Goal: Task Accomplishment & Management: Use online tool/utility

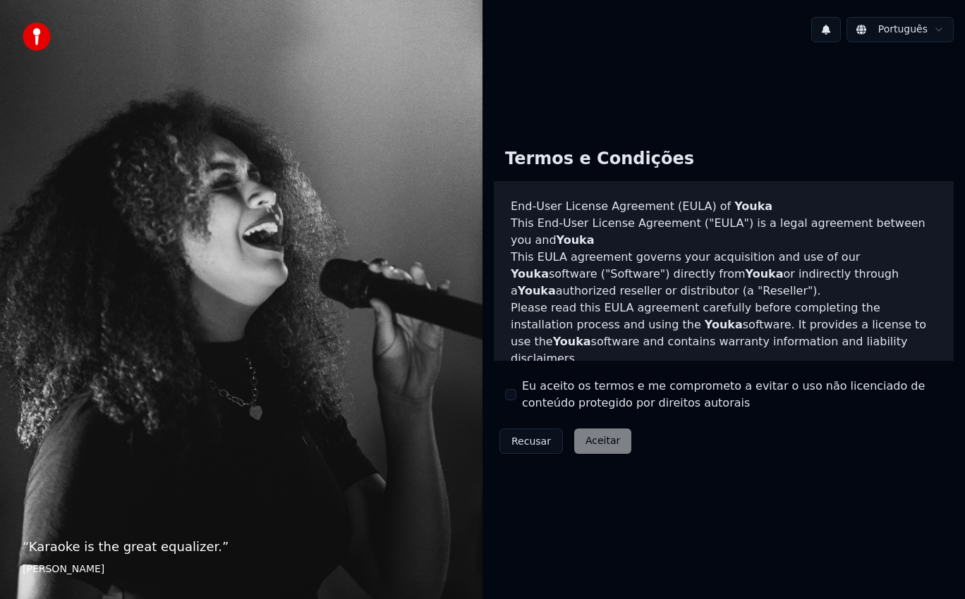
click at [510, 398] on button "Eu aceito os termos e me comprometo a evitar o uso não licenciado de conteúdo p…" at bounding box center [510, 394] width 11 height 11
click at [594, 444] on button "Aceitar" at bounding box center [602, 441] width 57 height 25
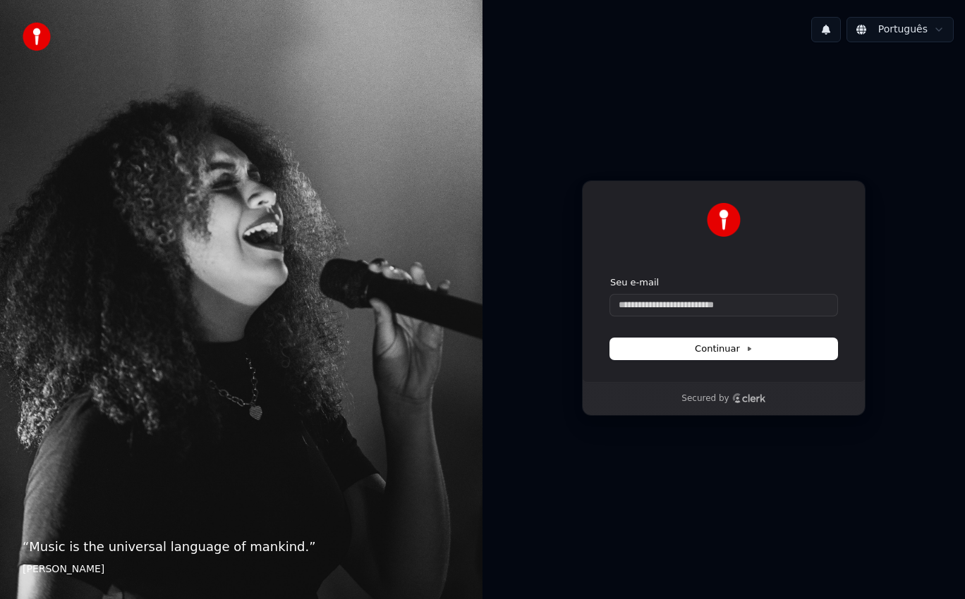
click at [736, 396] on icon "Clerk logo" at bounding box center [737, 398] width 8 height 8
click at [687, 295] on input "Seu e-mail" at bounding box center [723, 305] width 227 height 21
type input "*"
click at [697, 348] on span "Continuar" at bounding box center [724, 349] width 58 height 13
type input "**********"
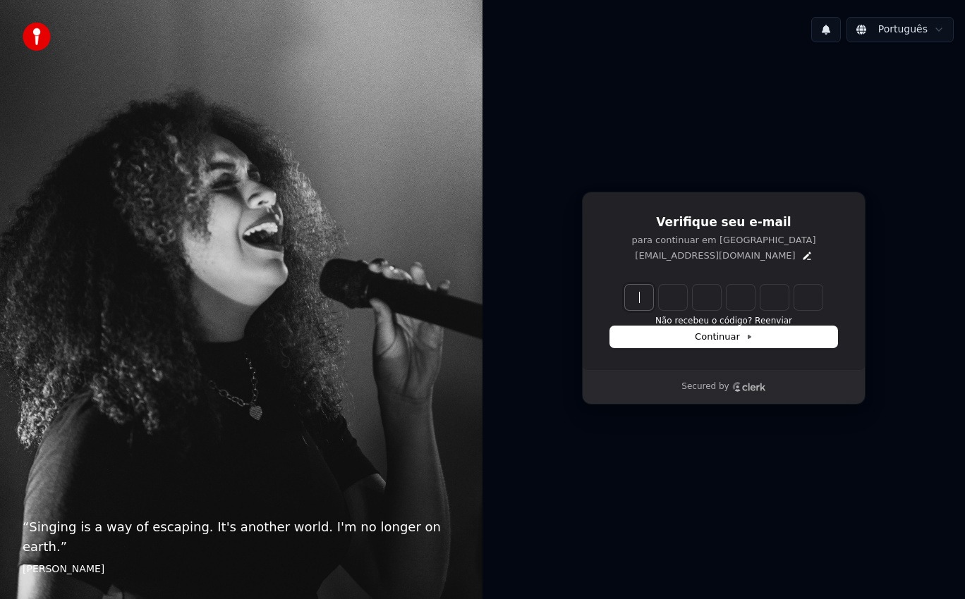
click at [630, 303] on input "Enter verification code" at bounding box center [738, 297] width 226 height 25
type input "******"
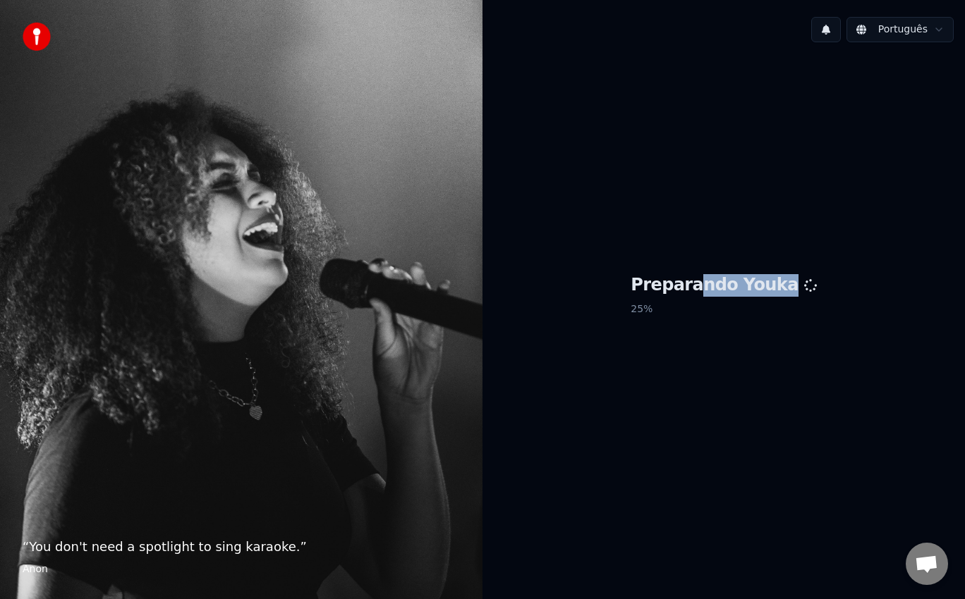
drag, startPoint x: 651, startPoint y: 329, endPoint x: 707, endPoint y: 271, distance: 80.8
click at [707, 271] on div "Preparando Youka 25 %" at bounding box center [723, 298] width 482 height 489
click at [787, 347] on div "Preparando Youka 30 %" at bounding box center [723, 298] width 482 height 489
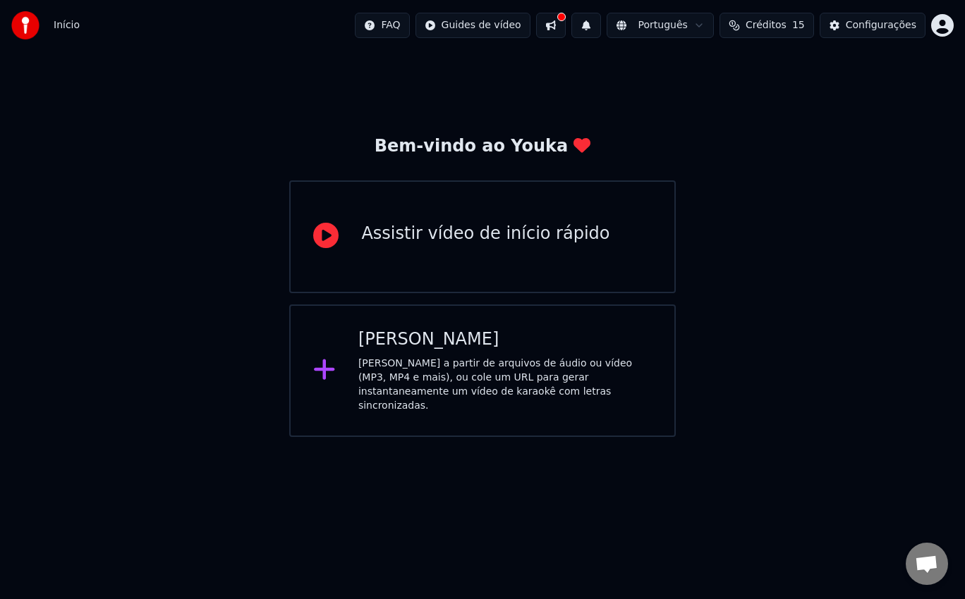
click at [494, 332] on div "[PERSON_NAME]" at bounding box center [504, 340] width 293 height 23
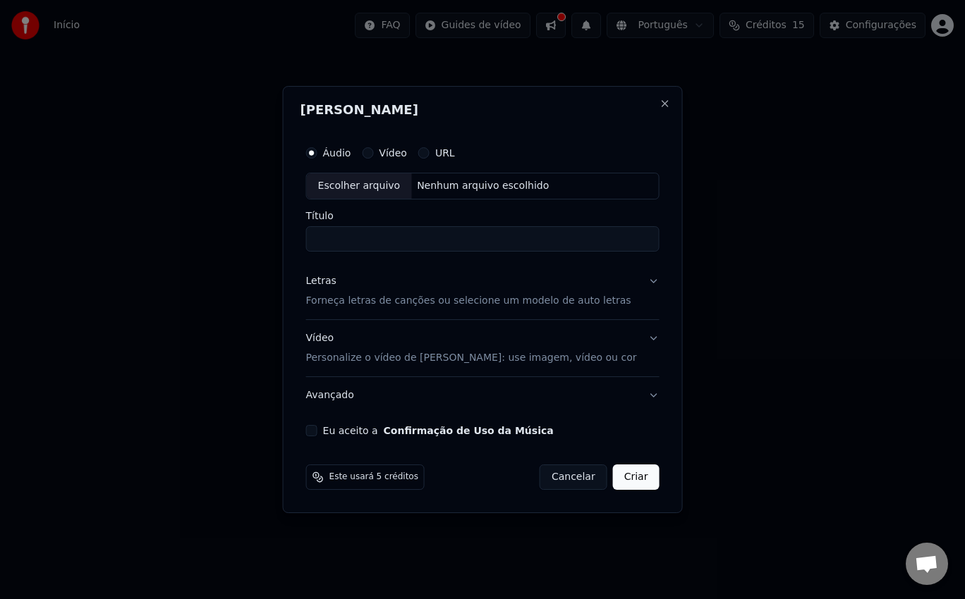
click at [403, 238] on input "Título" at bounding box center [482, 238] width 353 height 25
type input "**********"
click at [635, 282] on button "Letras Forneça letras de canções ou selecione um modelo de auto letras" at bounding box center [482, 291] width 353 height 56
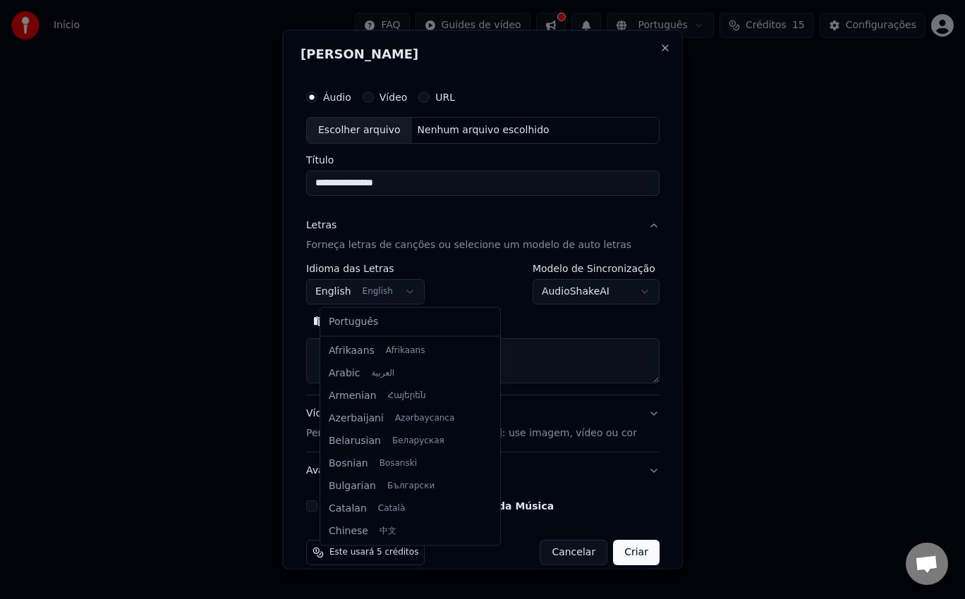
click at [402, 283] on body "**********" at bounding box center [482, 218] width 965 height 437
select select "**"
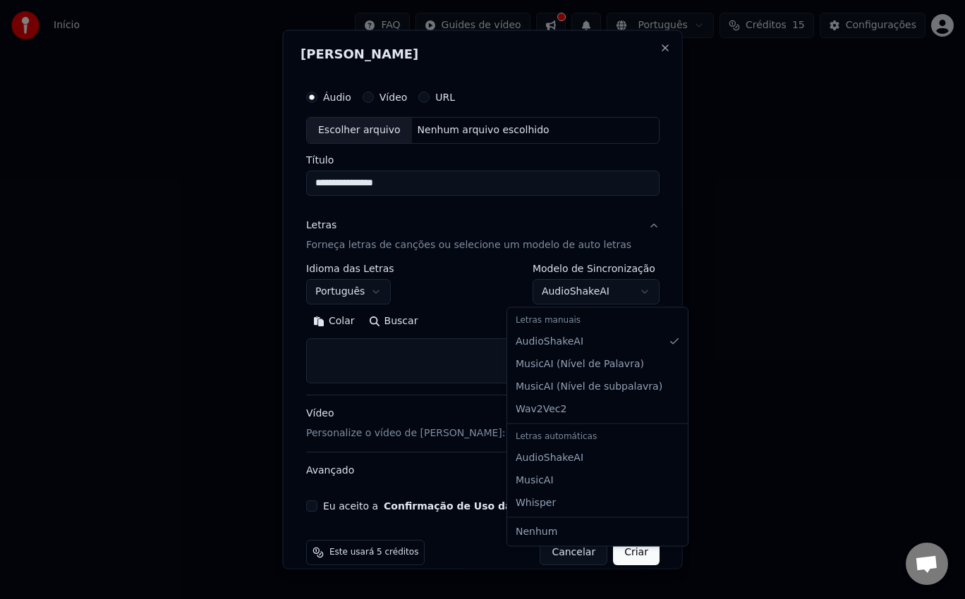
click at [583, 295] on body "**********" at bounding box center [482, 218] width 965 height 437
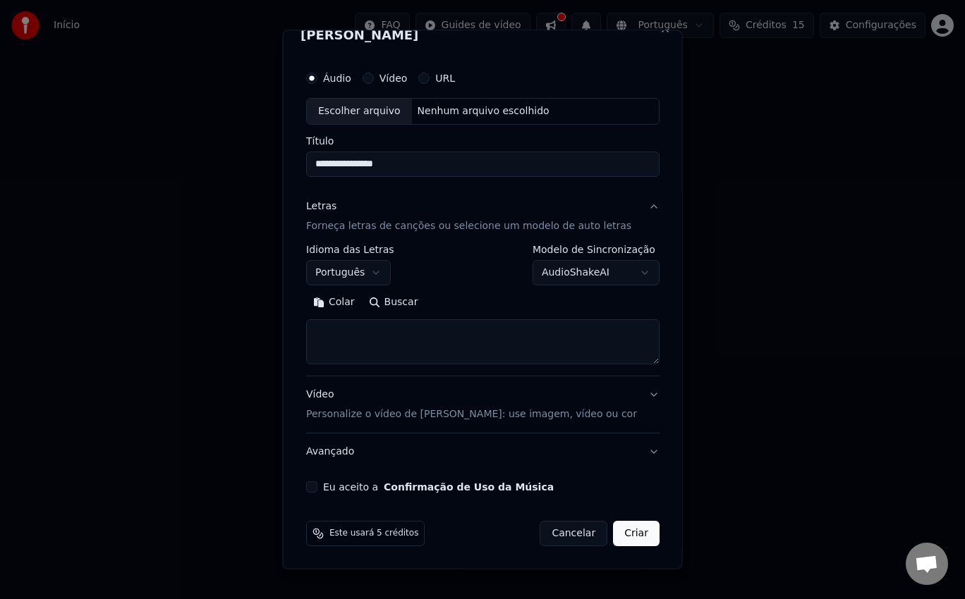
scroll to position [0, 0]
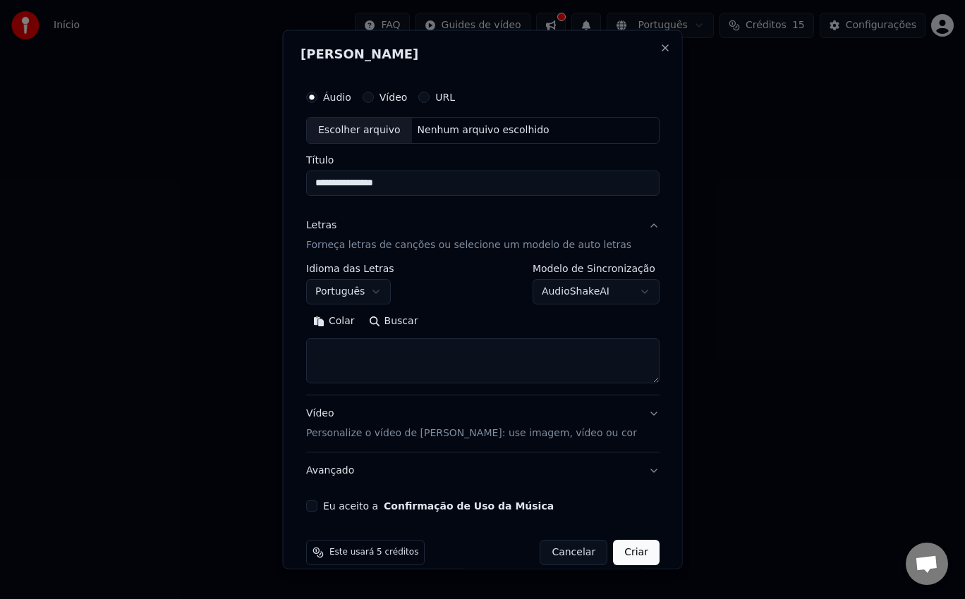
click at [448, 124] on div "Nenhum arquivo escolhido" at bounding box center [482, 130] width 143 height 14
type input "**********"
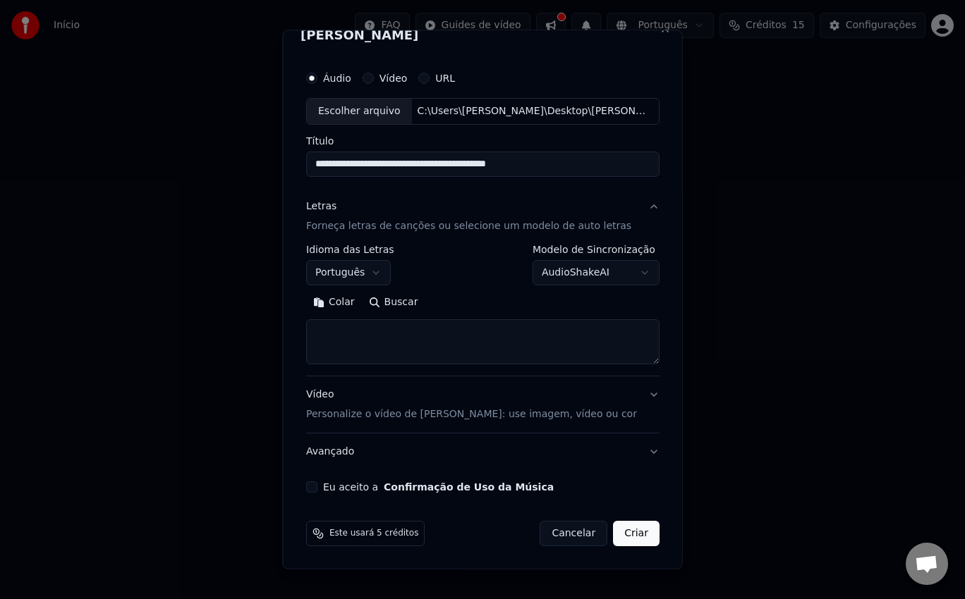
click at [433, 333] on textarea at bounding box center [482, 341] width 353 height 45
click at [605, 267] on body "**********" at bounding box center [482, 218] width 965 height 437
click at [475, 310] on body "**********" at bounding box center [482, 218] width 965 height 437
click at [462, 327] on textarea at bounding box center [482, 341] width 353 height 45
click at [410, 329] on textarea at bounding box center [482, 341] width 353 height 45
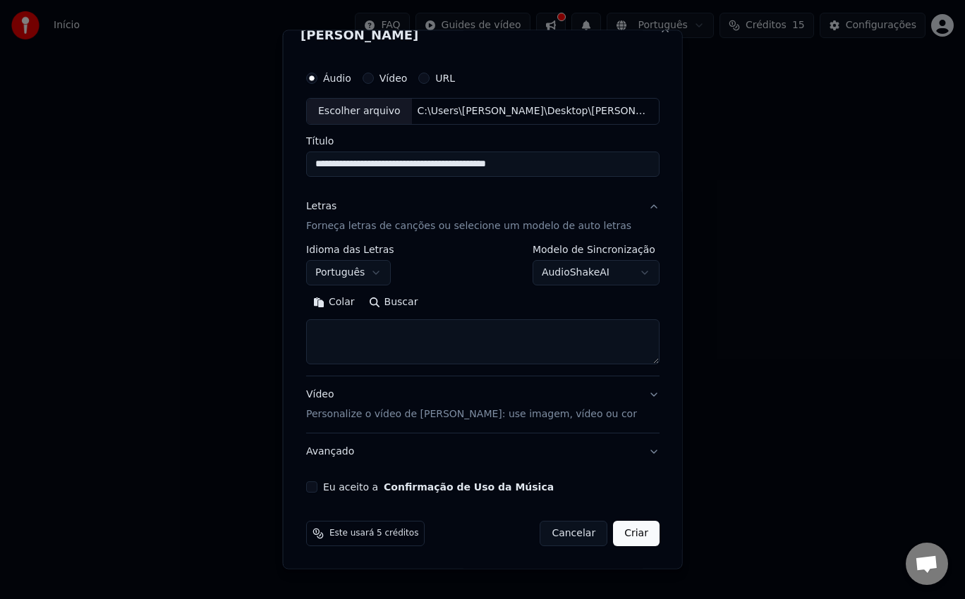
scroll to position [18, 0]
click at [637, 396] on button "Vídeo Personalize o vídeo de karaokê: use imagem, vídeo ou cor" at bounding box center [482, 405] width 353 height 56
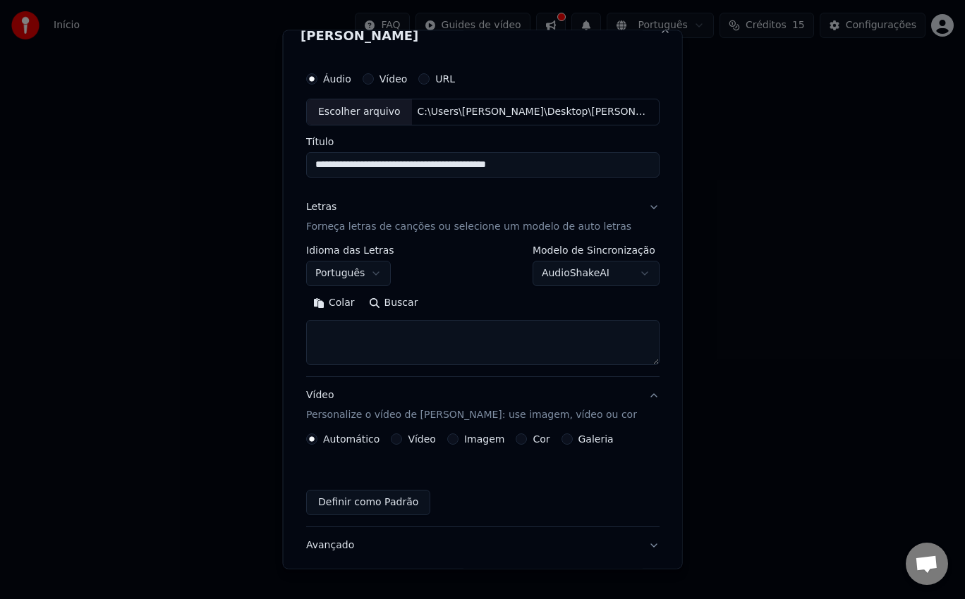
scroll to position [0, 0]
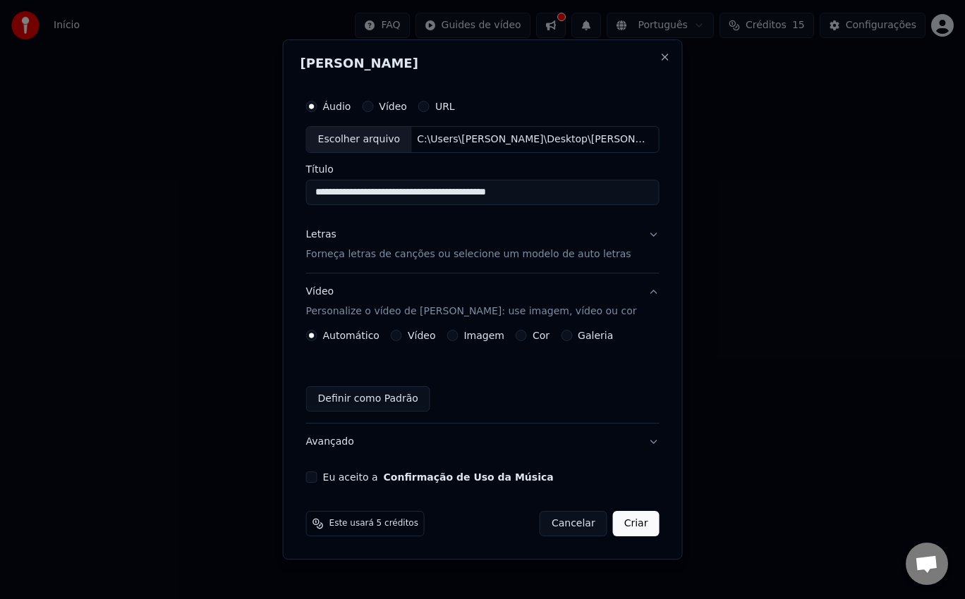
click at [407, 332] on div "Vídeo" at bounding box center [413, 335] width 45 height 11
click at [456, 335] on button "Imagem" at bounding box center [451, 335] width 11 height 11
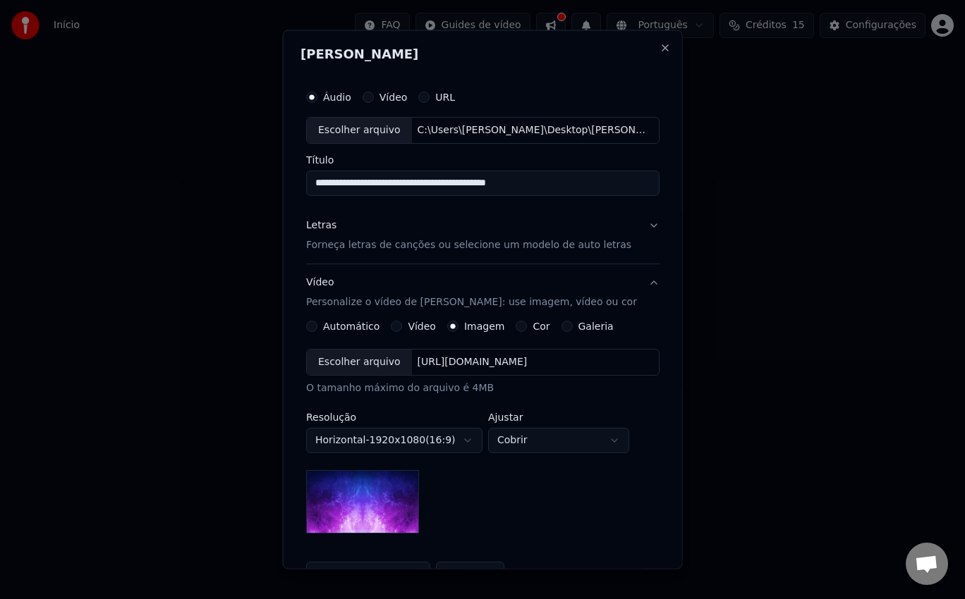
click at [519, 324] on button "Cor" at bounding box center [520, 325] width 11 height 11
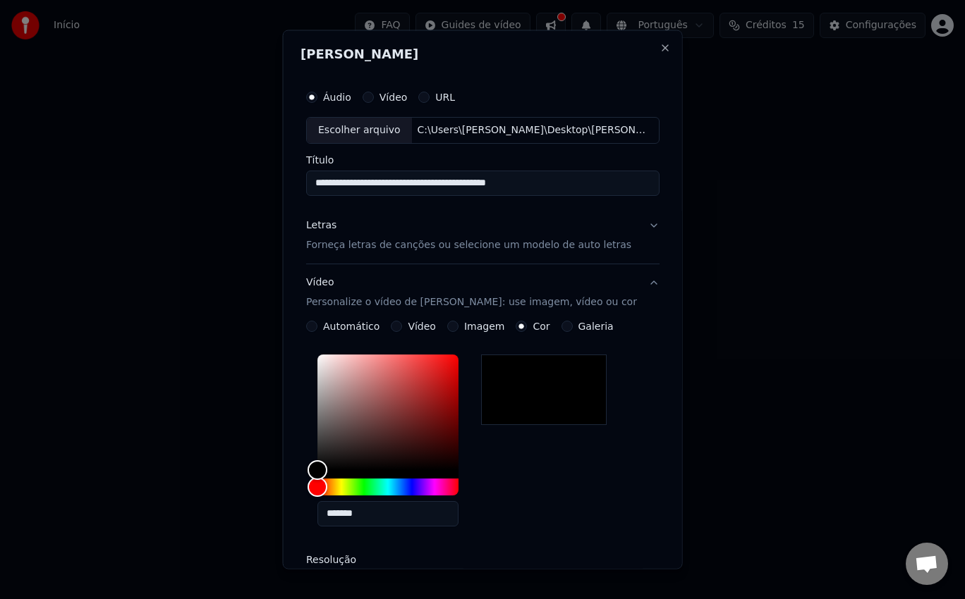
click at [339, 324] on label "Automático" at bounding box center [351, 326] width 56 height 10
click at [317, 324] on button "Automático" at bounding box center [311, 325] width 11 height 11
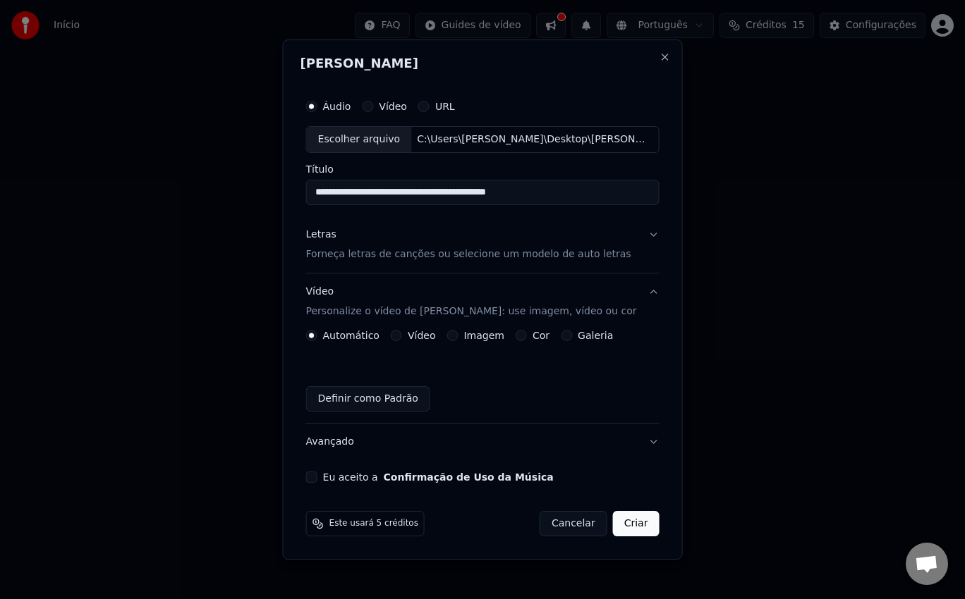
click at [422, 249] on p "Forneça letras de canções ou selecione um modelo de auto letras" at bounding box center [468, 254] width 325 height 14
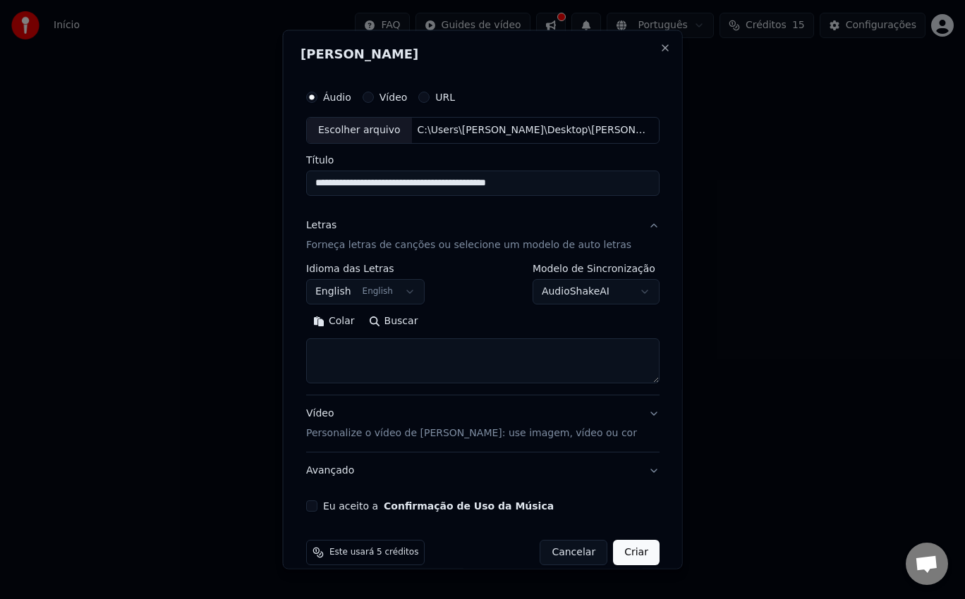
click at [405, 350] on textarea at bounding box center [482, 360] width 353 height 45
paste textarea "**********"
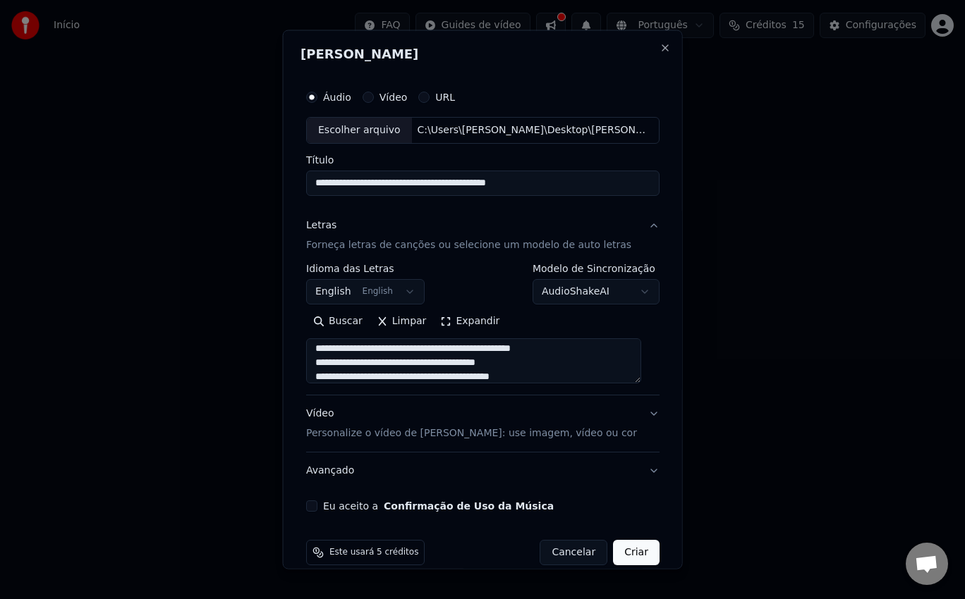
scroll to position [76, 0]
type textarea "**********"
click at [398, 289] on button "English English" at bounding box center [365, 291] width 118 height 25
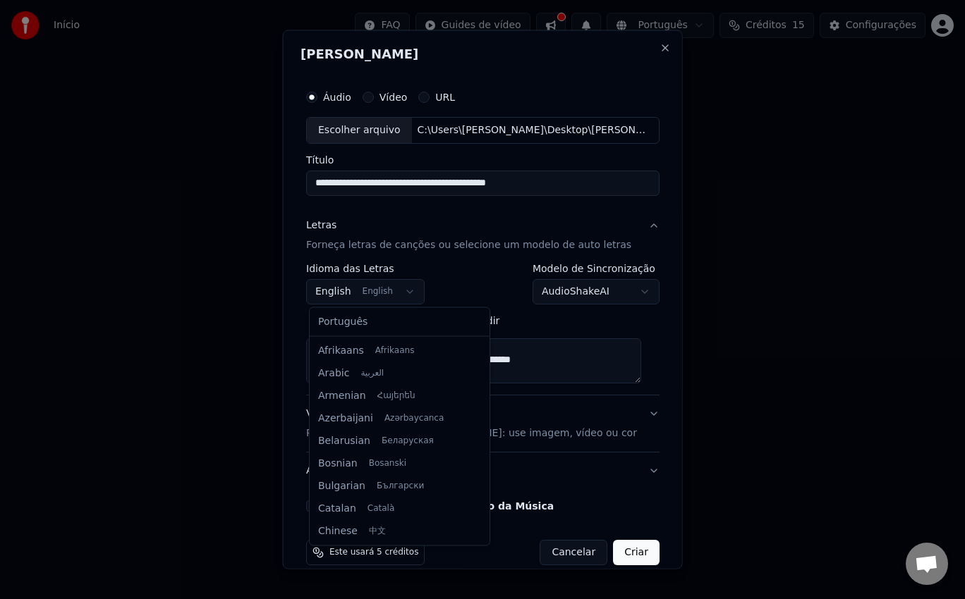
scroll to position [113, 0]
select select "**"
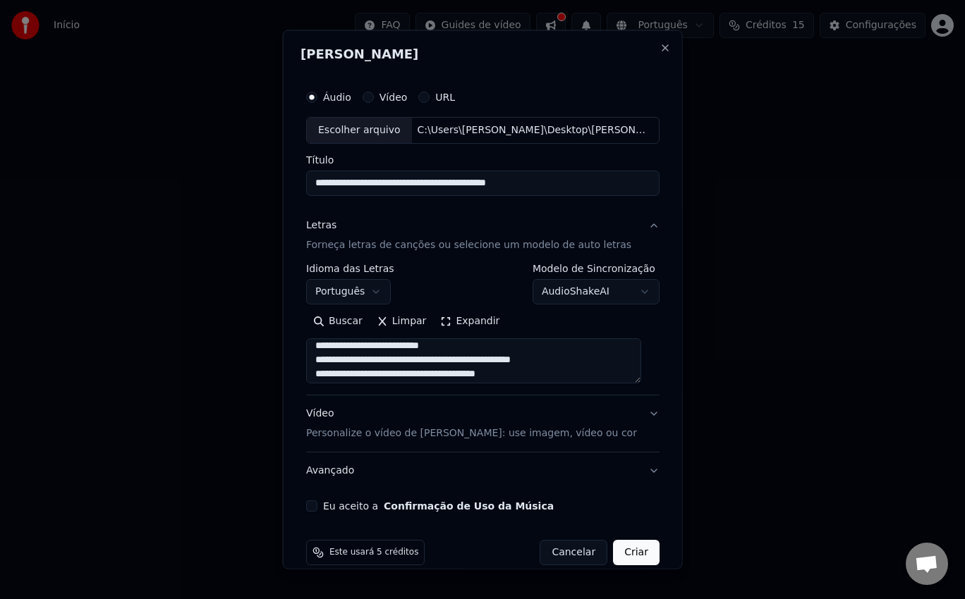
click at [357, 507] on label "Eu aceito a Confirmação de Uso da Música" at bounding box center [438, 506] width 231 height 10
click at [317, 507] on button "Eu aceito a Confirmação de Uso da Música" at bounding box center [311, 505] width 11 height 11
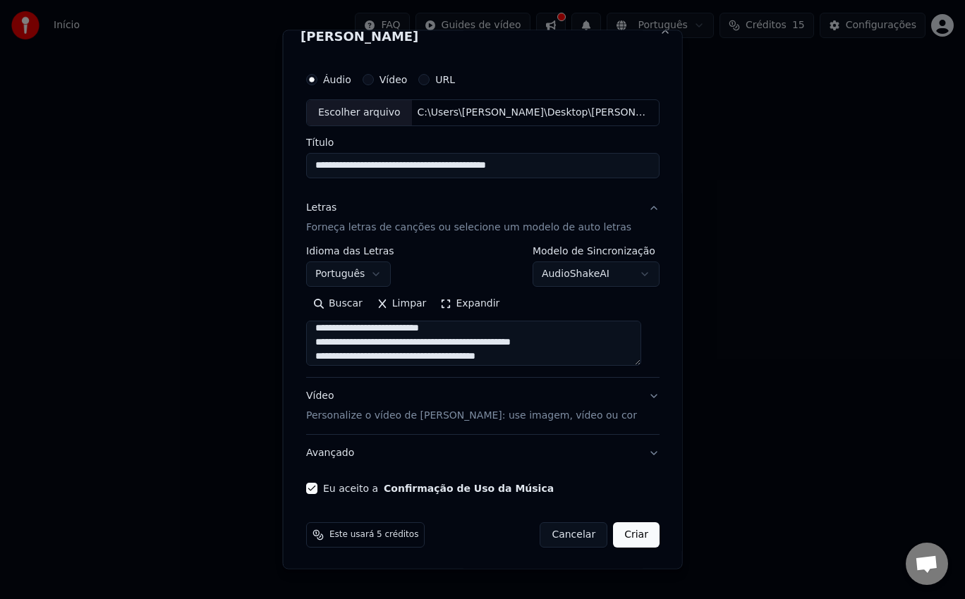
scroll to position [19, 0]
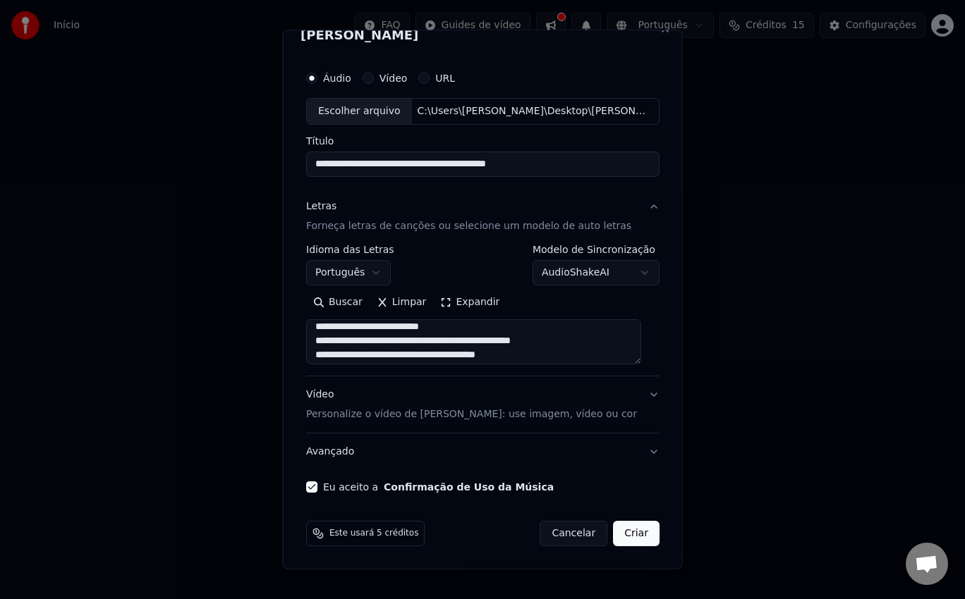
drag, startPoint x: 551, startPoint y: 169, endPoint x: 257, endPoint y: 190, distance: 295.5
click at [257, 190] on body "**********" at bounding box center [482, 218] width 965 height 437
type input "**********"
click at [451, 191] on button "Letras Forneça letras de canções ou selecione um modelo de auto letras" at bounding box center [482, 216] width 353 height 56
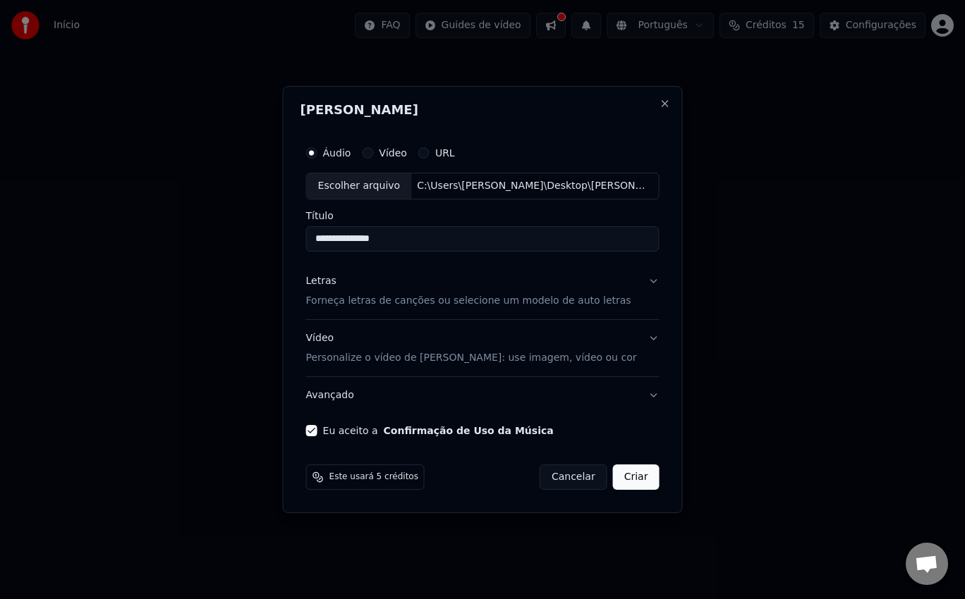
click at [415, 286] on div "Letras Forneça letras de canções ou selecione um modelo de auto letras" at bounding box center [468, 291] width 325 height 34
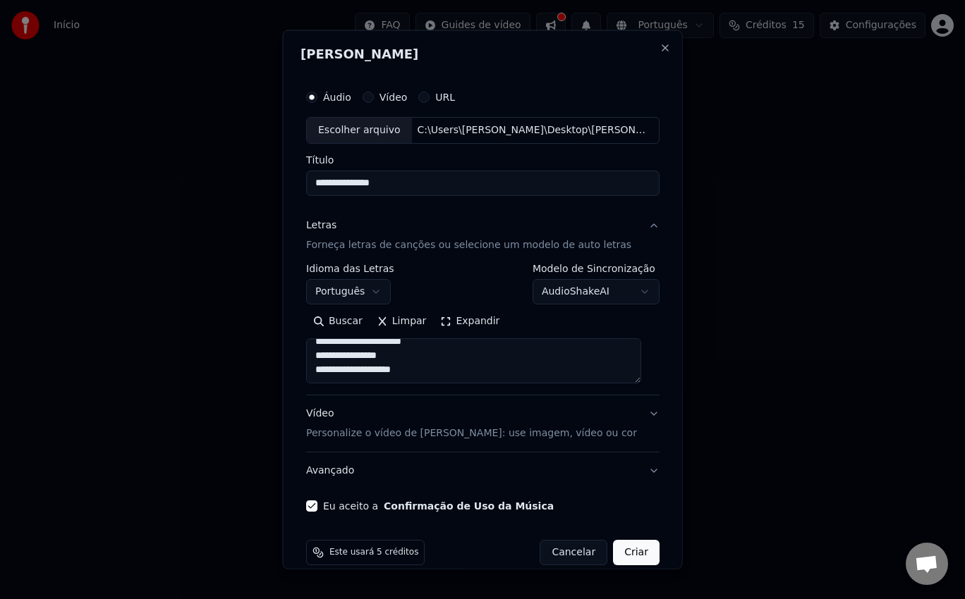
scroll to position [19, 0]
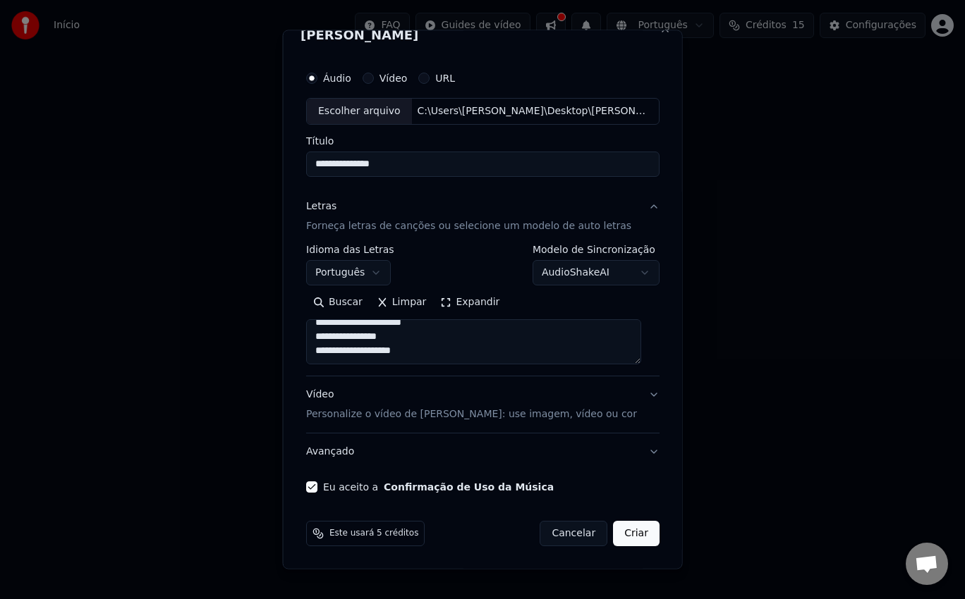
click at [637, 393] on button "Vídeo Personalize o vídeo de karaokê: use imagem, vídeo ou cor" at bounding box center [482, 404] width 353 height 56
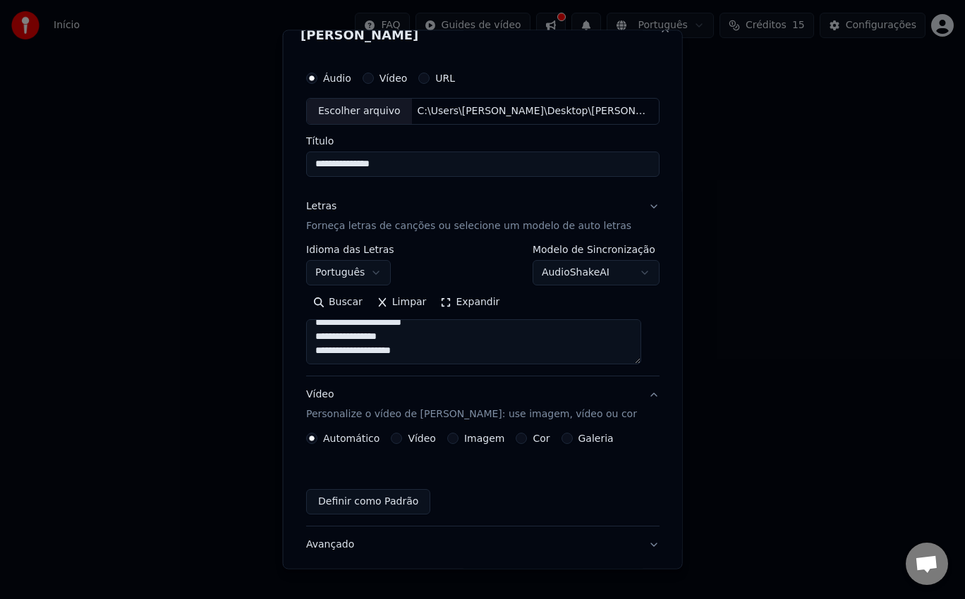
scroll to position [0, 0]
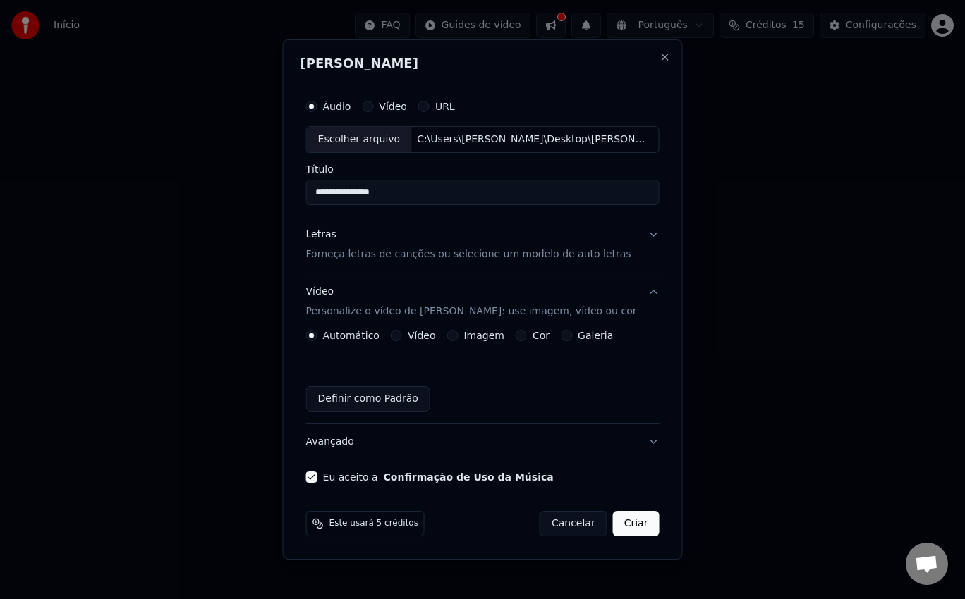
click at [454, 336] on button "Imagem" at bounding box center [451, 335] width 11 height 11
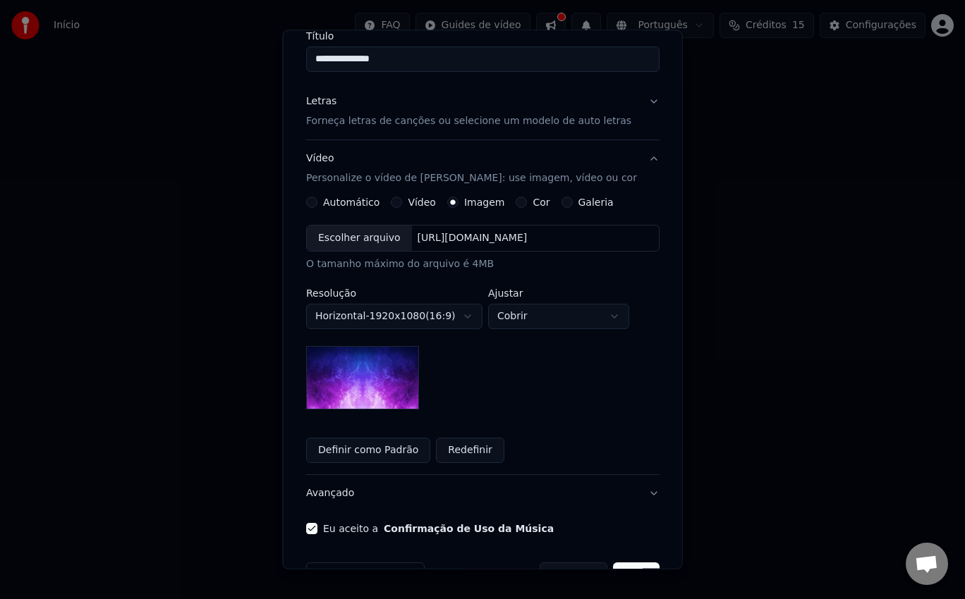
scroll to position [123, 0]
click at [368, 243] on div "Escolher arquivo" at bounding box center [359, 238] width 105 height 25
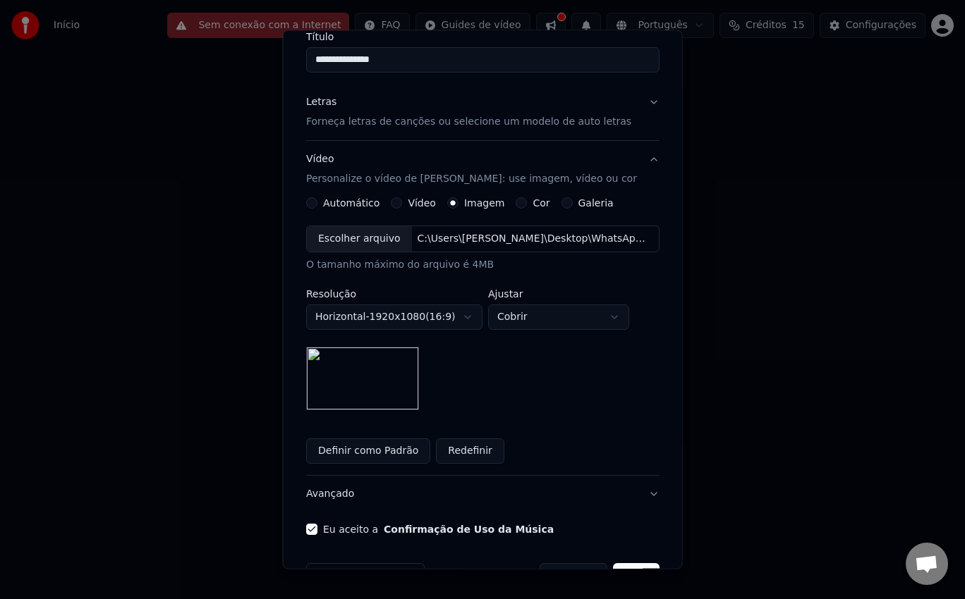
click at [556, 311] on body "**********" at bounding box center [482, 218] width 965 height 437
click at [564, 332] on div "**********" at bounding box center [482, 318] width 353 height 185
click at [544, 320] on body "**********" at bounding box center [482, 218] width 965 height 437
click at [568, 321] on body "**********" at bounding box center [482, 218] width 965 height 437
select select "*****"
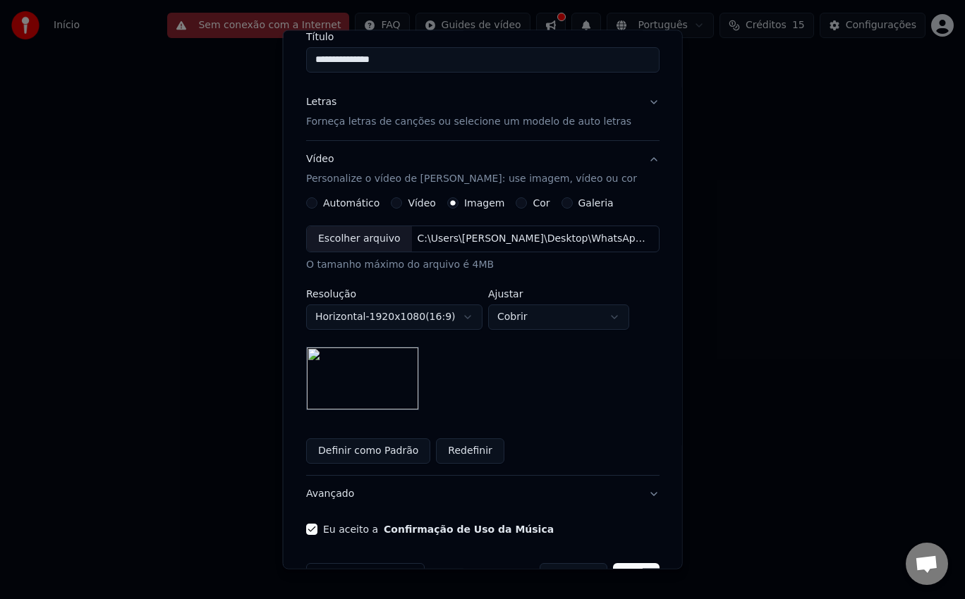
click at [368, 443] on button "Definir como Padrão" at bounding box center [368, 451] width 124 height 25
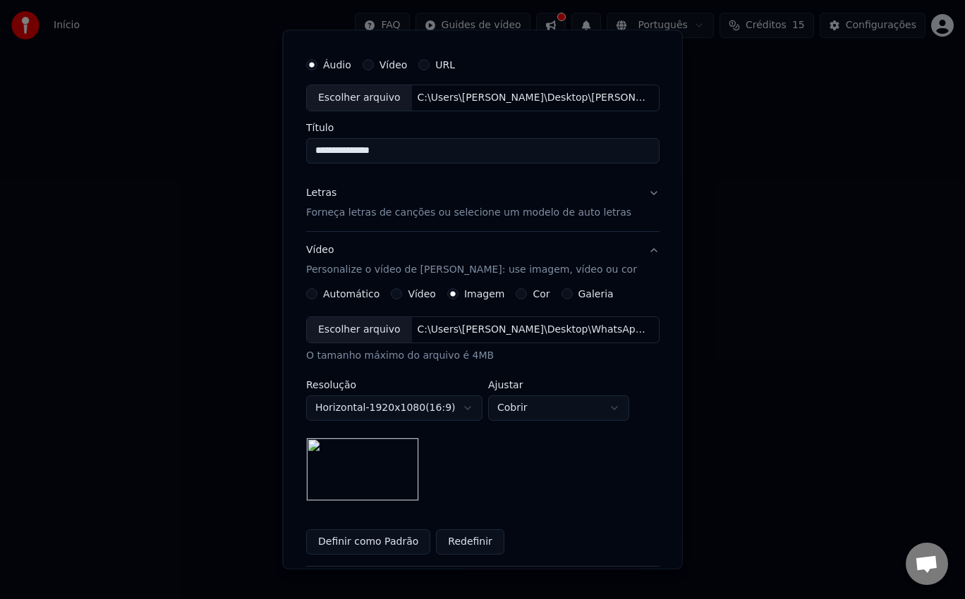
scroll to position [0, 0]
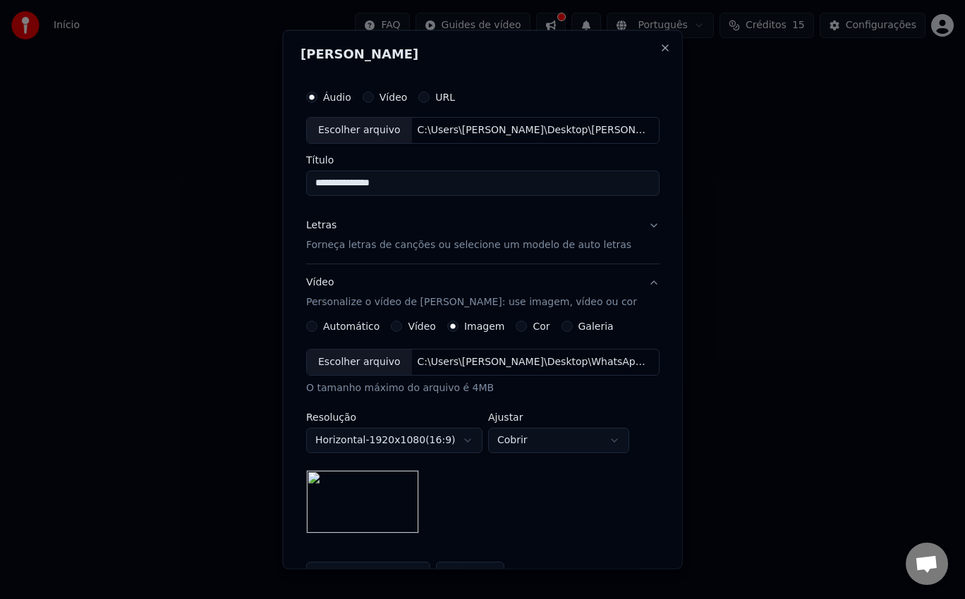
click at [484, 238] on p "Forneça letras de canções ou selecione um modelo de auto letras" at bounding box center [468, 245] width 325 height 14
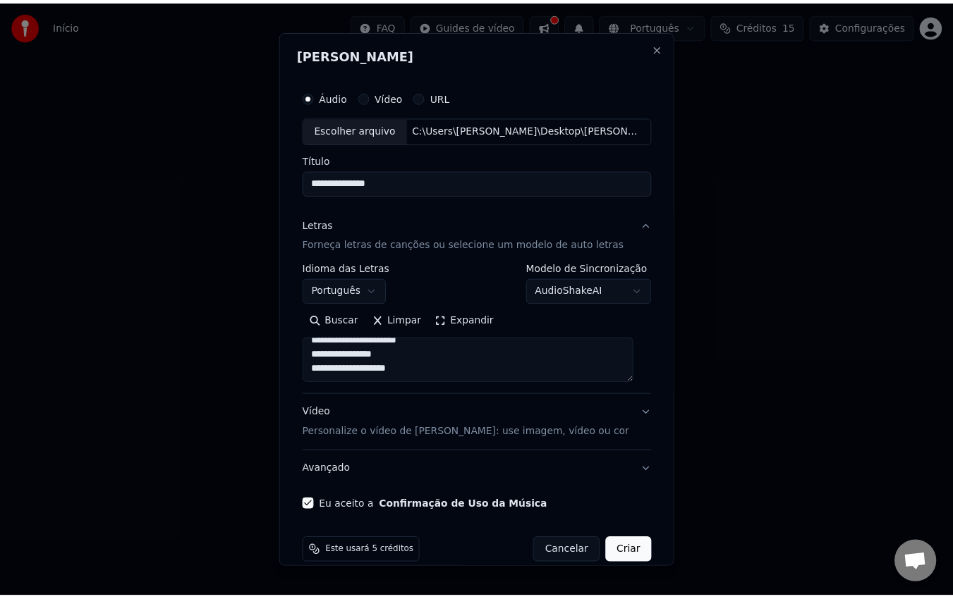
scroll to position [19, 0]
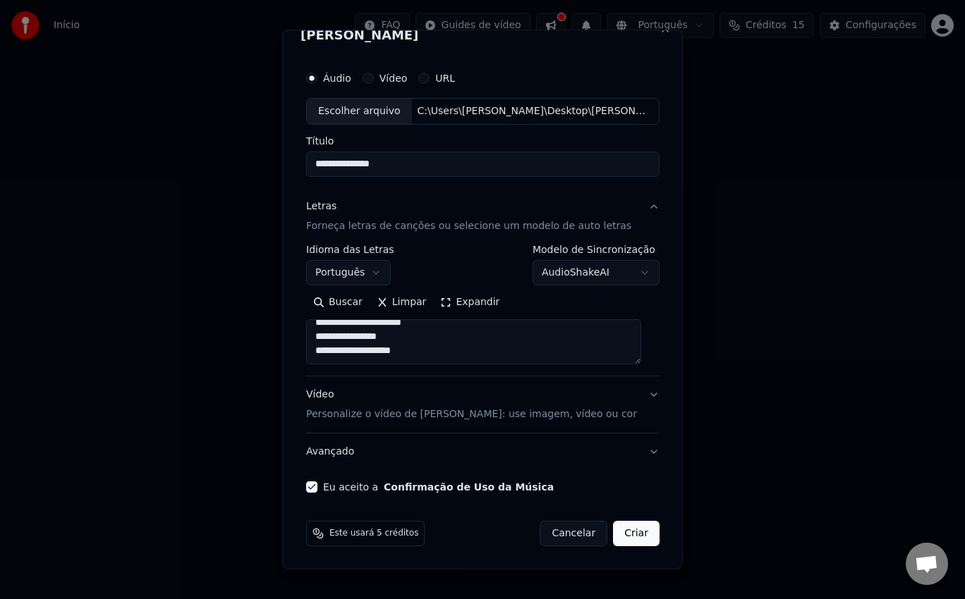
click at [627, 535] on button "Criar" at bounding box center [636, 532] width 47 height 25
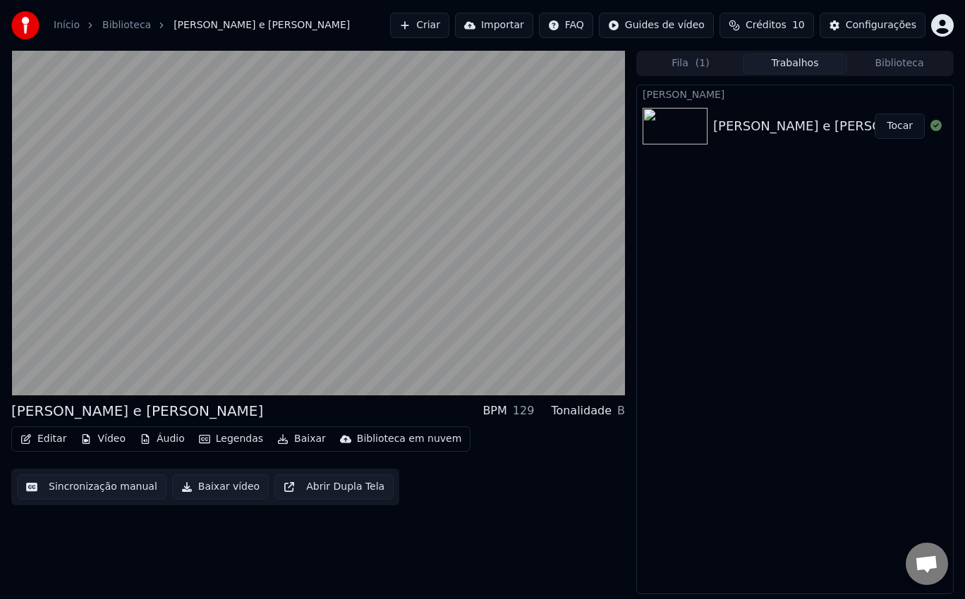
click at [126, 487] on button "Sincronização manual" at bounding box center [91, 487] width 149 height 25
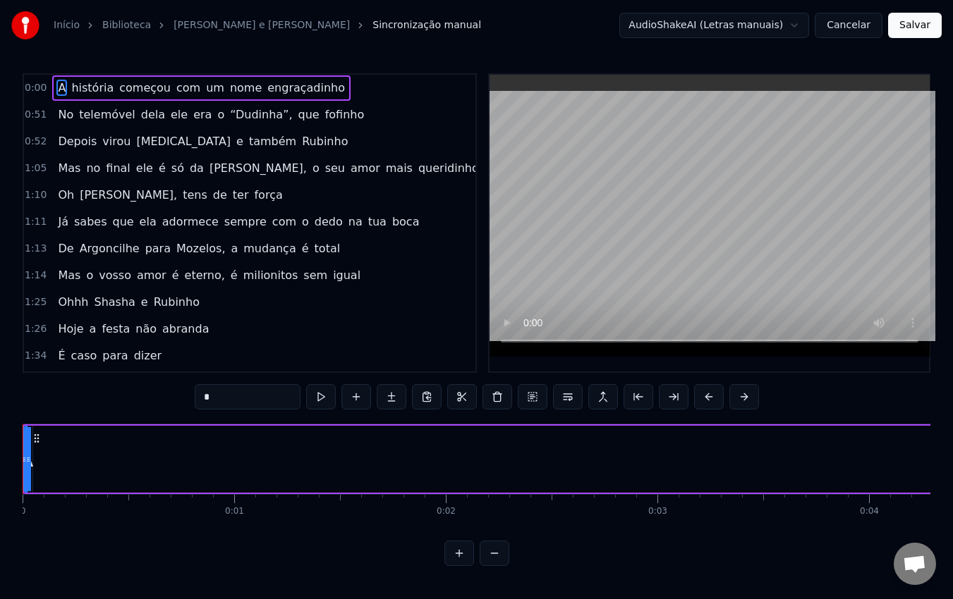
click at [367, 83] on div "0:00 A história começou com um nome engraçadinho" at bounding box center [249, 88] width 451 height 27
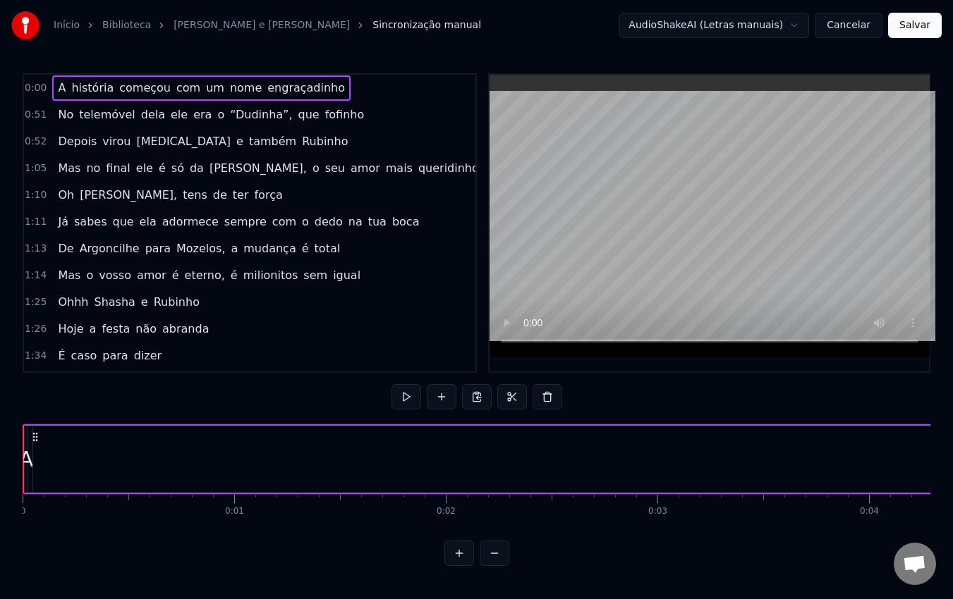
click at [367, 83] on div "0:00 A história começou com um nome engraçadinho" at bounding box center [249, 88] width 451 height 27
drag, startPoint x: 25, startPoint y: 467, endPoint x: 70, endPoint y: 465, distance: 44.5
click at [26, 453] on div "A" at bounding box center [26, 460] width 15 height 32
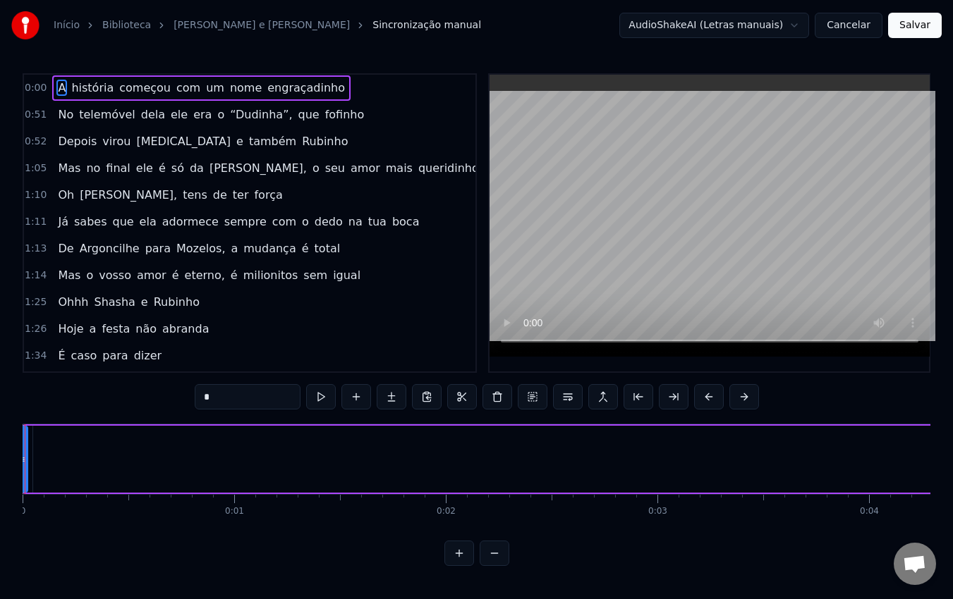
drag, startPoint x: 27, startPoint y: 458, endPoint x: 0, endPoint y: 461, distance: 26.9
click at [0, 461] on div "Início Biblioteca [PERSON_NAME] e [PERSON_NAME] manual AudioShakeAI (Letras man…" at bounding box center [476, 283] width 953 height 566
click at [89, 89] on span "história" at bounding box center [93, 88] width 45 height 16
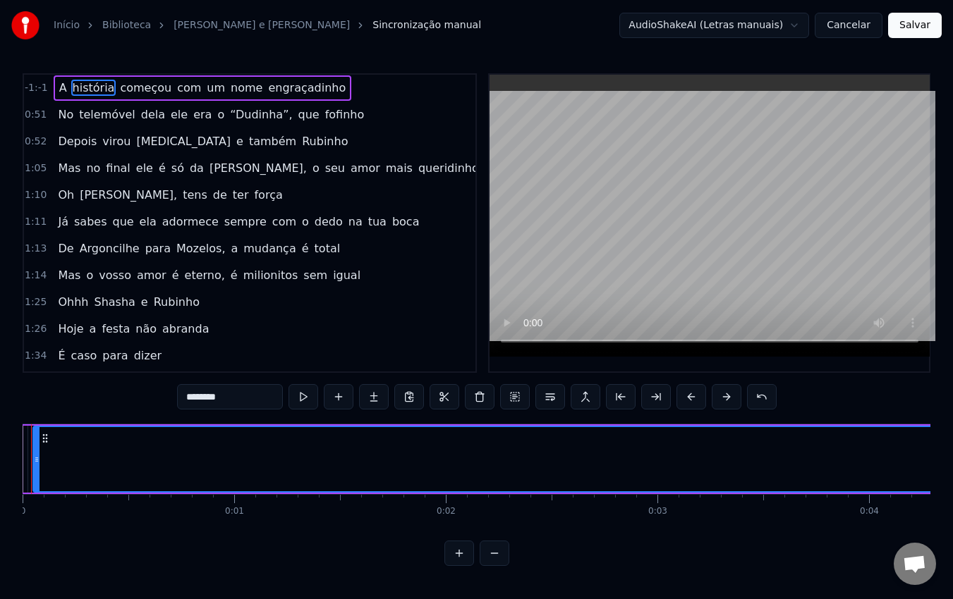
click at [130, 89] on span "começou" at bounding box center [145, 88] width 54 height 16
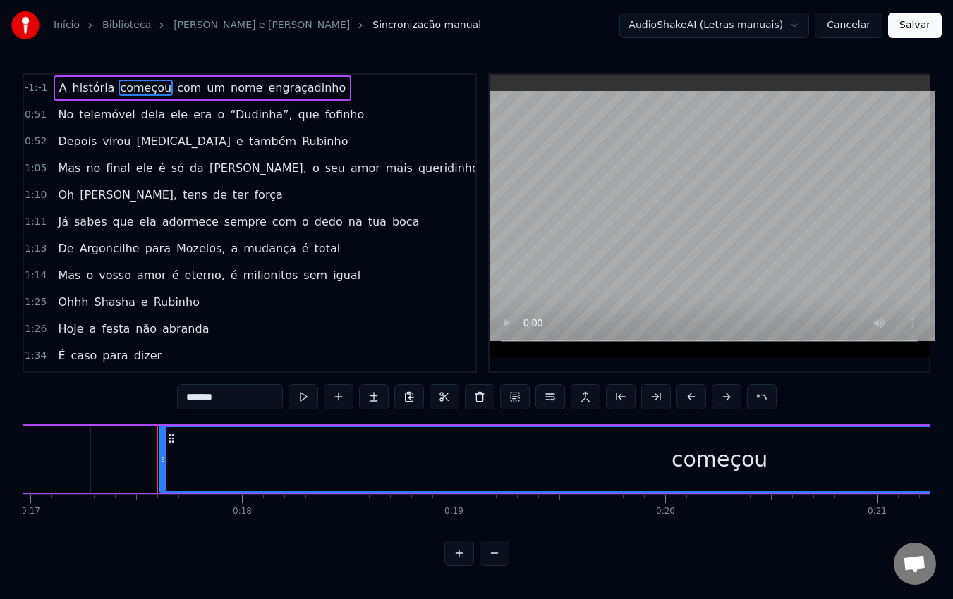
scroll to position [0, 3652]
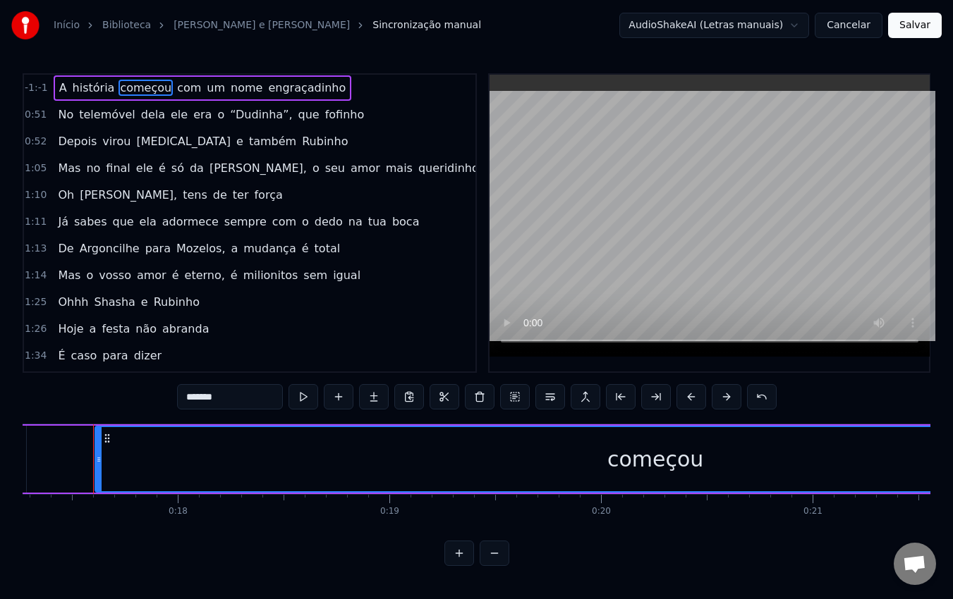
click at [63, 89] on span "A" at bounding box center [63, 88] width 11 height 16
type input "*"
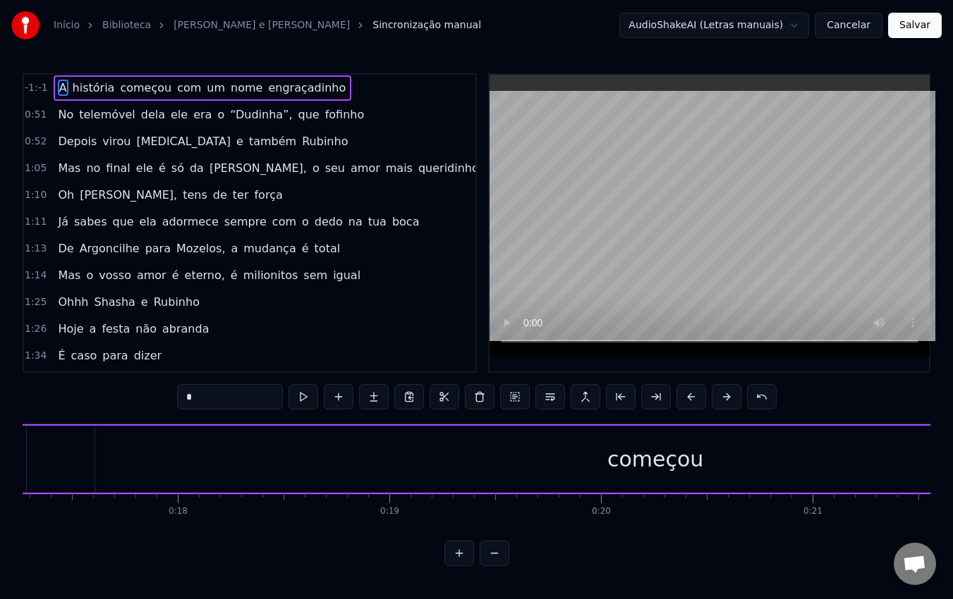
click at [757, 26] on html "Início Biblioteca [PERSON_NAME] e [PERSON_NAME] manual AudioShakeAI (Letras man…" at bounding box center [476, 294] width 953 height 589
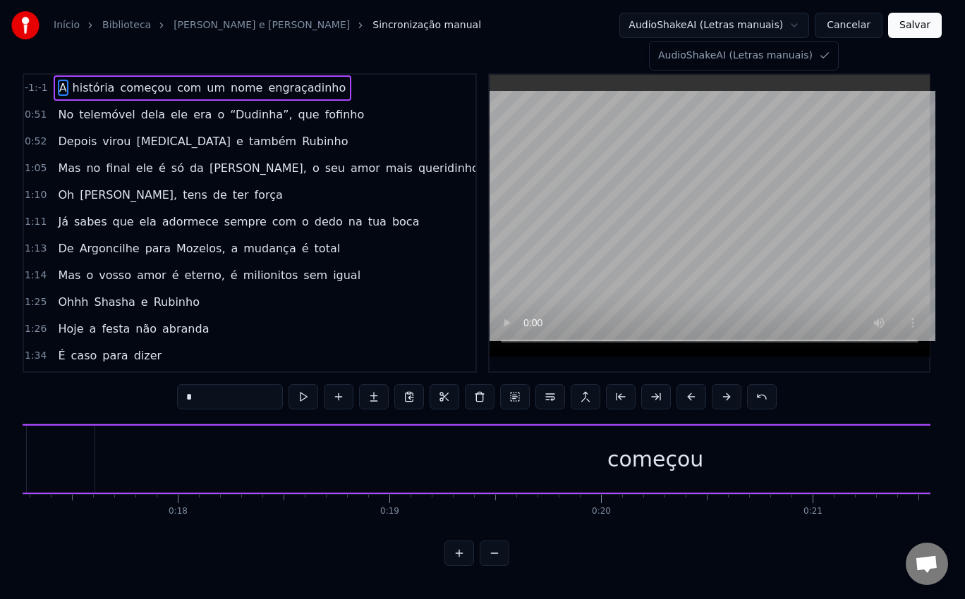
click at [757, 26] on html "Início Biblioteca [PERSON_NAME] e [PERSON_NAME] manual AudioShakeAI (Letras man…" at bounding box center [482, 294] width 965 height 589
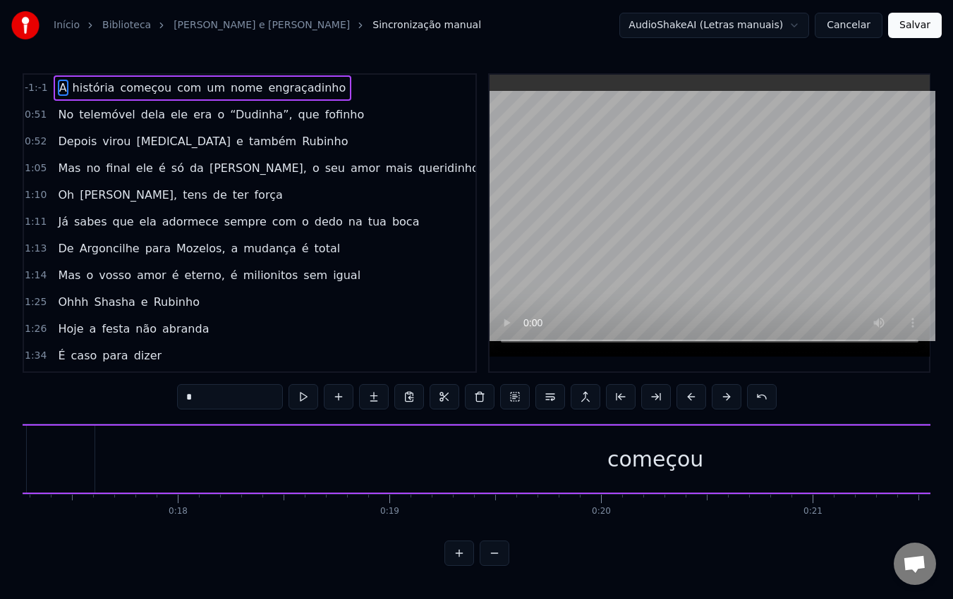
click at [486, 559] on button at bounding box center [494, 553] width 30 height 25
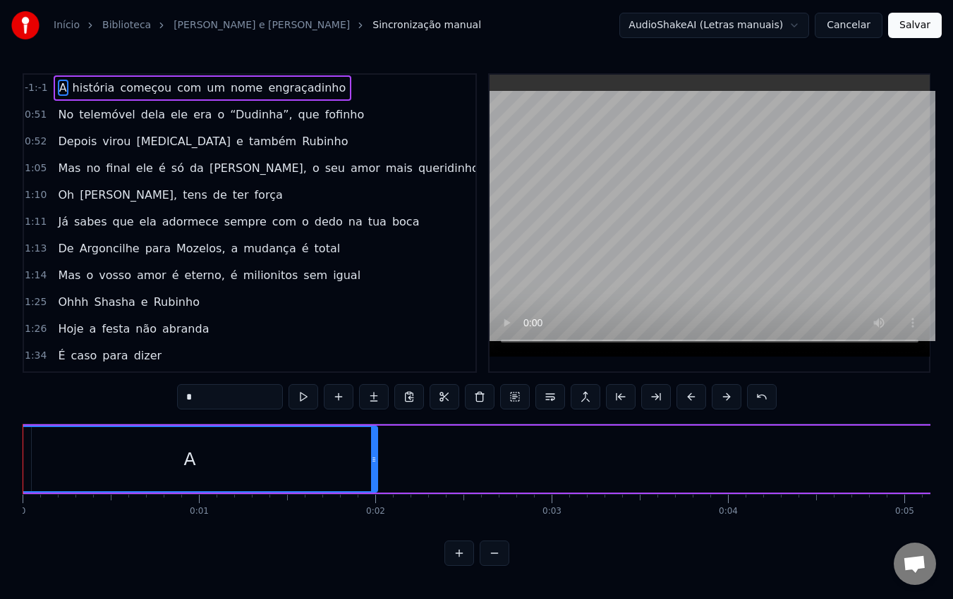
drag, startPoint x: 25, startPoint y: 459, endPoint x: 375, endPoint y: 460, distance: 350.4
click at [375, 460] on icon at bounding box center [374, 459] width 6 height 11
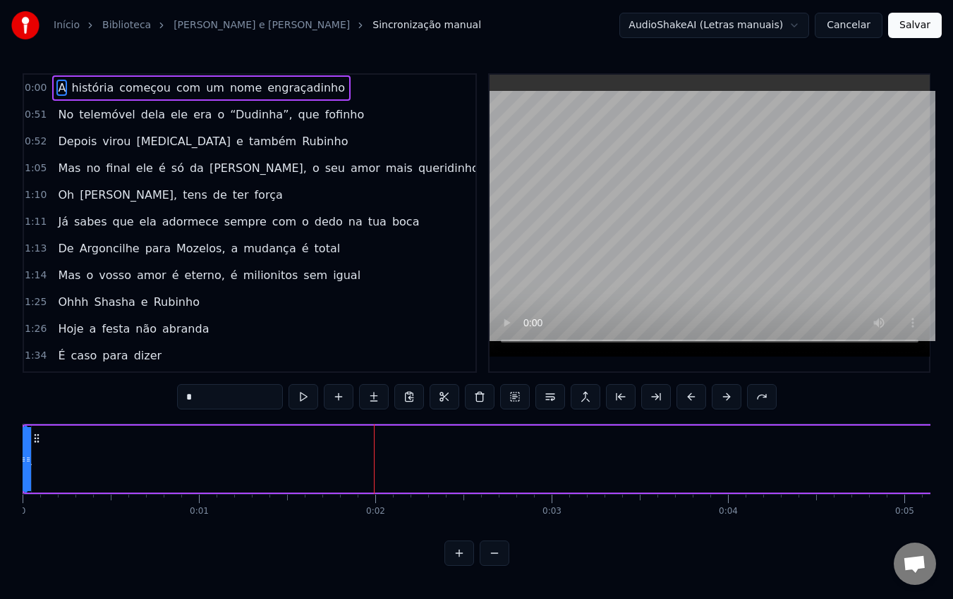
click at [85, 85] on span "história" at bounding box center [92, 88] width 45 height 16
type input "********"
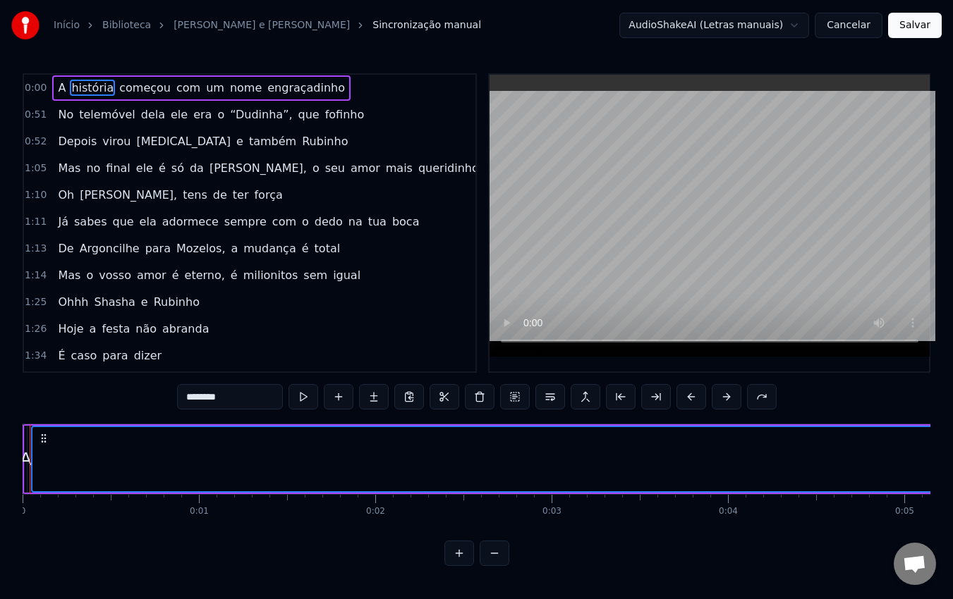
click at [56, 87] on span "A" at bounding box center [61, 88] width 11 height 16
click at [143, 86] on span "começou" at bounding box center [145, 88] width 54 height 16
click at [175, 90] on span "com" at bounding box center [188, 88] width 27 height 16
click at [204, 90] on span "um" at bounding box center [214, 88] width 21 height 16
click at [228, 93] on span "nome" at bounding box center [245, 88] width 35 height 16
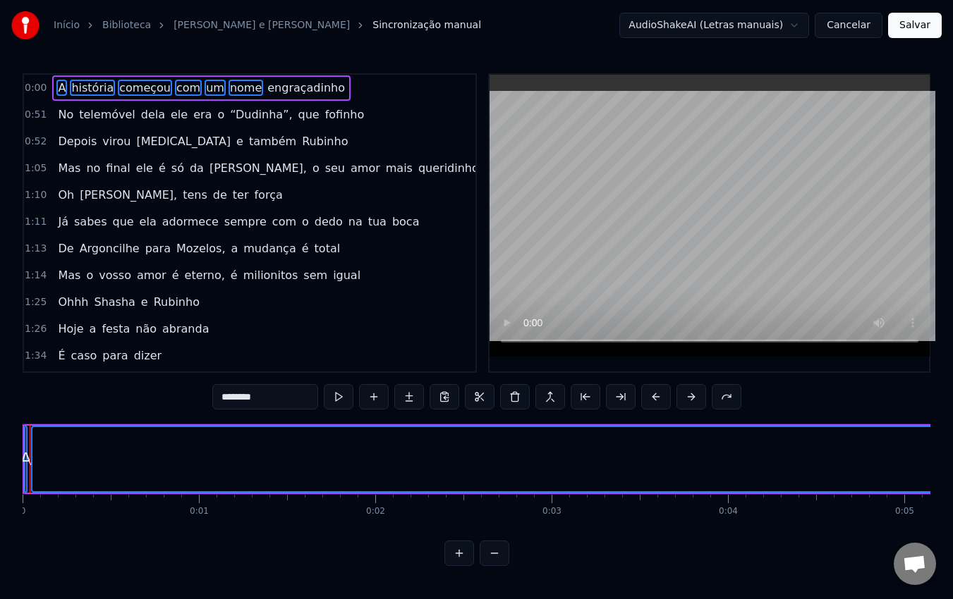
click at [268, 94] on span "engraçadinho" at bounding box center [306, 88] width 80 height 16
click at [140, 391] on div "0:00 A história começou com um nome engraçadinho 0:51 No telemóvel dela ele era…" at bounding box center [476, 319] width 907 height 493
click at [339, 403] on button at bounding box center [339, 396] width 30 height 25
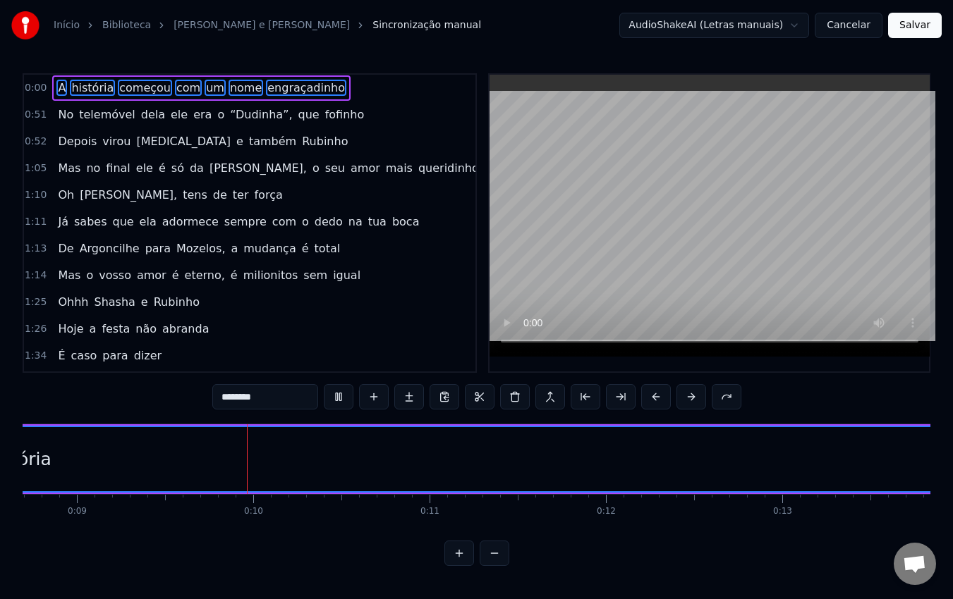
scroll to position [0, 1564]
click at [338, 399] on button at bounding box center [339, 396] width 30 height 25
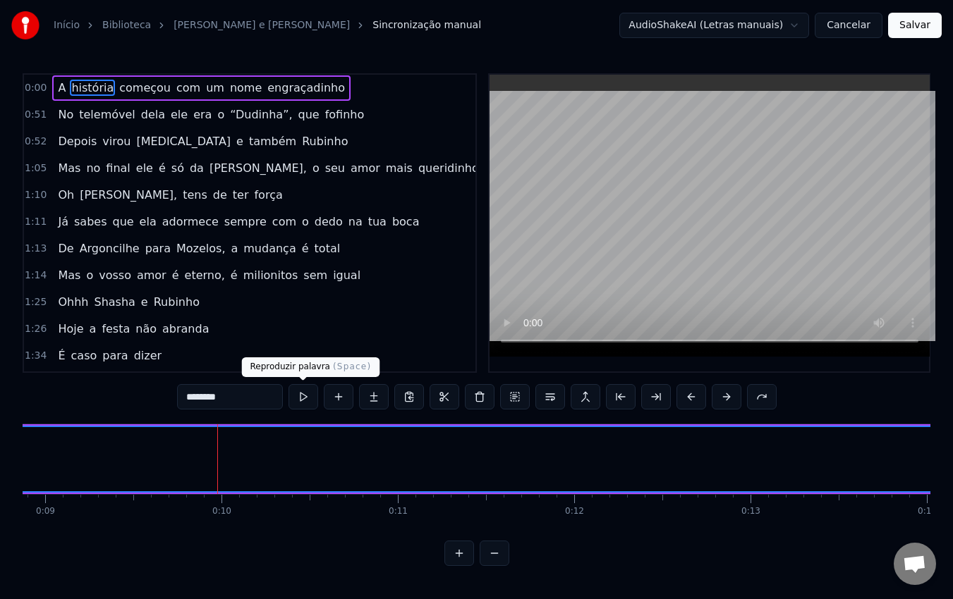
click at [302, 397] on button at bounding box center [303, 396] width 30 height 25
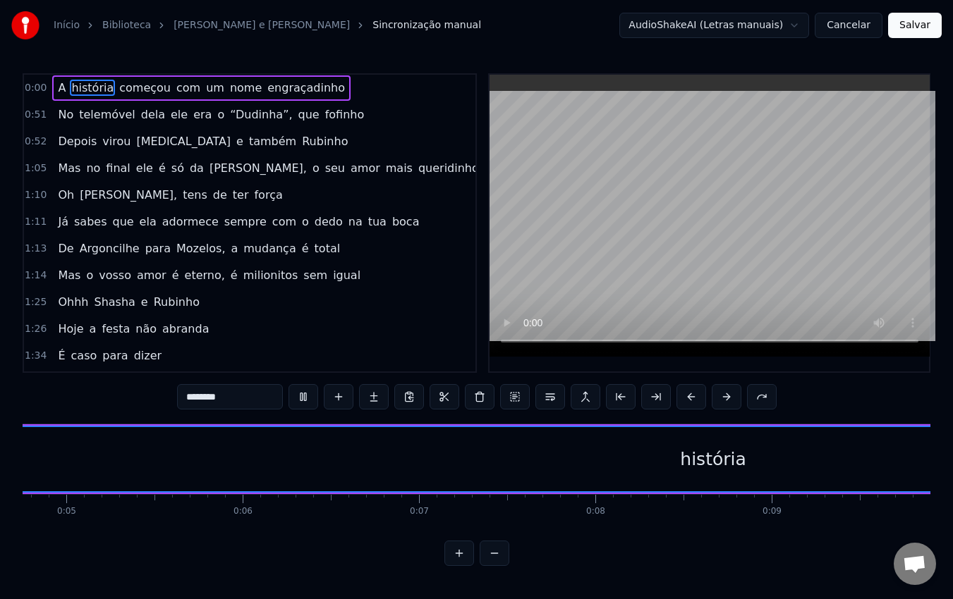
click at [302, 397] on button at bounding box center [303, 396] width 30 height 25
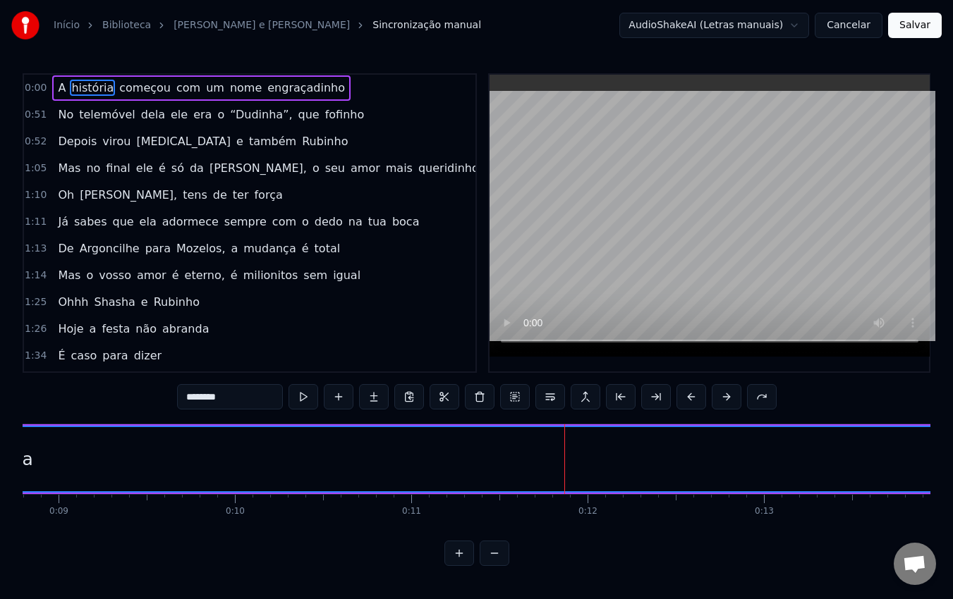
drag, startPoint x: 562, startPoint y: 467, endPoint x: 550, endPoint y: 463, distance: 12.5
click at [550, 463] on div "história" at bounding box center [0, 459] width 3036 height 64
drag, startPoint x: 546, startPoint y: 465, endPoint x: 433, endPoint y: 458, distance: 113.7
click at [433, 458] on div "história" at bounding box center [0, 459] width 3036 height 64
click at [412, 461] on div "história" at bounding box center [0, 459] width 3036 height 64
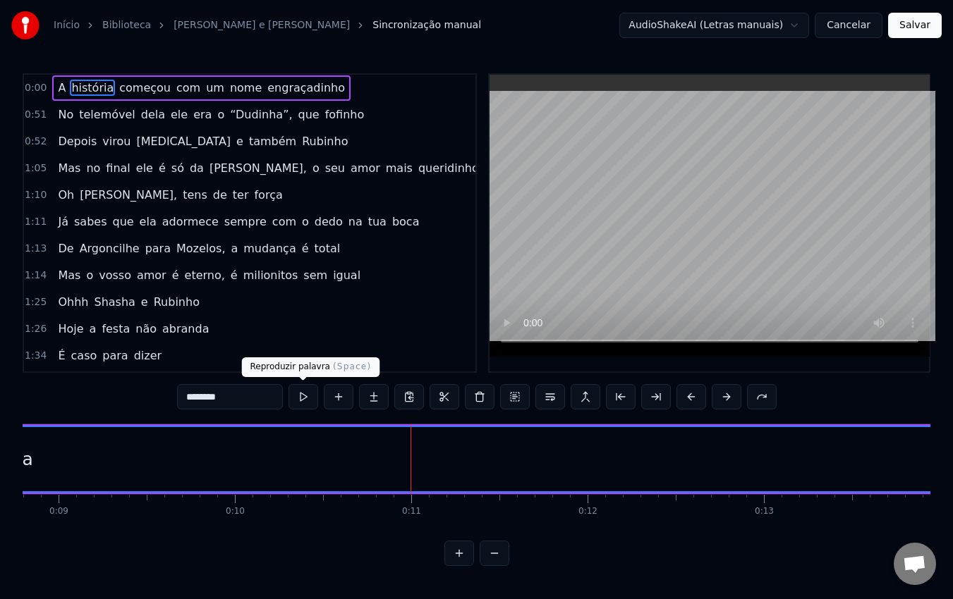
click at [306, 393] on button at bounding box center [303, 396] width 30 height 25
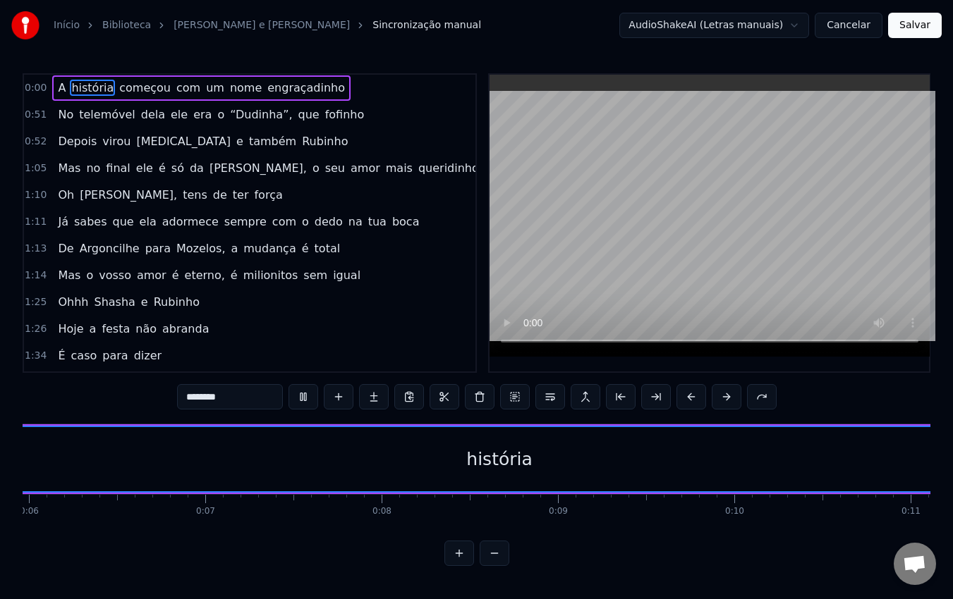
click at [306, 393] on button at bounding box center [303, 396] width 30 height 25
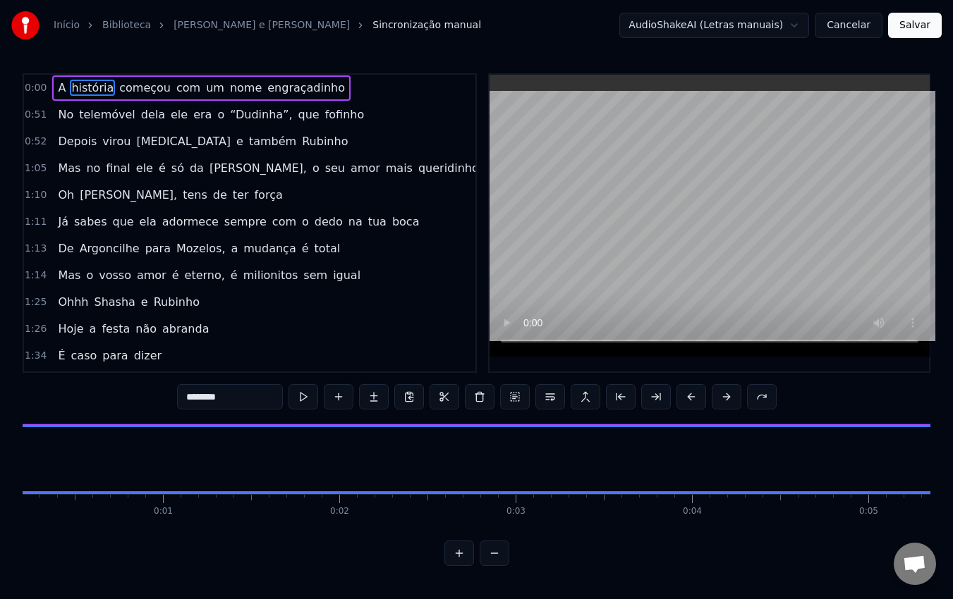
scroll to position [0, 0]
click at [25, 455] on div "A" at bounding box center [26, 459] width 12 height 27
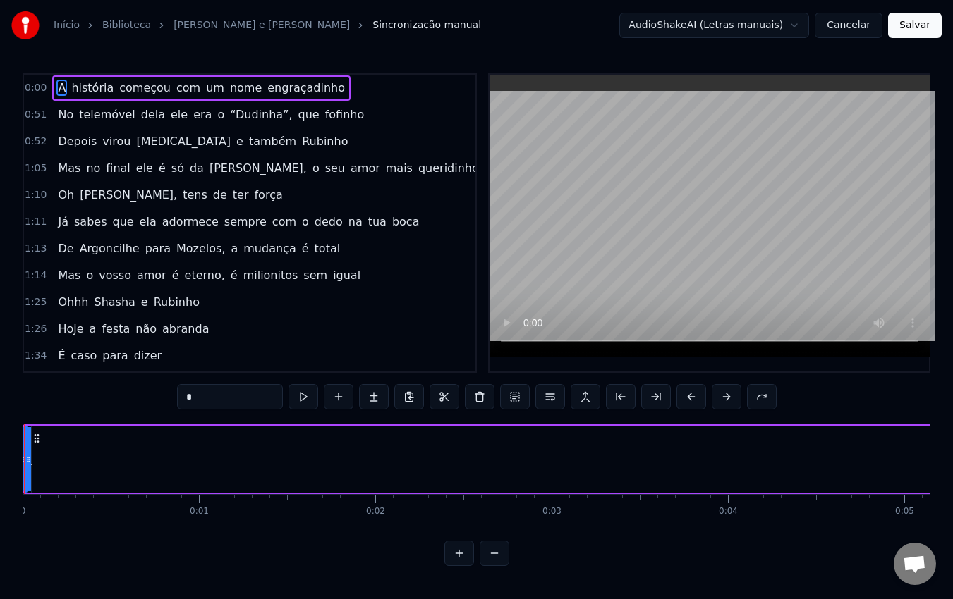
click at [37, 439] on circle at bounding box center [37, 438] width 1 height 1
drag, startPoint x: 37, startPoint y: 439, endPoint x: 336, endPoint y: 448, distance: 299.1
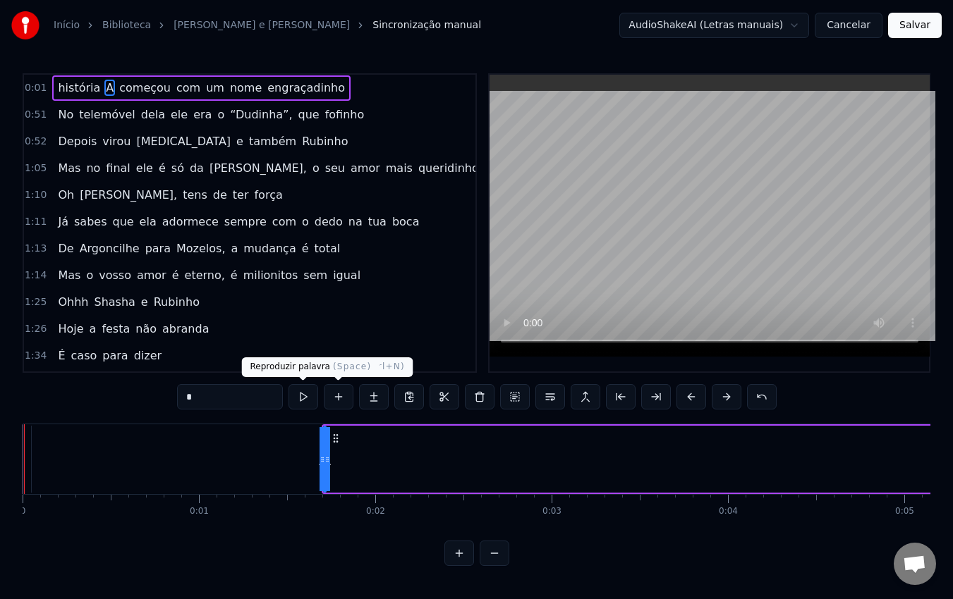
click at [300, 398] on button at bounding box center [303, 396] width 30 height 25
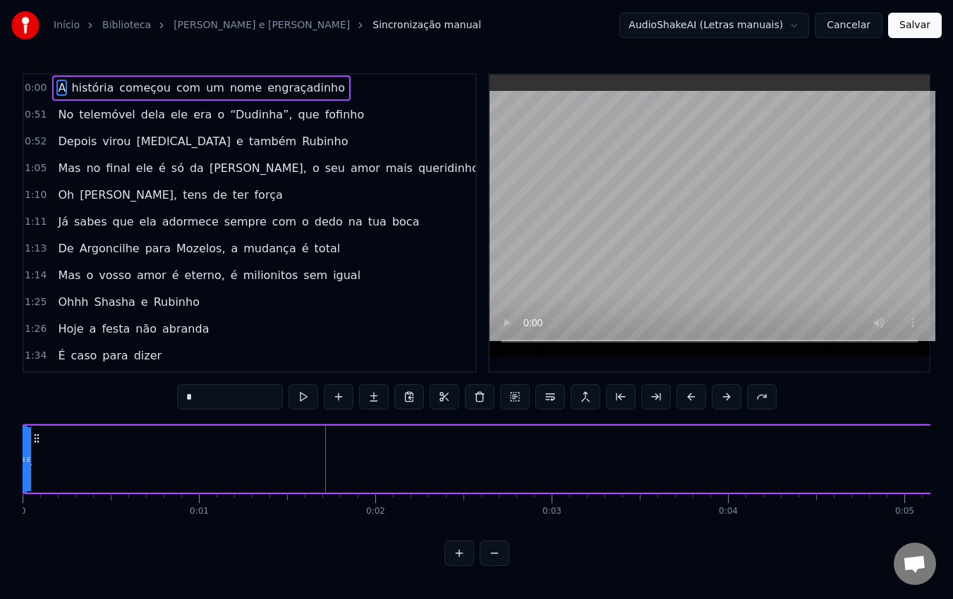
type input "********"
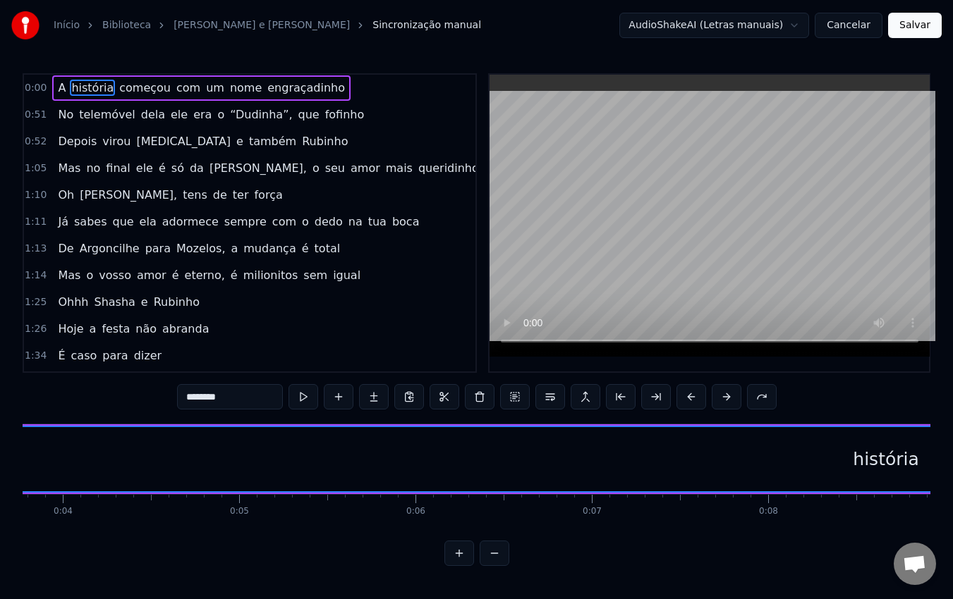
scroll to position [0, 666]
click at [33, 88] on span "0:00" at bounding box center [36, 88] width 22 height 14
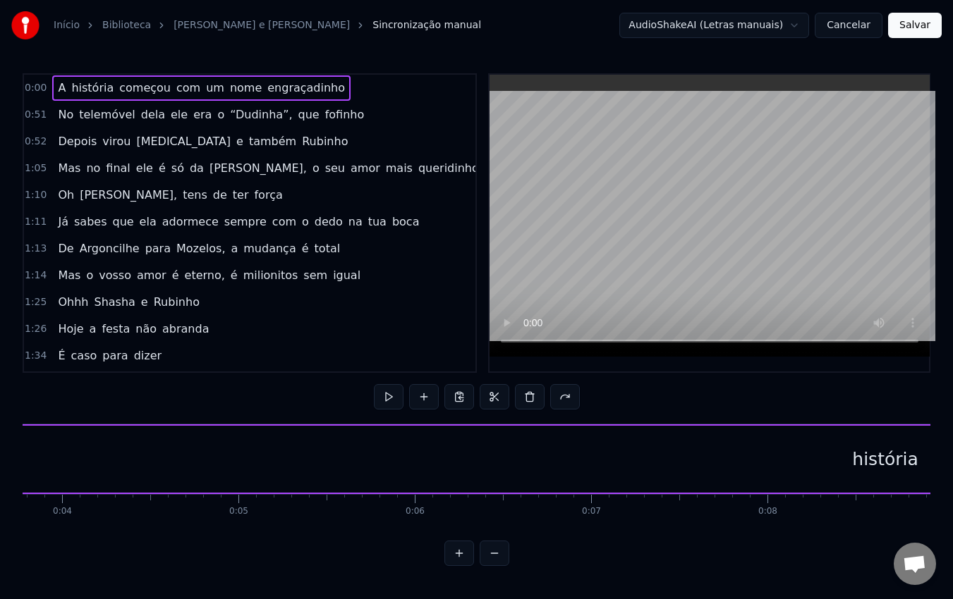
click at [415, 453] on div "história" at bounding box center [885, 459] width 3038 height 67
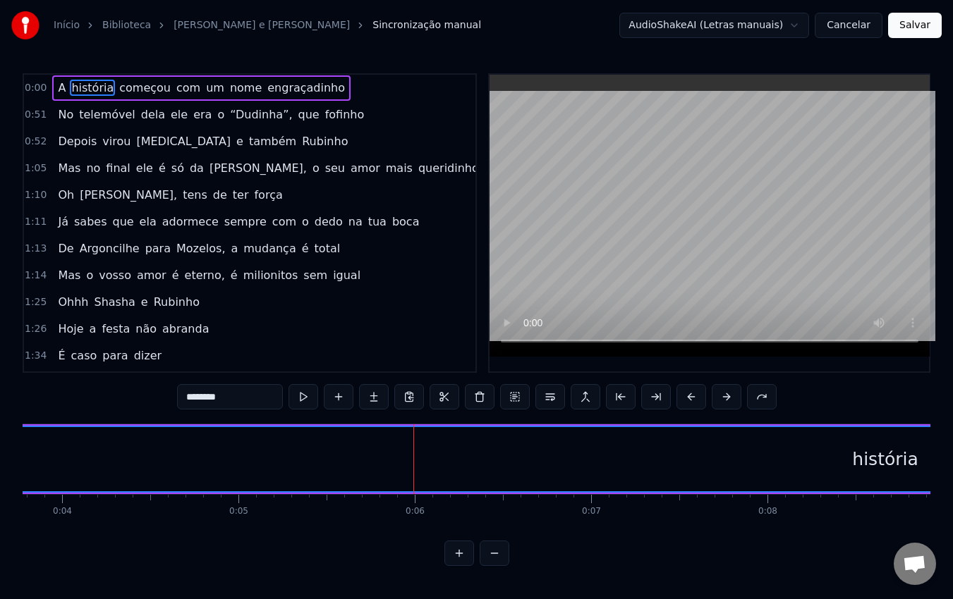
click at [56, 85] on span "A" at bounding box center [61, 88] width 11 height 16
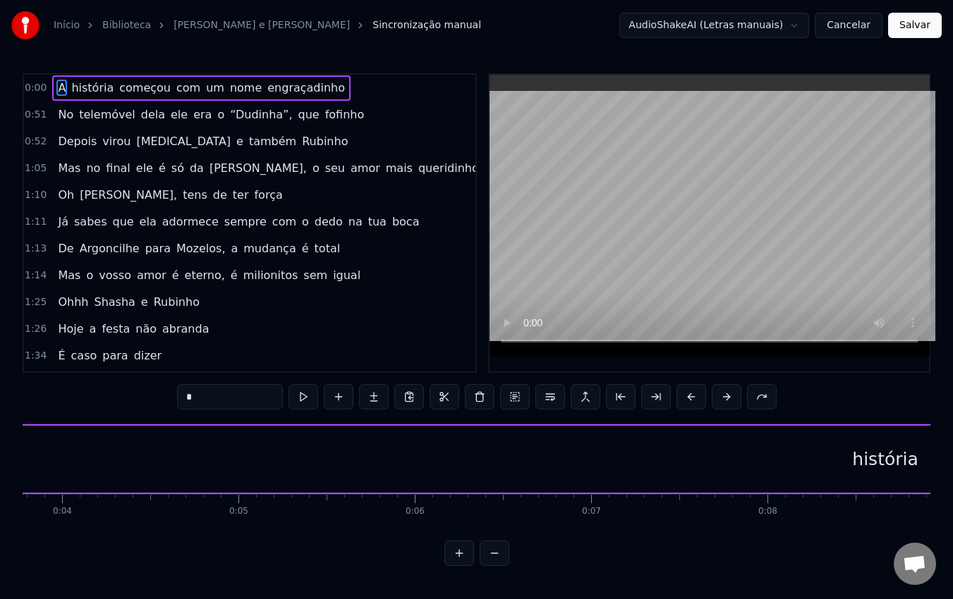
click at [531, 469] on div "história" at bounding box center [885, 459] width 3038 height 67
type input "********"
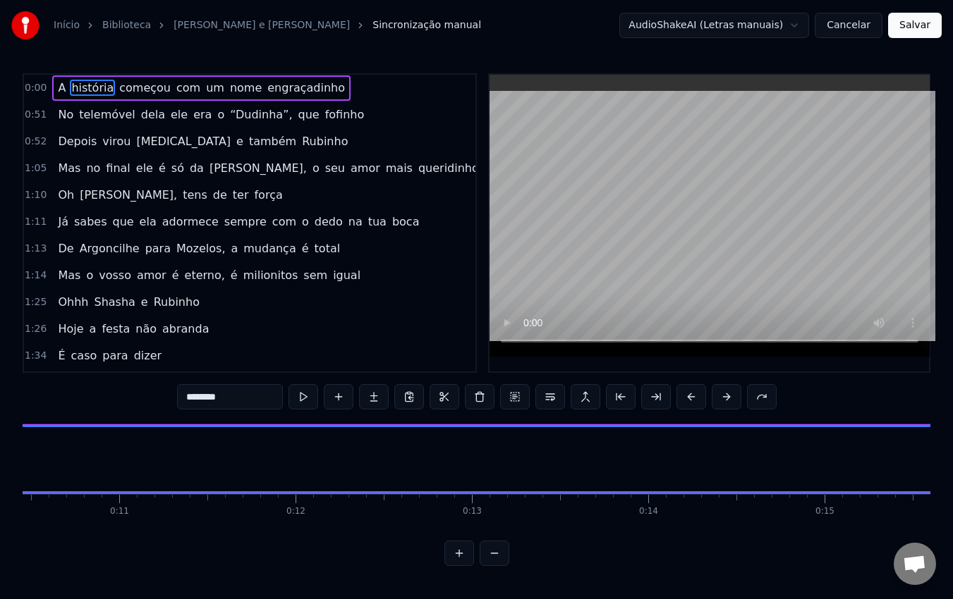
scroll to position [0, 1834]
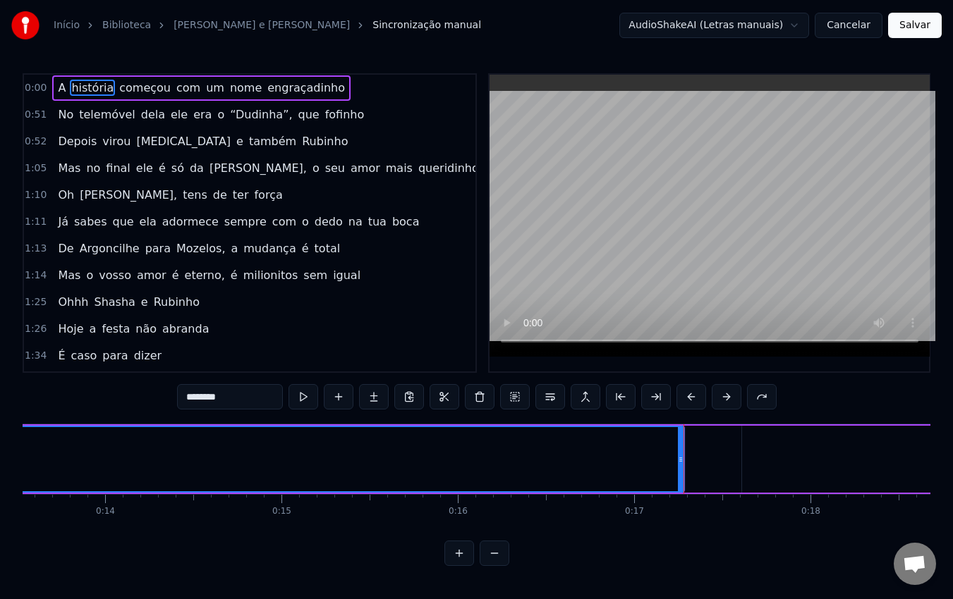
scroll to position [0, 2385]
click at [881, 401] on div "0:00 A história começou com um nome engraçadinho 0:51 No telemóvel dela ele era…" at bounding box center [476, 319] width 907 height 493
click at [865, 396] on div "0:00 A história começou com um nome engraçadinho 0:51 No telemóvel dela ele era…" at bounding box center [476, 319] width 907 height 493
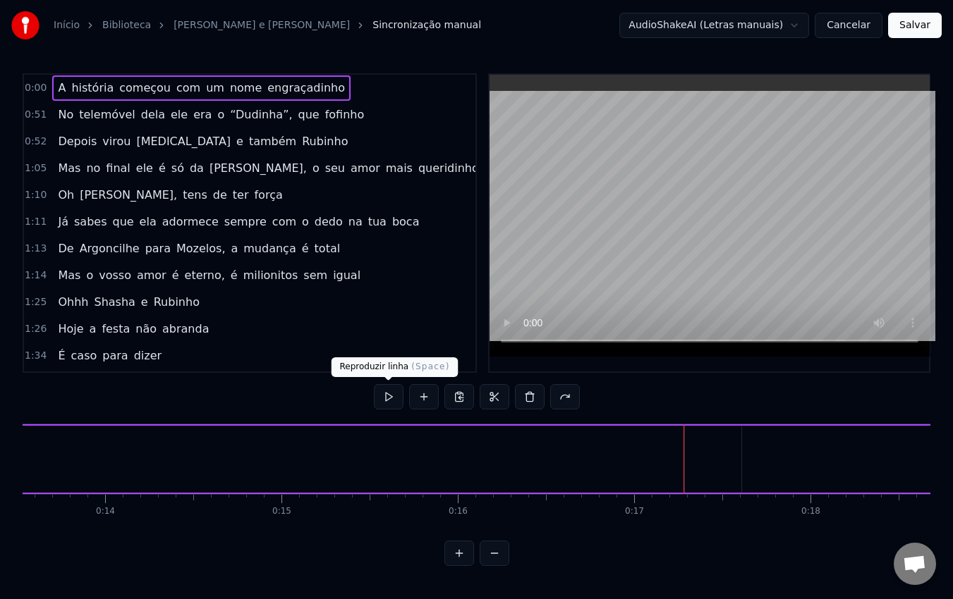
click at [384, 393] on button at bounding box center [389, 396] width 30 height 25
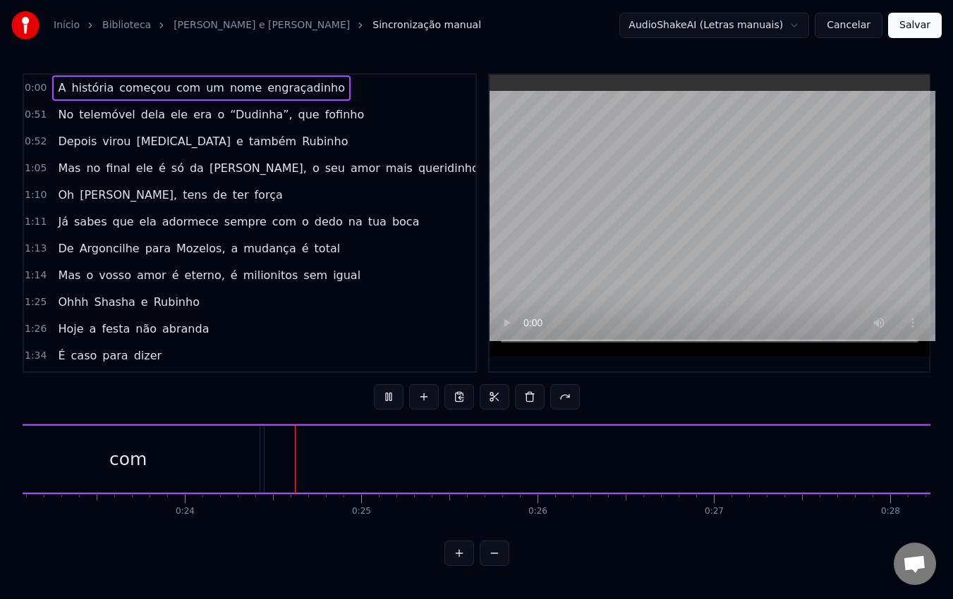
scroll to position [0, 4145]
click at [384, 393] on button at bounding box center [389, 396] width 30 height 25
click at [185, 489] on div "A história começou com um nome engraçadinho" at bounding box center [434, 459] width 9113 height 70
click at [175, 460] on div "com" at bounding box center [51, 459] width 263 height 67
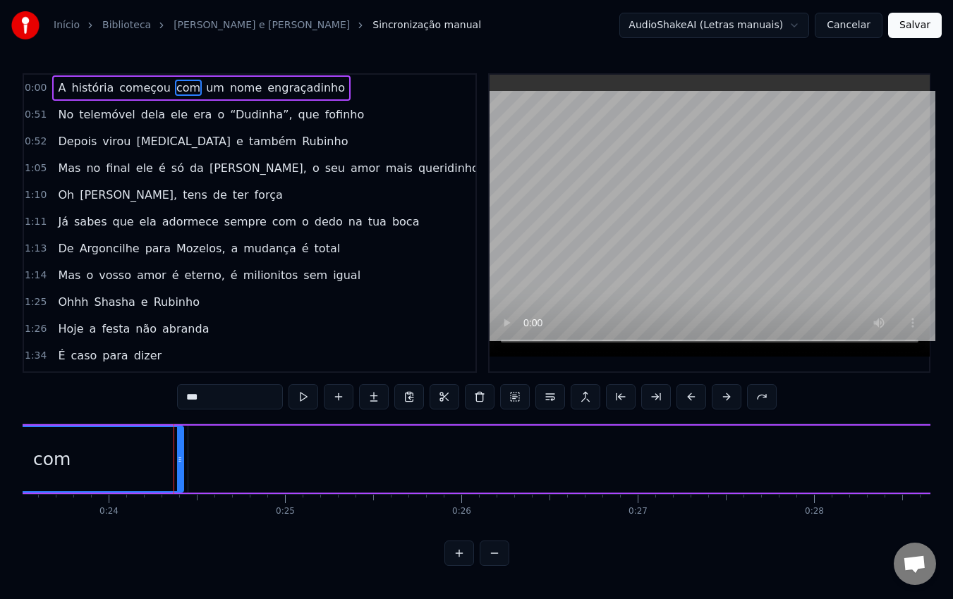
click at [60, 90] on span "A" at bounding box center [61, 88] width 11 height 16
type input "*"
click at [84, 90] on span "história" at bounding box center [92, 88] width 45 height 16
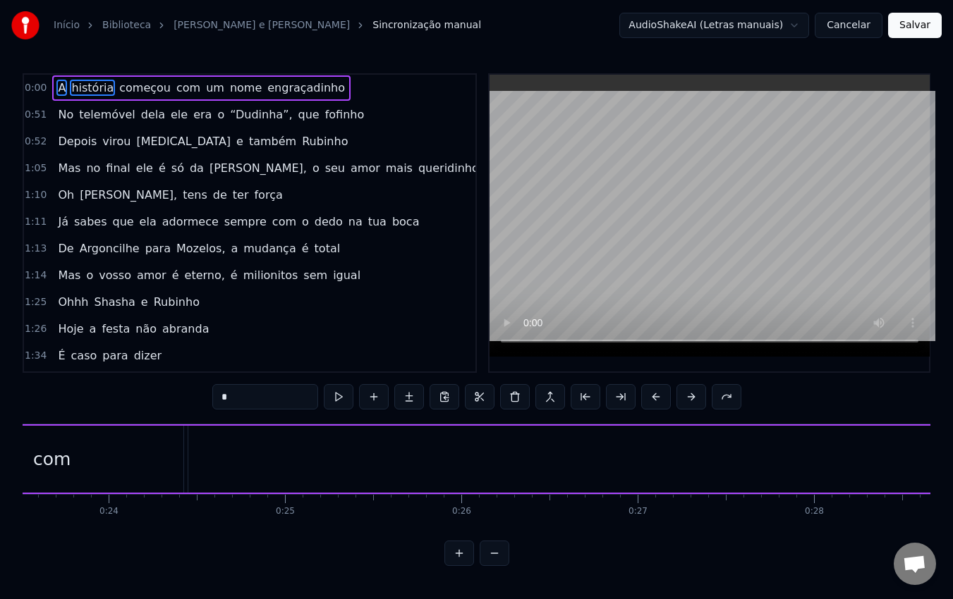
click at [126, 90] on span "começou" at bounding box center [145, 88] width 54 height 16
click at [178, 90] on span "com" at bounding box center [188, 88] width 27 height 16
click at [204, 87] on span "um" at bounding box center [214, 88] width 21 height 16
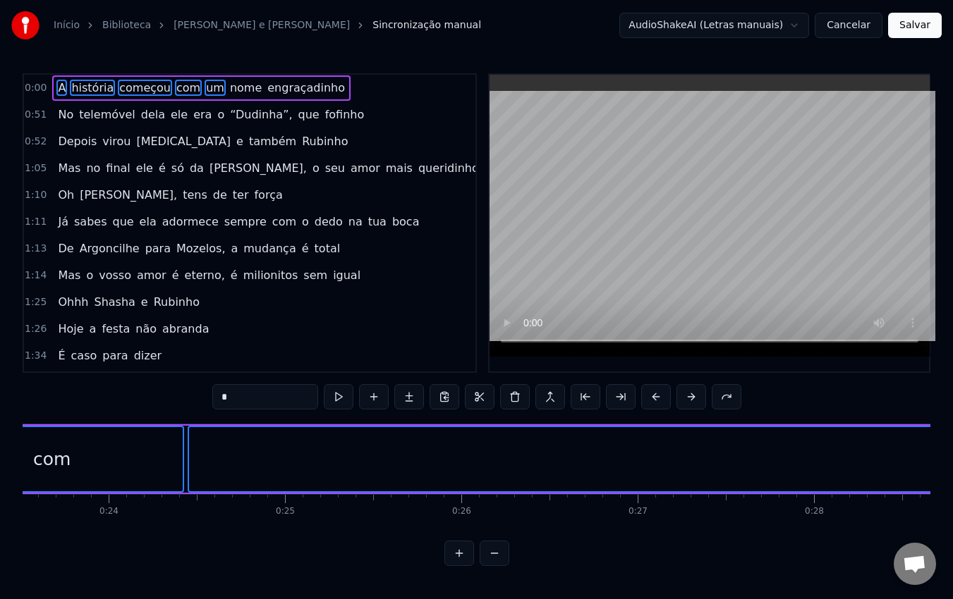
click at [228, 96] on span "nome" at bounding box center [245, 88] width 35 height 16
click at [275, 92] on span "engraçadinho" at bounding box center [306, 88] width 80 height 16
click at [646, 329] on div "0:00 A história começou com um nome engraçadinho 0:51 No telemóvel dela ele era…" at bounding box center [476, 319] width 907 height 493
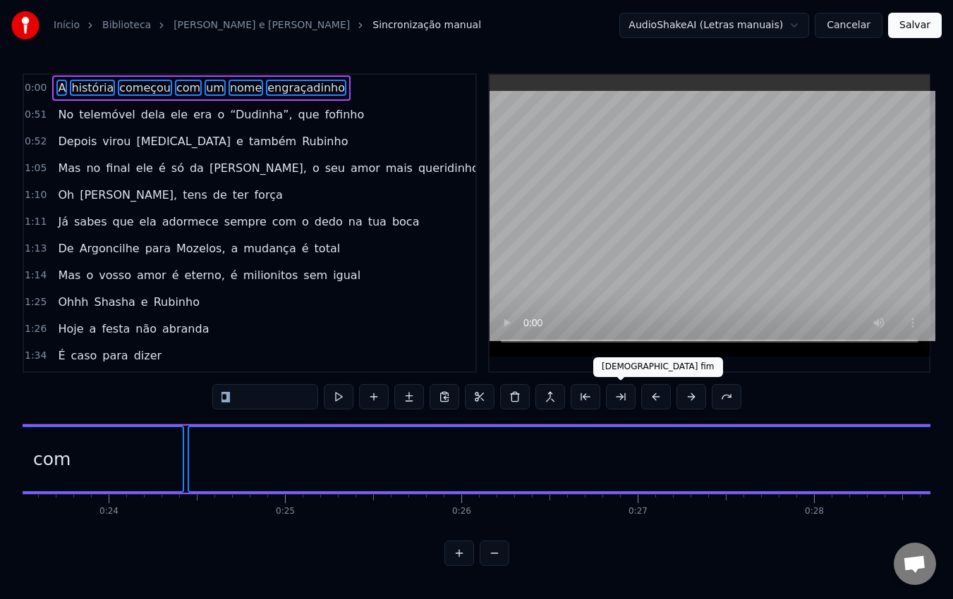
click at [618, 398] on button at bounding box center [621, 396] width 30 height 25
click at [687, 398] on button at bounding box center [691, 396] width 30 height 25
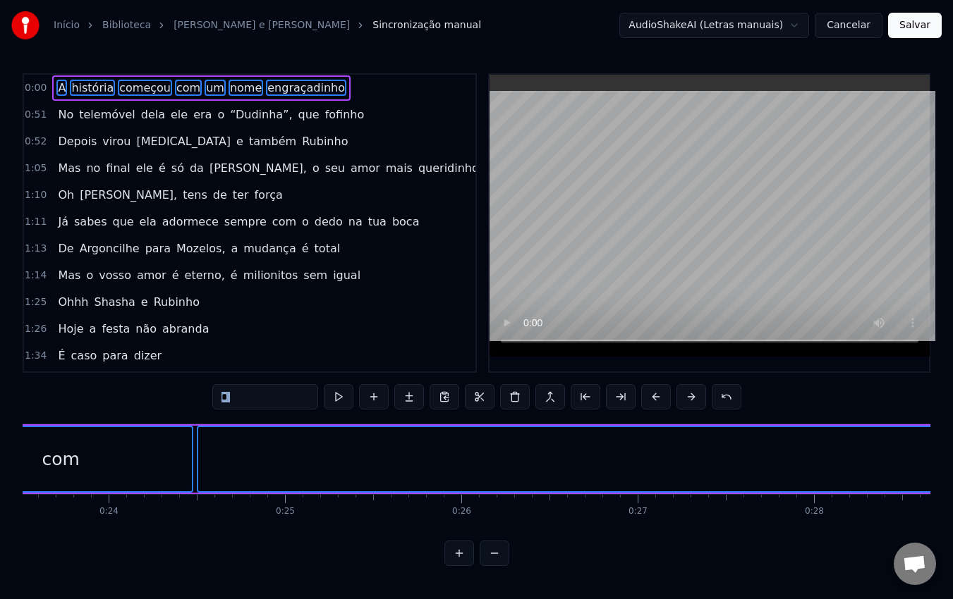
click at [687, 398] on button at bounding box center [691, 396] width 30 height 25
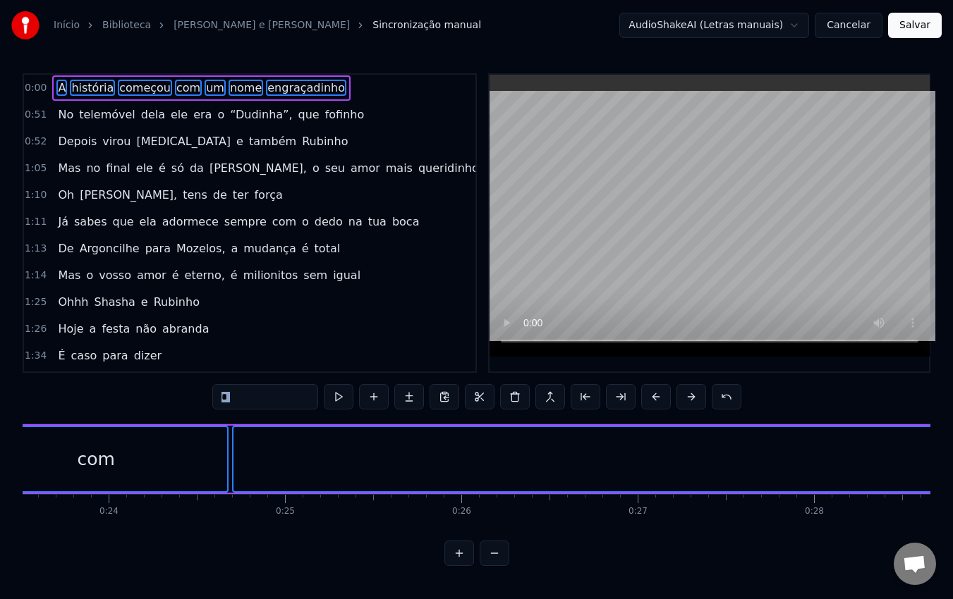
click at [687, 398] on button at bounding box center [691, 396] width 30 height 25
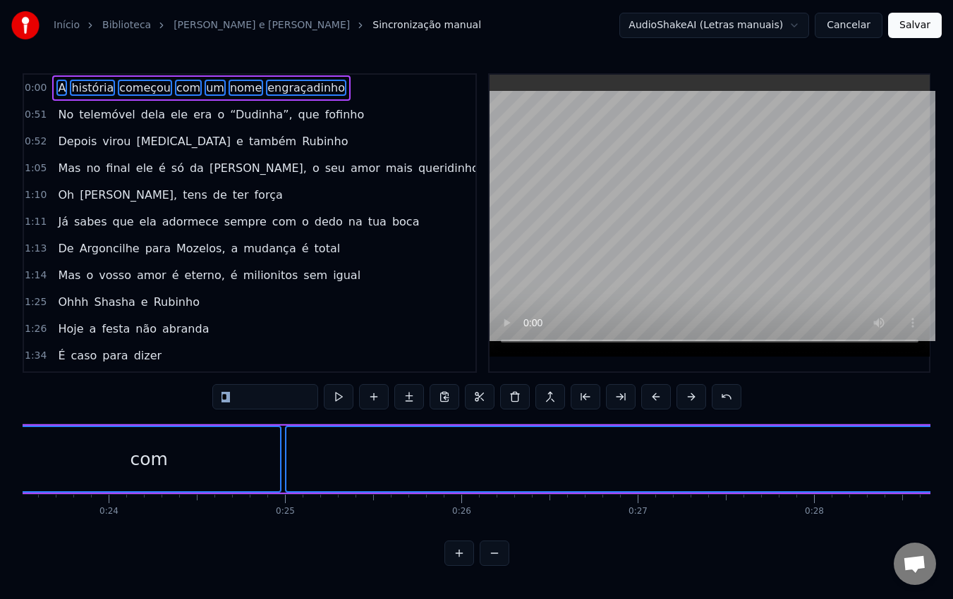
click at [687, 398] on button at bounding box center [691, 396] width 30 height 25
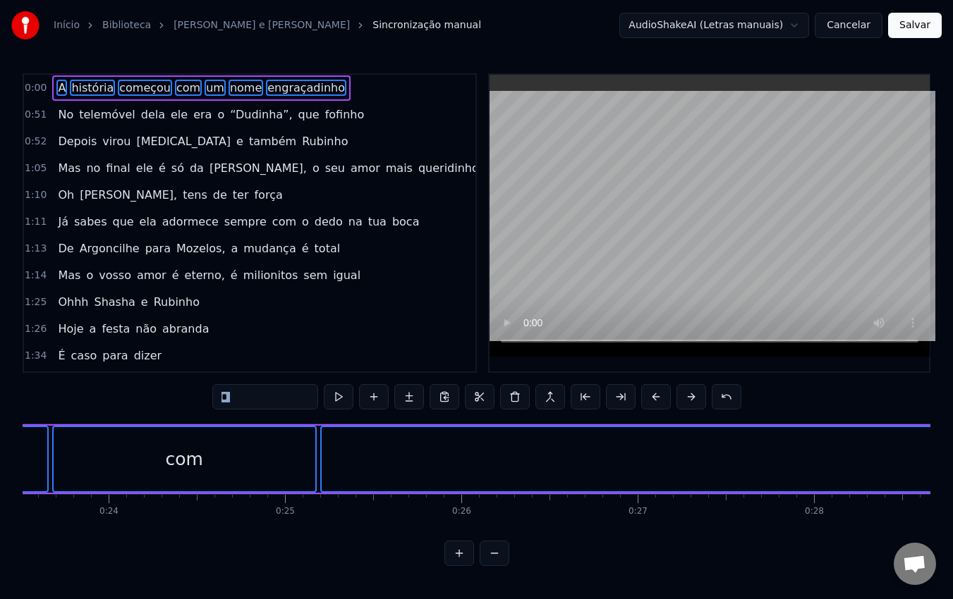
click at [687, 398] on button at bounding box center [691, 396] width 30 height 25
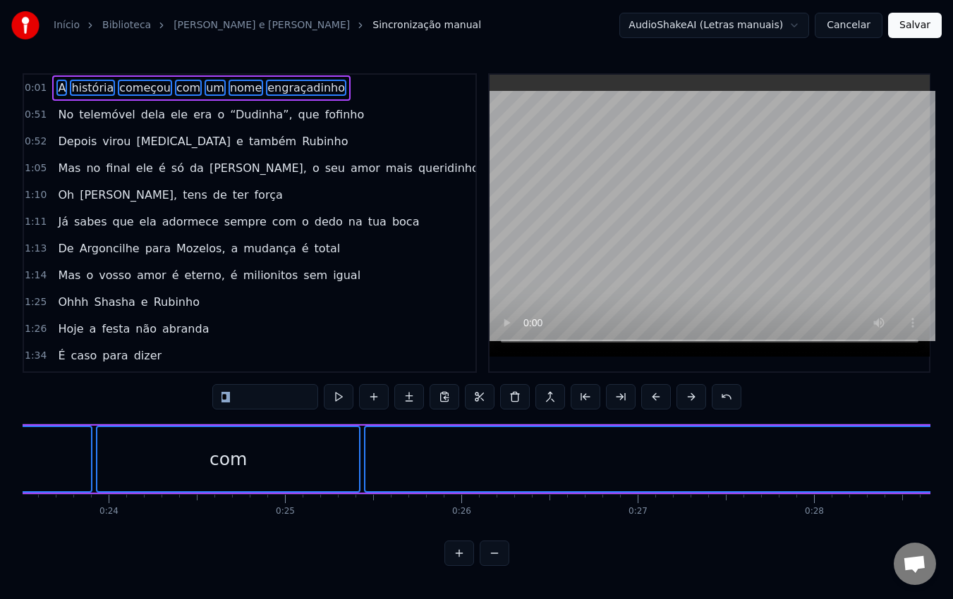
click at [687, 398] on button at bounding box center [691, 396] width 30 height 25
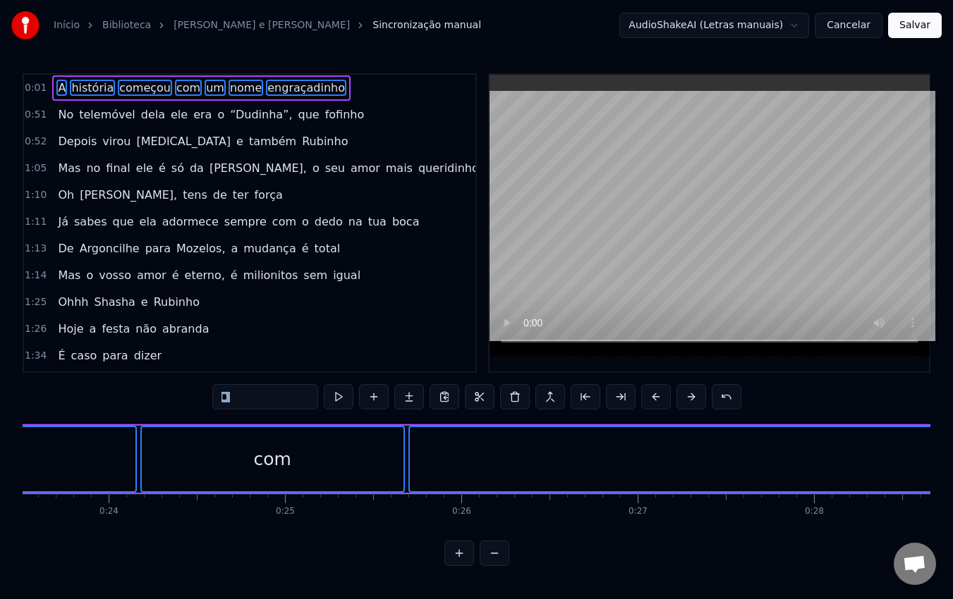
click at [687, 398] on button at bounding box center [691, 396] width 30 height 25
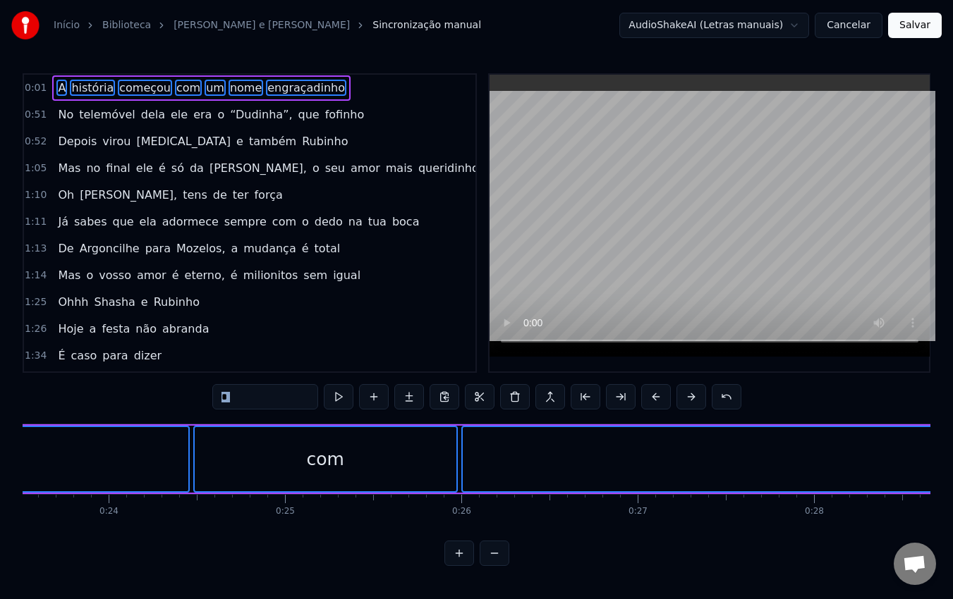
click at [687, 398] on button at bounding box center [691, 396] width 30 height 25
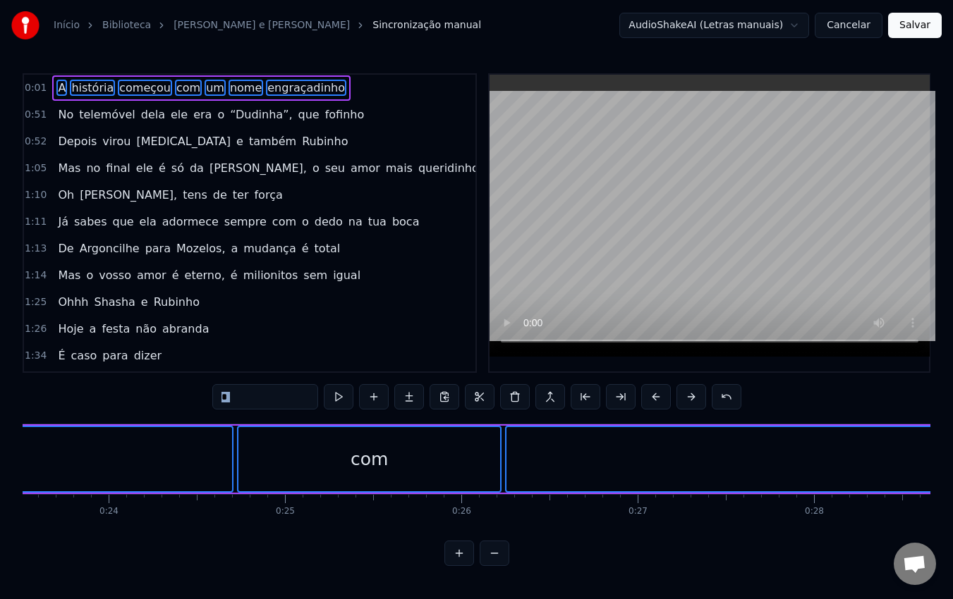
click at [687, 398] on button at bounding box center [691, 396] width 30 height 25
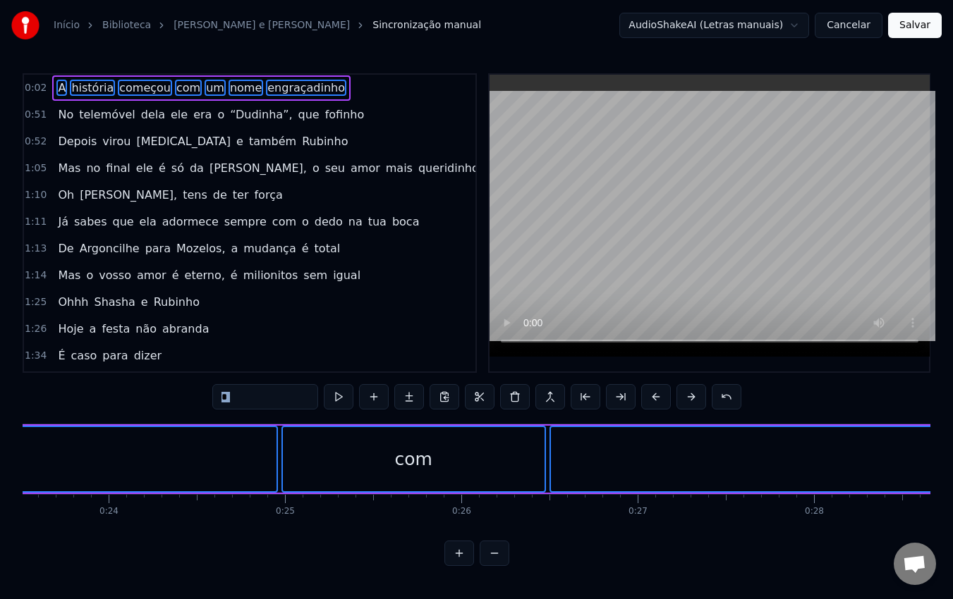
click at [687, 398] on button at bounding box center [691, 396] width 30 height 25
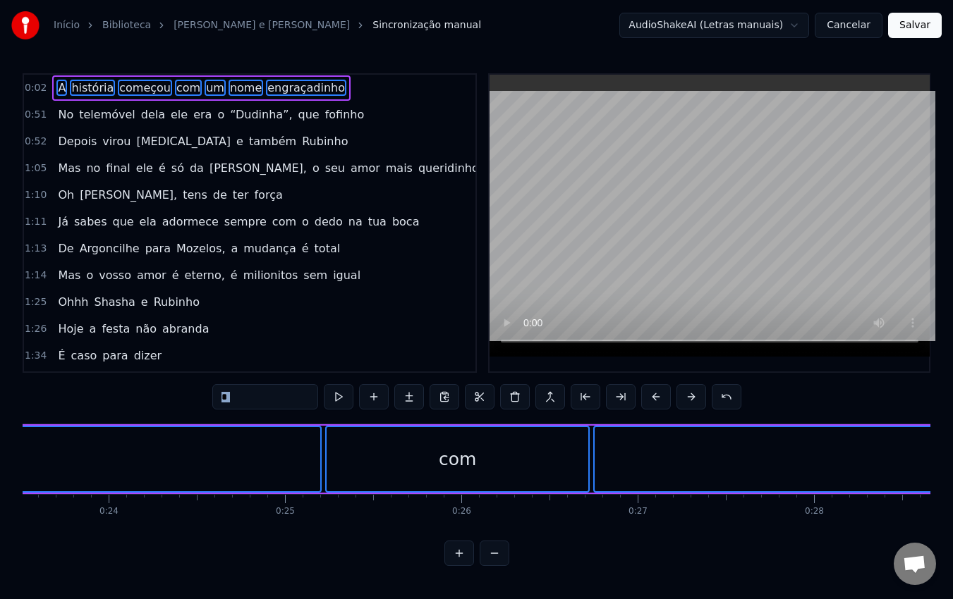
click at [687, 398] on button at bounding box center [691, 396] width 30 height 25
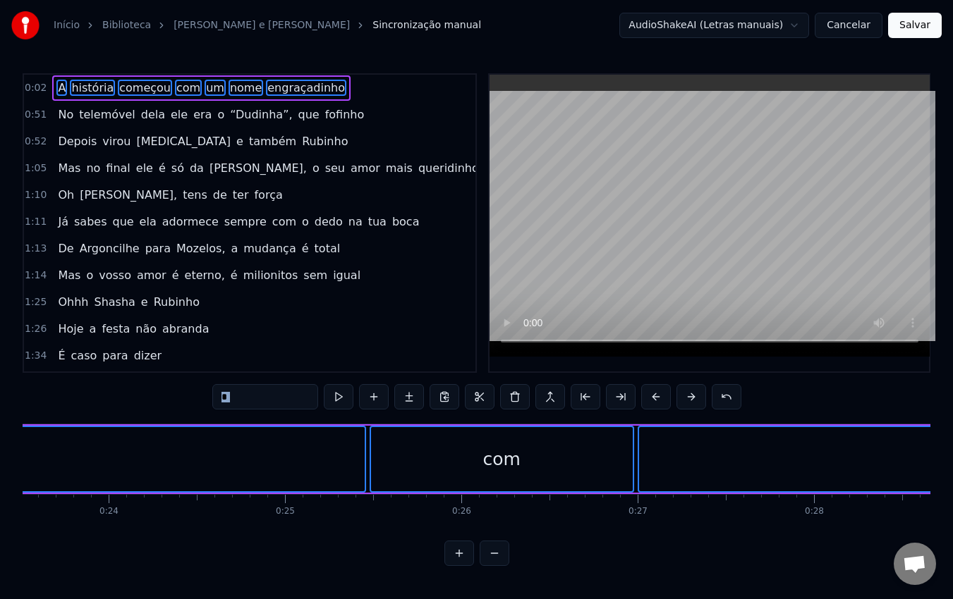
click at [687, 398] on button at bounding box center [691, 396] width 30 height 25
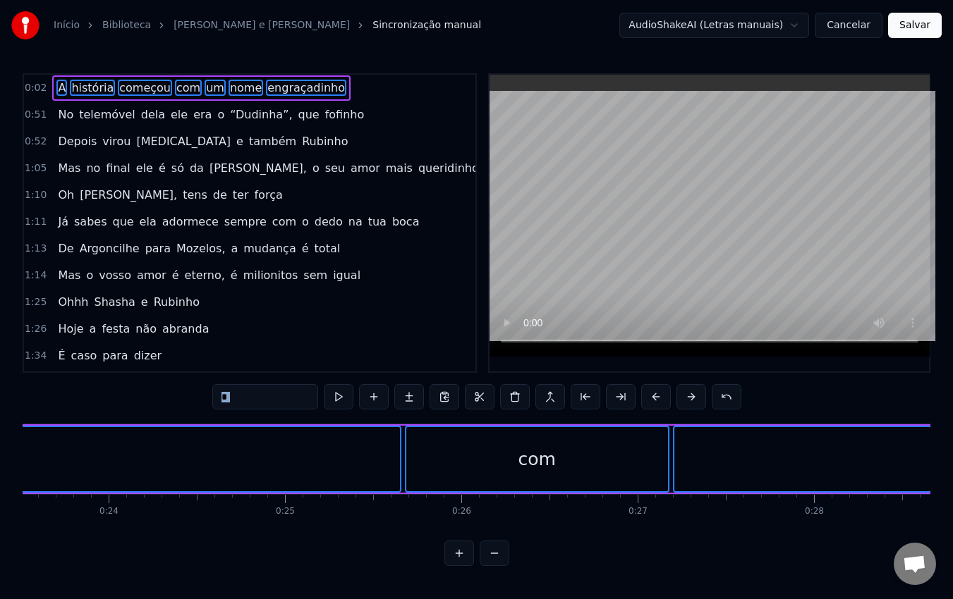
click at [687, 398] on button at bounding box center [691, 396] width 30 height 25
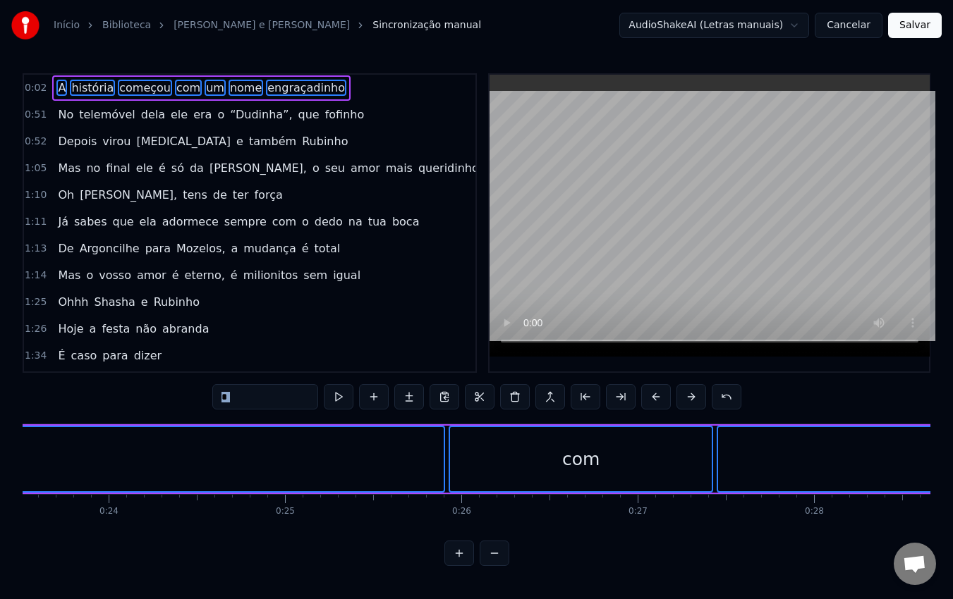
click at [687, 398] on button at bounding box center [691, 396] width 30 height 25
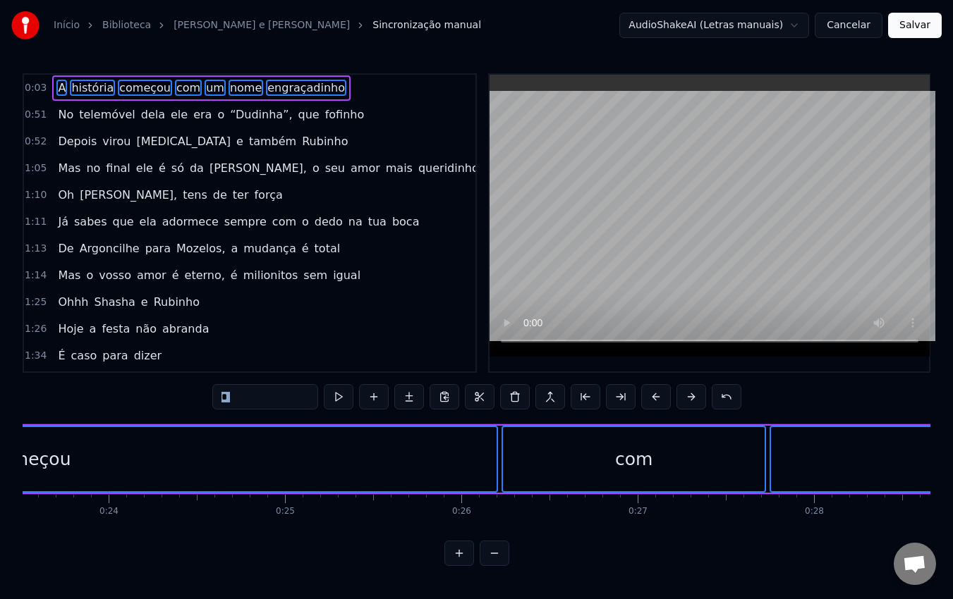
click at [687, 398] on button at bounding box center [691, 396] width 30 height 25
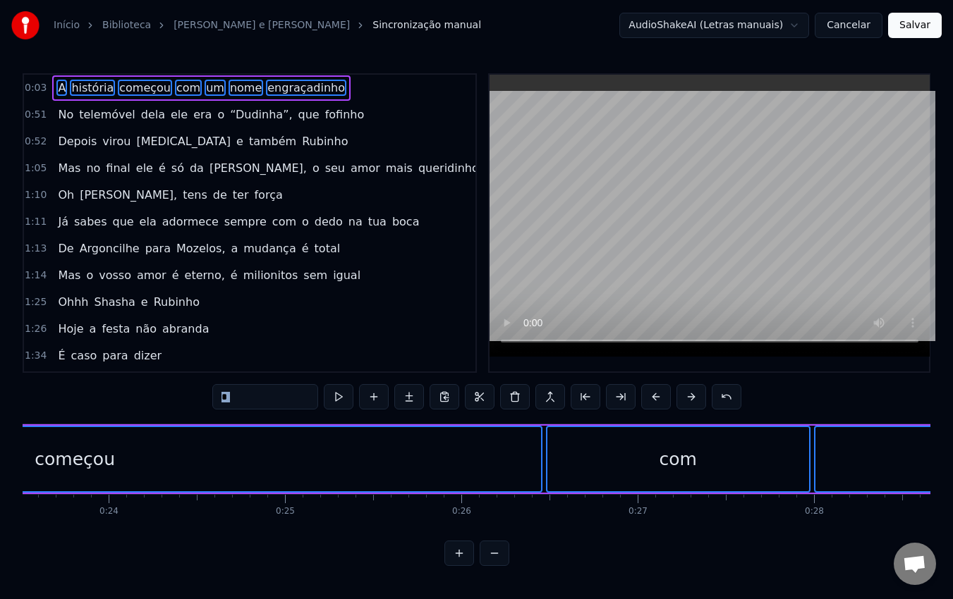
click at [687, 398] on button at bounding box center [691, 396] width 30 height 25
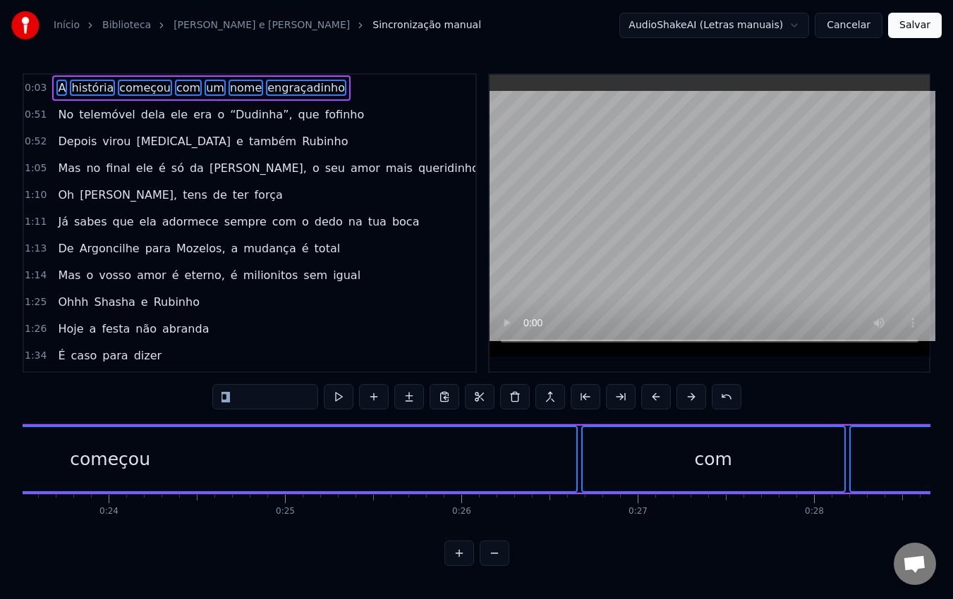
click at [687, 398] on button at bounding box center [691, 396] width 30 height 25
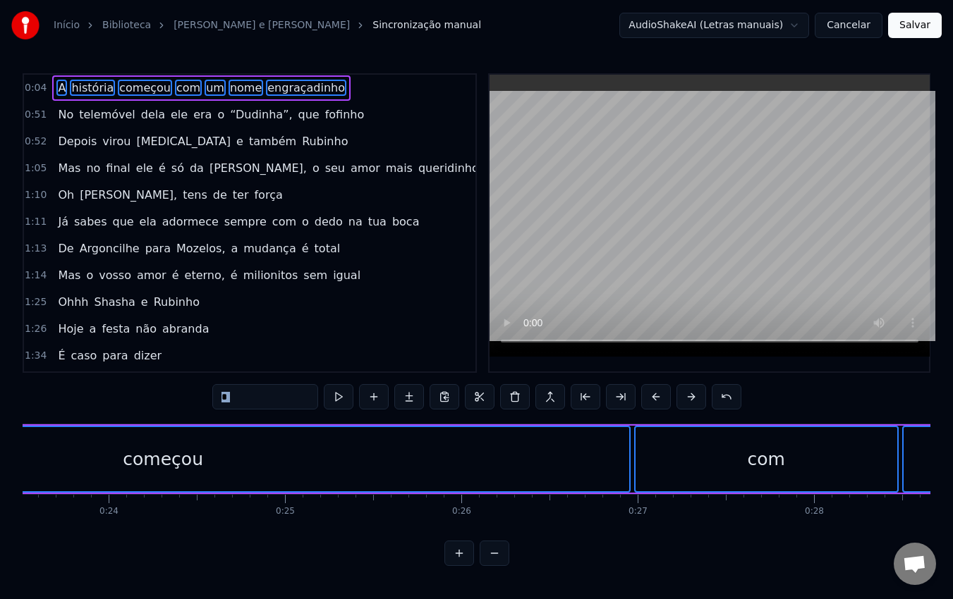
click at [687, 398] on button at bounding box center [691, 396] width 30 height 25
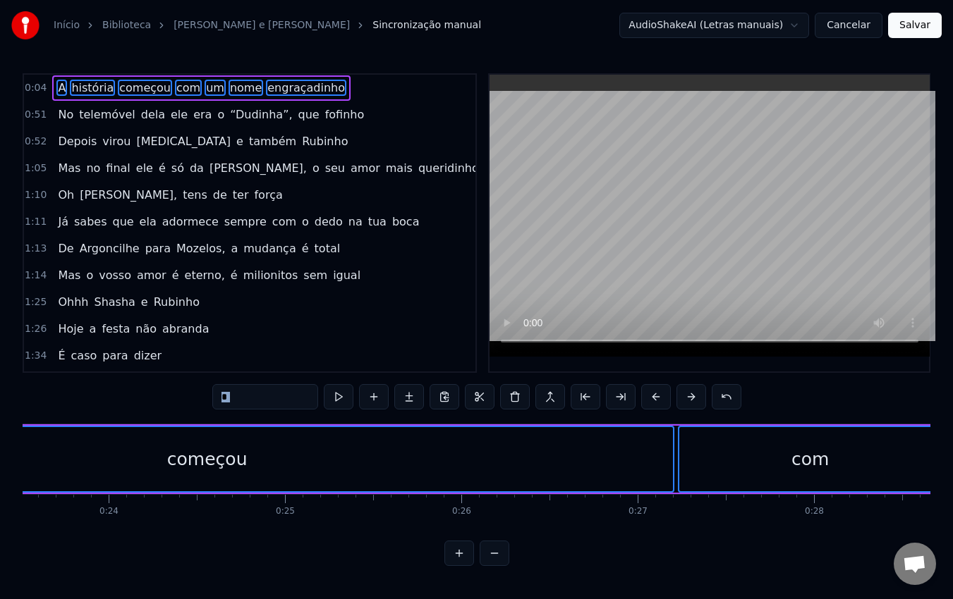
click at [687, 398] on button at bounding box center [691, 396] width 30 height 25
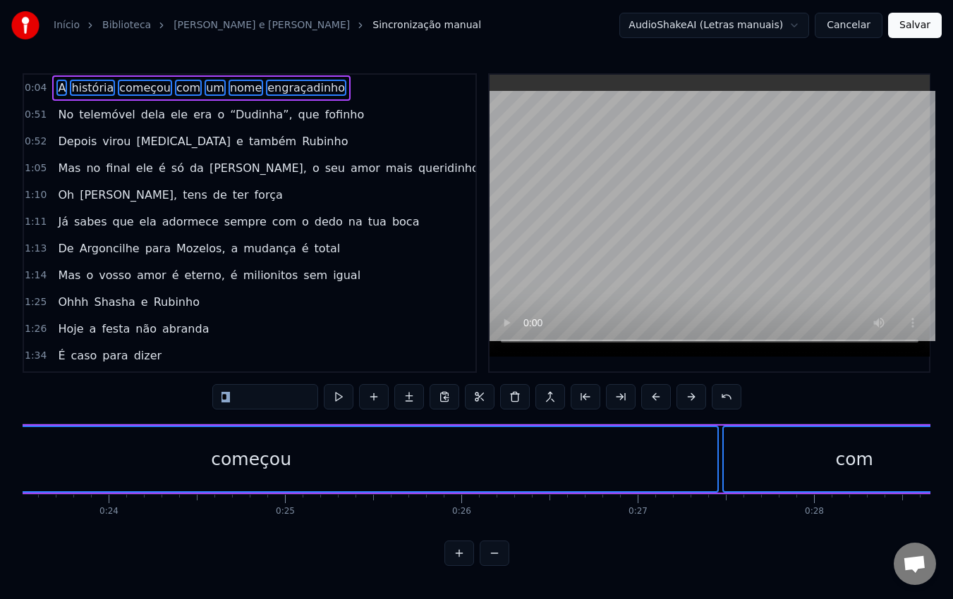
click at [687, 398] on button at bounding box center [691, 396] width 30 height 25
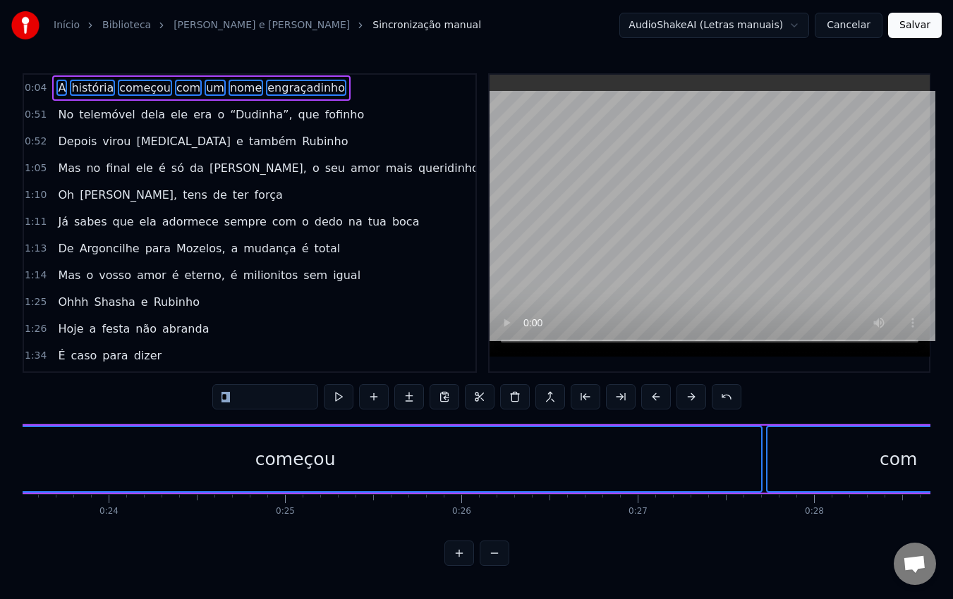
click at [687, 398] on button at bounding box center [691, 396] width 30 height 25
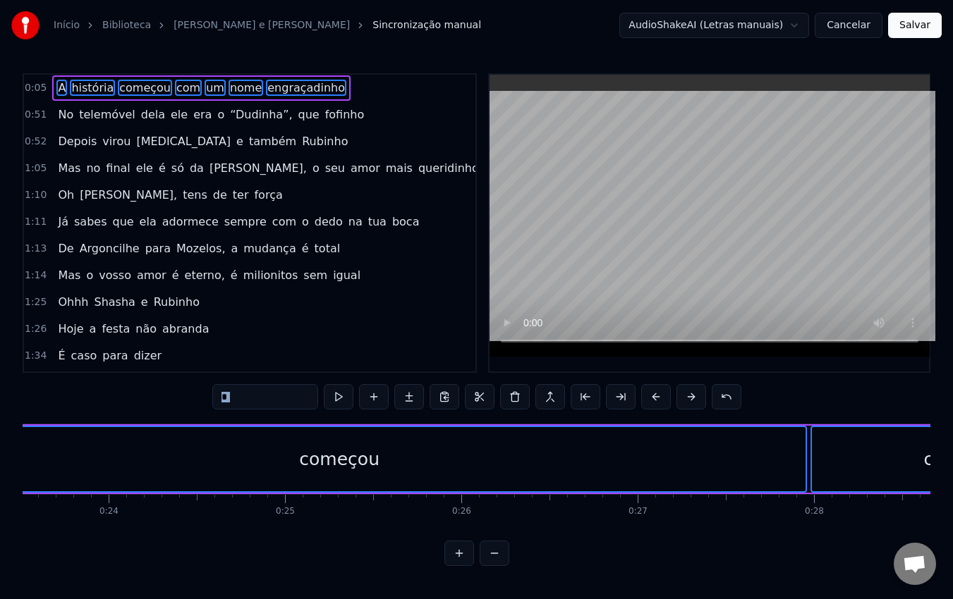
click at [687, 398] on button at bounding box center [691, 396] width 30 height 25
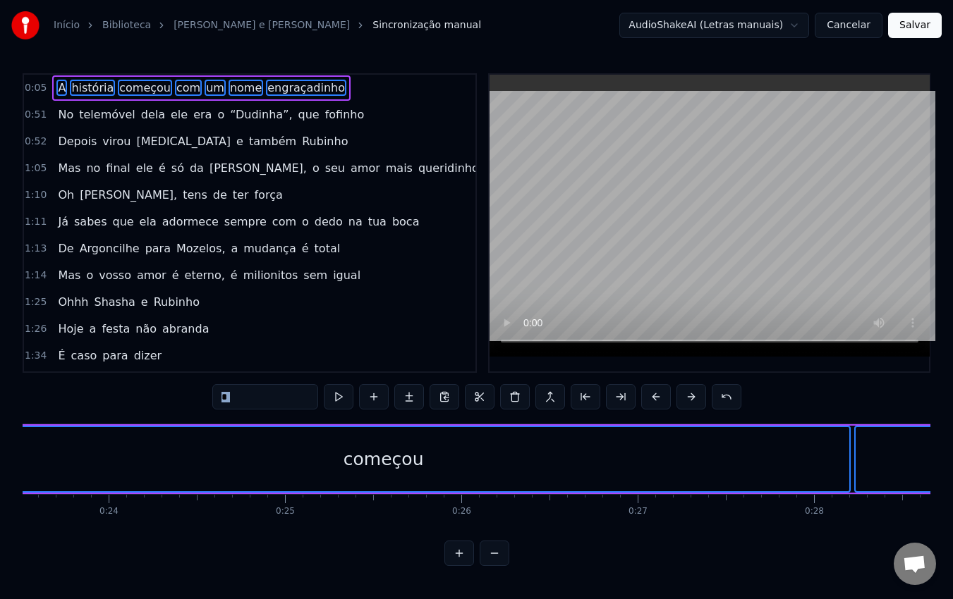
click at [687, 398] on button at bounding box center [691, 396] width 30 height 25
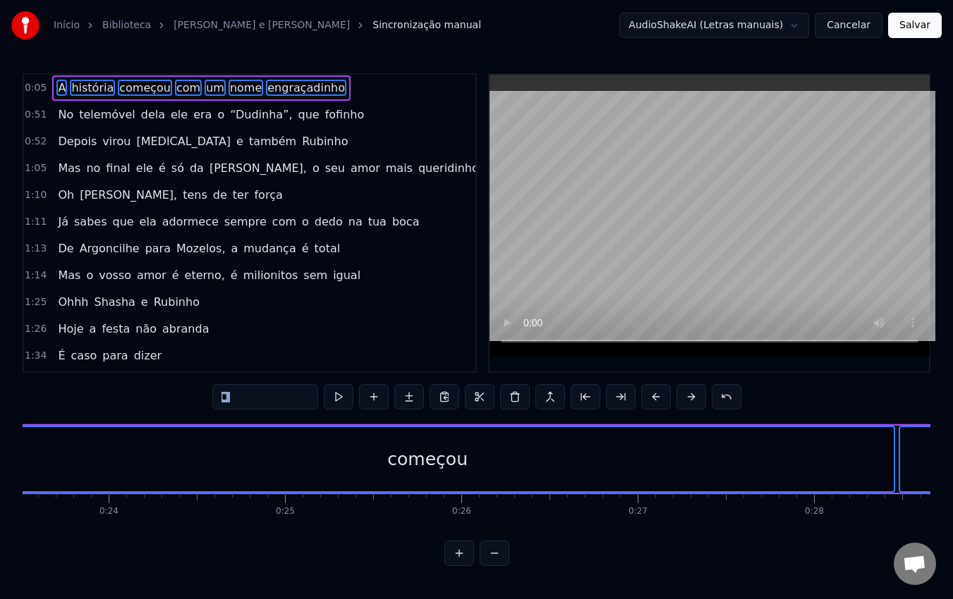
click at [687, 398] on button at bounding box center [691, 396] width 30 height 25
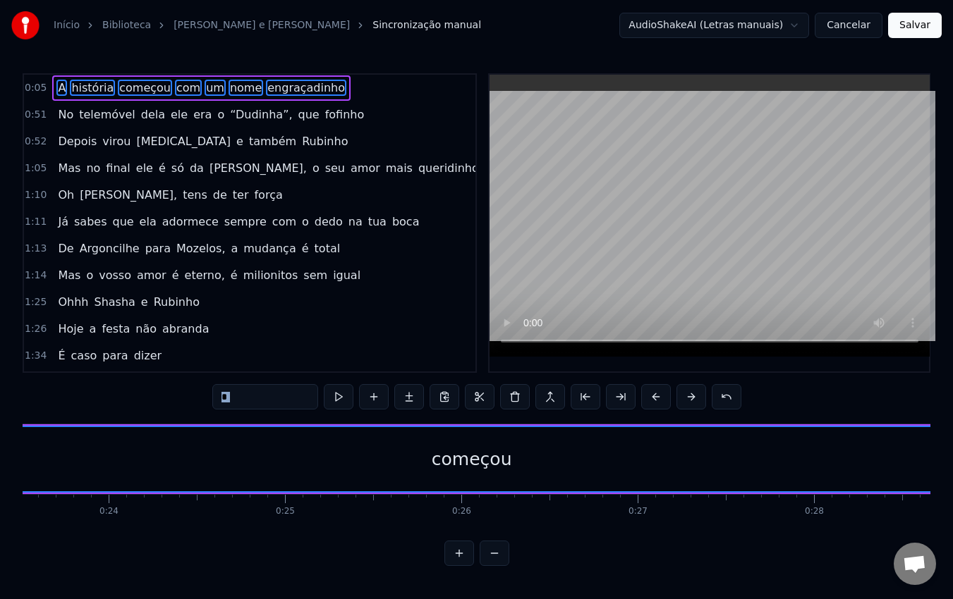
click at [687, 398] on button at bounding box center [691, 396] width 30 height 25
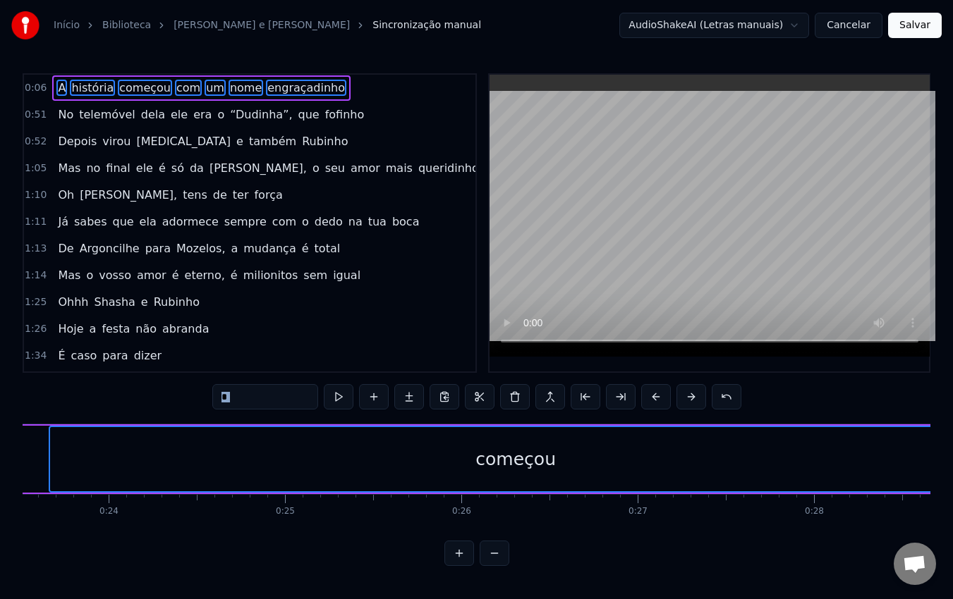
click at [687, 398] on button at bounding box center [691, 396] width 30 height 25
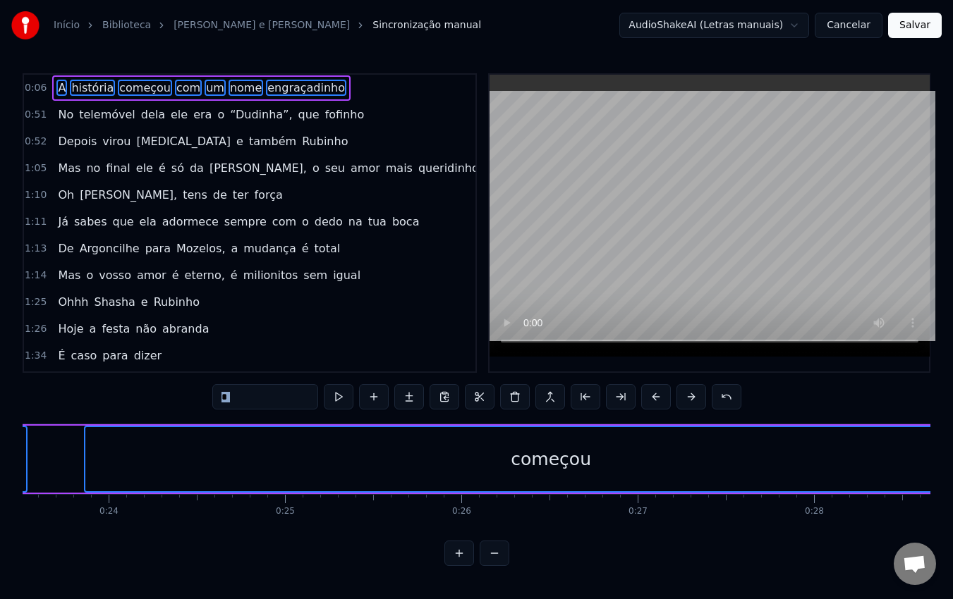
click at [687, 398] on button at bounding box center [691, 396] width 30 height 25
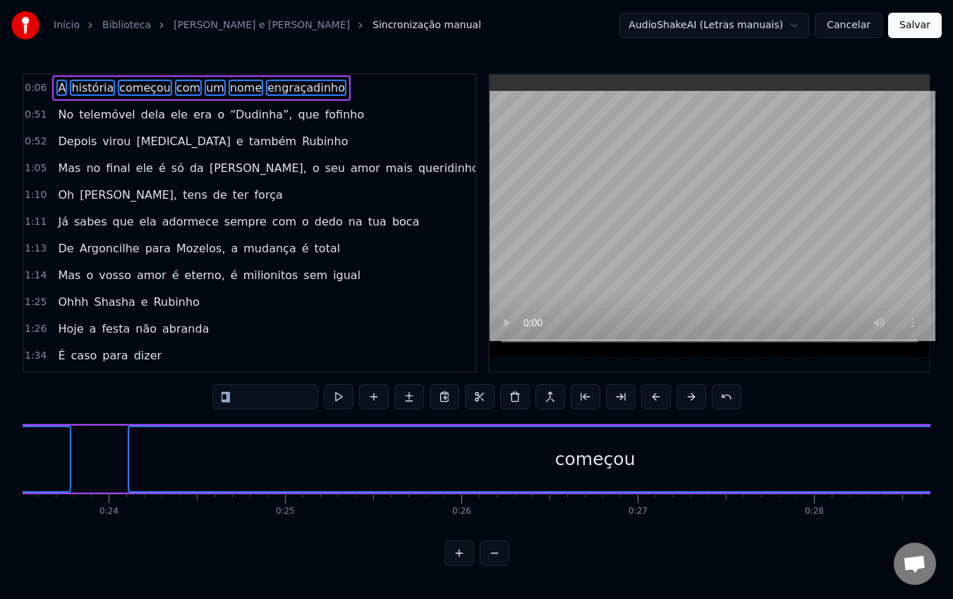
click at [687, 398] on button at bounding box center [691, 396] width 30 height 25
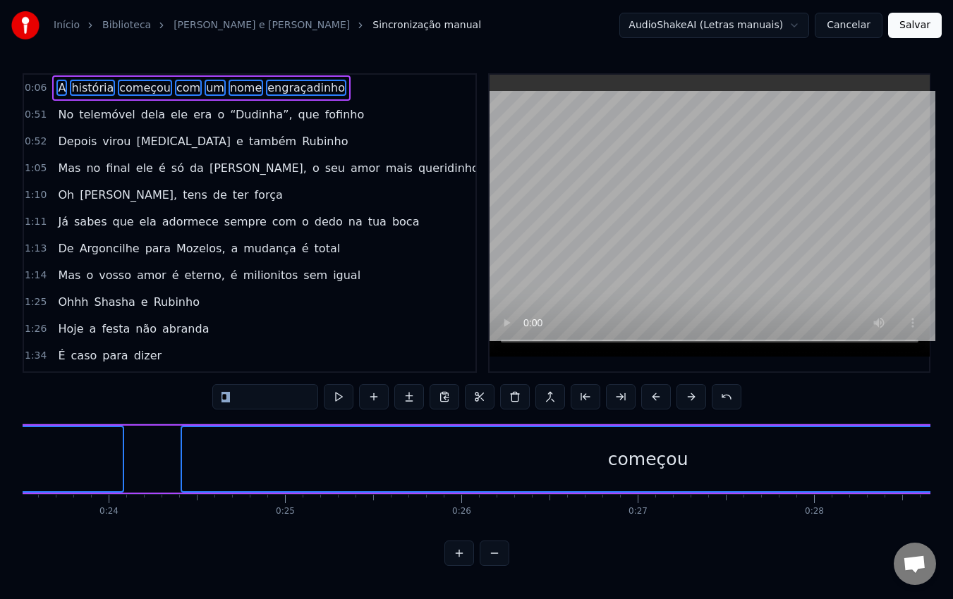
click at [687, 398] on button at bounding box center [691, 396] width 30 height 25
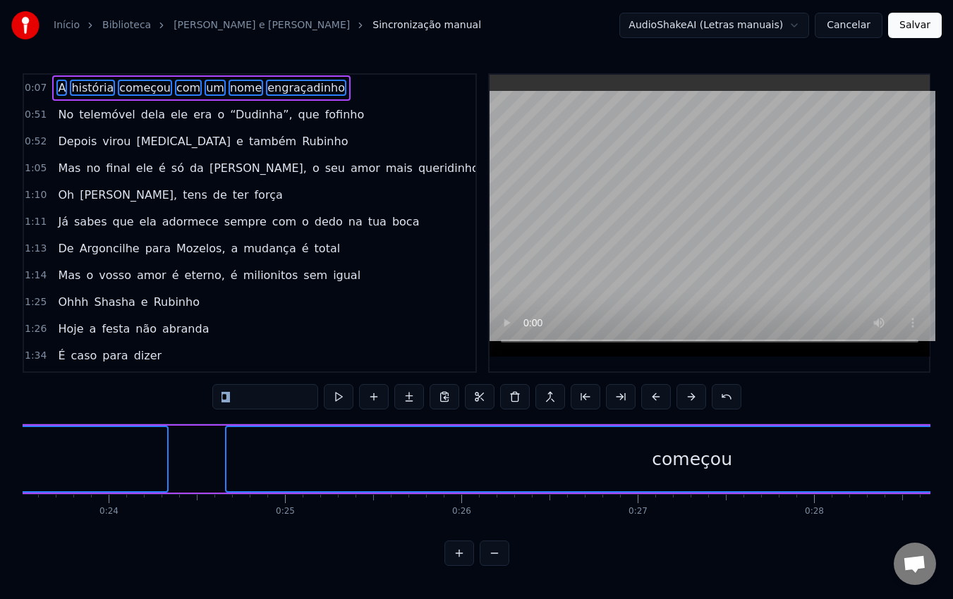
click at [687, 398] on button at bounding box center [691, 396] width 30 height 25
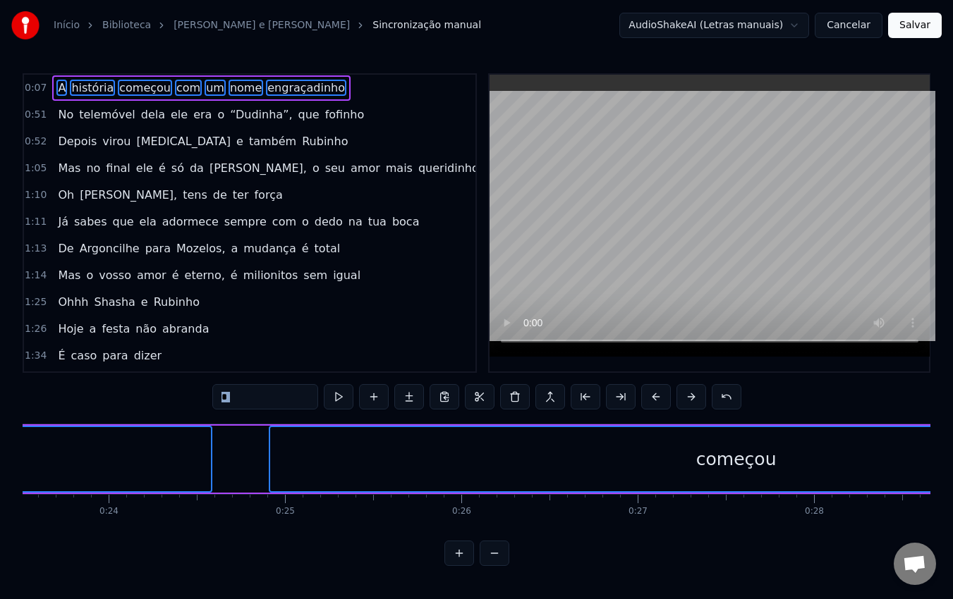
click at [687, 398] on button at bounding box center [691, 396] width 30 height 25
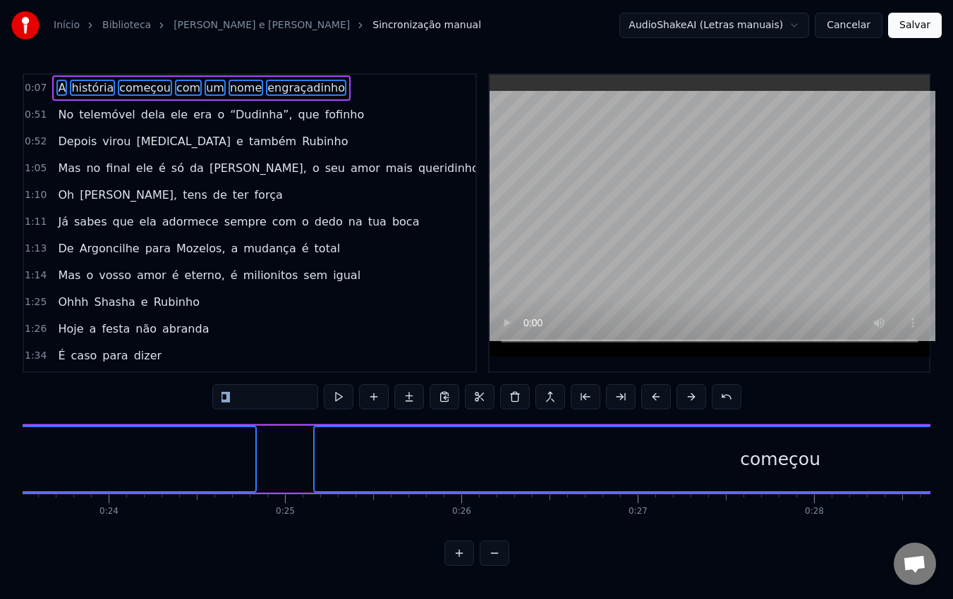
click at [687, 398] on button at bounding box center [691, 396] width 30 height 25
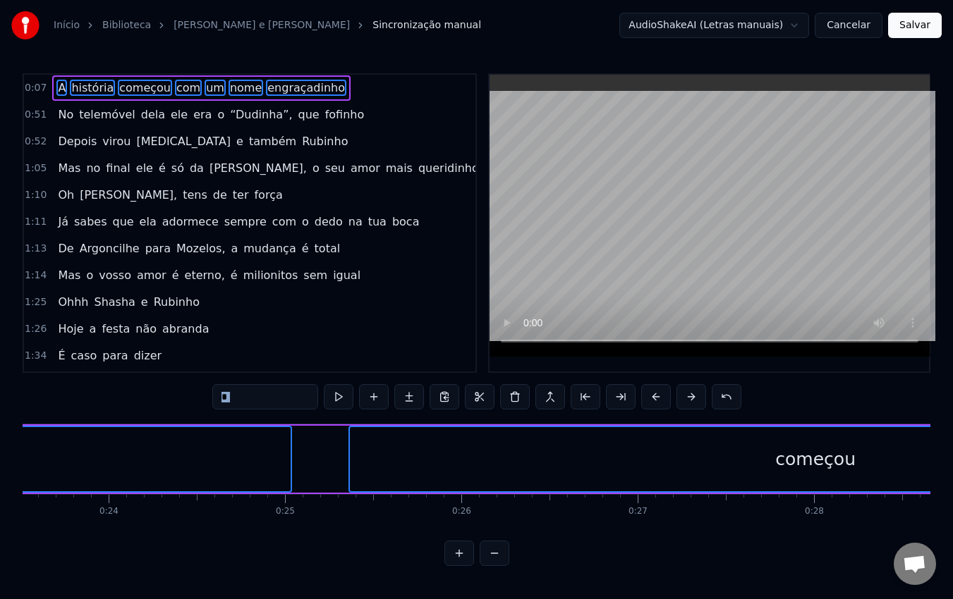
click at [687, 398] on button at bounding box center [691, 396] width 30 height 25
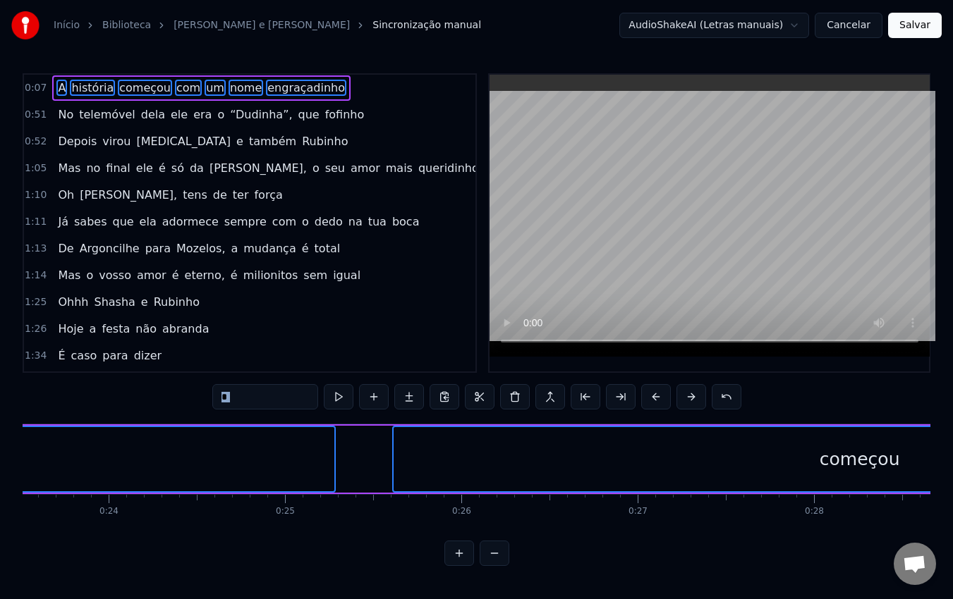
click at [687, 398] on button at bounding box center [691, 396] width 30 height 25
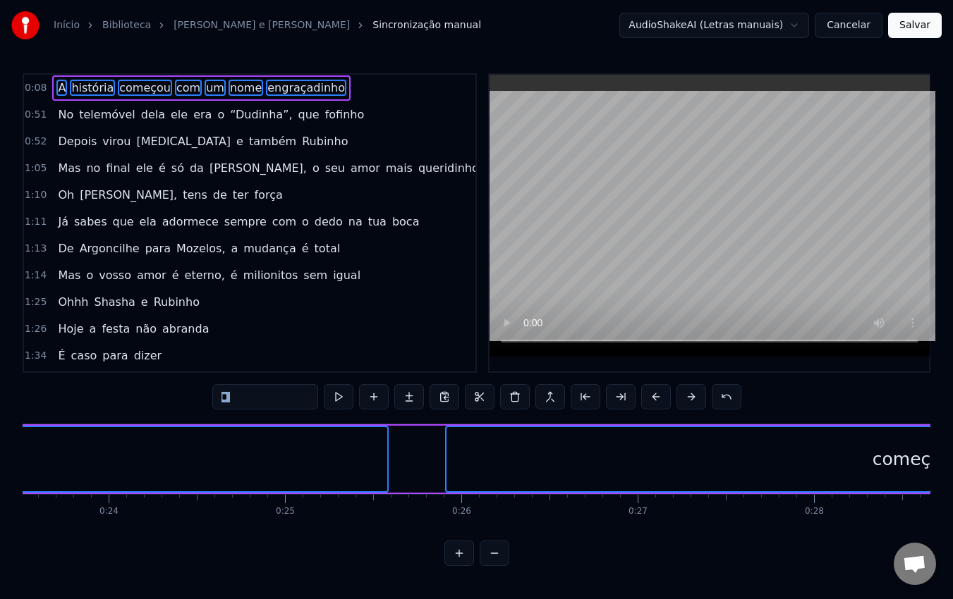
click at [687, 398] on button at bounding box center [691, 396] width 30 height 25
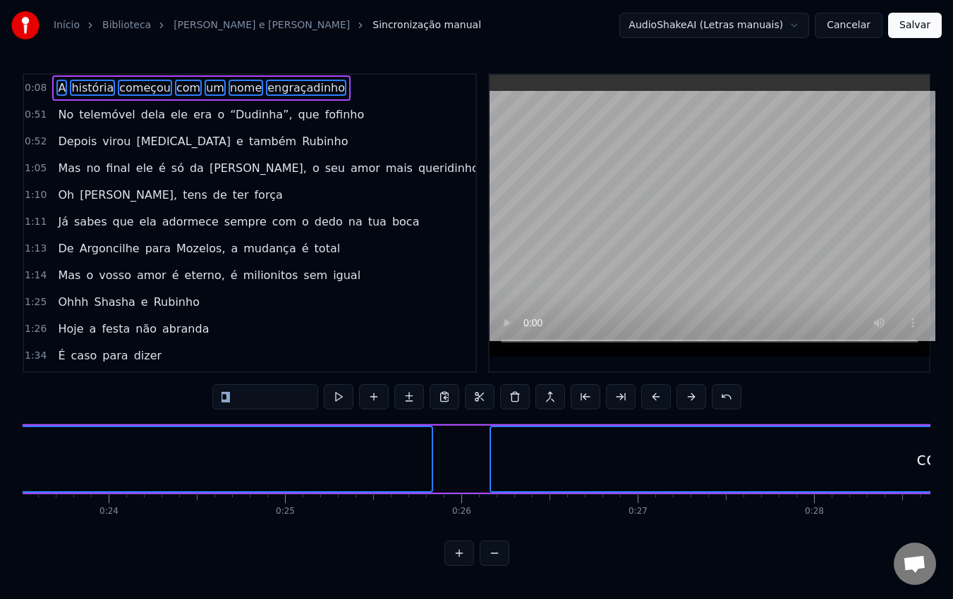
click at [687, 398] on button at bounding box center [691, 396] width 30 height 25
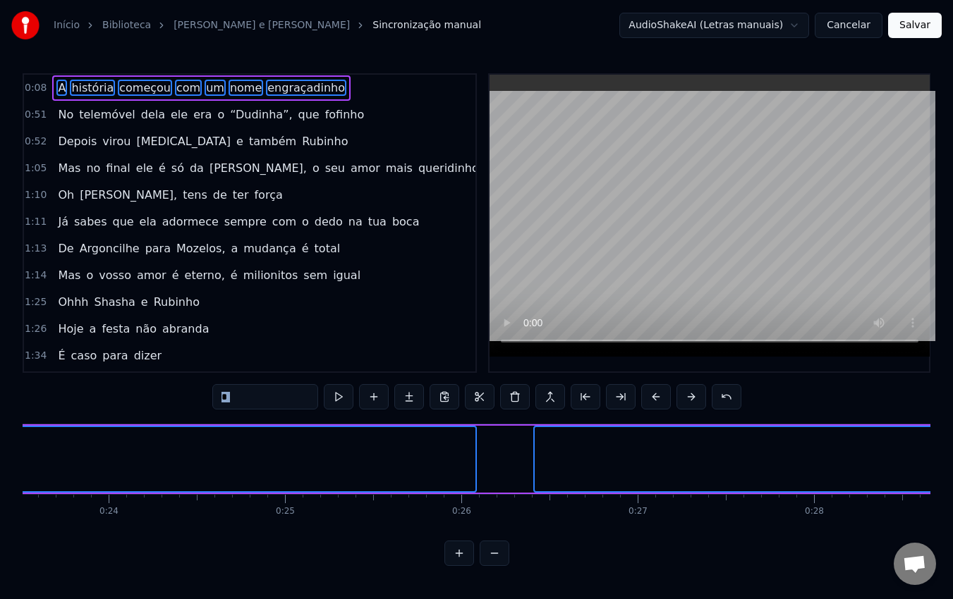
click at [687, 398] on button at bounding box center [691, 396] width 30 height 25
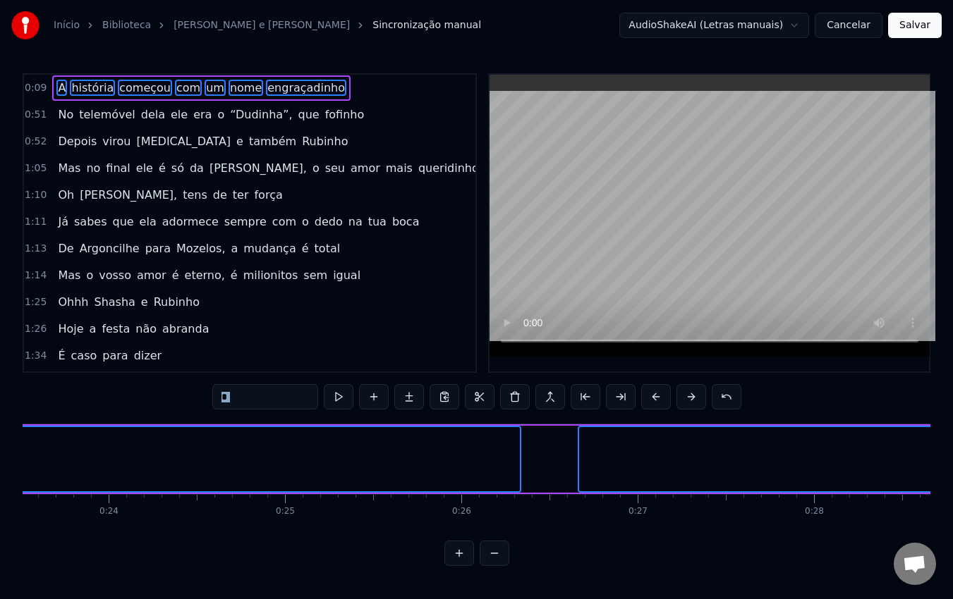
click at [687, 398] on button at bounding box center [691, 396] width 30 height 25
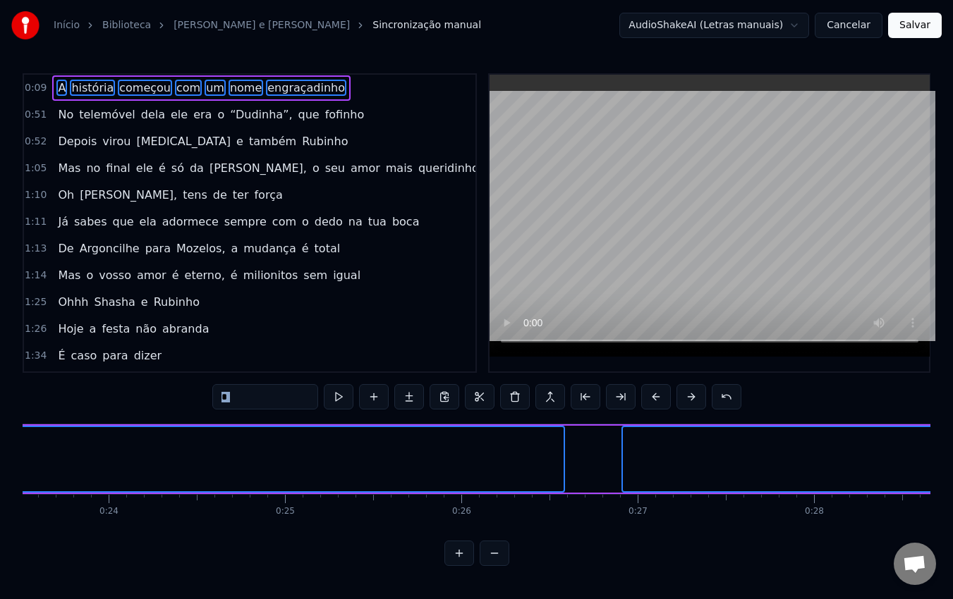
click at [687, 398] on button at bounding box center [691, 396] width 30 height 25
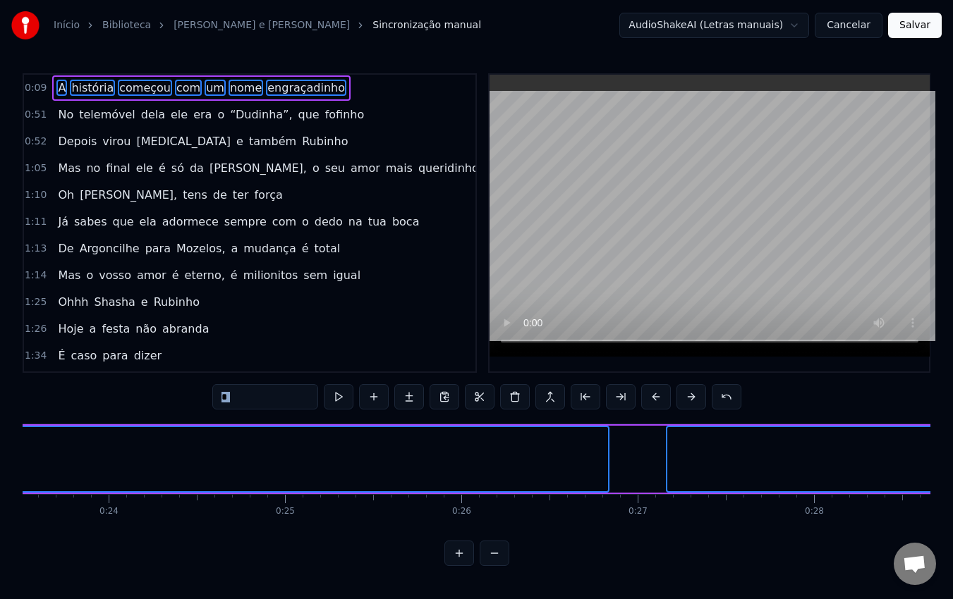
click at [687, 398] on button at bounding box center [691, 396] width 30 height 25
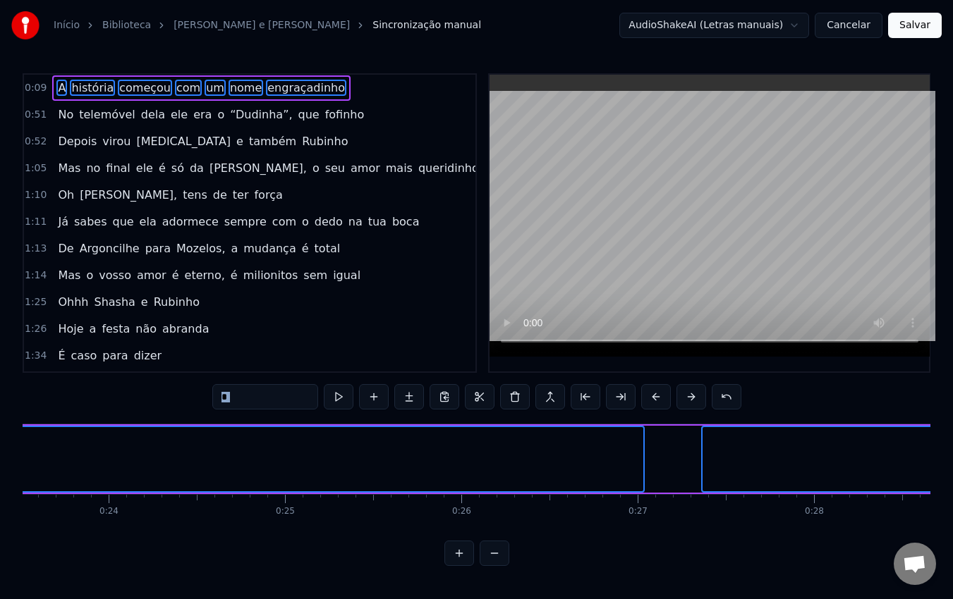
click at [687, 398] on button at bounding box center [691, 396] width 30 height 25
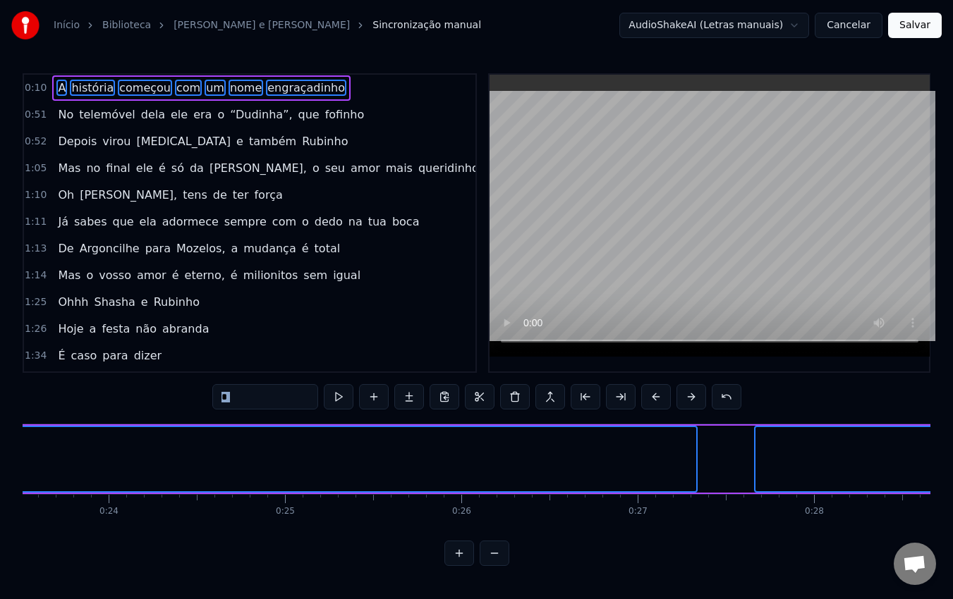
click at [687, 398] on button at bounding box center [691, 396] width 30 height 25
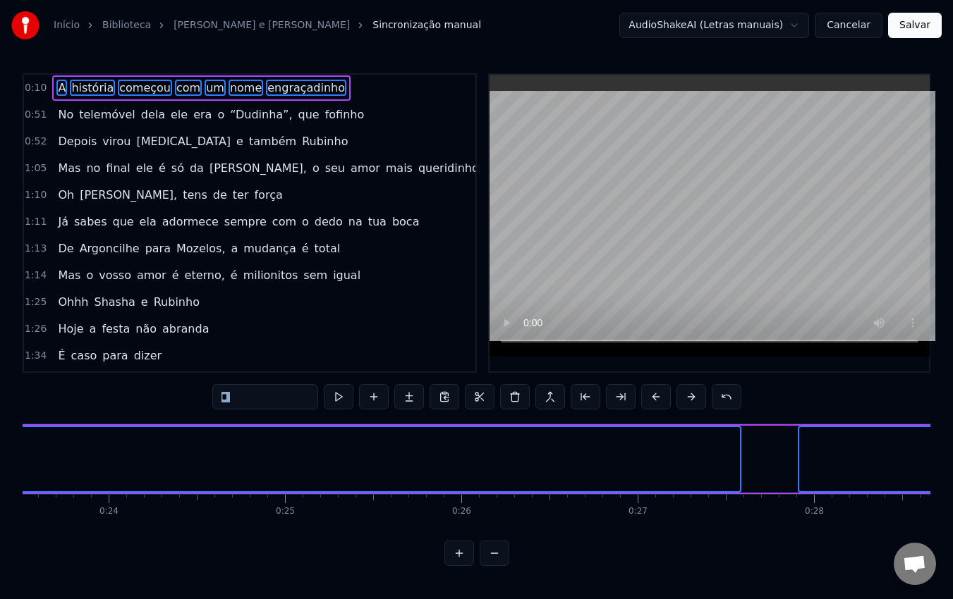
click at [687, 398] on button at bounding box center [691, 396] width 30 height 25
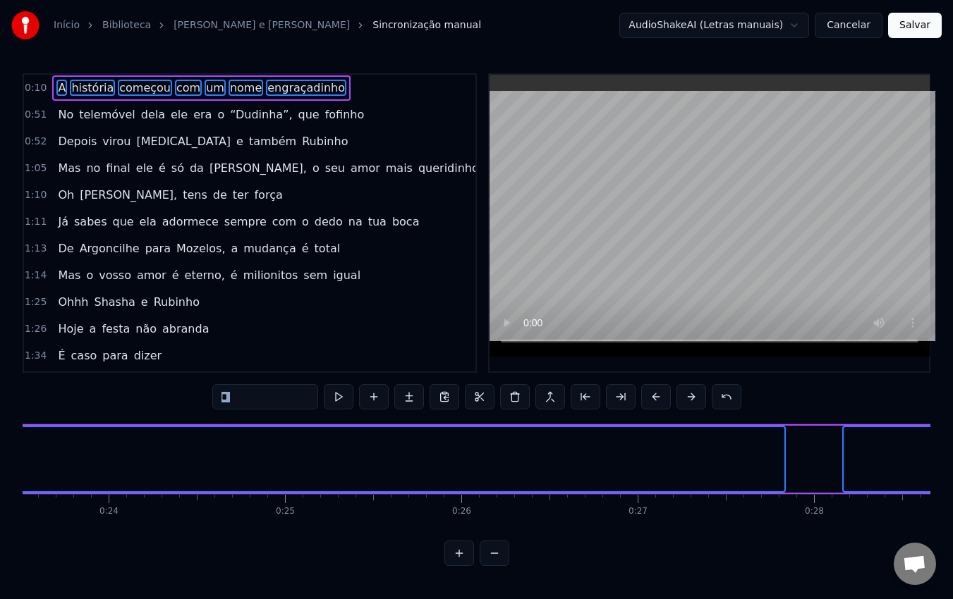
click at [687, 398] on button at bounding box center [691, 396] width 30 height 25
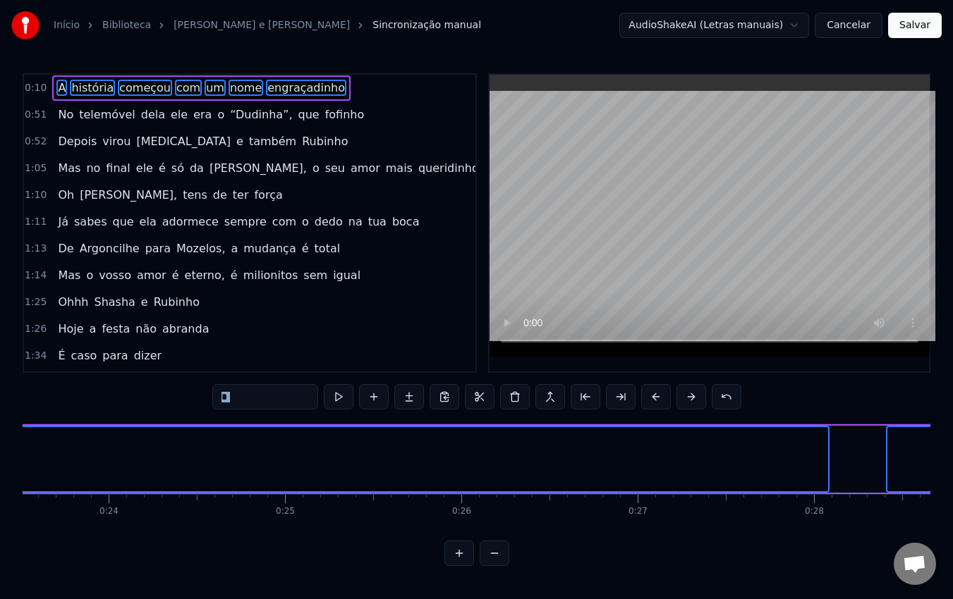
click at [687, 398] on button at bounding box center [691, 396] width 30 height 25
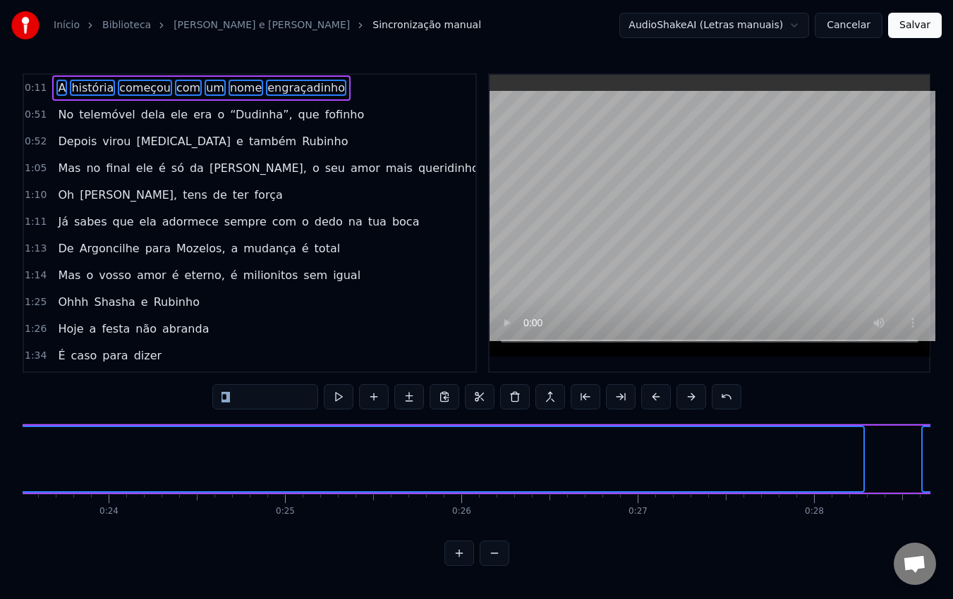
click at [687, 398] on button at bounding box center [691, 396] width 30 height 25
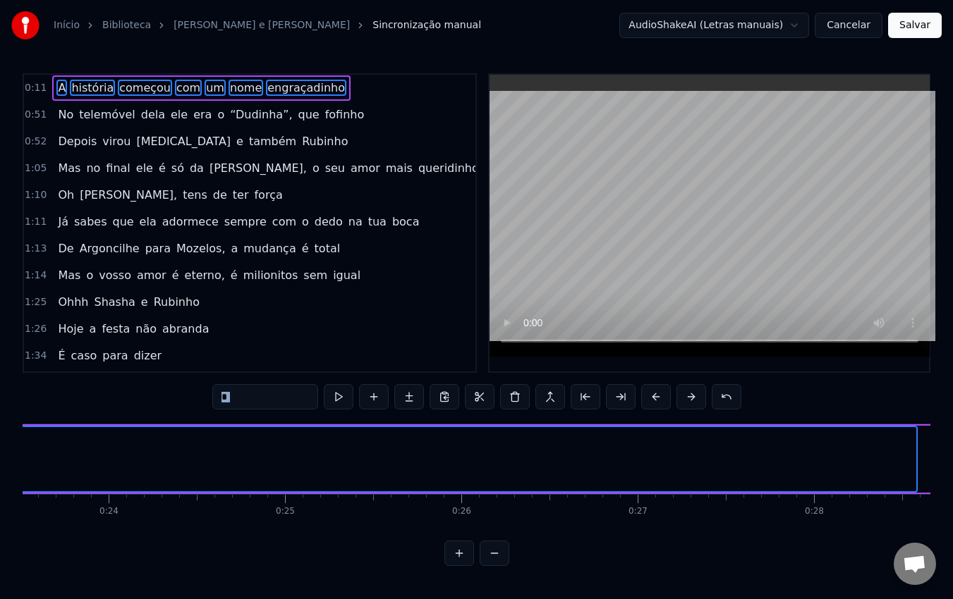
click at [687, 398] on button at bounding box center [691, 396] width 30 height 25
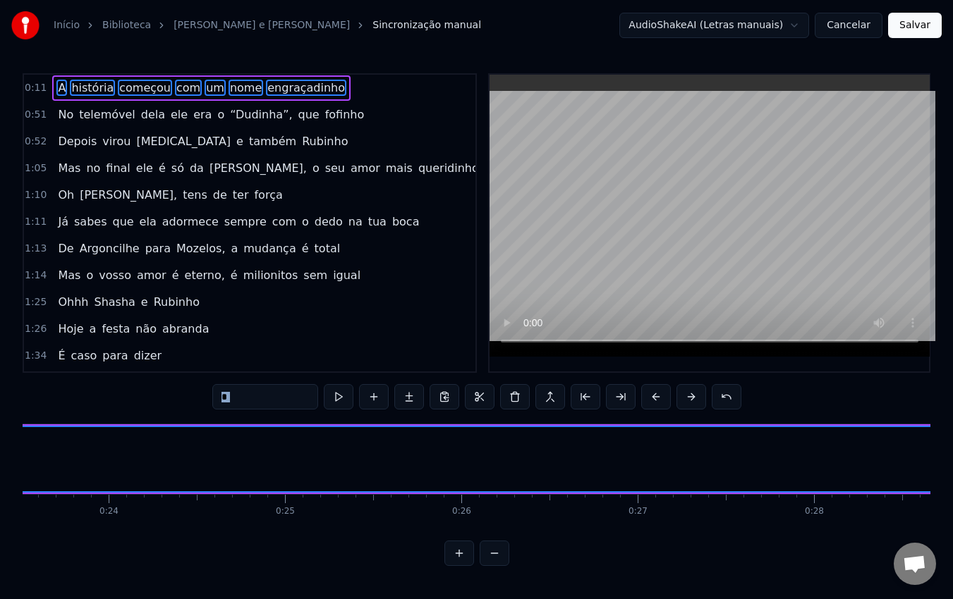
click at [687, 398] on button at bounding box center [691, 396] width 30 height 25
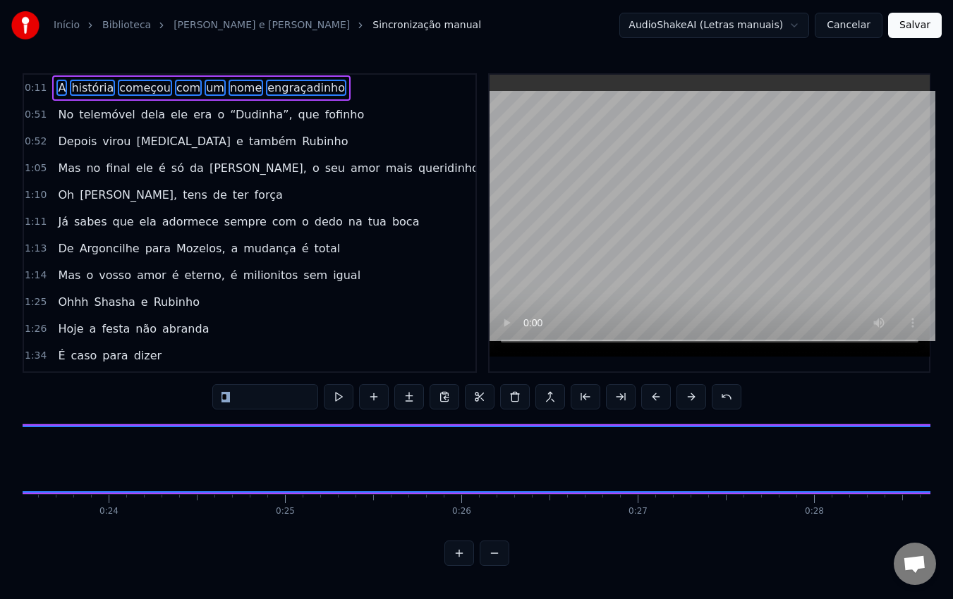
click at [687, 398] on button at bounding box center [691, 396] width 30 height 25
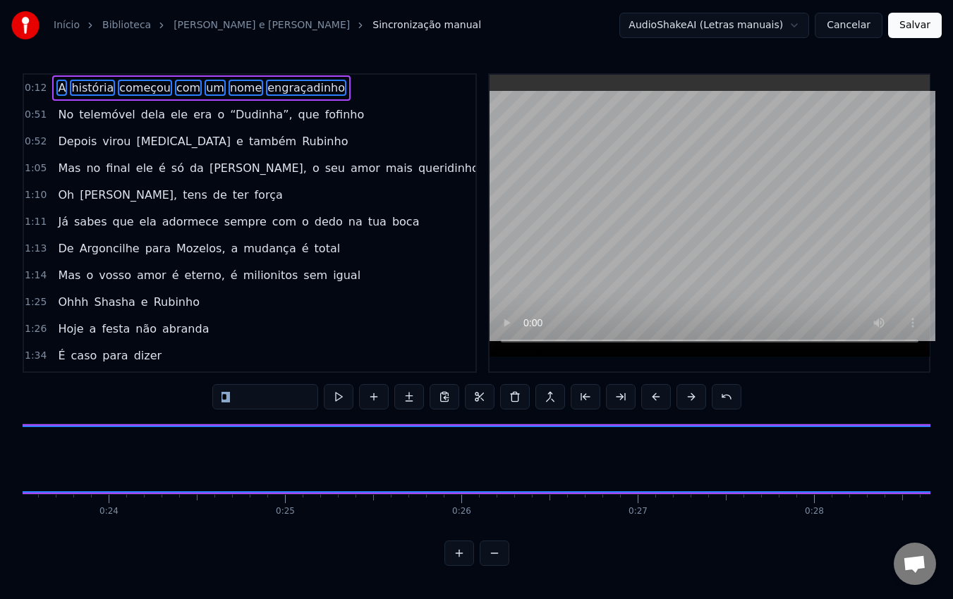
click at [687, 398] on button at bounding box center [691, 396] width 30 height 25
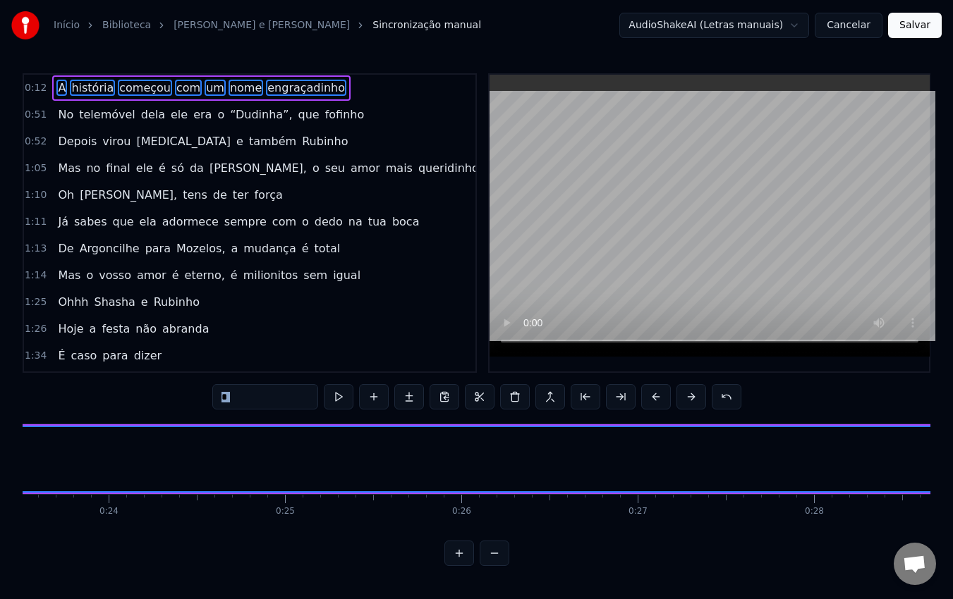
click at [687, 398] on button at bounding box center [691, 396] width 30 height 25
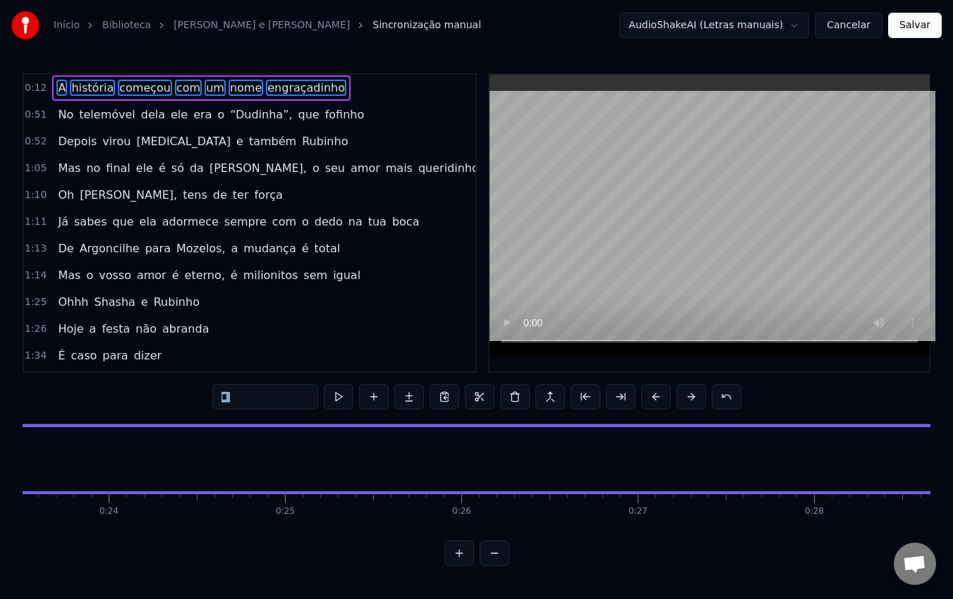
click at [687, 398] on button at bounding box center [691, 396] width 30 height 25
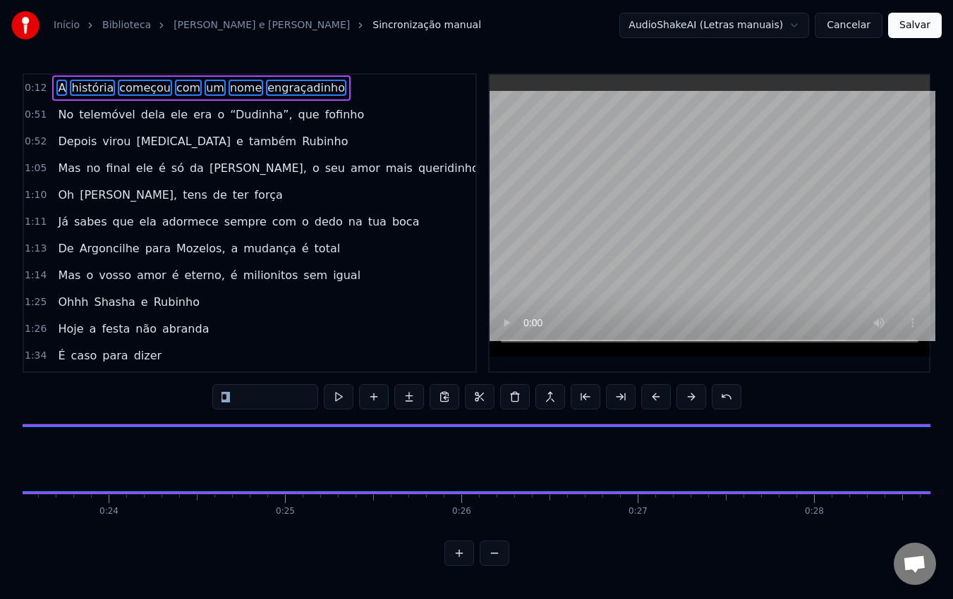
click at [687, 398] on button at bounding box center [691, 396] width 30 height 25
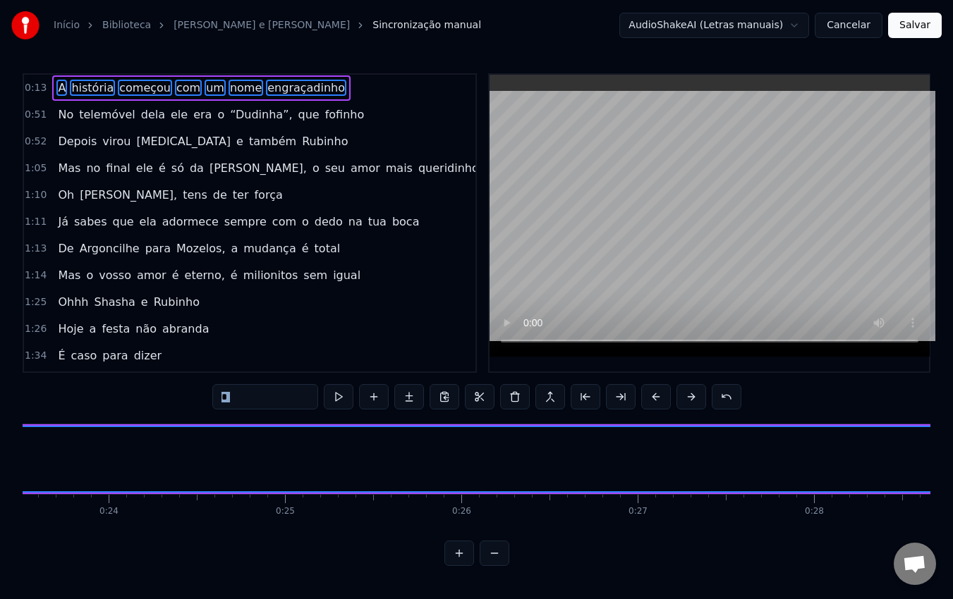
click at [687, 398] on button at bounding box center [691, 396] width 30 height 25
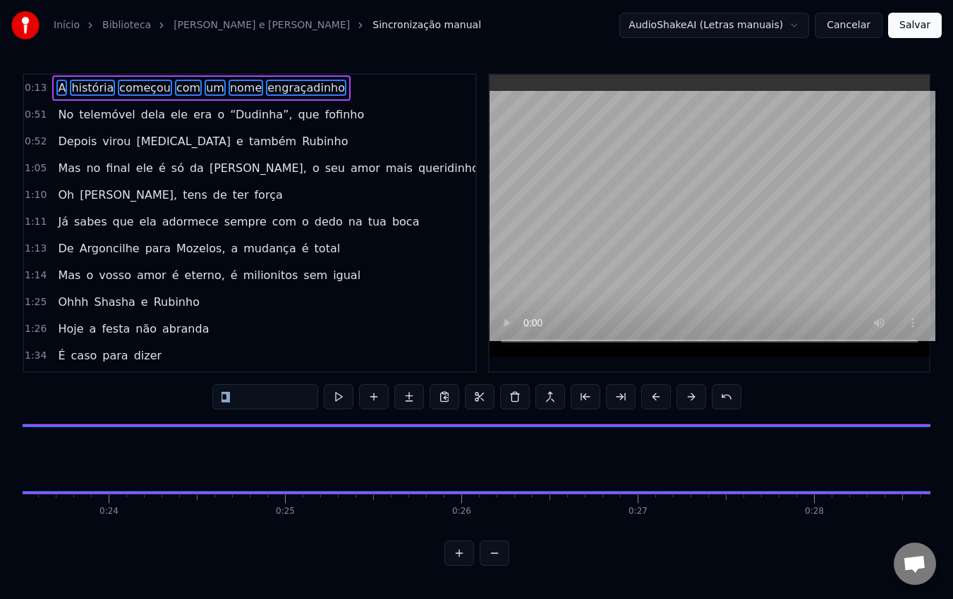
click at [687, 398] on button at bounding box center [691, 396] width 30 height 25
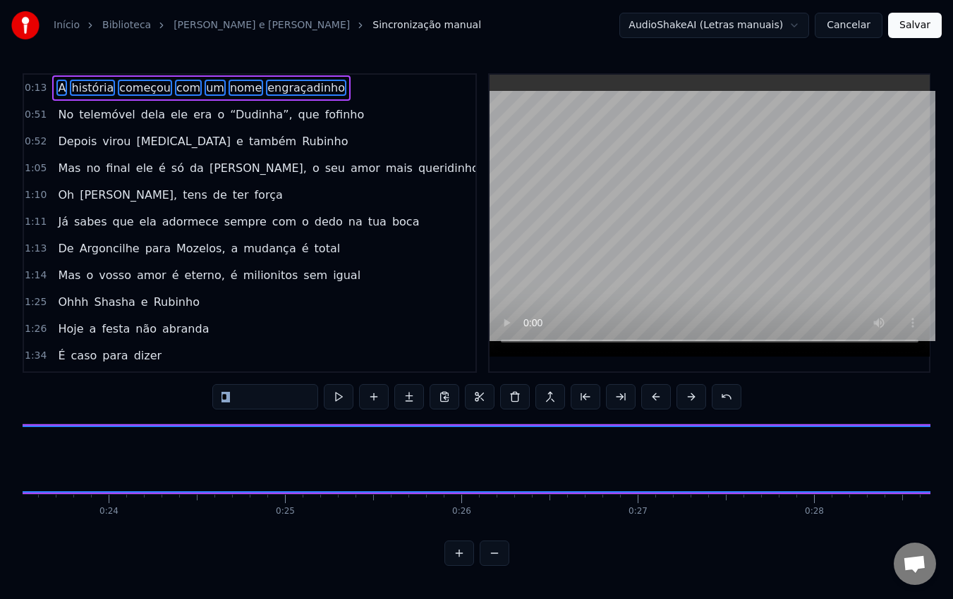
click at [687, 398] on button at bounding box center [691, 396] width 30 height 25
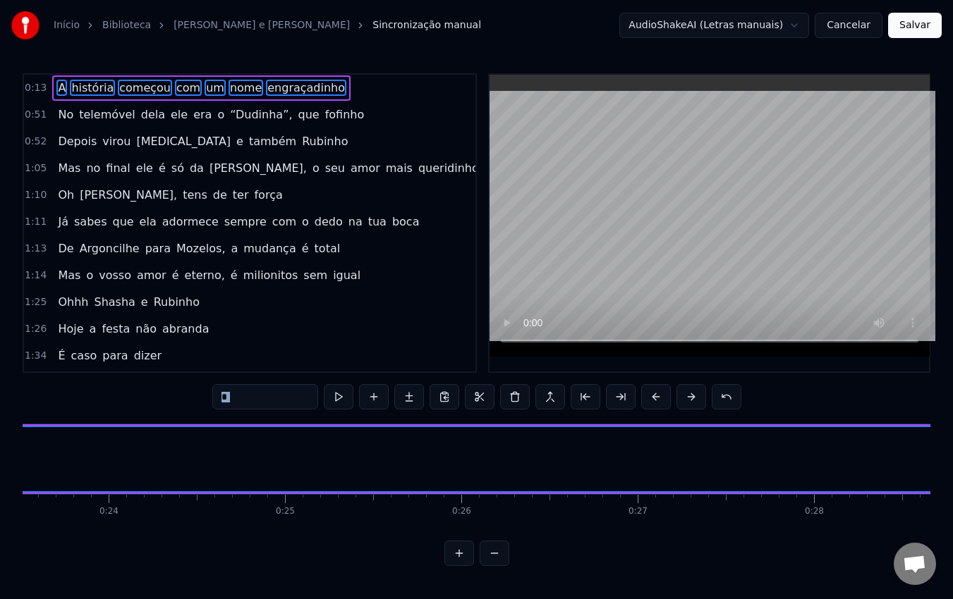
click at [687, 398] on button at bounding box center [691, 396] width 30 height 25
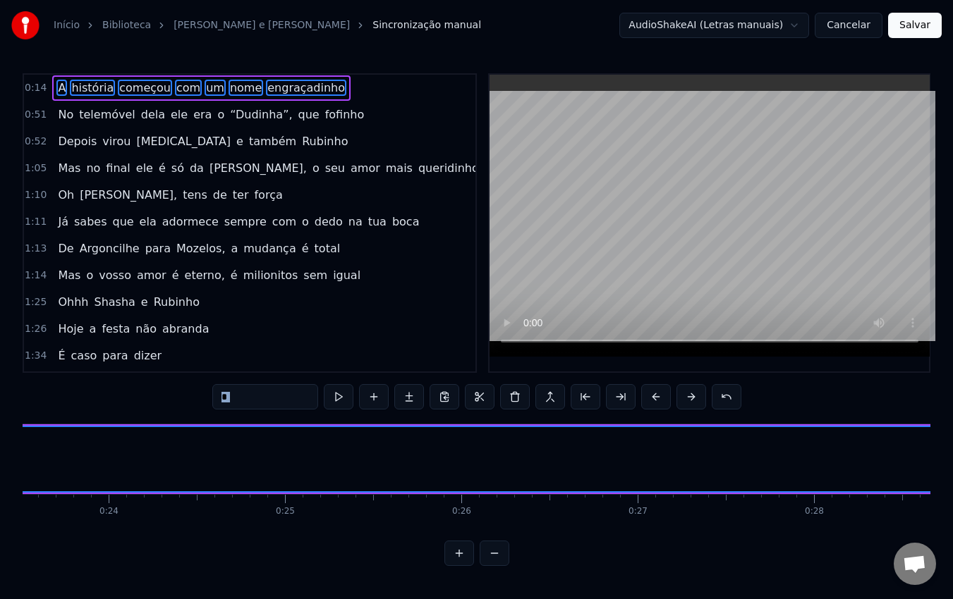
click at [687, 398] on button at bounding box center [691, 396] width 30 height 25
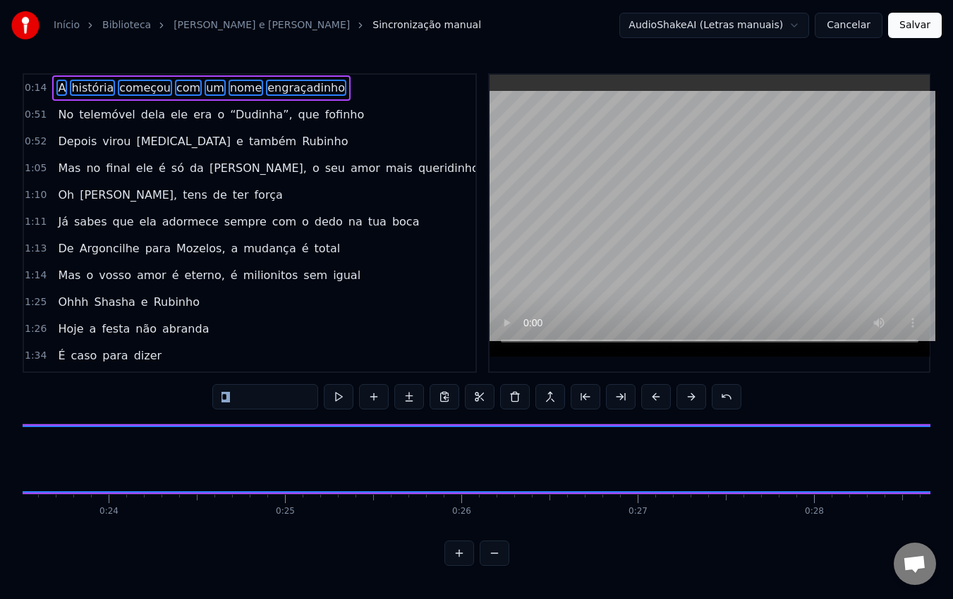
click at [687, 398] on button at bounding box center [691, 396] width 30 height 25
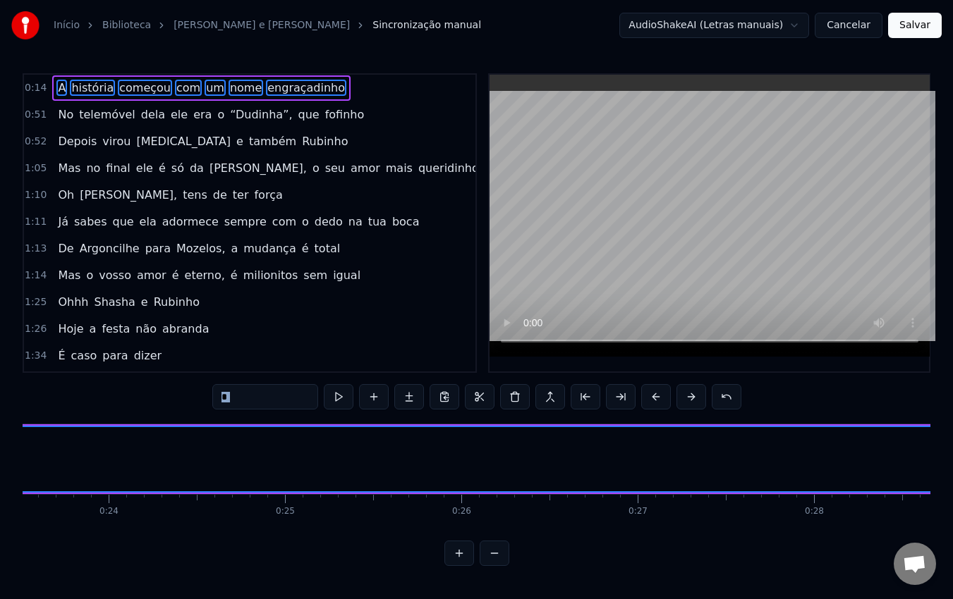
click at [687, 398] on button at bounding box center [691, 396] width 30 height 25
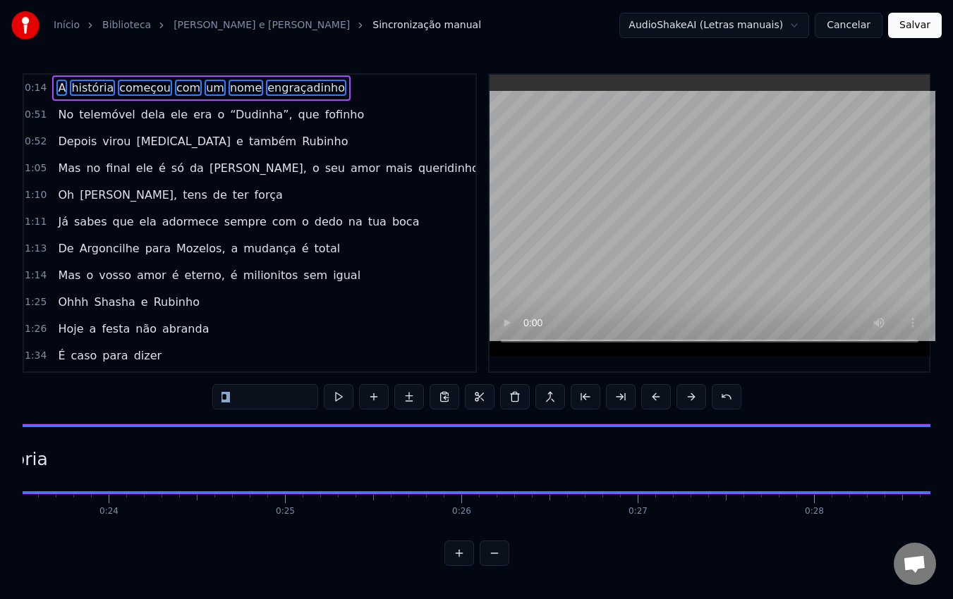
click at [687, 398] on button at bounding box center [691, 396] width 30 height 25
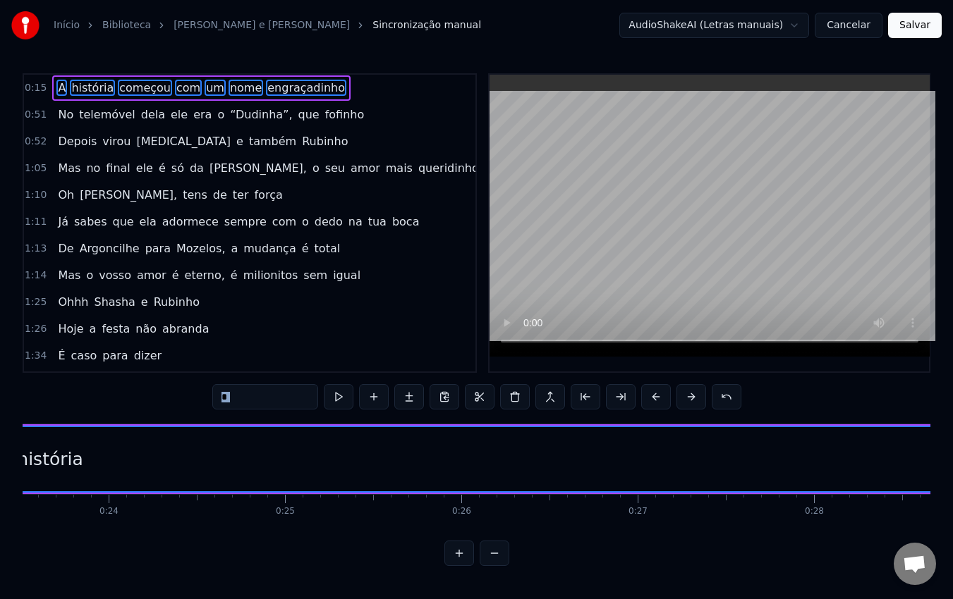
click at [687, 398] on button at bounding box center [691, 396] width 30 height 25
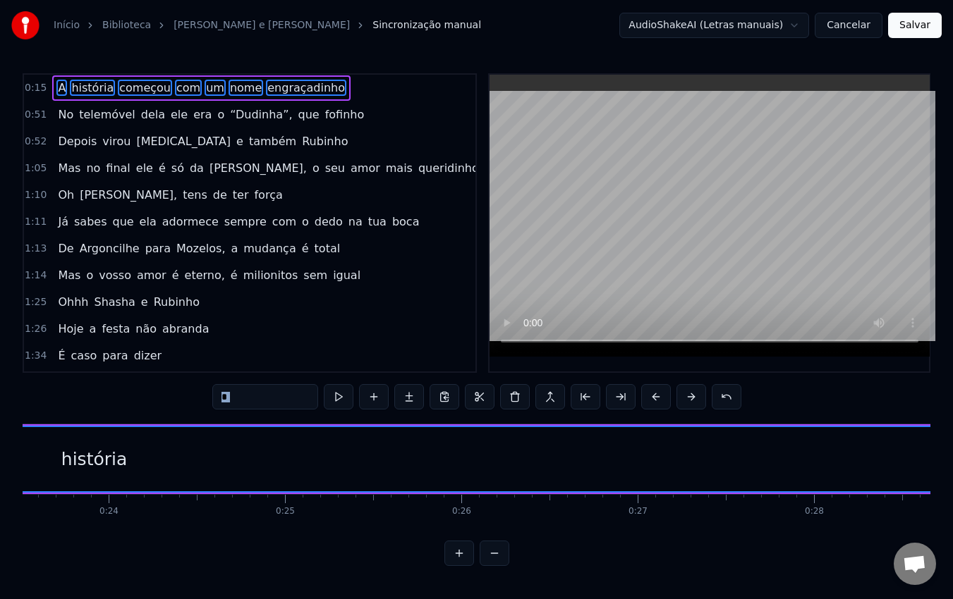
click at [687, 398] on button at bounding box center [691, 396] width 30 height 25
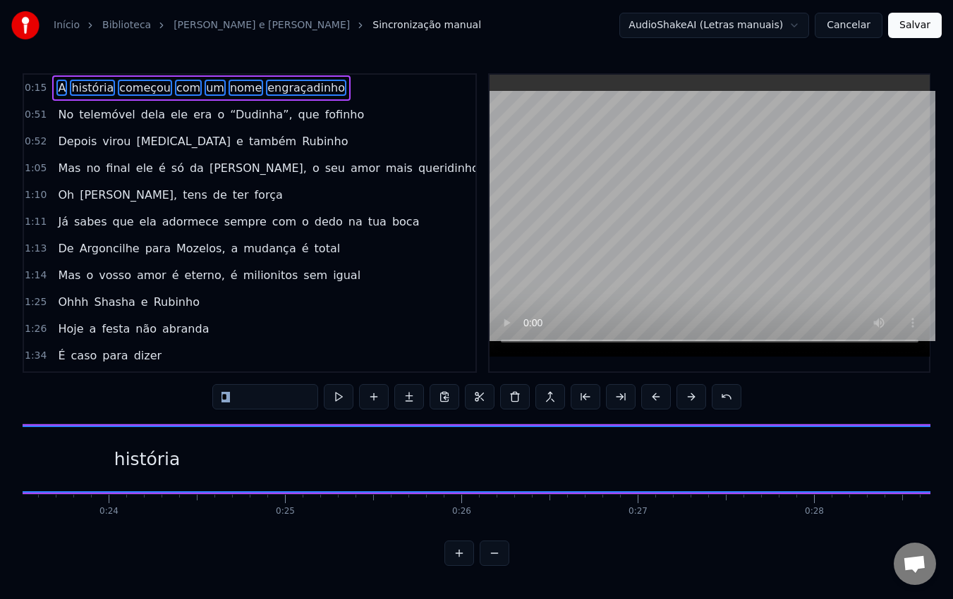
click at [687, 398] on button at bounding box center [691, 396] width 30 height 25
click at [685, 399] on button at bounding box center [691, 396] width 30 height 25
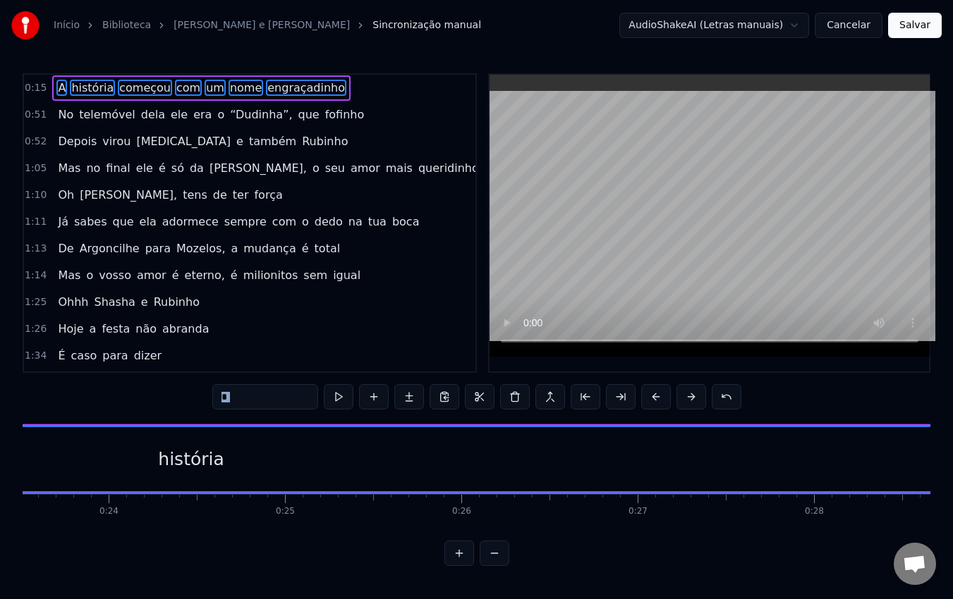
click at [685, 399] on button at bounding box center [691, 396] width 30 height 25
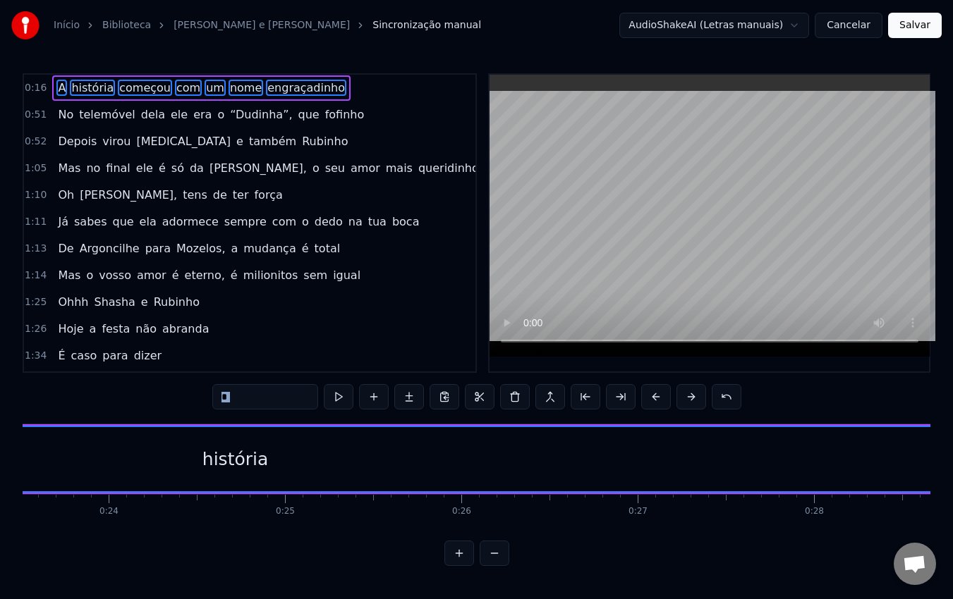
click at [685, 399] on button at bounding box center [691, 396] width 30 height 25
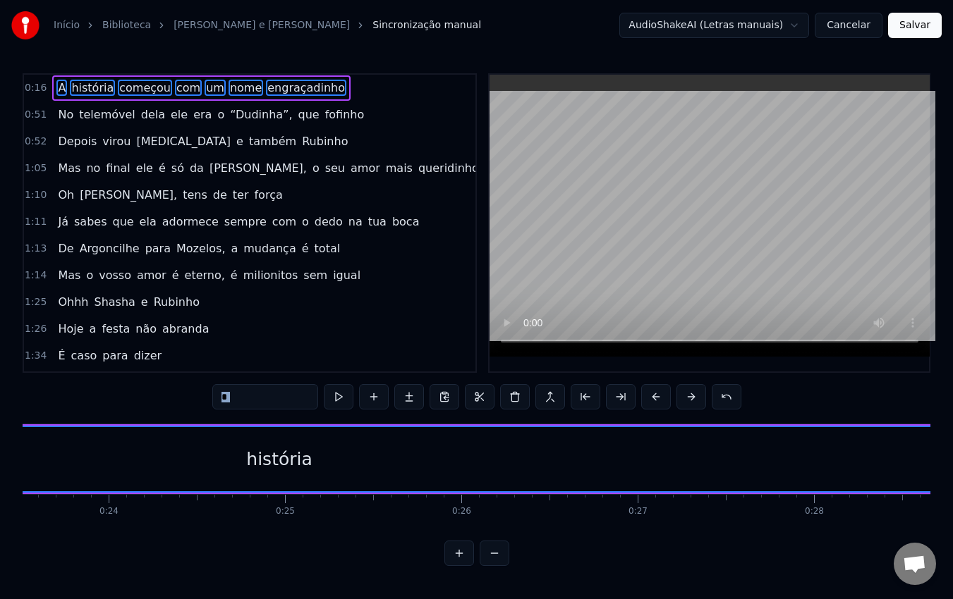
click at [685, 399] on button at bounding box center [691, 396] width 30 height 25
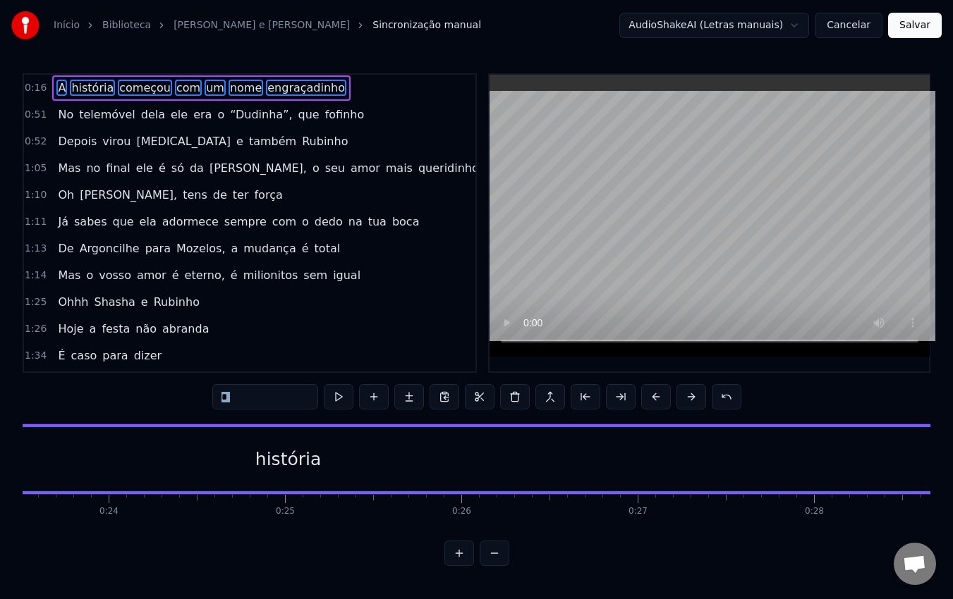
click at [685, 399] on button at bounding box center [691, 396] width 30 height 25
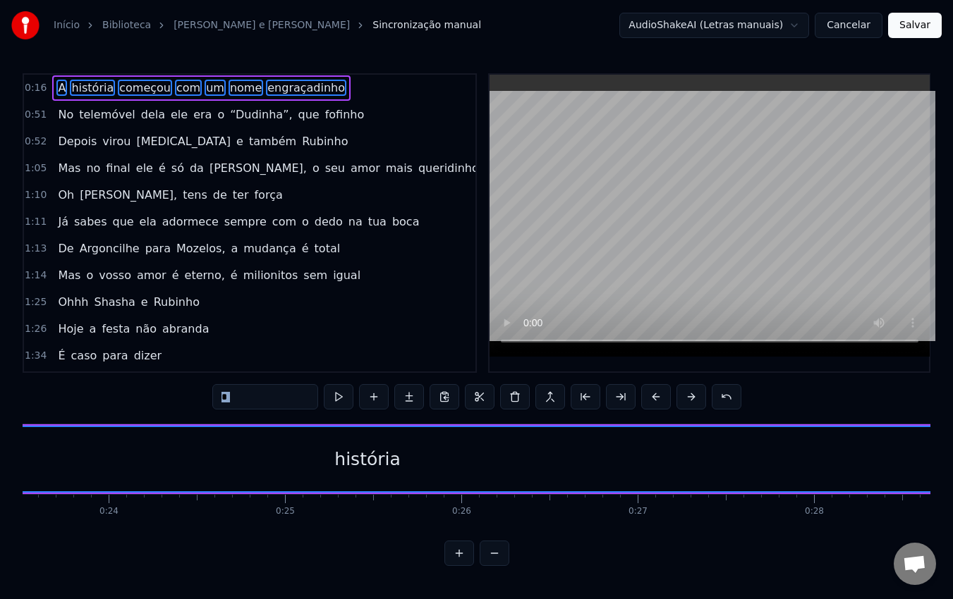
click at [685, 399] on button at bounding box center [691, 396] width 30 height 25
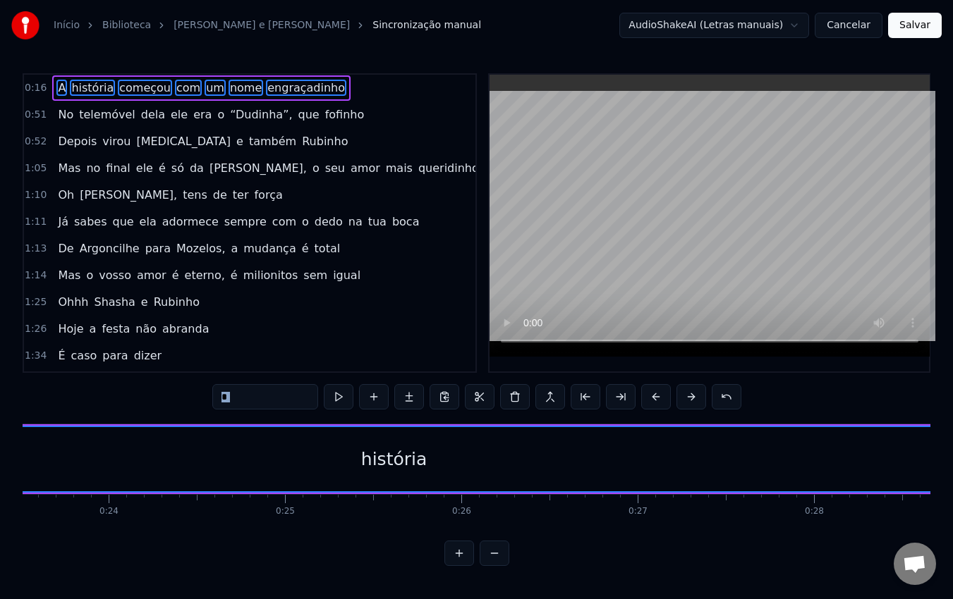
click at [685, 399] on button at bounding box center [691, 396] width 30 height 25
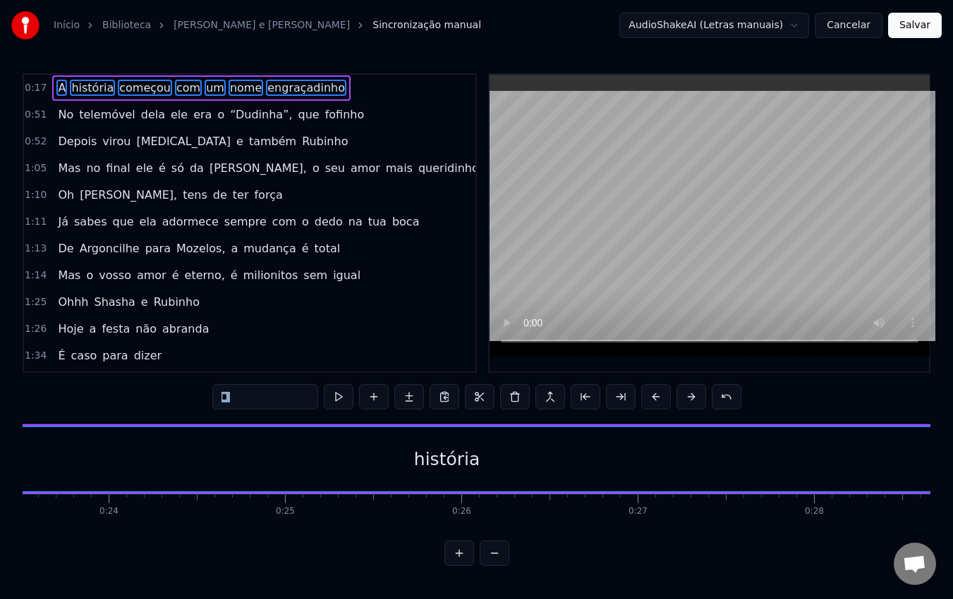
click at [685, 399] on button at bounding box center [691, 396] width 30 height 25
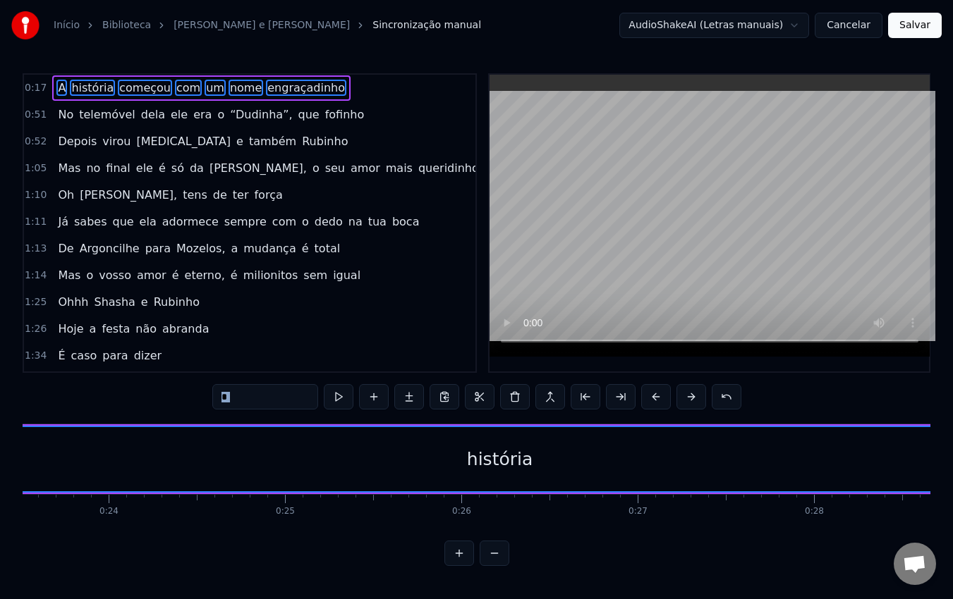
click at [685, 399] on button at bounding box center [691, 396] width 30 height 25
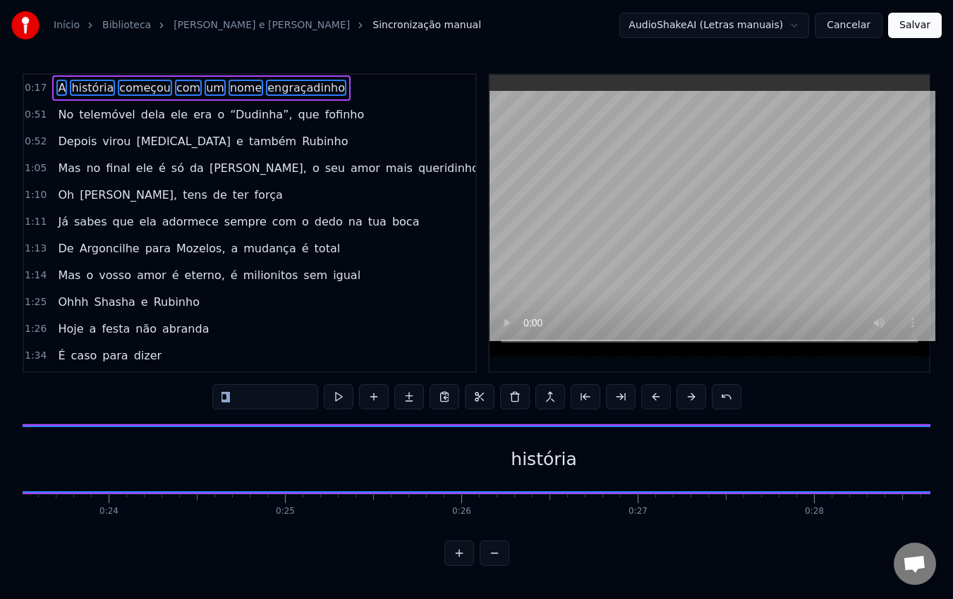
click at [685, 399] on button at bounding box center [691, 396] width 30 height 25
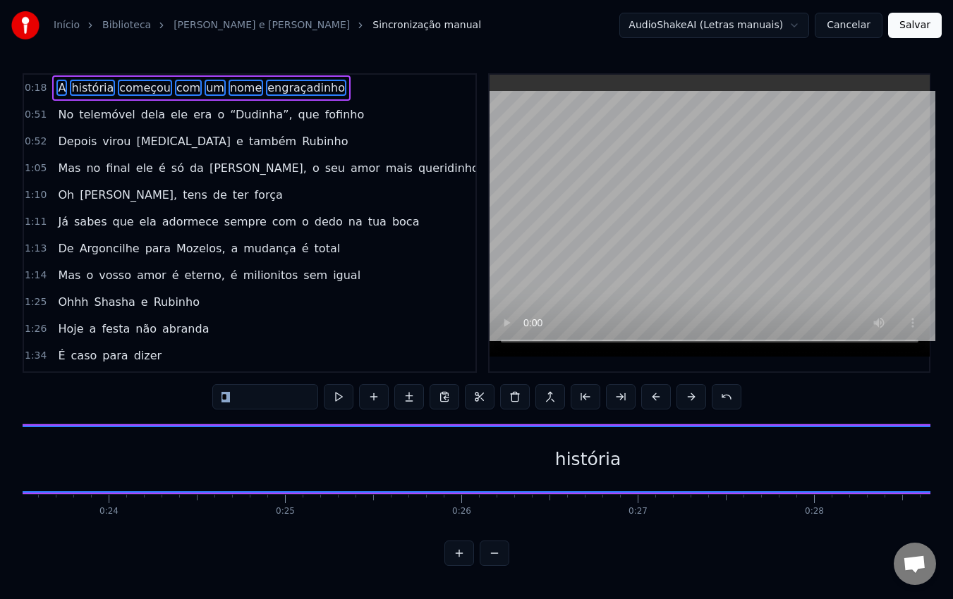
click at [685, 399] on button at bounding box center [691, 396] width 30 height 25
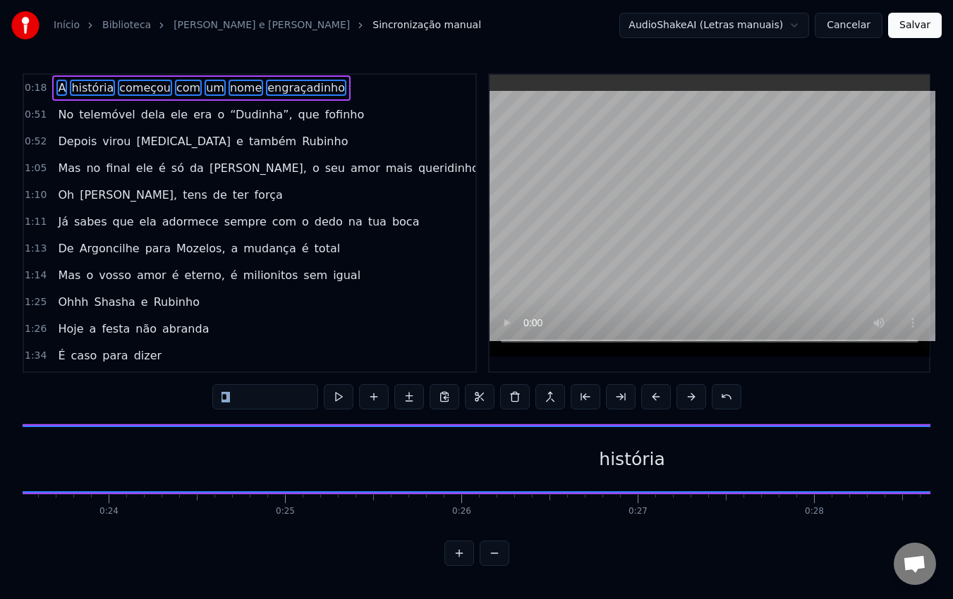
click at [685, 399] on button at bounding box center [691, 396] width 30 height 25
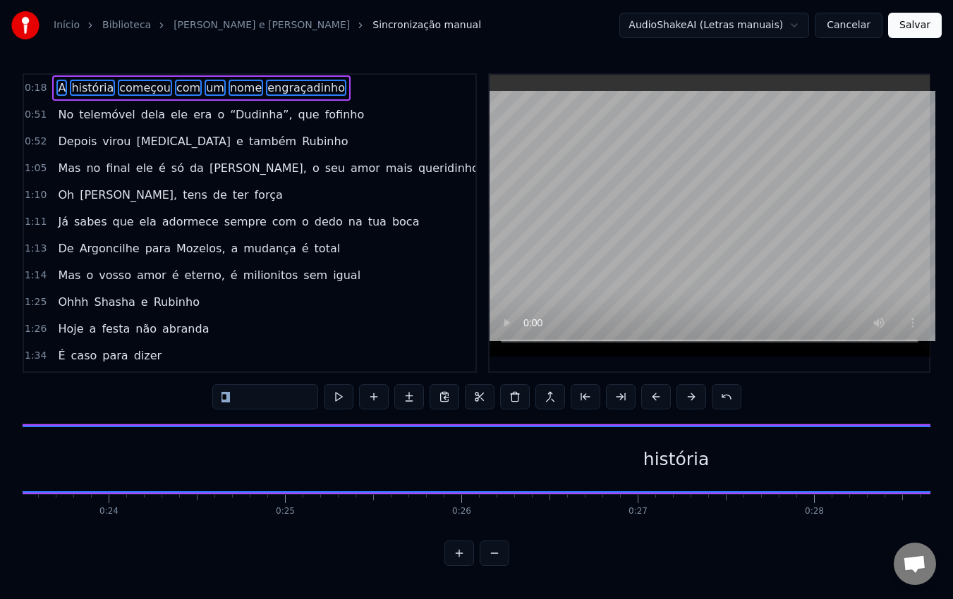
click at [685, 399] on button at bounding box center [691, 396] width 30 height 25
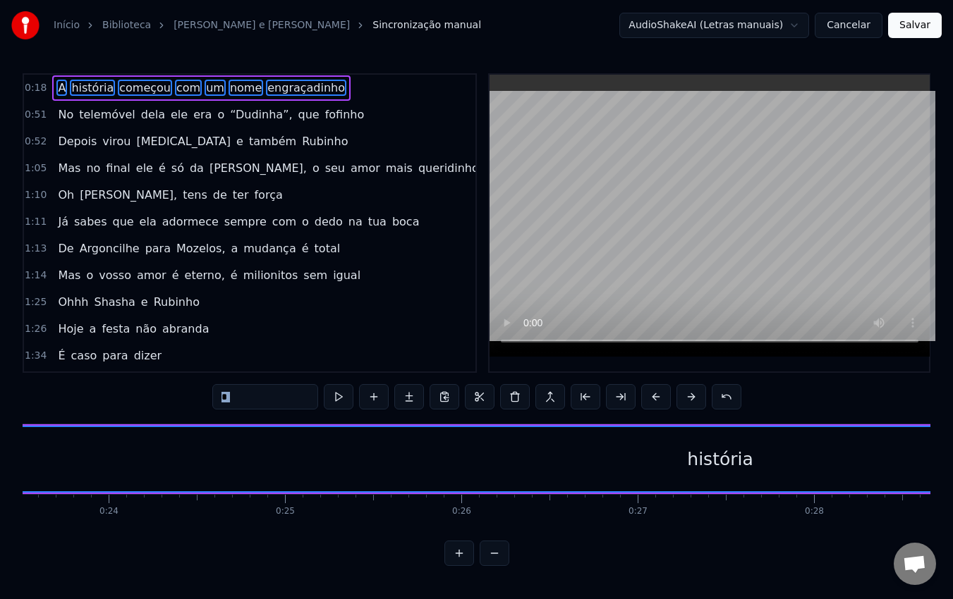
click at [685, 399] on button at bounding box center [691, 396] width 30 height 25
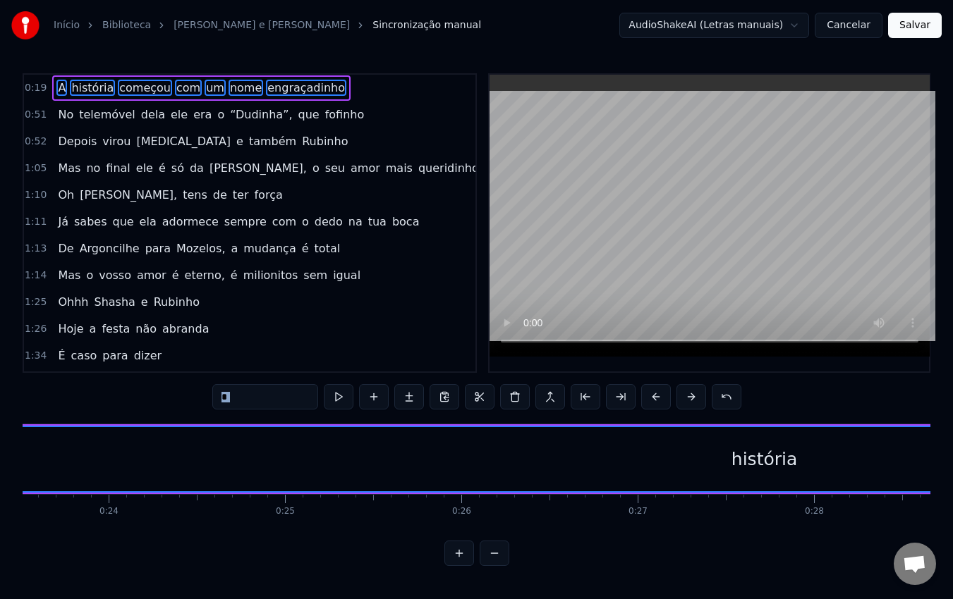
click at [685, 399] on button at bounding box center [691, 396] width 30 height 25
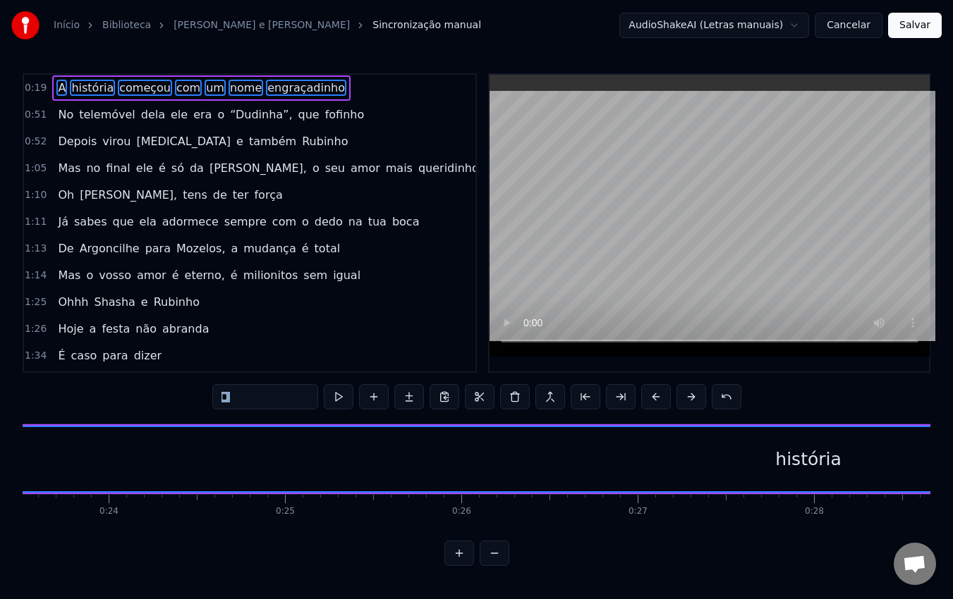
click at [685, 399] on button at bounding box center [691, 396] width 30 height 25
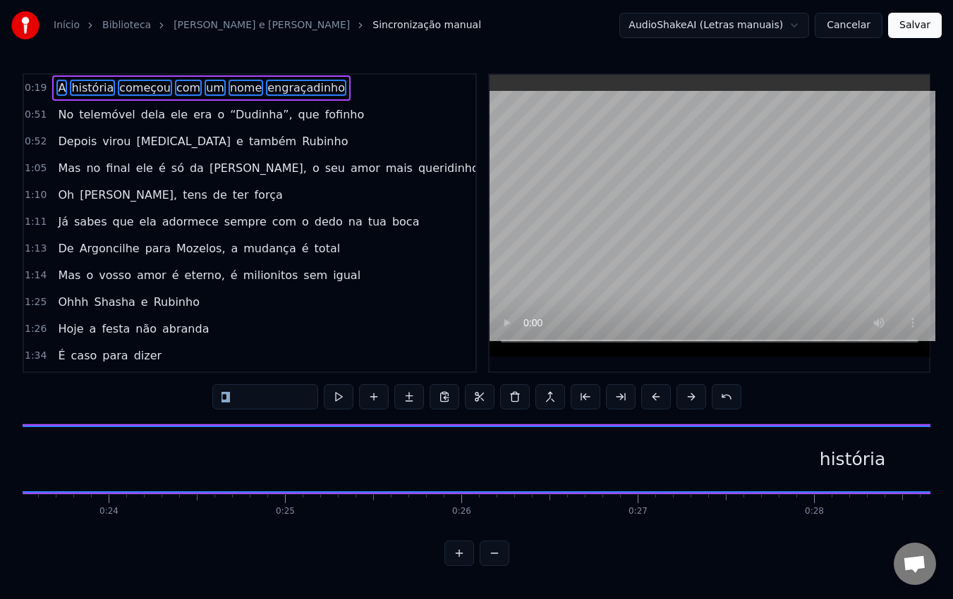
click at [685, 399] on button at bounding box center [691, 396] width 30 height 25
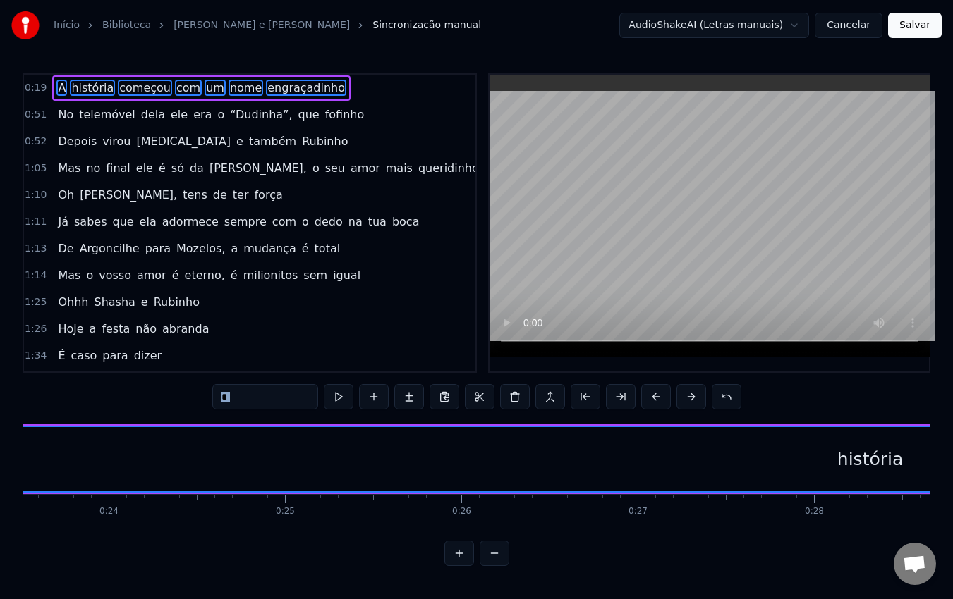
click at [685, 399] on button at bounding box center [691, 396] width 30 height 25
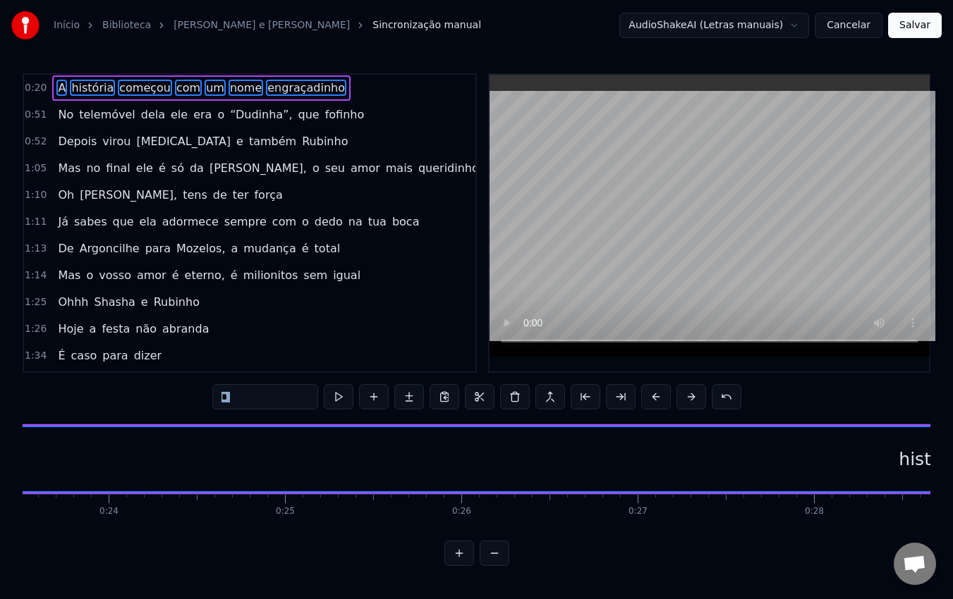
click at [685, 399] on button at bounding box center [691, 396] width 30 height 25
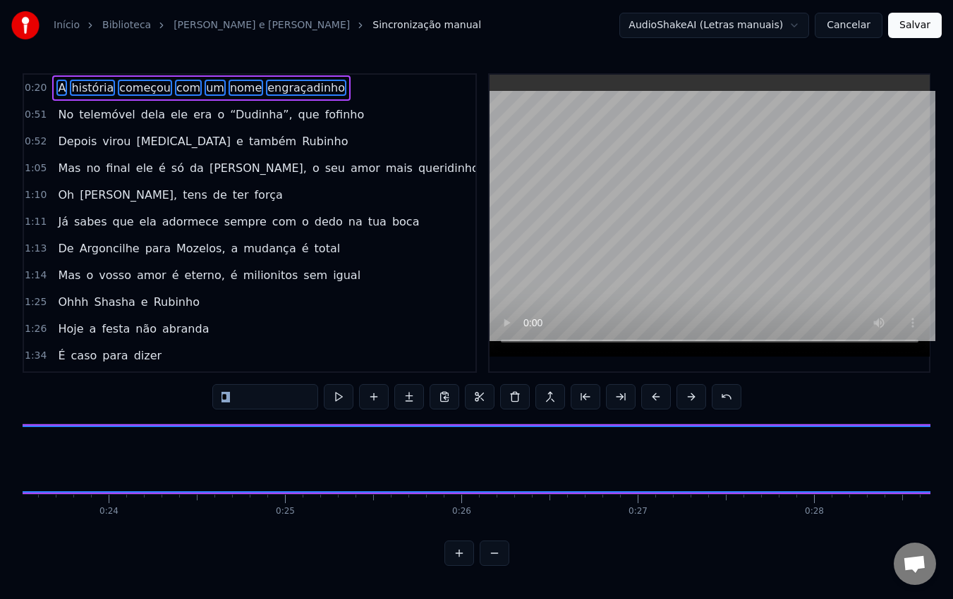
click at [685, 399] on button at bounding box center [691, 396] width 30 height 25
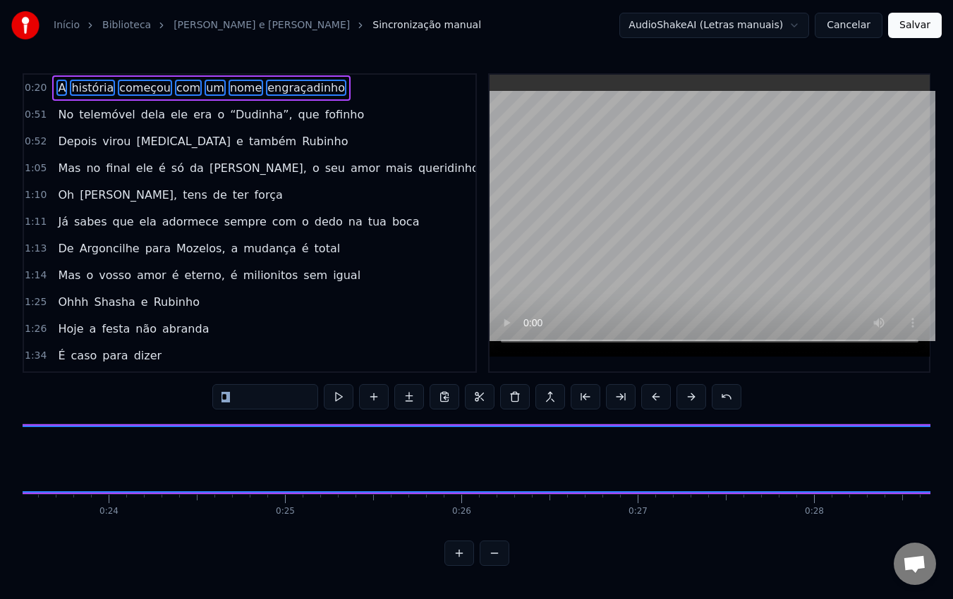
click at [685, 399] on button at bounding box center [691, 396] width 30 height 25
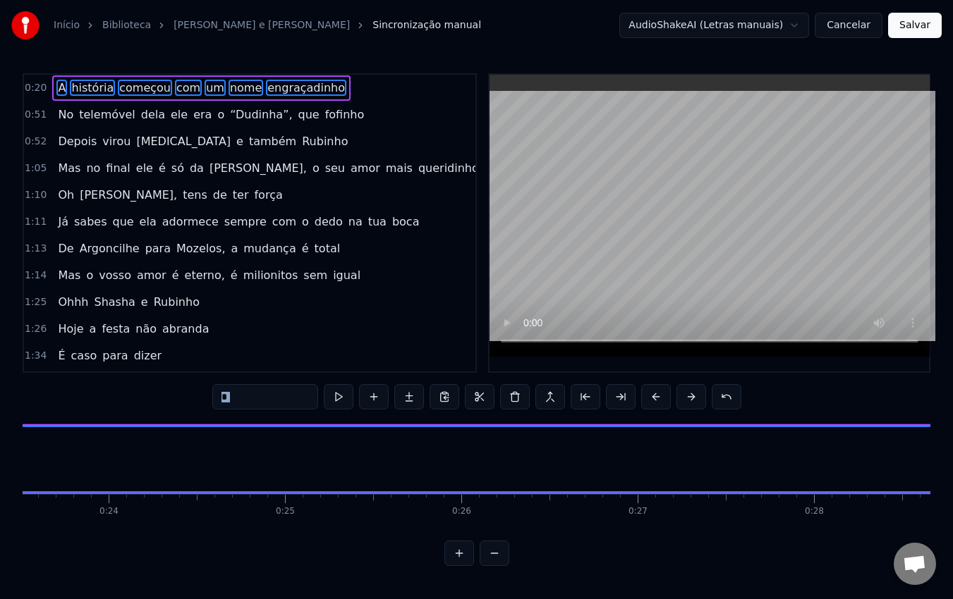
click at [685, 399] on button at bounding box center [691, 396] width 30 height 25
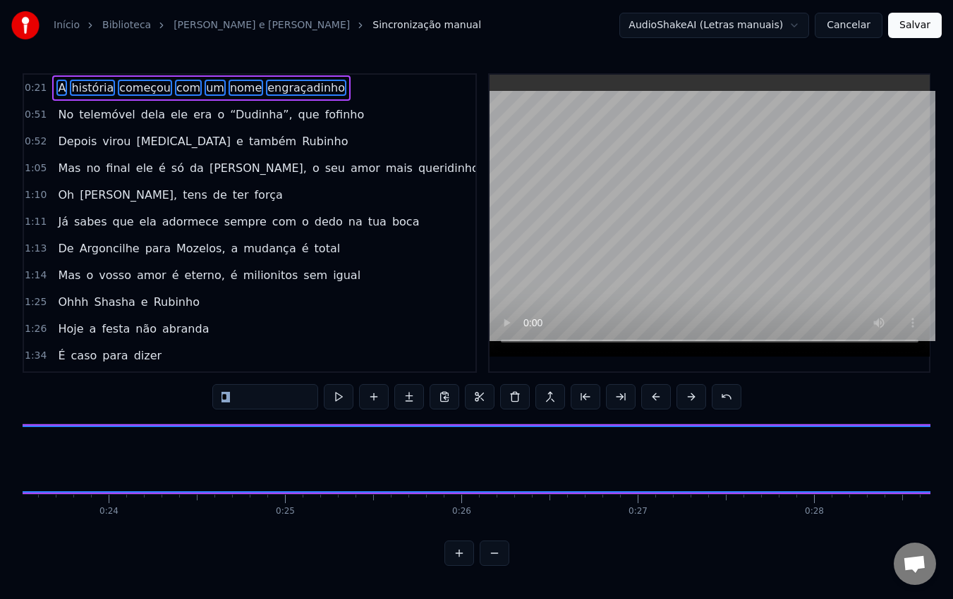
click at [685, 399] on button at bounding box center [691, 396] width 30 height 25
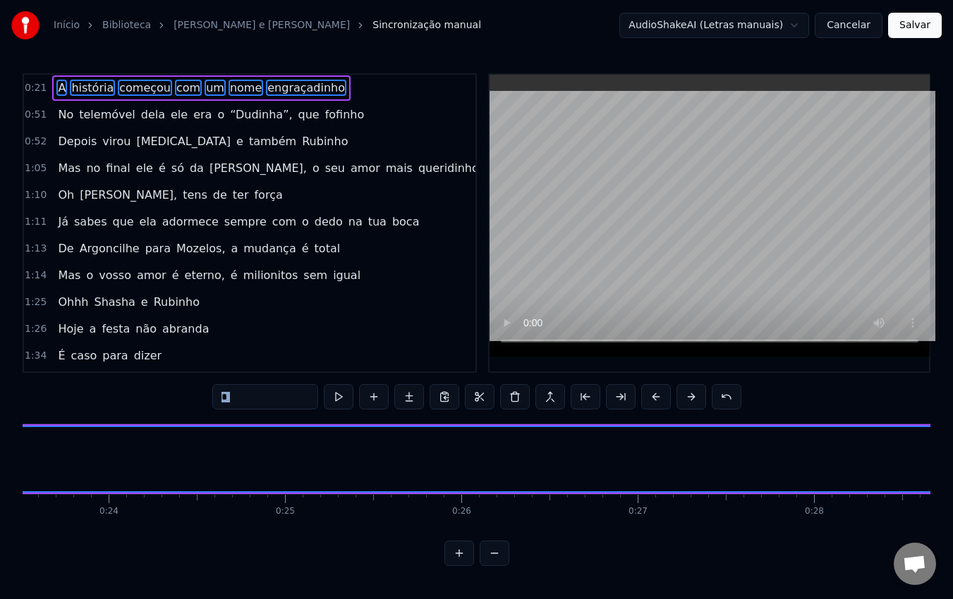
click at [685, 399] on button at bounding box center [691, 396] width 30 height 25
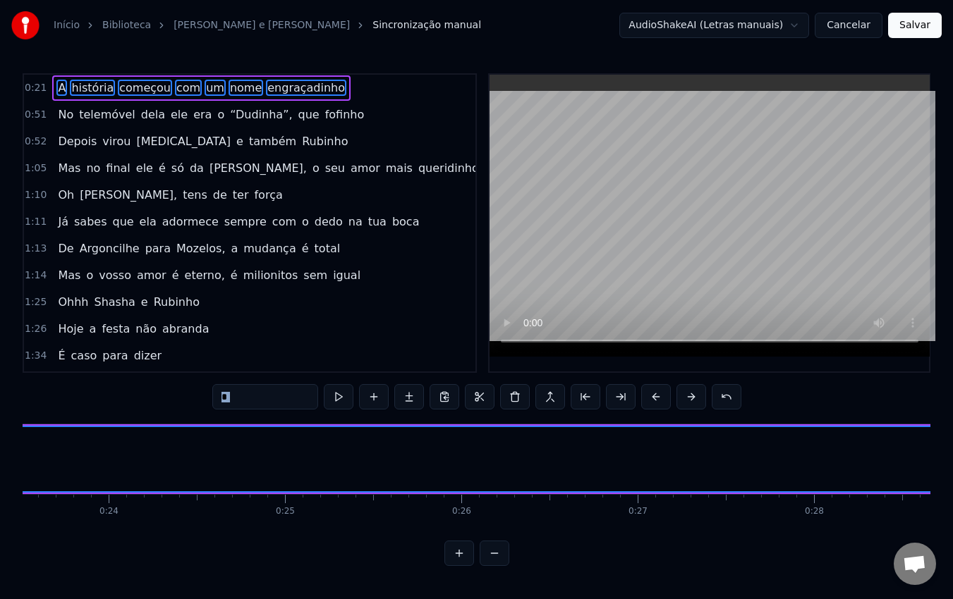
click at [685, 399] on button at bounding box center [691, 396] width 30 height 25
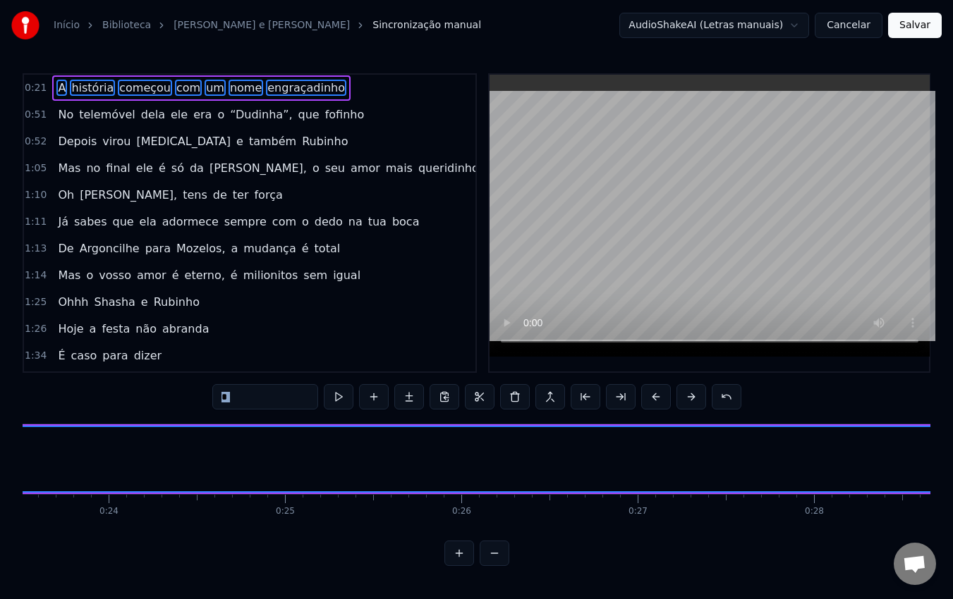
click at [685, 399] on button at bounding box center [691, 396] width 30 height 25
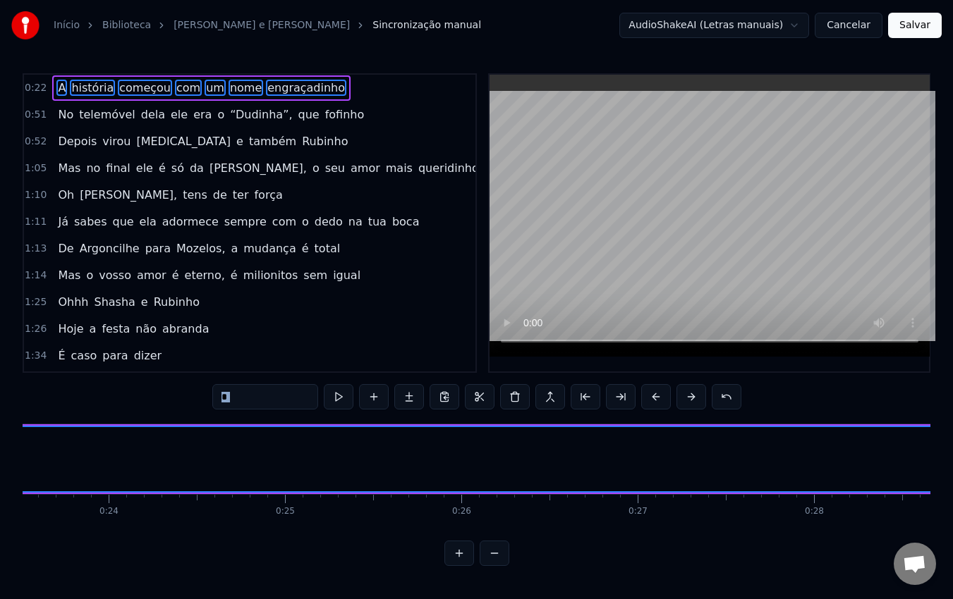
click at [685, 399] on button at bounding box center [691, 396] width 30 height 25
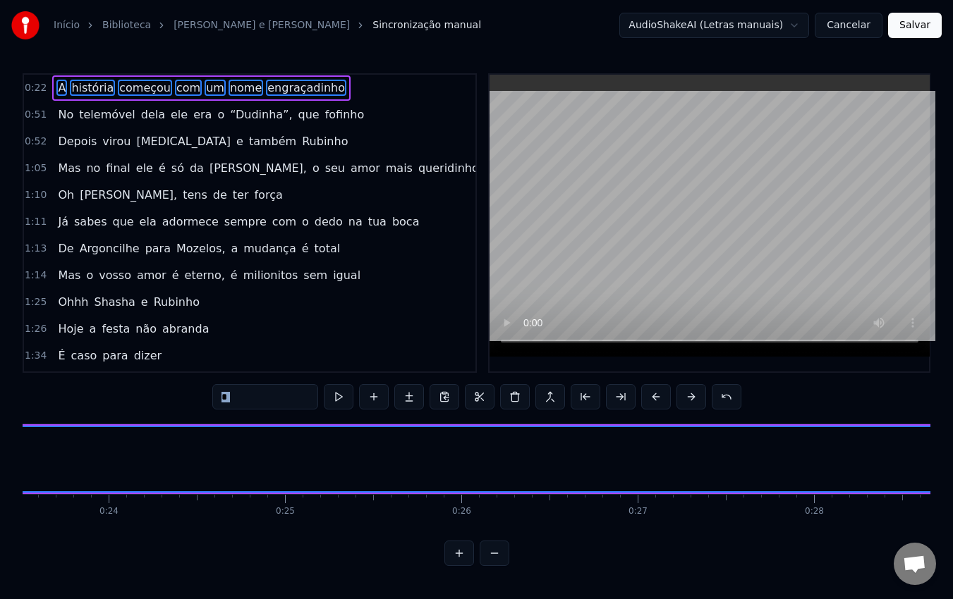
click at [685, 399] on button at bounding box center [691, 396] width 30 height 25
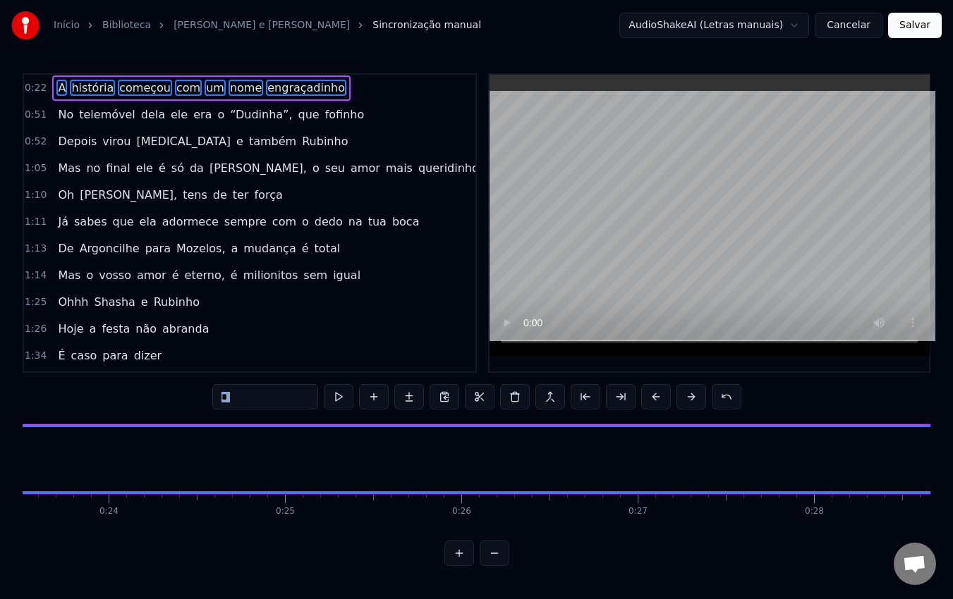
click at [685, 399] on button at bounding box center [691, 396] width 30 height 25
click at [688, 400] on button at bounding box center [691, 396] width 30 height 25
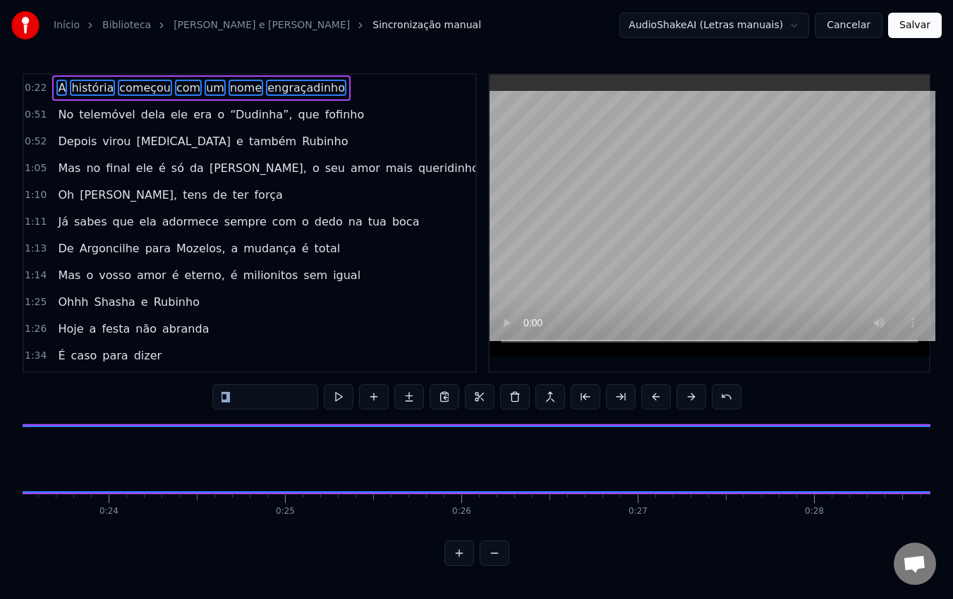
click at [688, 400] on button at bounding box center [691, 396] width 30 height 25
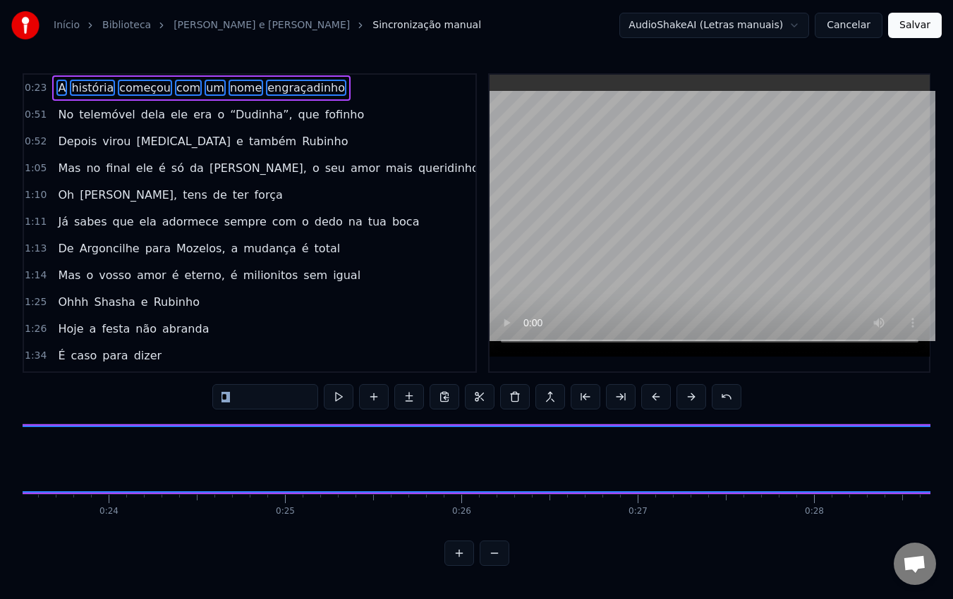
click at [688, 400] on button at bounding box center [691, 396] width 30 height 25
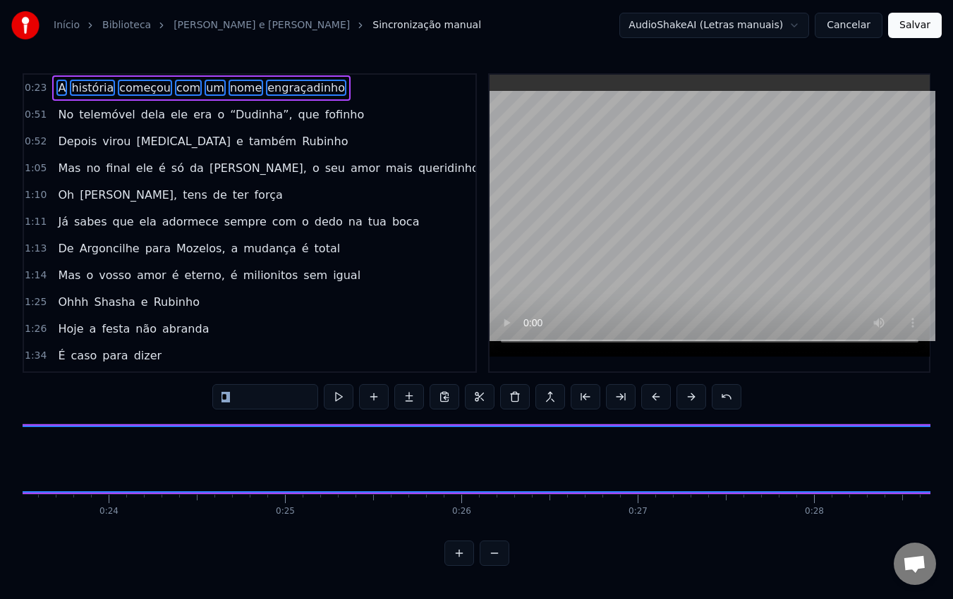
click at [688, 400] on button at bounding box center [691, 396] width 30 height 25
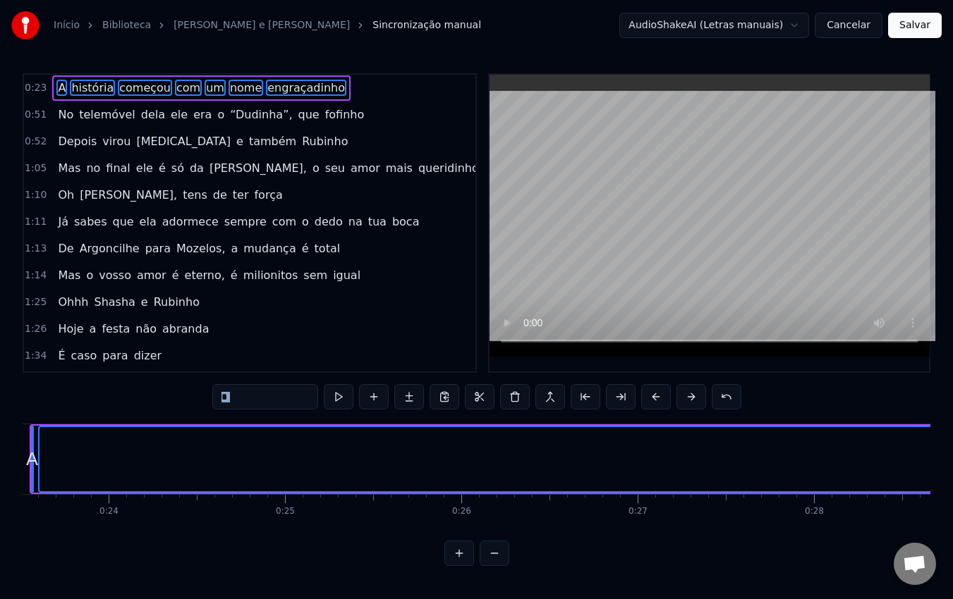
click at [688, 400] on button at bounding box center [691, 396] width 30 height 25
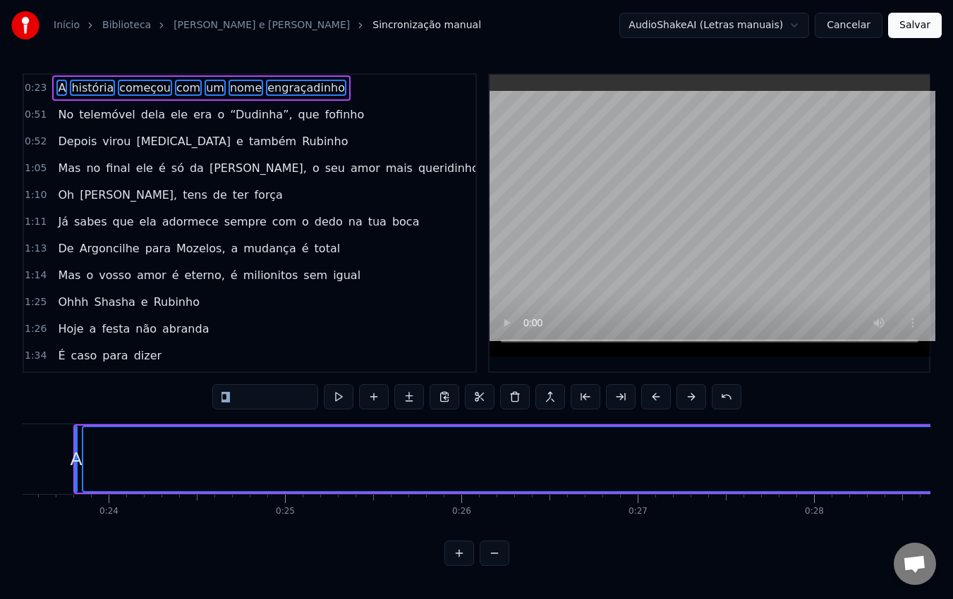
click at [688, 400] on button at bounding box center [691, 396] width 30 height 25
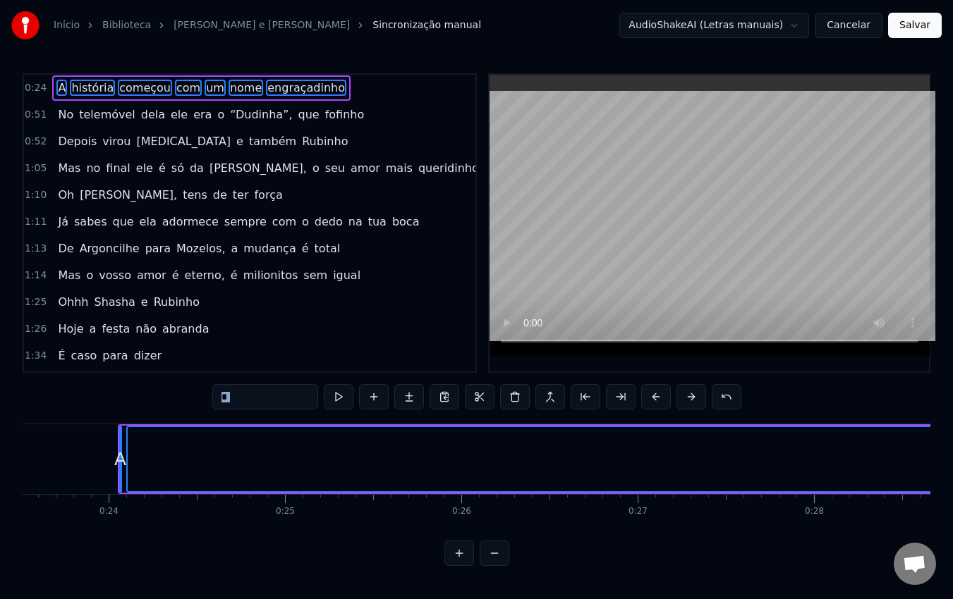
click at [688, 400] on button at bounding box center [691, 396] width 30 height 25
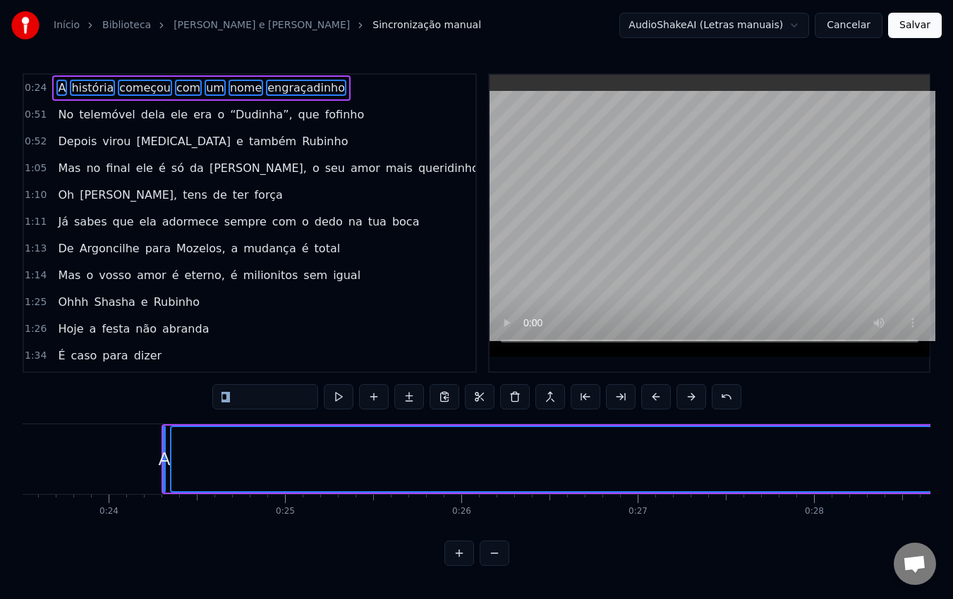
click at [688, 400] on button at bounding box center [691, 396] width 30 height 25
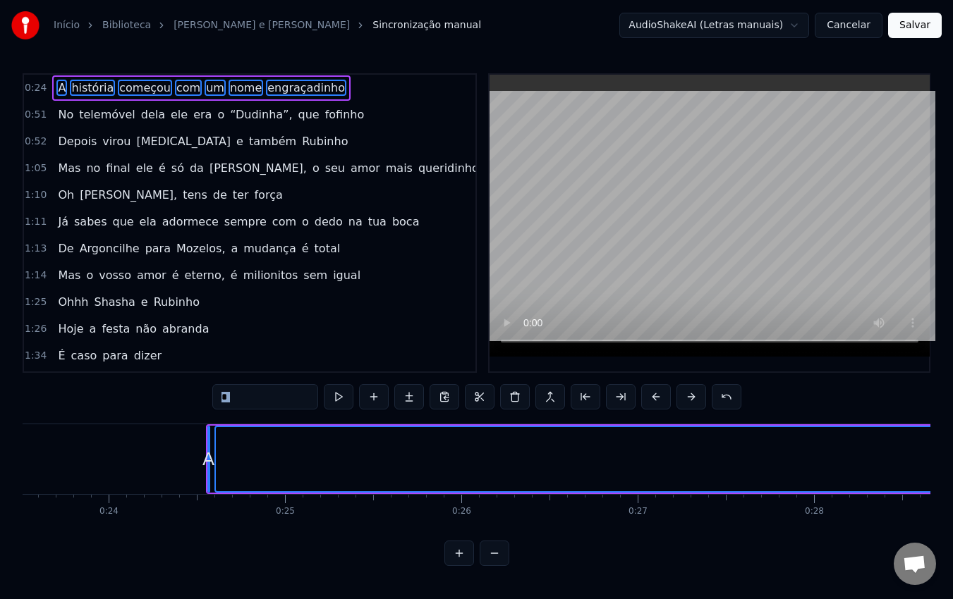
click at [688, 400] on button at bounding box center [691, 396] width 30 height 25
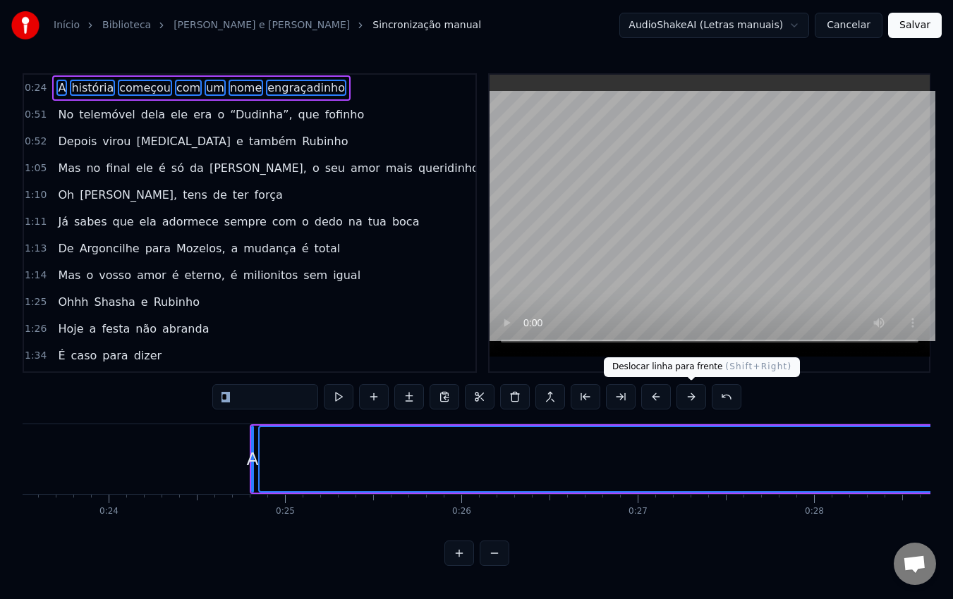
click at [694, 403] on button at bounding box center [691, 396] width 30 height 25
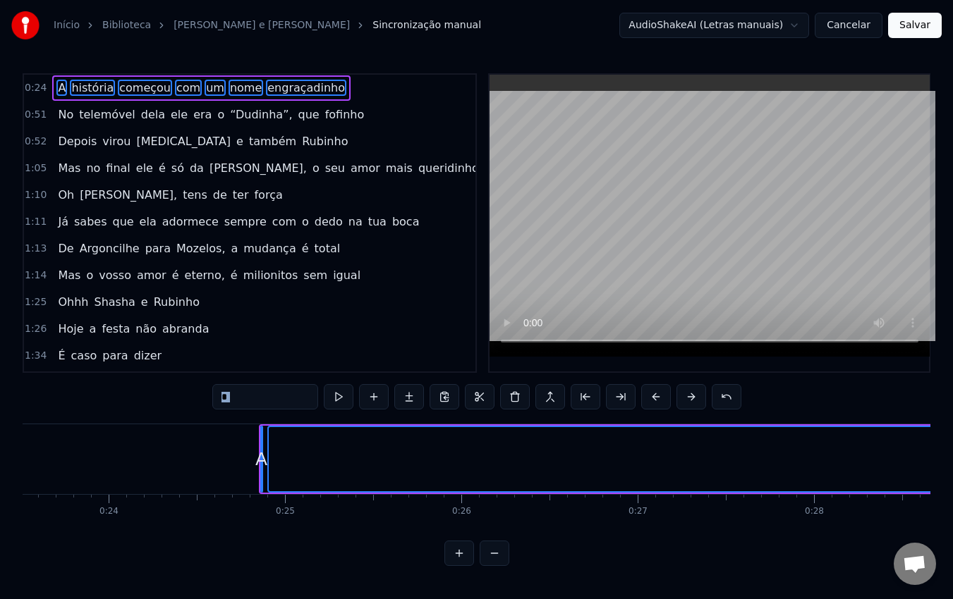
click at [694, 403] on button at bounding box center [691, 396] width 30 height 25
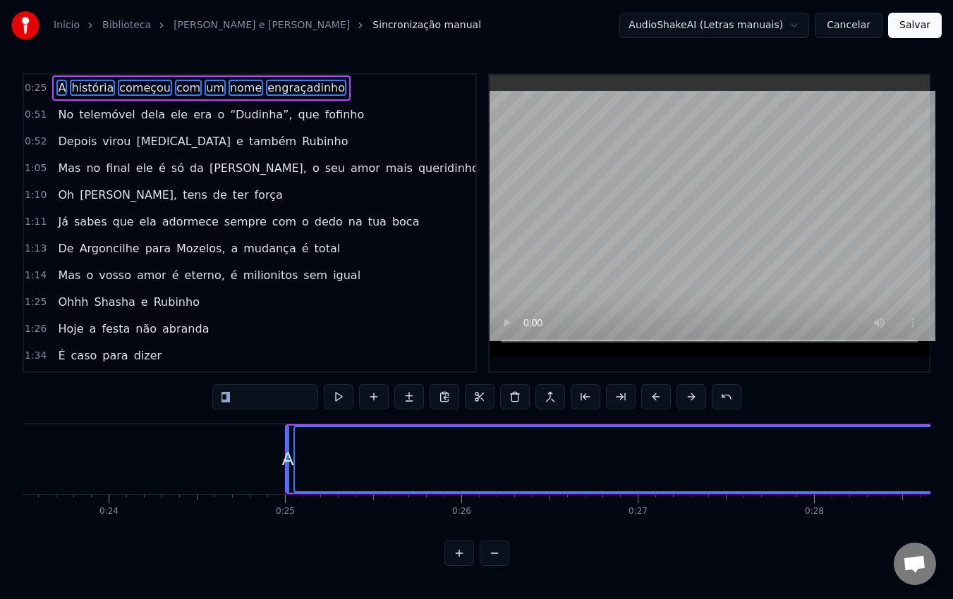
click at [694, 403] on button at bounding box center [691, 396] width 30 height 25
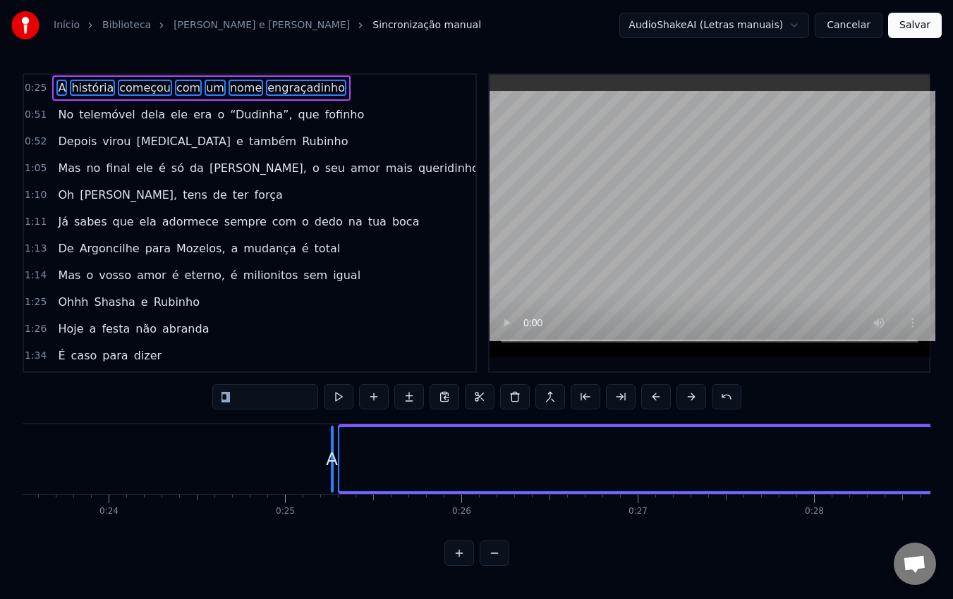
click at [694, 403] on button at bounding box center [691, 396] width 30 height 25
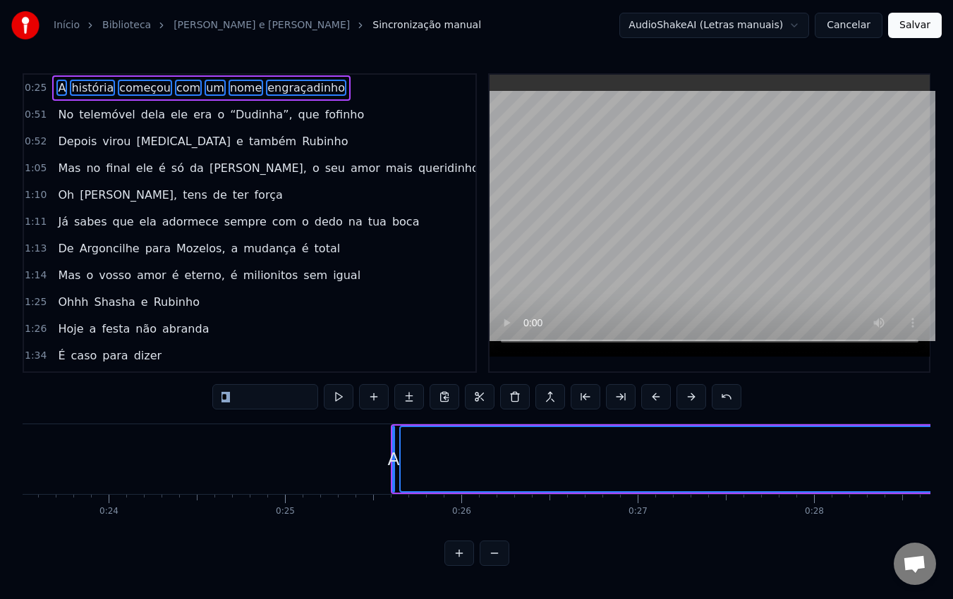
click at [694, 403] on button at bounding box center [691, 396] width 30 height 25
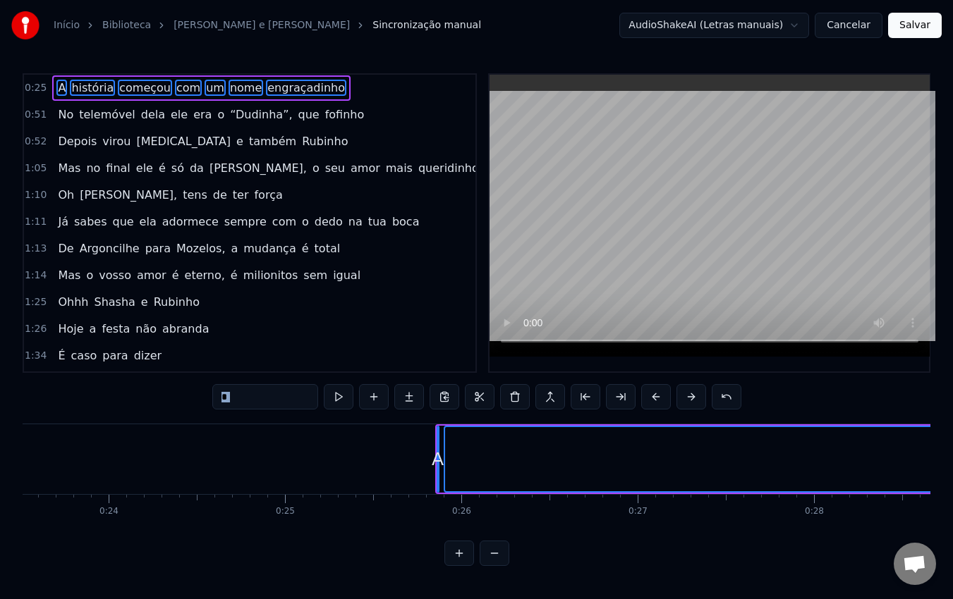
click at [694, 403] on button at bounding box center [691, 396] width 30 height 25
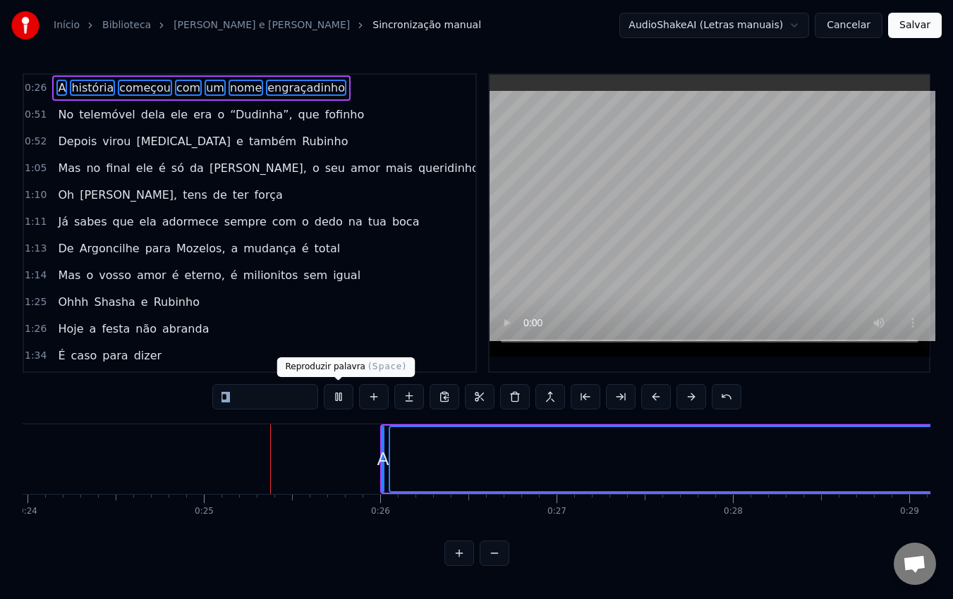
scroll to position [0, 4271]
click at [339, 399] on button at bounding box center [339, 396] width 30 height 25
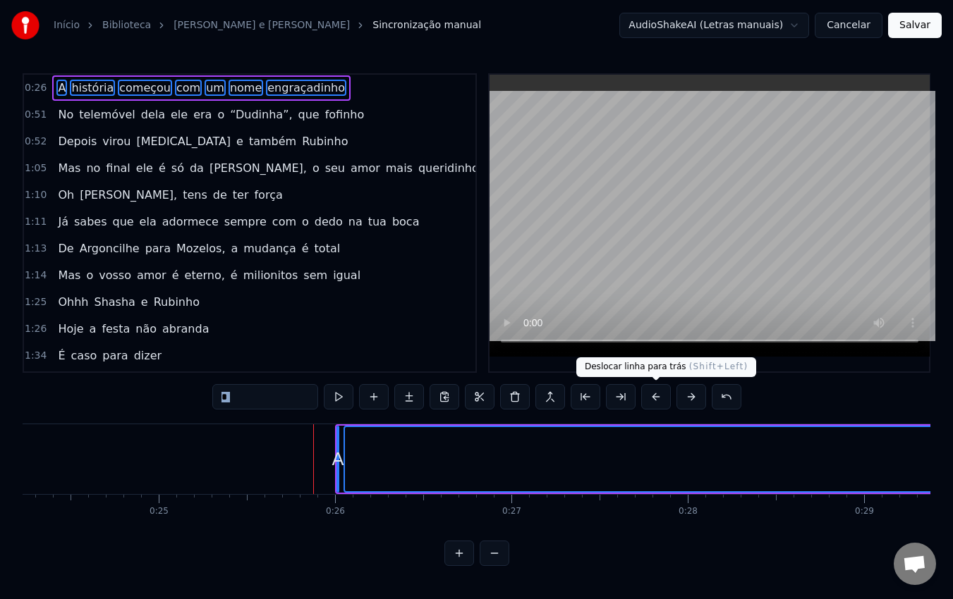
click at [656, 401] on button at bounding box center [656, 396] width 30 height 25
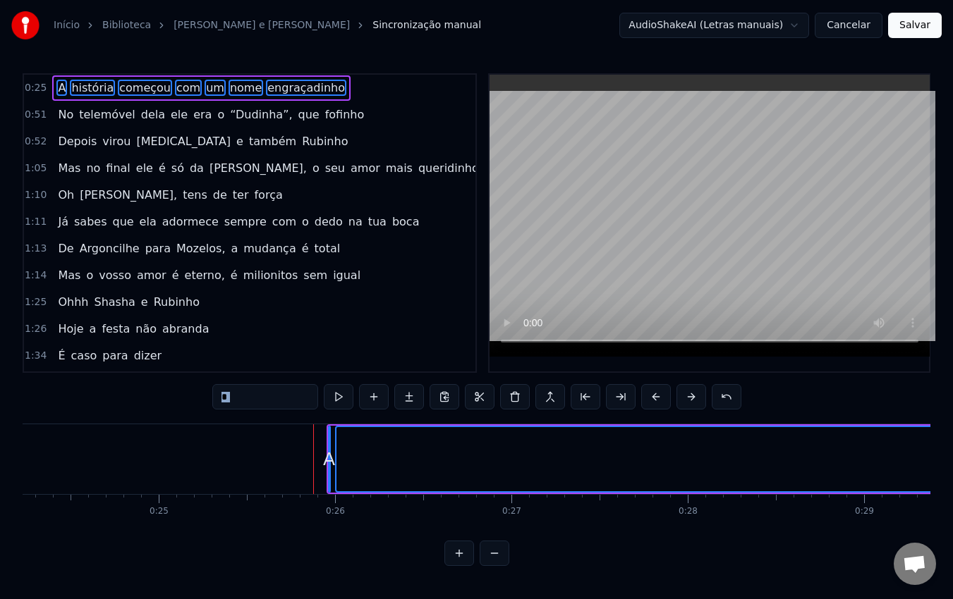
click at [656, 401] on button at bounding box center [656, 396] width 30 height 25
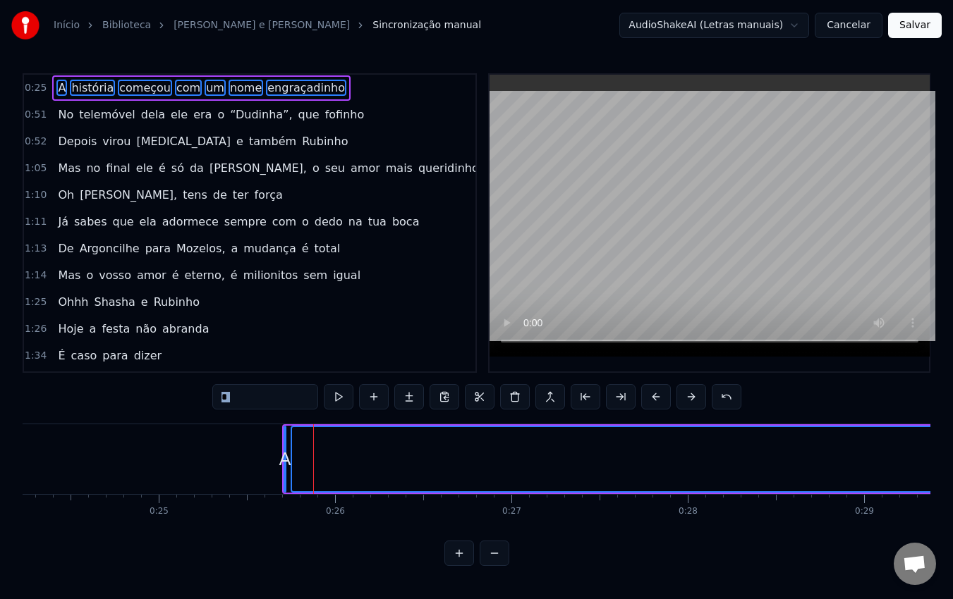
click at [656, 401] on button at bounding box center [656, 396] width 30 height 25
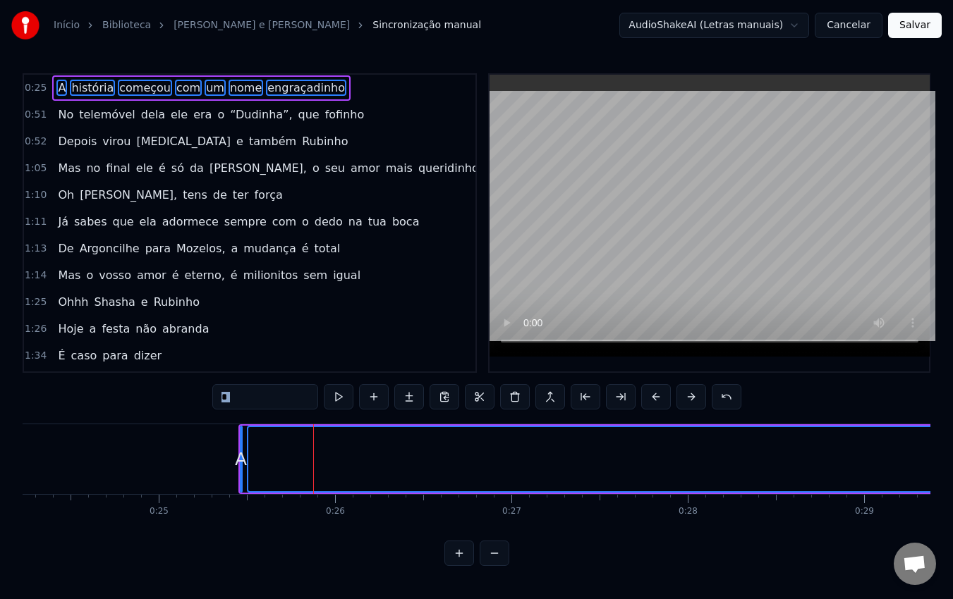
click at [656, 401] on button at bounding box center [656, 396] width 30 height 25
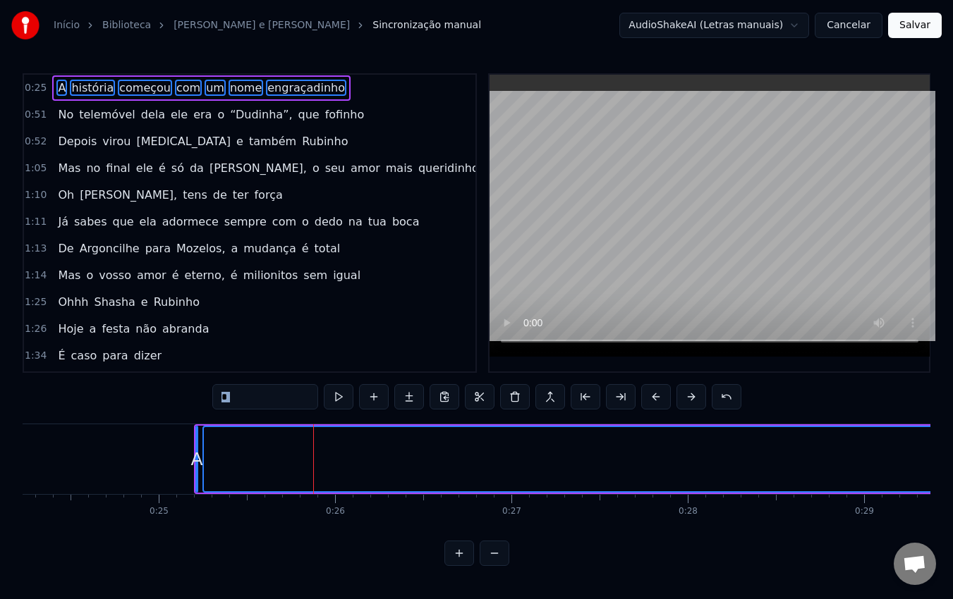
click at [656, 401] on button at bounding box center [656, 396] width 30 height 25
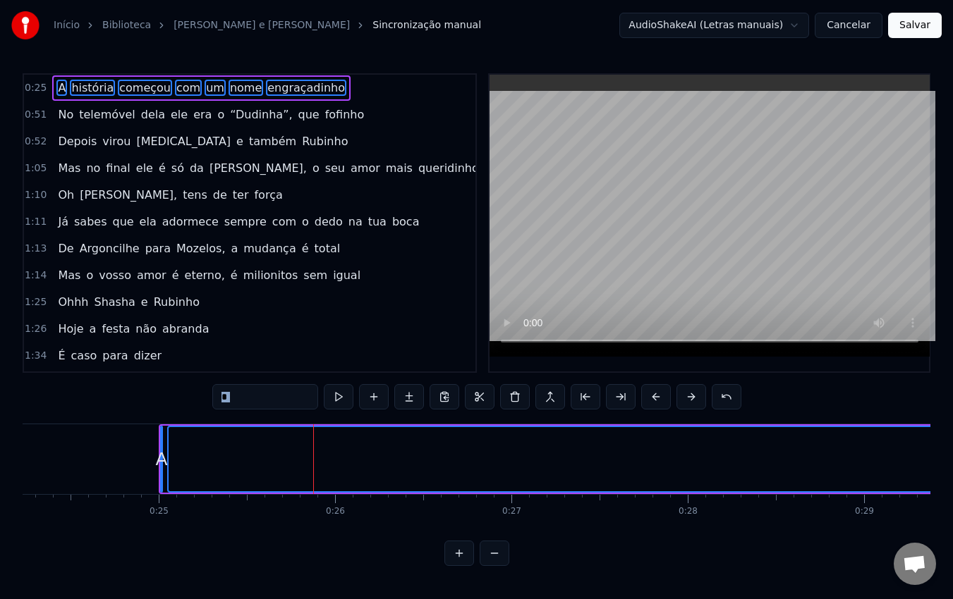
click at [656, 401] on button at bounding box center [656, 396] width 30 height 25
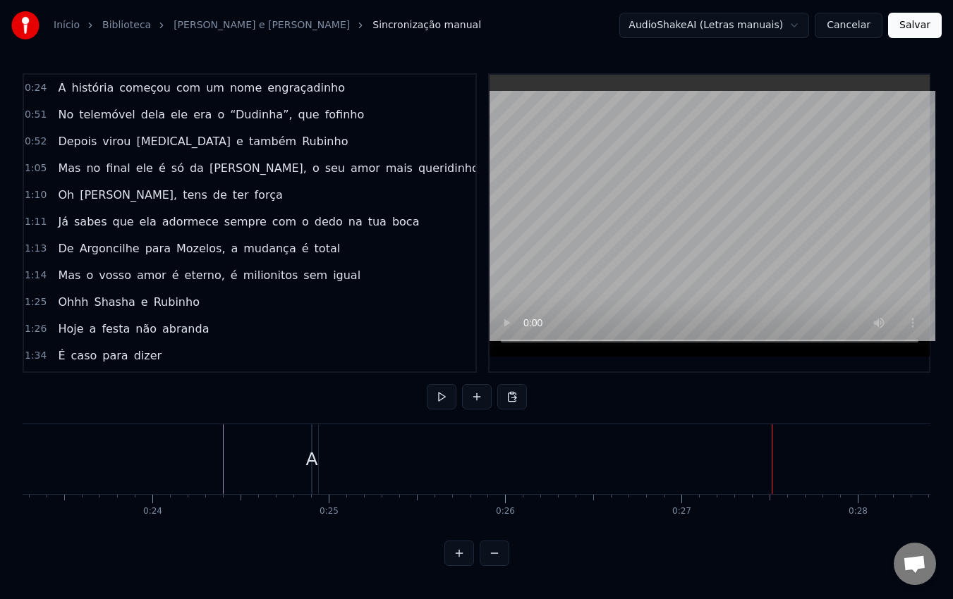
scroll to position [0, 4100]
click at [441, 396] on button at bounding box center [442, 396] width 30 height 25
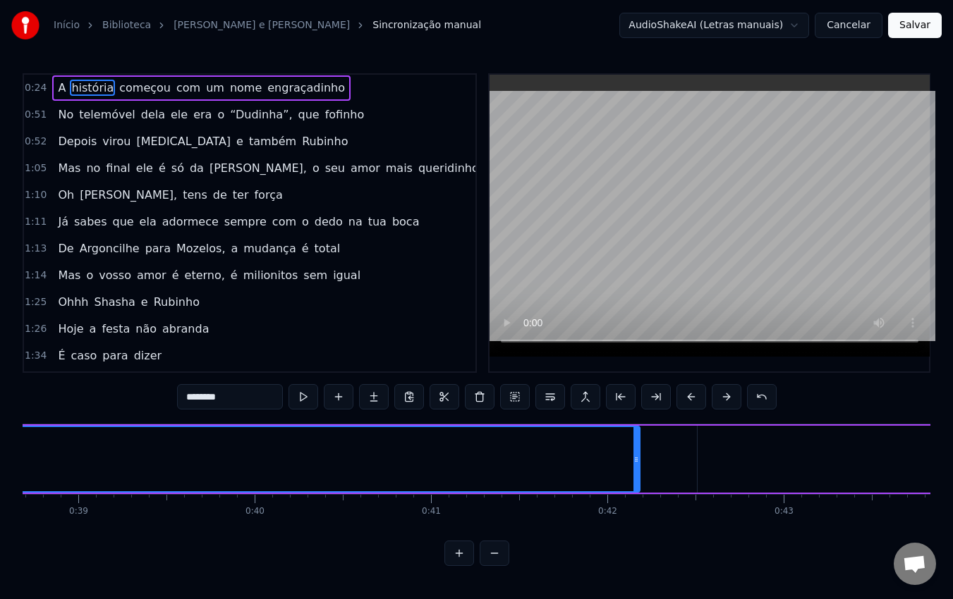
scroll to position [0, 6818]
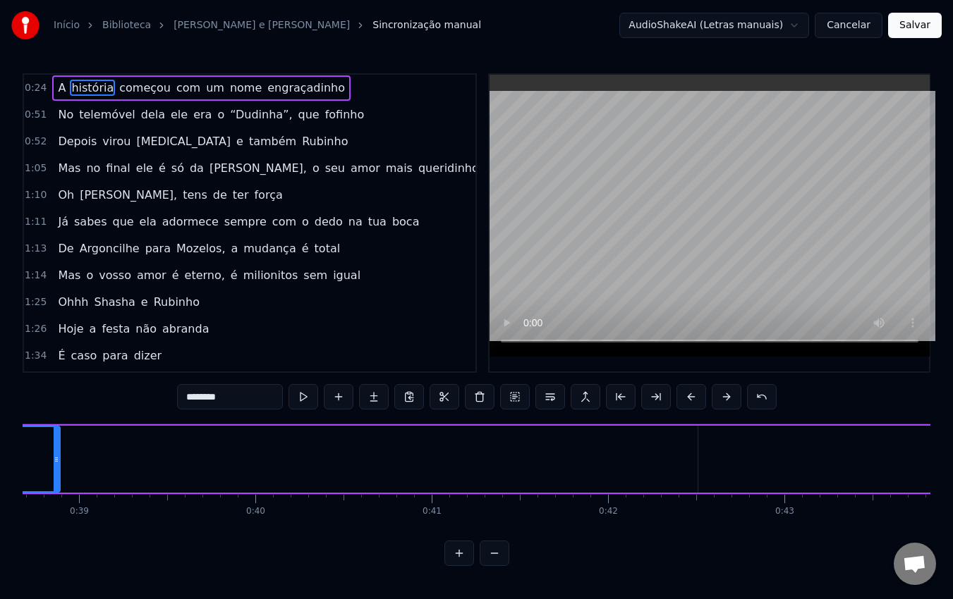
drag, startPoint x: 637, startPoint y: 465, endPoint x: 56, endPoint y: 456, distance: 580.4
click at [56, 456] on div at bounding box center [57, 459] width 6 height 64
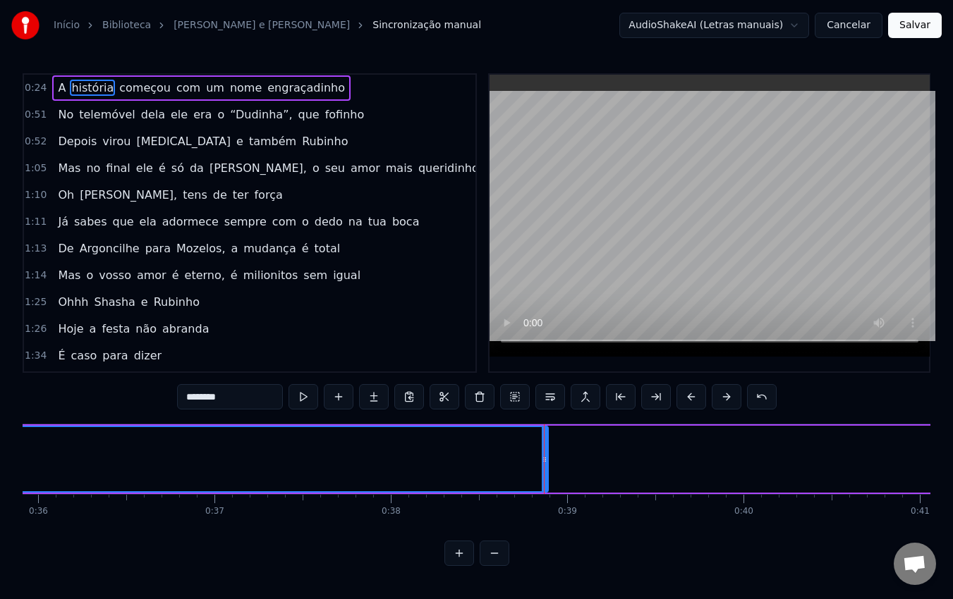
scroll to position [0, 6338]
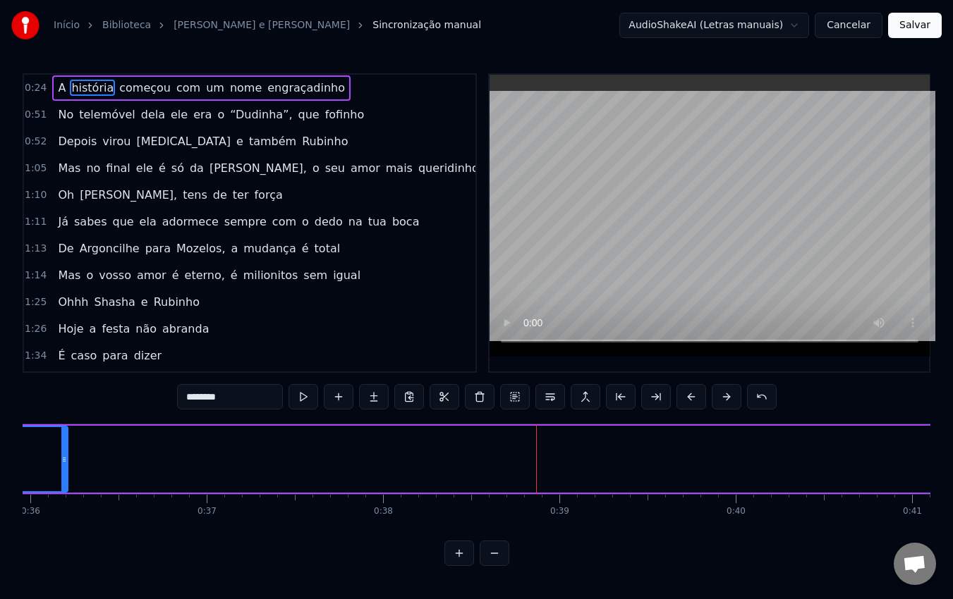
drag, startPoint x: 538, startPoint y: 462, endPoint x: 66, endPoint y: 446, distance: 472.7
click at [66, 446] on div at bounding box center [64, 459] width 6 height 64
click at [86, 86] on span "história" at bounding box center [92, 88] width 45 height 16
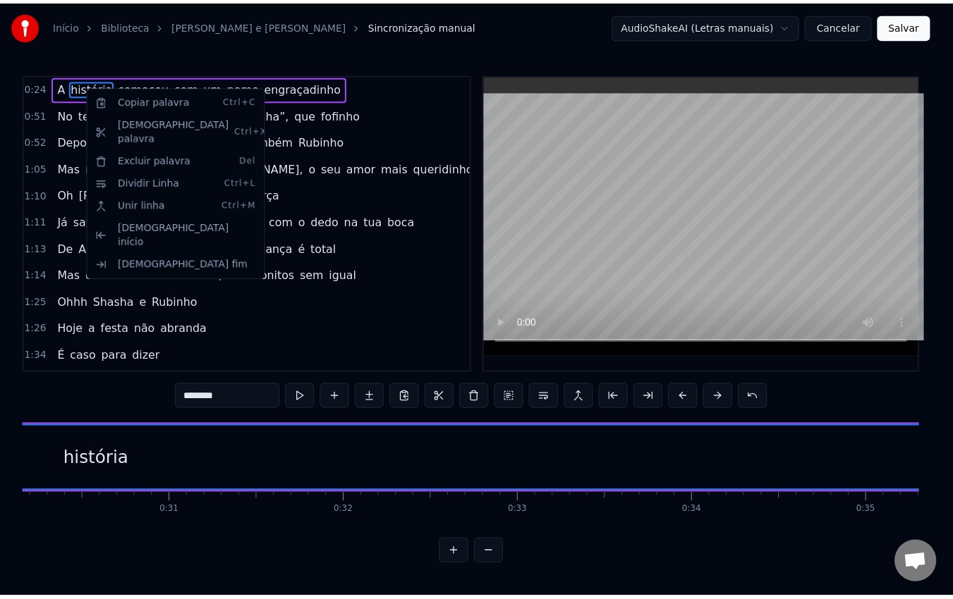
scroll to position [0, 4326]
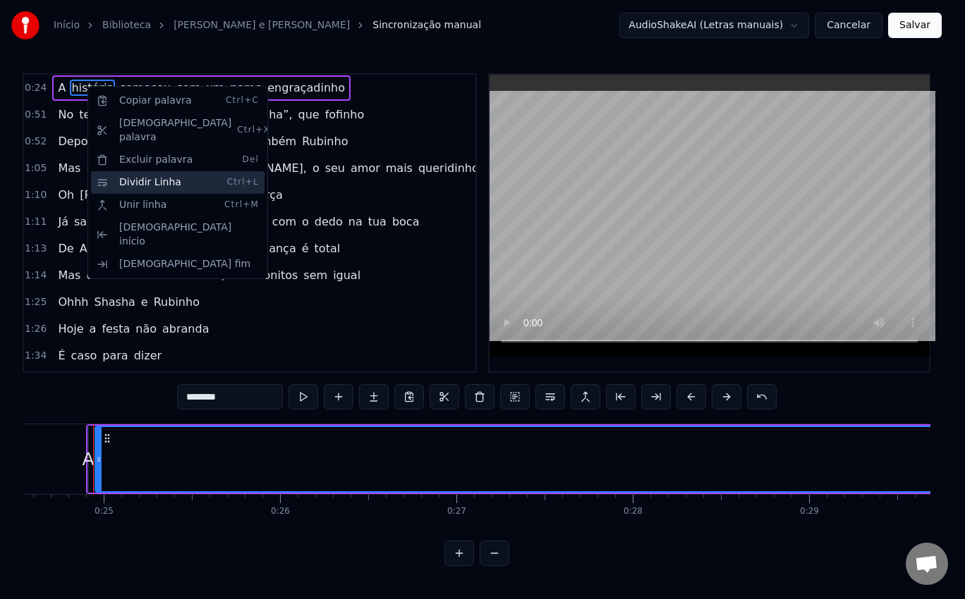
click at [202, 171] on div "Dividir Linha Ctrl+L" at bounding box center [177, 182] width 173 height 23
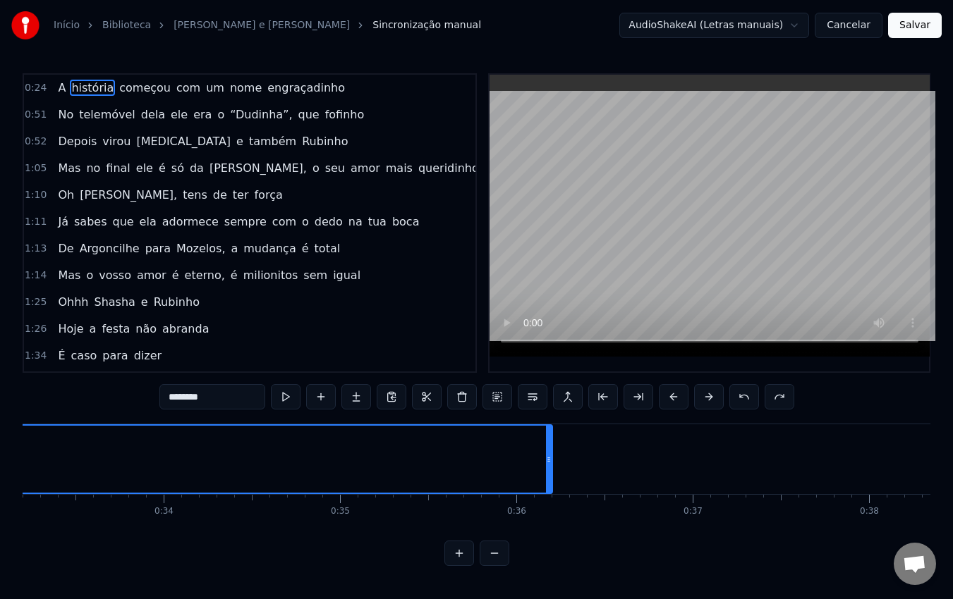
scroll to position [0, 5785]
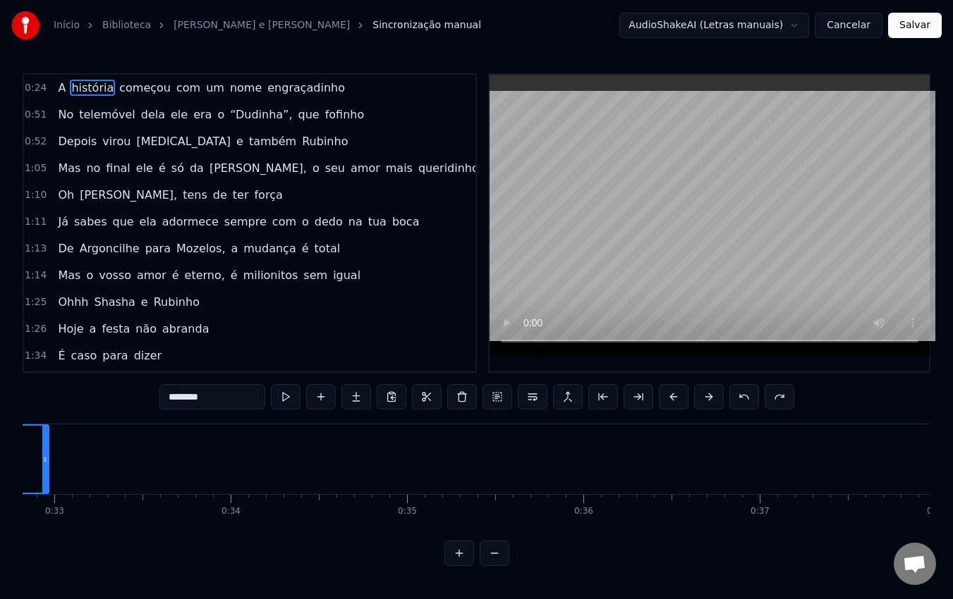
drag, startPoint x: 616, startPoint y: 459, endPoint x: 45, endPoint y: 456, distance: 570.4
click at [45, 456] on icon at bounding box center [45, 459] width 6 height 11
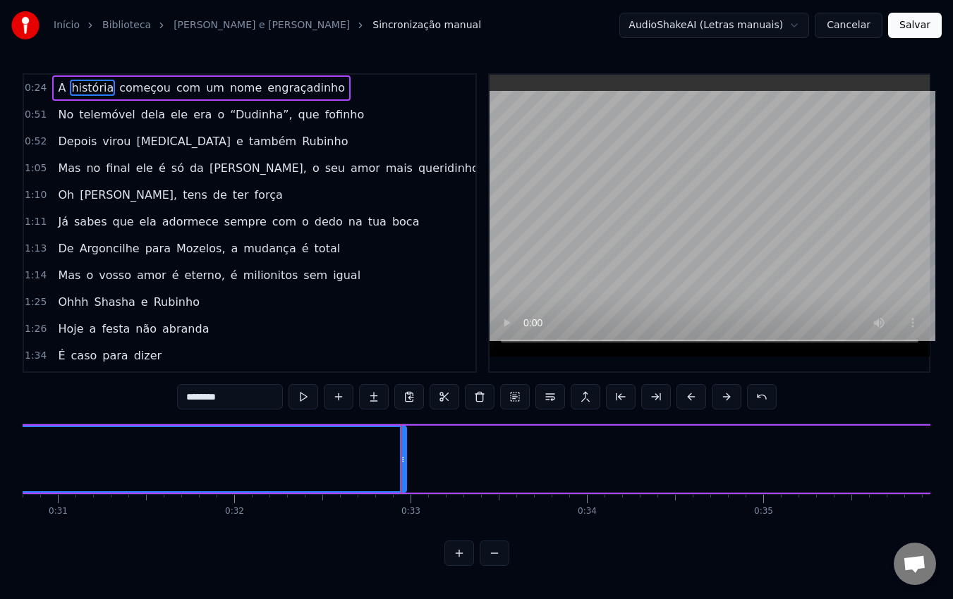
scroll to position [0, 5041]
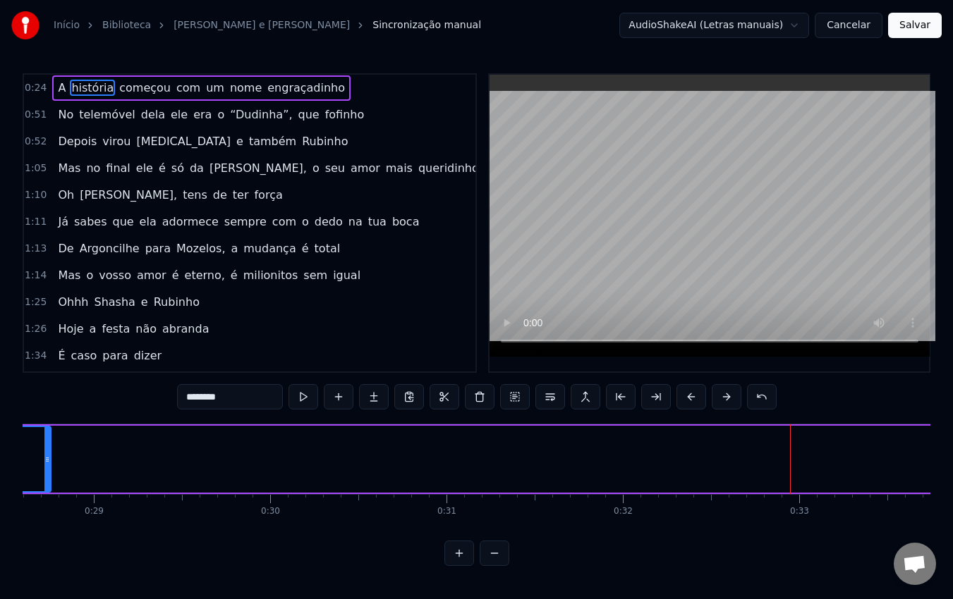
drag, startPoint x: 791, startPoint y: 455, endPoint x: 47, endPoint y: 454, distance: 743.9
click at [47, 454] on icon at bounding box center [47, 459] width 6 height 11
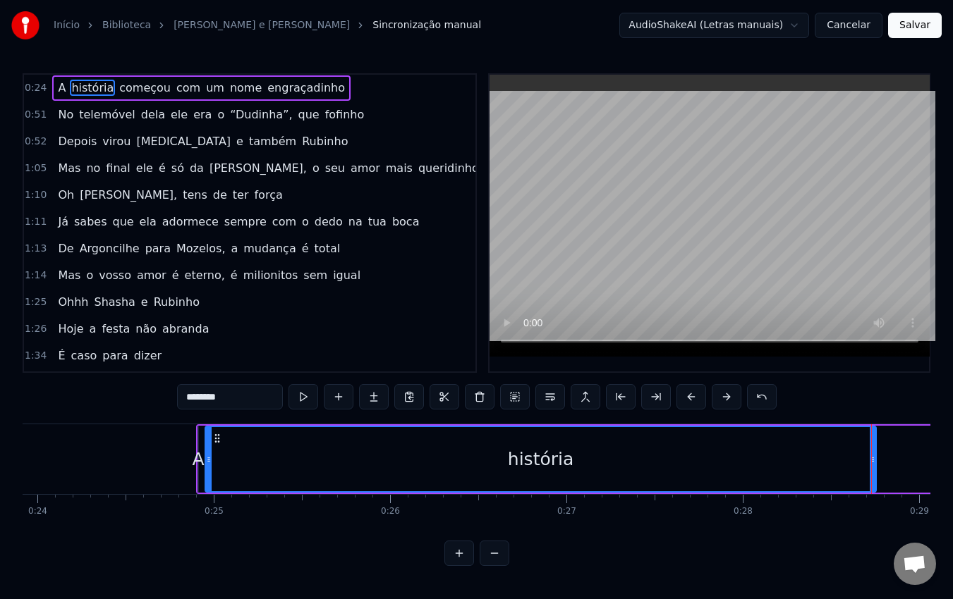
scroll to position [0, 4214]
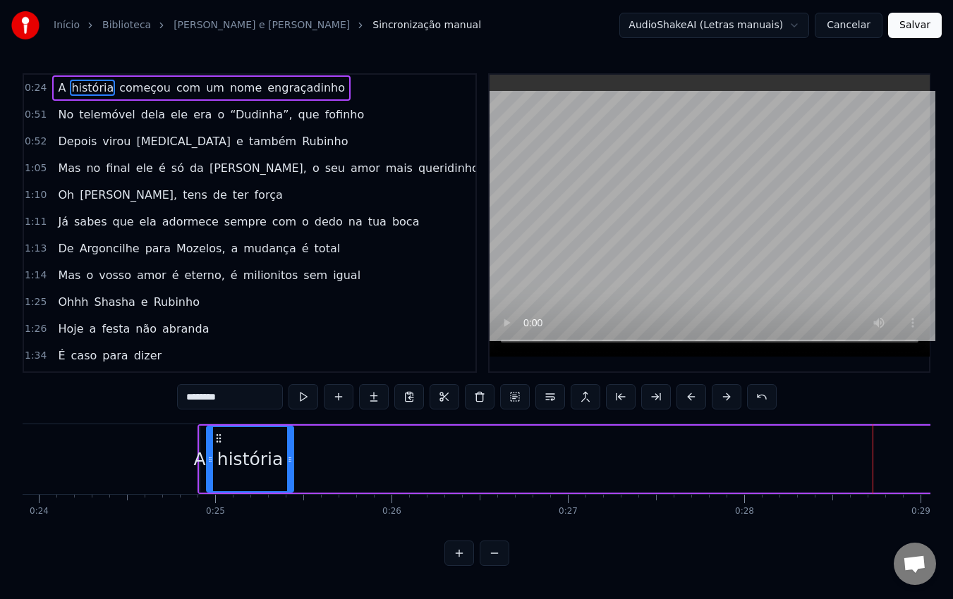
drag, startPoint x: 874, startPoint y: 461, endPoint x: 290, endPoint y: 439, distance: 584.2
click at [290, 439] on div at bounding box center [290, 459] width 6 height 64
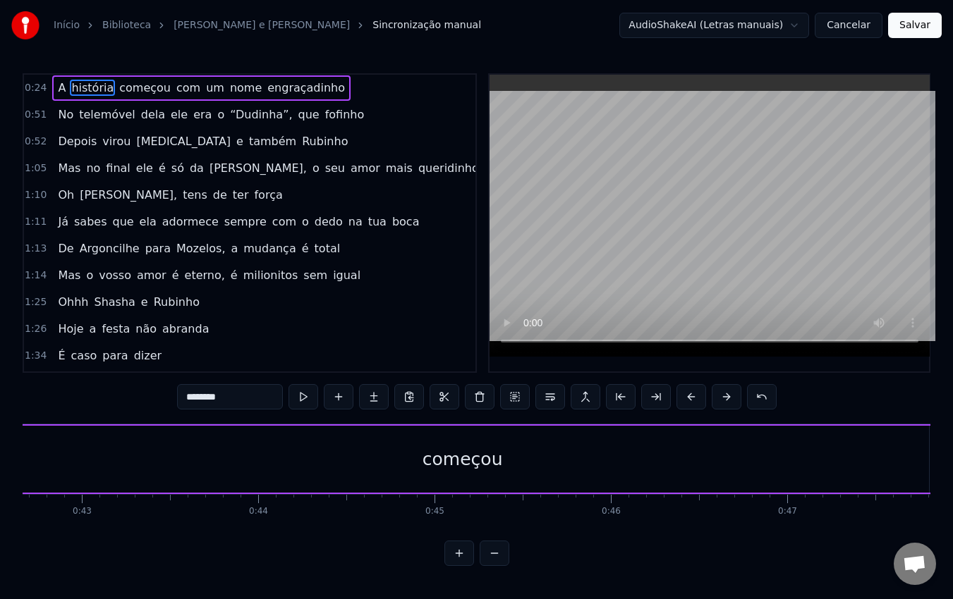
scroll to position [0, 7517]
click at [362, 446] on div "começou" at bounding box center [466, 459] width 933 height 67
type input "*******"
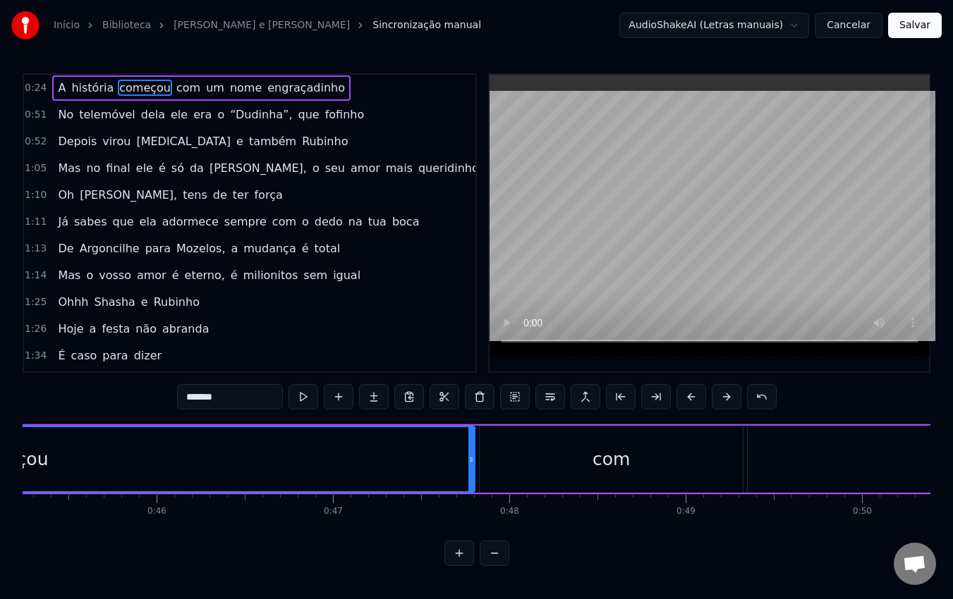
scroll to position [0, 7902]
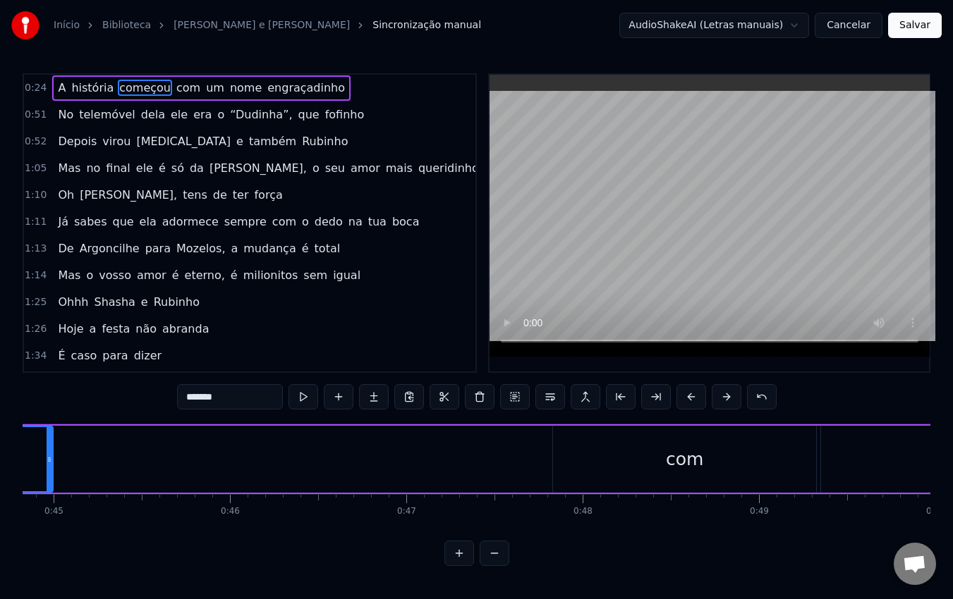
drag, startPoint x: 546, startPoint y: 460, endPoint x: 51, endPoint y: 448, distance: 495.1
click at [51, 448] on div at bounding box center [50, 459] width 6 height 64
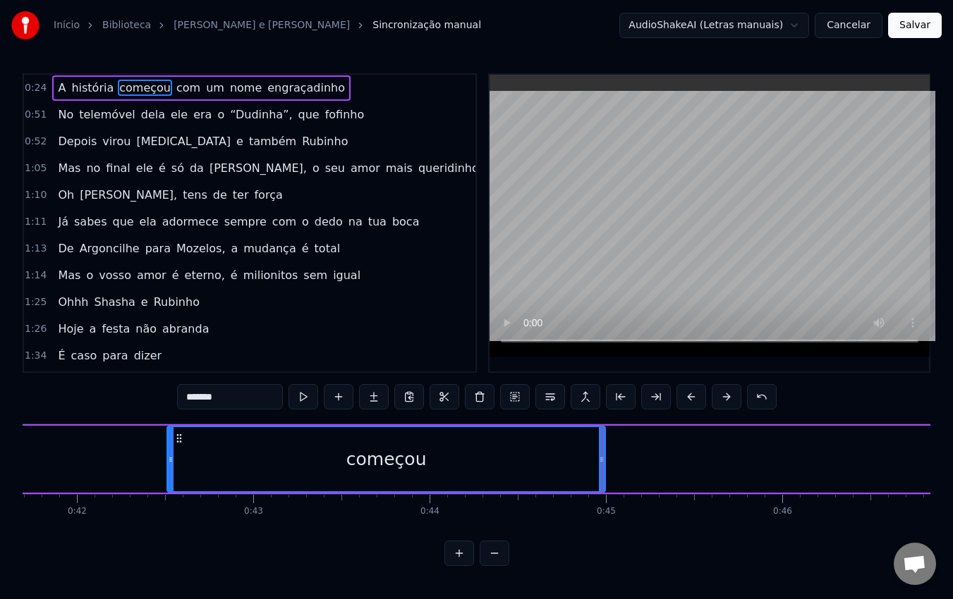
scroll to position [0, 7297]
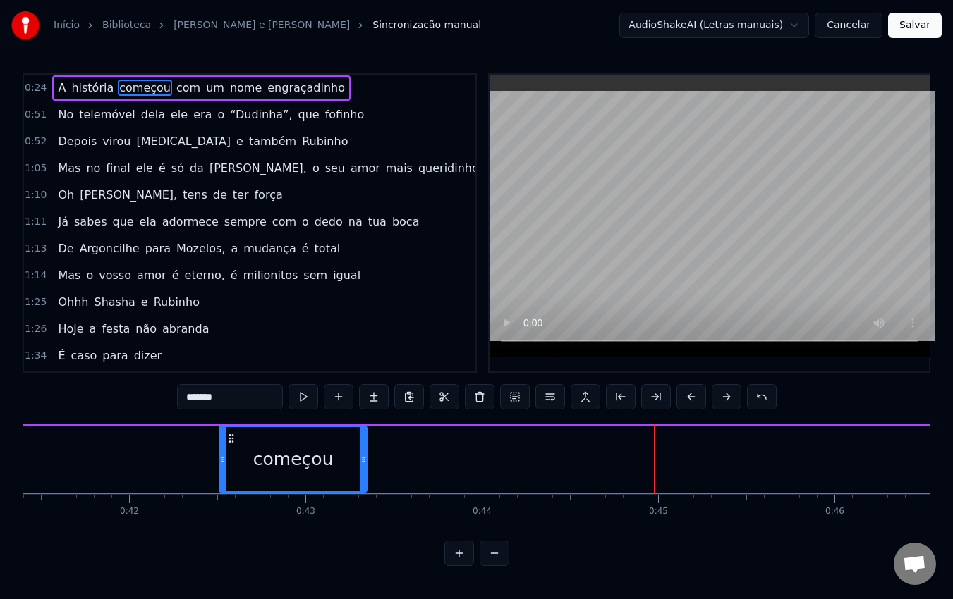
drag, startPoint x: 652, startPoint y: 456, endPoint x: 362, endPoint y: 432, distance: 291.5
click at [362, 432] on div at bounding box center [363, 459] width 6 height 64
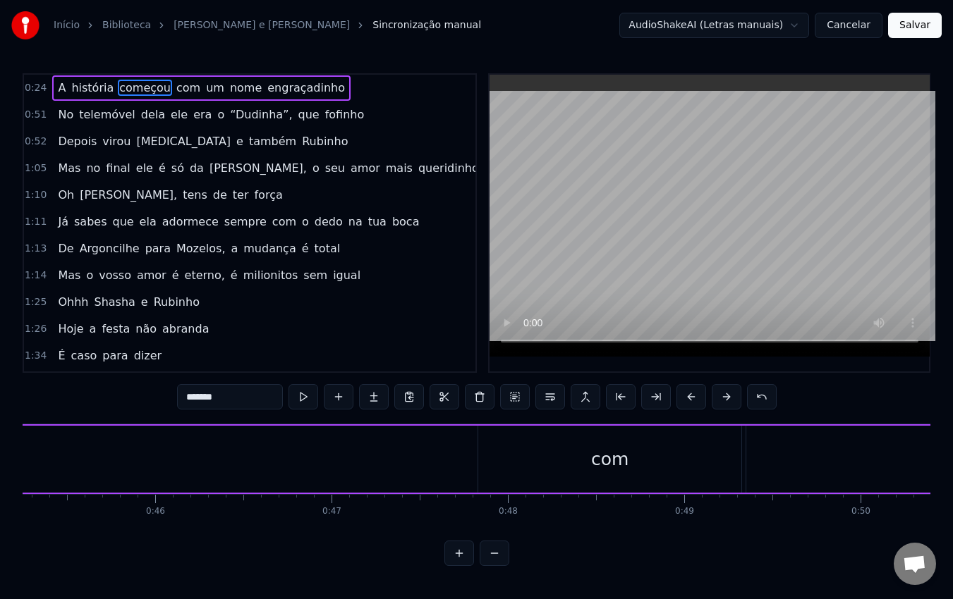
scroll to position [0, 7982]
drag, startPoint x: 808, startPoint y: 458, endPoint x: 709, endPoint y: 475, distance: 100.2
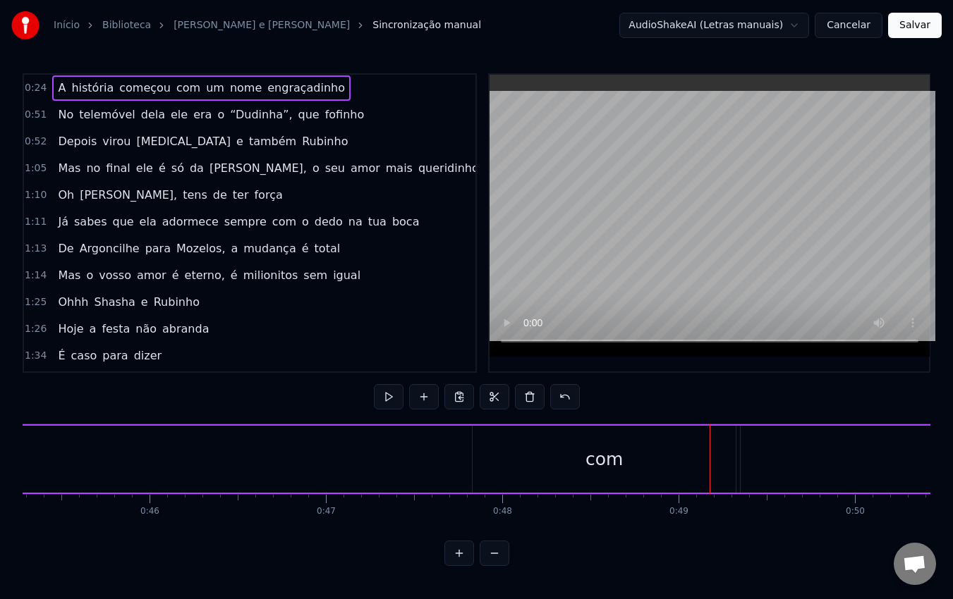
click at [591, 471] on div "com" at bounding box center [603, 459] width 37 height 27
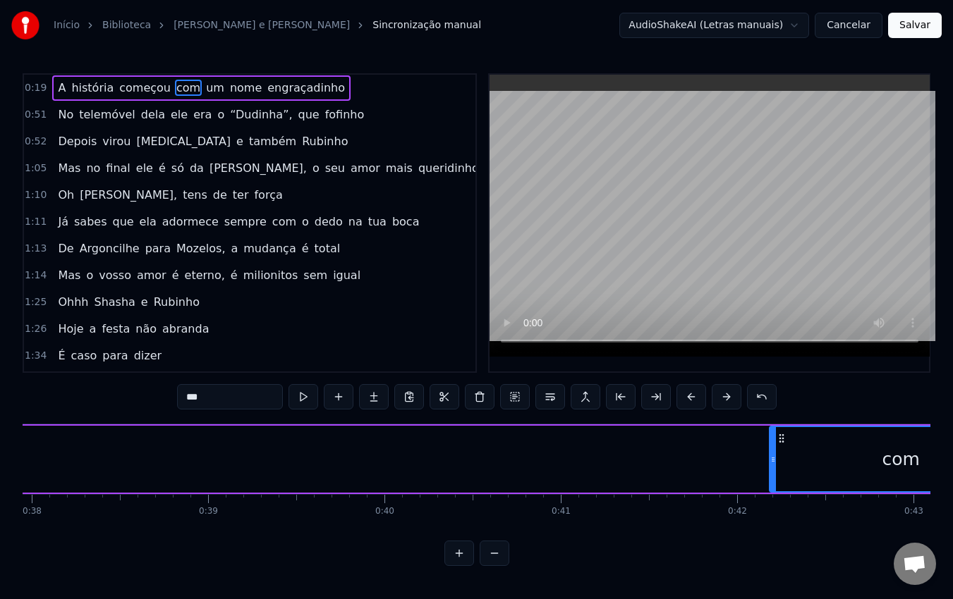
scroll to position [0, 6689]
click at [812, 466] on div "com" at bounding box center [902, 459] width 262 height 64
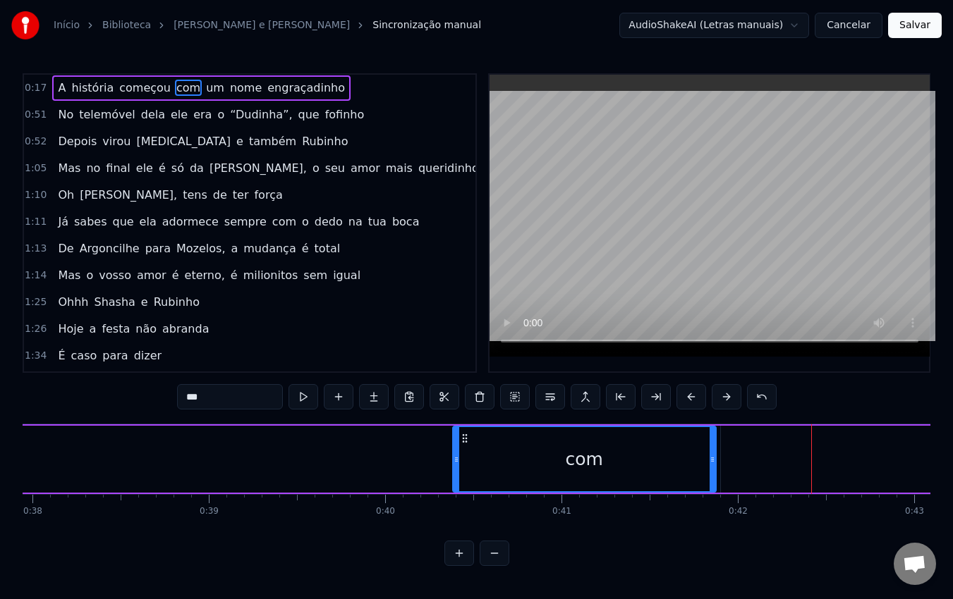
click at [465, 436] on icon at bounding box center [464, 438] width 11 height 11
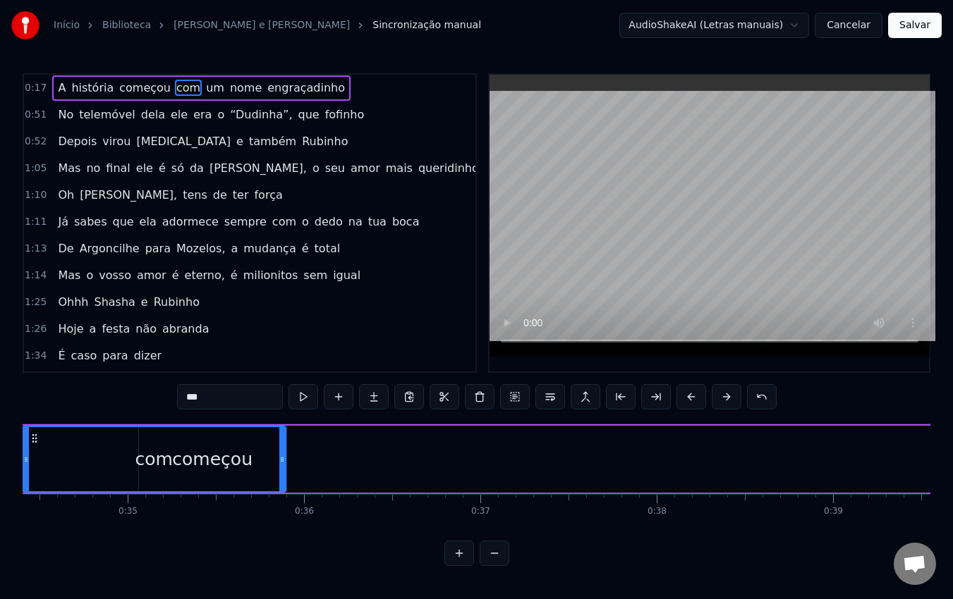
scroll to position [0, 6048]
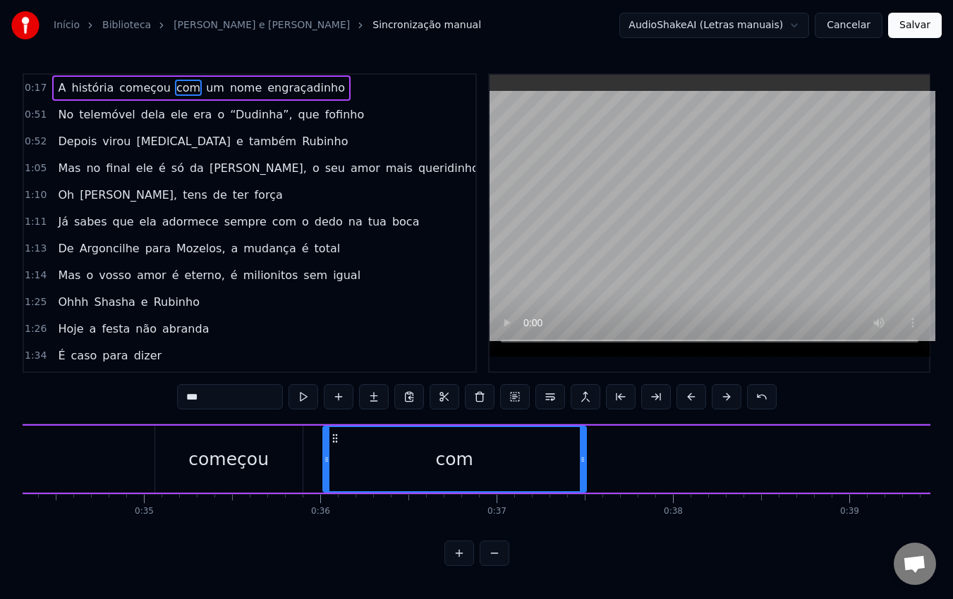
drag, startPoint x: 464, startPoint y: 437, endPoint x: 332, endPoint y: 456, distance: 133.2
click at [332, 456] on div "com" at bounding box center [455, 459] width 262 height 64
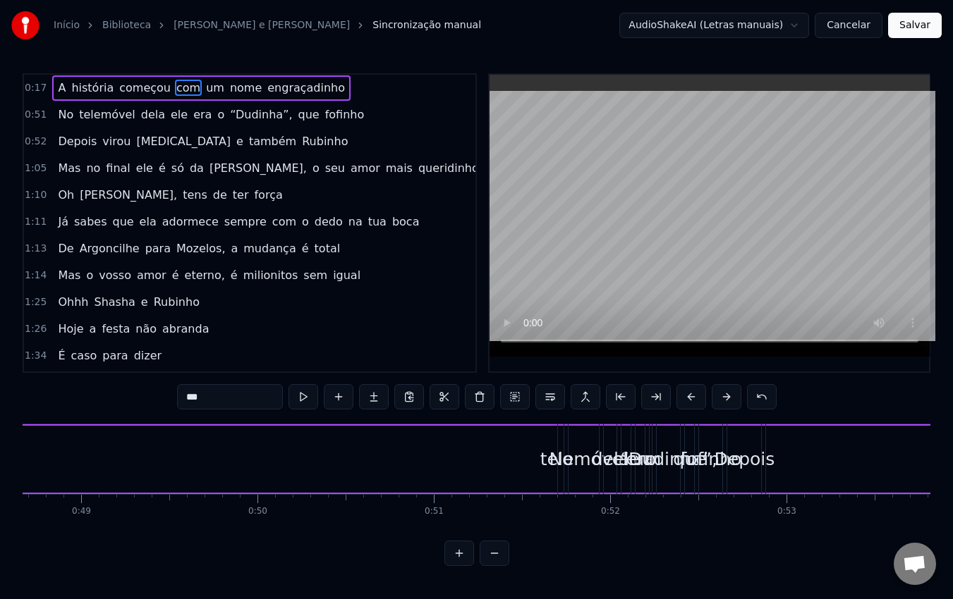
scroll to position [0, 8581]
click at [204, 85] on span "um" at bounding box center [214, 88] width 21 height 16
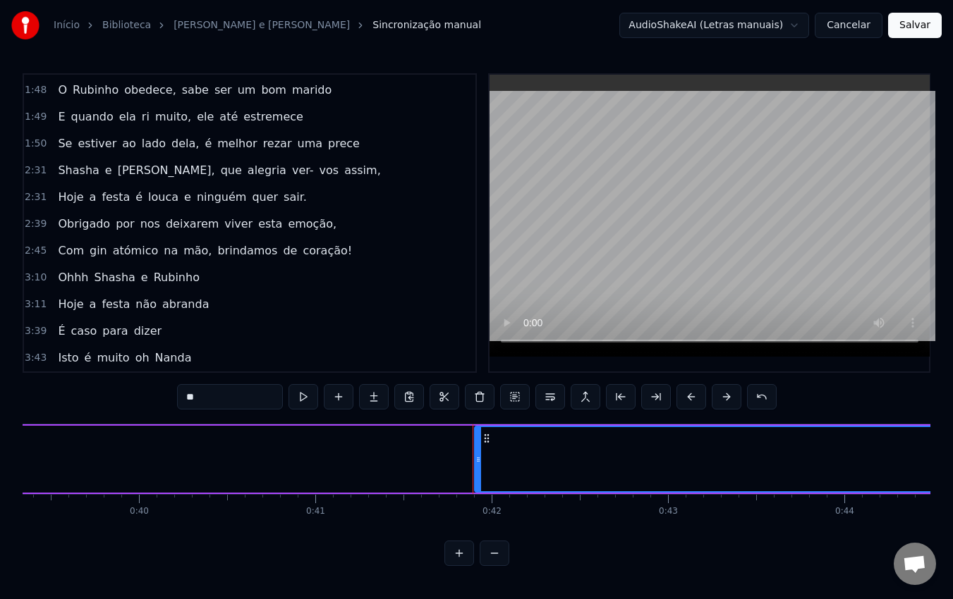
scroll to position [0, 0]
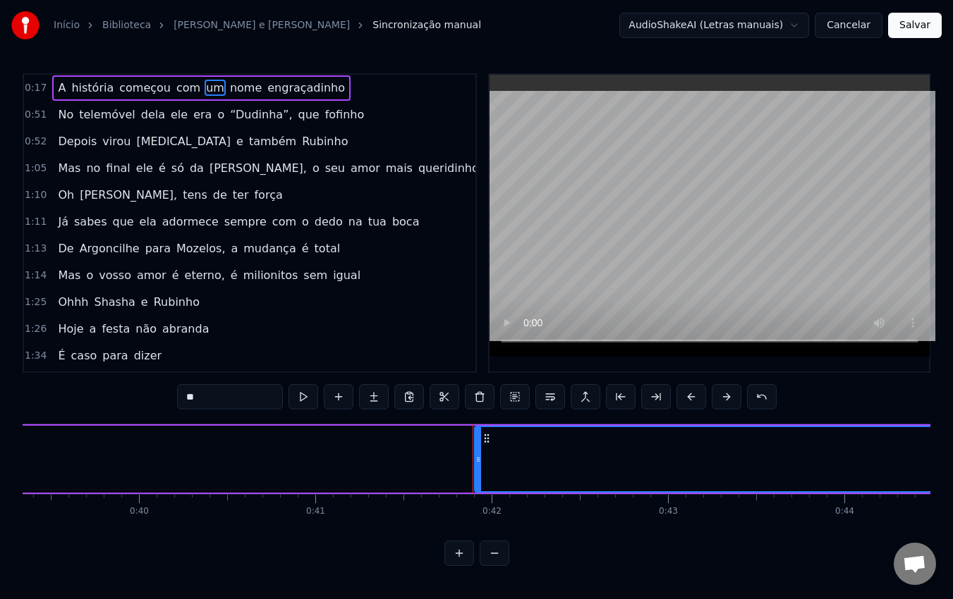
click at [149, 114] on span "dela" at bounding box center [153, 114] width 27 height 16
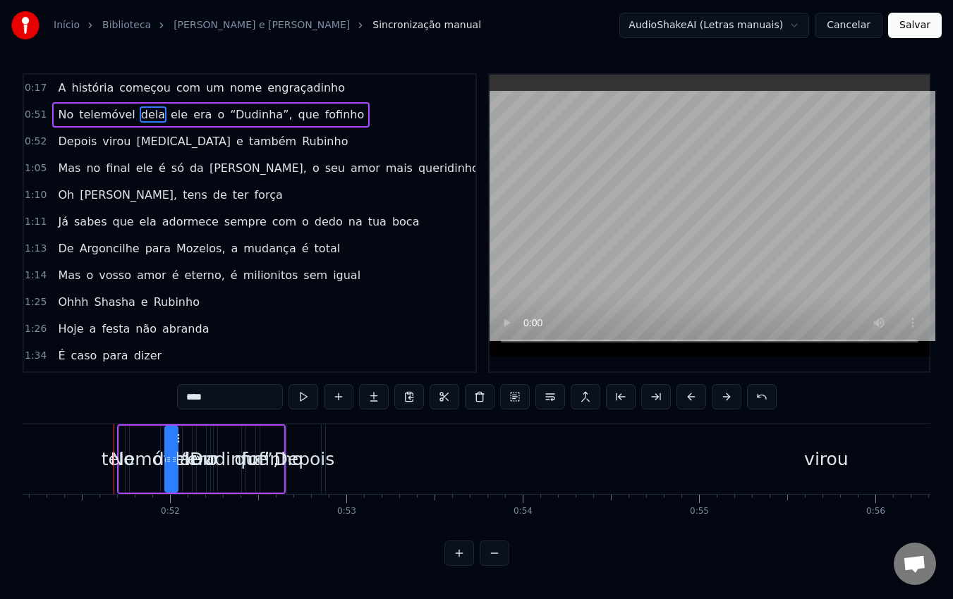
scroll to position [0, 9040]
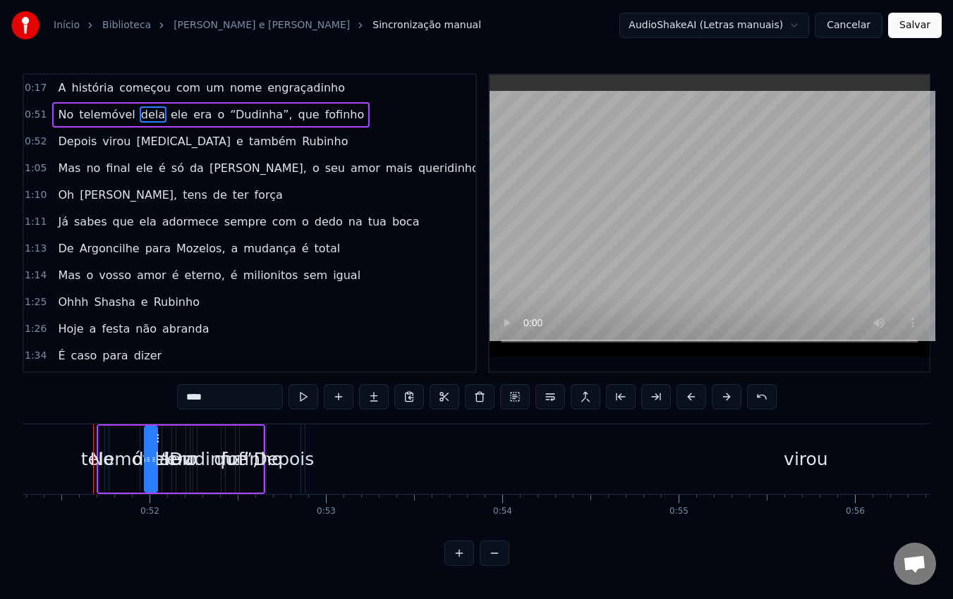
type input "****"
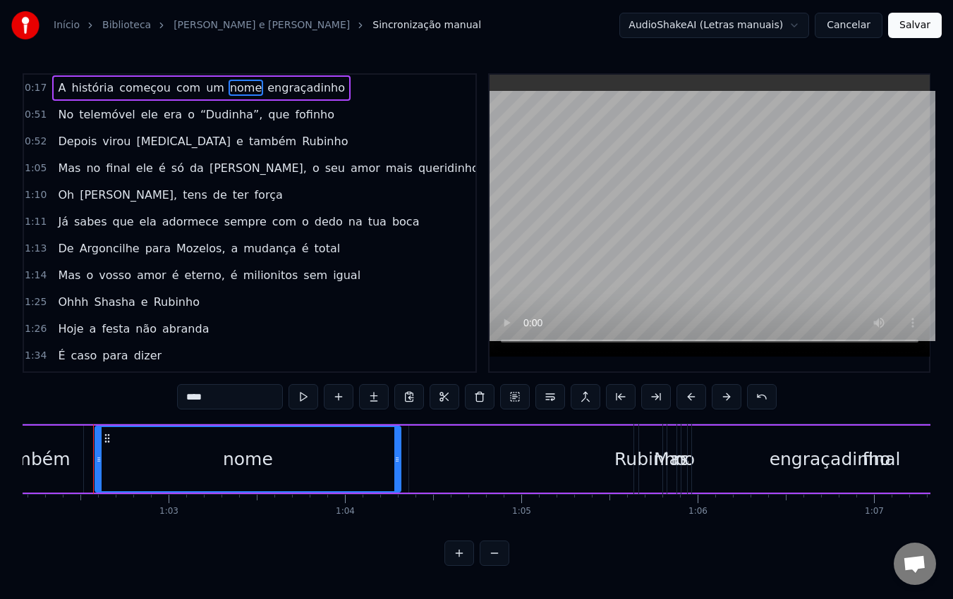
click at [37, 116] on span "0:51" at bounding box center [36, 115] width 22 height 14
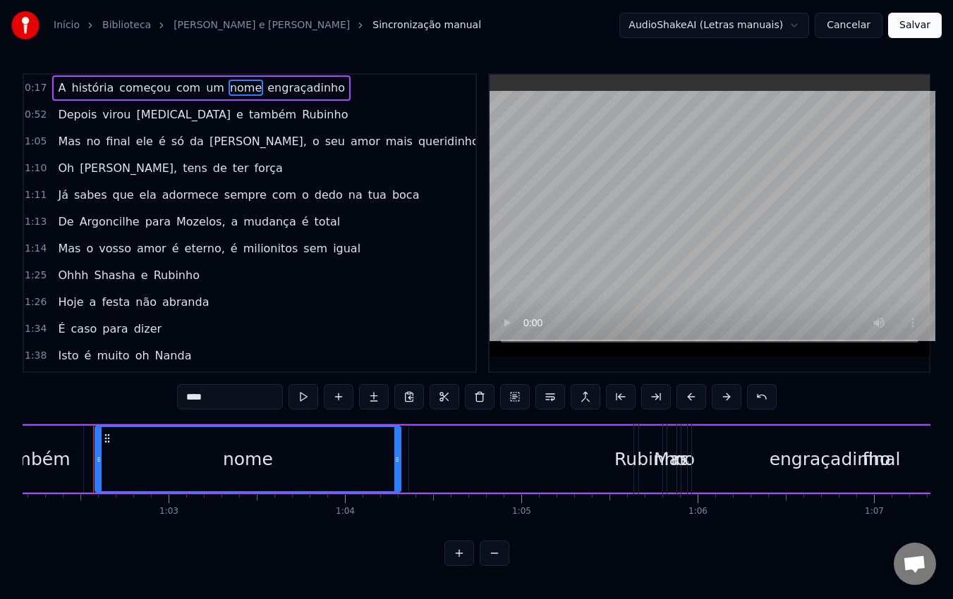
click at [113, 114] on span "virou" at bounding box center [116, 114] width 31 height 16
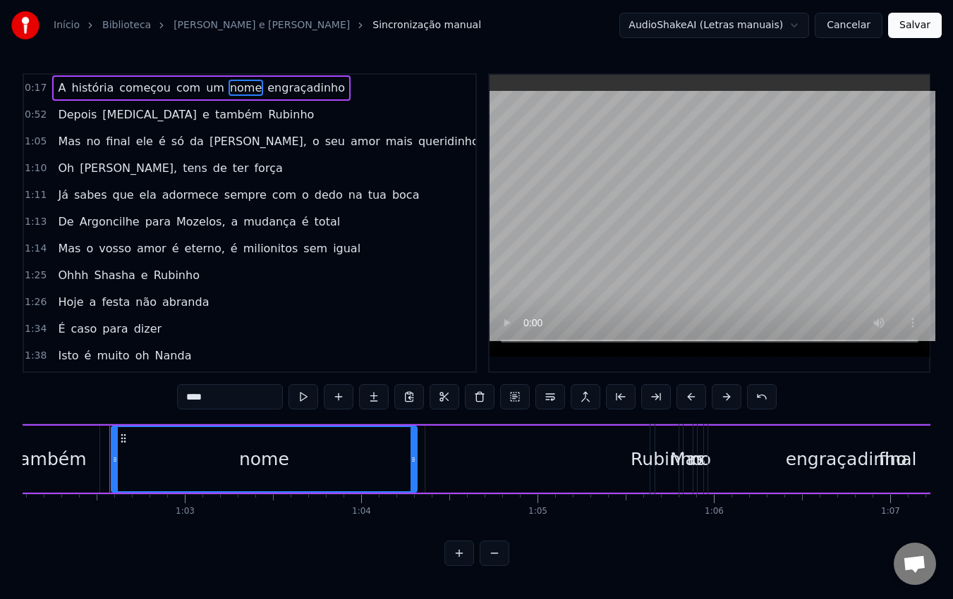
click at [113, 114] on span "[MEDICAL_DATA]" at bounding box center [149, 114] width 97 height 16
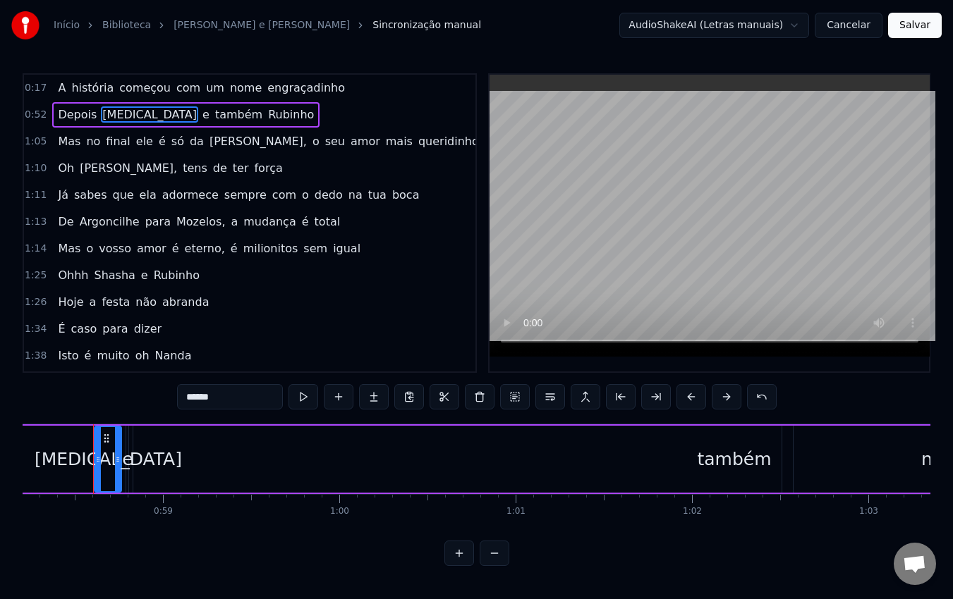
scroll to position [0, 10259]
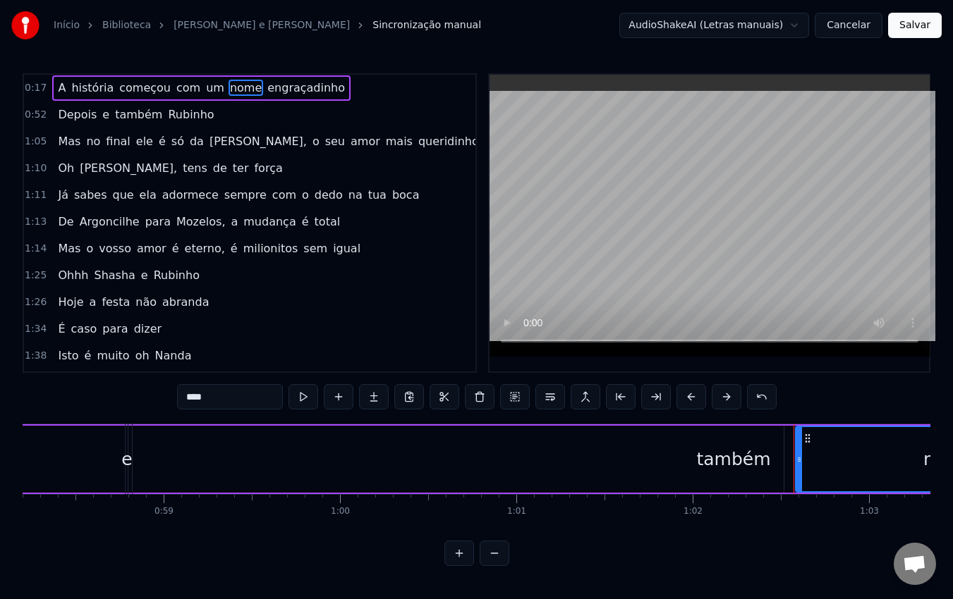
click at [114, 114] on span "também" at bounding box center [139, 114] width 50 height 16
type input "******"
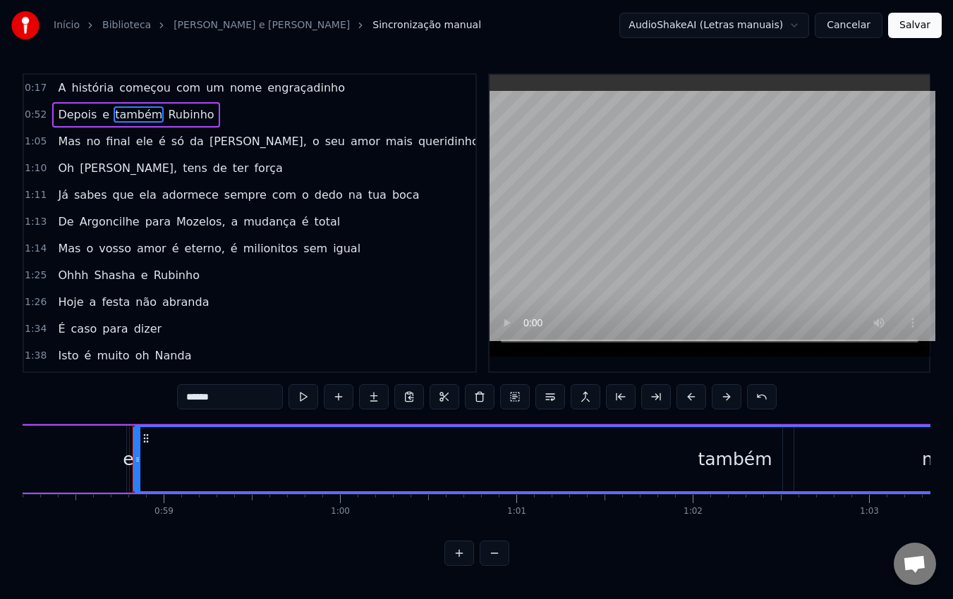
click at [38, 118] on span "0:52" at bounding box center [36, 115] width 22 height 14
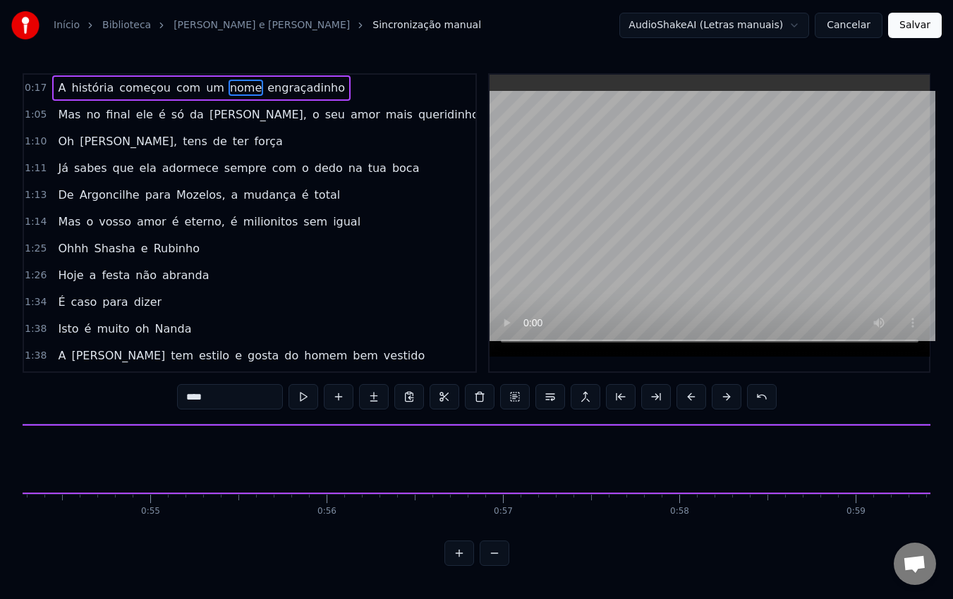
click at [38, 118] on span "1:05" at bounding box center [36, 115] width 22 height 14
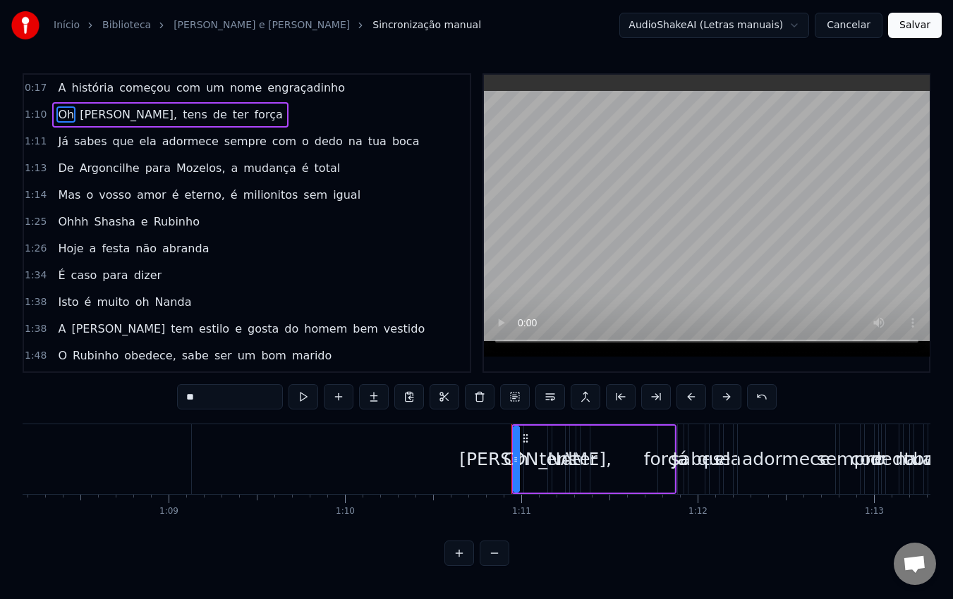
click at [38, 118] on span "1:10" at bounding box center [36, 115] width 22 height 14
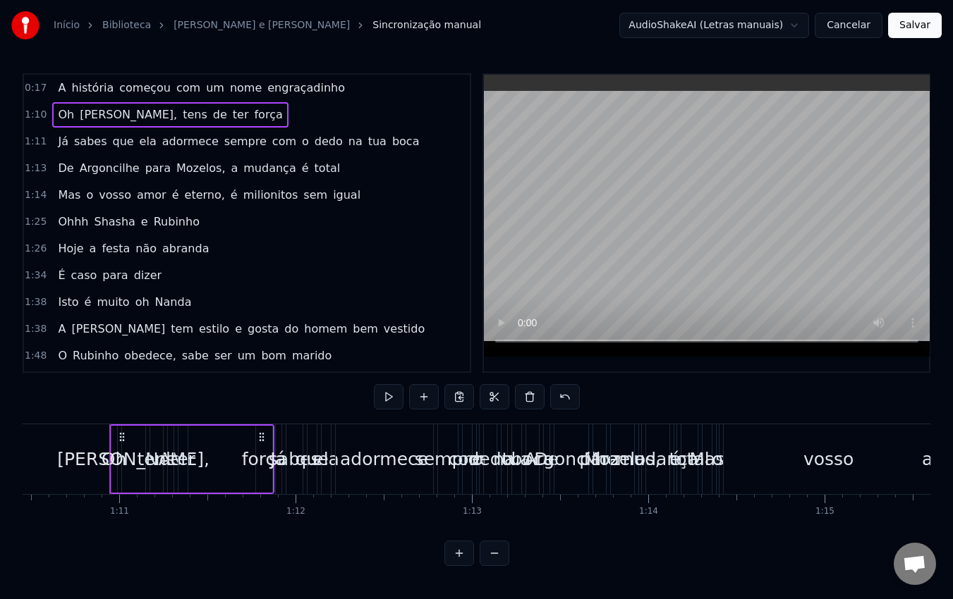
scroll to position [0, 12435]
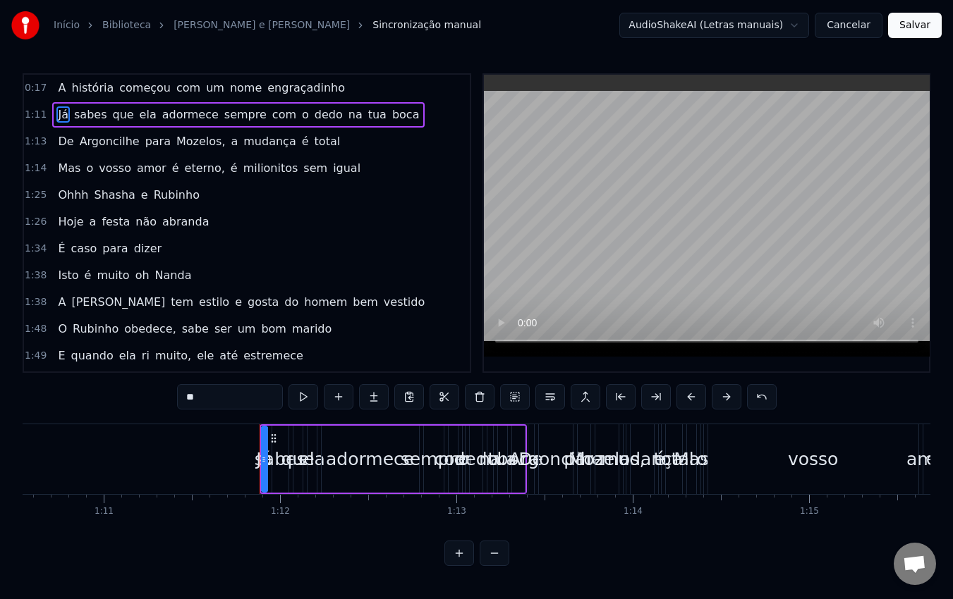
click at [38, 118] on span "1:11" at bounding box center [36, 115] width 22 height 14
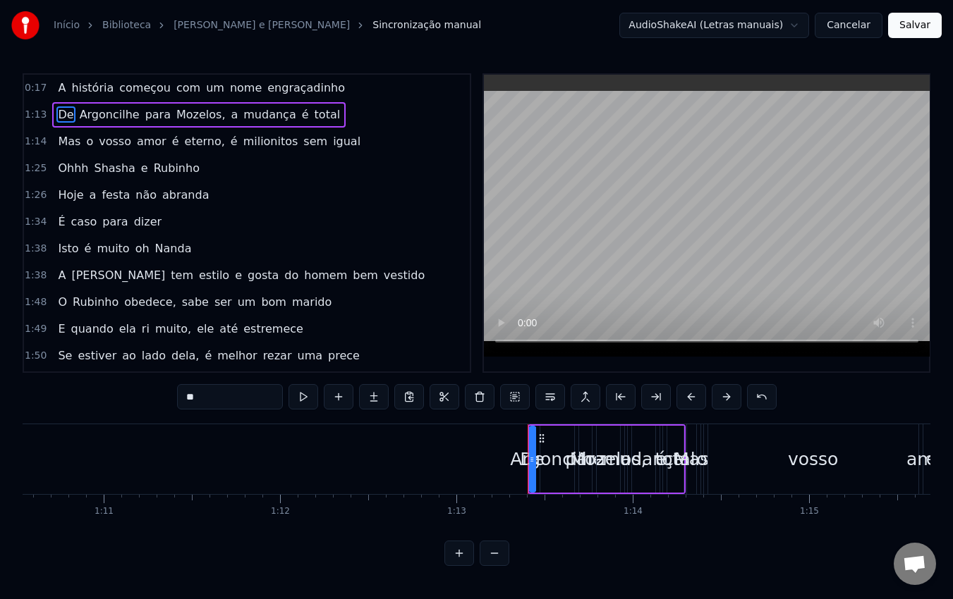
click at [38, 118] on span "1:13" at bounding box center [36, 115] width 22 height 14
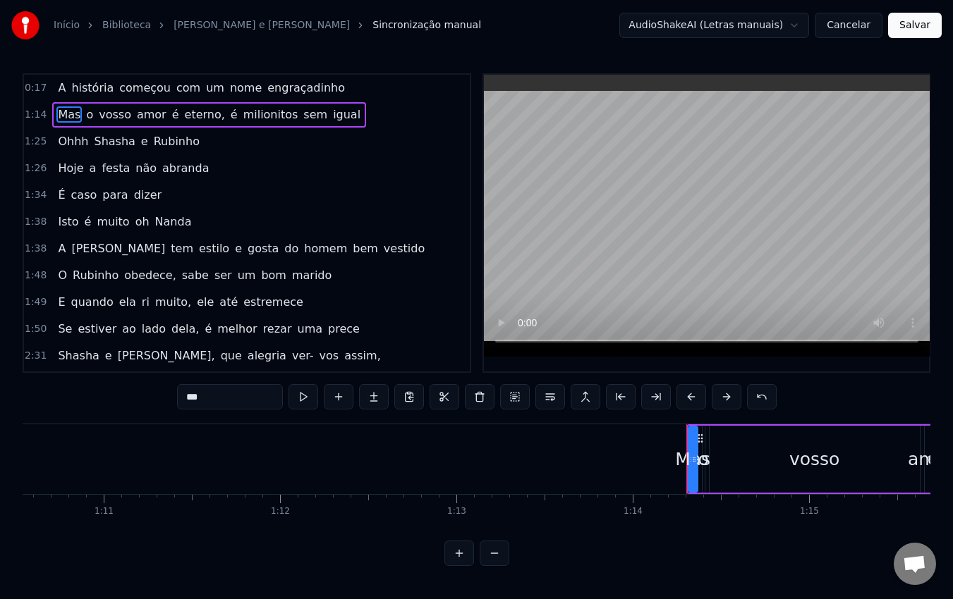
click at [38, 118] on span "1:14" at bounding box center [36, 115] width 22 height 14
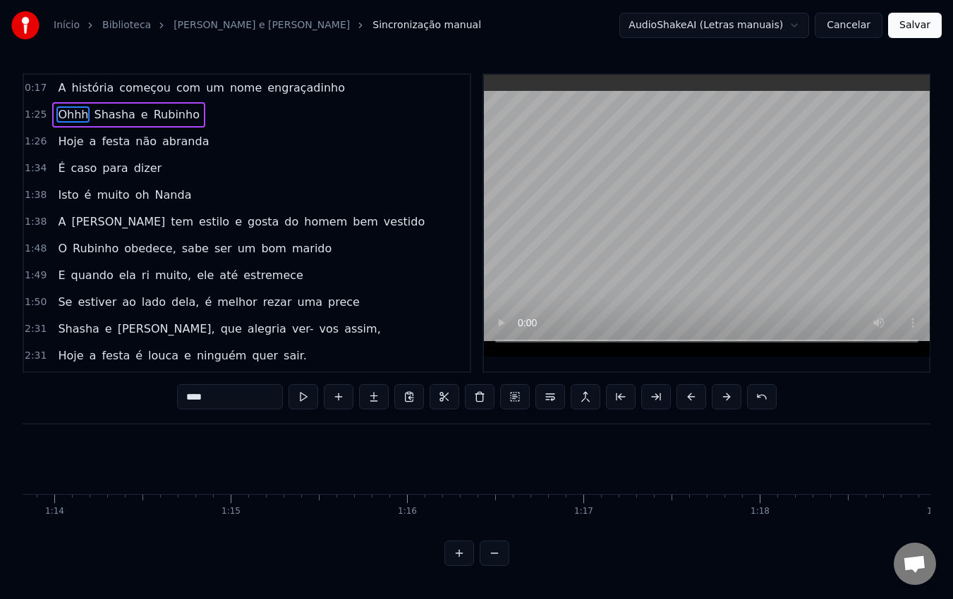
click at [38, 118] on span "1:25" at bounding box center [36, 115] width 22 height 14
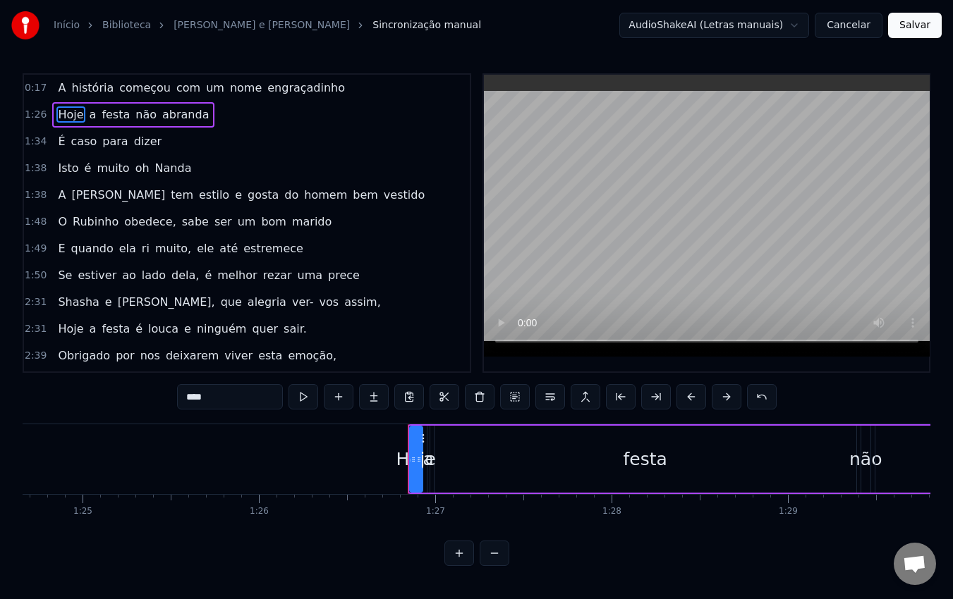
click at [38, 118] on span "1:26" at bounding box center [36, 115] width 22 height 14
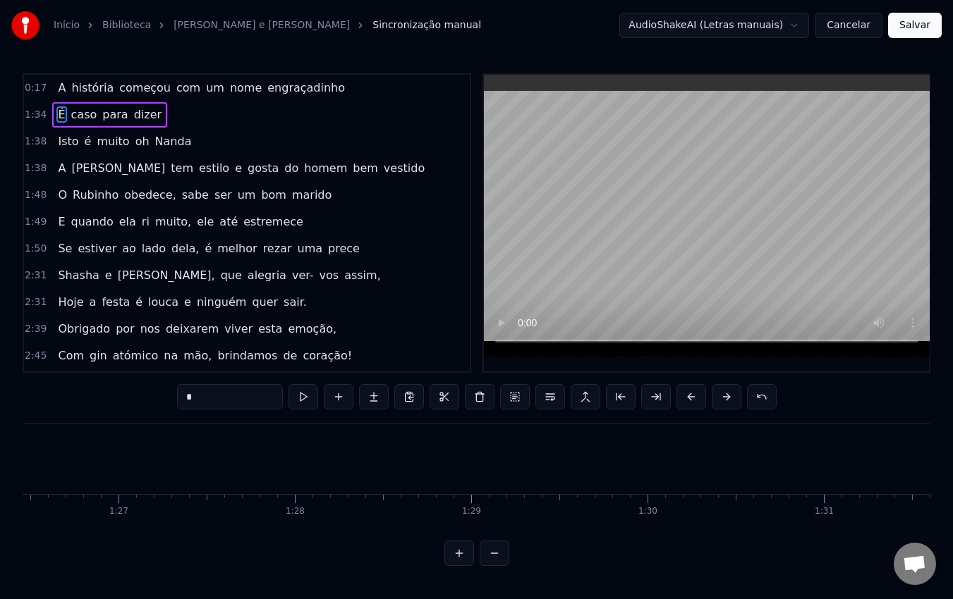
click at [38, 118] on span "1:34" at bounding box center [36, 115] width 22 height 14
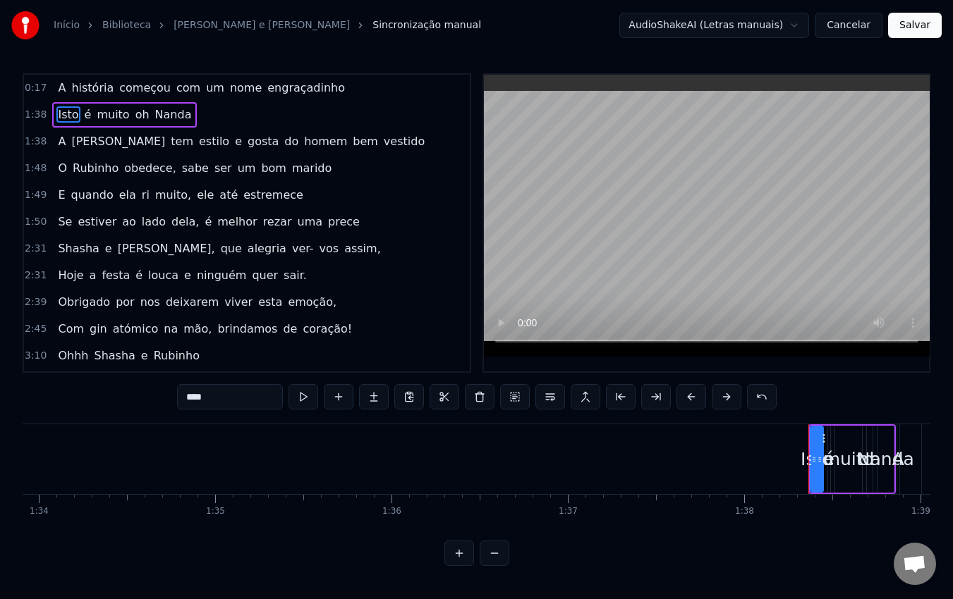
click at [38, 118] on span "1:38" at bounding box center [36, 115] width 22 height 14
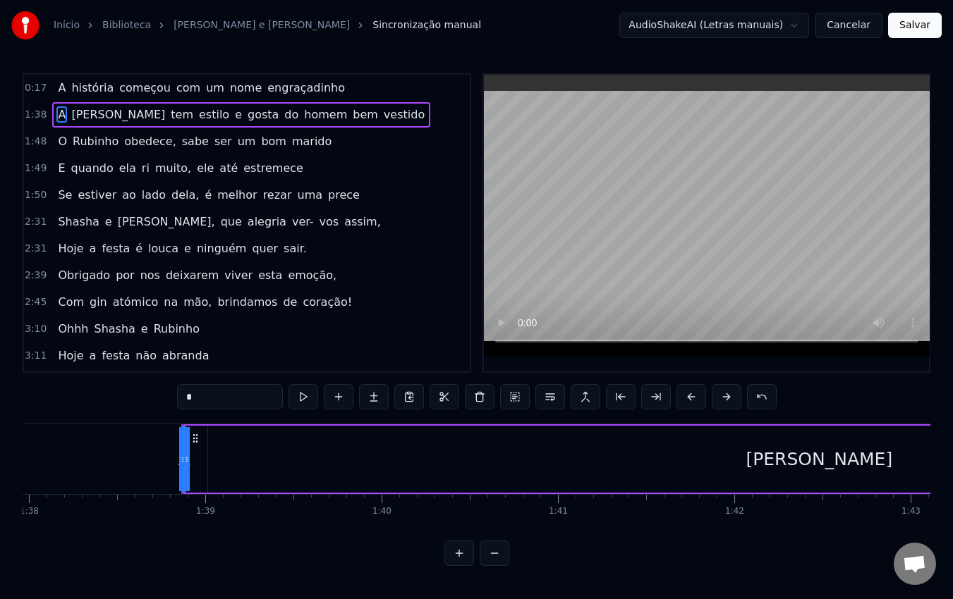
click at [38, 118] on span "1:38" at bounding box center [36, 115] width 22 height 14
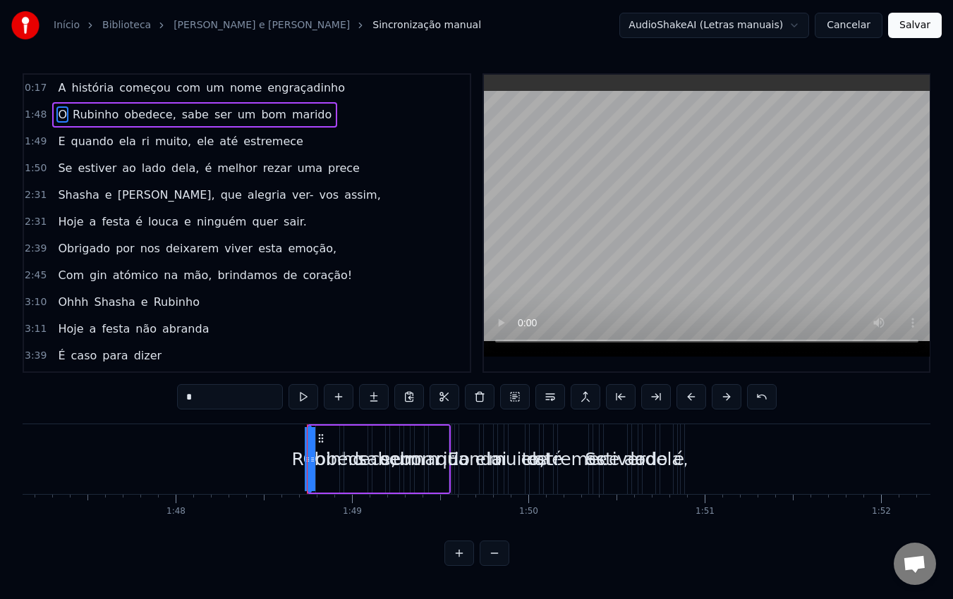
click at [38, 118] on span "1:48" at bounding box center [36, 115] width 22 height 14
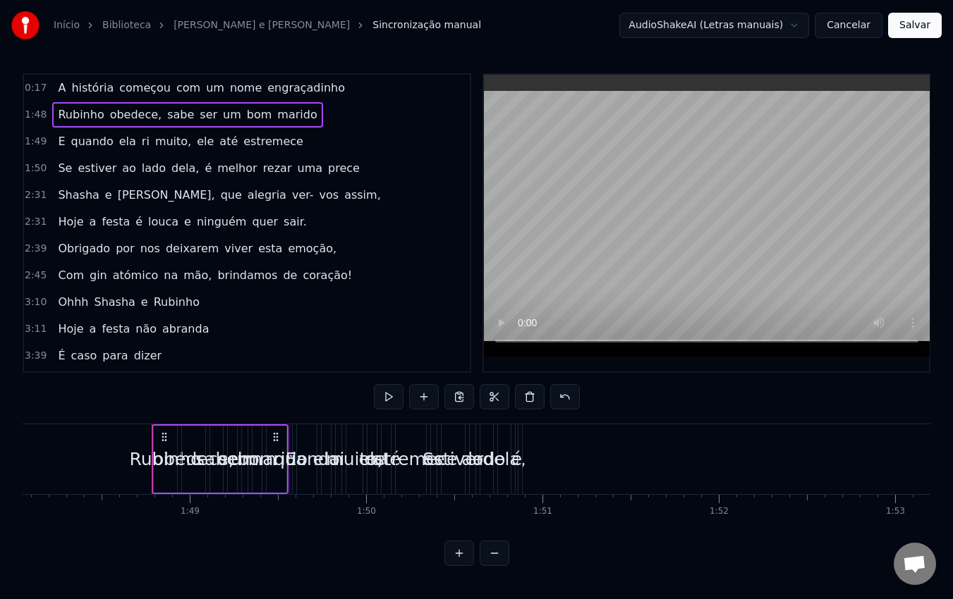
scroll to position [0, 19099]
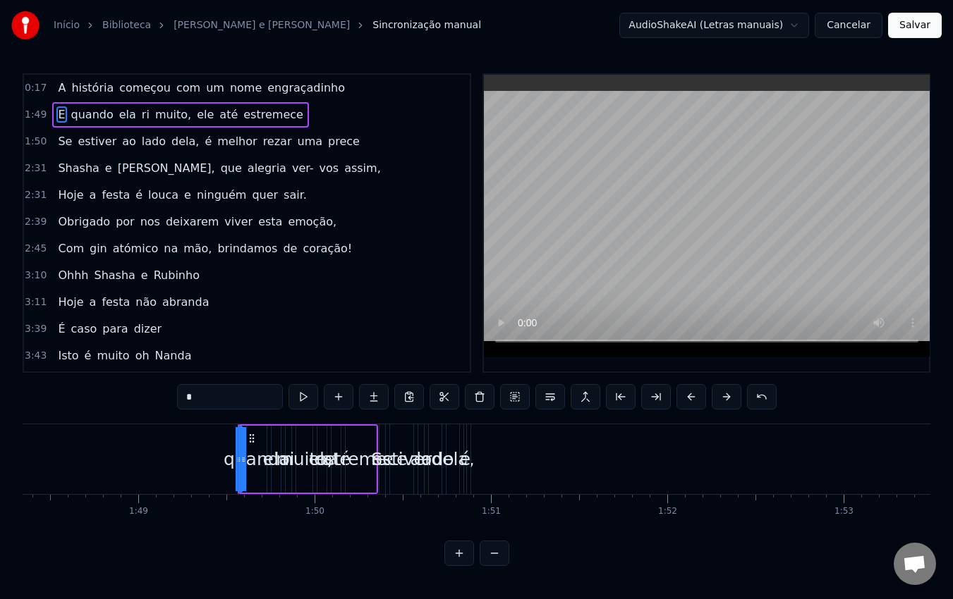
type input "******"
click at [38, 118] on span "1:49" at bounding box center [36, 115] width 22 height 14
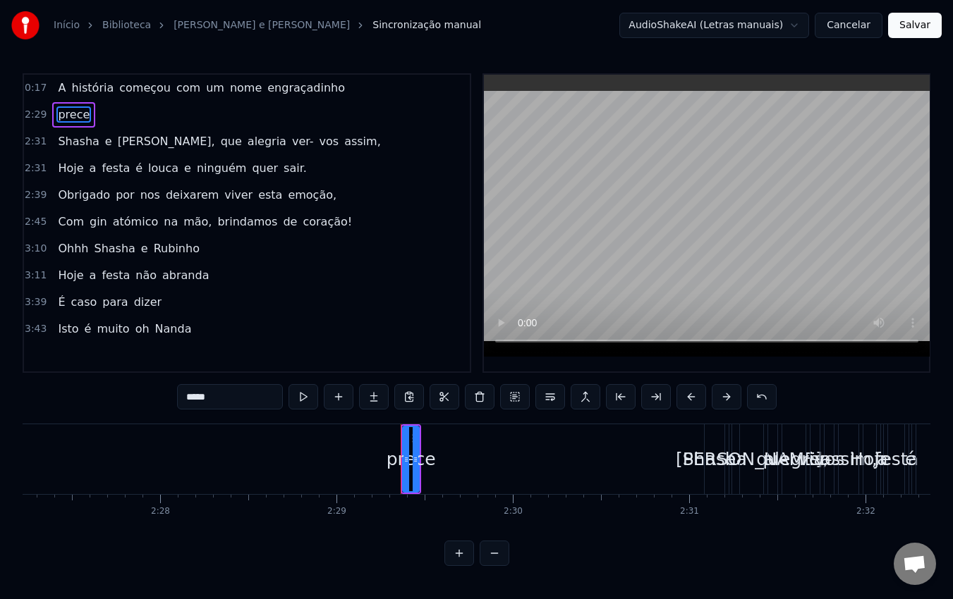
scroll to position [0, 26019]
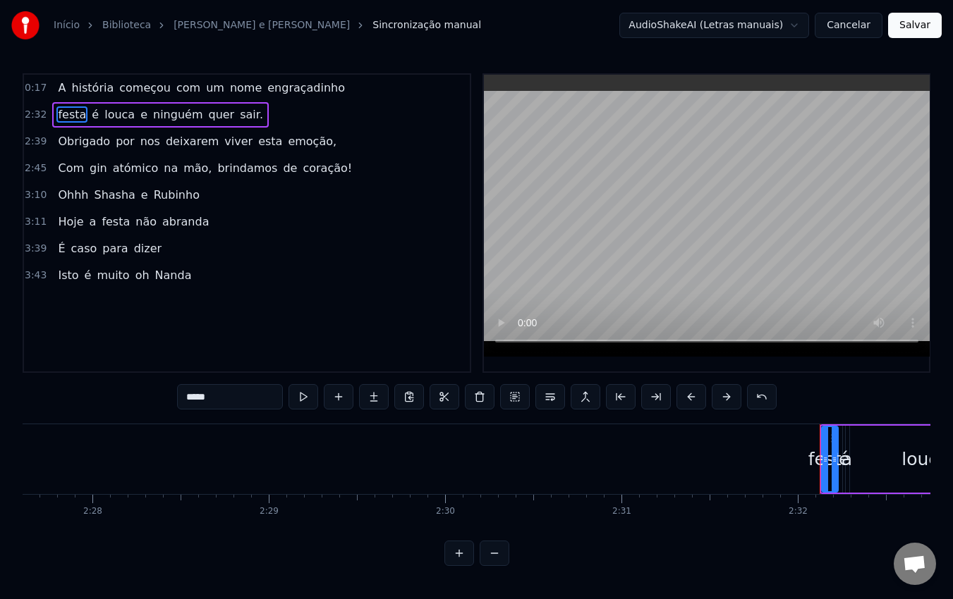
type input "*"
click at [38, 118] on span "2:32" at bounding box center [36, 115] width 22 height 14
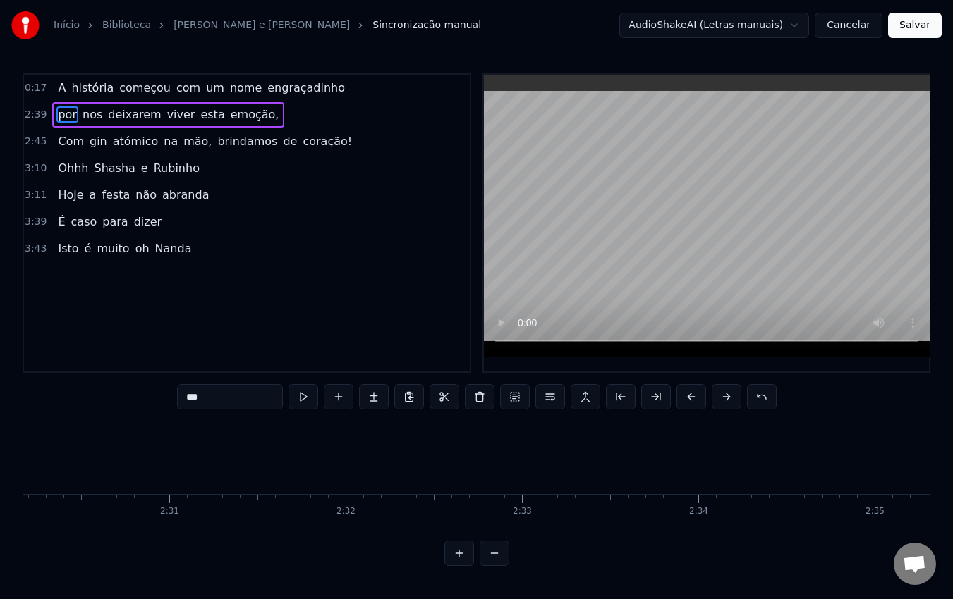
type input "***"
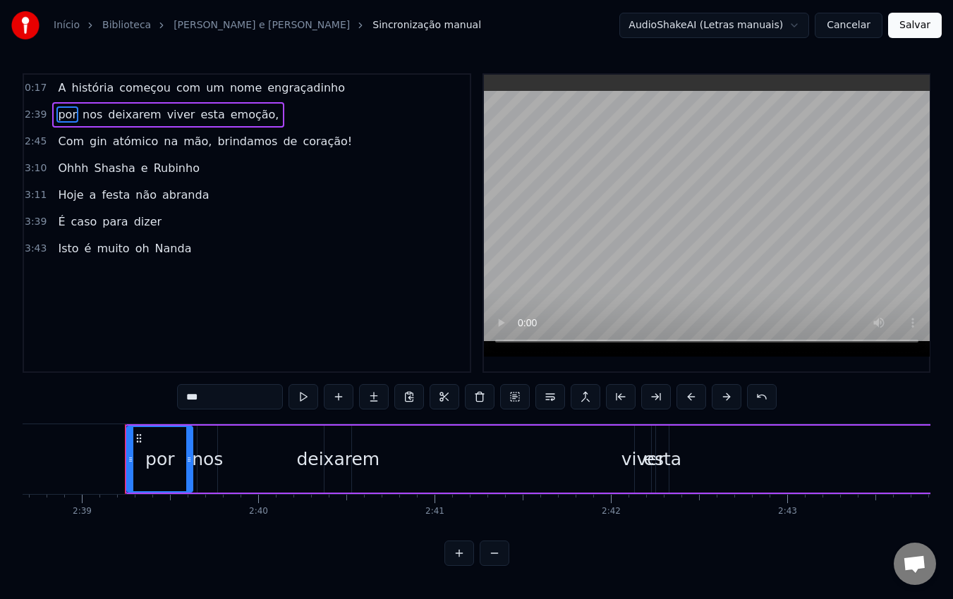
click at [38, 118] on span "2:39" at bounding box center [36, 115] width 22 height 14
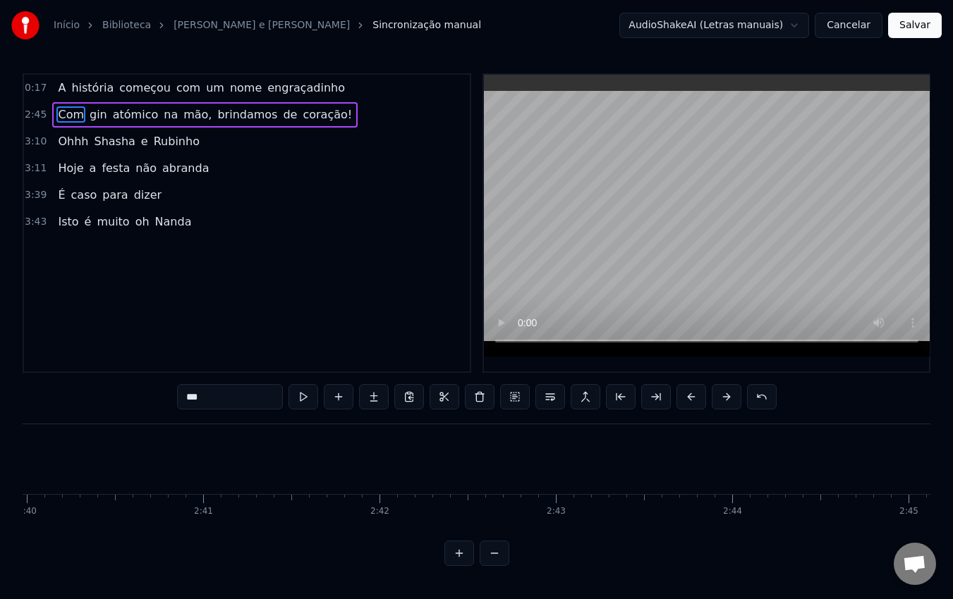
click at [38, 118] on span "2:45" at bounding box center [36, 115] width 22 height 14
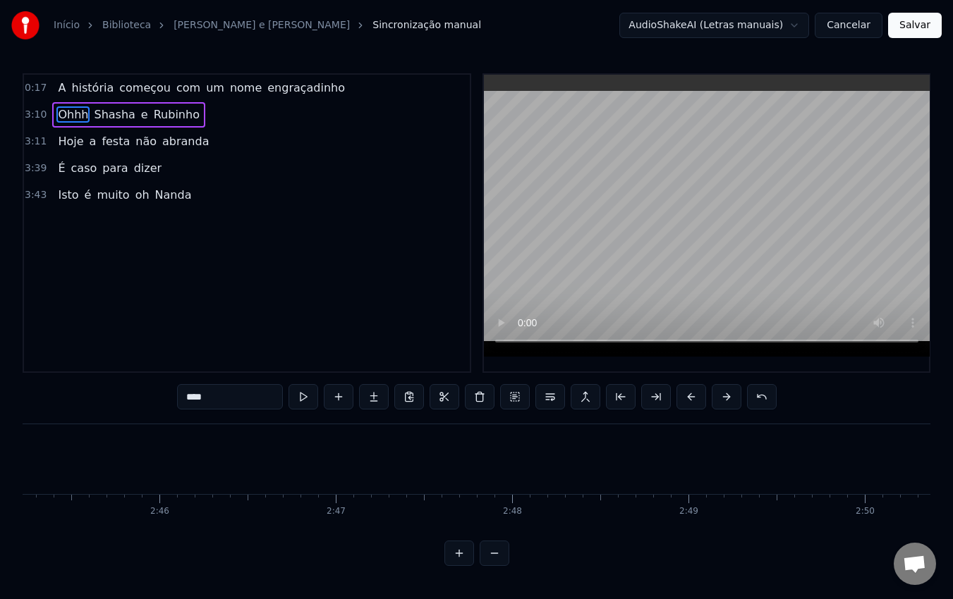
click at [38, 118] on span "3:10" at bounding box center [36, 115] width 22 height 14
click at [38, 118] on span "3:11" at bounding box center [36, 115] width 22 height 14
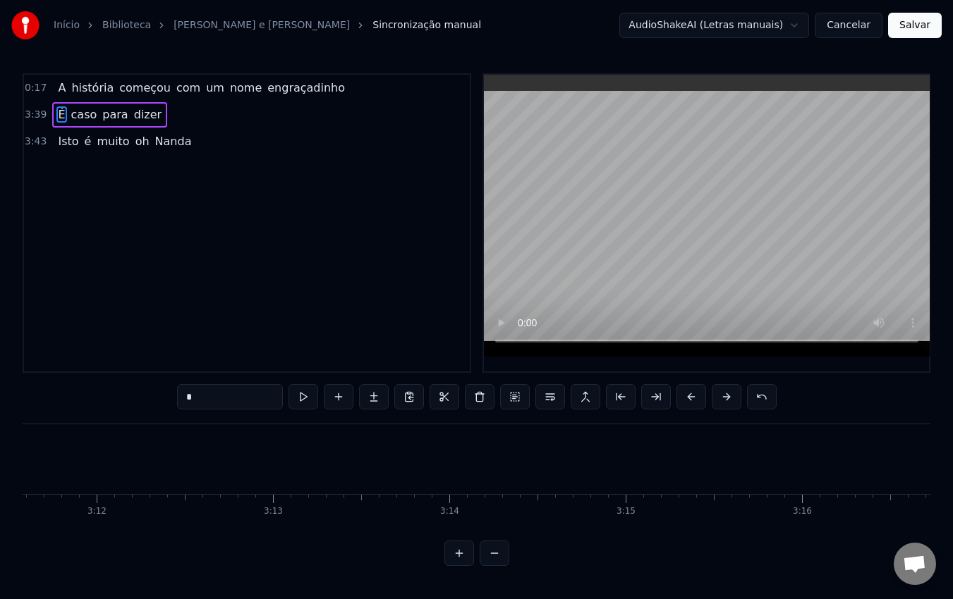
click at [38, 118] on span "3:39" at bounding box center [36, 115] width 22 height 14
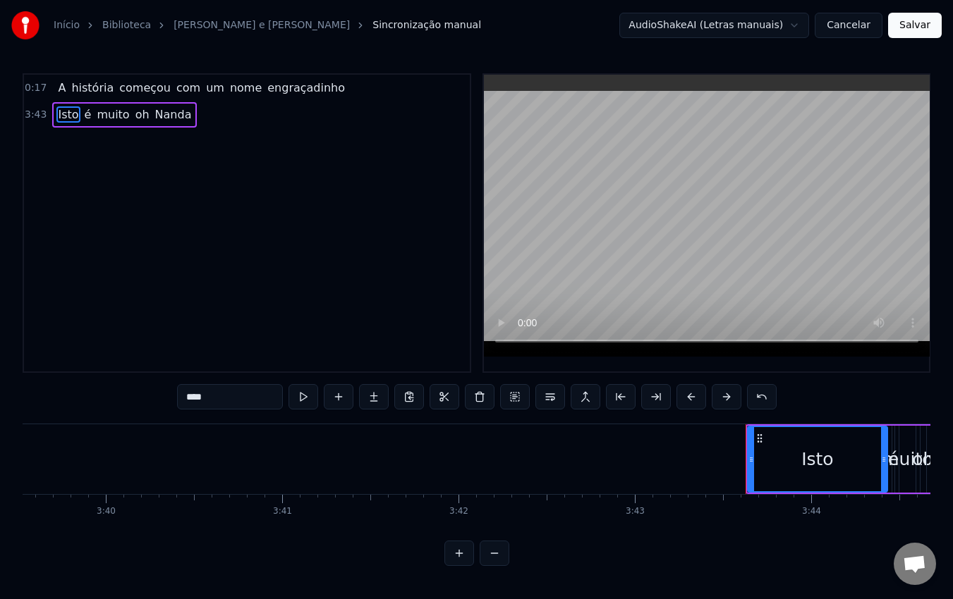
click at [38, 118] on span "3:43" at bounding box center [36, 115] width 22 height 14
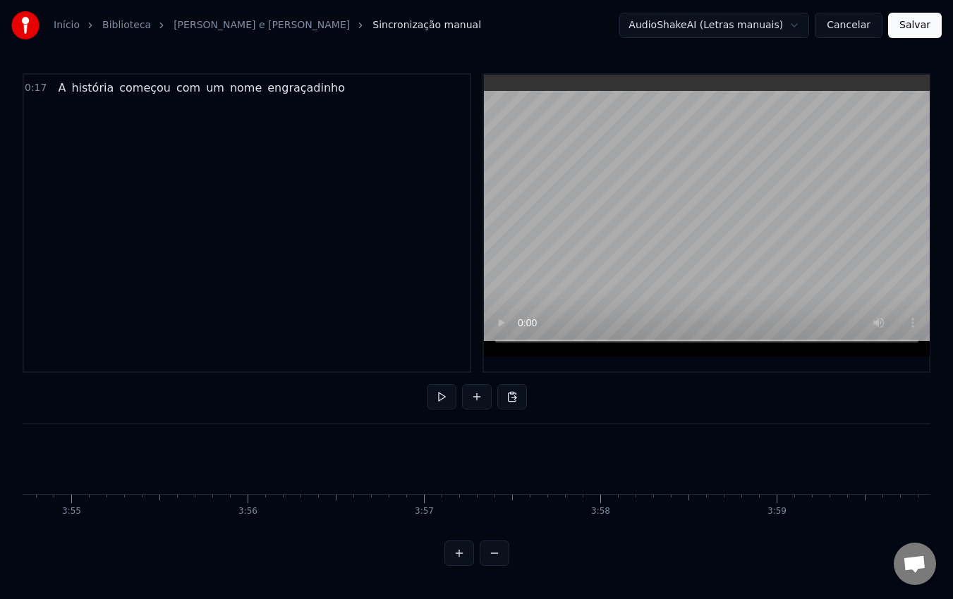
scroll to position [0, 41516]
click at [137, 90] on span "começou" at bounding box center [145, 88] width 54 height 16
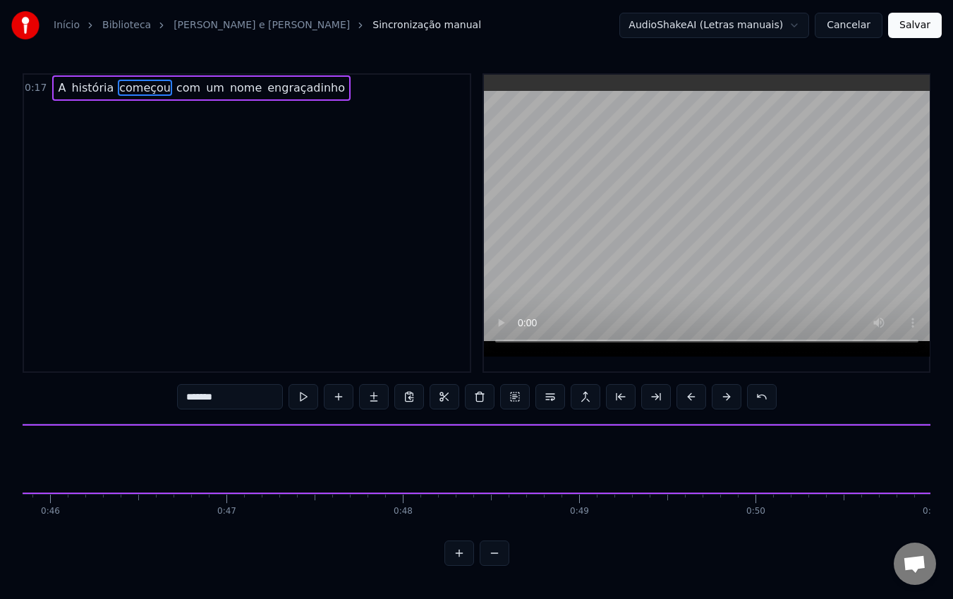
scroll to position [0, 6108]
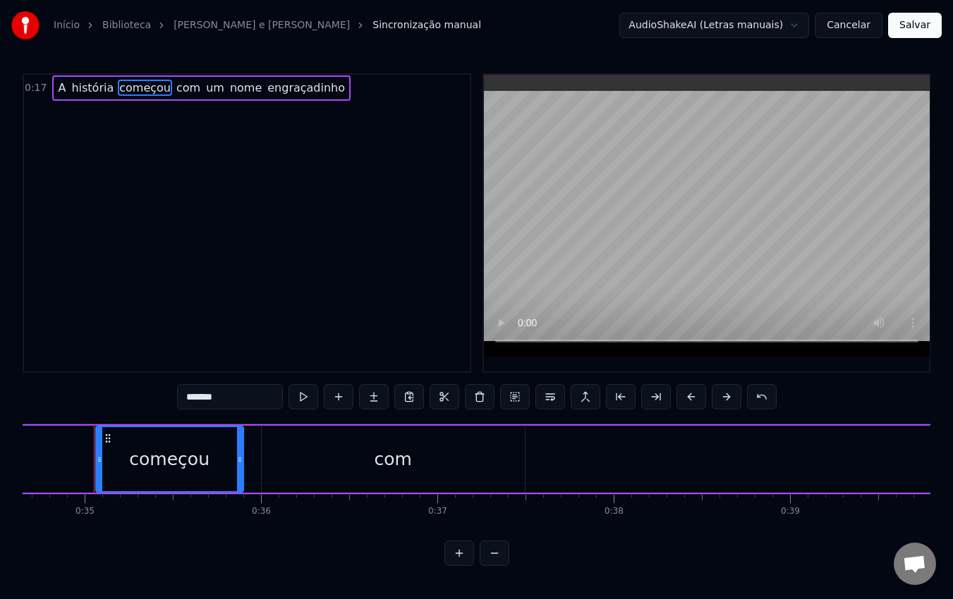
click at [204, 92] on span "um" at bounding box center [214, 88] width 21 height 16
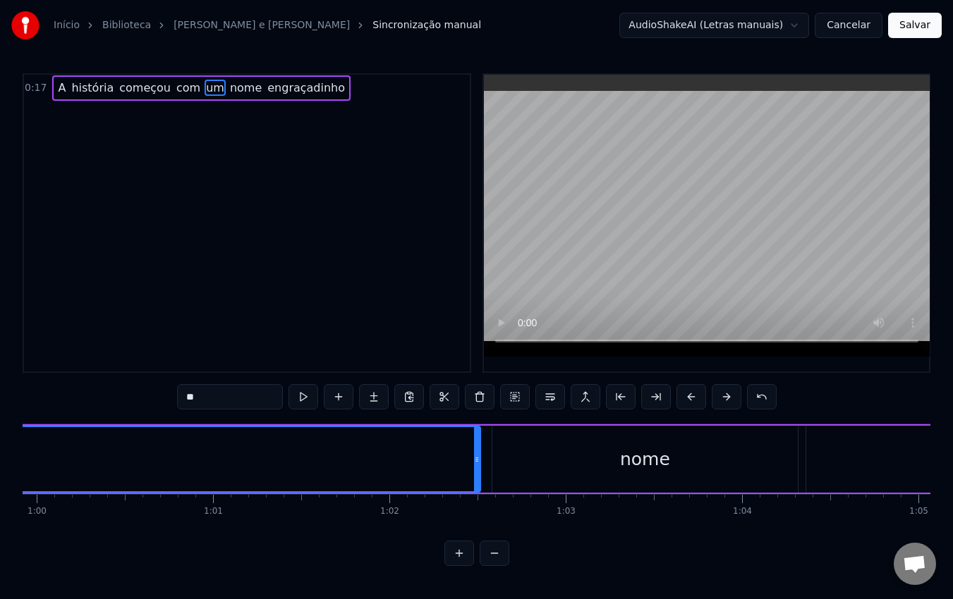
scroll to position [0, 10563]
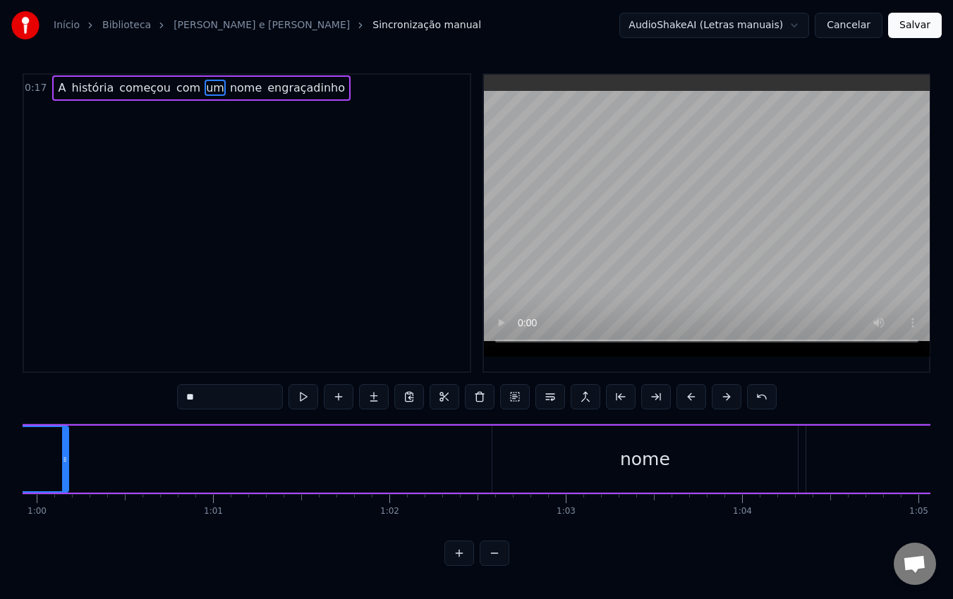
drag, startPoint x: 477, startPoint y: 465, endPoint x: 66, endPoint y: 464, distance: 410.4
click at [66, 464] on icon at bounding box center [65, 459] width 6 height 11
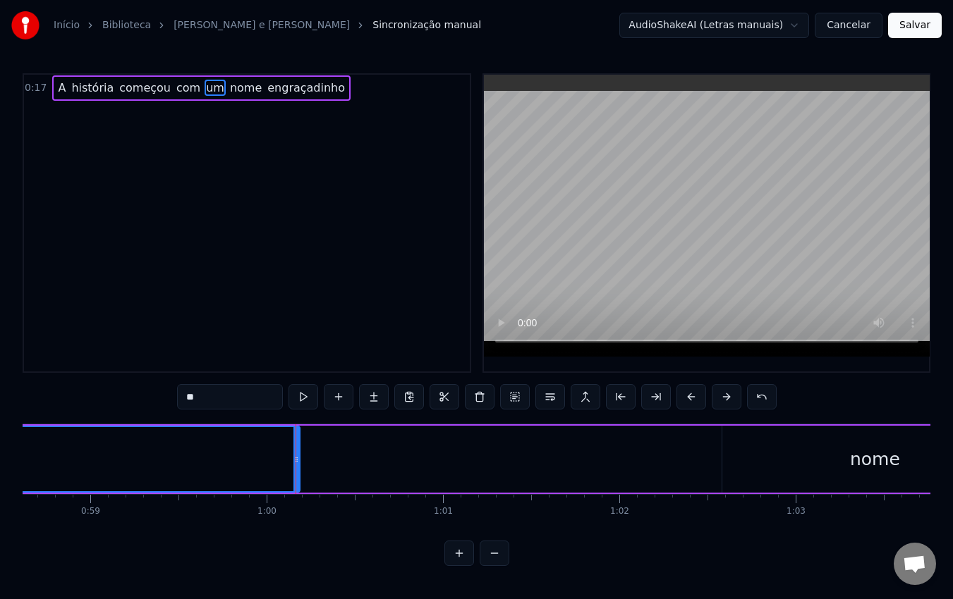
scroll to position [0, 10201]
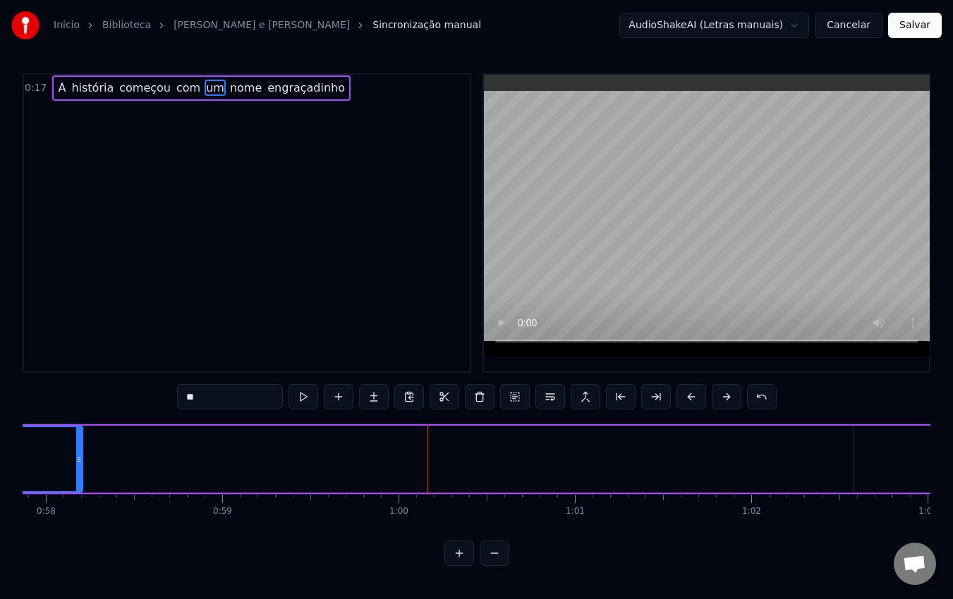
drag, startPoint x: 429, startPoint y: 462, endPoint x: 82, endPoint y: 437, distance: 348.5
click at [82, 437] on div at bounding box center [79, 459] width 6 height 64
click at [490, 566] on button at bounding box center [494, 553] width 30 height 25
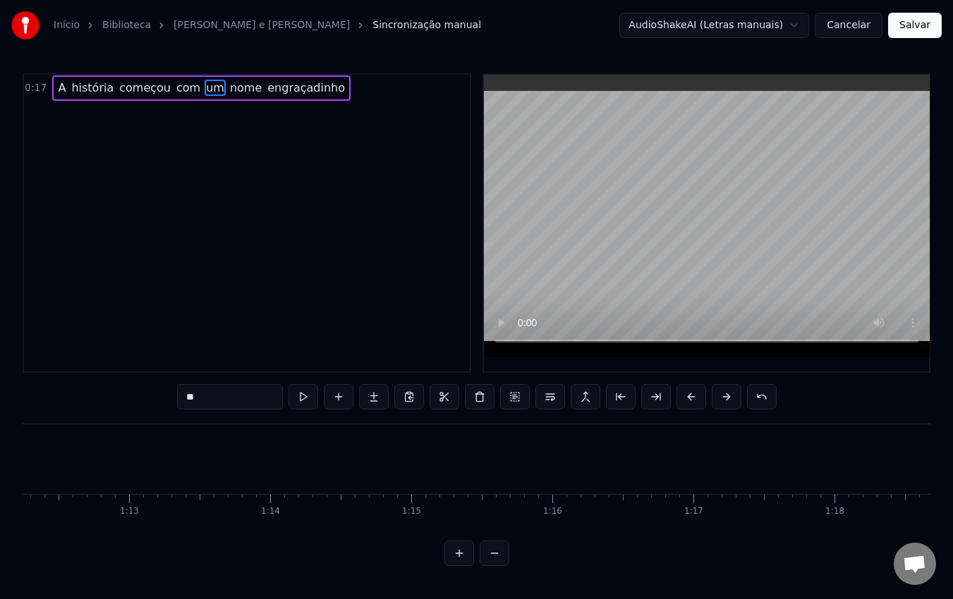
click at [490, 566] on button at bounding box center [494, 553] width 30 height 25
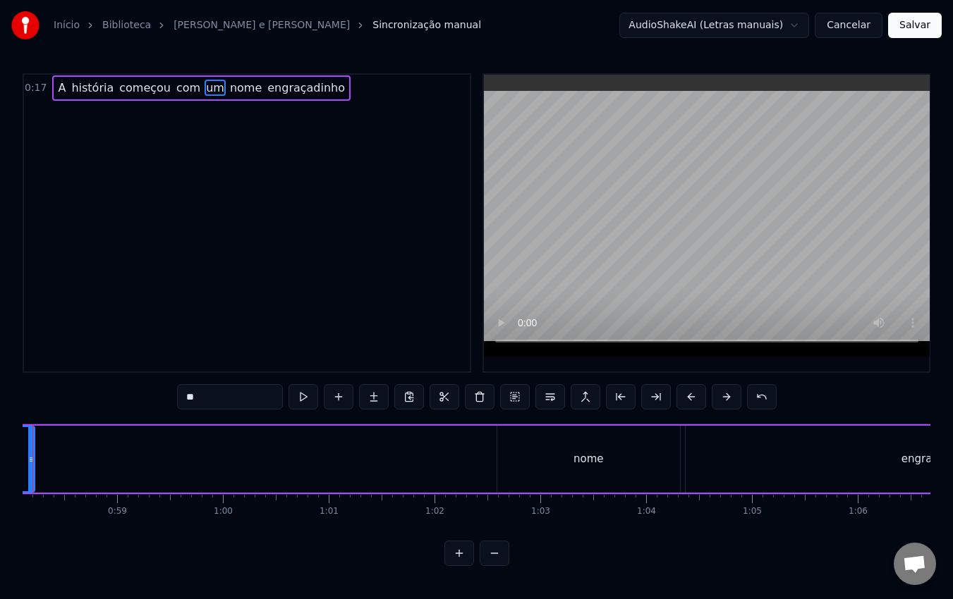
scroll to position [0, 6084]
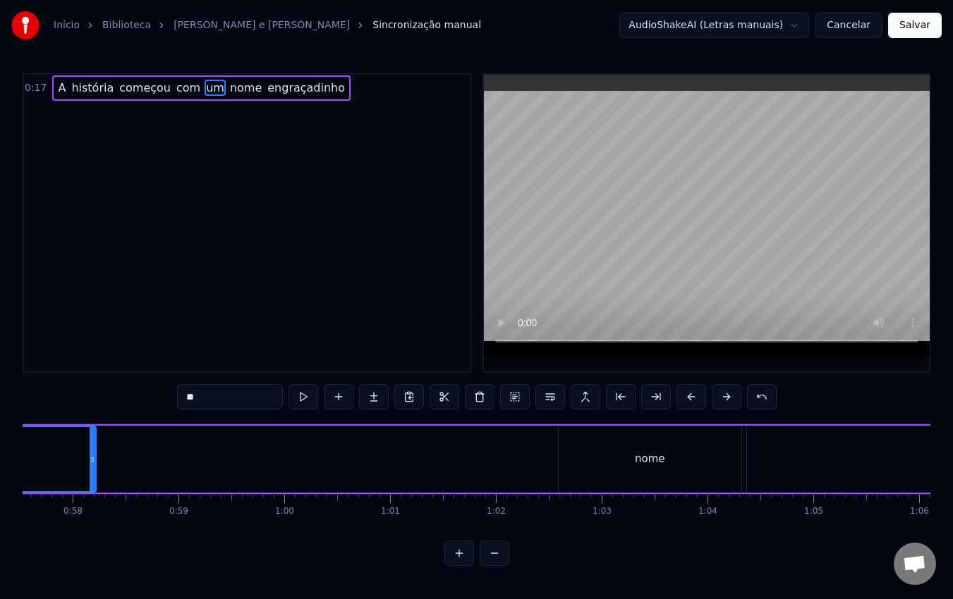
click at [490, 566] on button at bounding box center [494, 553] width 30 height 25
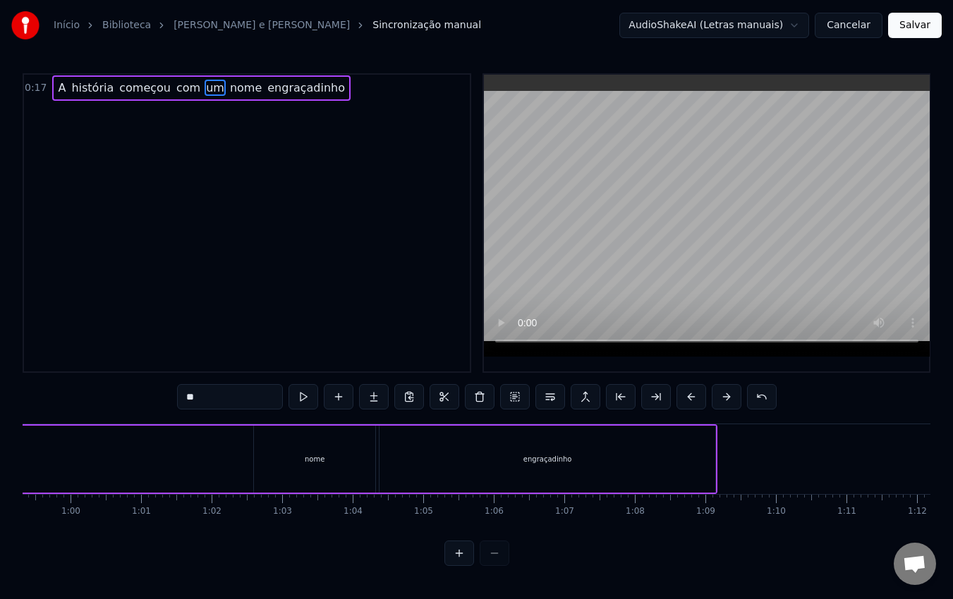
scroll to position [0, 4033]
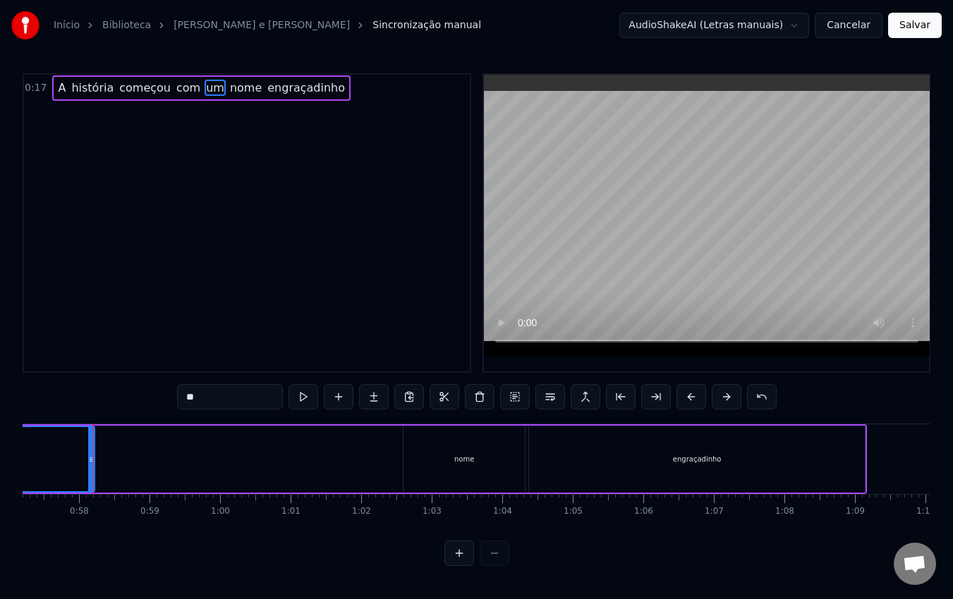
click at [490, 566] on div at bounding box center [476, 553] width 65 height 25
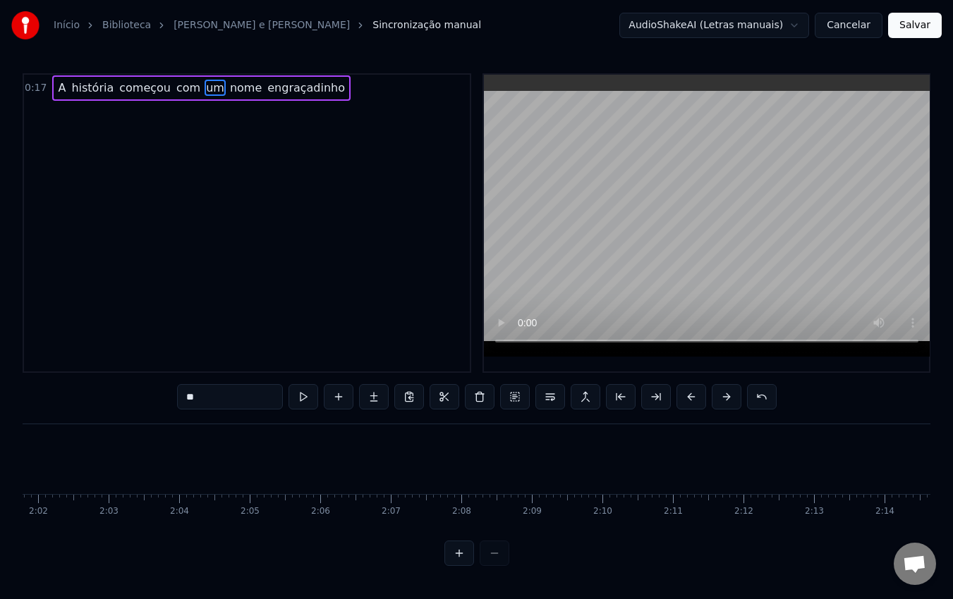
scroll to position [0, 8619]
click at [204, 89] on span "um" at bounding box center [214, 88] width 21 height 16
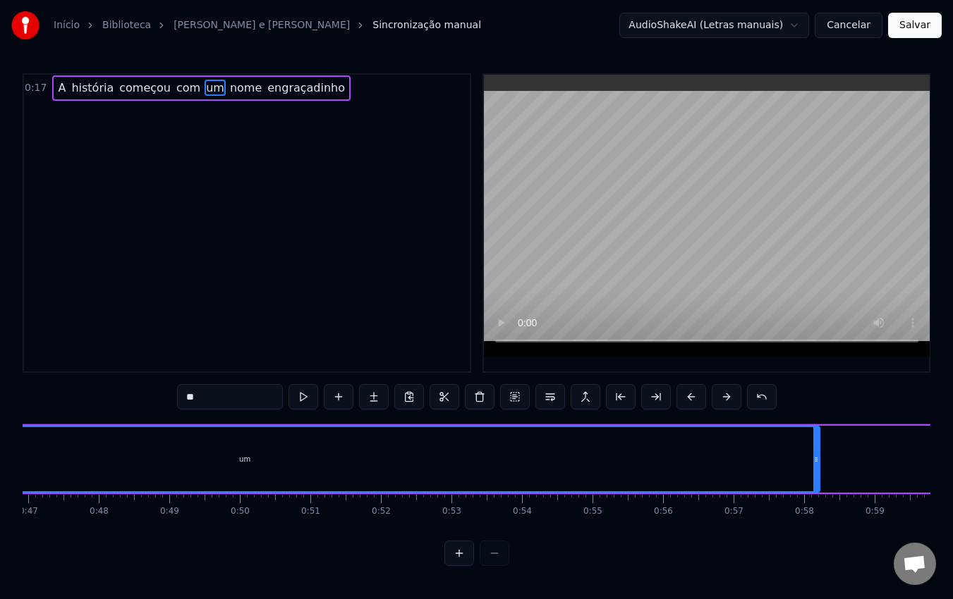
scroll to position [0, 3309]
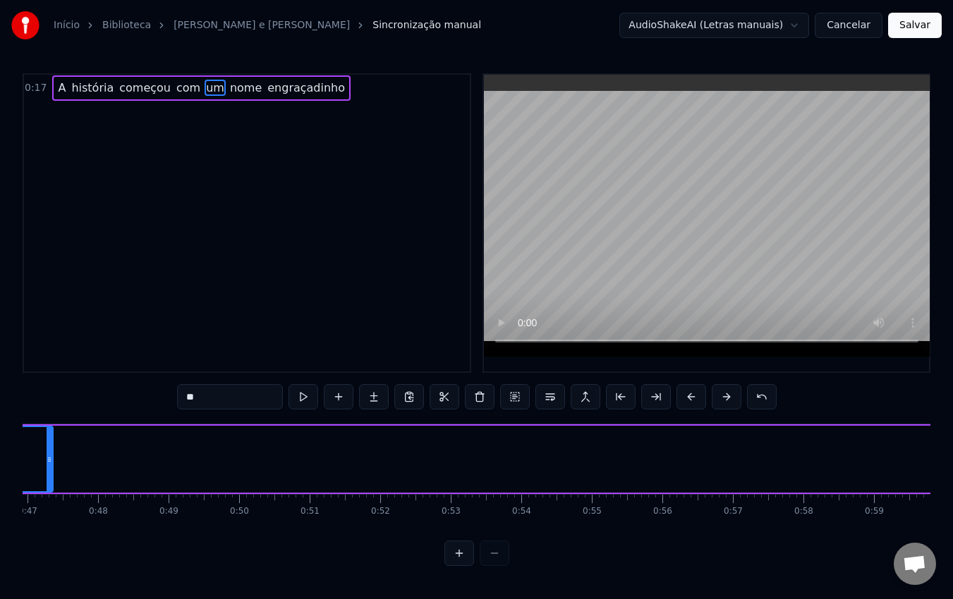
drag, startPoint x: 812, startPoint y: 460, endPoint x: 47, endPoint y: 465, distance: 765.8
click at [47, 465] on div at bounding box center [50, 459] width 6 height 64
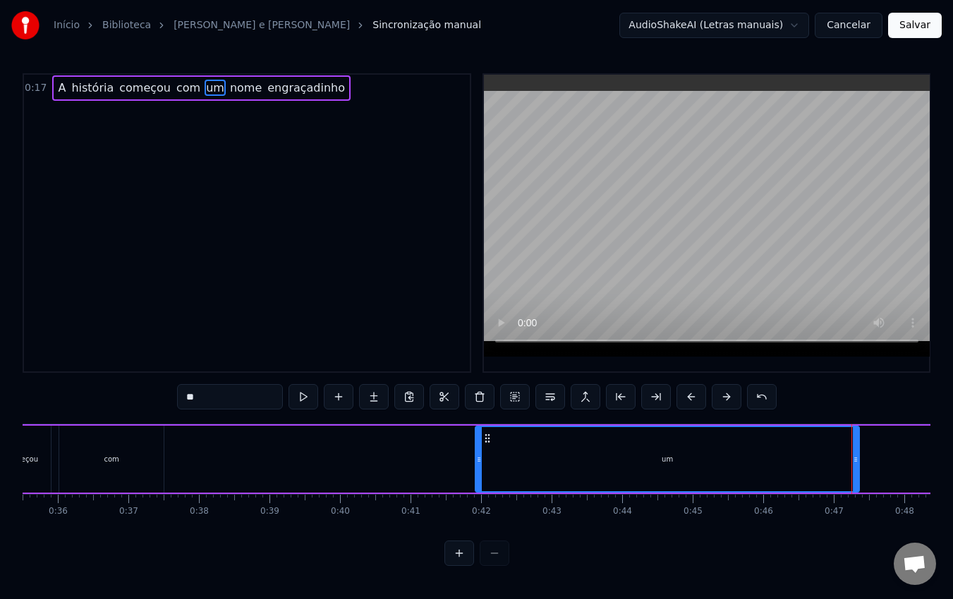
scroll to position [0, 2505]
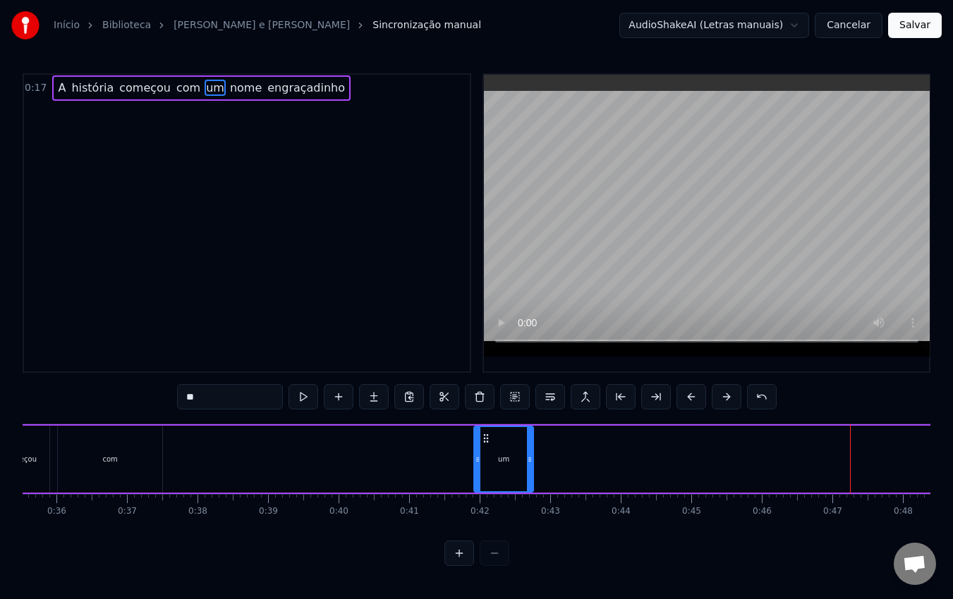
drag, startPoint x: 856, startPoint y: 450, endPoint x: 532, endPoint y: 461, distance: 324.5
click at [532, 461] on div at bounding box center [530, 459] width 6 height 64
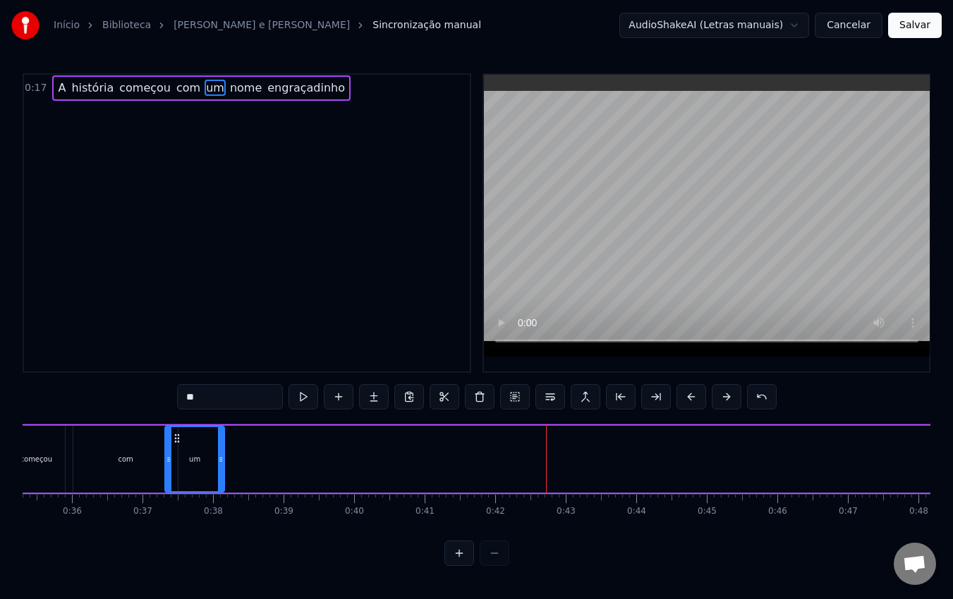
scroll to position [0, 2478]
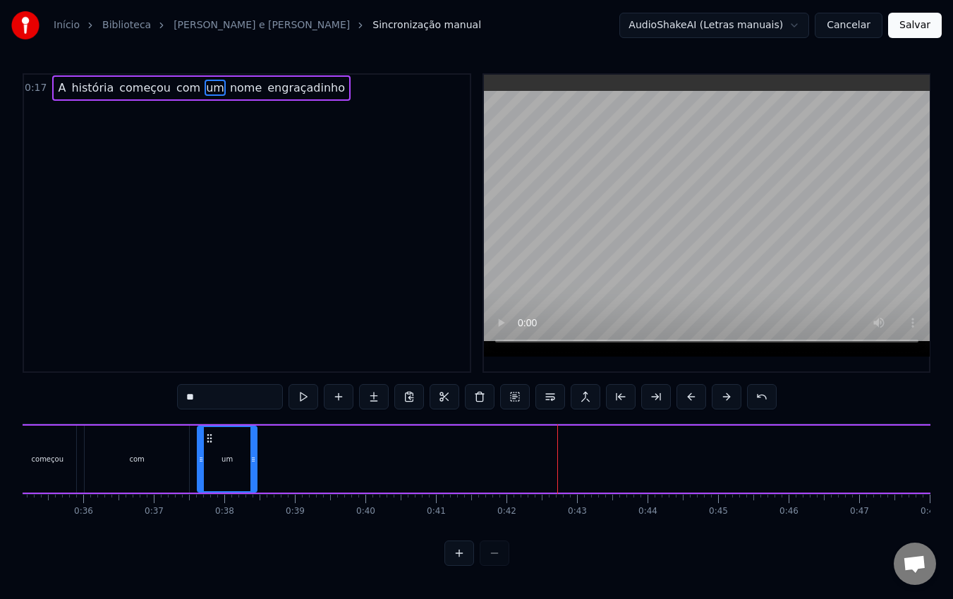
drag, startPoint x: 487, startPoint y: 441, endPoint x: 213, endPoint y: 452, distance: 273.8
click at [212, 451] on div "um" at bounding box center [227, 459] width 58 height 64
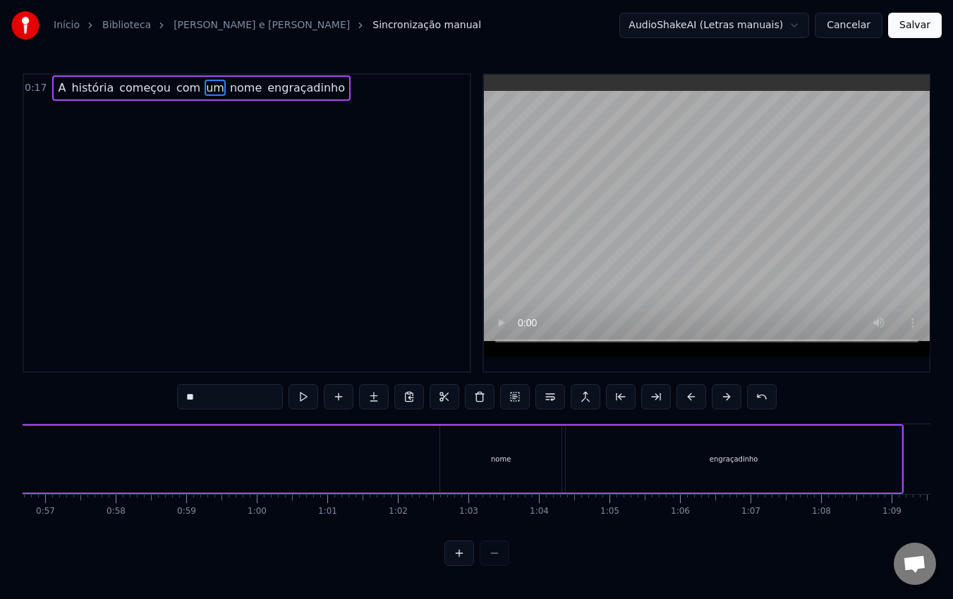
scroll to position [0, 4027]
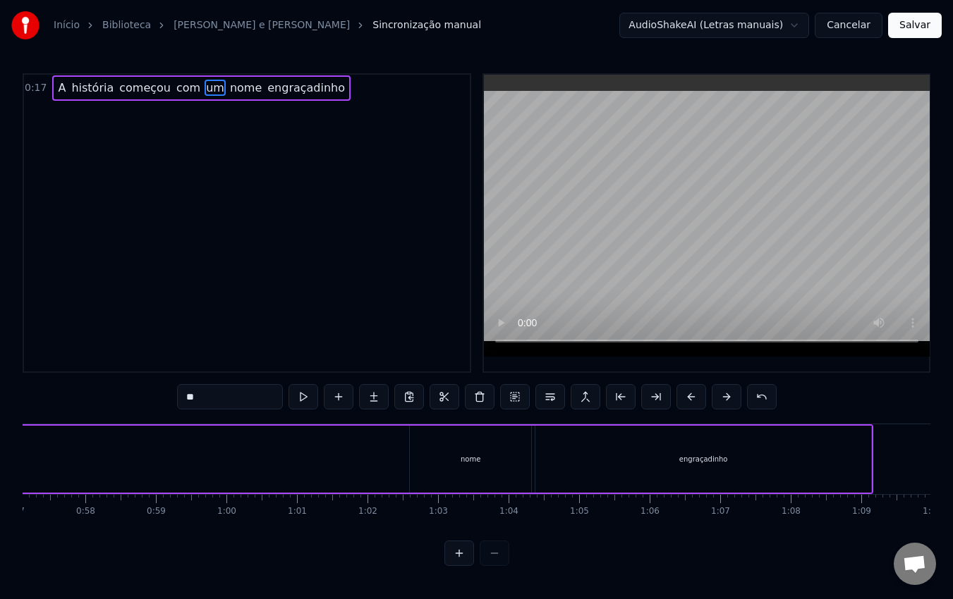
click at [465, 473] on div "nome" at bounding box center [470, 459] width 121 height 67
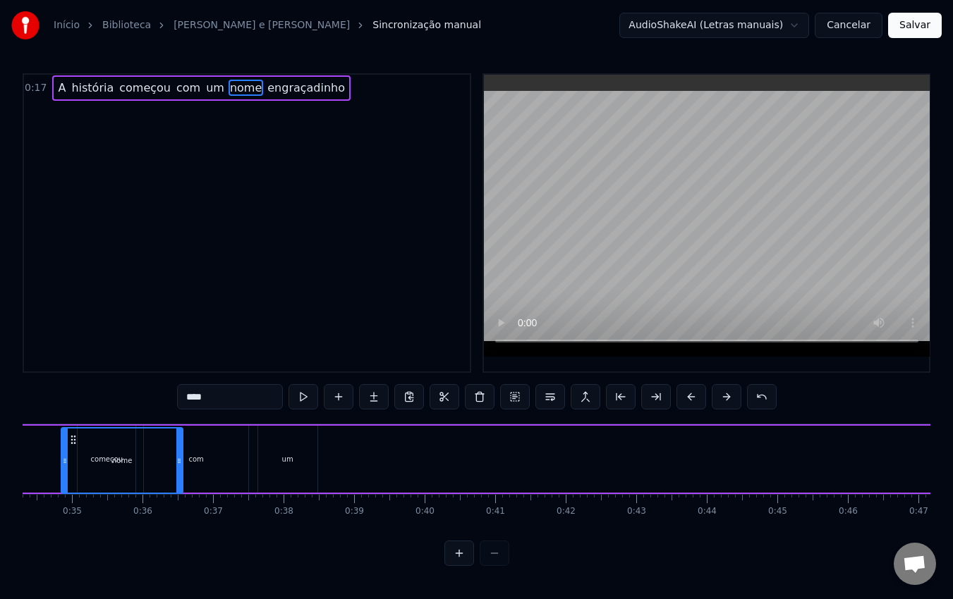
scroll to position [0, 2392]
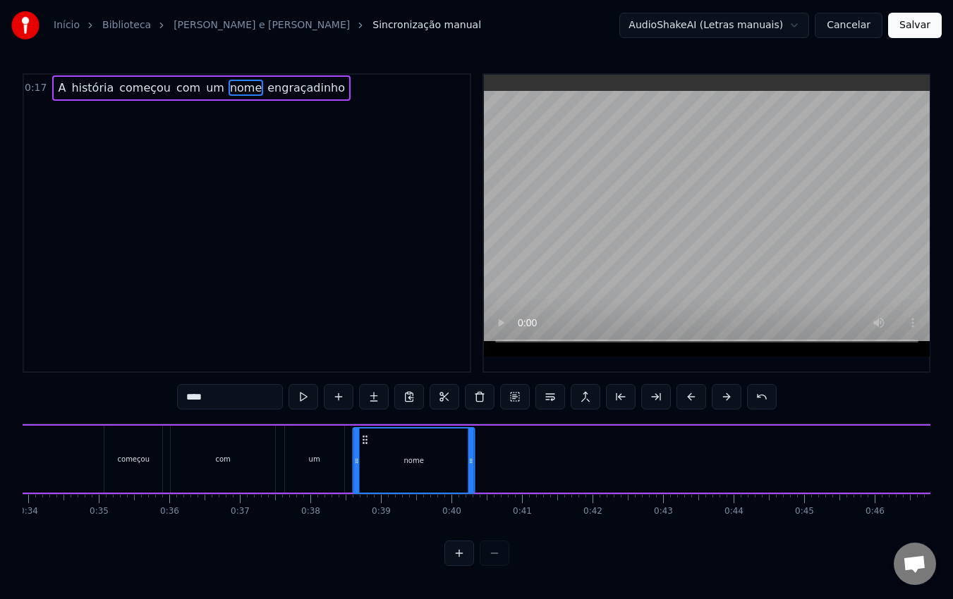
drag, startPoint x: 421, startPoint y: 437, endPoint x: 365, endPoint y: 448, distance: 57.4
click at [365, 448] on div "nome" at bounding box center [414, 461] width 120 height 64
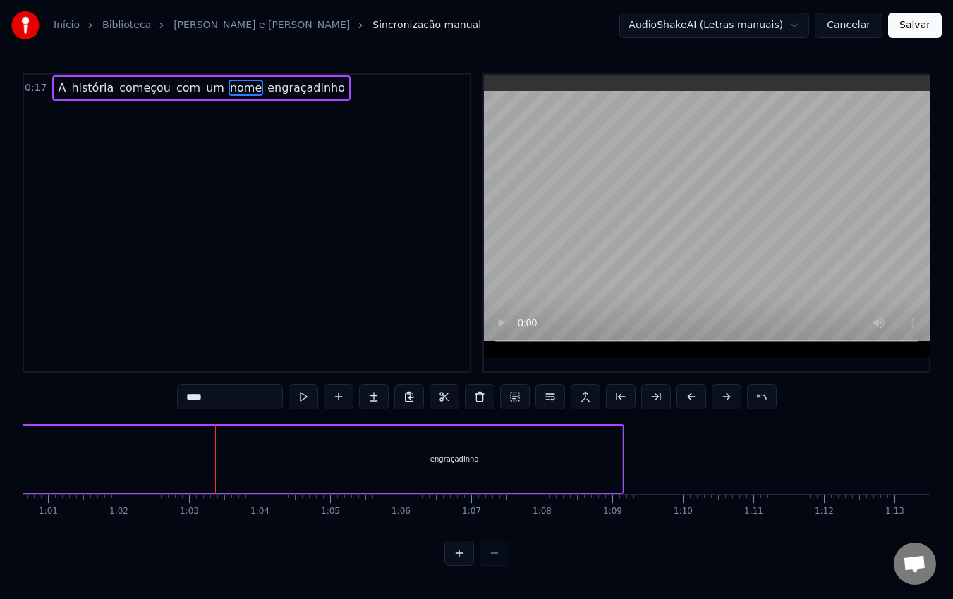
scroll to position [0, 4293]
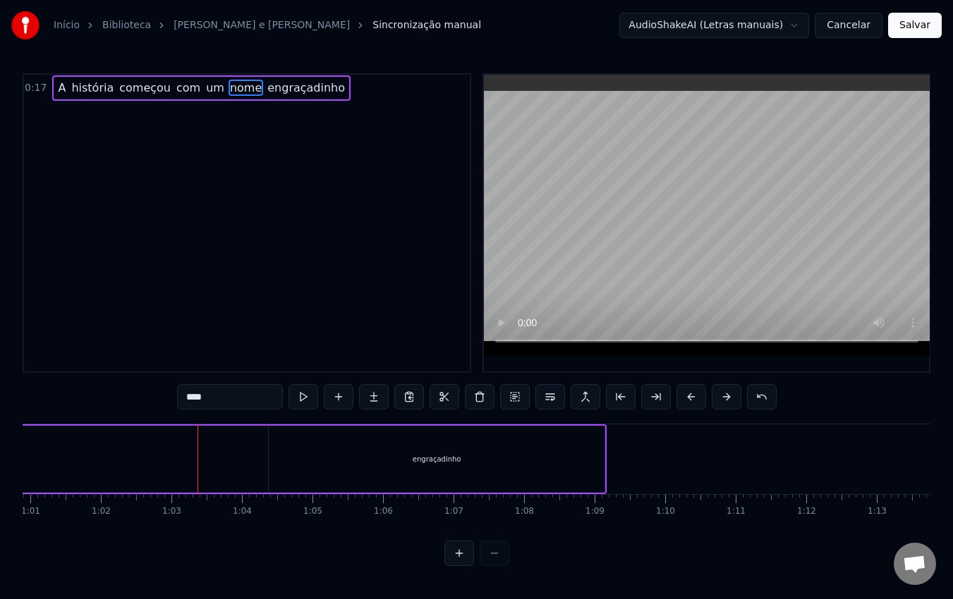
click at [451, 463] on div "engraçadinho" at bounding box center [436, 459] width 49 height 11
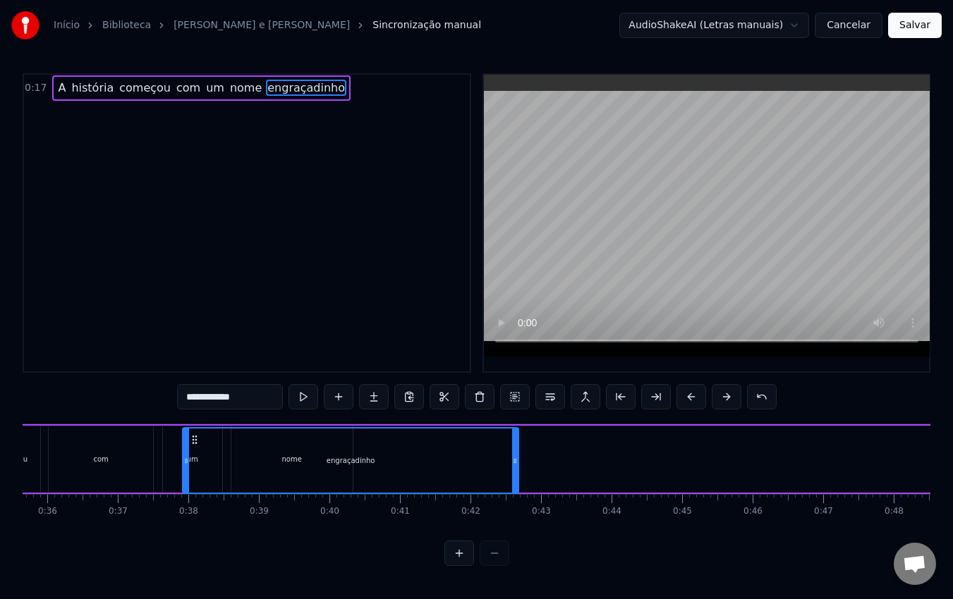
scroll to position [0, 2513]
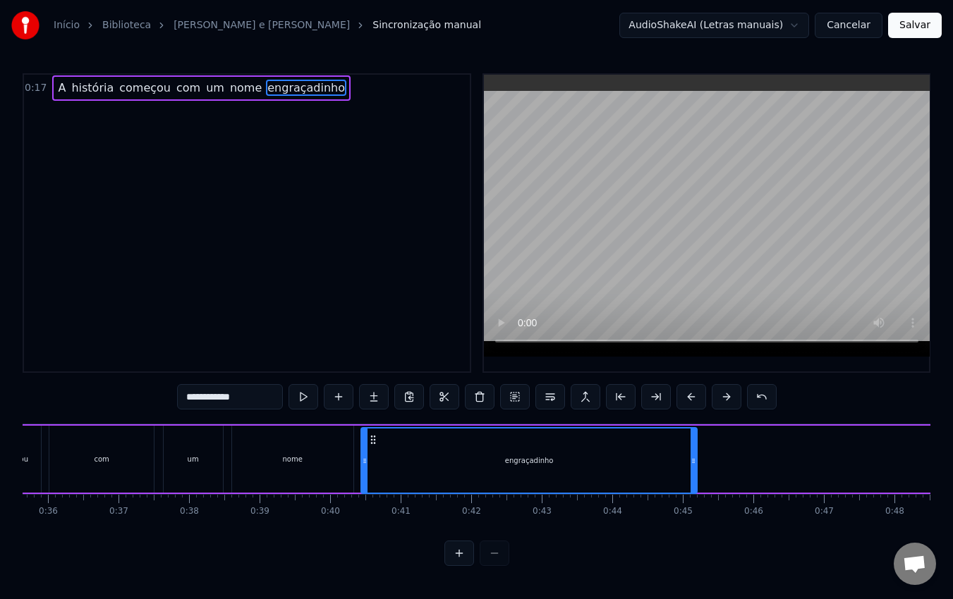
drag, startPoint x: 281, startPoint y: 439, endPoint x: 373, endPoint y: 458, distance: 94.2
click at [373, 458] on div "engraçadinho" at bounding box center [529, 461] width 334 height 64
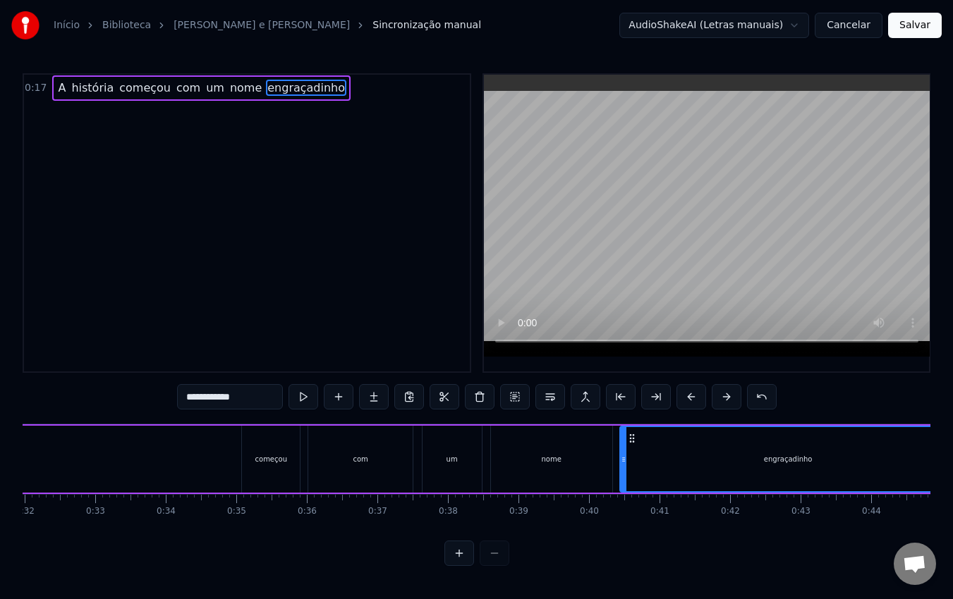
scroll to position [0, 2255]
click at [132, 88] on span "começou" at bounding box center [145, 88] width 54 height 16
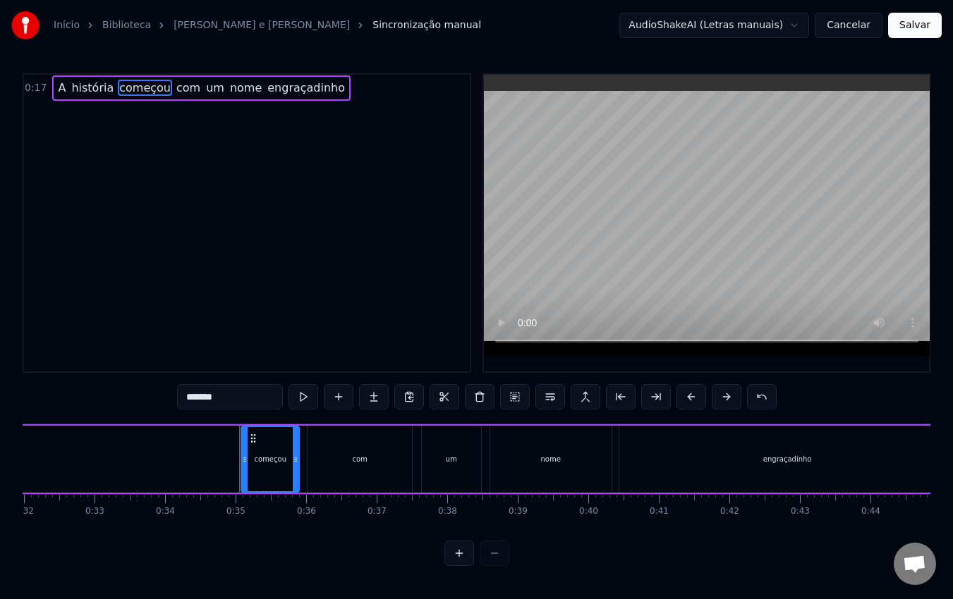
scroll to position [0, 0]
click at [183, 88] on span "com" at bounding box center [188, 88] width 27 height 16
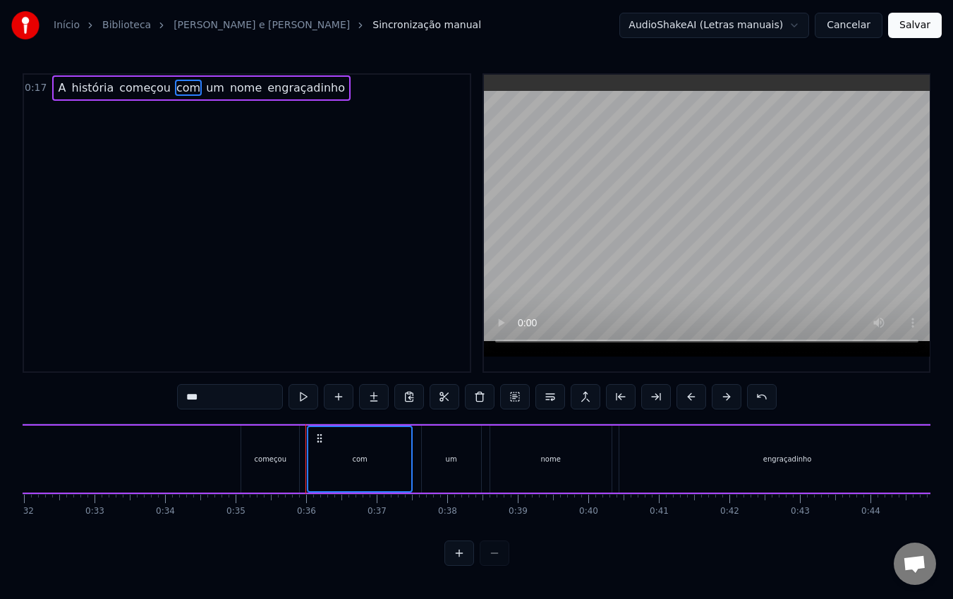
click at [148, 86] on span "começou" at bounding box center [145, 88] width 54 height 16
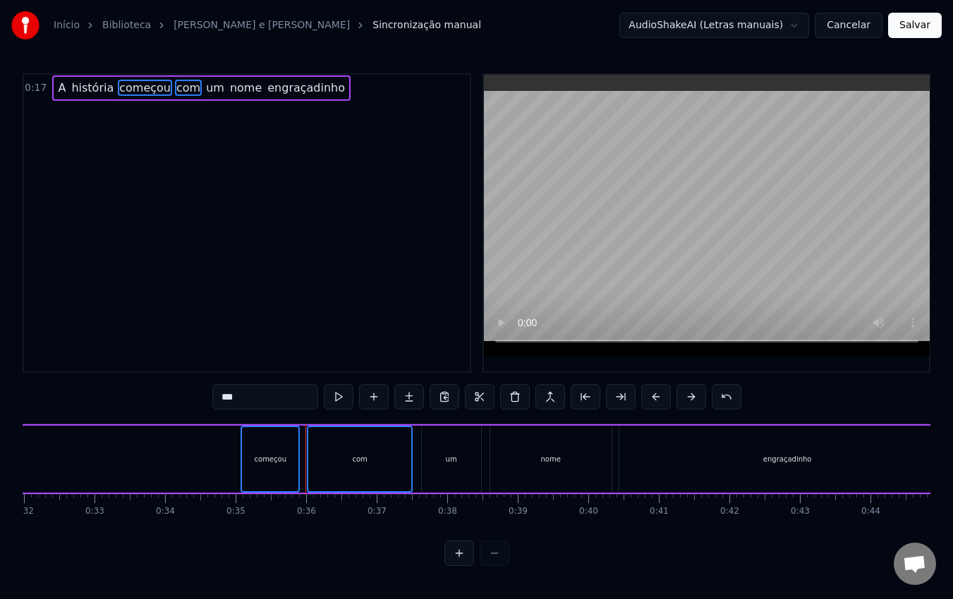
click at [204, 87] on span "um" at bounding box center [214, 88] width 21 height 16
click at [228, 90] on span "nome" at bounding box center [245, 88] width 35 height 16
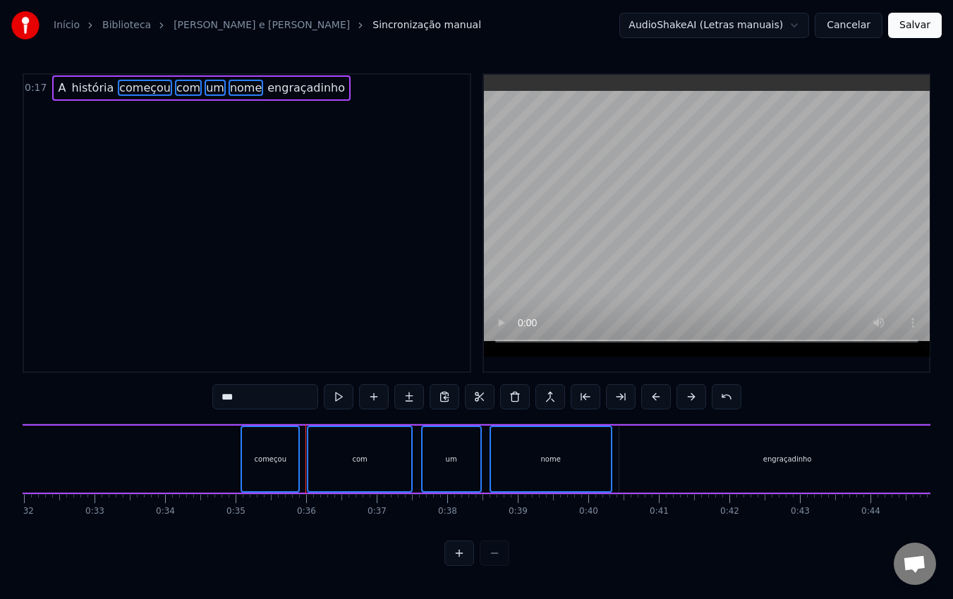
click at [283, 87] on span "engraçadinho" at bounding box center [306, 88] width 80 height 16
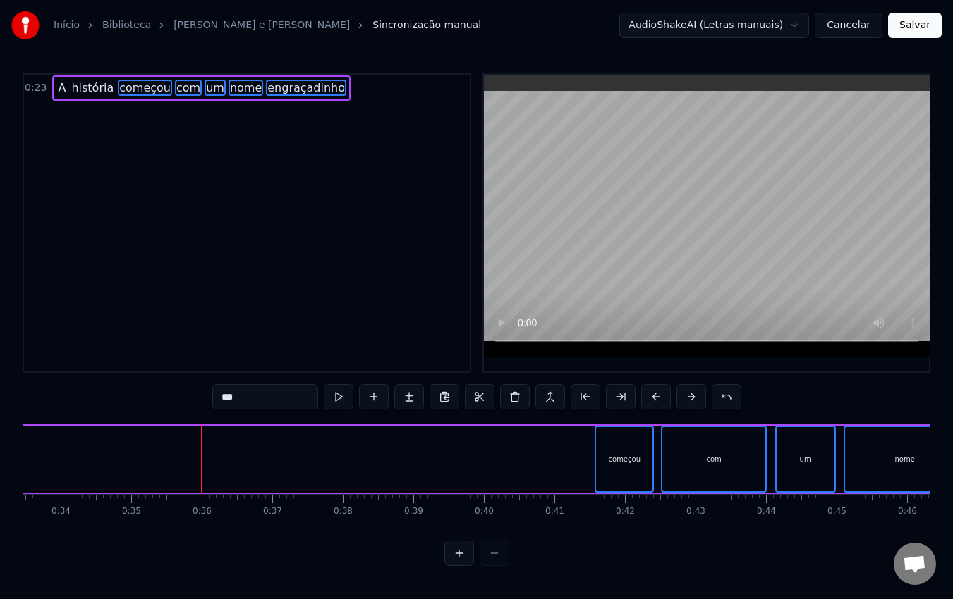
scroll to position [0, 2424]
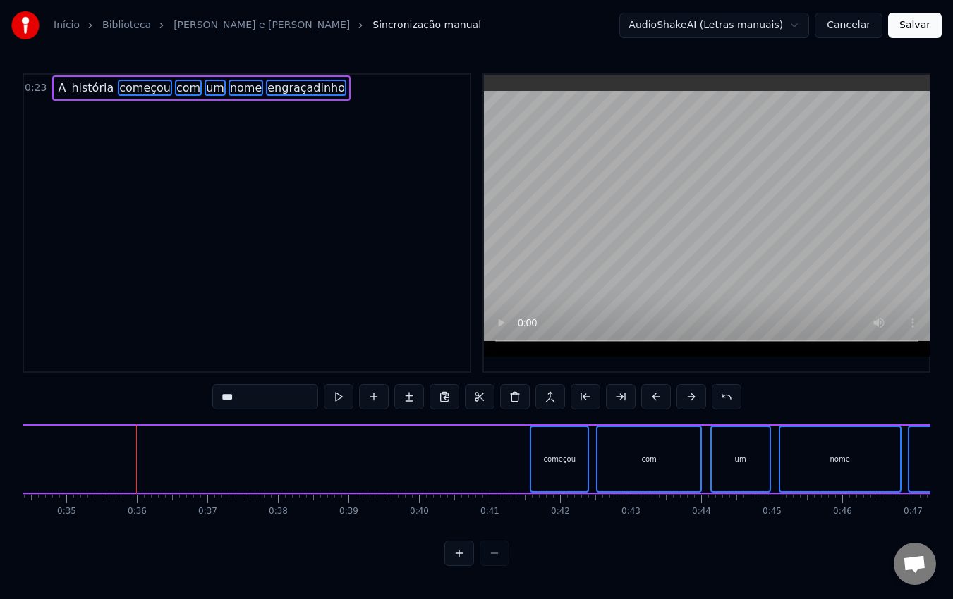
click at [620, 458] on div "com" at bounding box center [648, 459] width 103 height 64
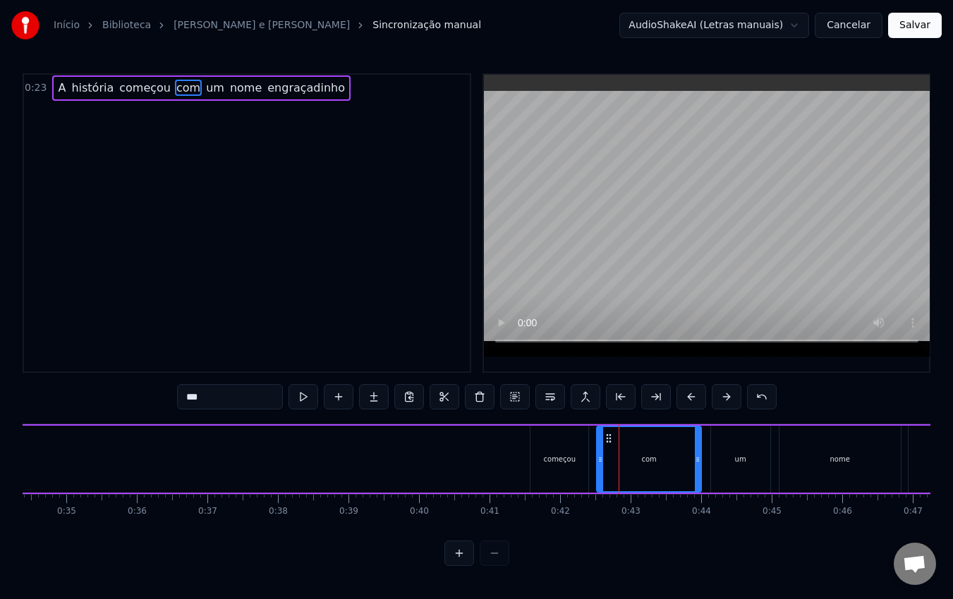
click at [563, 464] on div "começou" at bounding box center [560, 459] width 32 height 11
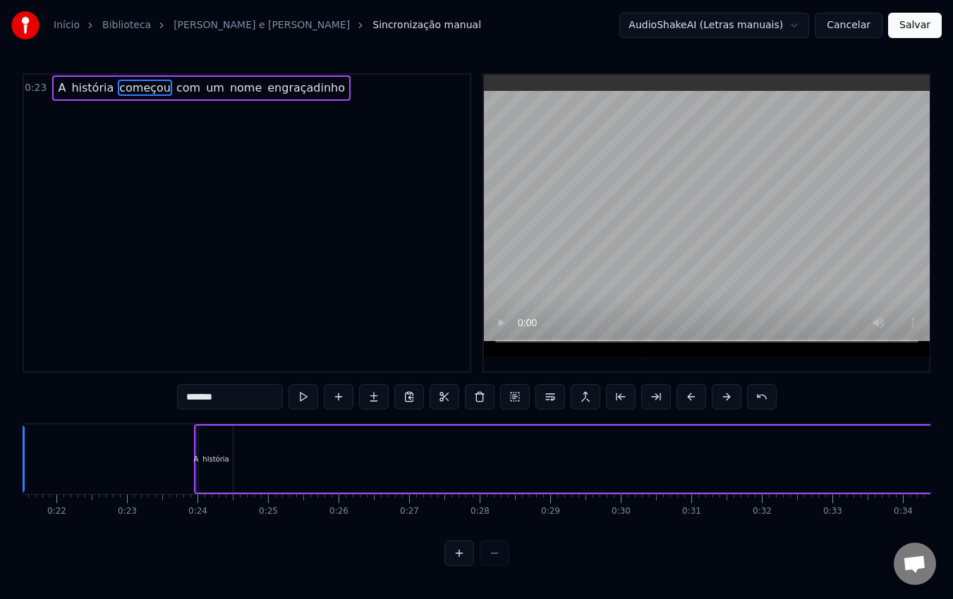
scroll to position [0, 1445]
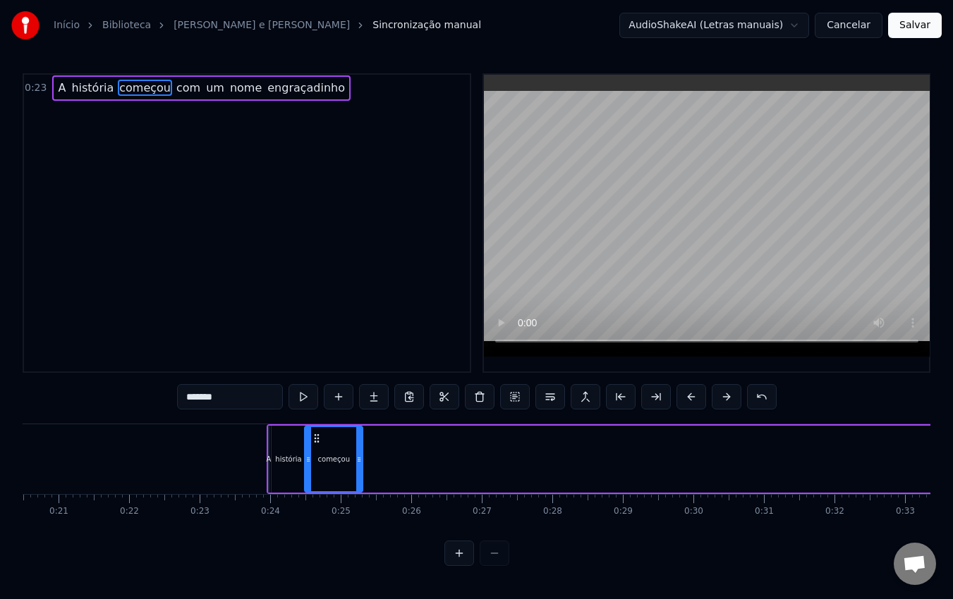
drag, startPoint x: 542, startPoint y: 438, endPoint x: 317, endPoint y: 453, distance: 226.1
click at [317, 453] on div "começou" at bounding box center [333, 459] width 56 height 64
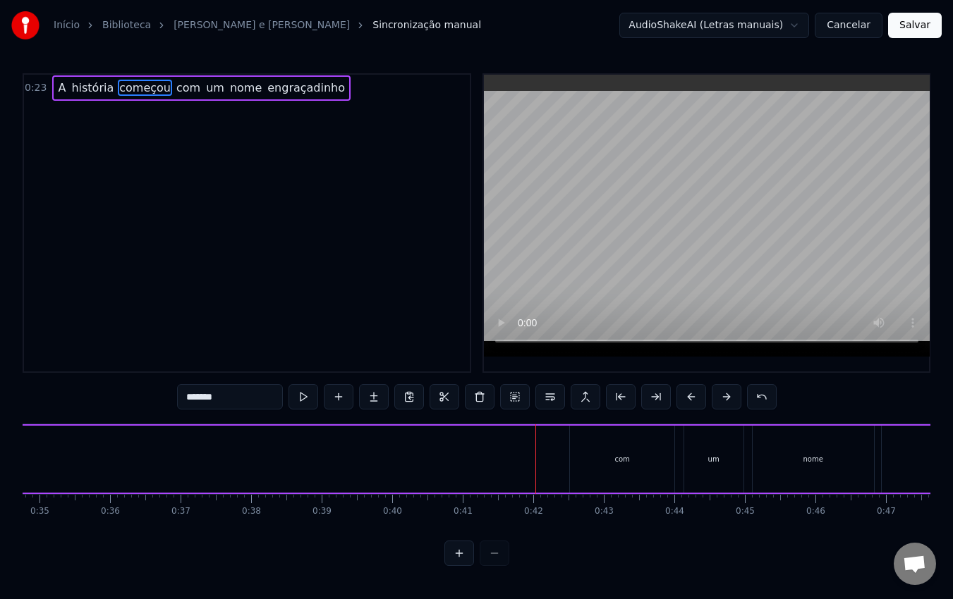
scroll to position [0, 2490]
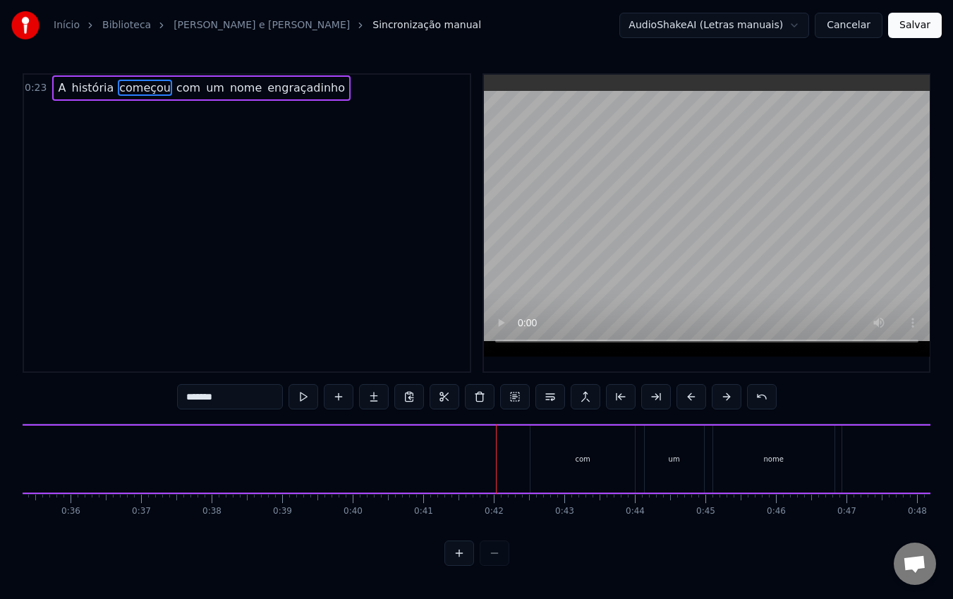
click at [561, 457] on div "com" at bounding box center [582, 459] width 104 height 67
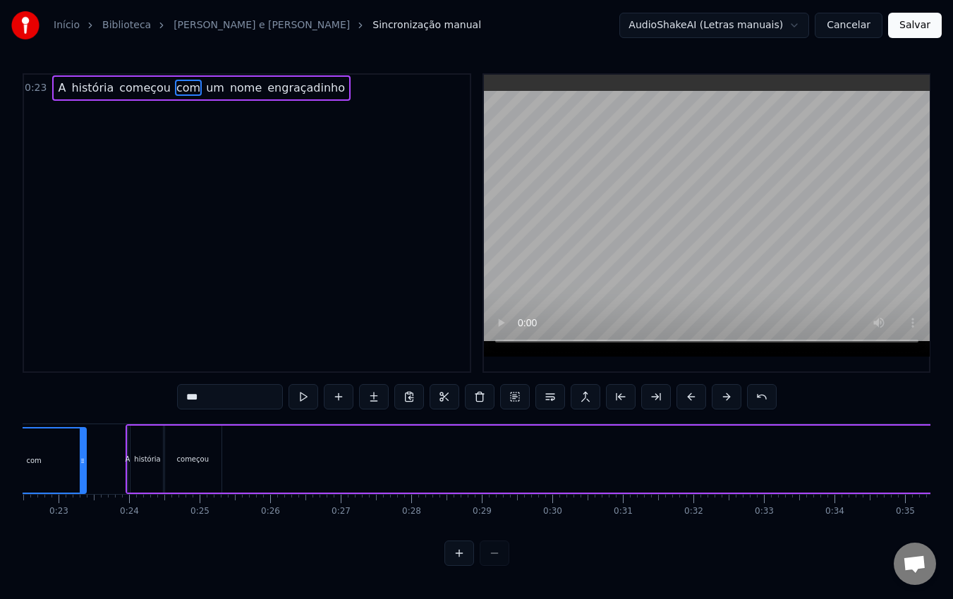
scroll to position [0, 1500]
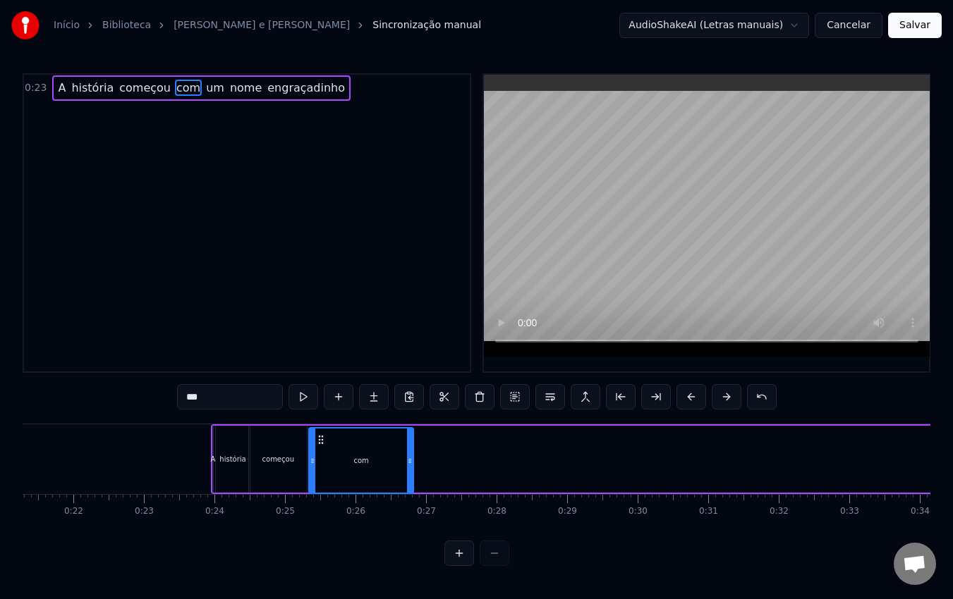
drag, startPoint x: 493, startPoint y: 434, endPoint x: 319, endPoint y: 458, distance: 175.2
click at [319, 458] on div "com" at bounding box center [361, 461] width 103 height 64
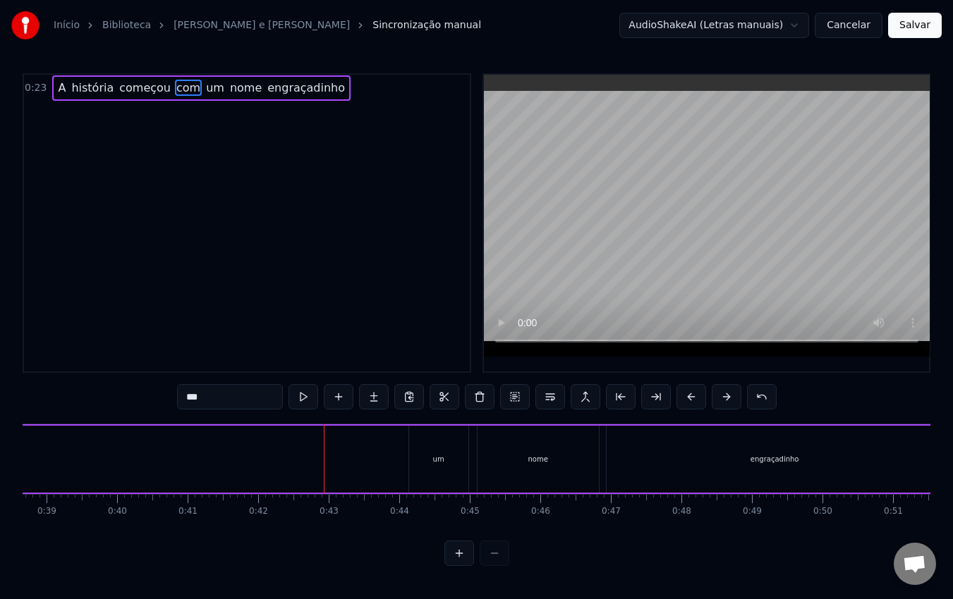
scroll to position [0, 2727]
click at [424, 448] on div "um" at bounding box center [437, 459] width 59 height 67
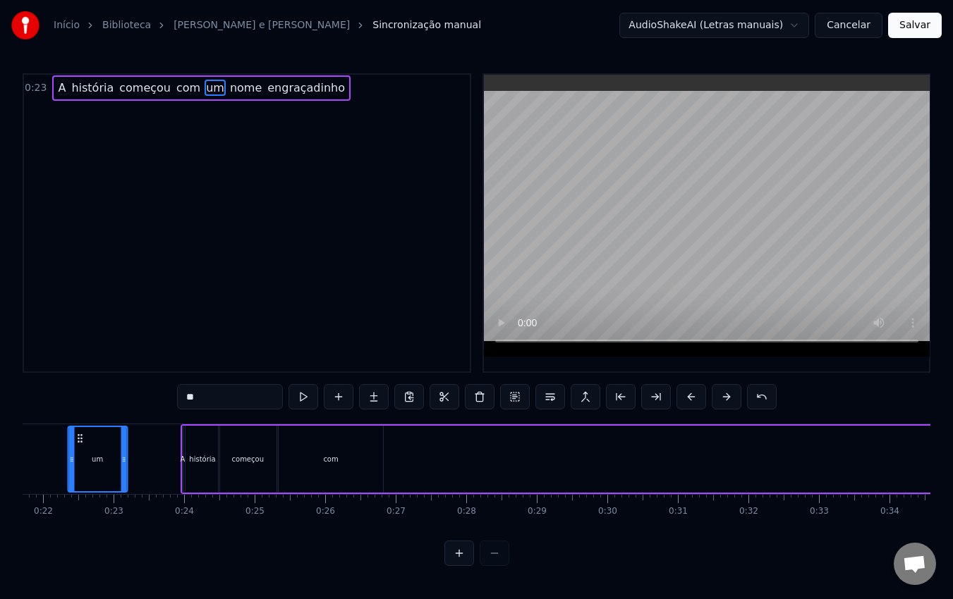
scroll to position [0, 1519]
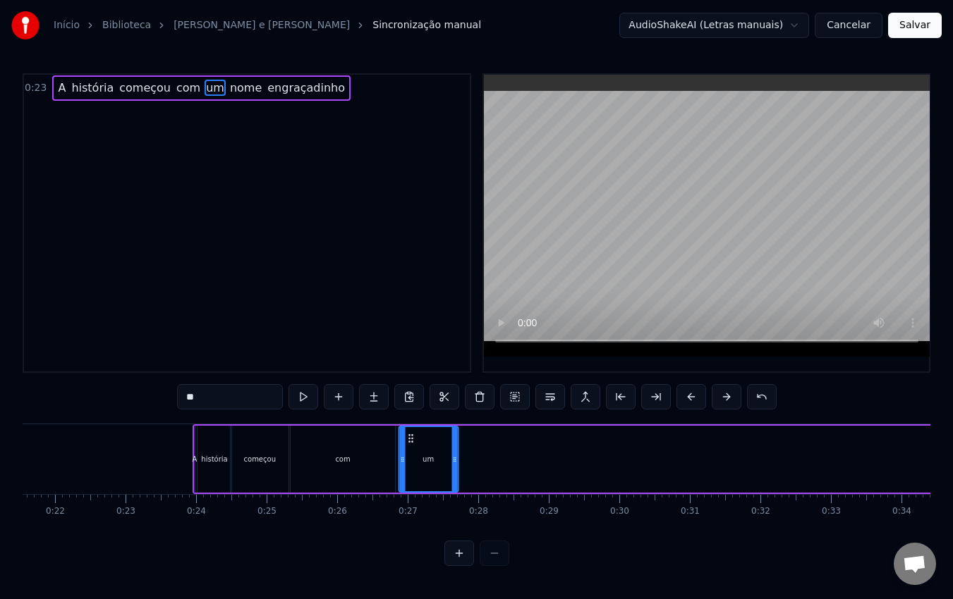
drag, startPoint x: 419, startPoint y: 439, endPoint x: 409, endPoint y: 444, distance: 11.0
click at [409, 444] on icon at bounding box center [410, 438] width 11 height 11
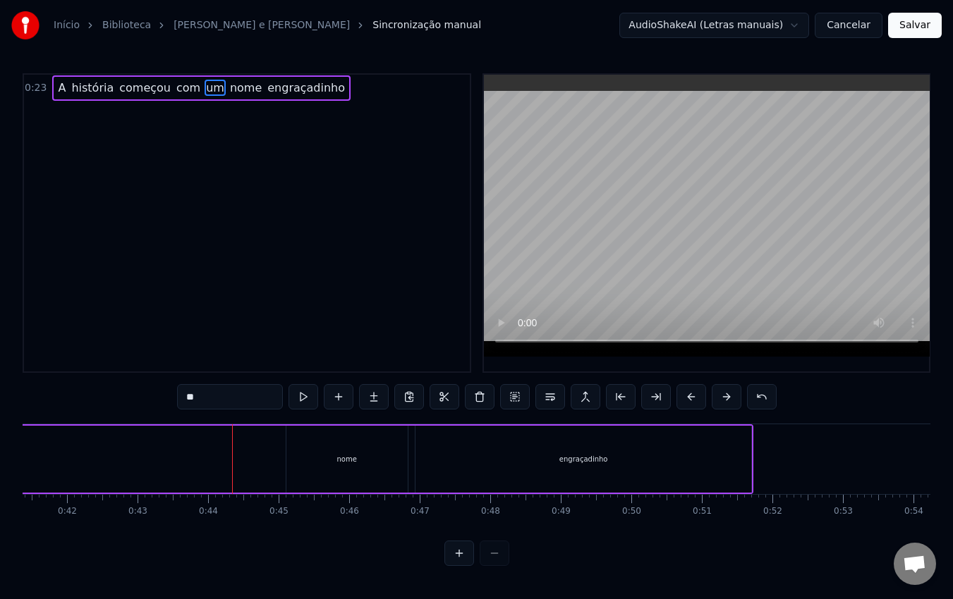
scroll to position [0, 2753]
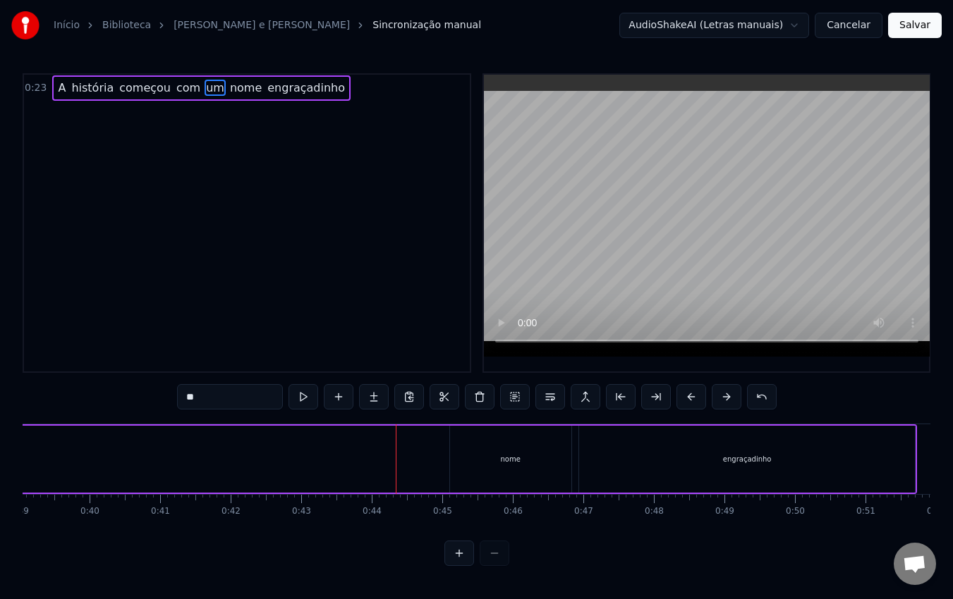
click at [515, 435] on div "nome" at bounding box center [510, 459] width 121 height 67
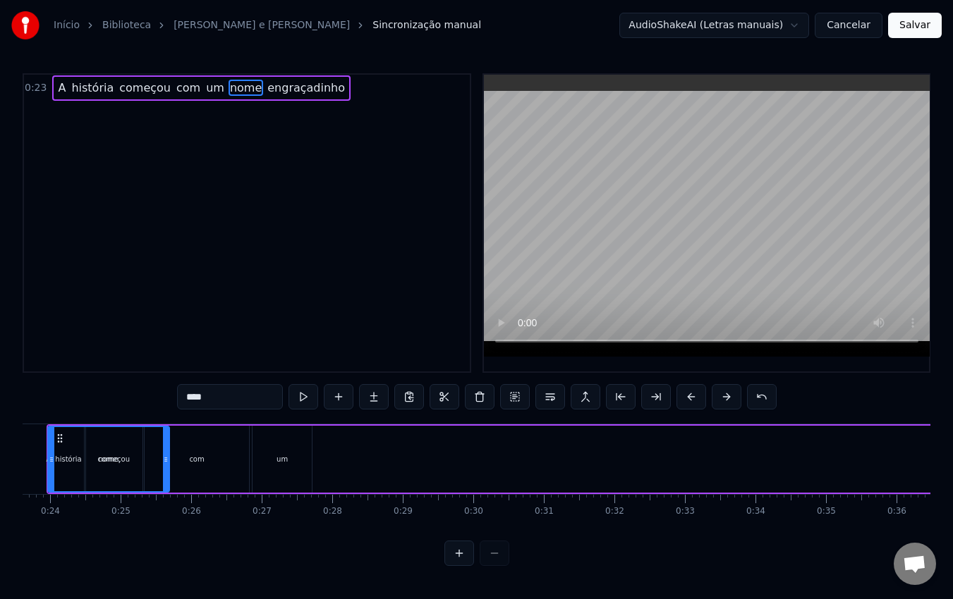
scroll to position [0, 1665]
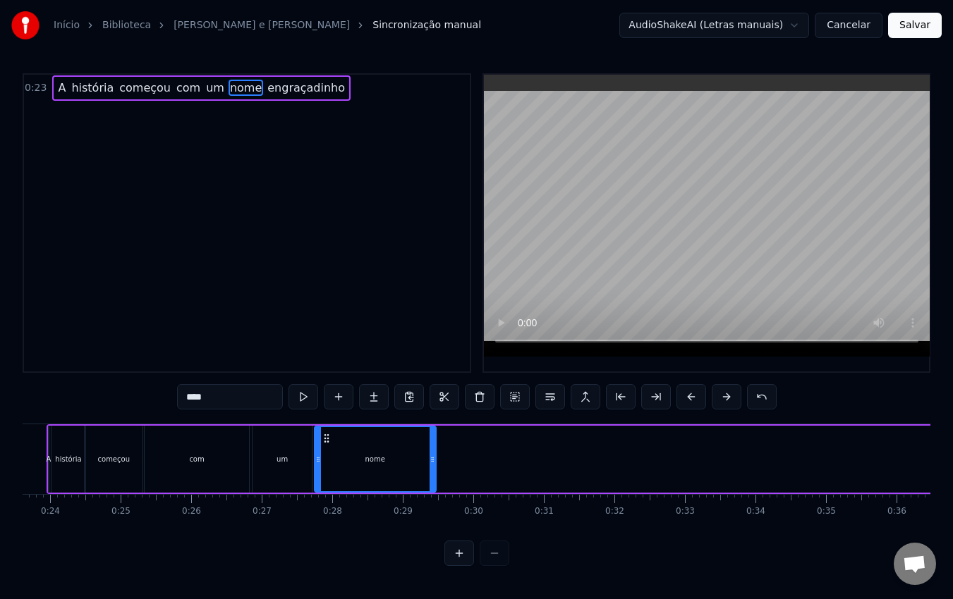
drag, startPoint x: 458, startPoint y: 434, endPoint x: 323, endPoint y: 444, distance: 135.7
click at [323, 444] on icon at bounding box center [326, 438] width 11 height 11
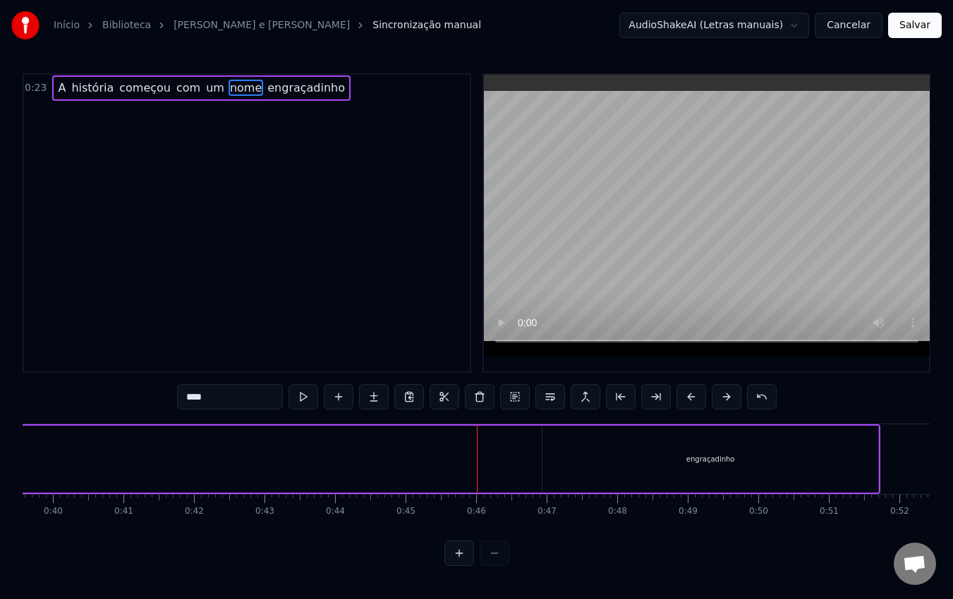
scroll to position [0, 2791]
click at [660, 450] on div "engraçadinho" at bounding box center [710, 459] width 336 height 67
type input "**********"
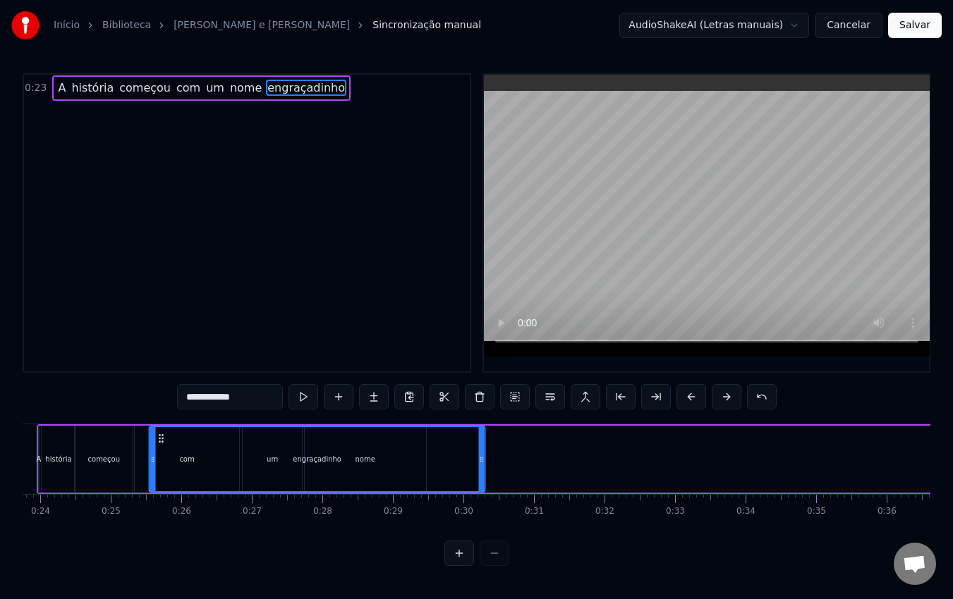
scroll to position [0, 1643]
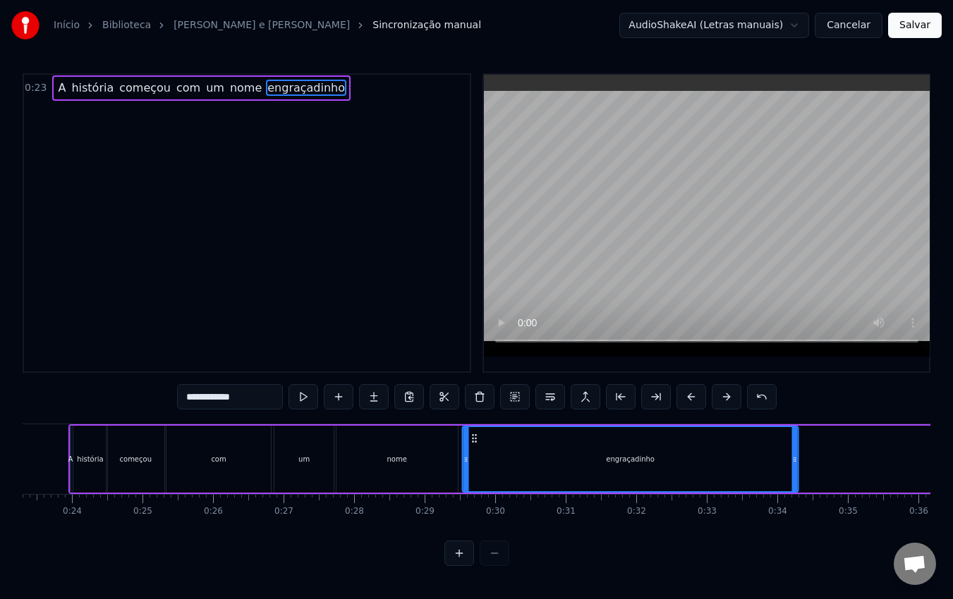
drag, startPoint x: 554, startPoint y: 439, endPoint x: 570, endPoint y: 443, distance: 16.8
click at [570, 443] on div "engraçadinho" at bounding box center [630, 459] width 334 height 64
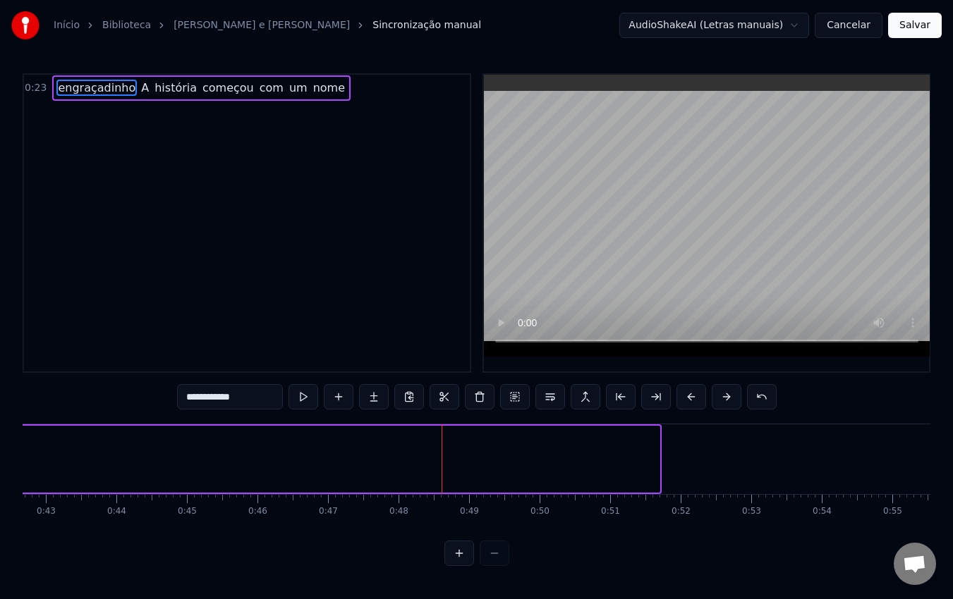
scroll to position [0, 3009]
drag, startPoint x: 97, startPoint y: 85, endPoint x: 334, endPoint y: 185, distance: 256.3
click at [326, 96] on div "0:23 engraçadinho A história começou com um nome" at bounding box center [247, 88] width 446 height 27
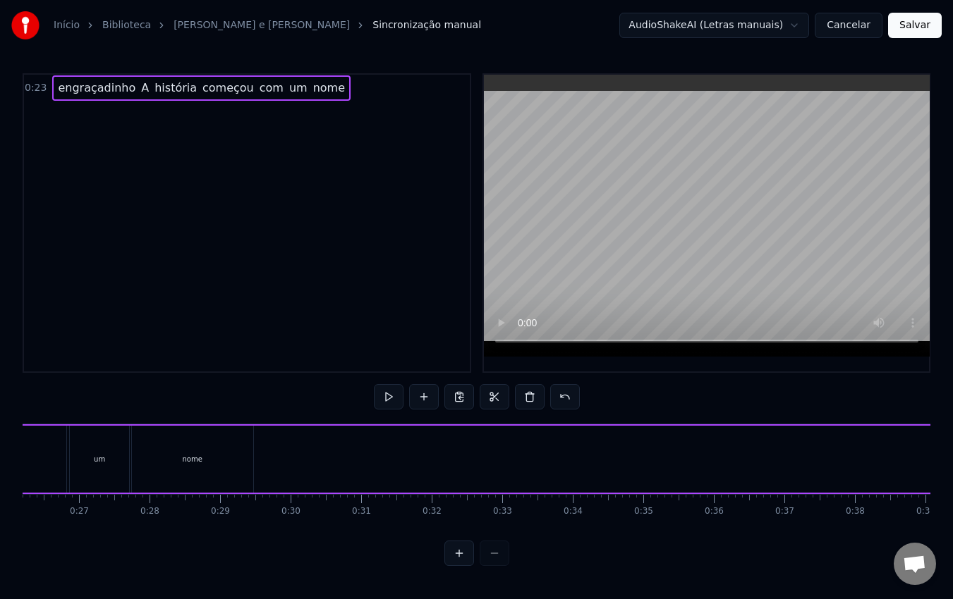
scroll to position [0, 1618]
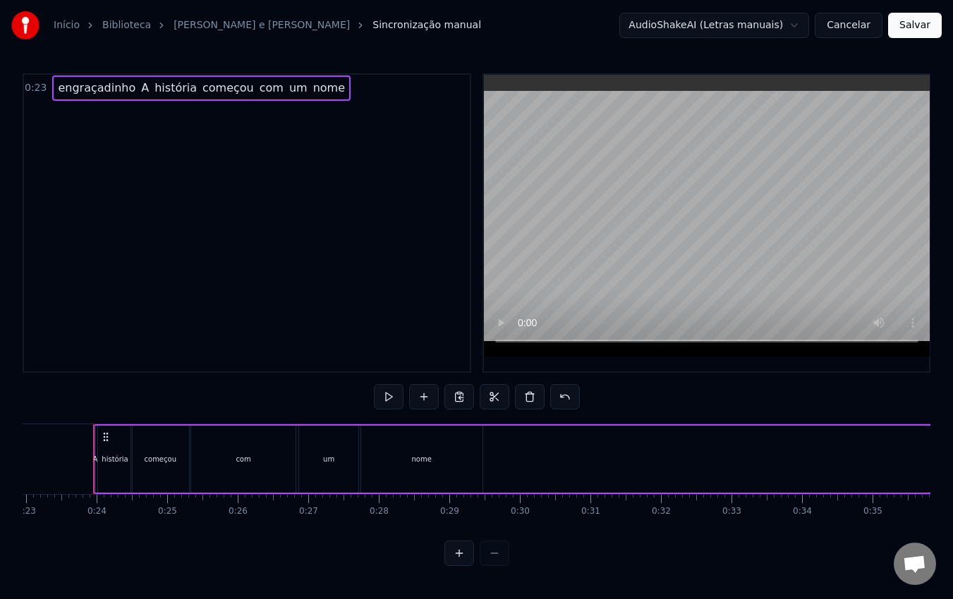
click at [91, 90] on span "engraçadinho" at bounding box center [96, 88] width 80 height 16
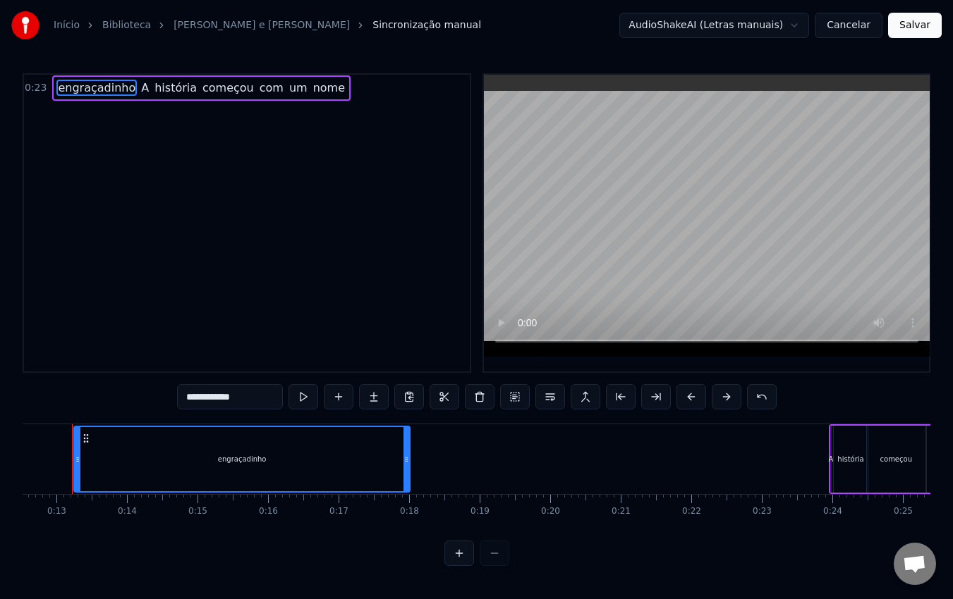
scroll to position [0, 862]
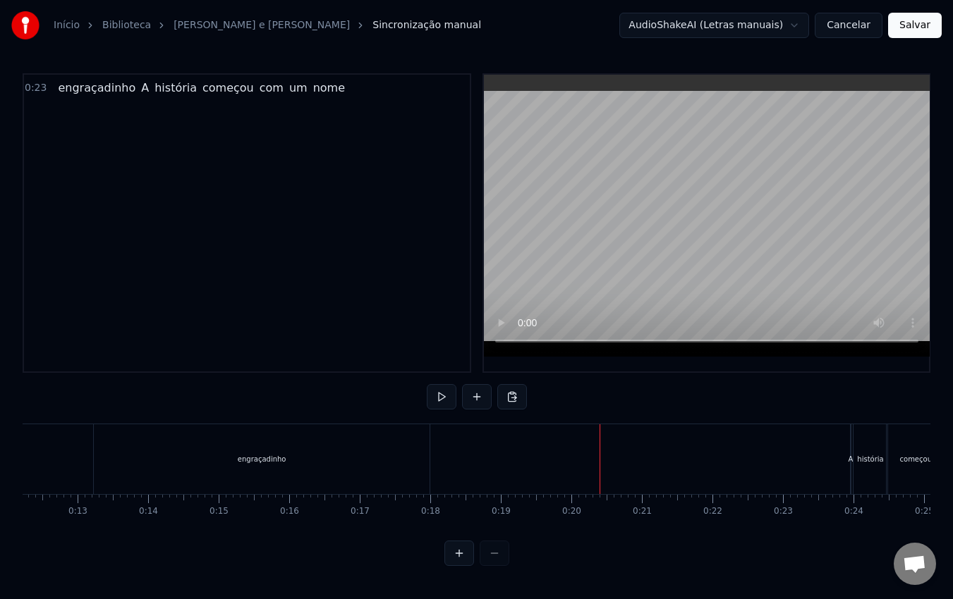
click at [240, 458] on div "engraçadinho" at bounding box center [262, 459] width 49 height 11
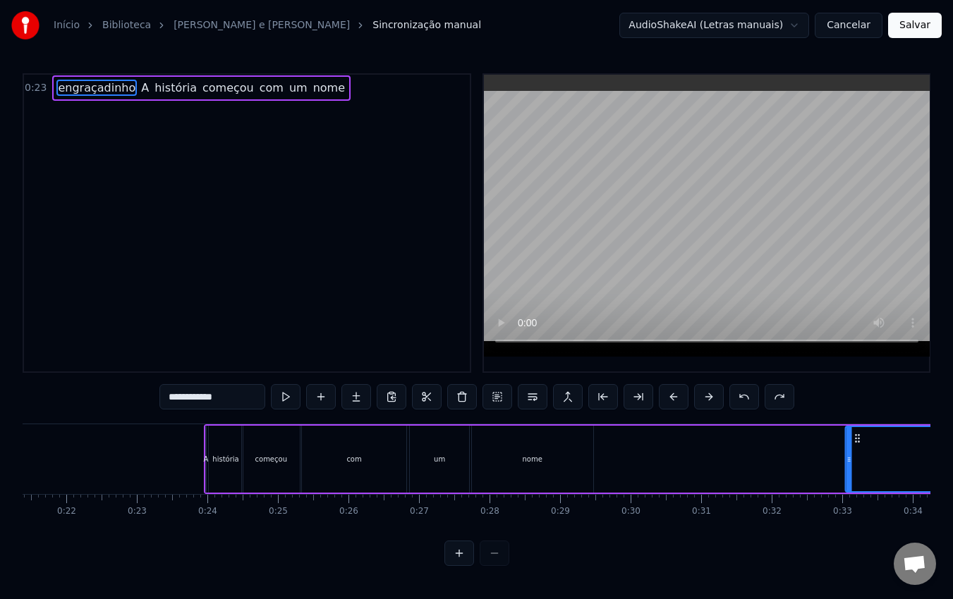
scroll to position [0, 1521]
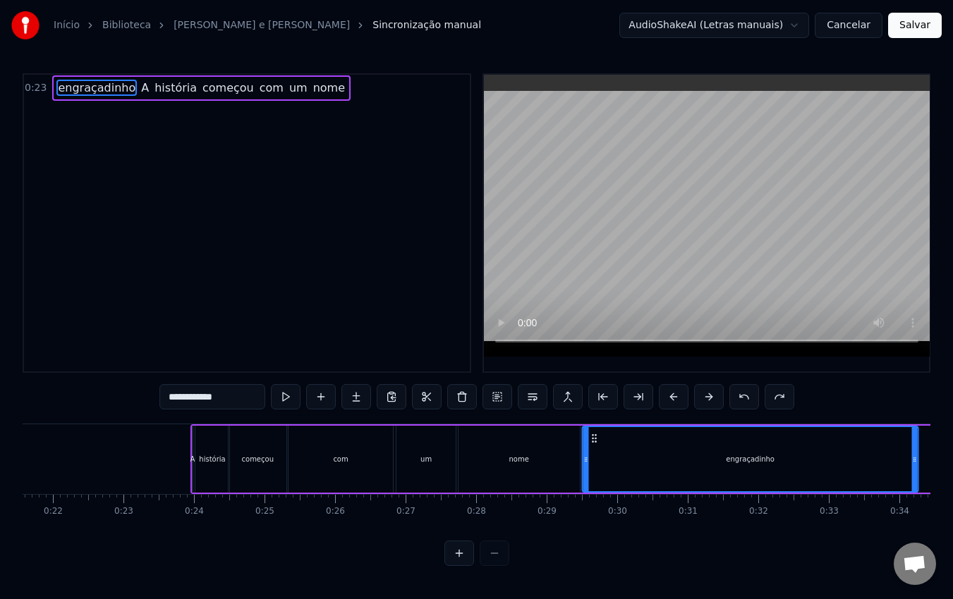
drag, startPoint x: 108, startPoint y: 436, endPoint x: 595, endPoint y: 463, distance: 487.9
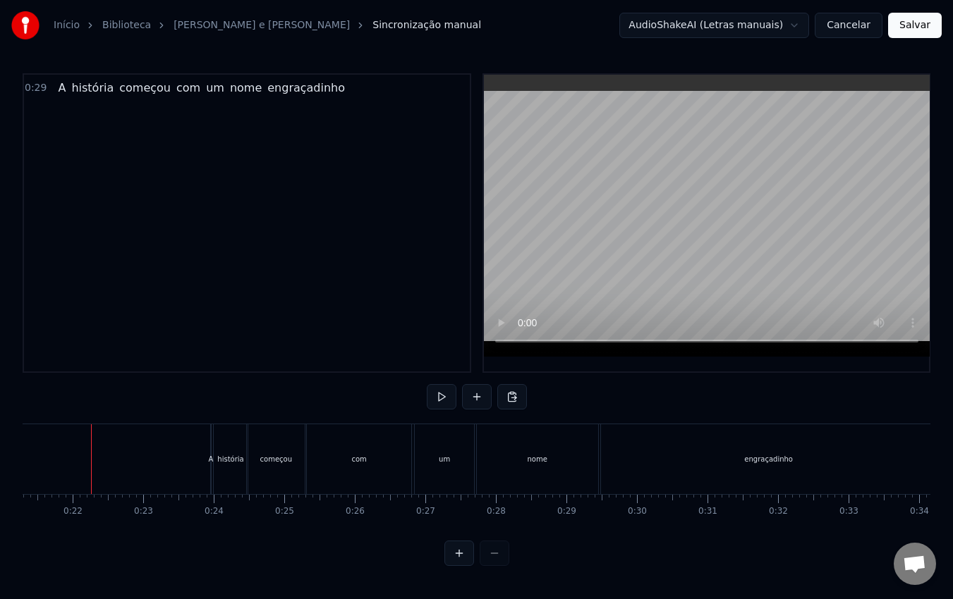
scroll to position [0, 1499]
click at [213, 458] on div "A" at bounding box center [213, 459] width 5 height 11
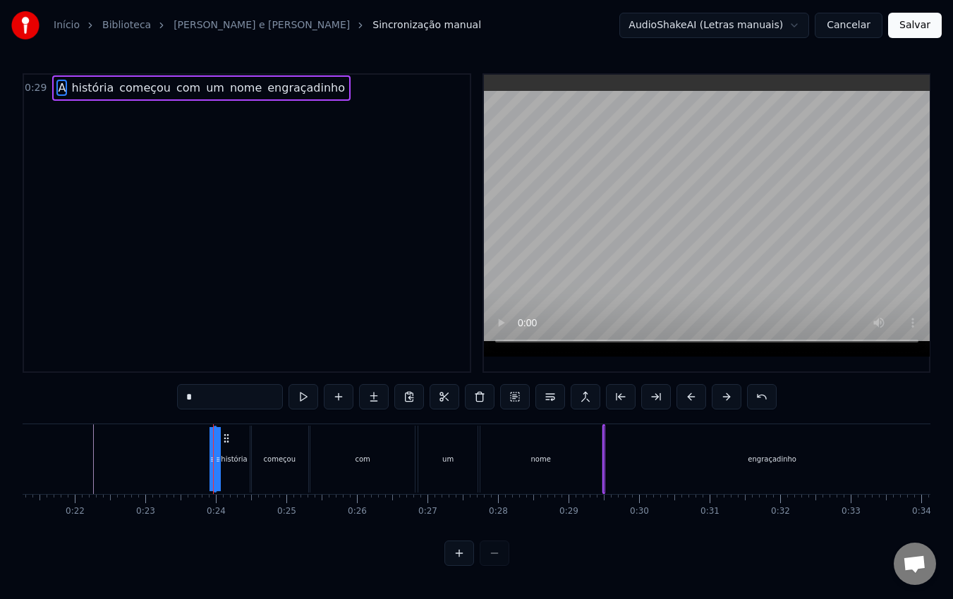
click at [233, 461] on div "história" at bounding box center [234, 459] width 26 height 11
click at [214, 467] on div "A" at bounding box center [214, 459] width 1 height 67
click at [88, 92] on span "história" at bounding box center [92, 88] width 45 height 16
click at [56, 86] on span "A" at bounding box center [61, 88] width 11 height 16
type input "*"
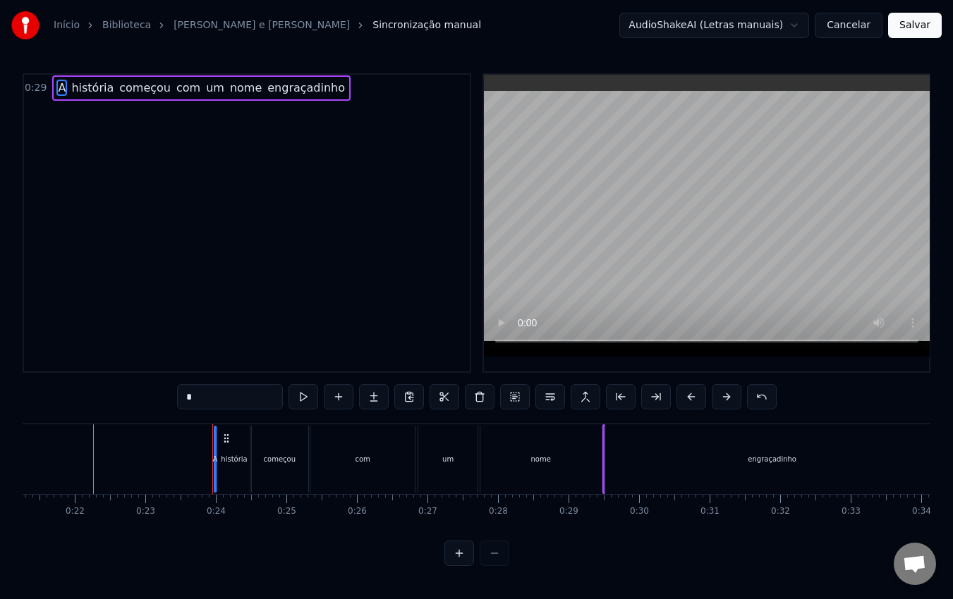
click at [75, 91] on span "história" at bounding box center [92, 88] width 45 height 16
click at [148, 85] on span "começou" at bounding box center [145, 88] width 54 height 16
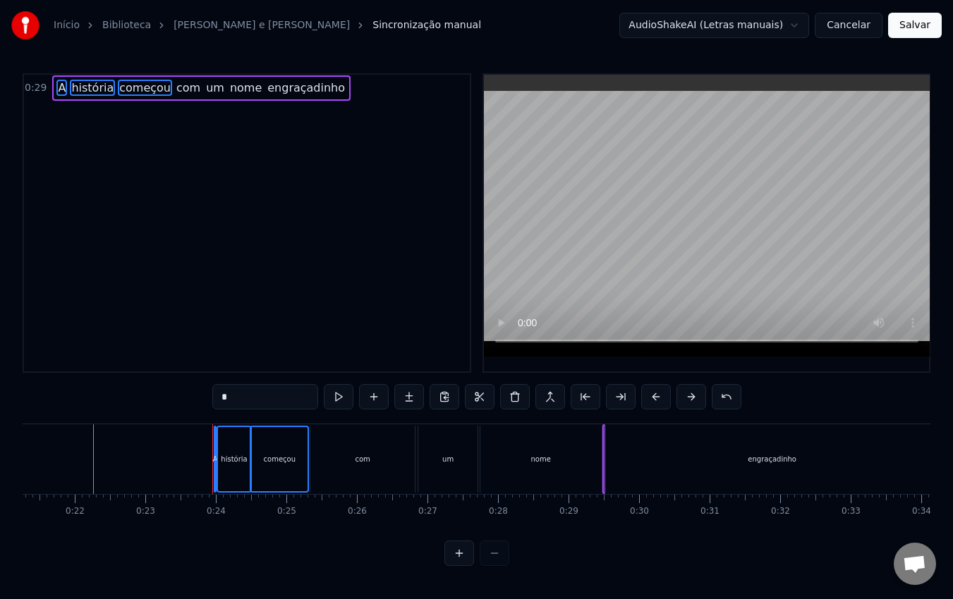
click at [175, 90] on span "com" at bounding box center [188, 88] width 27 height 16
click at [204, 92] on span "um" at bounding box center [214, 88] width 21 height 16
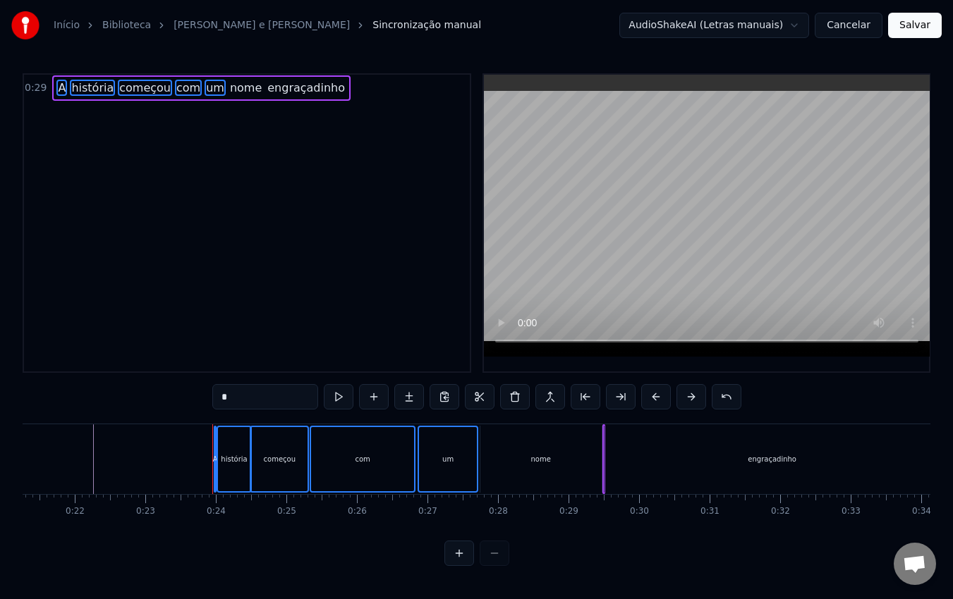
click at [228, 92] on span "nome" at bounding box center [245, 88] width 35 height 16
click at [266, 92] on span "engraçadinho" at bounding box center [306, 88] width 80 height 16
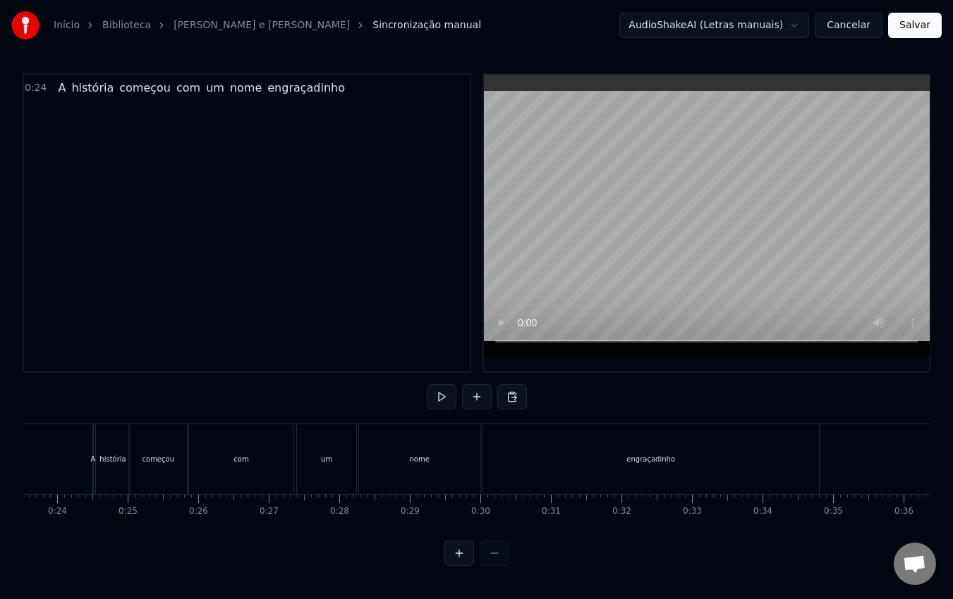
scroll to position [0, 1657]
drag, startPoint x: 168, startPoint y: 85, endPoint x: 158, endPoint y: 128, distance: 44.1
click at [158, 128] on div "0:24 A história começou com um nome engraçadinho" at bounding box center [247, 223] width 448 height 300
drag, startPoint x: 171, startPoint y: 94, endPoint x: 121, endPoint y: 148, distance: 74.3
click at [121, 148] on div "0:24 A história começou com um nome engraçadinho" at bounding box center [247, 223] width 448 height 300
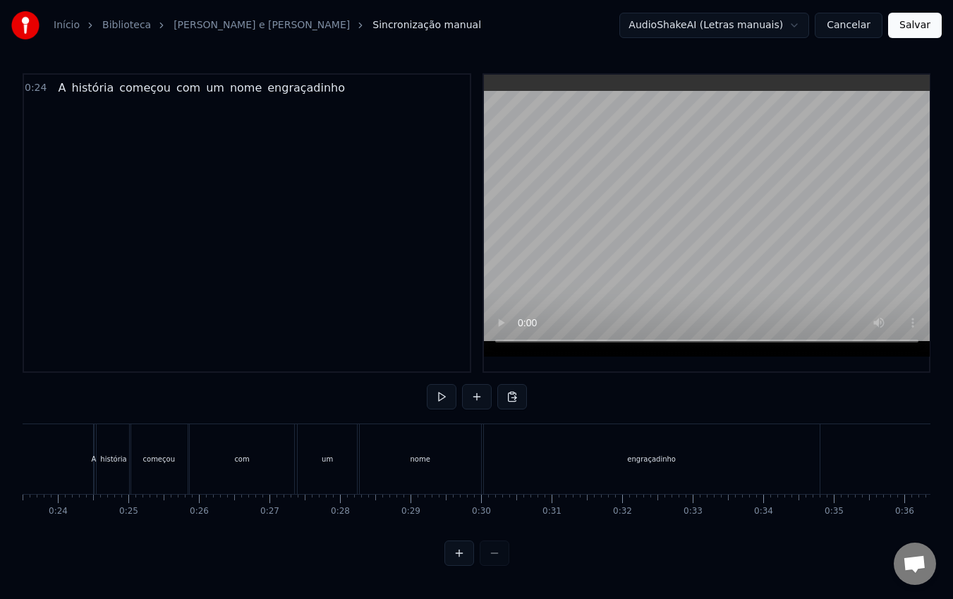
click at [98, 111] on div "0:24 A história começou com um nome engraçadinho" at bounding box center [247, 223] width 448 height 300
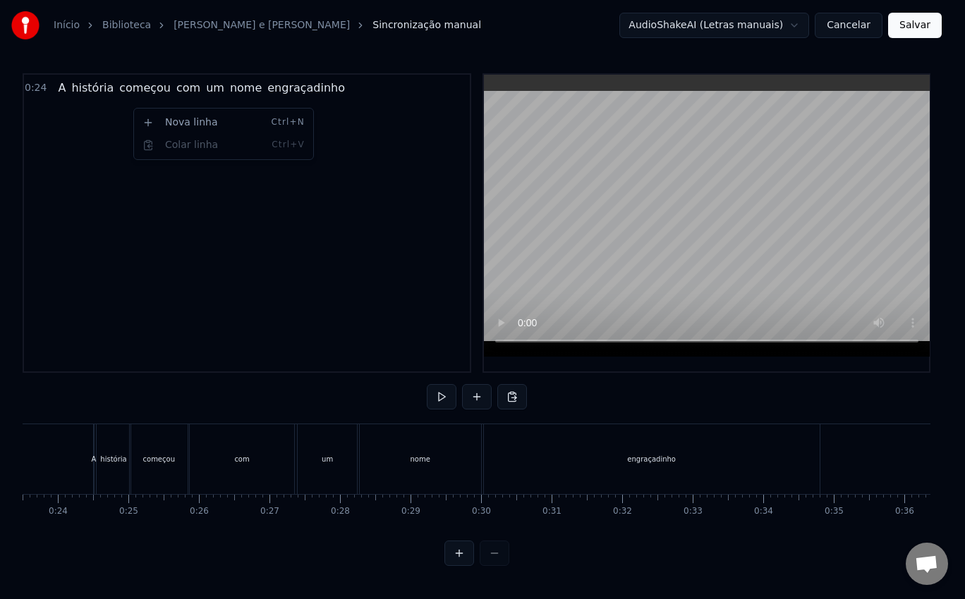
click at [166, 85] on html "Início Biblioteca [PERSON_NAME] e [PERSON_NAME] manual AudioShakeAI (Letras man…" at bounding box center [482, 294] width 965 height 589
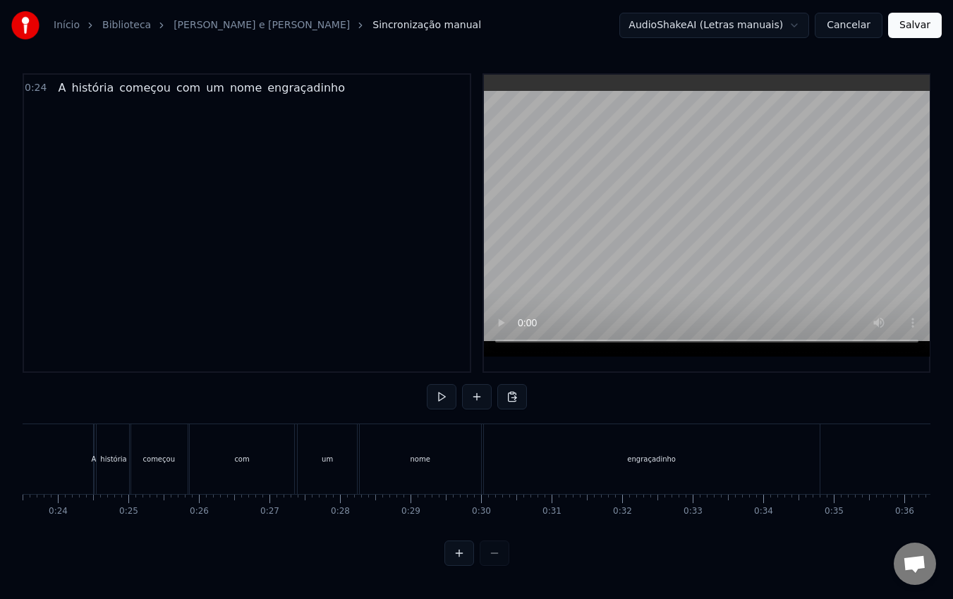
click at [175, 85] on span "com" at bounding box center [188, 88] width 27 height 16
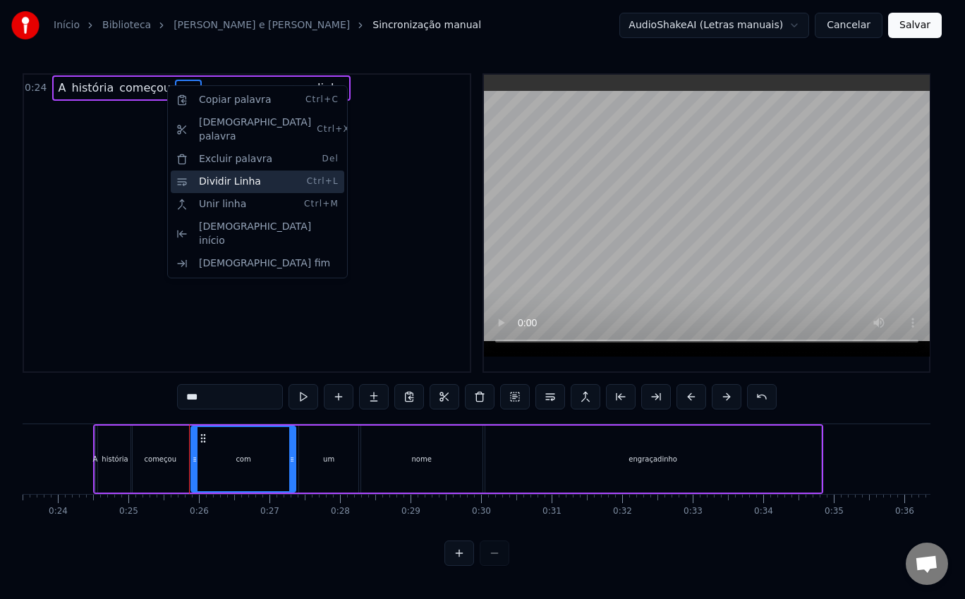
click at [246, 171] on div "Dividir Linha Ctrl+L" at bounding box center [257, 182] width 173 height 23
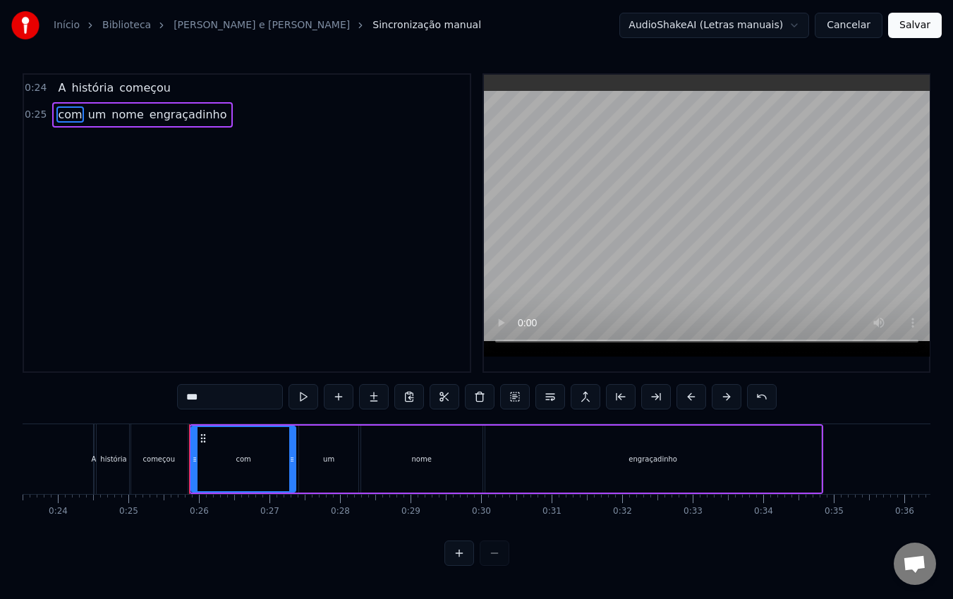
click at [153, 165] on div "0:24 A história começou 0:25 com um nome engraçadinho" at bounding box center [247, 223] width 448 height 300
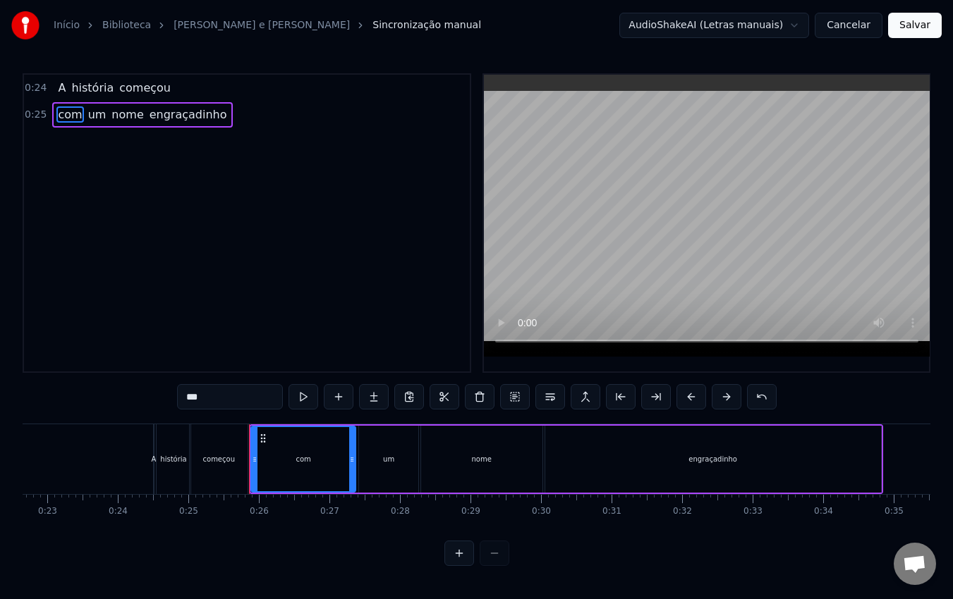
scroll to position [0, 1596]
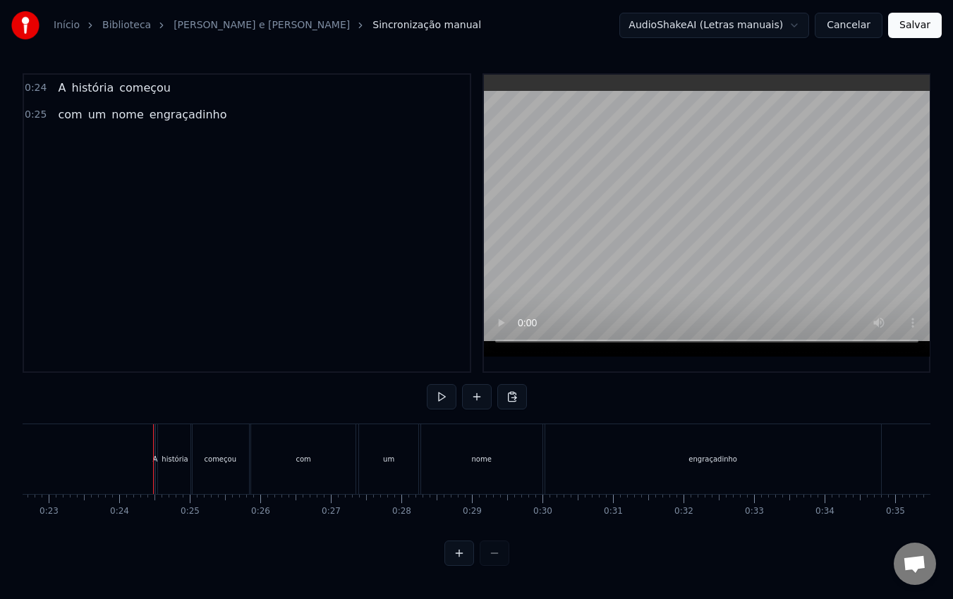
click at [157, 464] on div "A" at bounding box center [155, 459] width 5 height 11
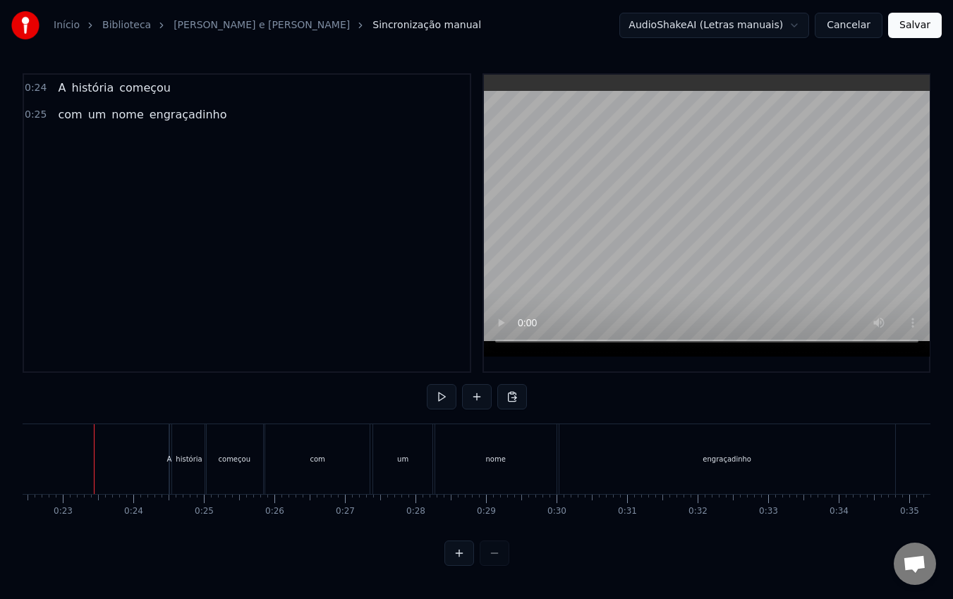
click at [440, 384] on body "Início Biblioteca [PERSON_NAME] e [PERSON_NAME] manual AudioShakeAI (Letras man…" at bounding box center [476, 283] width 953 height 566
click at [438, 392] on button at bounding box center [442, 396] width 30 height 25
click at [448, 396] on button at bounding box center [442, 396] width 30 height 25
click at [327, 463] on div "com" at bounding box center [317, 459] width 104 height 70
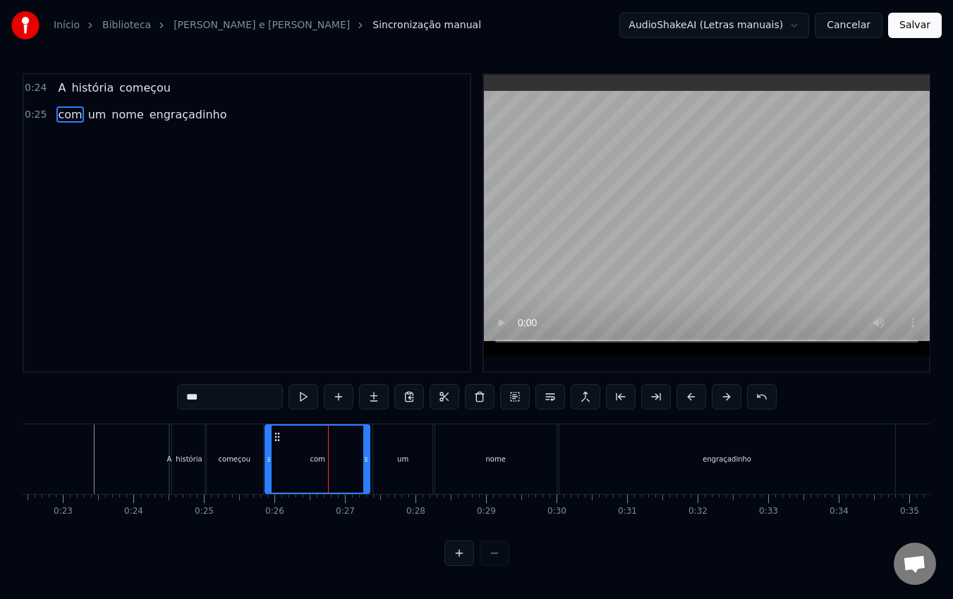
click at [404, 454] on div "um" at bounding box center [402, 459] width 11 height 11
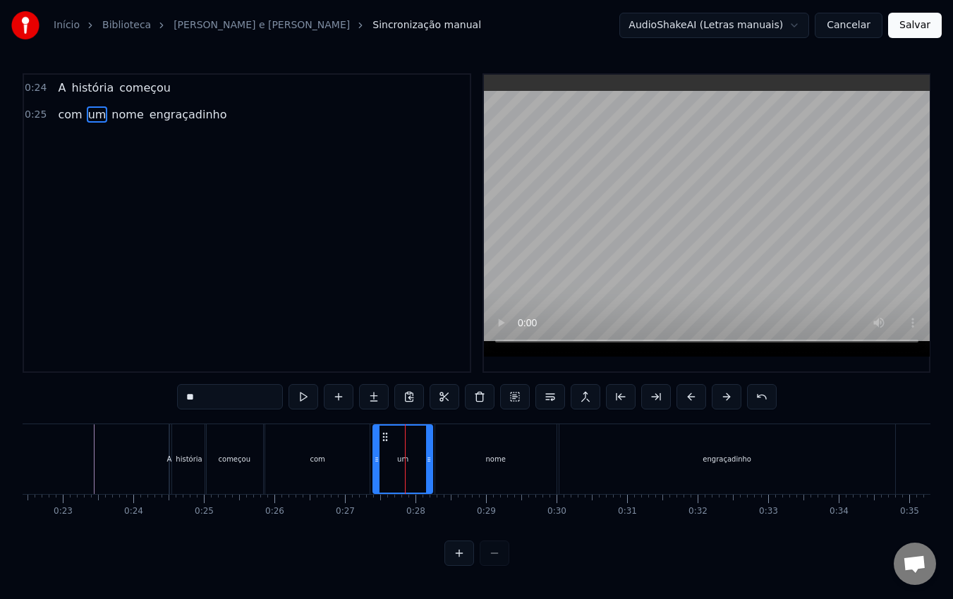
click at [293, 455] on div "com" at bounding box center [317, 459] width 104 height 70
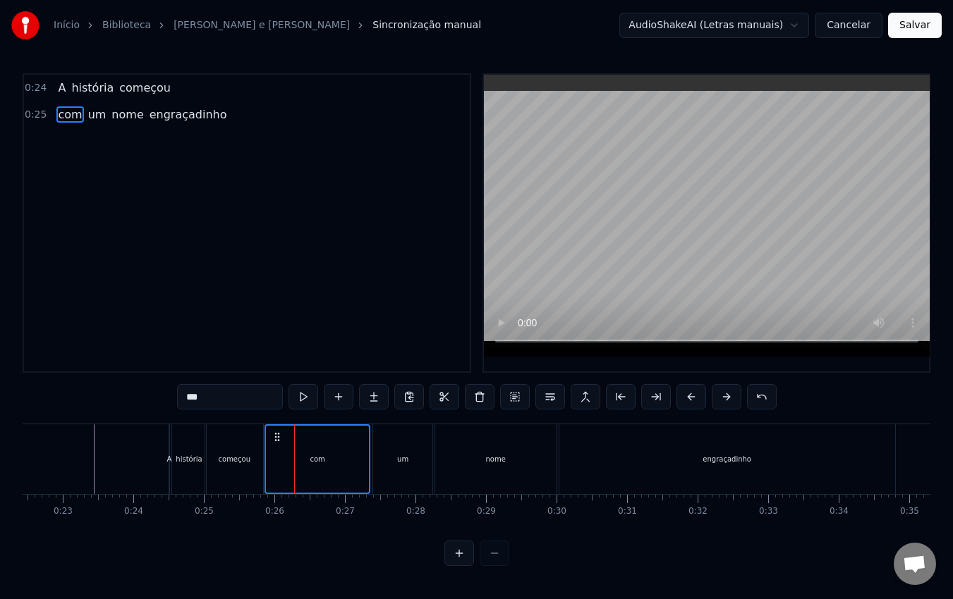
click at [400, 460] on div "um" at bounding box center [402, 459] width 11 height 11
click at [481, 460] on div "nome" at bounding box center [495, 459] width 121 height 70
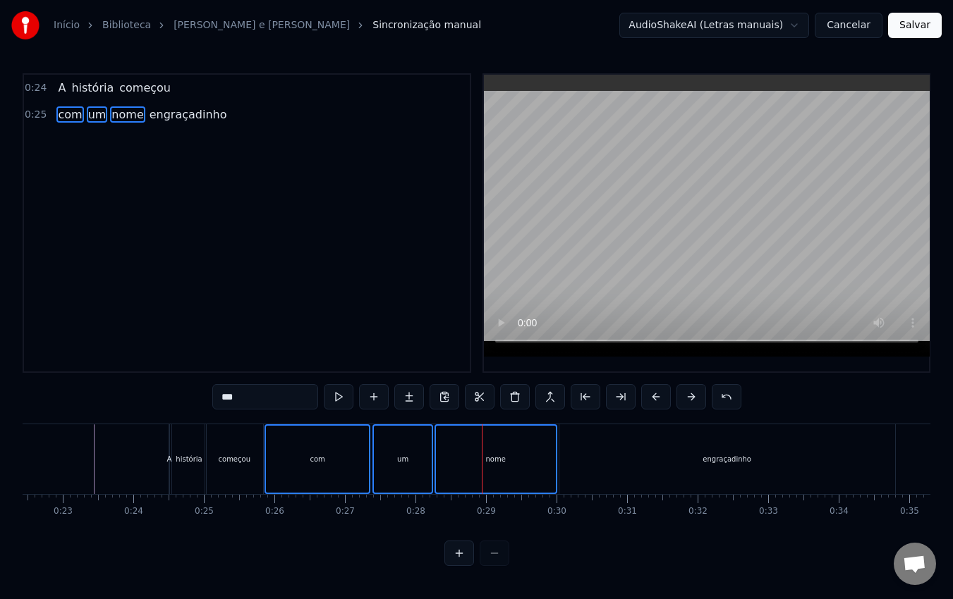
click at [647, 467] on div "engraçadinho" at bounding box center [727, 459] width 336 height 70
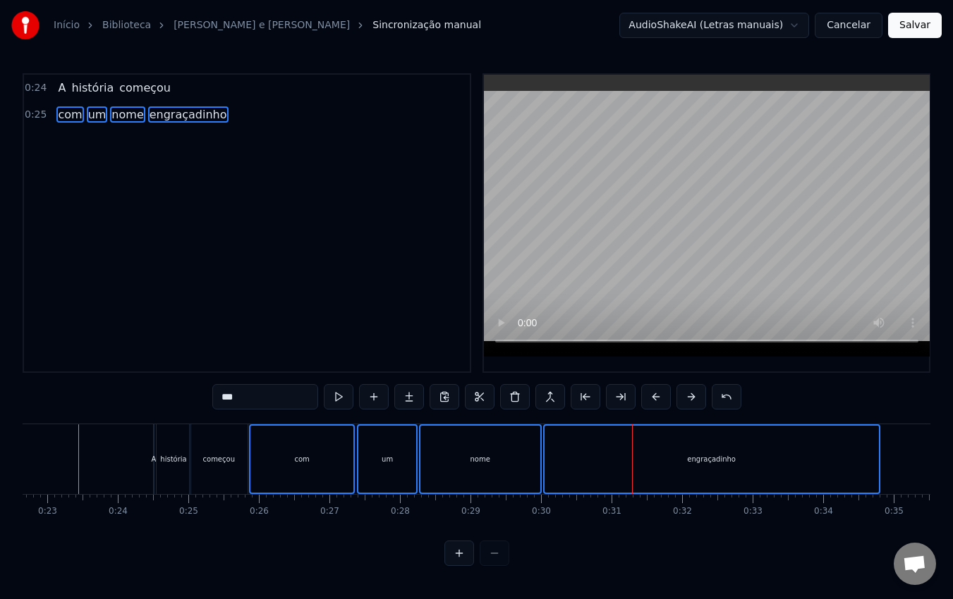
scroll to position [0, 1601]
click at [152, 173] on div "0:24 A história começou 0:25 com um nome engraçadinho" at bounding box center [247, 223] width 448 height 300
click at [314, 467] on div "com" at bounding box center [298, 459] width 103 height 67
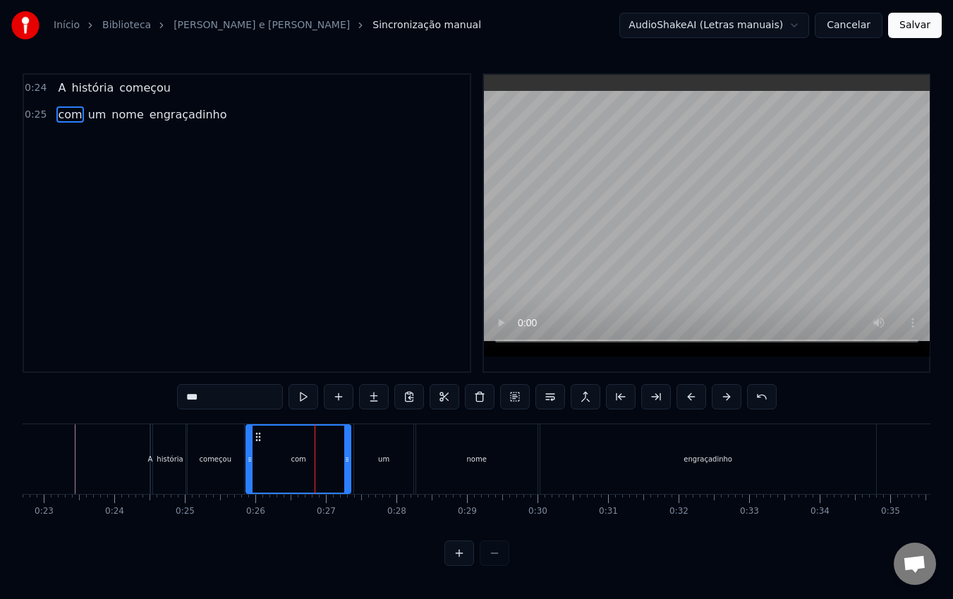
click at [689, 470] on div "engraçadinho" at bounding box center [708, 459] width 336 height 70
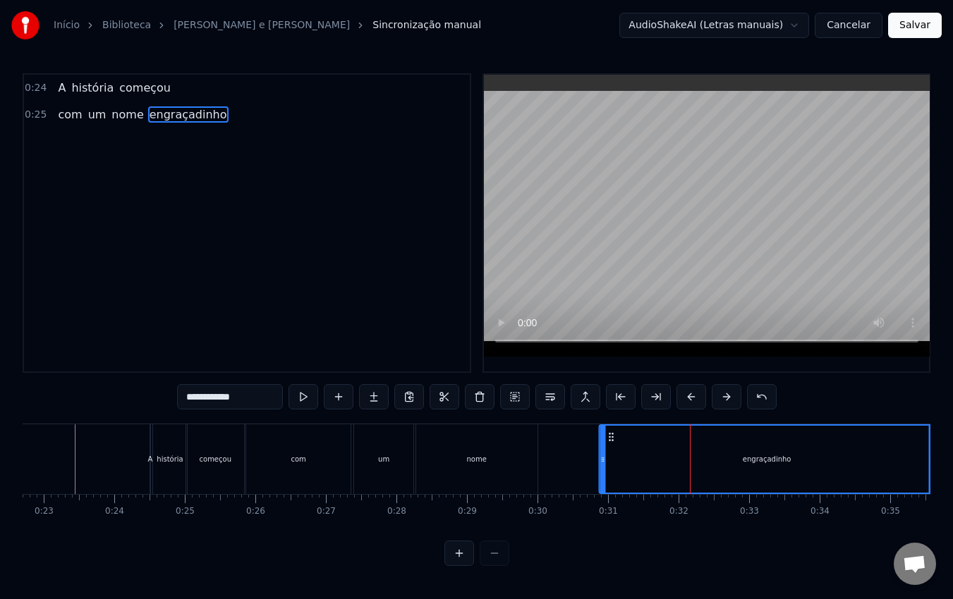
drag, startPoint x: 551, startPoint y: 435, endPoint x: 611, endPoint y: 439, distance: 60.1
click at [611, 439] on icon at bounding box center [610, 437] width 11 height 11
click at [475, 448] on div "nome" at bounding box center [476, 459] width 121 height 70
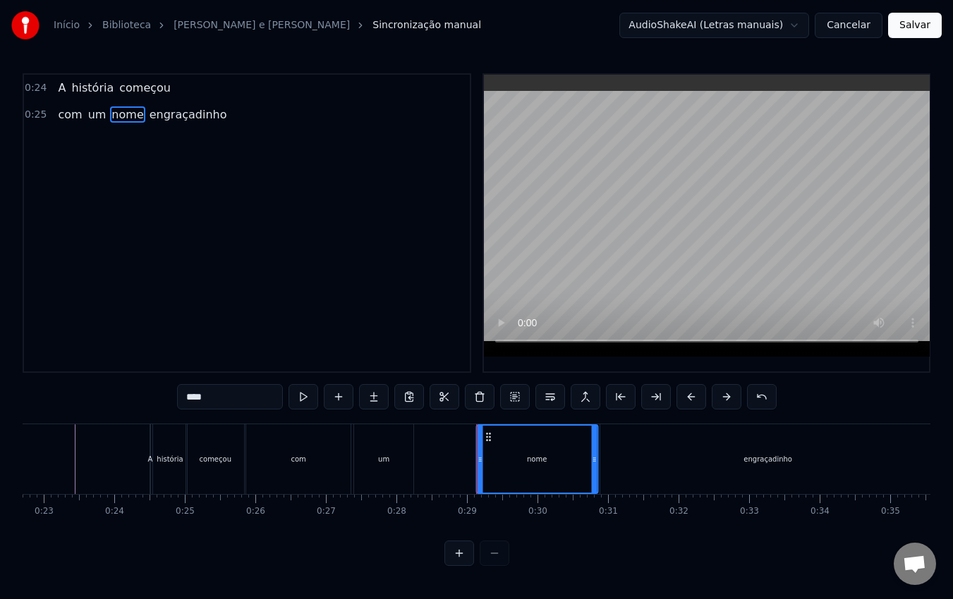
drag, startPoint x: 423, startPoint y: 435, endPoint x: 483, endPoint y: 439, distance: 60.0
click at [483, 439] on icon at bounding box center [487, 437] width 11 height 11
click at [382, 443] on div "um" at bounding box center [383, 459] width 59 height 70
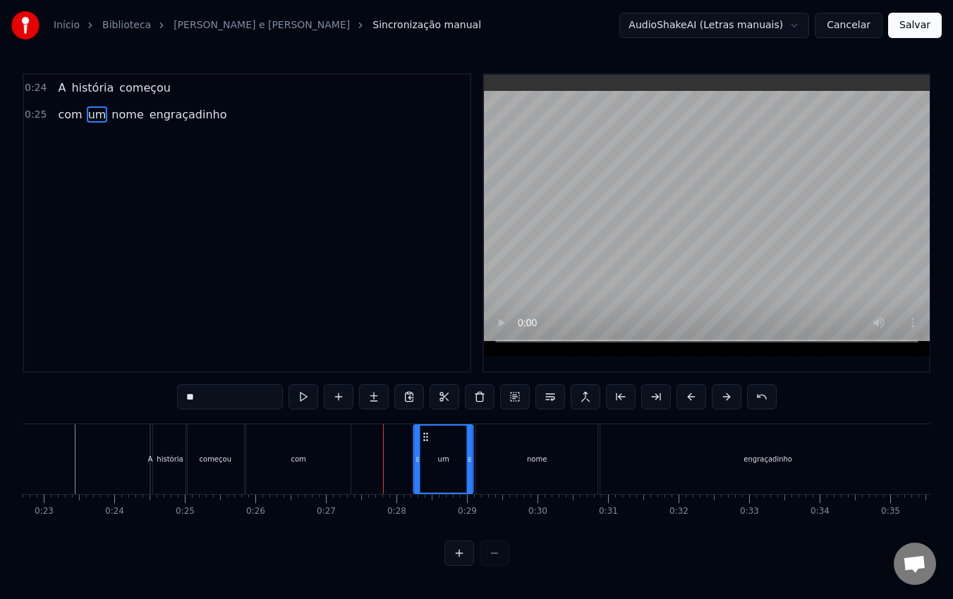
drag, startPoint x: 367, startPoint y: 435, endPoint x: 342, endPoint y: 435, distance: 24.7
click at [420, 438] on icon at bounding box center [425, 437] width 11 height 11
click at [302, 435] on div "com" at bounding box center [298, 459] width 104 height 70
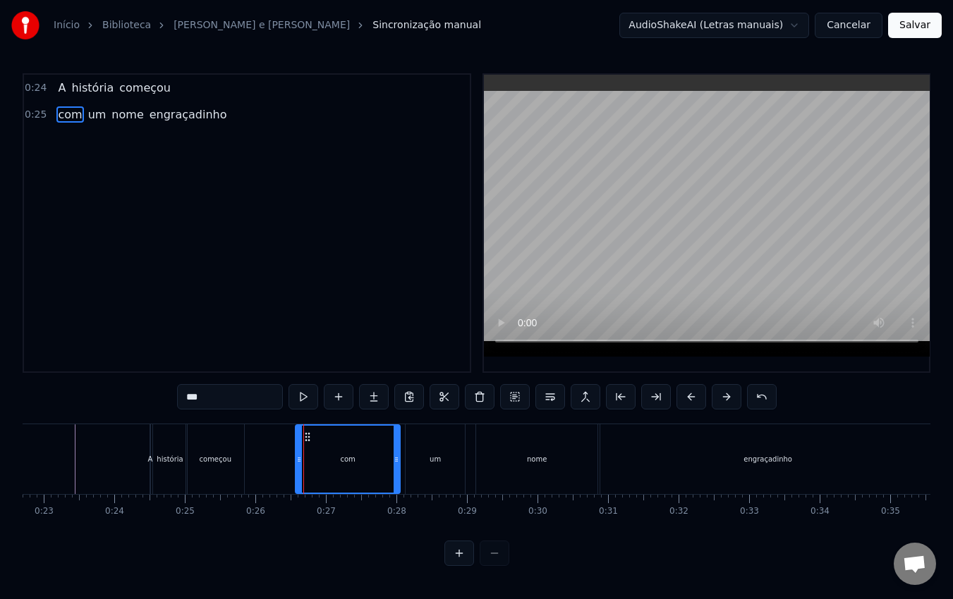
drag, startPoint x: 257, startPoint y: 434, endPoint x: 307, endPoint y: 432, distance: 50.8
click at [307, 432] on icon at bounding box center [307, 437] width 11 height 11
click at [205, 454] on div "começou" at bounding box center [216, 459] width 32 height 11
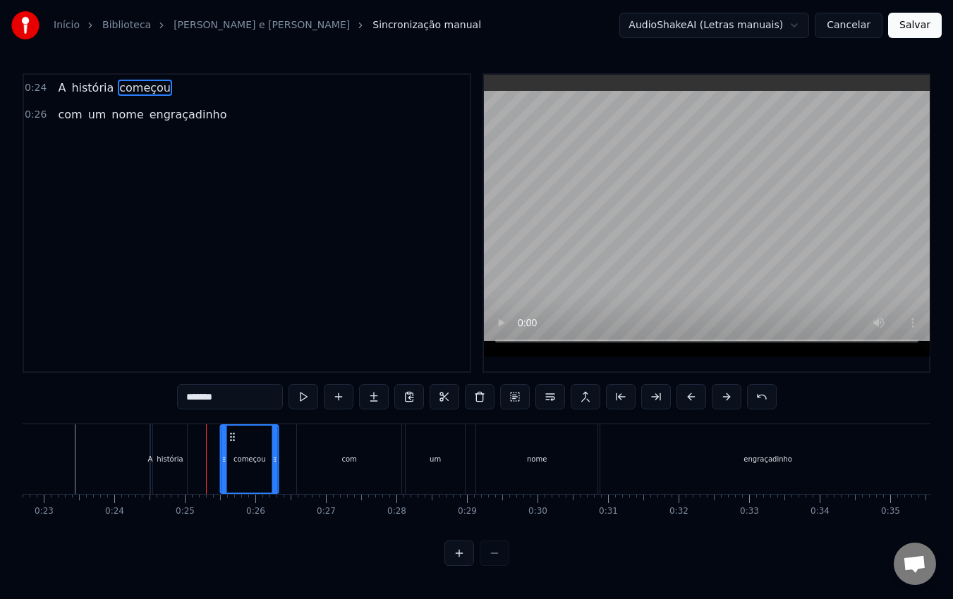
drag, startPoint x: 200, startPoint y: 438, endPoint x: 234, endPoint y: 437, distance: 34.6
click at [234, 437] on icon at bounding box center [232, 437] width 11 height 11
click
type input "********"
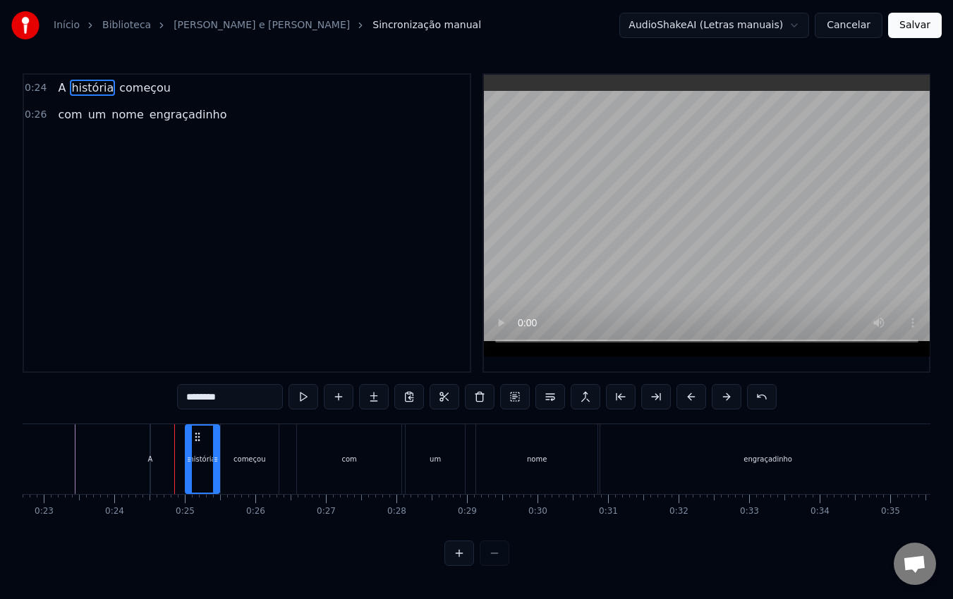
drag, startPoint x: 164, startPoint y: 435, endPoint x: 197, endPoint y: 432, distance: 32.6
drag, startPoint x: 164, startPoint y: 438, endPoint x: 190, endPoint y: 438, distance: 26.1
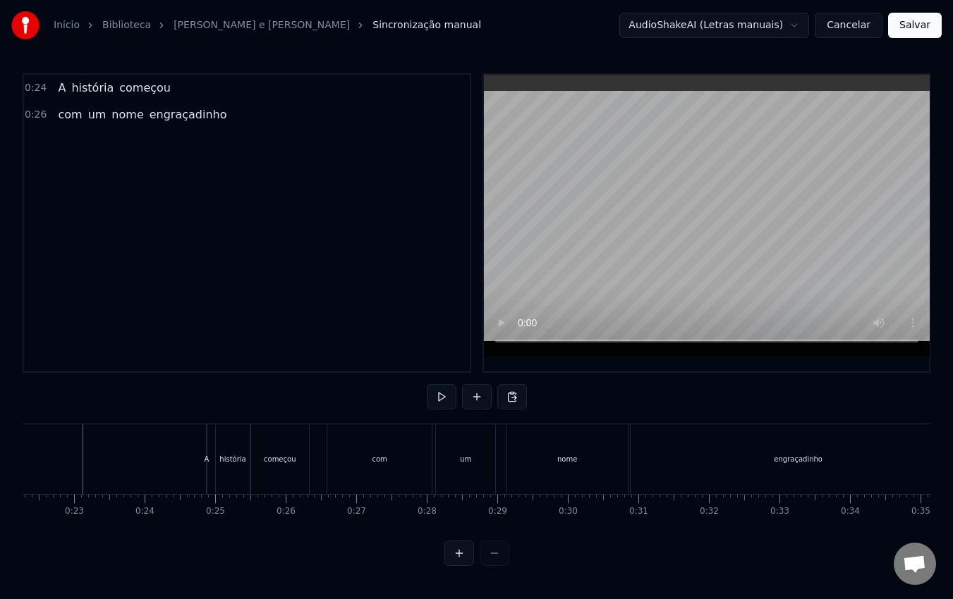
scroll to position [0, 1559]
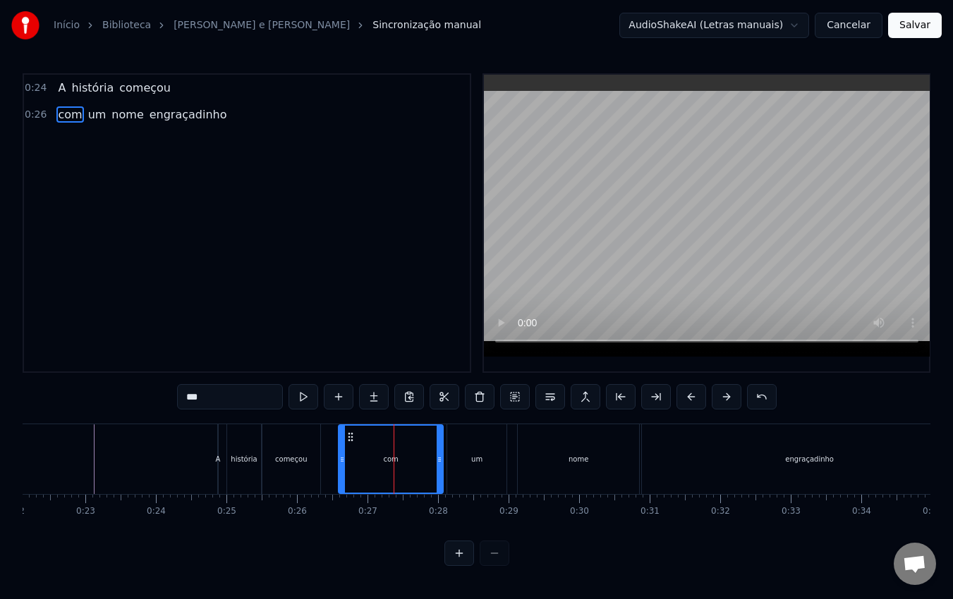
type input "*******"
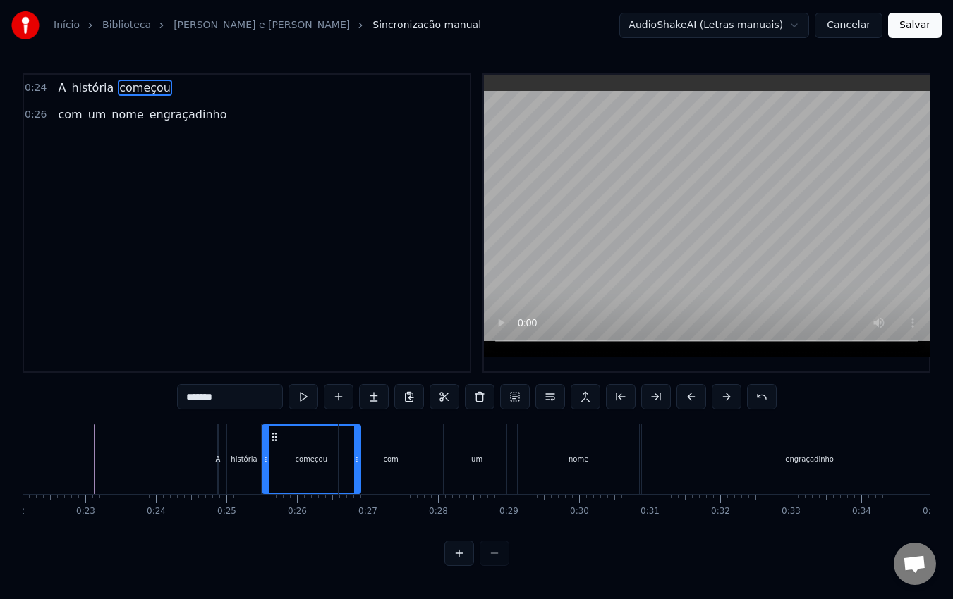
drag, startPoint x: 318, startPoint y: 462, endPoint x: 358, endPoint y: 460, distance: 40.2
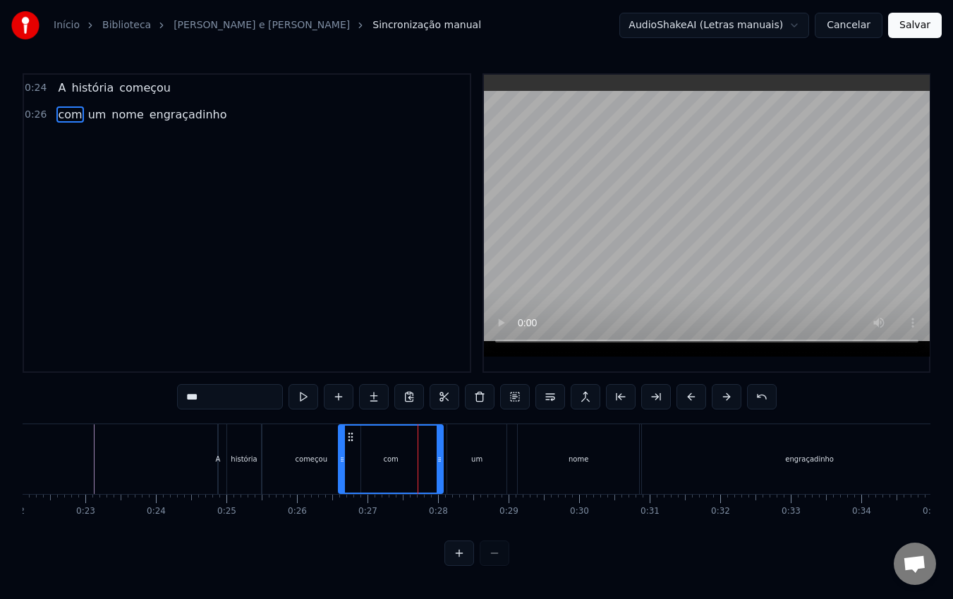
type input "**********"
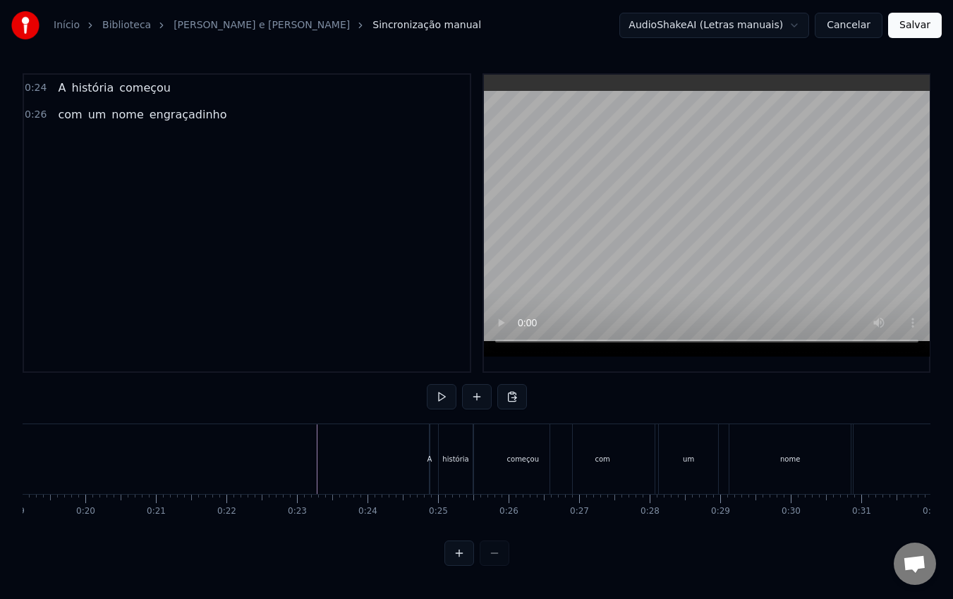
scroll to position [0, 1347]
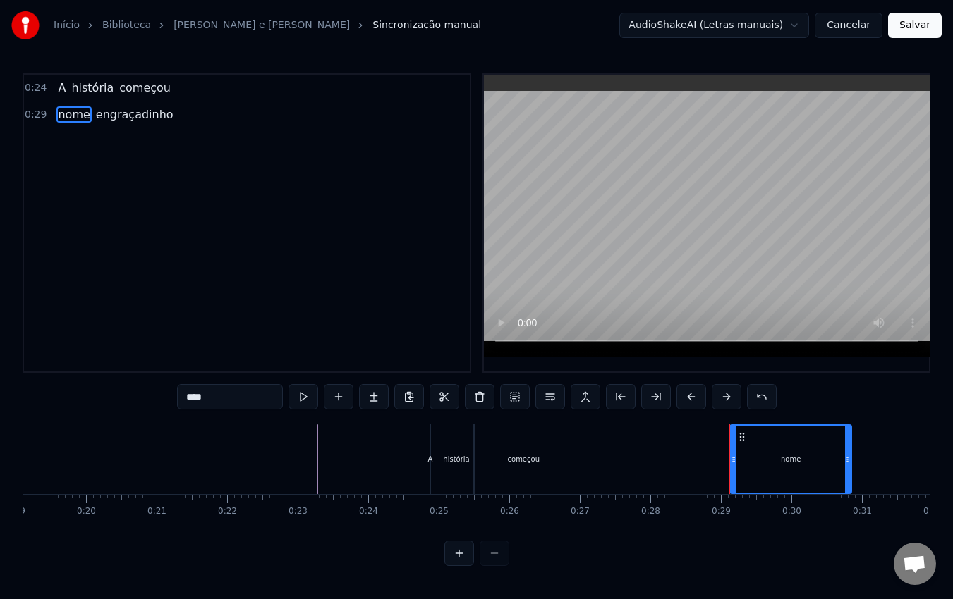
type input "**********"
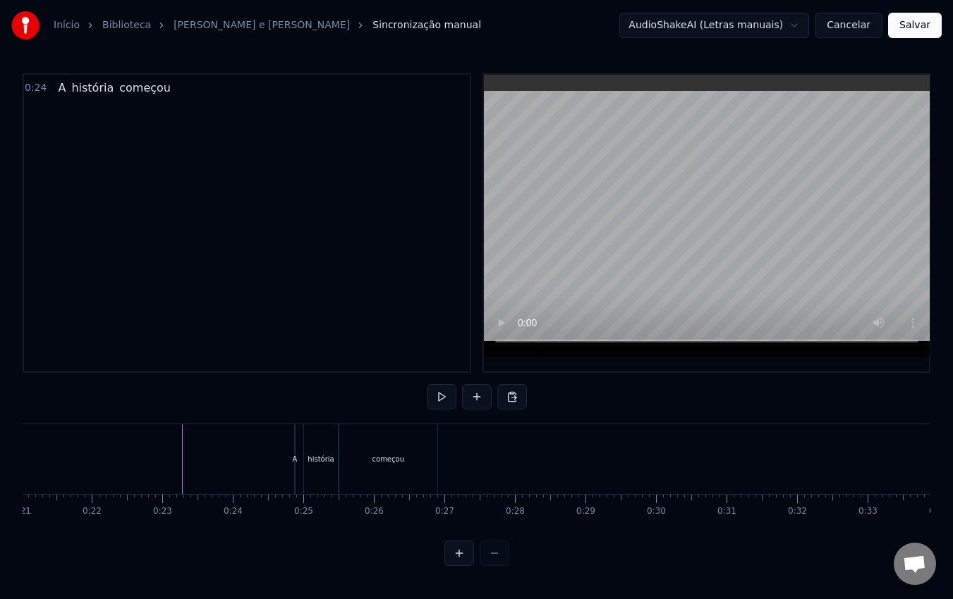
scroll to position [0, 1274]
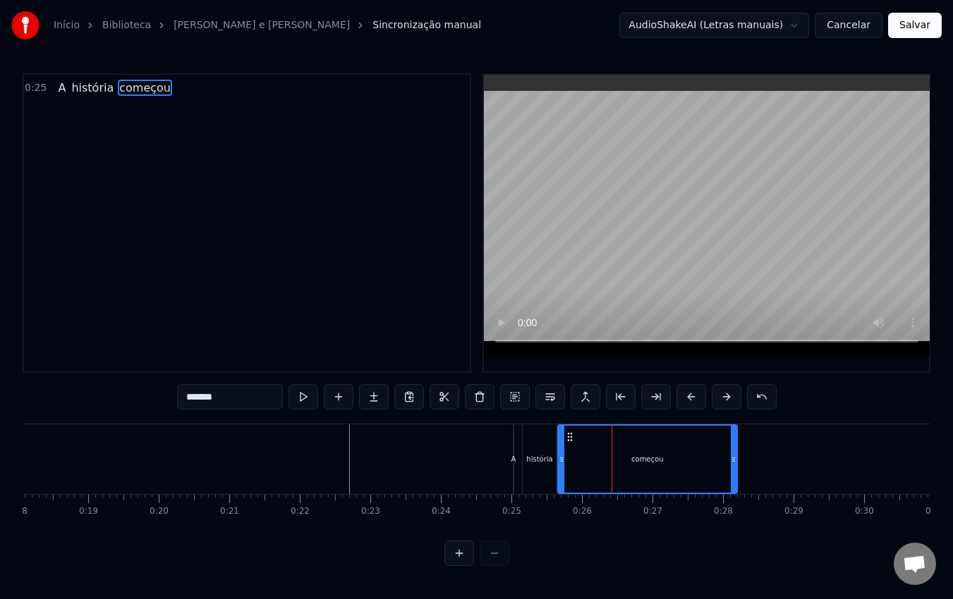
drag, startPoint x: 653, startPoint y: 459, endPoint x: 734, endPoint y: 454, distance: 81.2
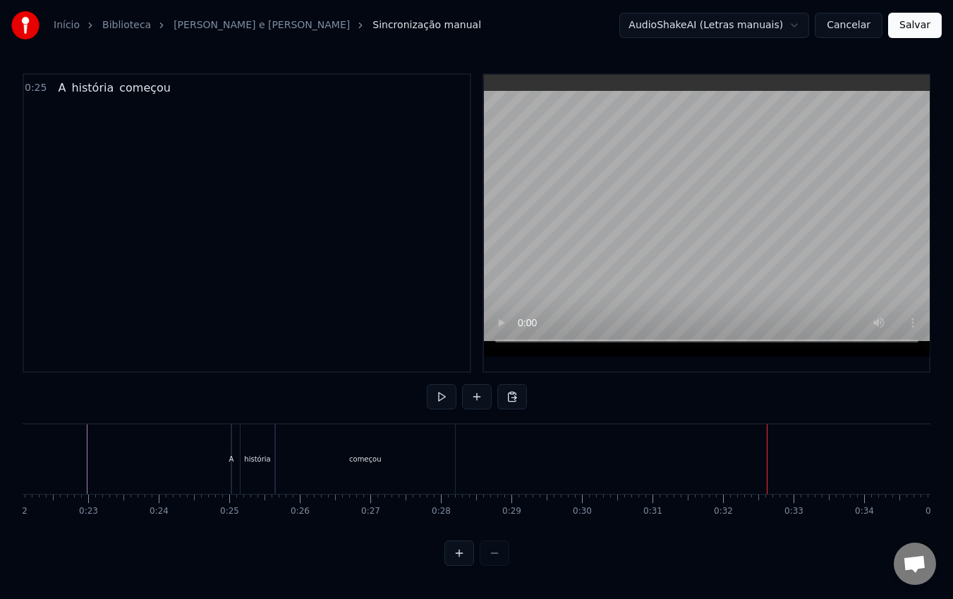
scroll to position [0, 1556]
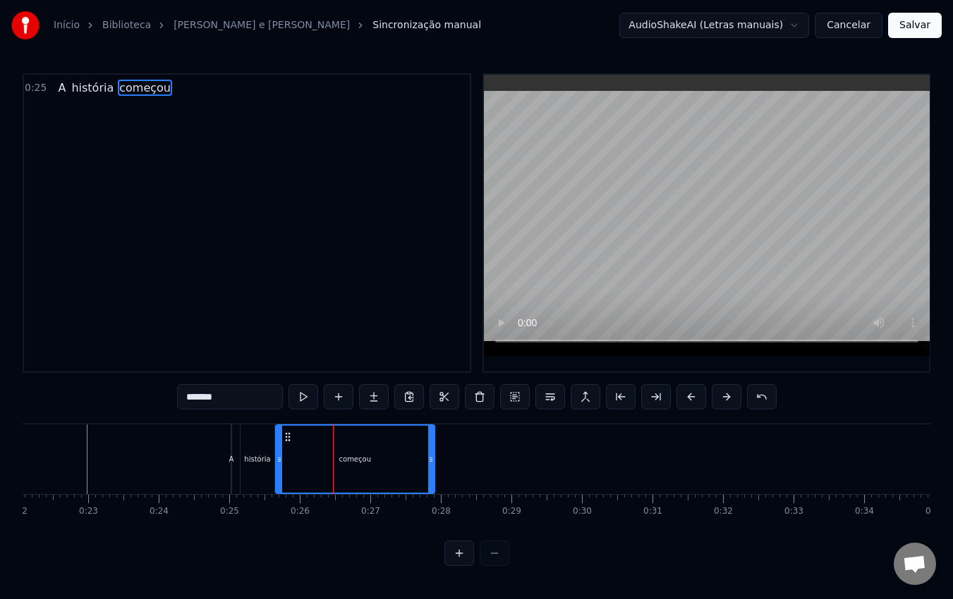
drag, startPoint x: 451, startPoint y: 459, endPoint x: 431, endPoint y: 456, distance: 20.6
drag, startPoint x: 431, startPoint y: 463, endPoint x: 421, endPoint y: 460, distance: 10.1
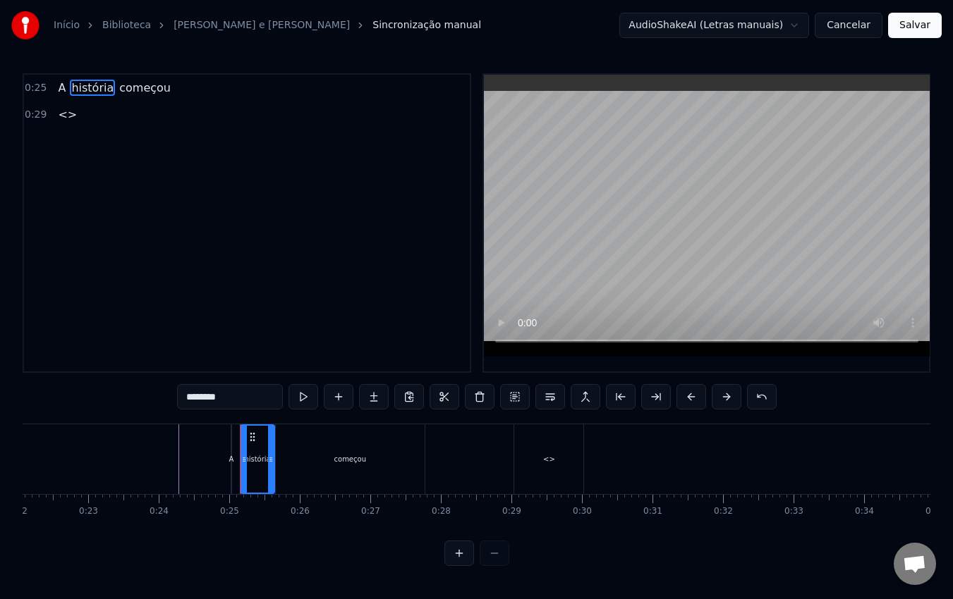
type input "**"
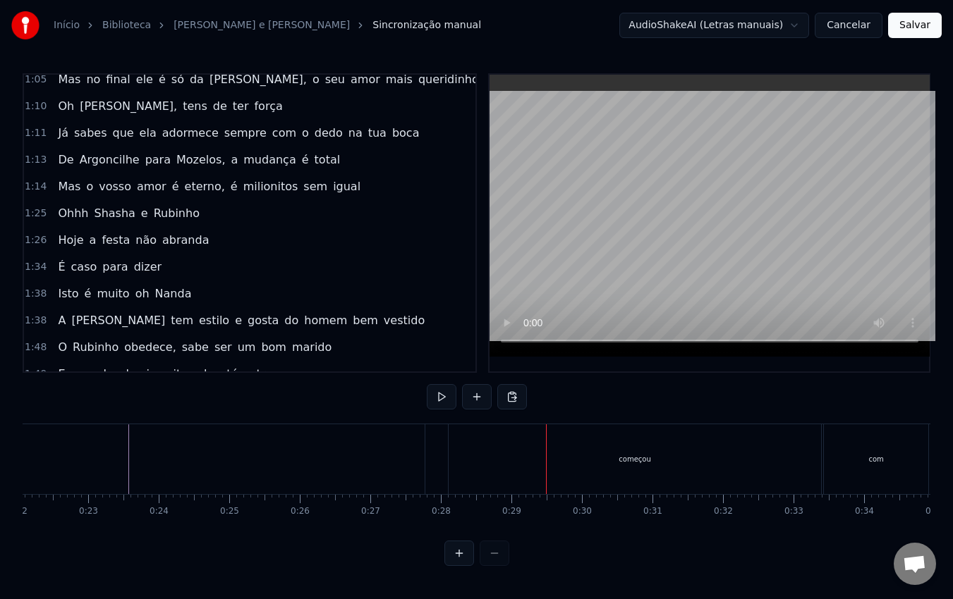
scroll to position [0, 0]
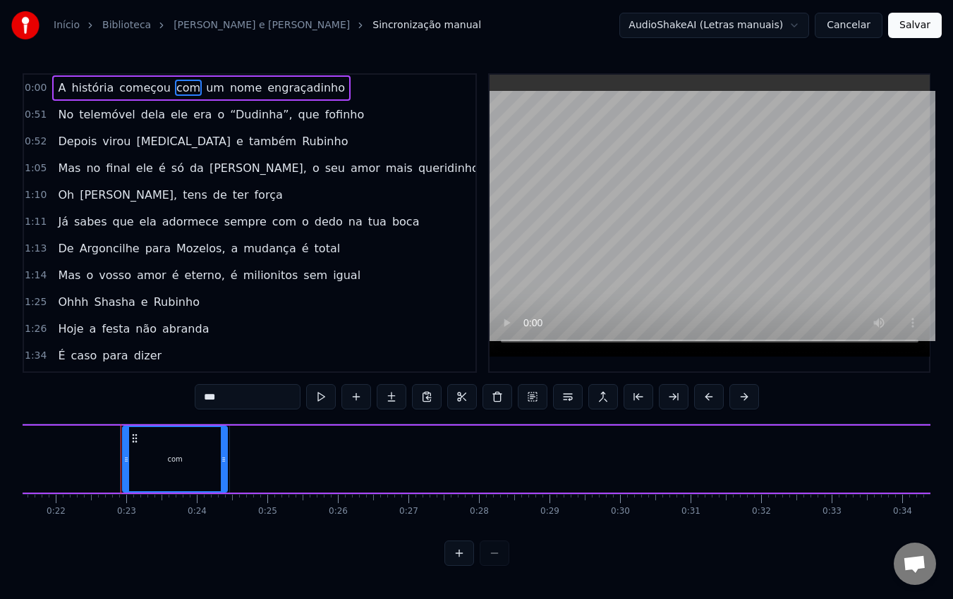
scroll to position [0, 1546]
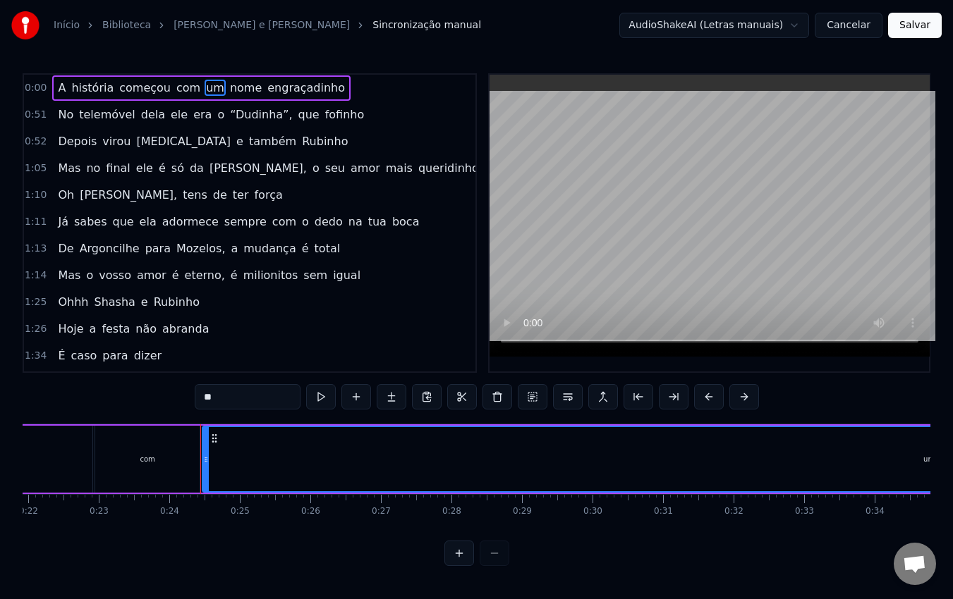
type input "***"
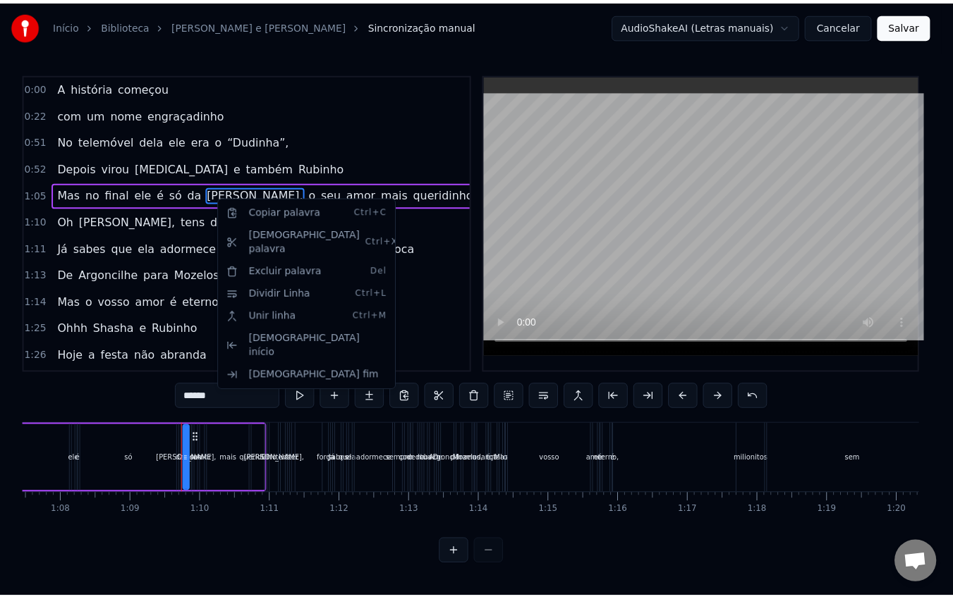
scroll to position [0, 4847]
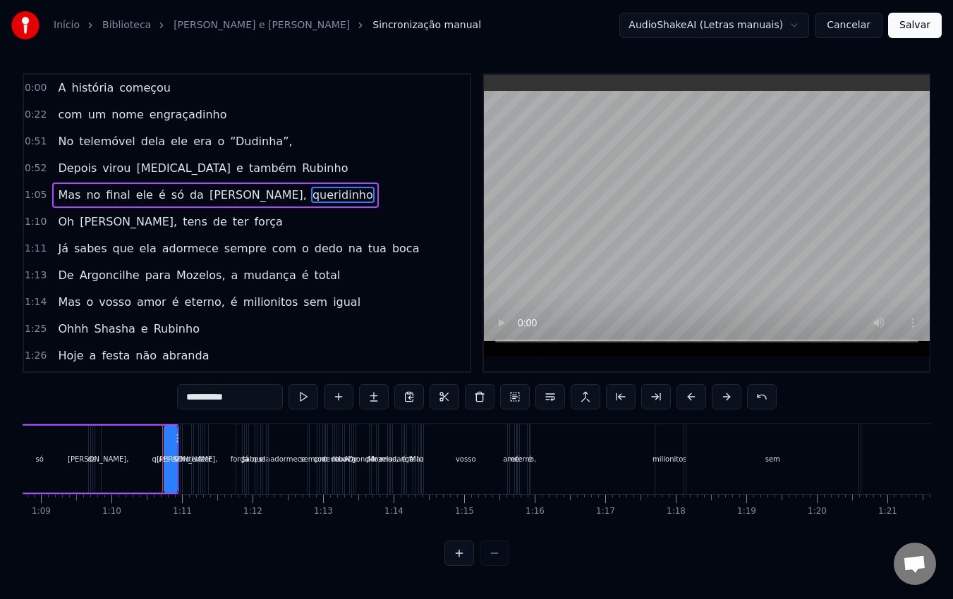
type input "**"
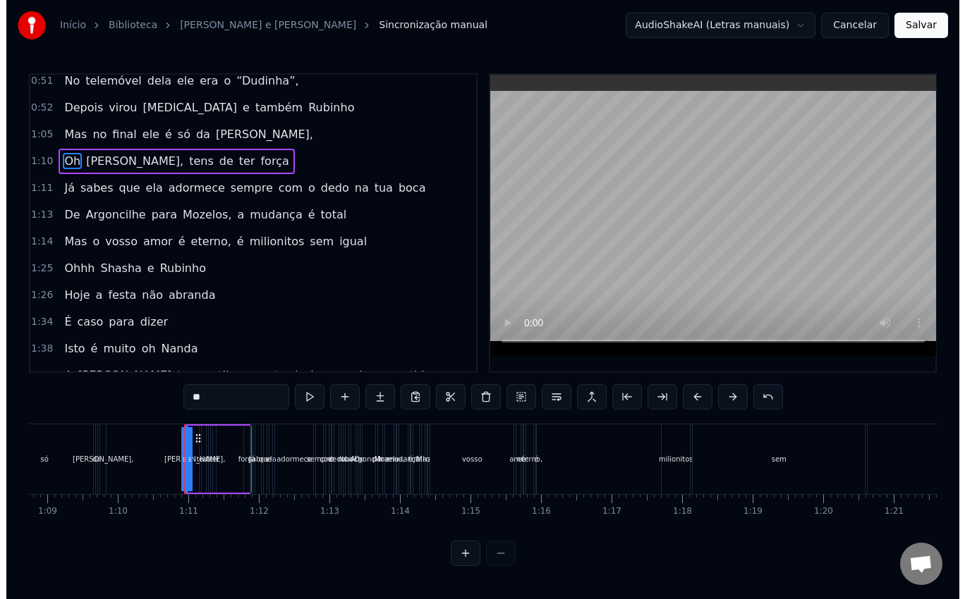
scroll to position [63, 0]
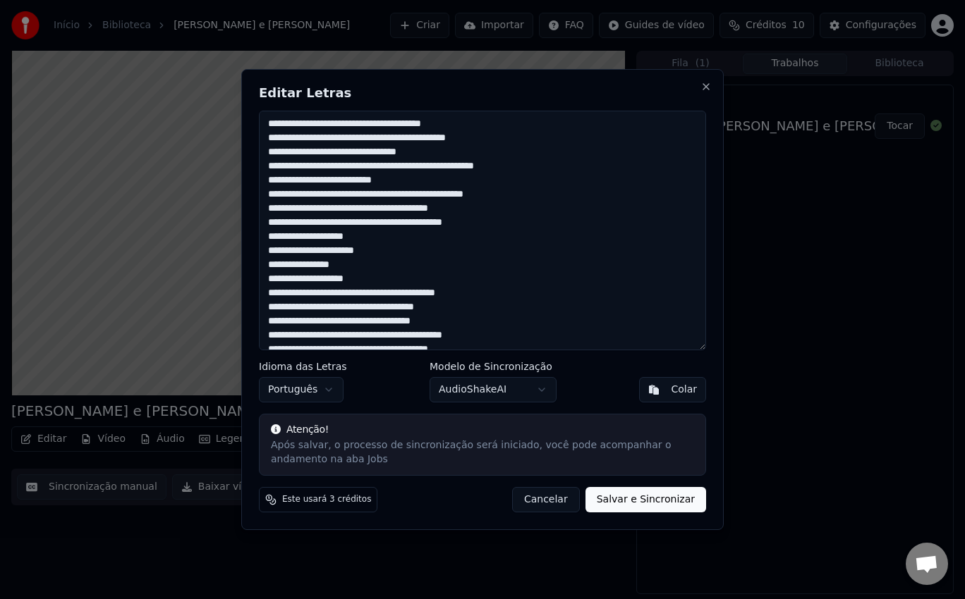
drag, startPoint x: 391, startPoint y: 340, endPoint x: 308, endPoint y: 173, distance: 186.7
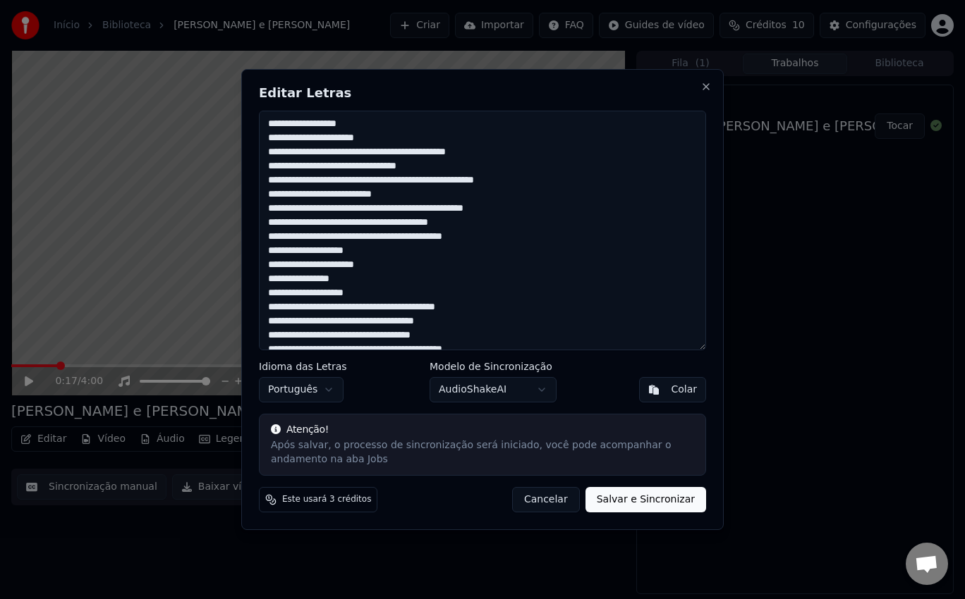
drag, startPoint x: 520, startPoint y: 152, endPoint x: 436, endPoint y: 147, distance: 84.1
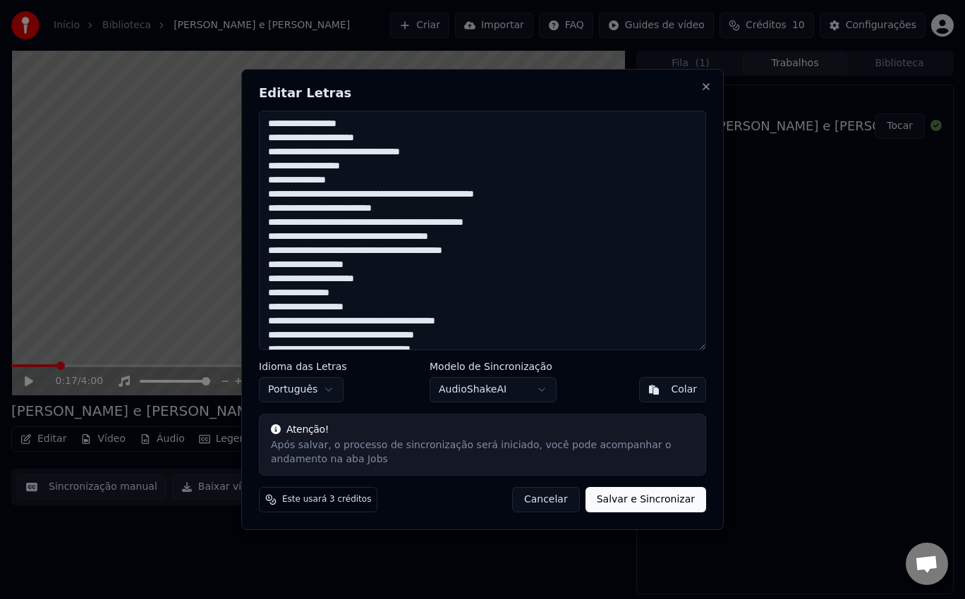
drag, startPoint x: 269, startPoint y: 266, endPoint x: 369, endPoint y: 305, distance: 107.0
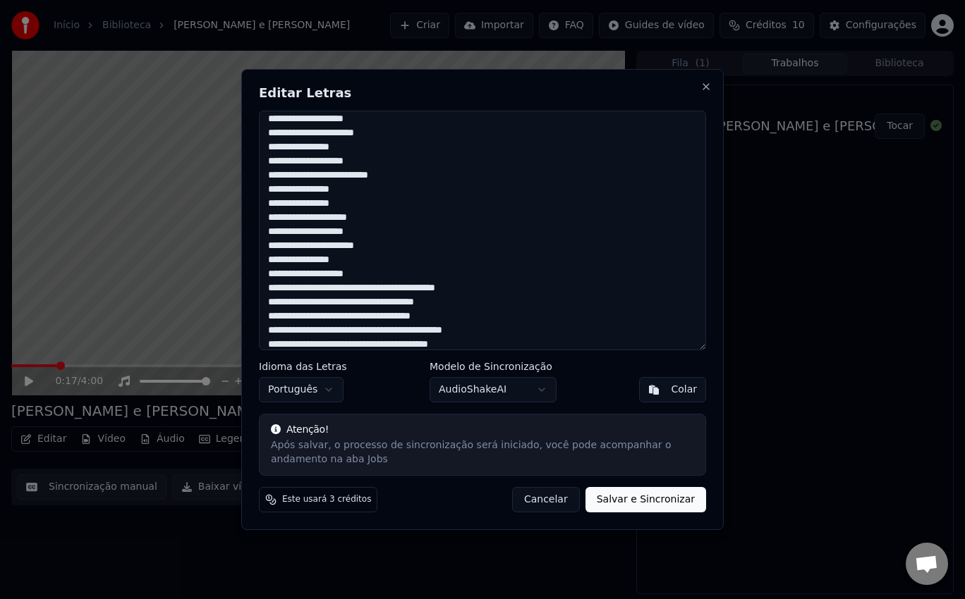
scroll to position [166, 0]
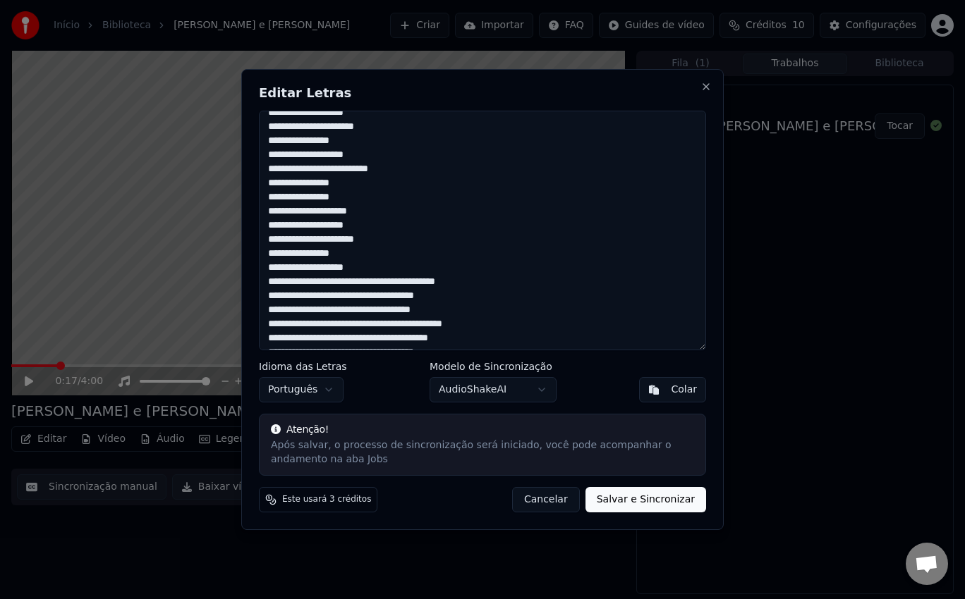
drag, startPoint x: 266, startPoint y: 225, endPoint x: 375, endPoint y: 263, distance: 115.7
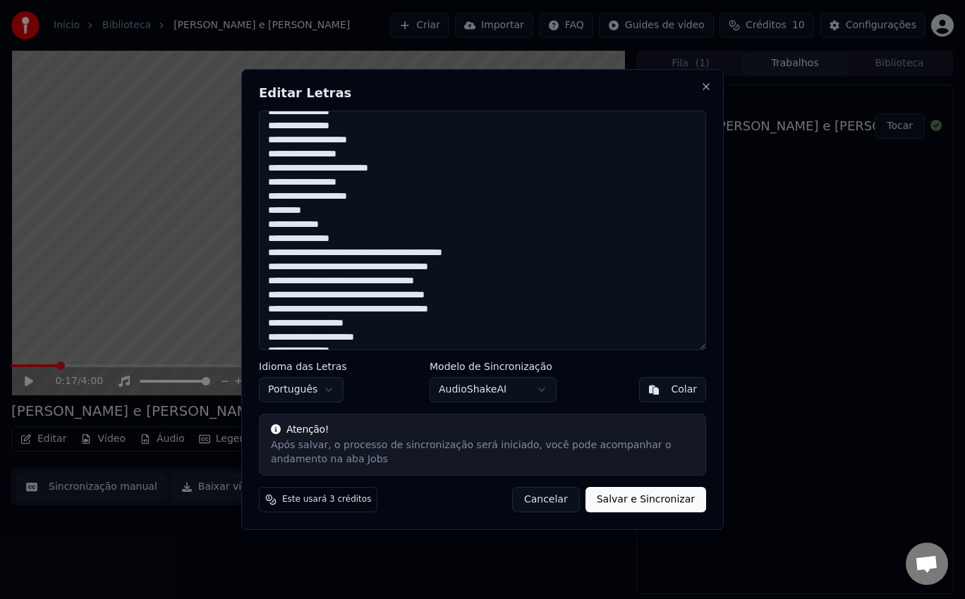
scroll to position [266, 0]
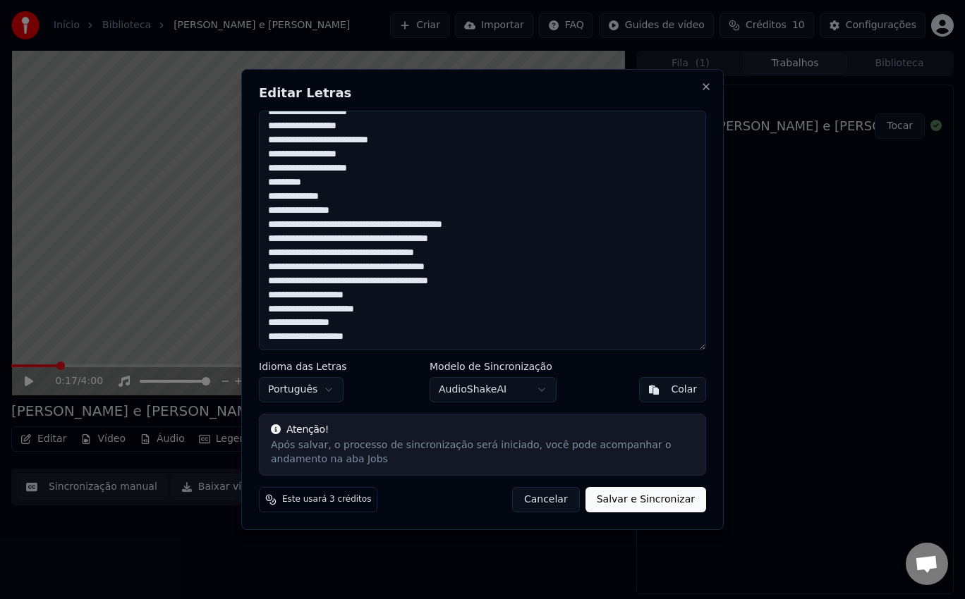
click at [268, 195] on textarea "**********" at bounding box center [482, 231] width 447 height 240
click at [275, 189] on textarea "**********" at bounding box center [482, 231] width 447 height 240
click at [381, 207] on textarea "**********" at bounding box center [482, 231] width 447 height 240
click at [274, 199] on textarea "**********" at bounding box center [482, 231] width 447 height 240
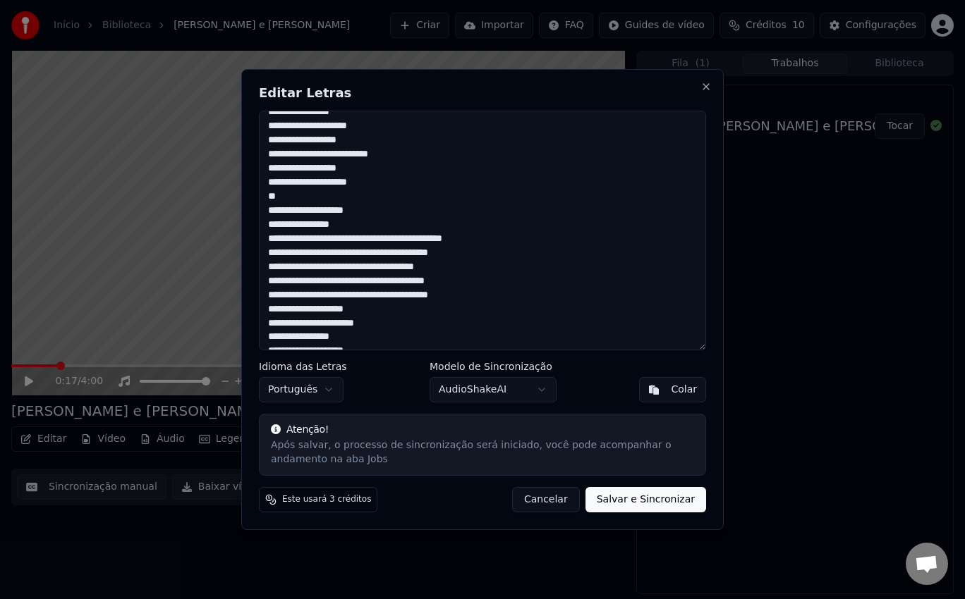
scroll to position [266, 0]
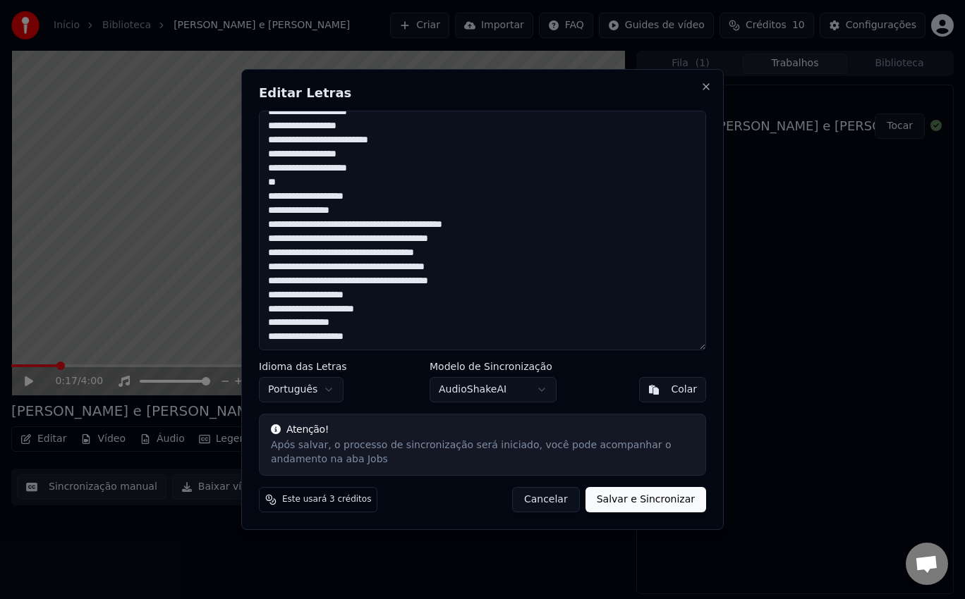
drag, startPoint x: 503, startPoint y: 226, endPoint x: 268, endPoint y: 224, distance: 234.8
click at [268, 224] on textarea "**********" at bounding box center [482, 231] width 447 height 240
click at [269, 223] on textarea "**********" at bounding box center [482, 231] width 447 height 240
click at [283, 226] on textarea "**********" at bounding box center [482, 231] width 447 height 240
click at [300, 226] on textarea "**********" at bounding box center [482, 231] width 447 height 240
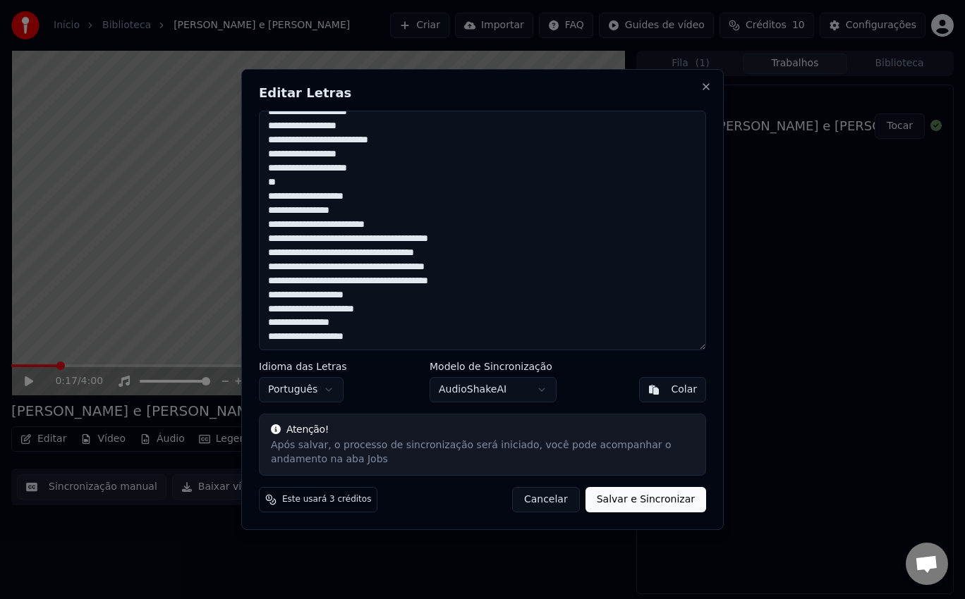
click at [301, 228] on textarea "**********" at bounding box center [482, 231] width 447 height 240
click at [270, 240] on textarea "**********" at bounding box center [482, 231] width 447 height 240
drag, startPoint x: 266, startPoint y: 294, endPoint x: 300, endPoint y: 295, distance: 34.6
click at [294, 292] on textarea "**********" at bounding box center [482, 231] width 447 height 240
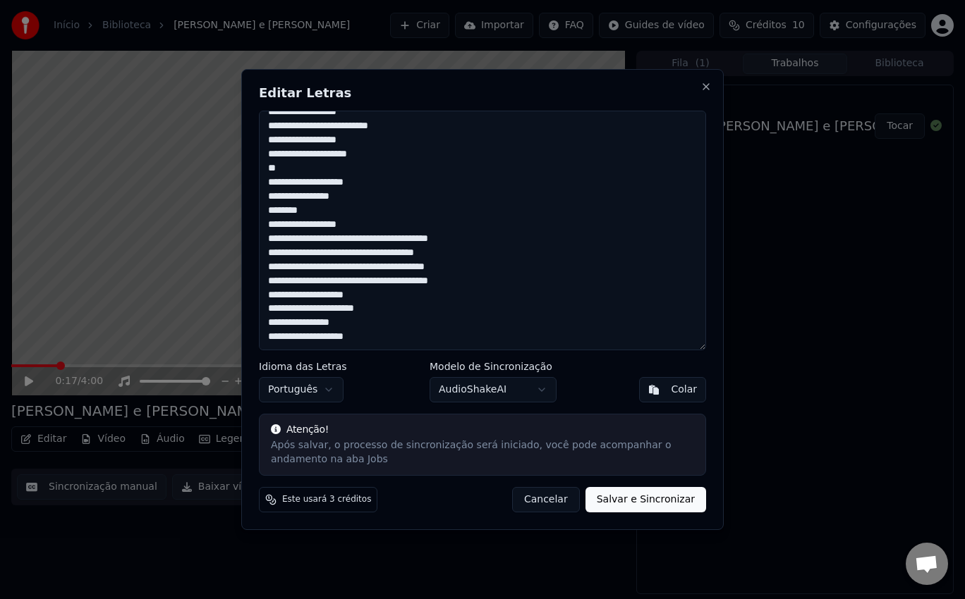
click at [319, 219] on textarea "**********" at bounding box center [482, 231] width 447 height 240
click at [269, 238] on textarea "**********" at bounding box center [482, 231] width 447 height 240
click at [292, 183] on textarea "**********" at bounding box center [482, 231] width 447 height 240
click at [385, 200] on textarea "**********" at bounding box center [482, 231] width 447 height 240
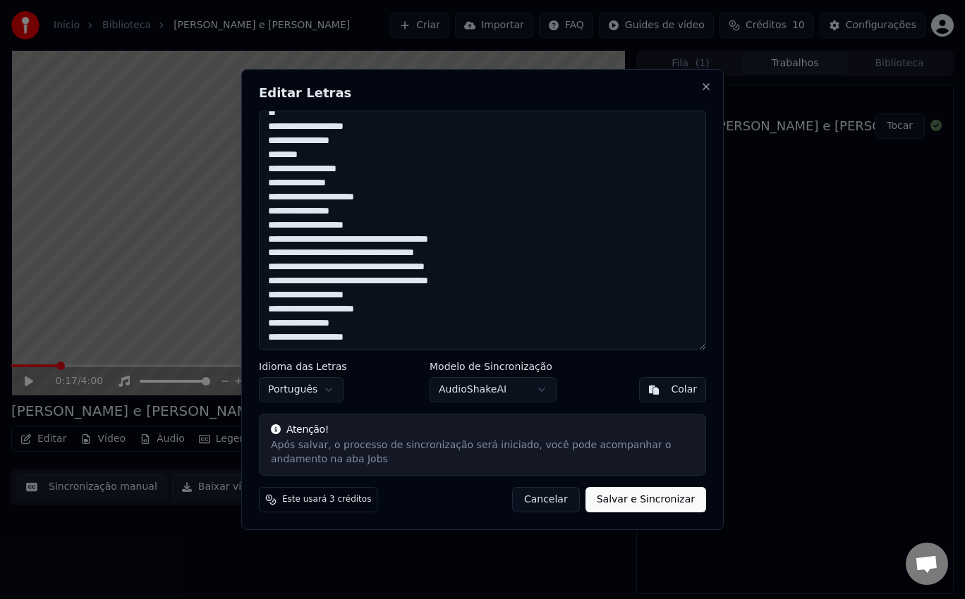
click at [526, 388] on body "Início Biblioteca [PERSON_NAME] e [PERSON_NAME] Importar FAQ Guides de vídeo Cr…" at bounding box center [482, 299] width 965 height 599
click at [351, 239] on textarea "**********" at bounding box center [482, 231] width 447 height 240
drag, startPoint x: 267, startPoint y: 166, endPoint x: 288, endPoint y: 171, distance: 21.0
click at [288, 171] on textarea "**********" at bounding box center [482, 231] width 447 height 240
click at [301, 187] on textarea "**********" at bounding box center [482, 231] width 447 height 240
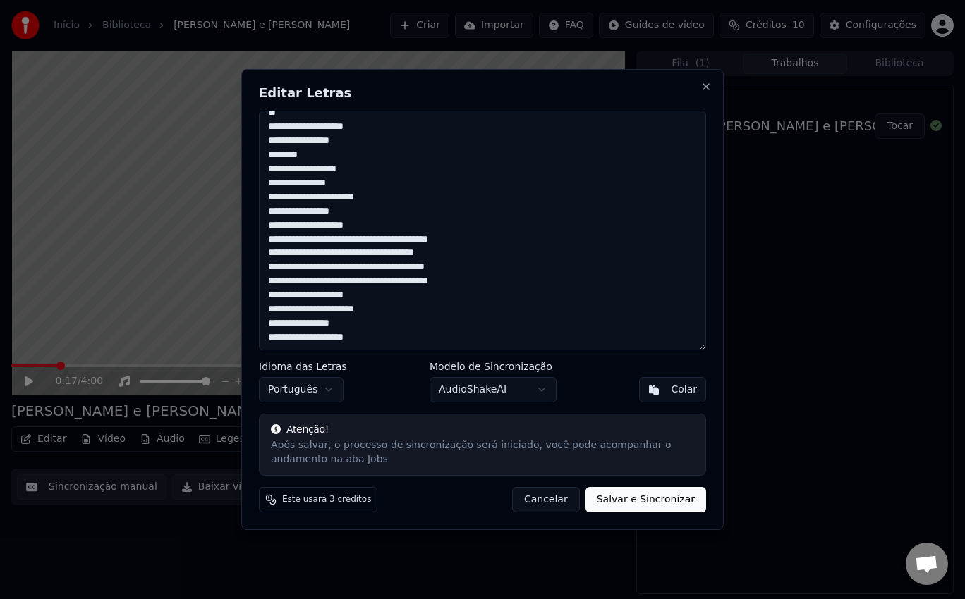
click at [301, 201] on textarea "**********" at bounding box center [482, 231] width 447 height 240
click at [303, 220] on textarea "**********" at bounding box center [482, 231] width 447 height 240
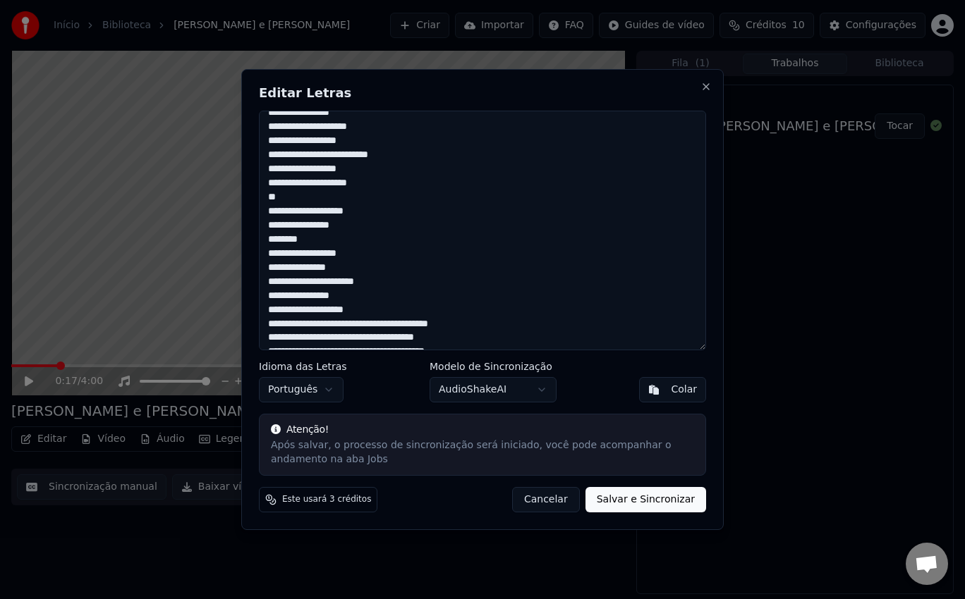
scroll to position [336, 0]
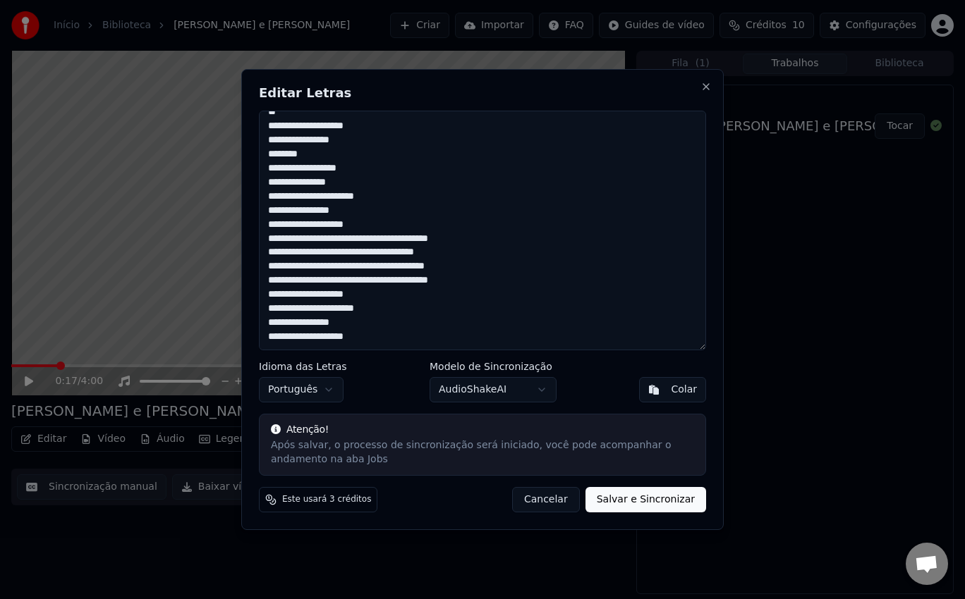
drag, startPoint x: 269, startPoint y: 240, endPoint x: 489, endPoint y: 281, distance: 223.9
click at [489, 281] on textarea "**********" at bounding box center [482, 231] width 447 height 240
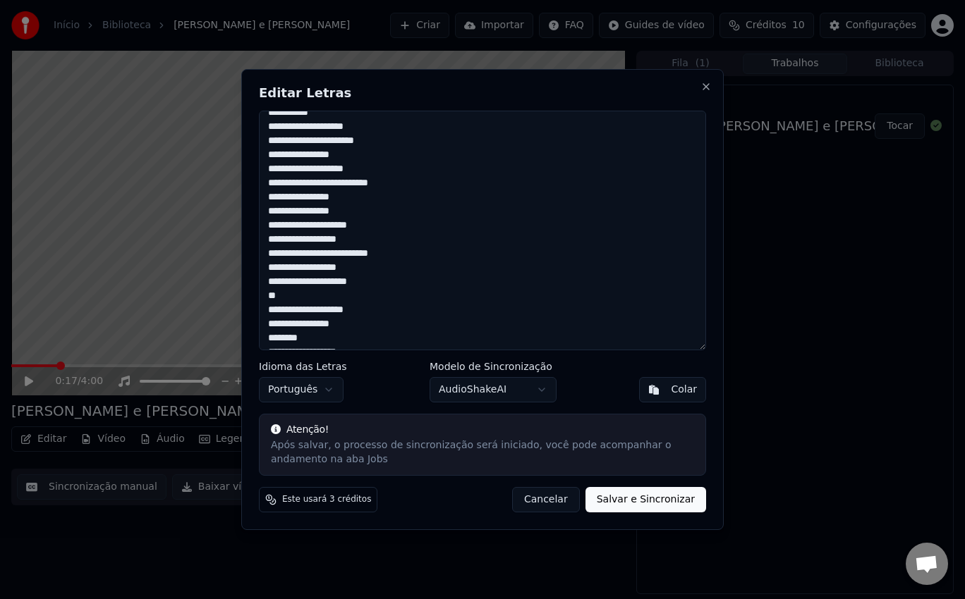
scroll to position [151, 0]
click at [280, 296] on textarea "**********" at bounding box center [482, 231] width 447 height 240
click at [385, 283] on textarea "**********" at bounding box center [482, 231] width 447 height 240
click at [363, 226] on textarea "**********" at bounding box center [482, 231] width 447 height 240
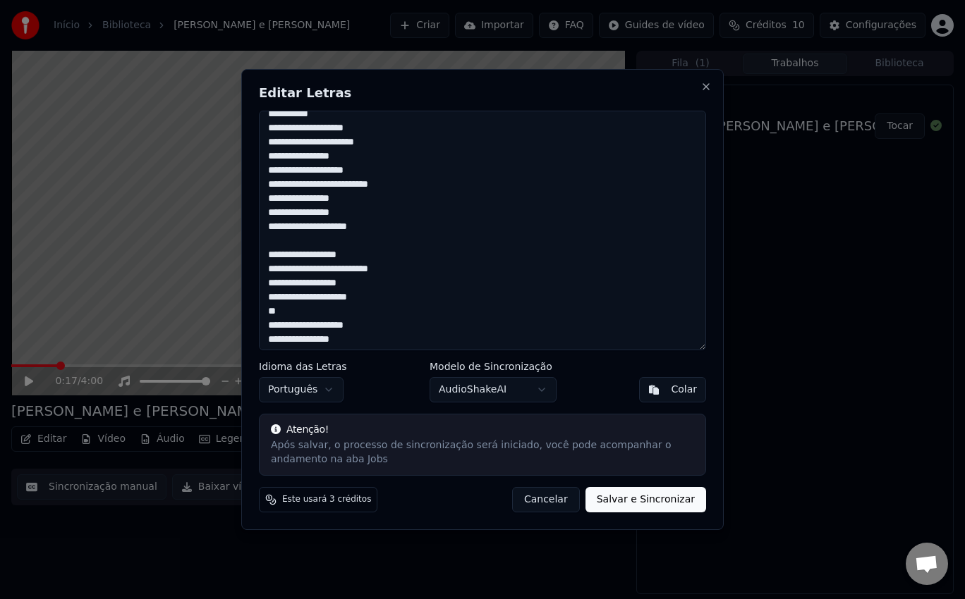
paste textarea "**********"
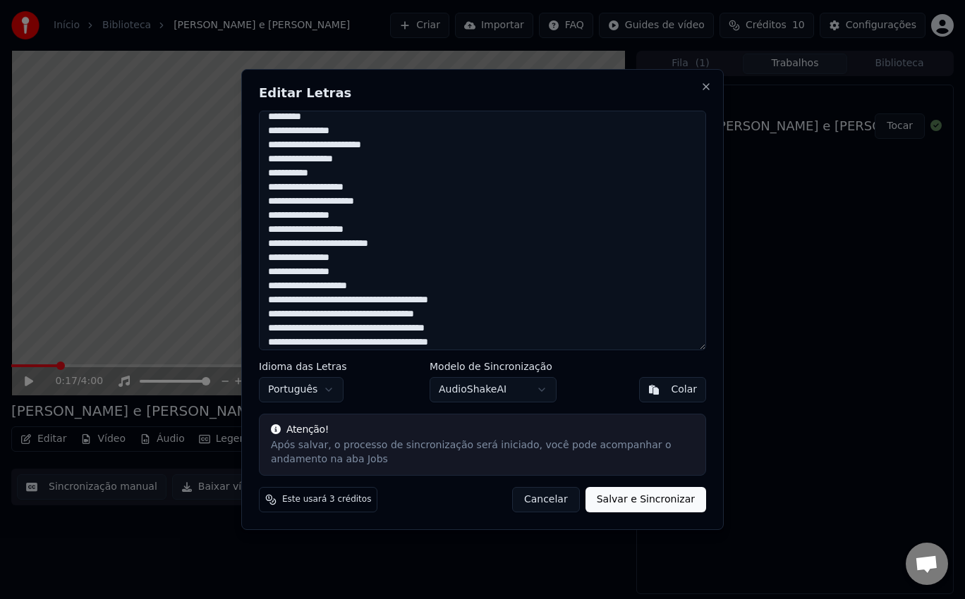
scroll to position [0, 0]
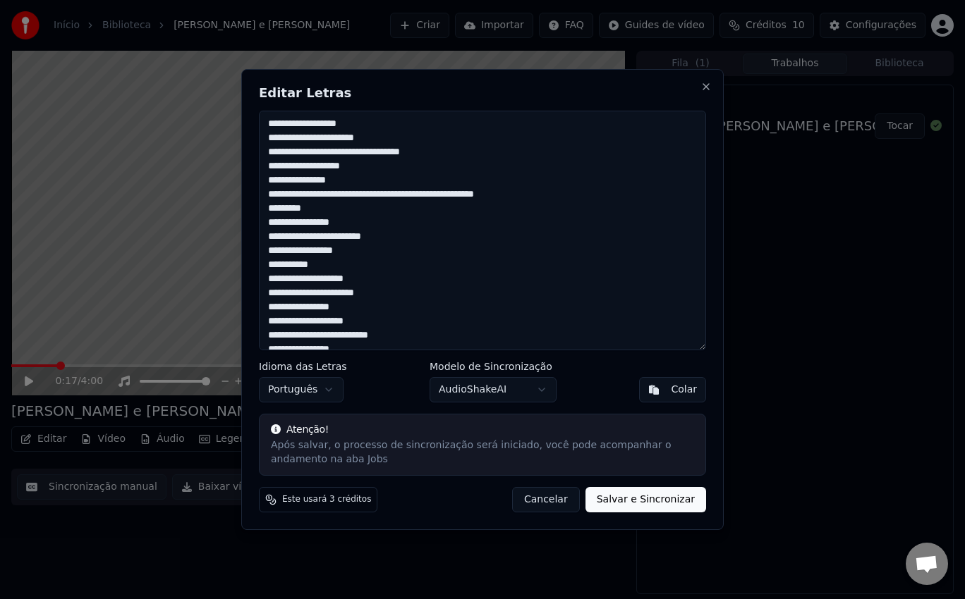
drag, startPoint x: 533, startPoint y: 192, endPoint x: 367, endPoint y: 197, distance: 166.5
click at [367, 197] on textarea "**********" at bounding box center [482, 231] width 447 height 240
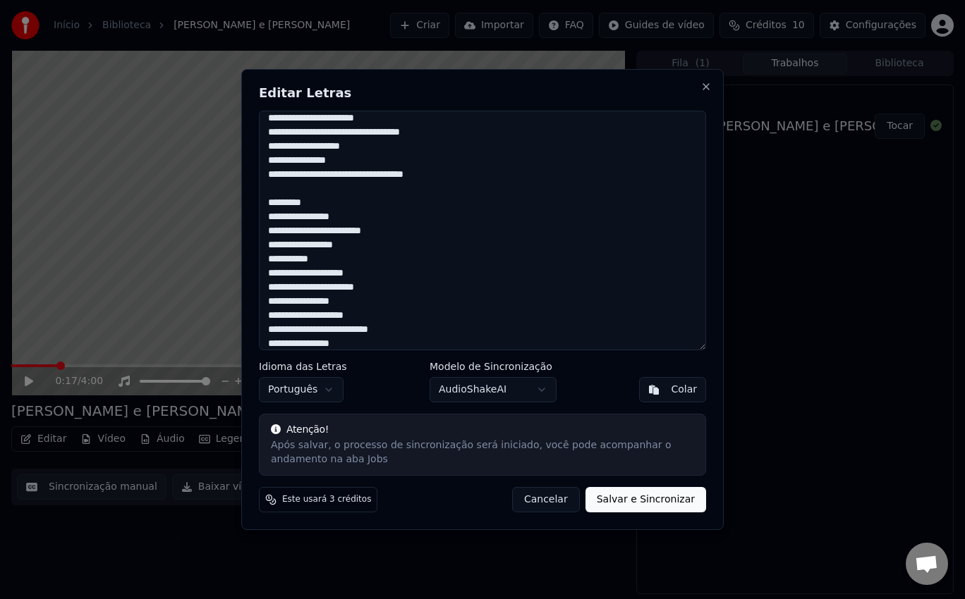
scroll to position [38, 0]
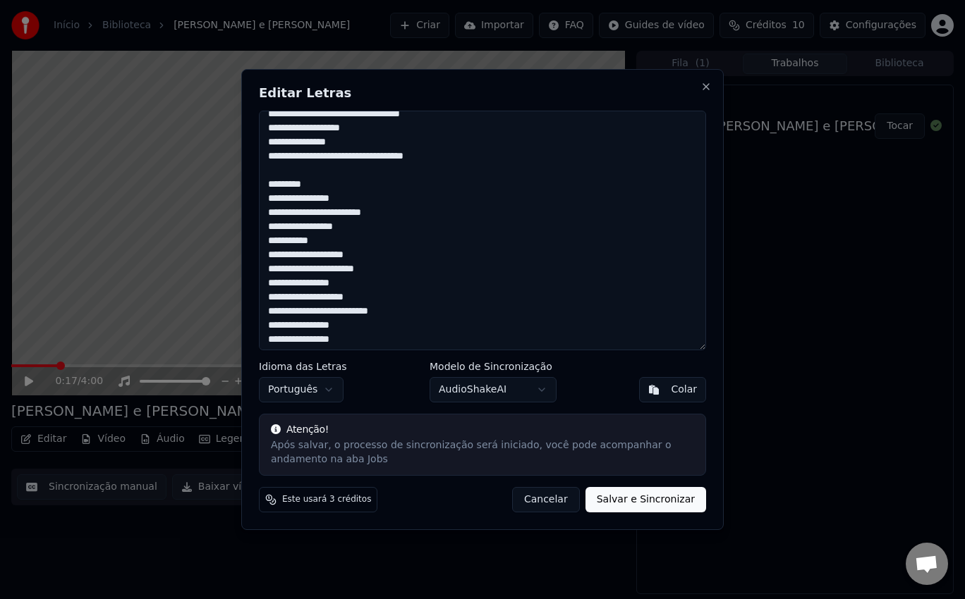
click at [304, 228] on textarea "**********" at bounding box center [482, 231] width 447 height 240
click at [305, 228] on textarea "**********" at bounding box center [482, 231] width 447 height 240
click at [307, 230] on textarea "**********" at bounding box center [482, 231] width 447 height 240
click at [331, 245] on textarea "**********" at bounding box center [482, 231] width 447 height 240
click at [294, 271] on textarea "**********" at bounding box center [482, 231] width 447 height 240
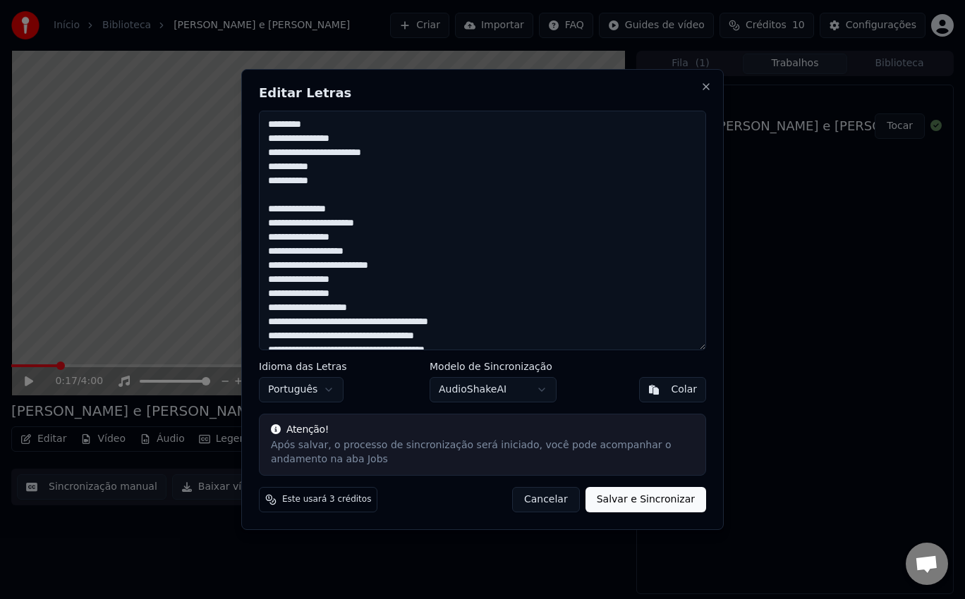
scroll to position [106, 0]
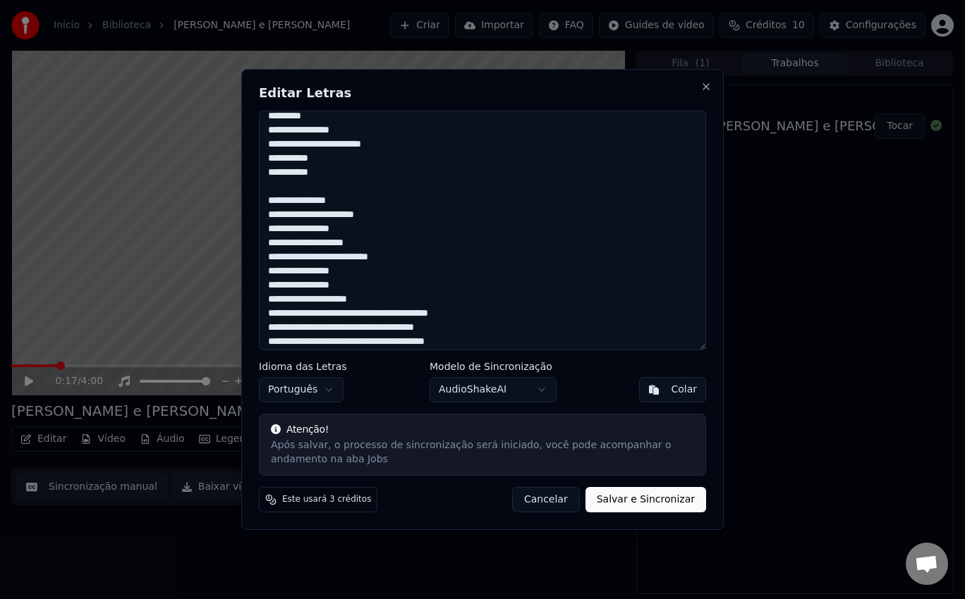
click at [379, 250] on textarea "**********" at bounding box center [482, 231] width 447 height 240
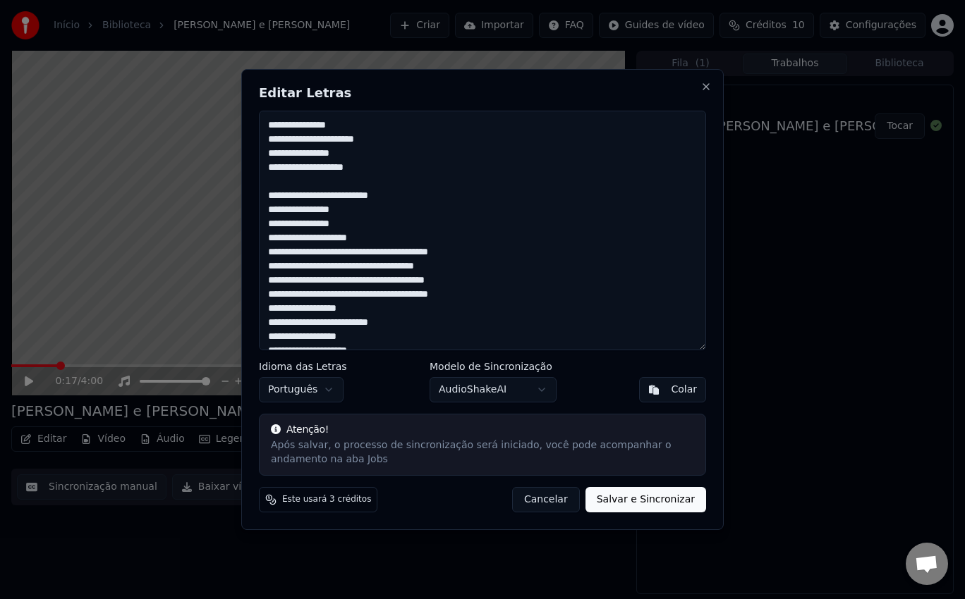
scroll to position [183, 0]
click at [271, 236] on textarea "**********" at bounding box center [482, 231] width 447 height 240
click at [271, 235] on textarea "**********" at bounding box center [482, 231] width 447 height 240
click at [271, 238] on textarea "**********" at bounding box center [482, 231] width 447 height 240
click at [267, 241] on textarea "**********" at bounding box center [482, 231] width 447 height 240
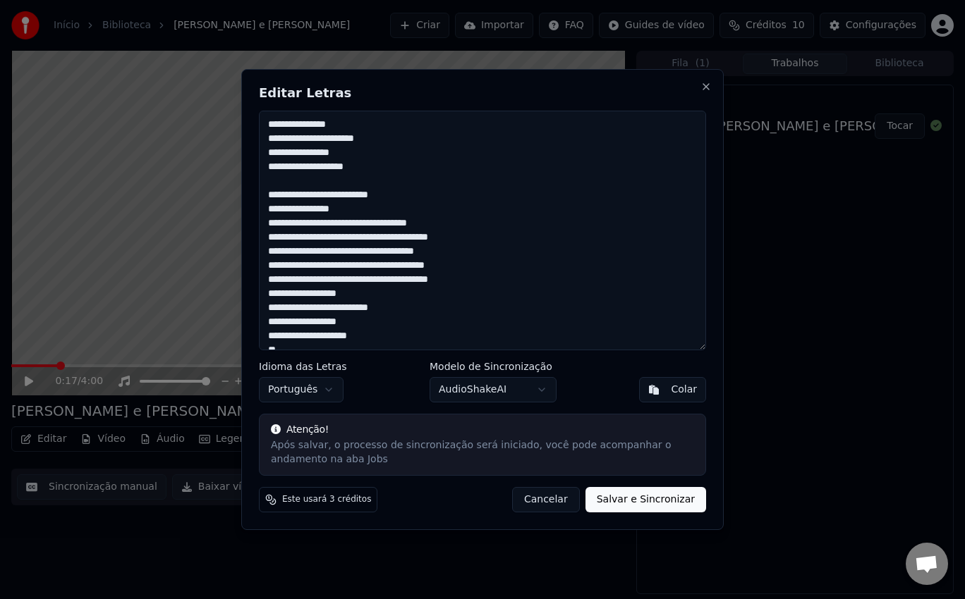
click at [452, 224] on textarea "**********" at bounding box center [482, 231] width 447 height 240
click at [392, 279] on textarea "**********" at bounding box center [482, 231] width 447 height 240
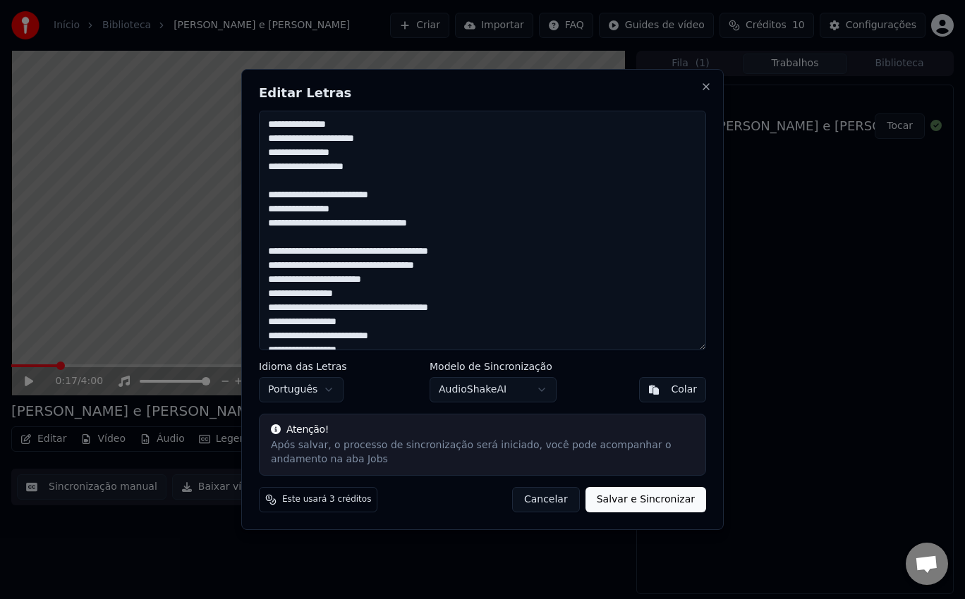
drag, startPoint x: 446, startPoint y: 267, endPoint x: 267, endPoint y: 253, distance: 179.6
click at [267, 253] on textarea "**********" at bounding box center [482, 231] width 447 height 240
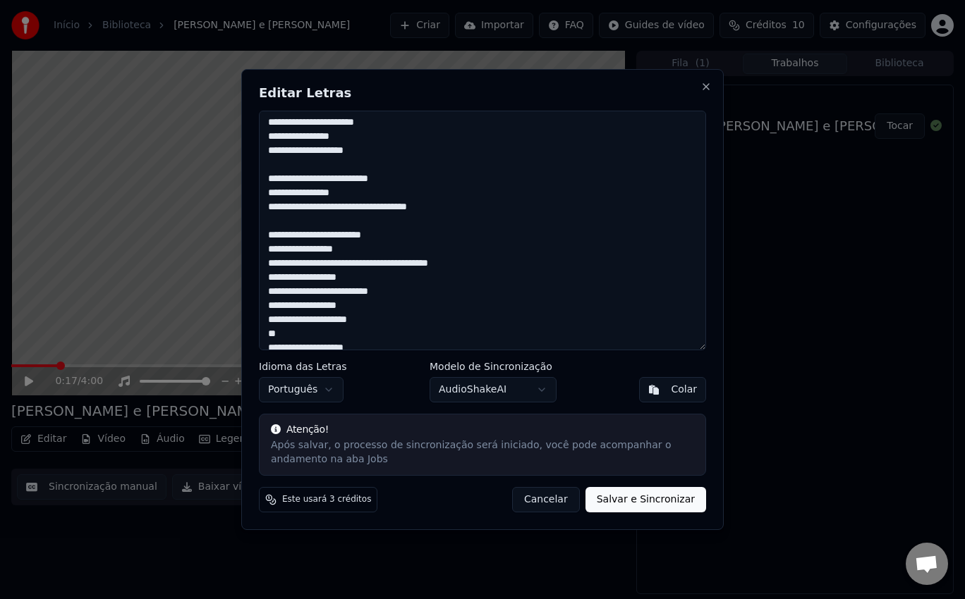
scroll to position [207, 0]
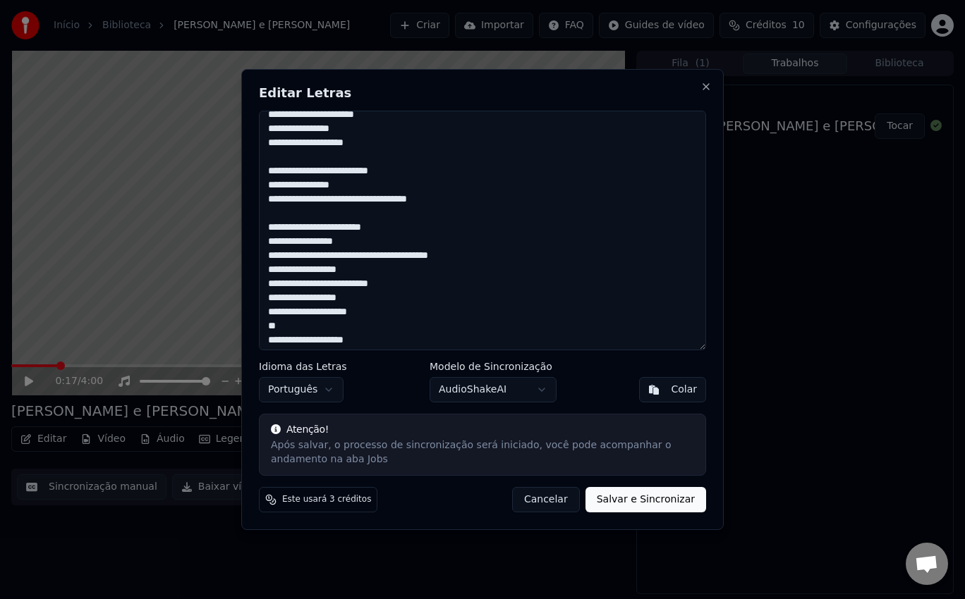
click at [497, 259] on textarea "**********" at bounding box center [482, 231] width 447 height 240
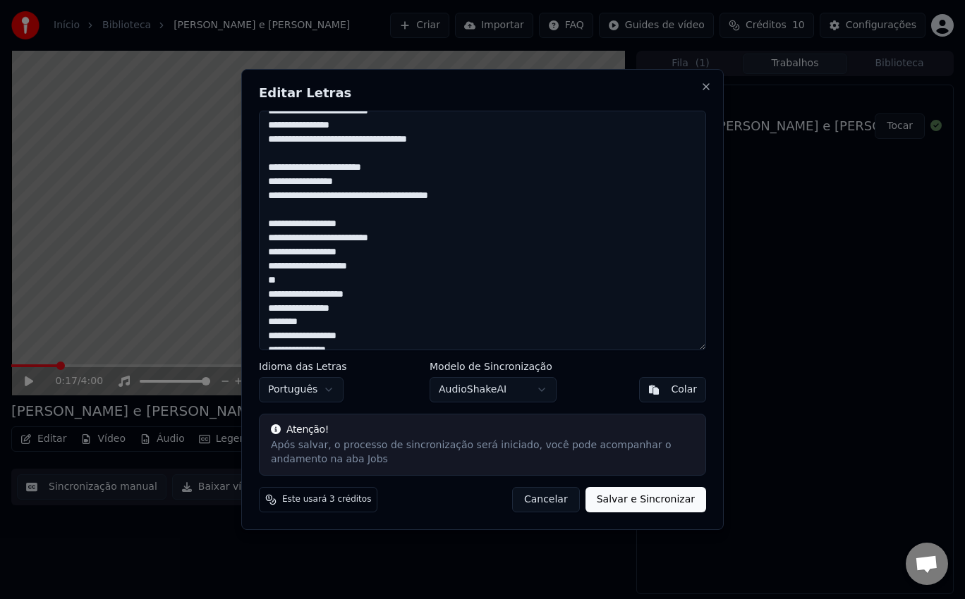
drag, startPoint x: 385, startPoint y: 266, endPoint x: 265, endPoint y: 217, distance: 129.4
click at [265, 217] on textarea "**********" at bounding box center [482, 231] width 447 height 240
click at [331, 193] on textarea "**********" at bounding box center [482, 231] width 447 height 240
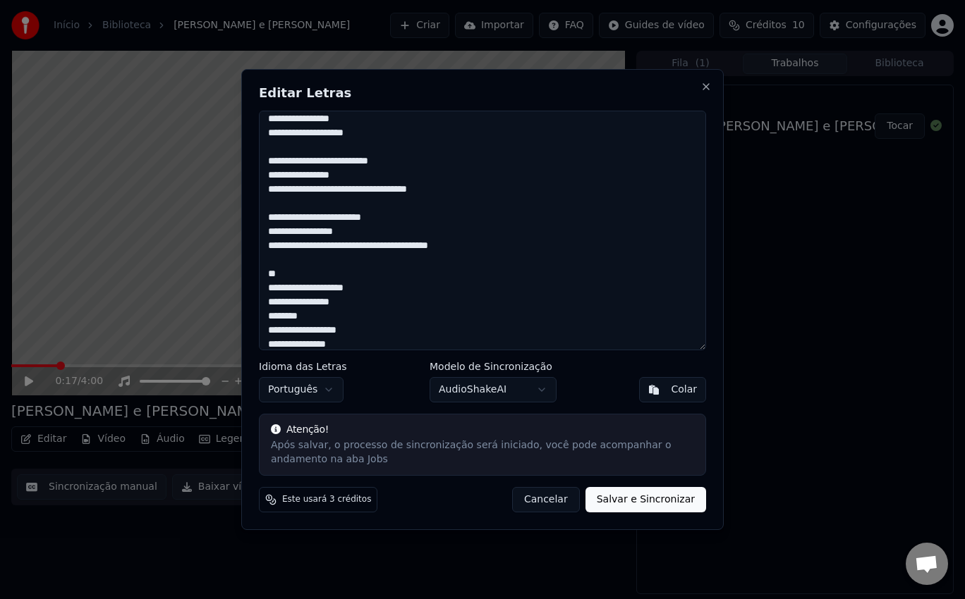
scroll to position [218, 0]
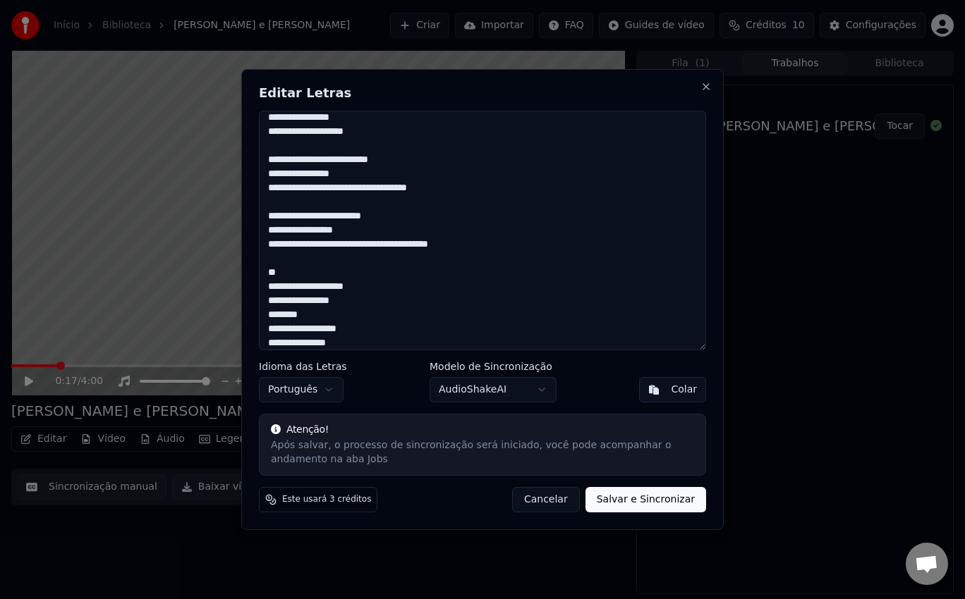
click at [385, 245] on textarea "**********" at bounding box center [482, 231] width 447 height 240
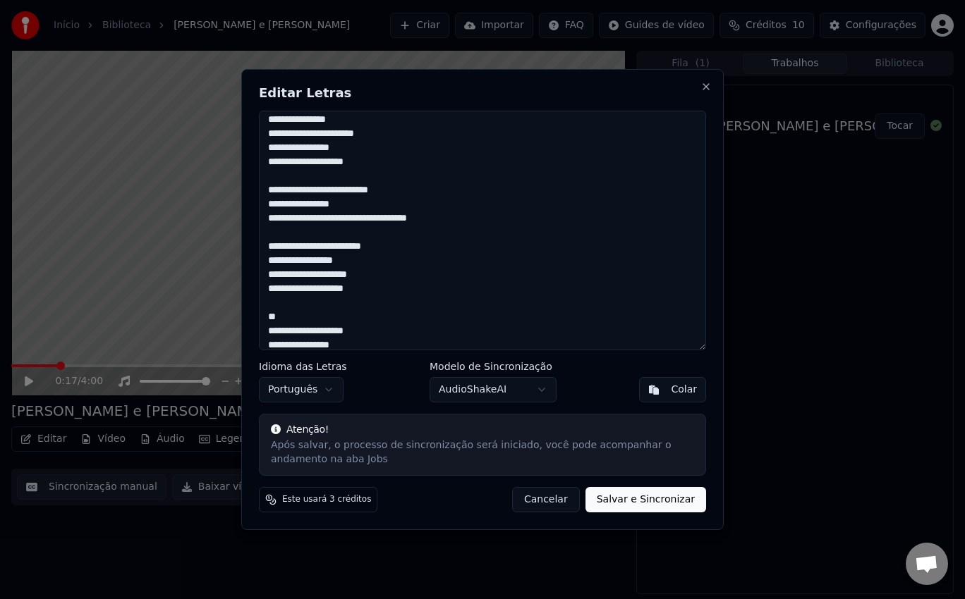
scroll to position [188, 0]
drag, startPoint x: 372, startPoint y: 289, endPoint x: 268, endPoint y: 285, distance: 103.7
click at [268, 285] on textarea "**********" at bounding box center [482, 231] width 447 height 240
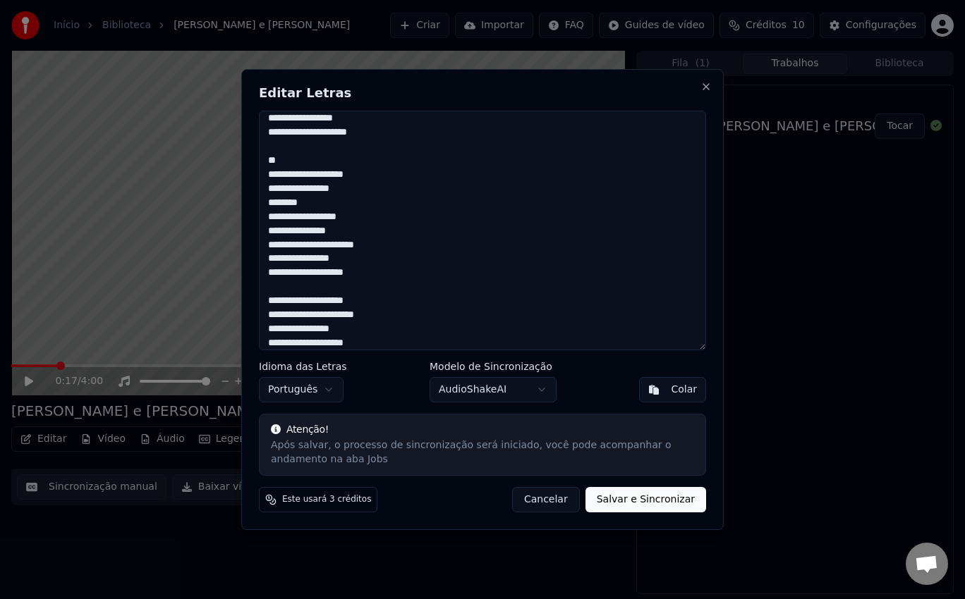
scroll to position [336, 0]
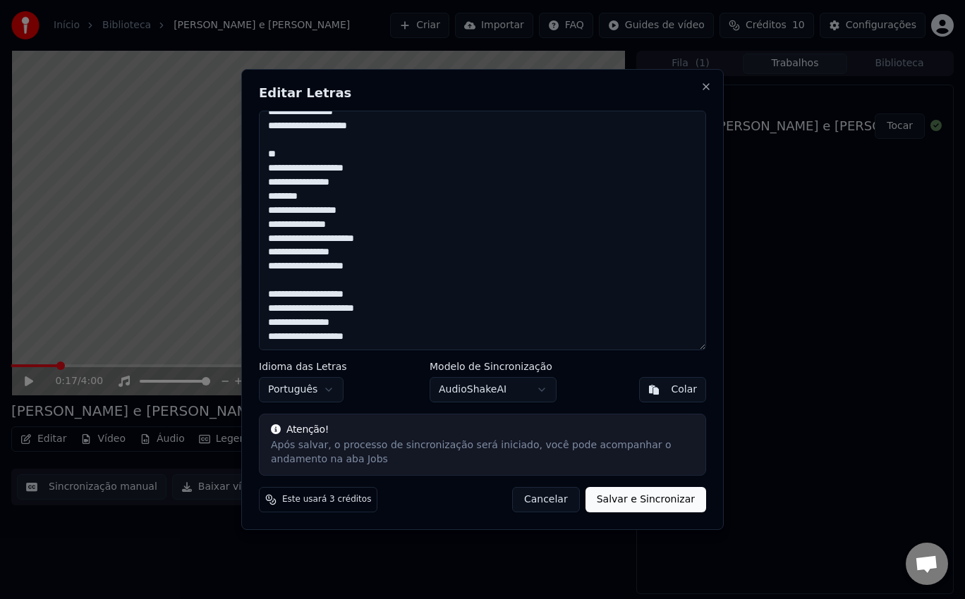
click at [296, 289] on textarea "**********" at bounding box center [482, 231] width 447 height 240
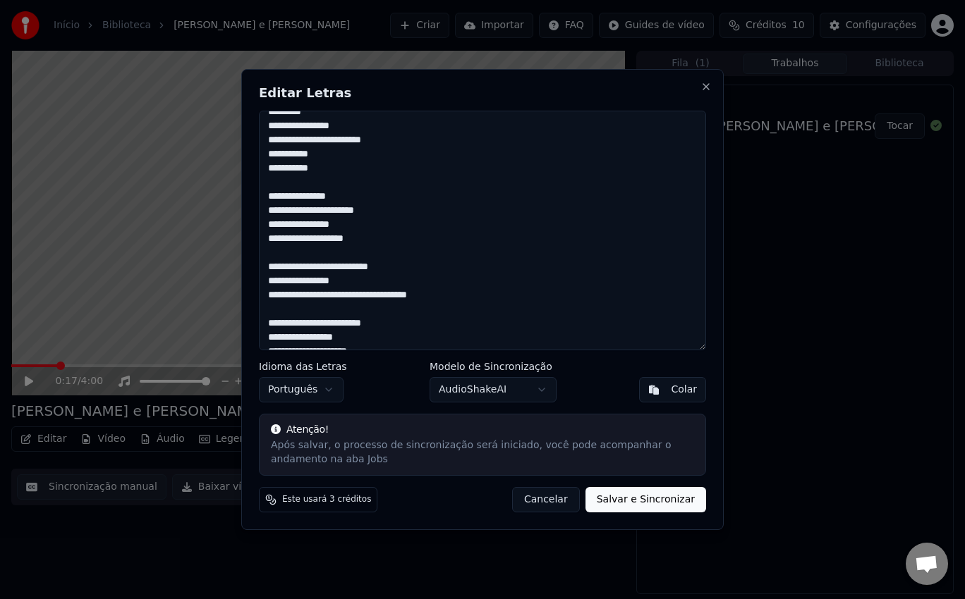
scroll to position [0, 0]
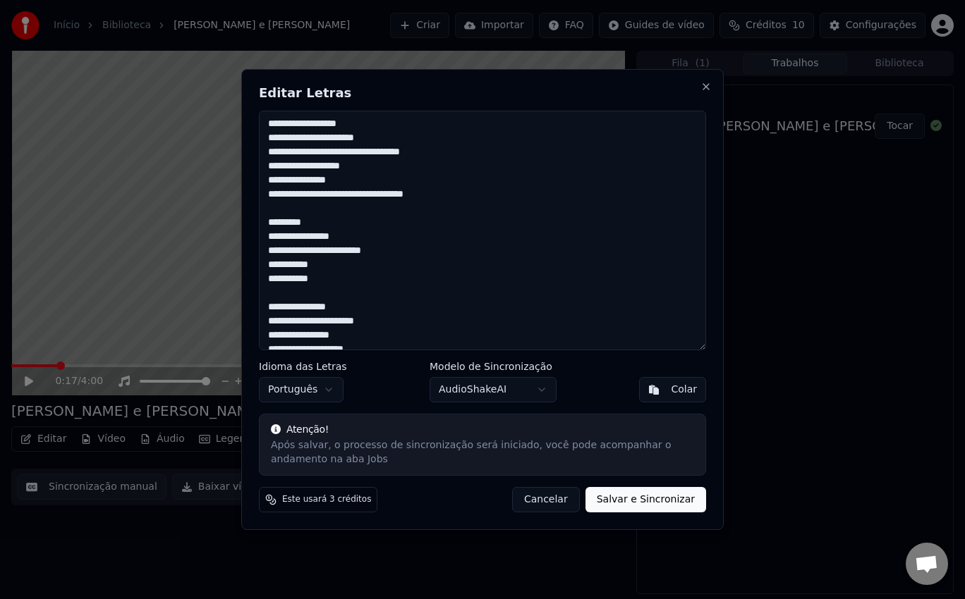
click at [274, 138] on textarea "**********" at bounding box center [482, 231] width 447 height 240
click at [273, 178] on textarea "**********" at bounding box center [482, 231] width 447 height 240
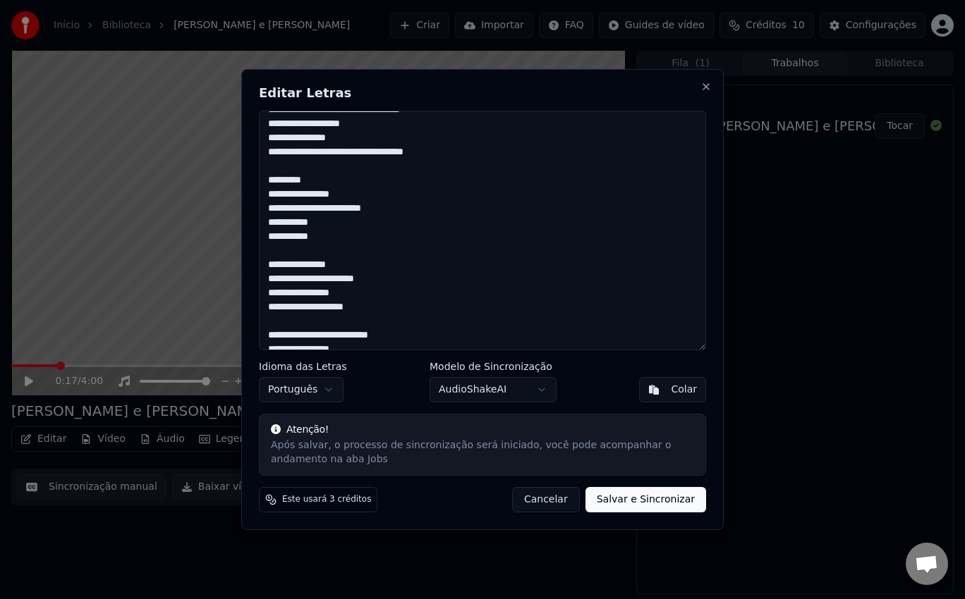
scroll to position [54, 0]
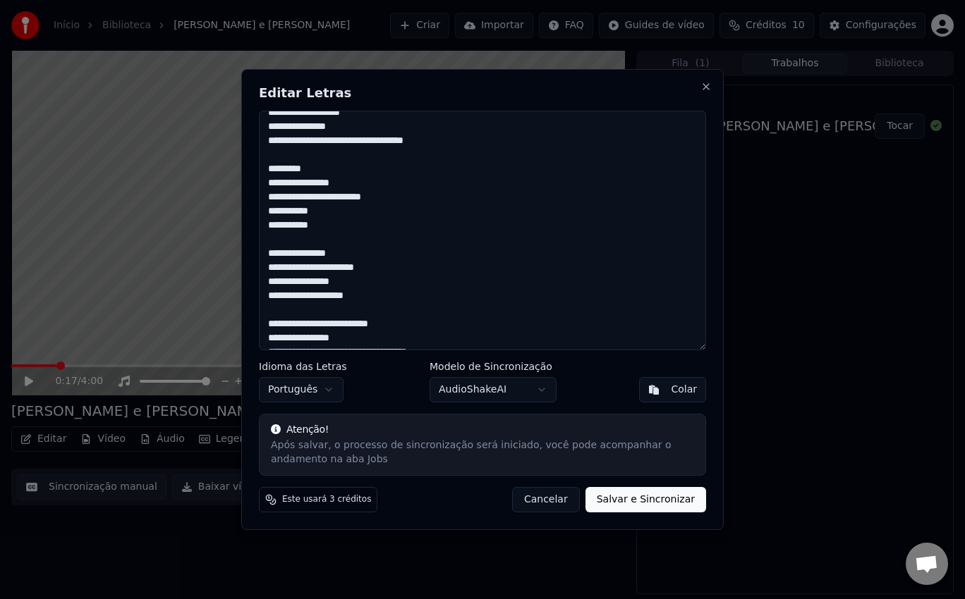
click at [269, 181] on textarea "**********" at bounding box center [482, 231] width 447 height 240
click at [274, 224] on textarea "**********" at bounding box center [482, 231] width 447 height 240
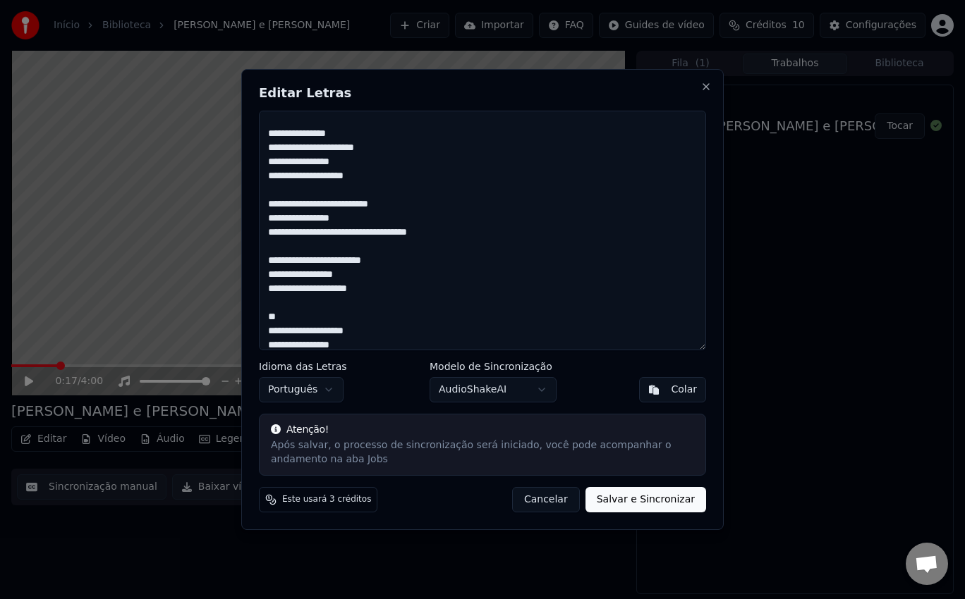
scroll to position [173, 0]
click at [274, 219] on textarea "**********" at bounding box center [482, 231] width 447 height 240
click at [272, 269] on textarea "**********" at bounding box center [482, 231] width 447 height 240
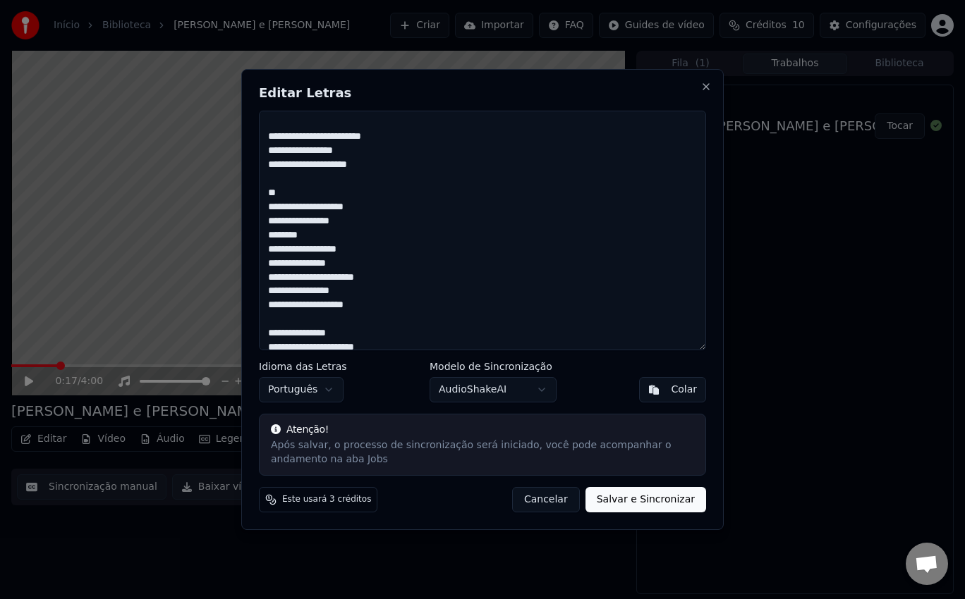
scroll to position [298, 0]
click at [274, 211] on textarea "**********" at bounding box center [482, 231] width 447 height 240
click at [271, 219] on textarea "**********" at bounding box center [482, 231] width 447 height 240
click at [267, 262] on textarea "**********" at bounding box center [482, 231] width 447 height 240
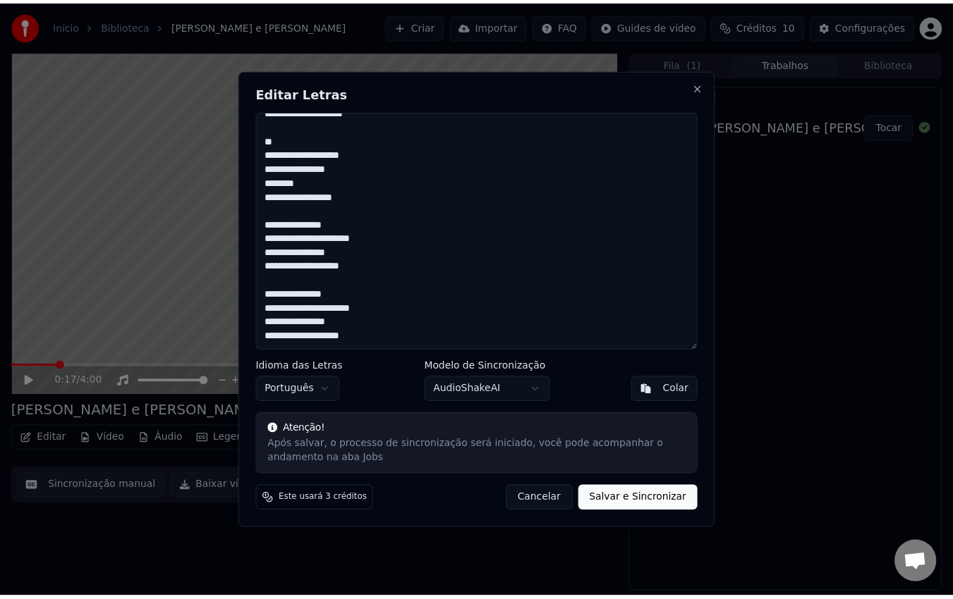
scroll to position [0, 0]
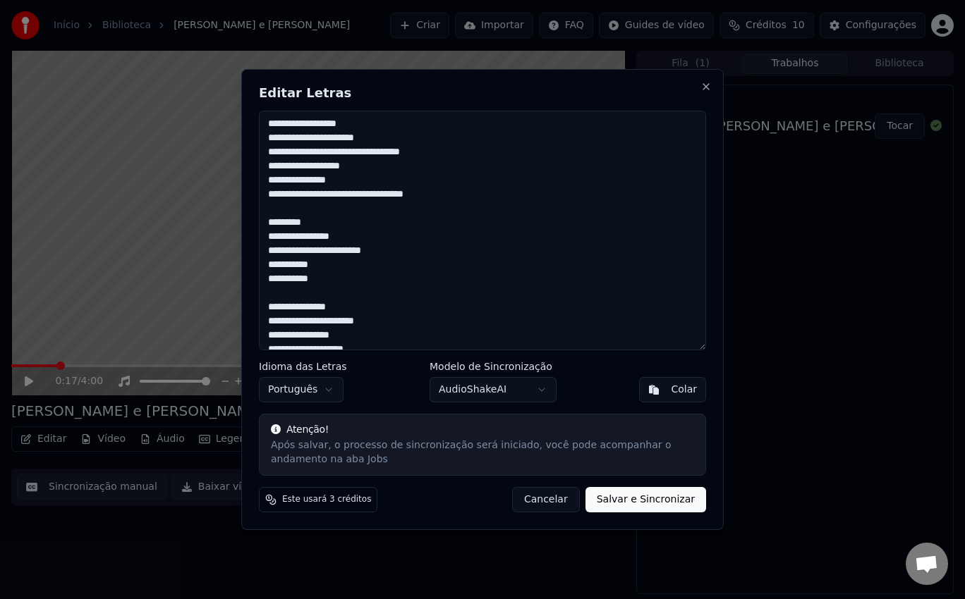
type textarea "**********"
click at [519, 390] on body "Início Biblioteca [PERSON_NAME] e [PERSON_NAME] Importar FAQ Guides de vídeo Cr…" at bounding box center [482, 299] width 965 height 599
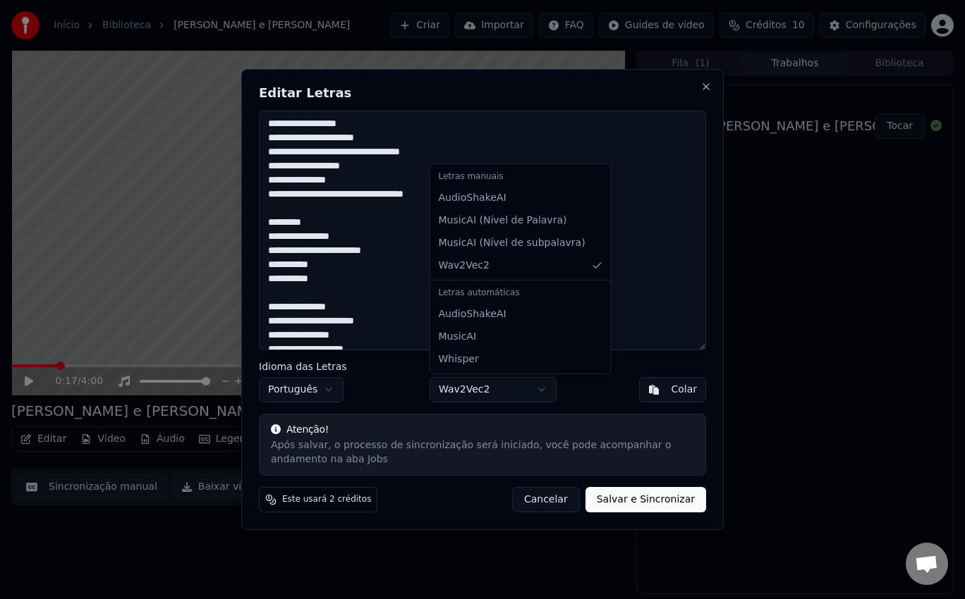
click at [526, 401] on body "Início Biblioteca [PERSON_NAME] e [PERSON_NAME] Importar FAQ Guides de vídeo Cr…" at bounding box center [482, 299] width 965 height 599
click at [548, 388] on body "Início Biblioteca [PERSON_NAME] e [PERSON_NAME] Importar FAQ Guides de vídeo Cr…" at bounding box center [482, 299] width 965 height 599
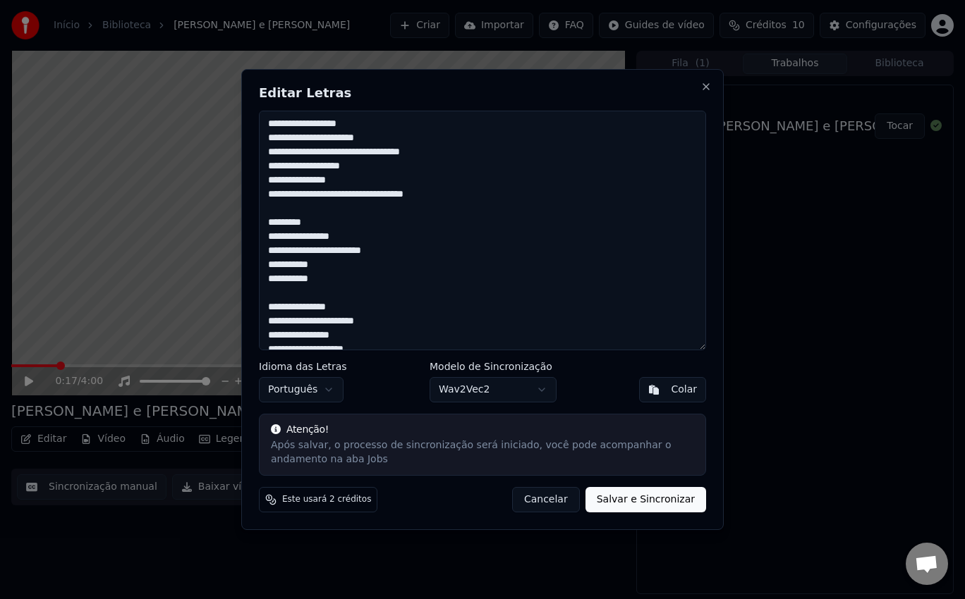
click at [643, 498] on button "Salvar e Sincronizar" at bounding box center [645, 499] width 121 height 25
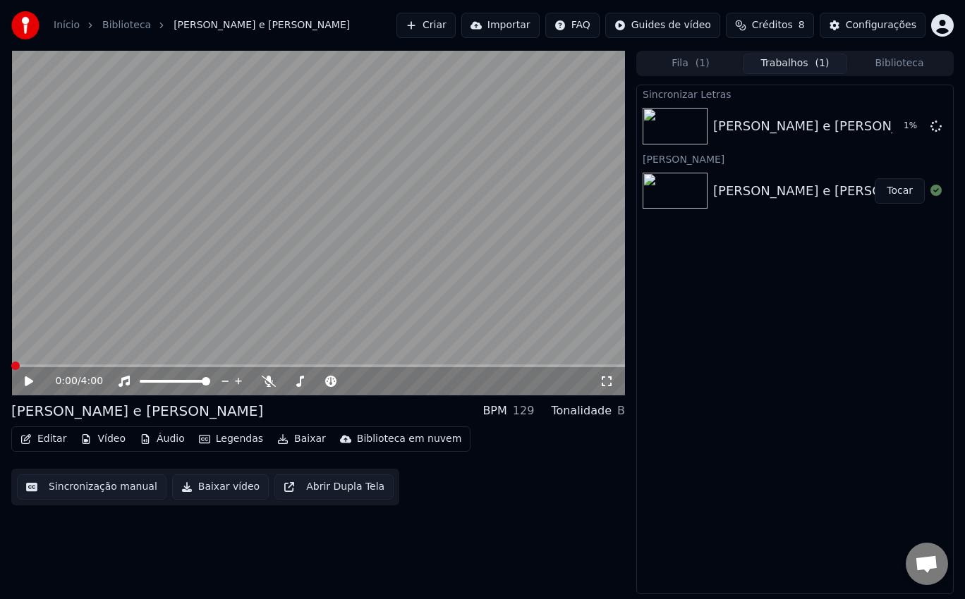
click at [11, 370] on span at bounding box center [15, 366] width 8 height 8
click at [32, 384] on icon at bounding box center [39, 381] width 32 height 11
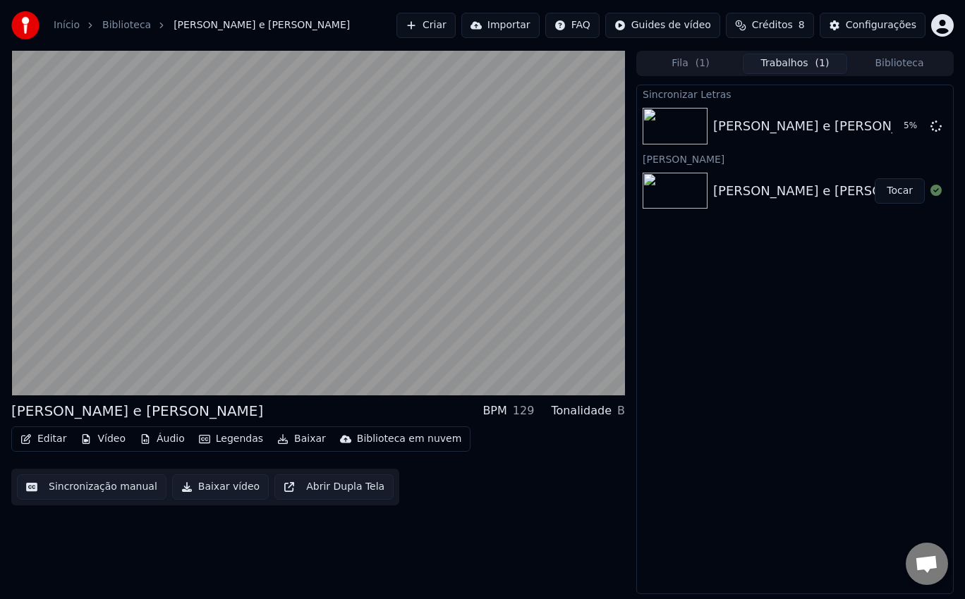
click at [49, 438] on button "Editar" at bounding box center [43, 439] width 57 height 20
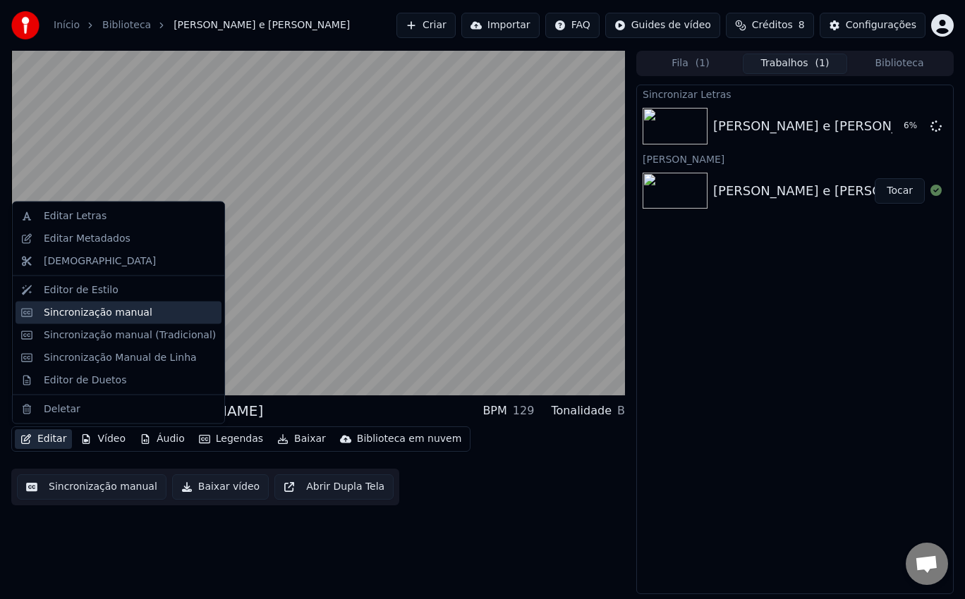
click at [134, 313] on div "Sincronização manual" at bounding box center [98, 312] width 109 height 14
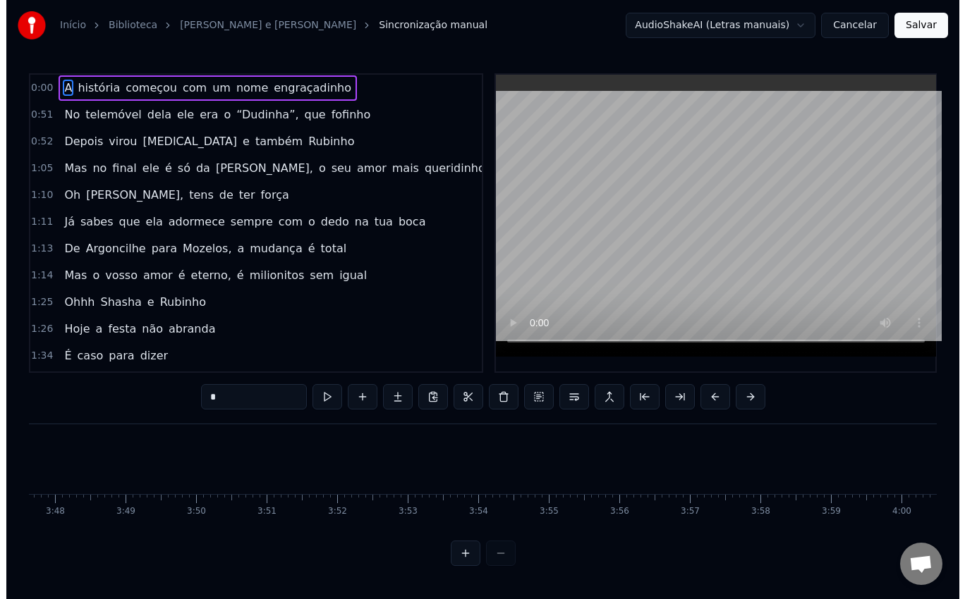
scroll to position [0, 16062]
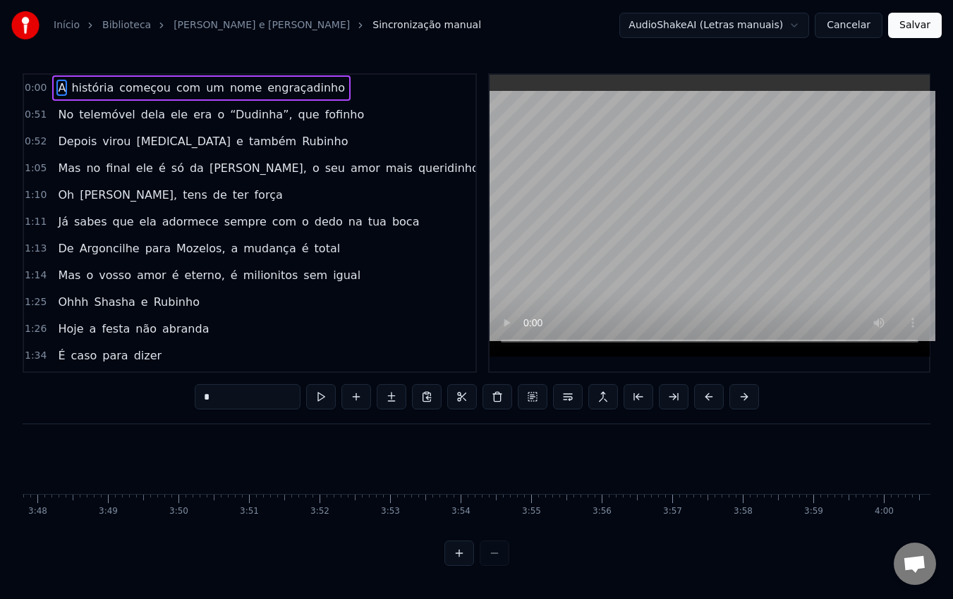
click at [847, 27] on button "Cancelar" at bounding box center [848, 25] width 68 height 25
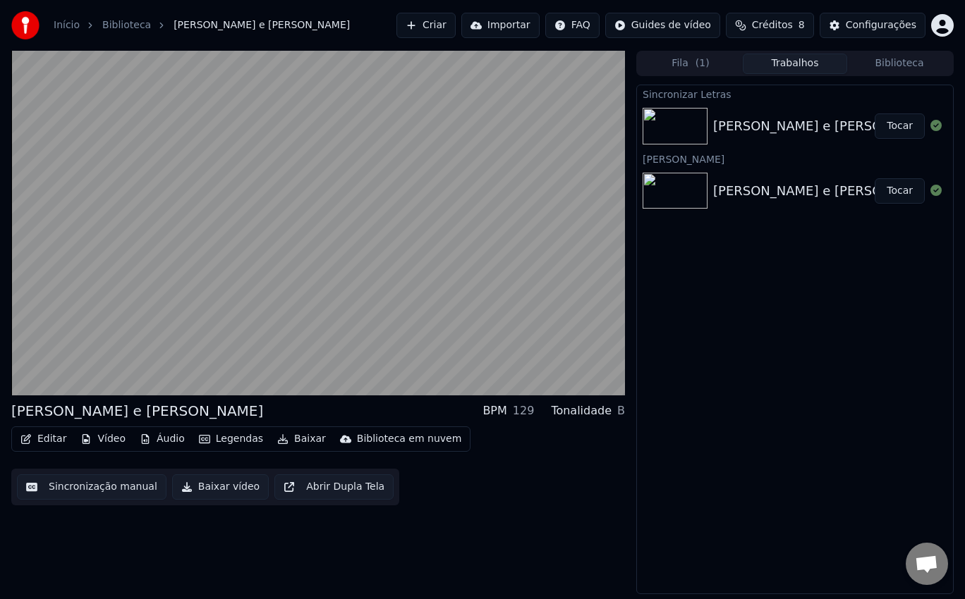
click at [745, 115] on div "[PERSON_NAME] e [PERSON_NAME] Tocar" at bounding box center [795, 126] width 316 height 48
click at [896, 130] on button "Tocar" at bounding box center [899, 126] width 50 height 25
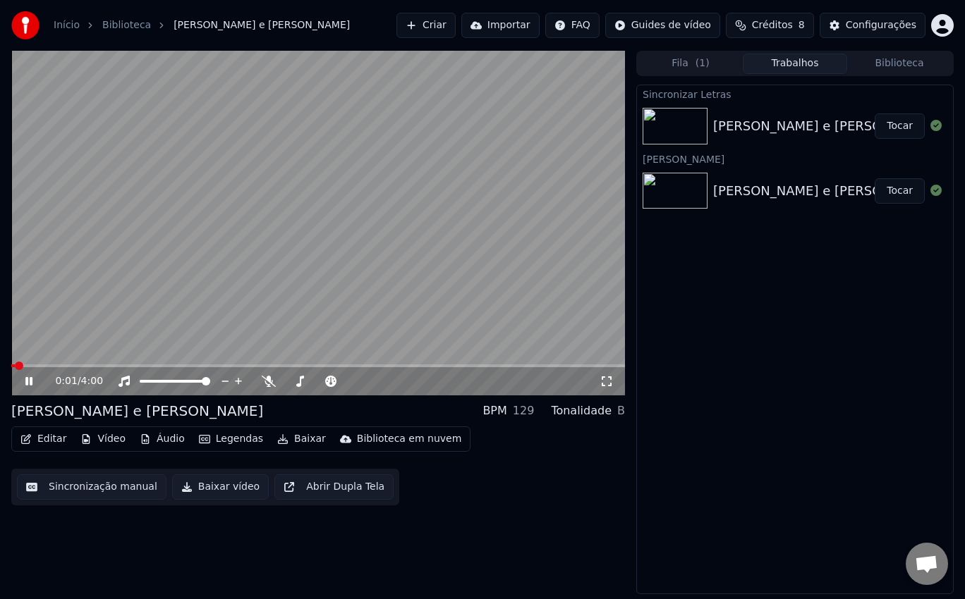
click at [54, 438] on button "Editar" at bounding box center [43, 439] width 57 height 20
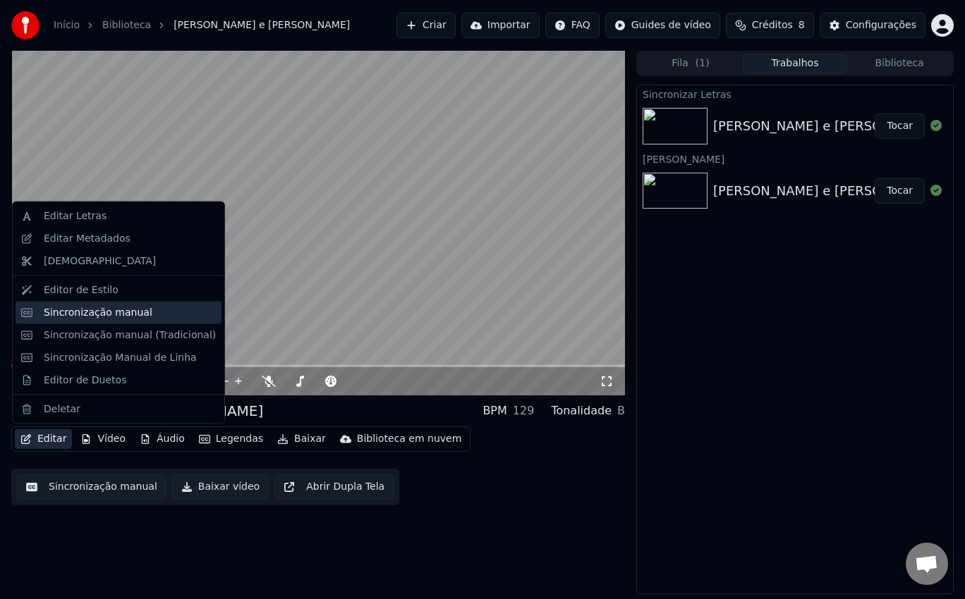
click at [116, 310] on div "Sincronização manual" at bounding box center [98, 312] width 109 height 14
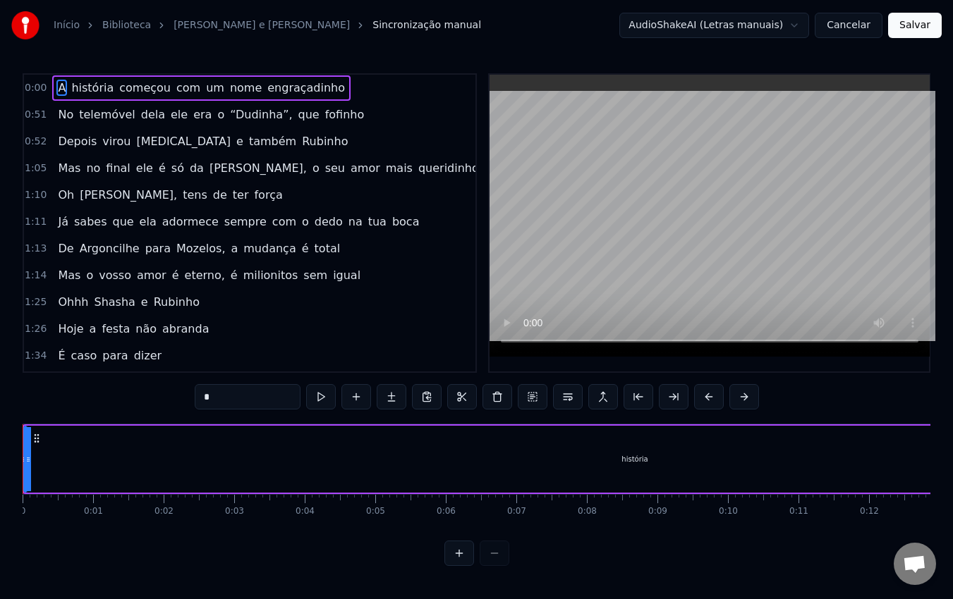
click at [853, 32] on button "Cancelar" at bounding box center [848, 25] width 68 height 25
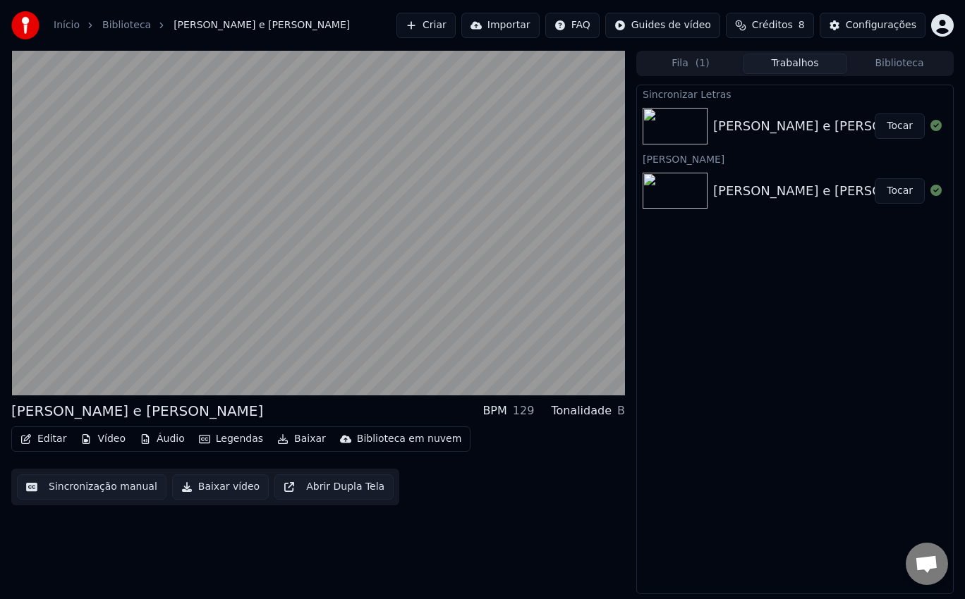
click at [799, 126] on div "[PERSON_NAME] e [PERSON_NAME]" at bounding box center [826, 126] width 227 height 20
click at [687, 94] on div "Sincronizar Letras" at bounding box center [795, 93] width 316 height 17
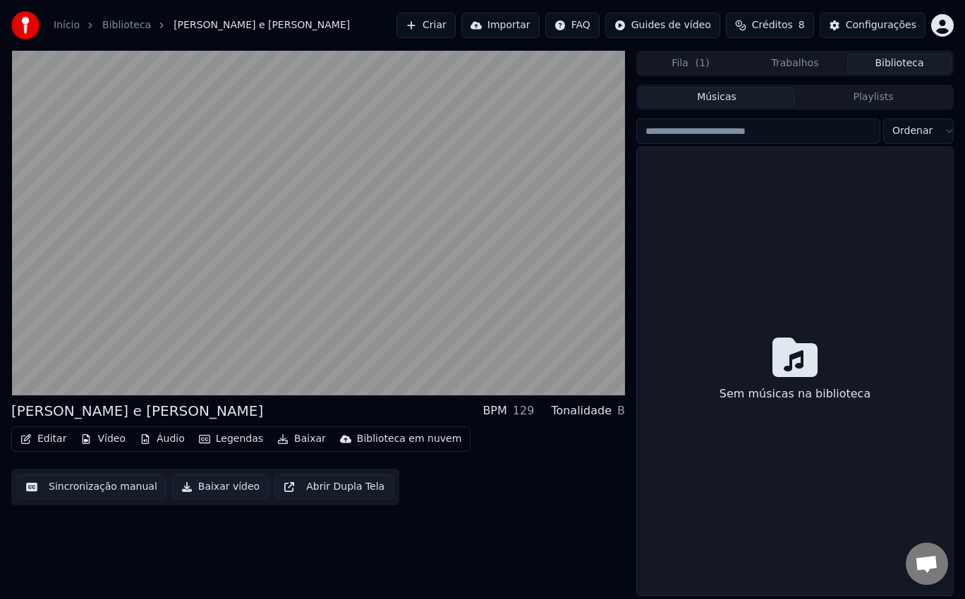
click at [915, 64] on button "Biblioteca" at bounding box center [899, 64] width 104 height 20
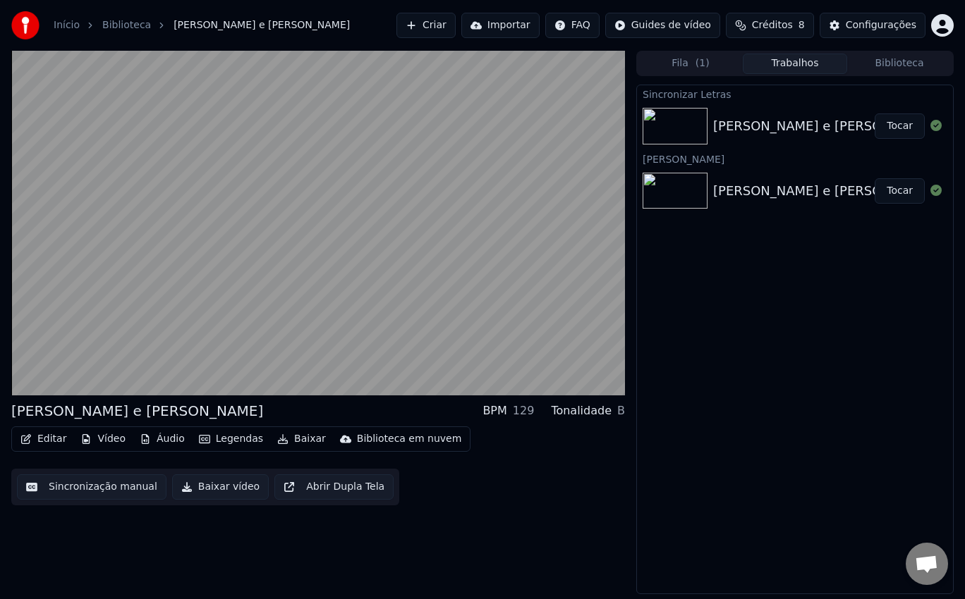
click at [808, 62] on button "Trabalhos" at bounding box center [794, 64] width 104 height 20
click at [823, 111] on div "[PERSON_NAME] e [PERSON_NAME] Tocar" at bounding box center [795, 126] width 316 height 48
click at [708, 60] on button "Fila ( 1 )" at bounding box center [690, 64] width 104 height 20
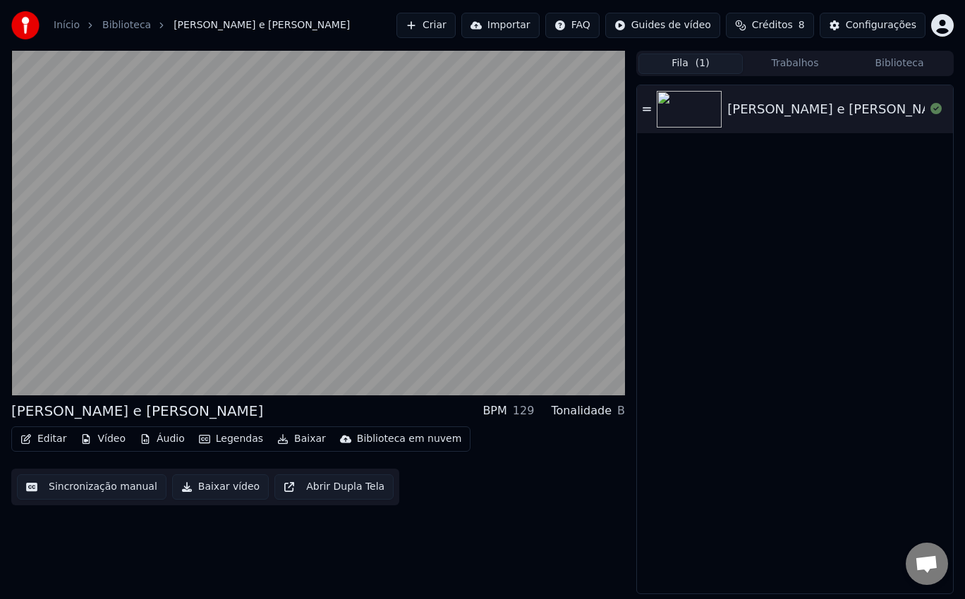
click at [797, 109] on div "[PERSON_NAME] e [PERSON_NAME]" at bounding box center [840, 109] width 227 height 20
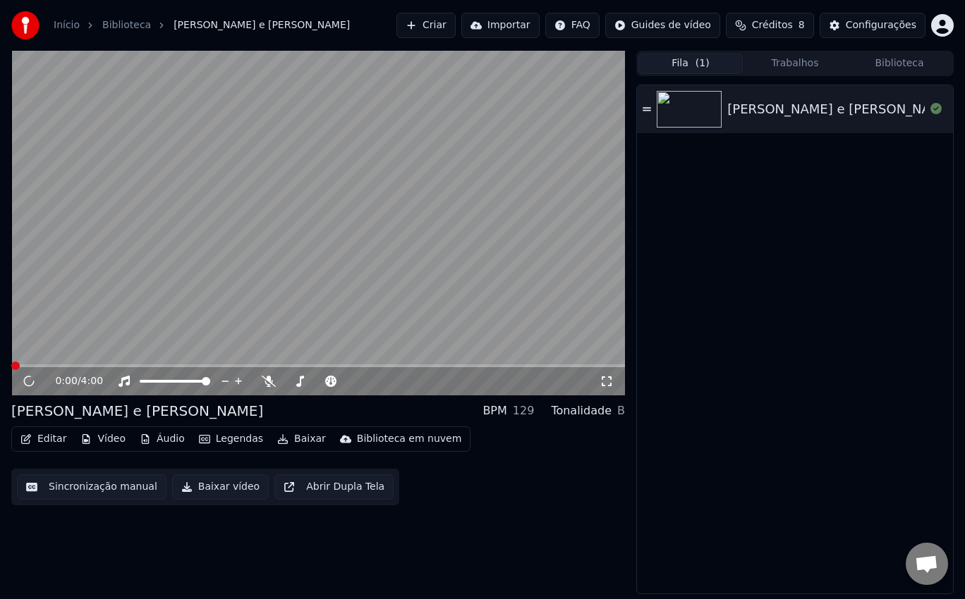
click at [788, 63] on button "Trabalhos" at bounding box center [794, 64] width 104 height 20
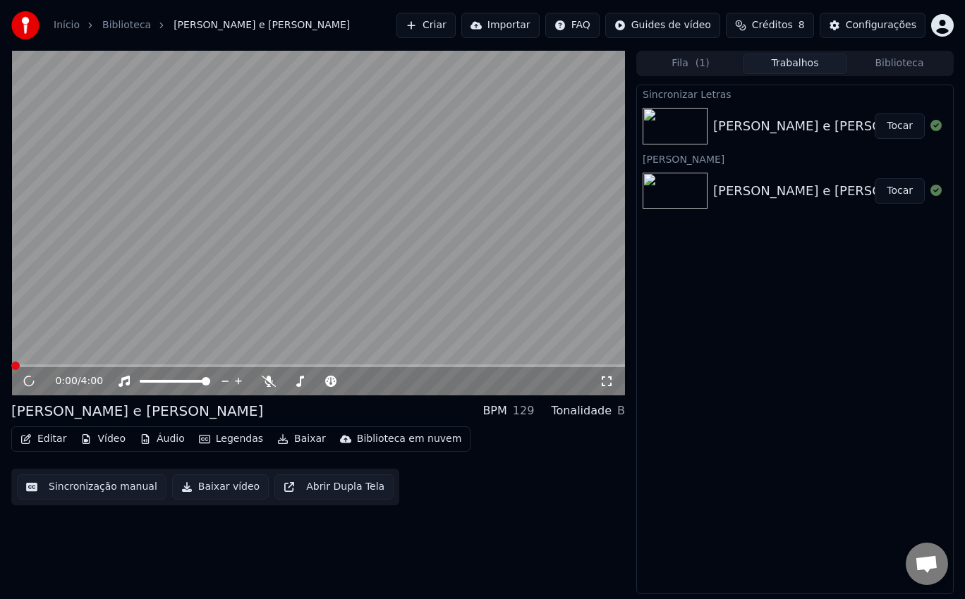
click at [785, 130] on div "[PERSON_NAME] e [PERSON_NAME]" at bounding box center [826, 126] width 227 height 20
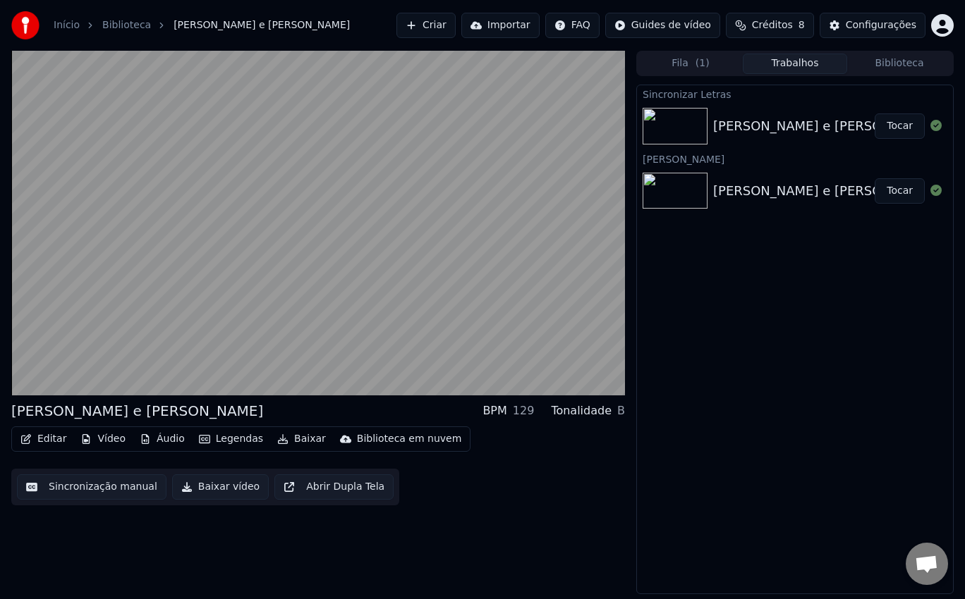
click at [785, 130] on div "[PERSON_NAME] e [PERSON_NAME]" at bounding box center [826, 126] width 227 height 20
click at [778, 174] on div "[PERSON_NAME] e [PERSON_NAME] Tocar" at bounding box center [795, 191] width 316 height 48
click at [778, 171] on div "[PERSON_NAME] e [PERSON_NAME] Tocar" at bounding box center [795, 191] width 316 height 48
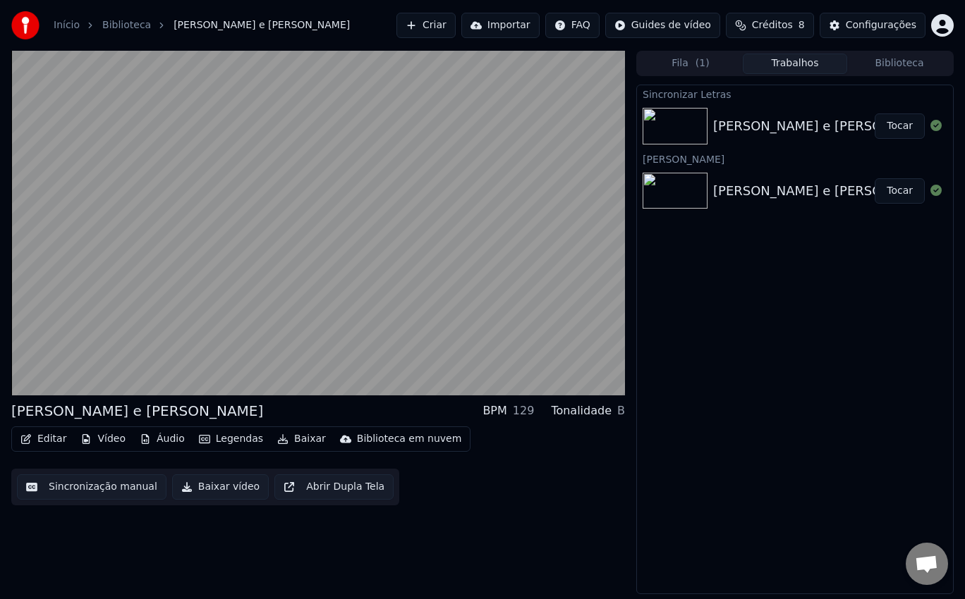
click at [780, 196] on div "[PERSON_NAME] e [PERSON_NAME]" at bounding box center [826, 191] width 227 height 20
click at [775, 122] on div "[PERSON_NAME] e [PERSON_NAME]" at bounding box center [826, 126] width 227 height 20
click at [104, 481] on button "Sincronização manual" at bounding box center [91, 487] width 149 height 25
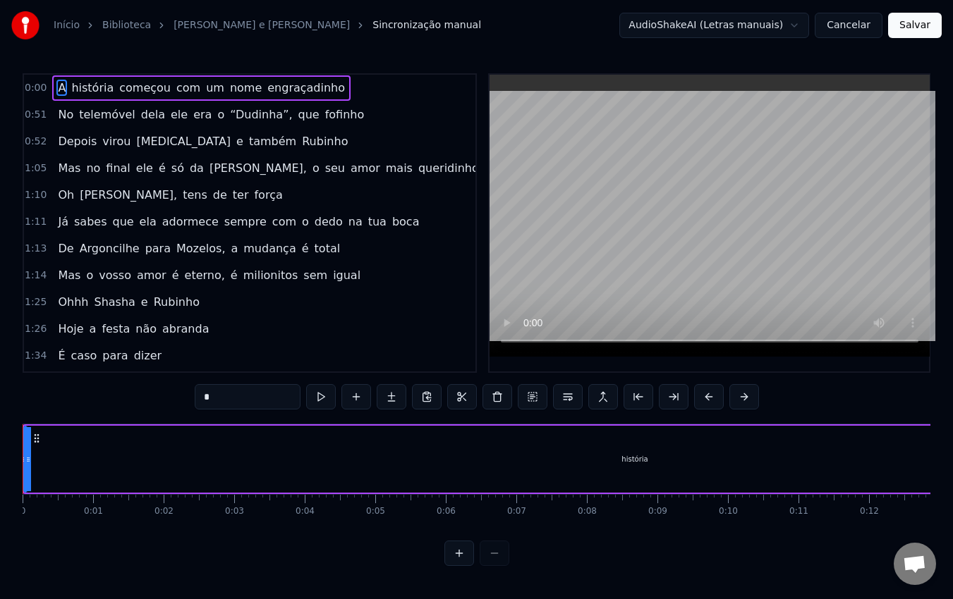
click at [852, 28] on button "Cancelar" at bounding box center [848, 25] width 68 height 25
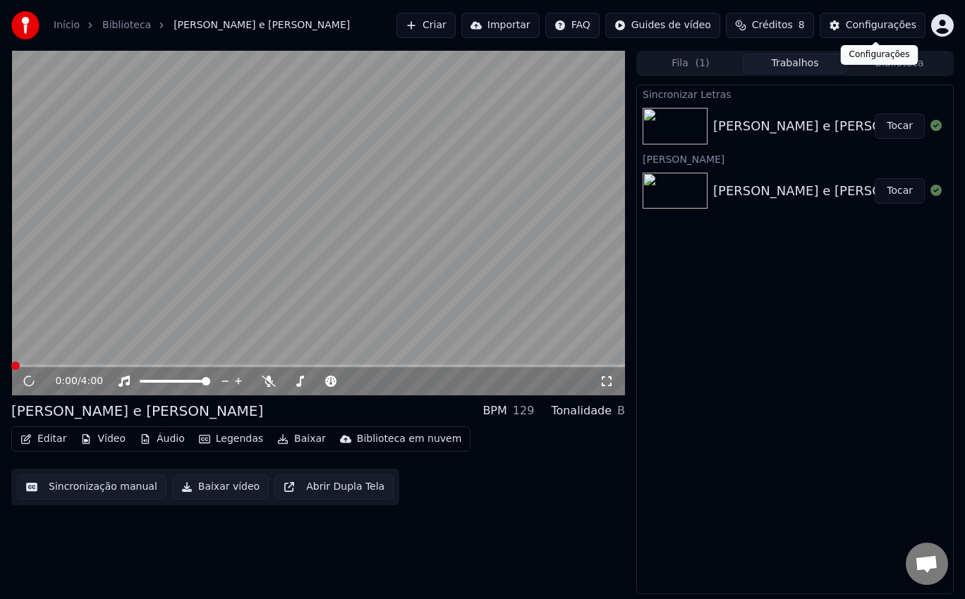
click at [893, 185] on button "Tocar" at bounding box center [899, 190] width 50 height 25
click at [901, 187] on button "Tocar" at bounding box center [899, 190] width 50 height 25
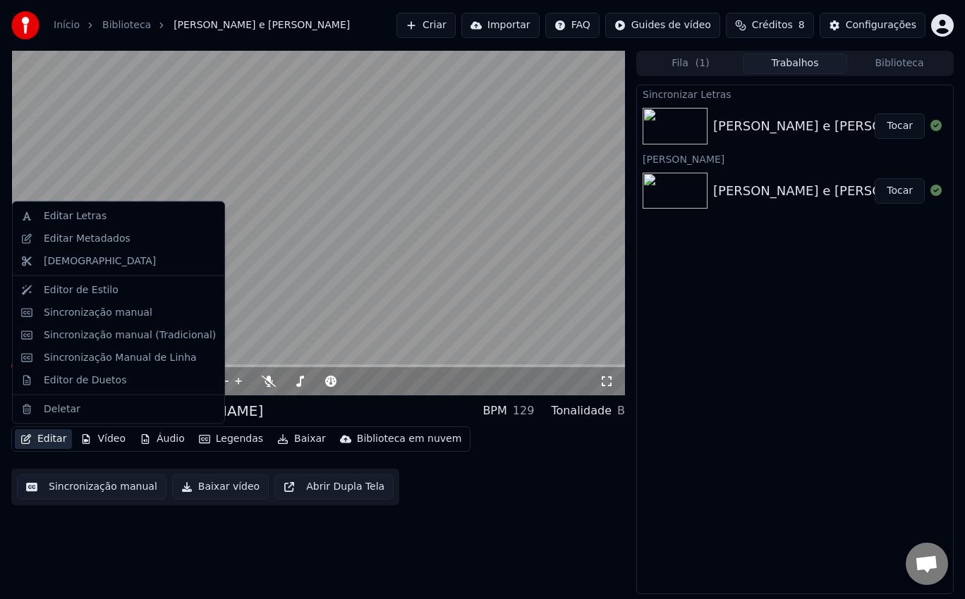
click at [42, 436] on button "Editar" at bounding box center [43, 439] width 57 height 20
click at [149, 212] on div "Editar Letras" at bounding box center [130, 216] width 172 height 14
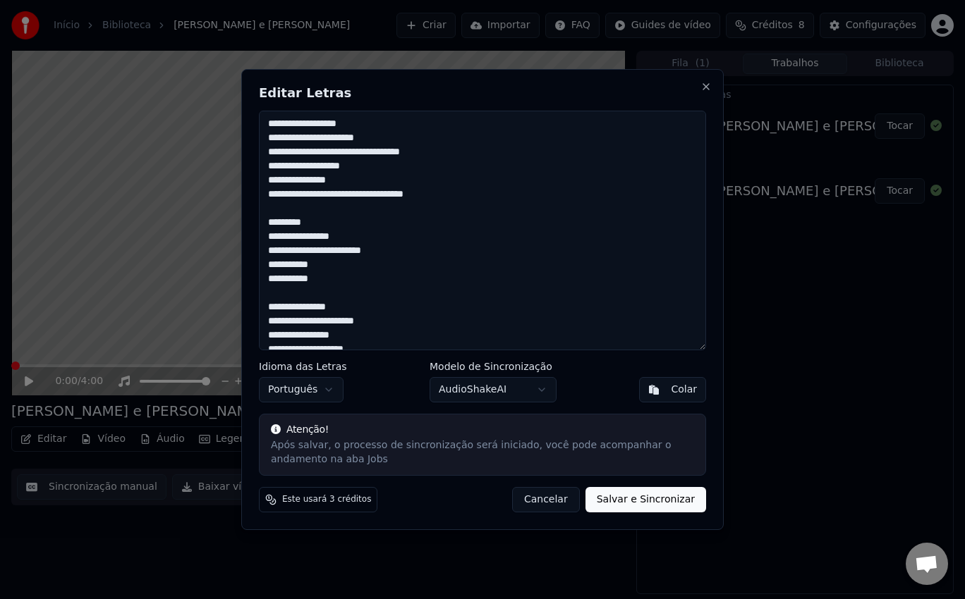
drag, startPoint x: 381, startPoint y: 336, endPoint x: 262, endPoint y: 125, distance: 242.8
click at [262, 125] on textarea "**********" at bounding box center [482, 231] width 447 height 240
click at [539, 499] on button "Cancelar" at bounding box center [546, 499] width 68 height 25
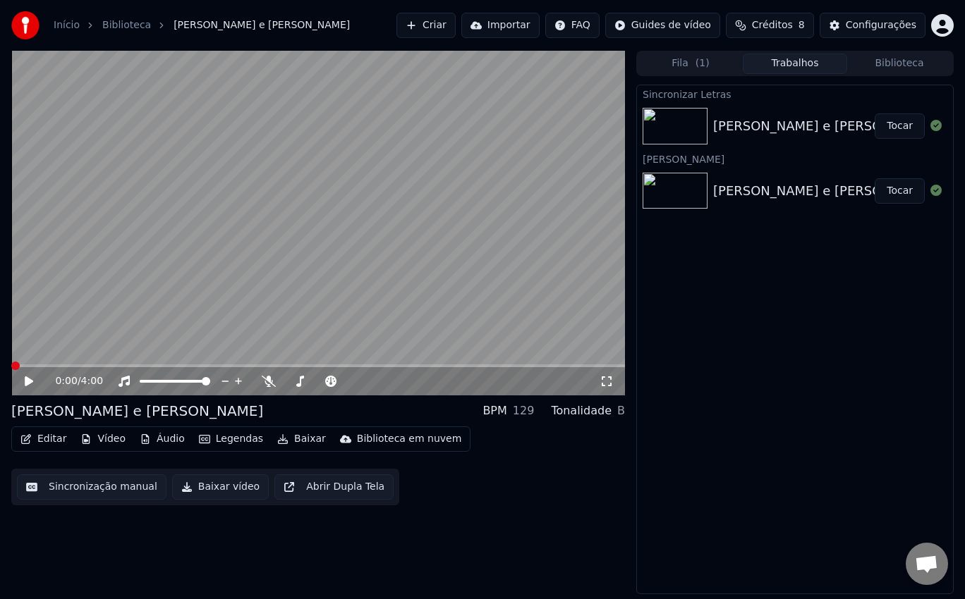
click at [39, 433] on button "Editar" at bounding box center [43, 439] width 57 height 20
click at [439, 515] on div "0:00 / 4:00 [PERSON_NAME] e [PERSON_NAME] BPM 129 Tonalidade B Editar Vídeo Áud…" at bounding box center [317, 323] width 613 height 544
click at [32, 365] on span at bounding box center [317, 366] width 613 height 3
click at [70, 366] on span at bounding box center [317, 366] width 613 height 3
click at [130, 365] on span at bounding box center [317, 366] width 613 height 3
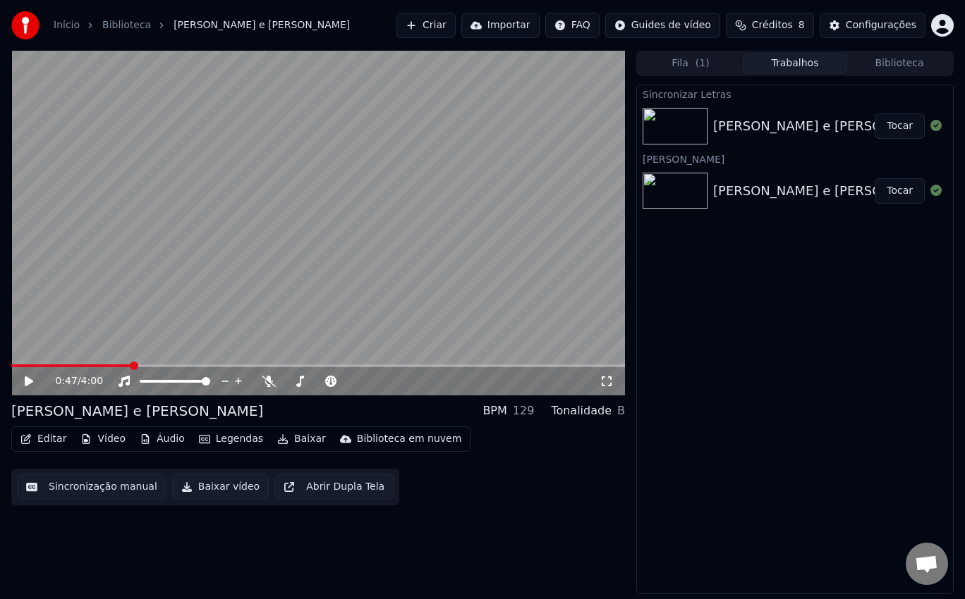
click at [170, 364] on video at bounding box center [317, 223] width 613 height 345
click at [30, 379] on icon at bounding box center [39, 381] width 32 height 11
click at [785, 182] on div "[PERSON_NAME] e [PERSON_NAME]" at bounding box center [826, 191] width 227 height 20
click at [754, 172] on div "[PERSON_NAME] e [PERSON_NAME] Tocar" at bounding box center [795, 191] width 316 height 48
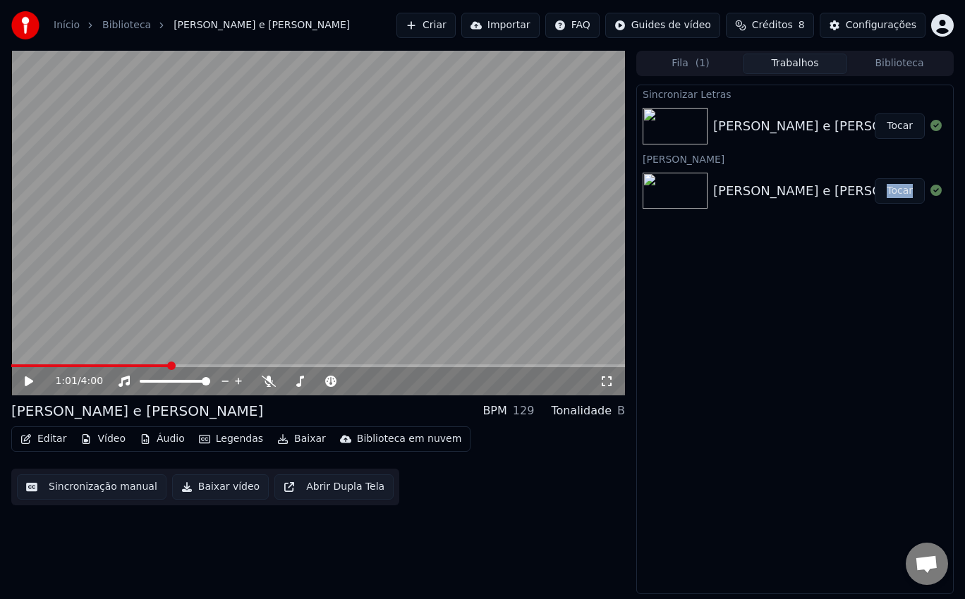
click at [754, 172] on div "[PERSON_NAME] e [PERSON_NAME] Tocar" at bounding box center [795, 191] width 316 height 48
click at [888, 195] on button "Tocar" at bounding box center [899, 190] width 50 height 25
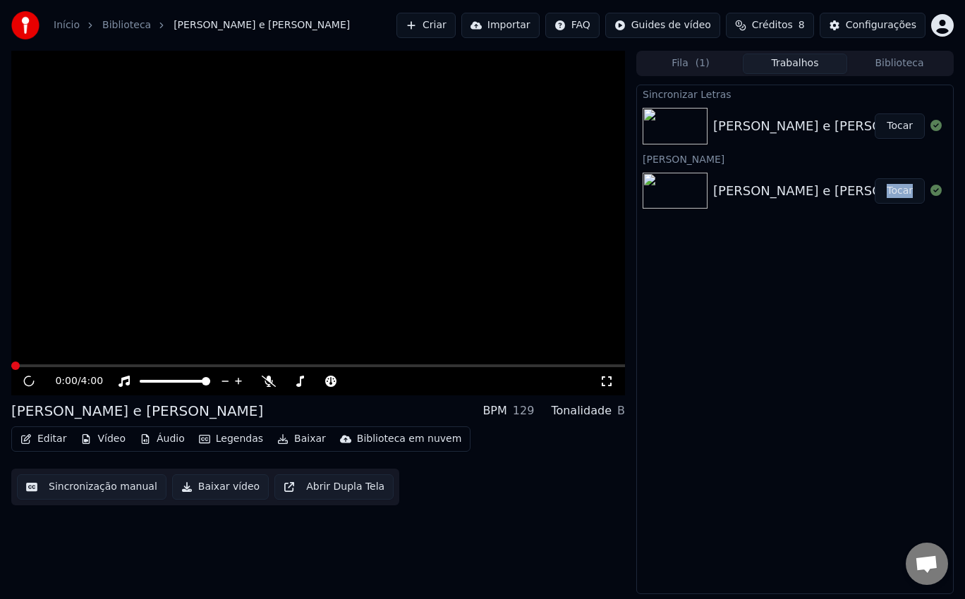
click at [898, 190] on button "Tocar" at bounding box center [899, 190] width 50 height 25
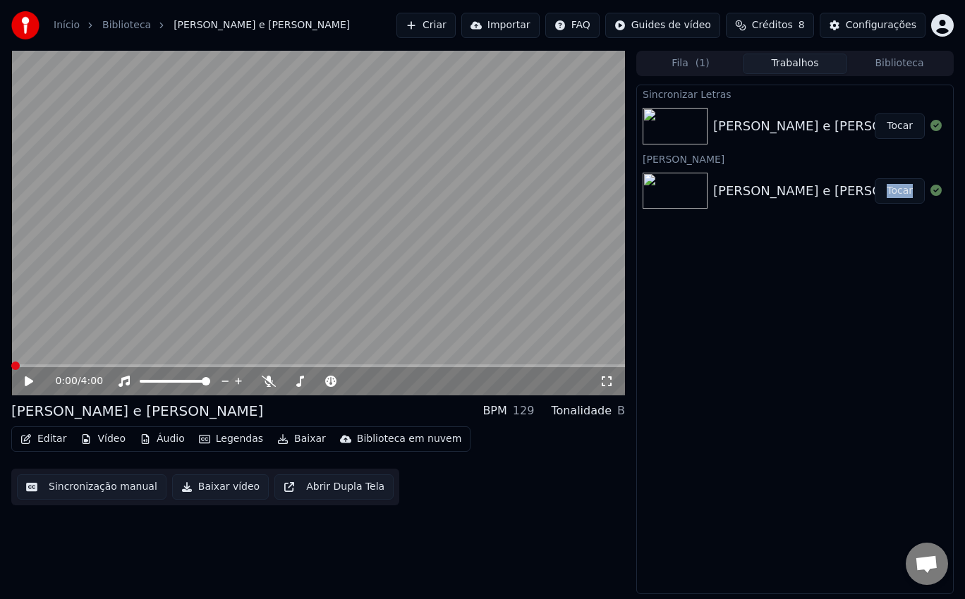
click at [46, 444] on button "Editar" at bounding box center [43, 439] width 57 height 20
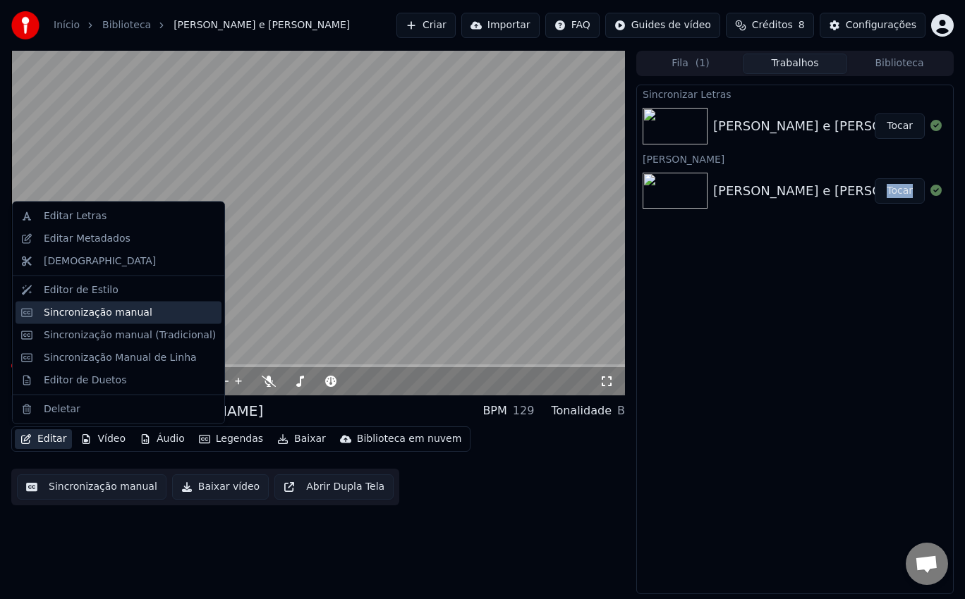
click at [126, 312] on div "Sincronização manual" at bounding box center [98, 312] width 109 height 14
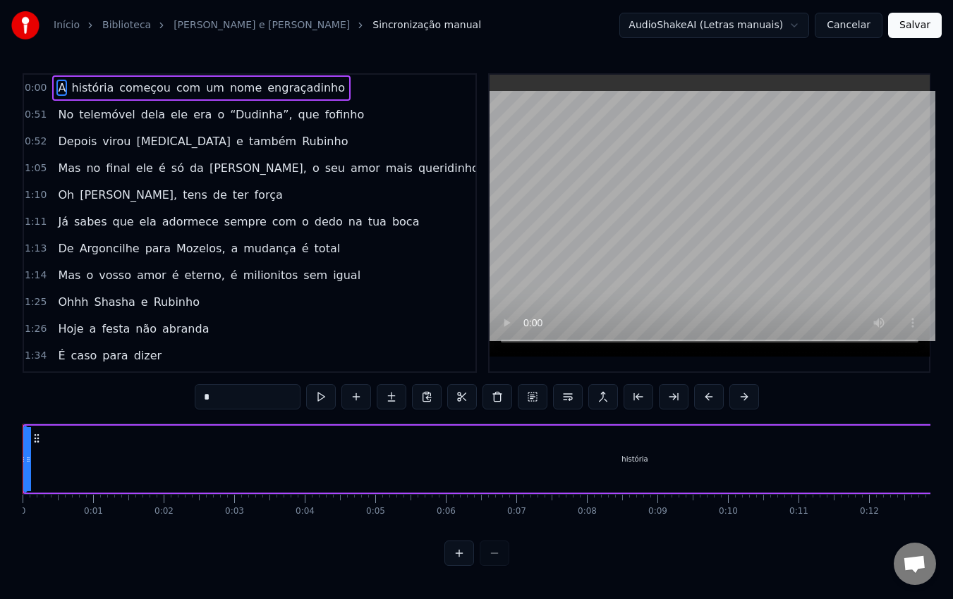
click at [845, 25] on button "Cancelar" at bounding box center [848, 25] width 68 height 25
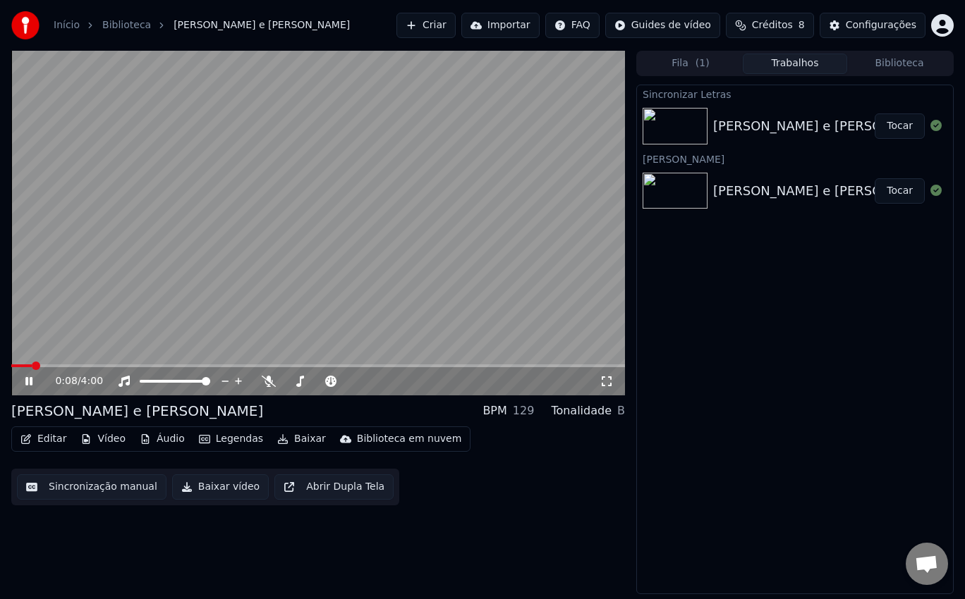
click at [888, 62] on button "Biblioteca" at bounding box center [899, 64] width 104 height 20
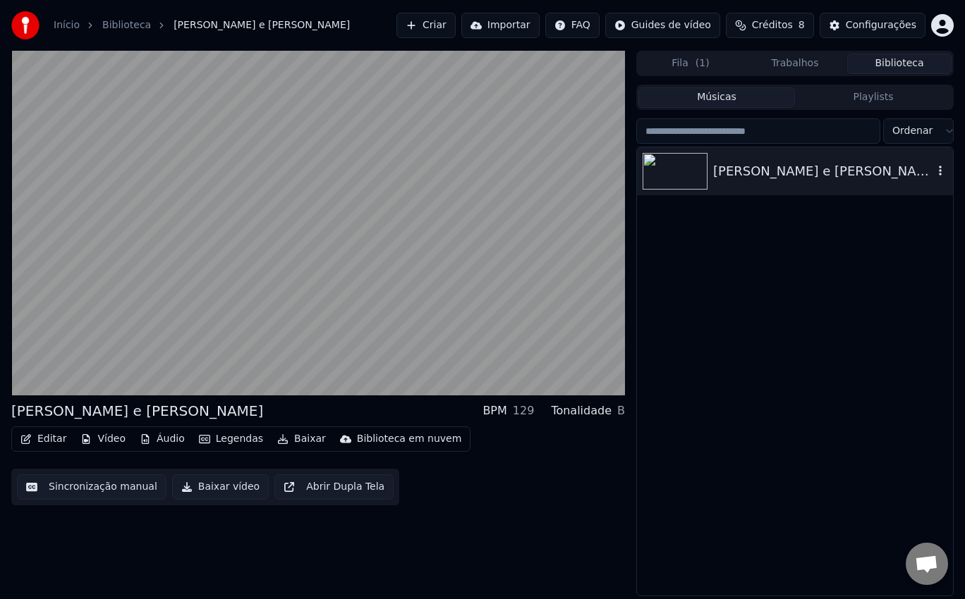
click at [938, 172] on icon "button" at bounding box center [940, 170] width 14 height 11
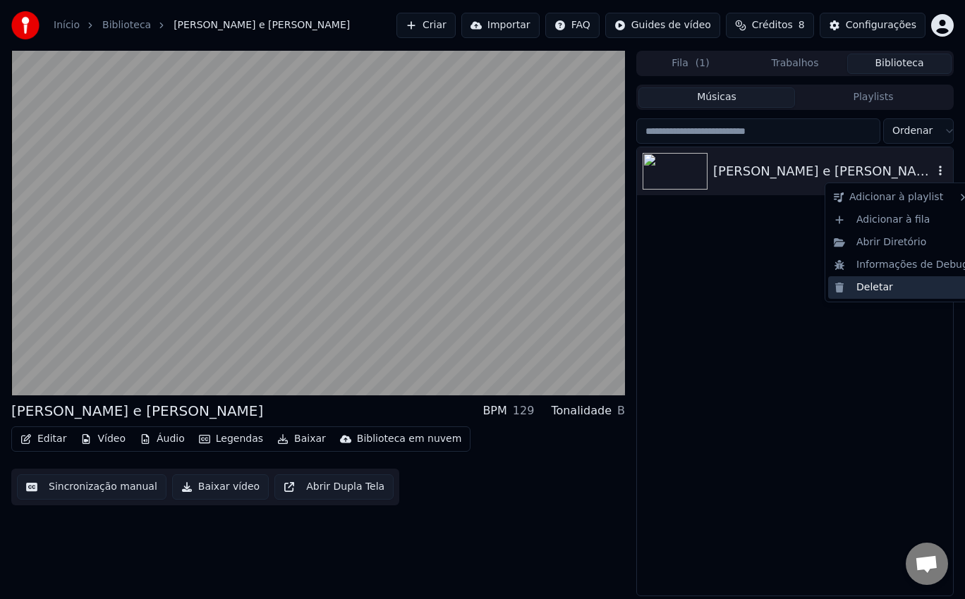
click at [896, 286] on div "Deletar" at bounding box center [901, 287] width 146 height 23
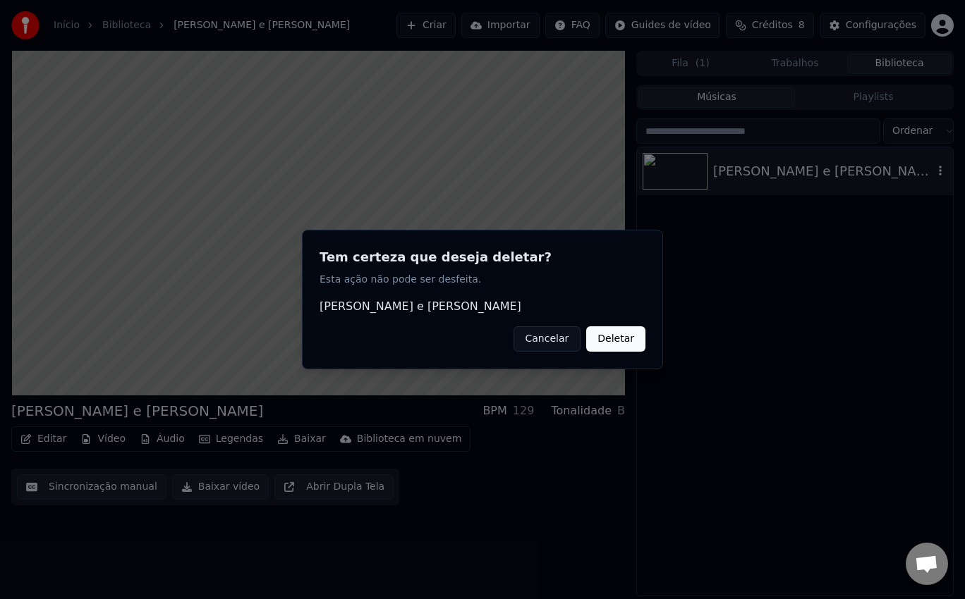
click at [647, 325] on div "Tem certeza que deseja deletar? Esta ação não pode ser desfeita. [PERSON_NAME] …" at bounding box center [482, 300] width 361 height 140
click at [568, 338] on button "Cancelar" at bounding box center [547, 338] width 68 height 25
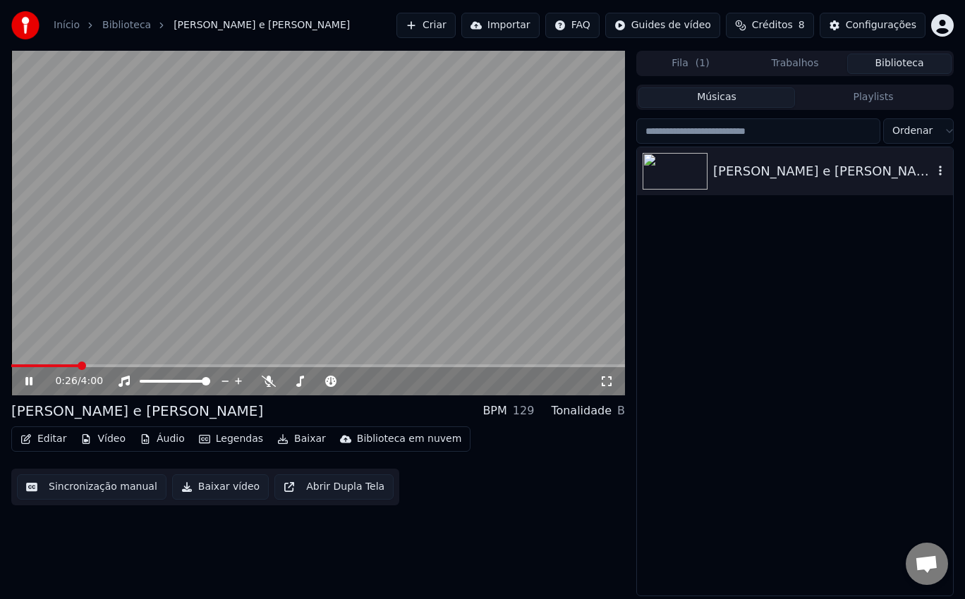
click at [942, 176] on icon "button" at bounding box center [940, 170] width 14 height 11
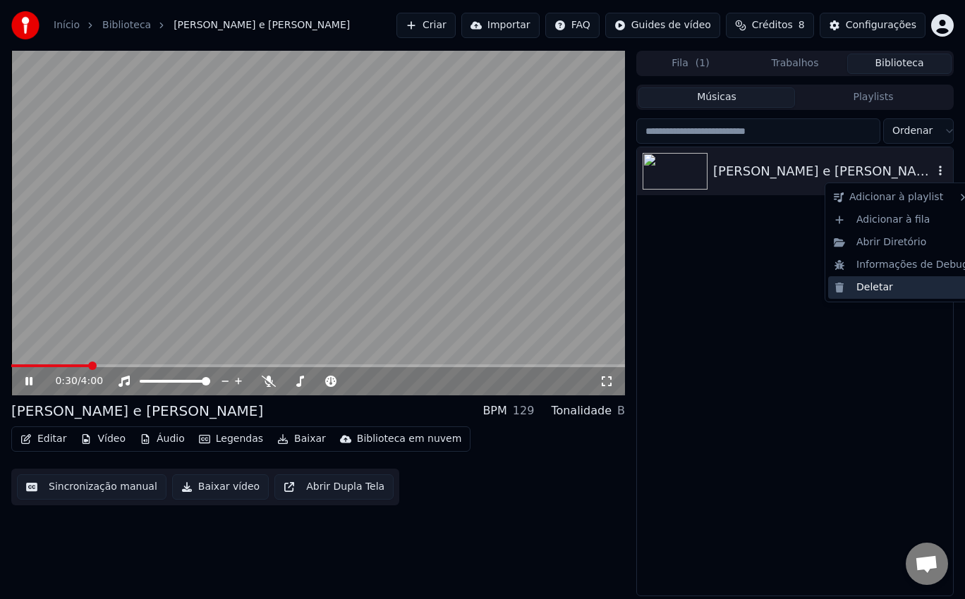
click at [900, 285] on div "Deletar" at bounding box center [901, 287] width 146 height 23
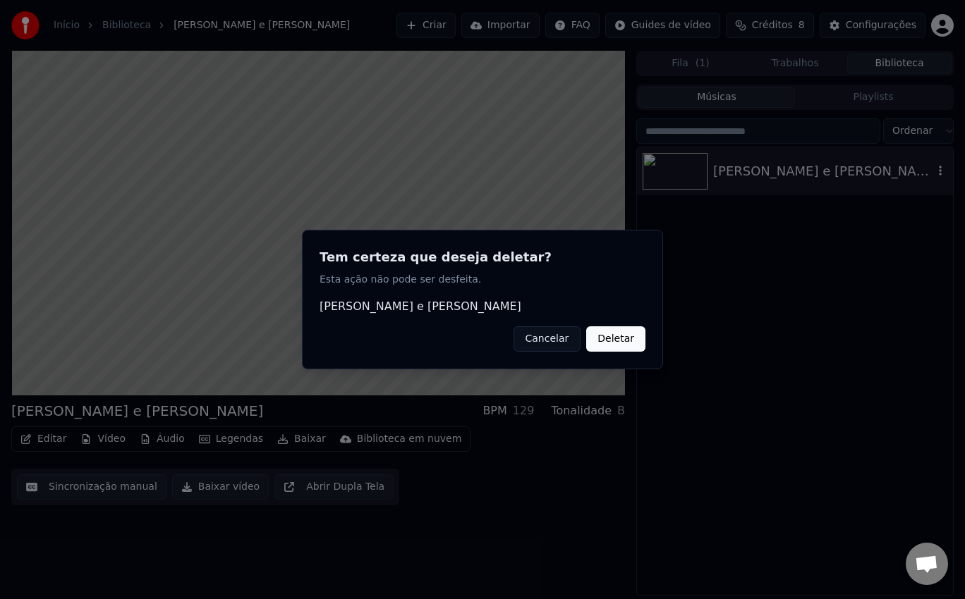
click at [628, 331] on button "Deletar" at bounding box center [615, 338] width 59 height 25
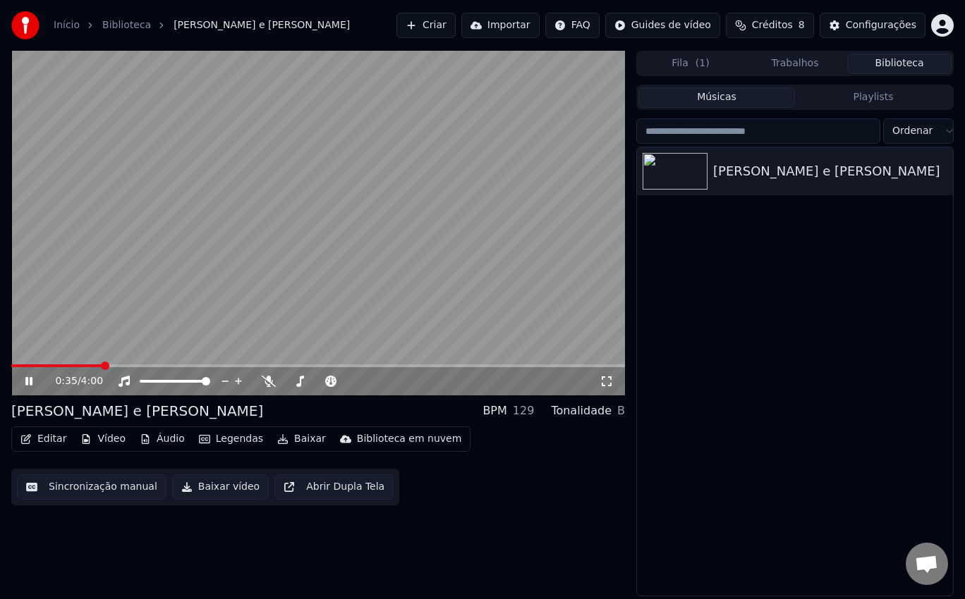
click at [33, 376] on icon at bounding box center [39, 381] width 32 height 11
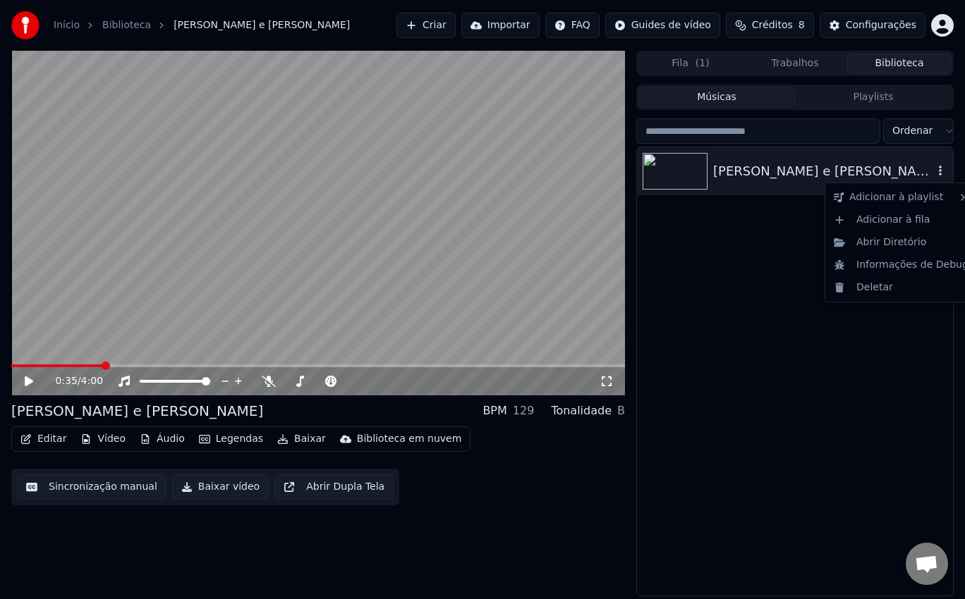
click at [941, 170] on icon "button" at bounding box center [940, 170] width 14 height 11
click at [886, 289] on div "Deletar" at bounding box center [901, 287] width 146 height 23
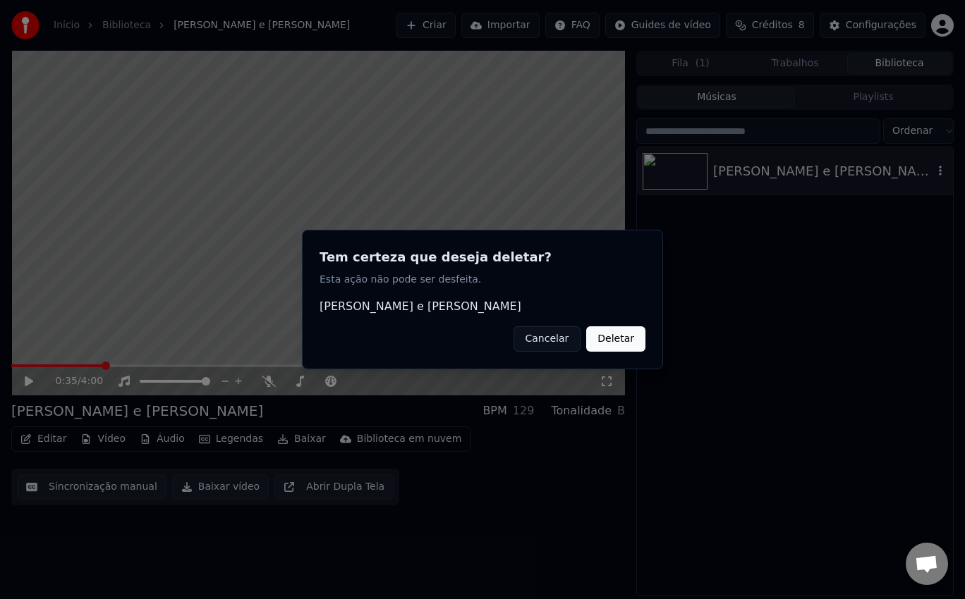
click at [623, 341] on button "Deletar" at bounding box center [615, 338] width 59 height 25
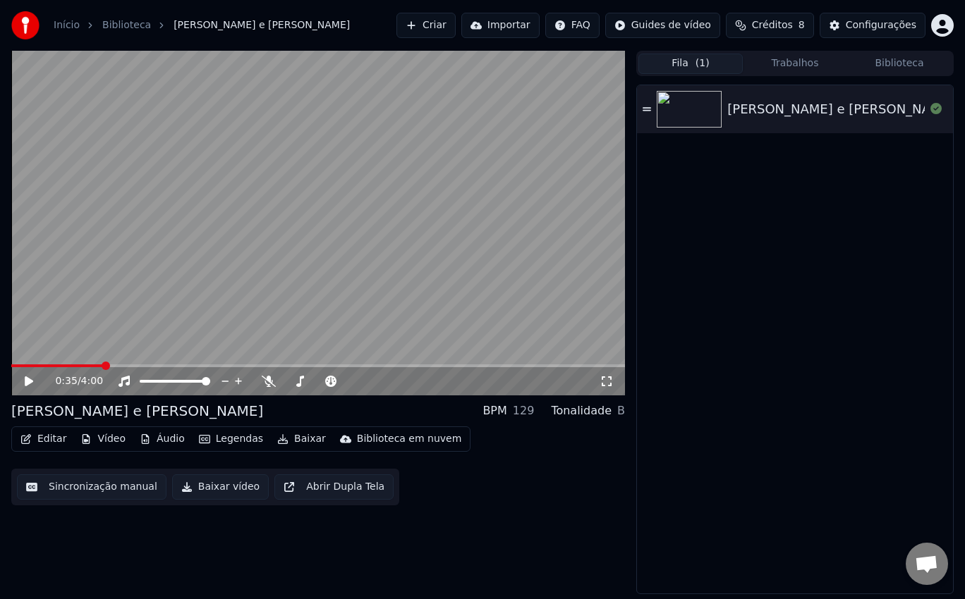
click at [699, 63] on span "( 1 )" at bounding box center [702, 63] width 14 height 14
click at [719, 59] on button "Fila ( 1 )" at bounding box center [690, 64] width 104 height 20
click at [648, 109] on icon at bounding box center [646, 109] width 8 height 10
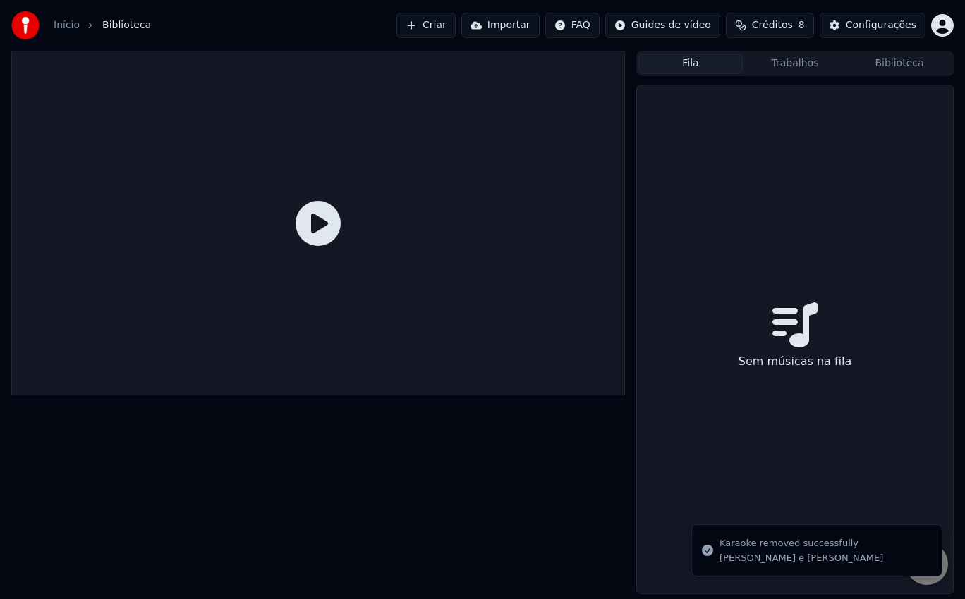
click at [763, 262] on div "Sem músicas na fila" at bounding box center [795, 339] width 316 height 508
click at [447, 23] on button "Criar" at bounding box center [425, 25] width 59 height 25
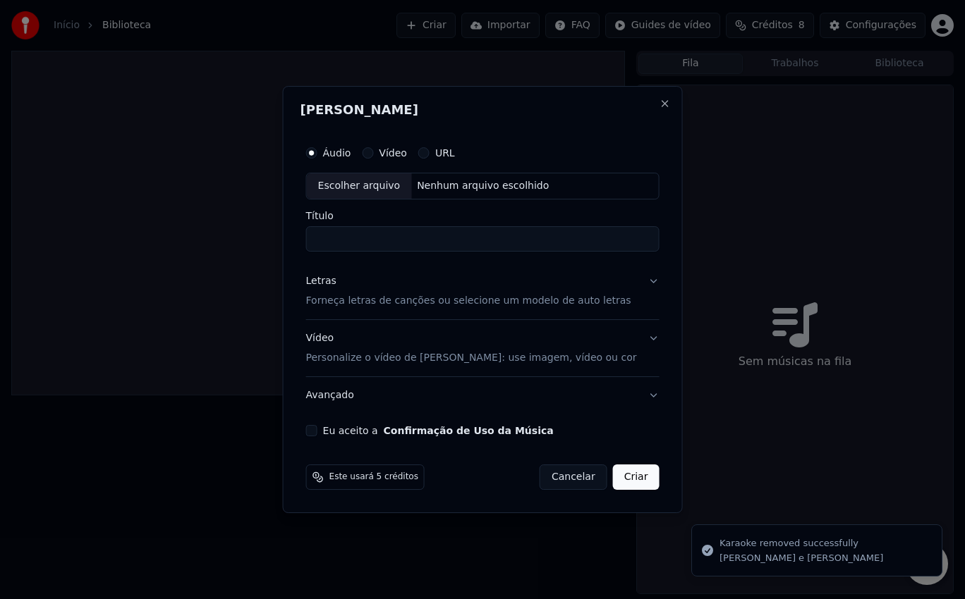
click at [388, 181] on div "Escolher arquivo" at bounding box center [359, 185] width 105 height 25
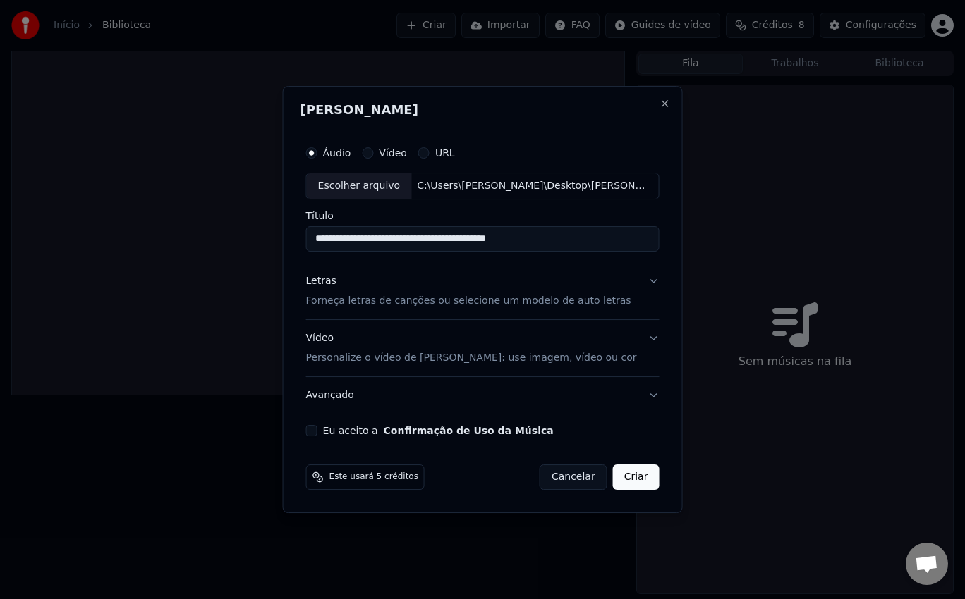
drag, startPoint x: 551, startPoint y: 241, endPoint x: 228, endPoint y: 242, distance: 322.9
click at [228, 242] on body "**********" at bounding box center [482, 299] width 965 height 599
click at [353, 236] on input "**********" at bounding box center [482, 238] width 353 height 25
type input "**********"
click at [642, 281] on button "Letras Forneça letras de canções ou selecione um modelo de auto letras" at bounding box center [482, 291] width 353 height 56
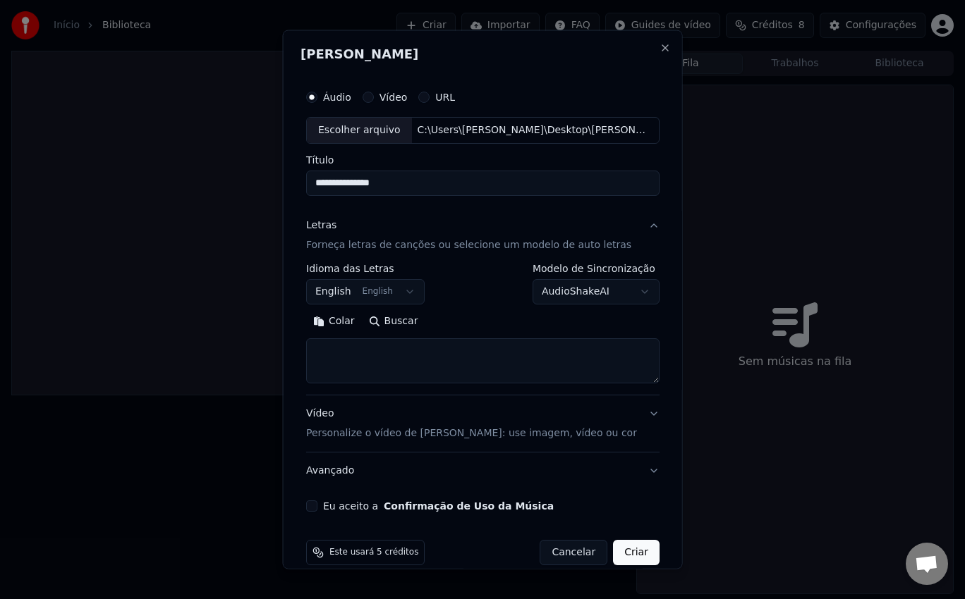
click at [420, 344] on textarea at bounding box center [482, 360] width 353 height 45
paste textarea "**********"
type textarea "**********"
click at [393, 289] on button "English English" at bounding box center [365, 291] width 118 height 25
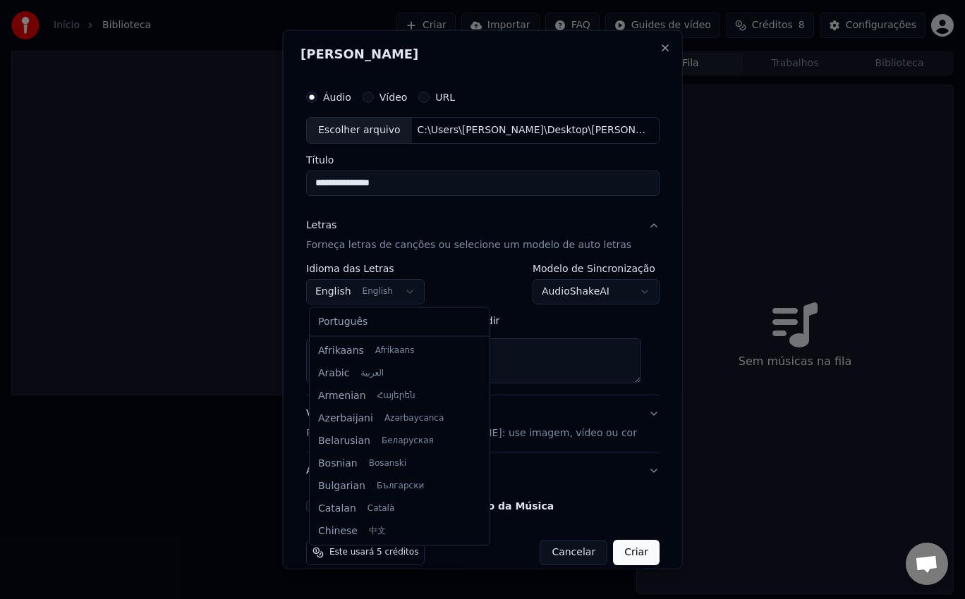
scroll to position [113, 0]
select select "**"
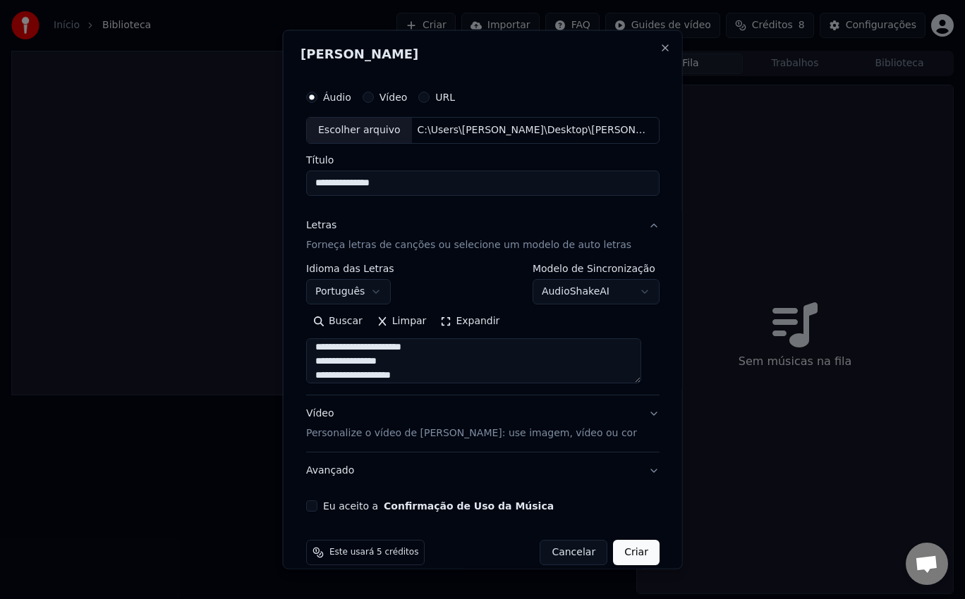
click at [587, 288] on body "**********" at bounding box center [482, 299] width 965 height 599
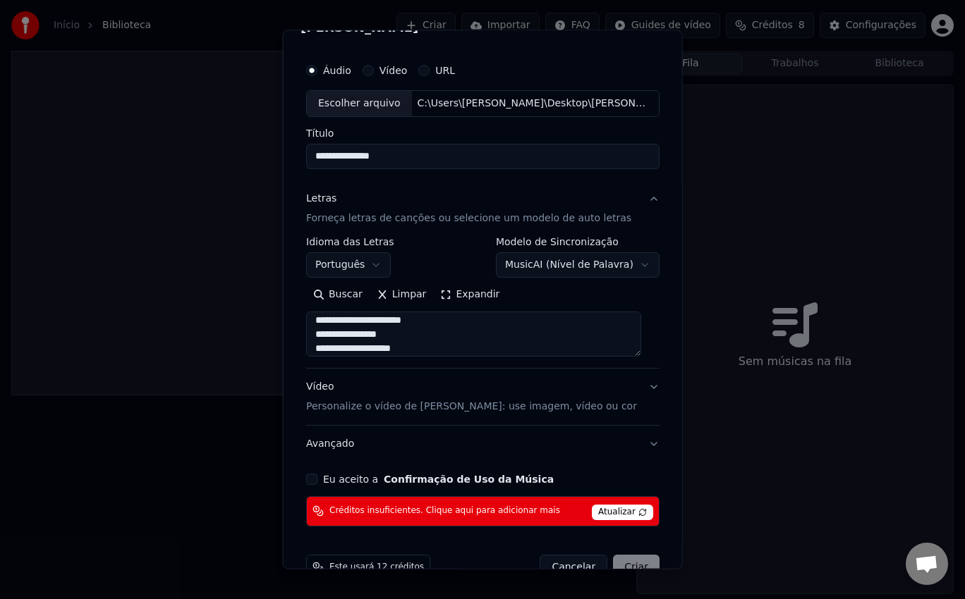
scroll to position [60, 0]
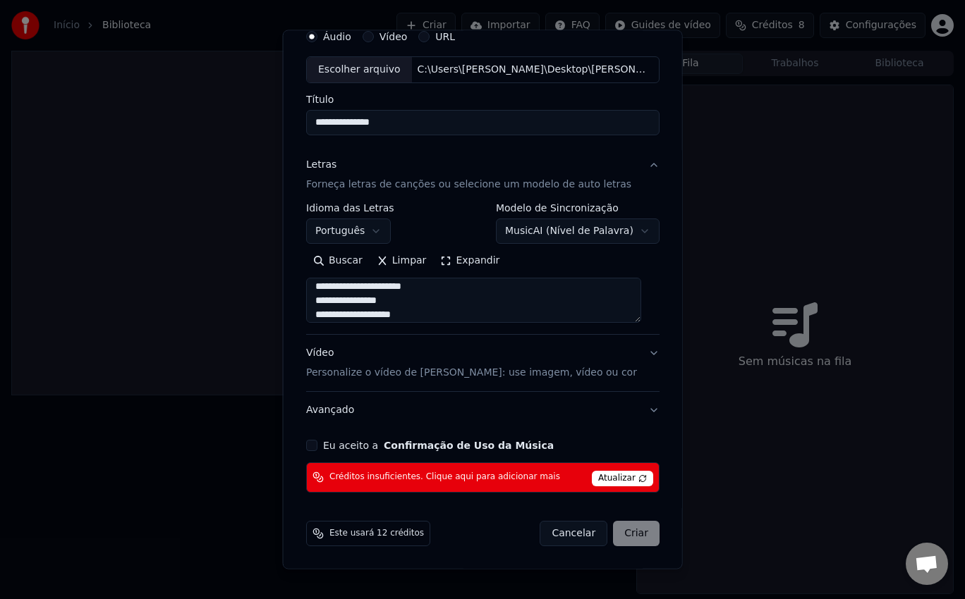
click at [618, 233] on body "**********" at bounding box center [482, 299] width 965 height 599
click at [592, 230] on body "**********" at bounding box center [482, 299] width 965 height 599
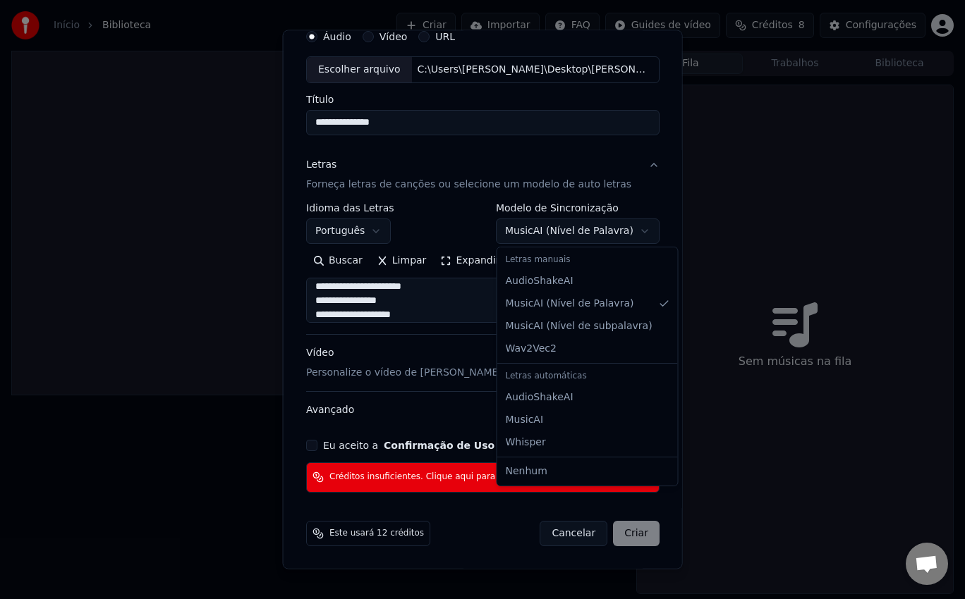
select select "********"
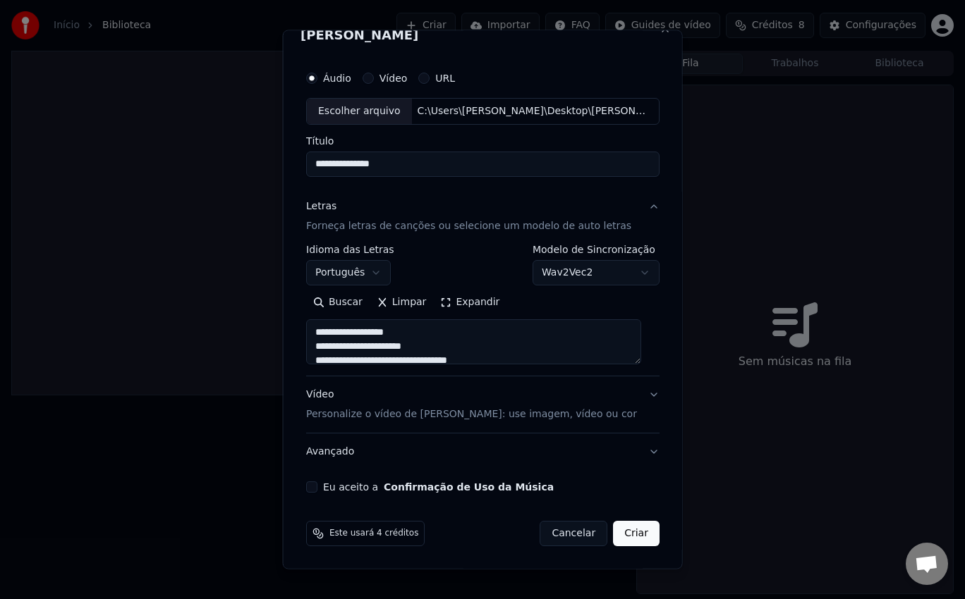
scroll to position [0, 0]
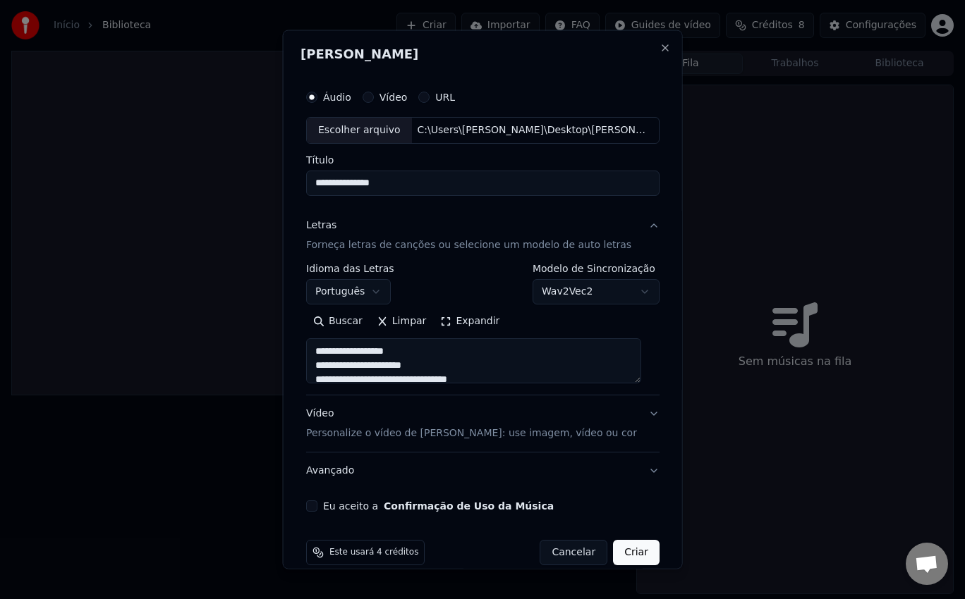
click at [635, 413] on button "Vídeo Personalize o vídeo de karaokê: use imagem, vídeo ou cor" at bounding box center [482, 423] width 353 height 56
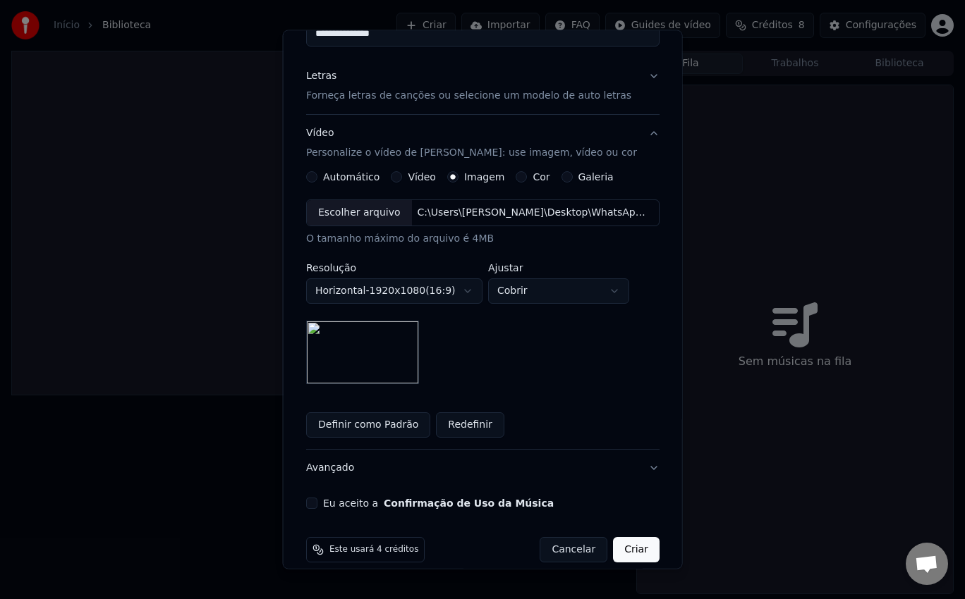
scroll to position [166, 0]
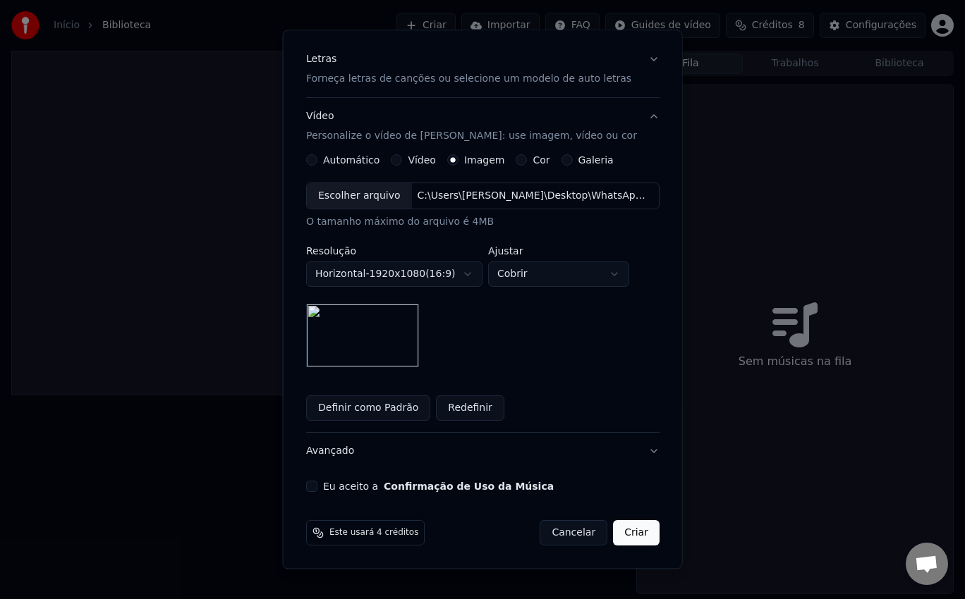
click at [315, 485] on button "Eu aceito a Confirmação de Uso da Música" at bounding box center [311, 486] width 11 height 11
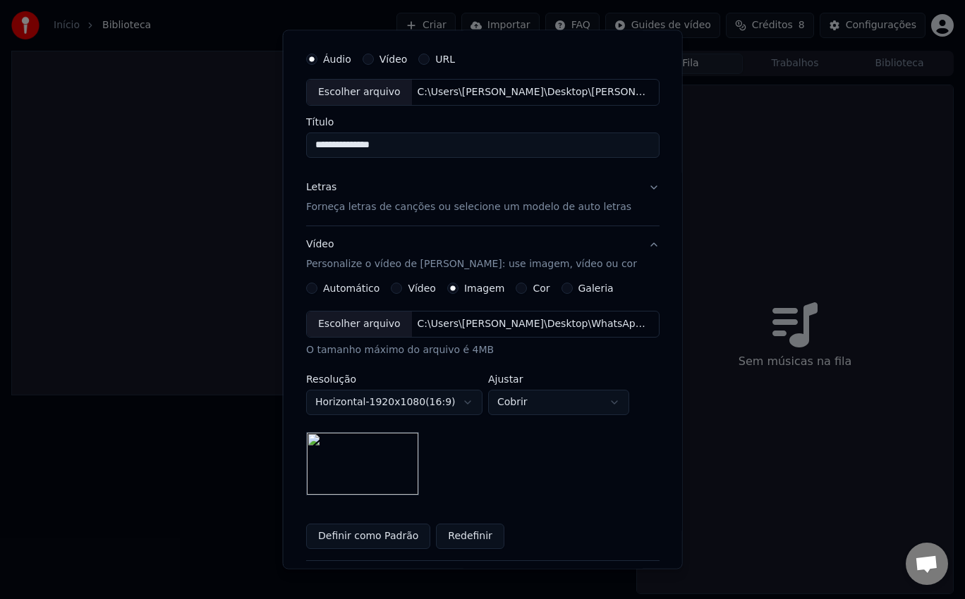
scroll to position [0, 0]
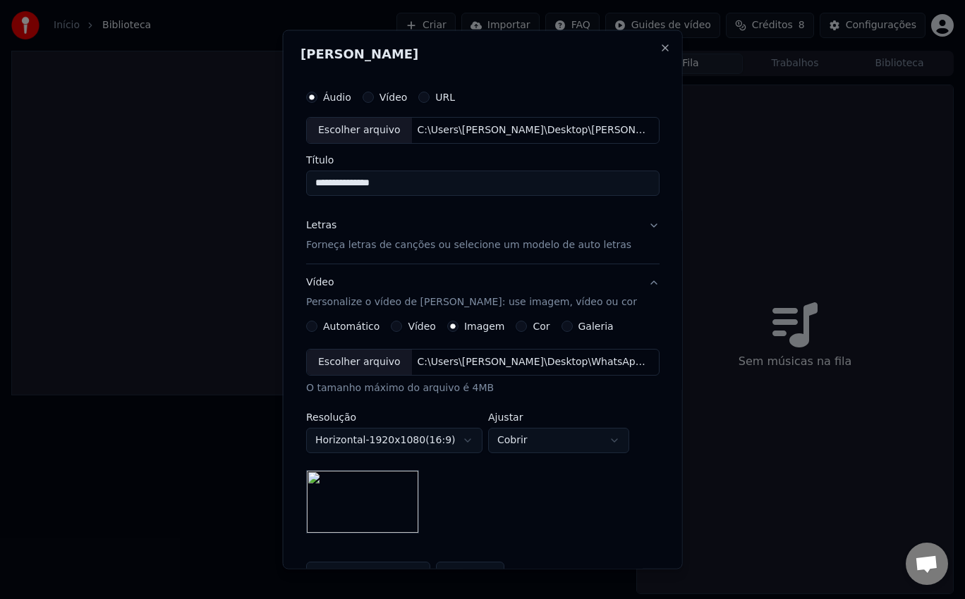
click at [589, 231] on div "Letras Forneça letras de canções ou selecione um modelo de auto letras" at bounding box center [468, 235] width 325 height 34
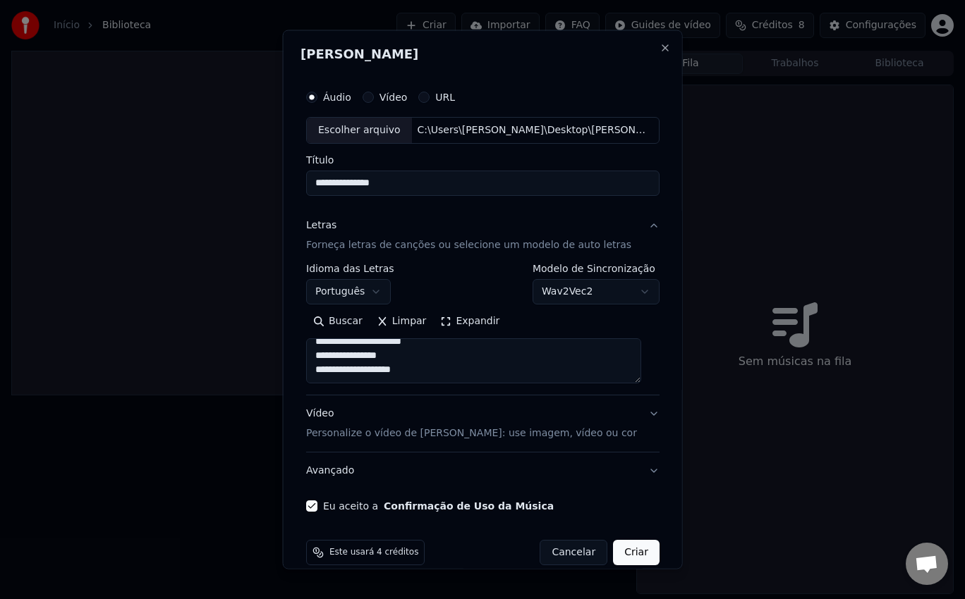
scroll to position [19, 0]
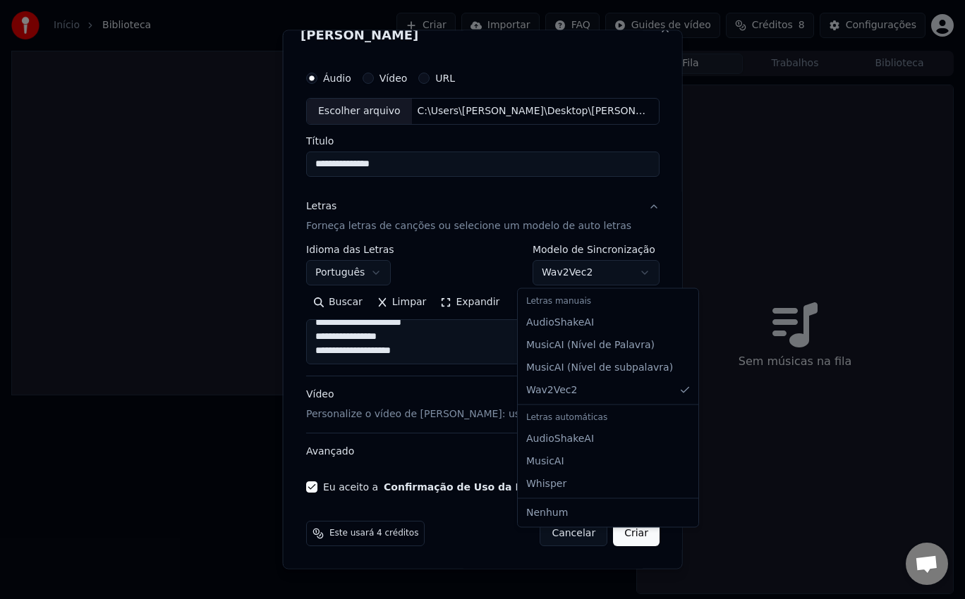
click at [604, 276] on body "**********" at bounding box center [482, 299] width 965 height 599
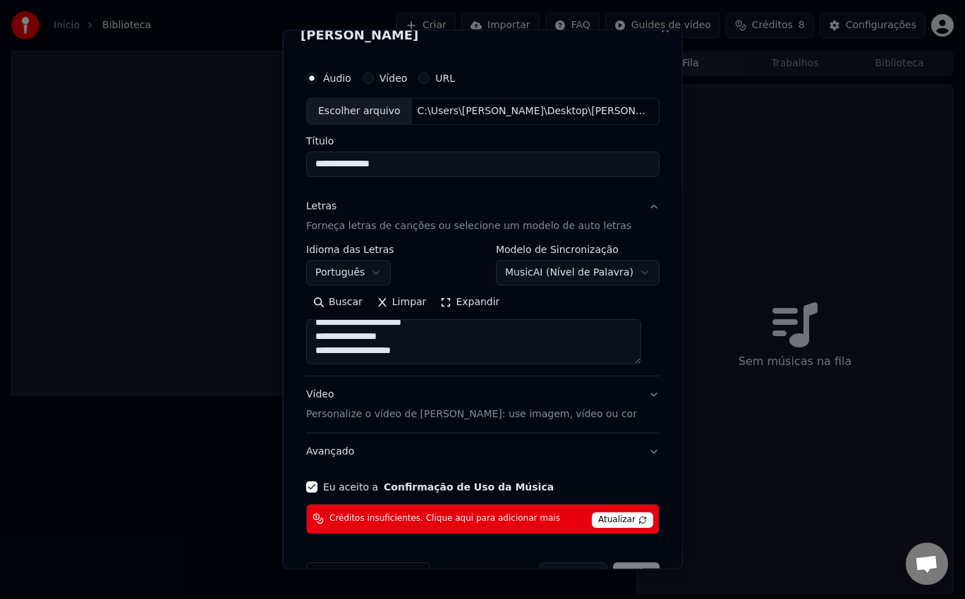
click at [596, 518] on span "Atualizar" at bounding box center [622, 520] width 61 height 16
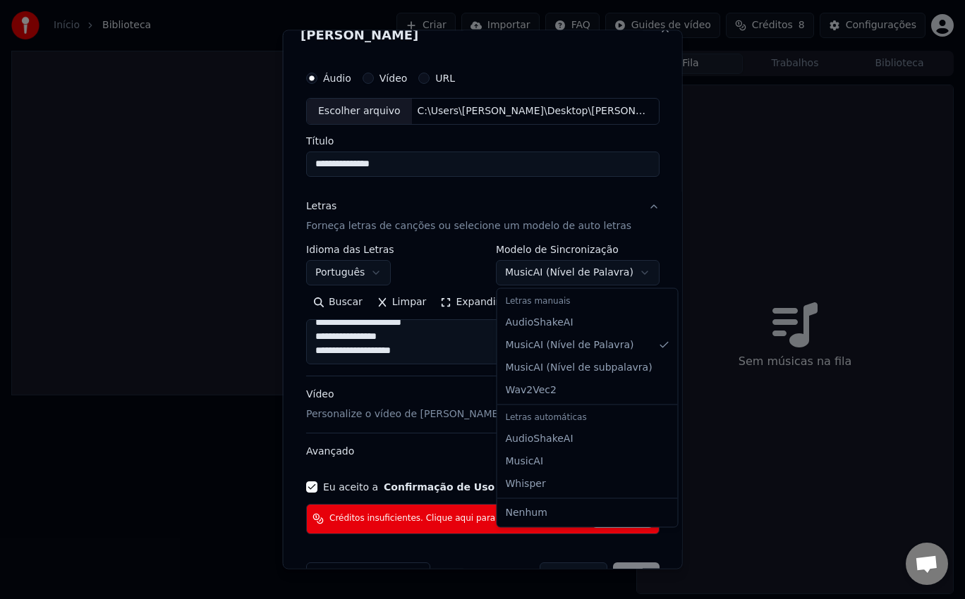
click at [582, 264] on body "**********" at bounding box center [482, 299] width 965 height 599
select select "********"
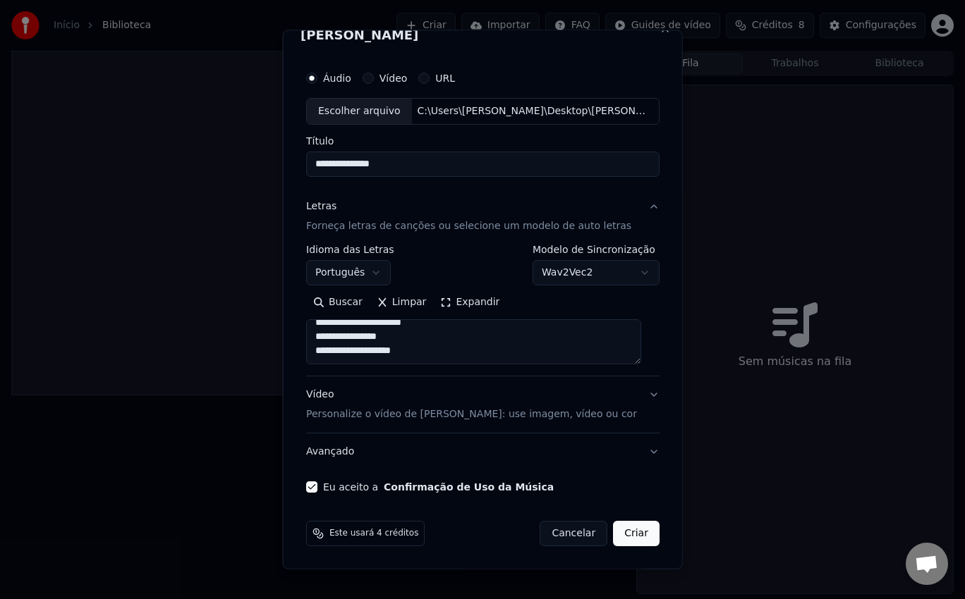
click at [642, 392] on button "Vídeo Personalize o vídeo de karaokê: use imagem, vídeo ou cor" at bounding box center [482, 404] width 353 height 56
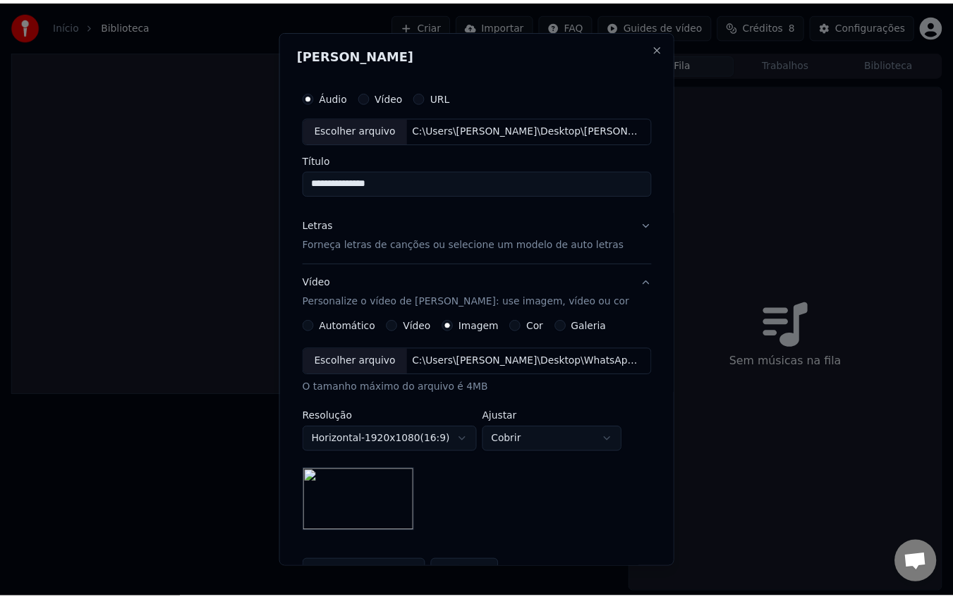
scroll to position [166, 0]
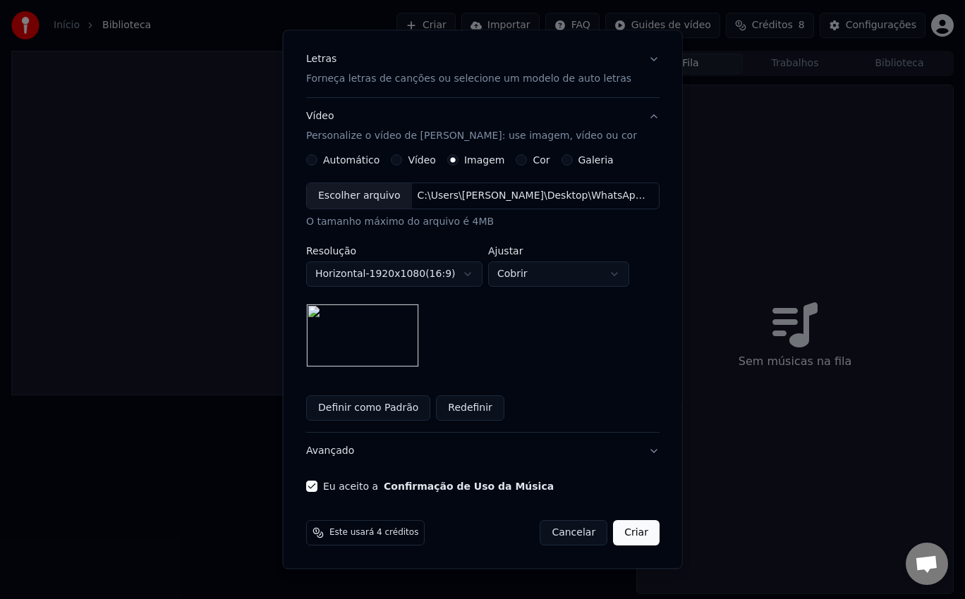
click at [614, 530] on button "Criar" at bounding box center [636, 532] width 47 height 25
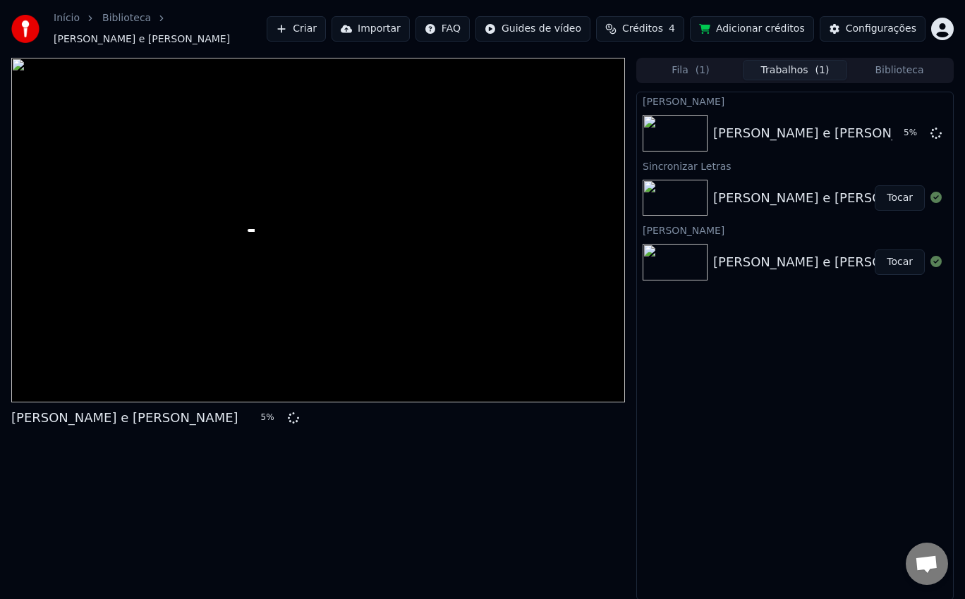
click at [752, 25] on button "Adicionar créditos" at bounding box center [752, 28] width 124 height 25
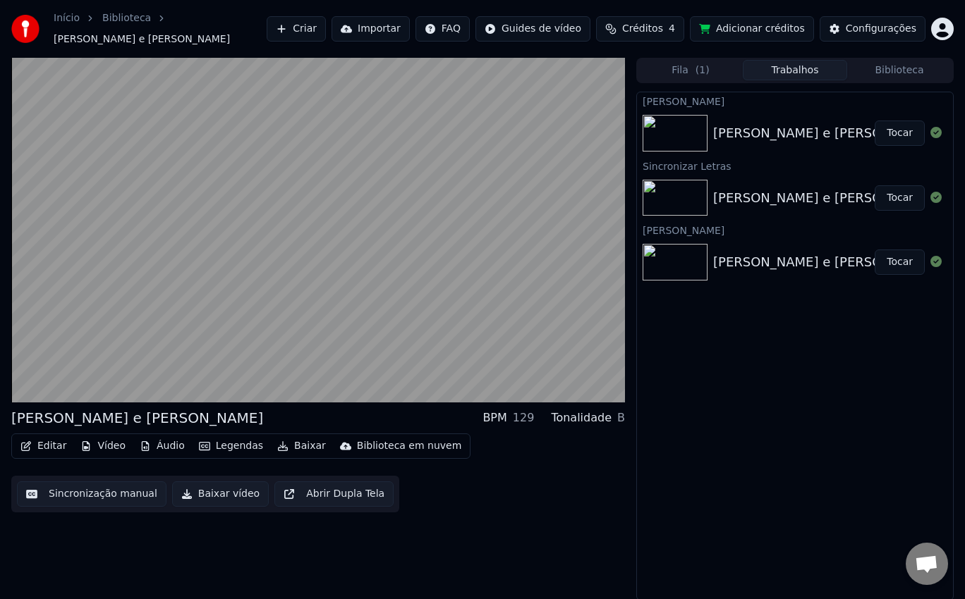
click at [54, 441] on button "Editar" at bounding box center [43, 446] width 57 height 20
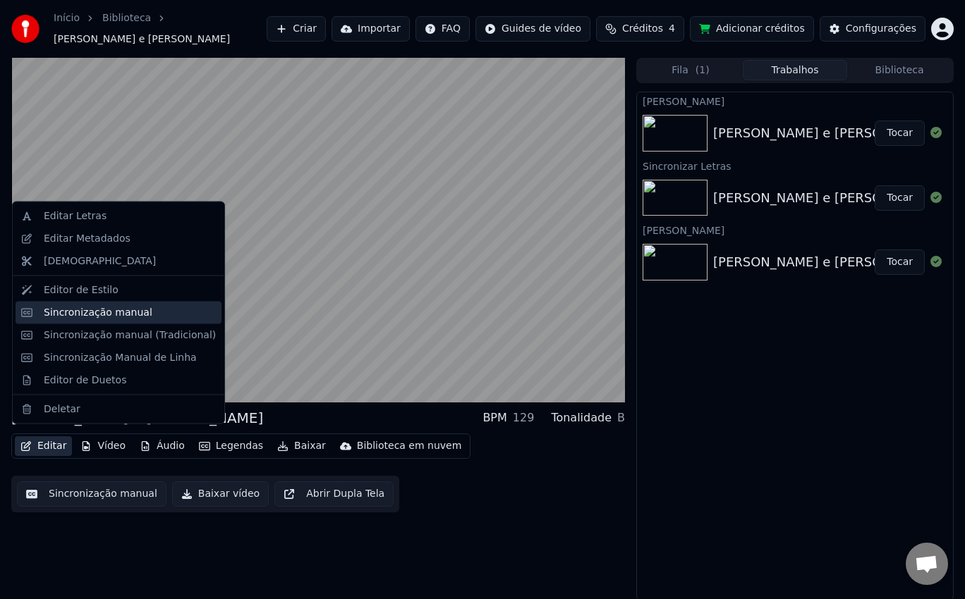
click at [145, 316] on div "Sincronização manual" at bounding box center [130, 312] width 172 height 14
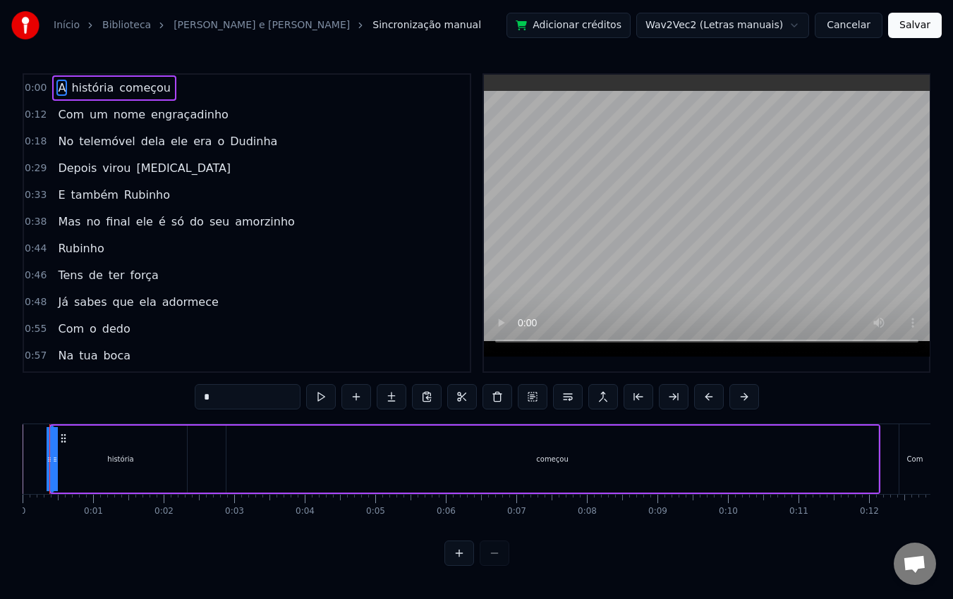
click at [188, 455] on div "A história começou" at bounding box center [464, 459] width 831 height 70
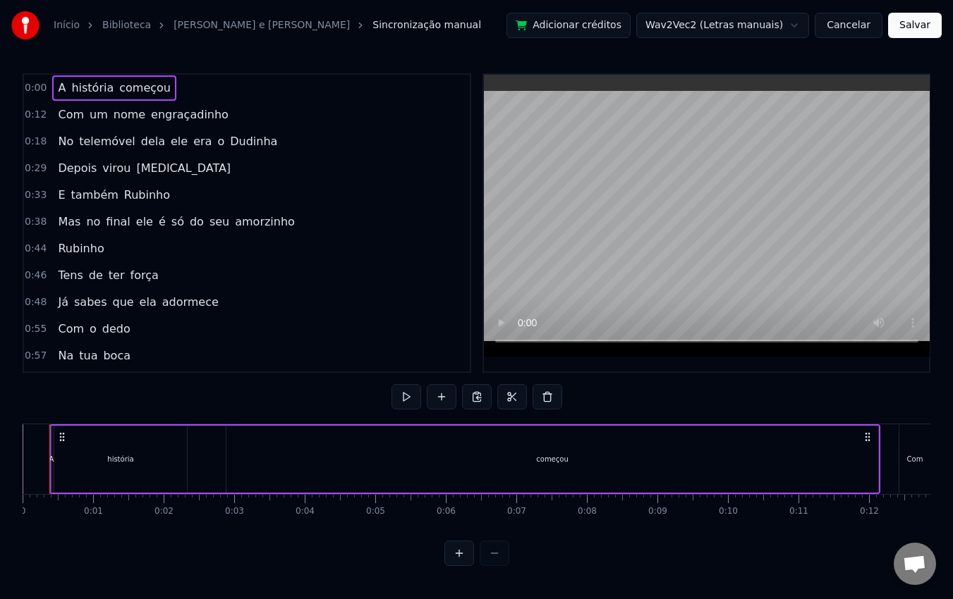
click at [173, 455] on div "história" at bounding box center [120, 459] width 133 height 67
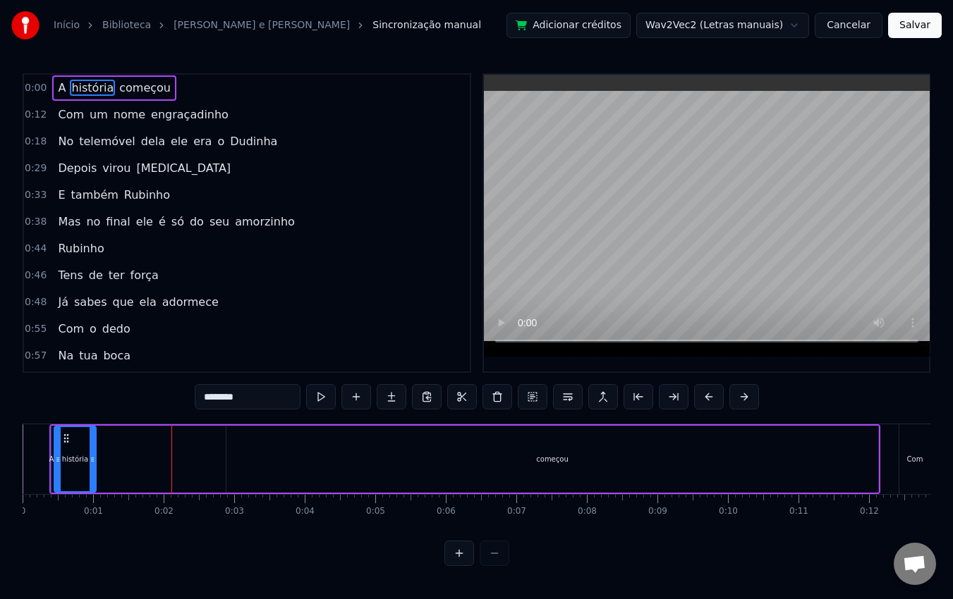
drag, startPoint x: 185, startPoint y: 460, endPoint x: 94, endPoint y: 444, distance: 92.5
click at [94, 444] on div at bounding box center [93, 459] width 6 height 64
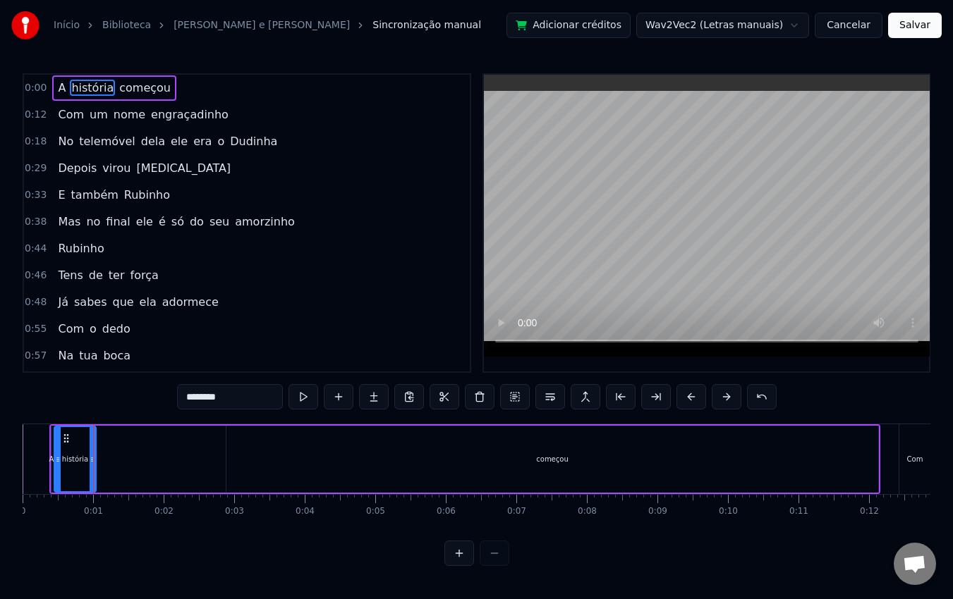
click at [262, 458] on div "começou" at bounding box center [552, 459] width 652 height 67
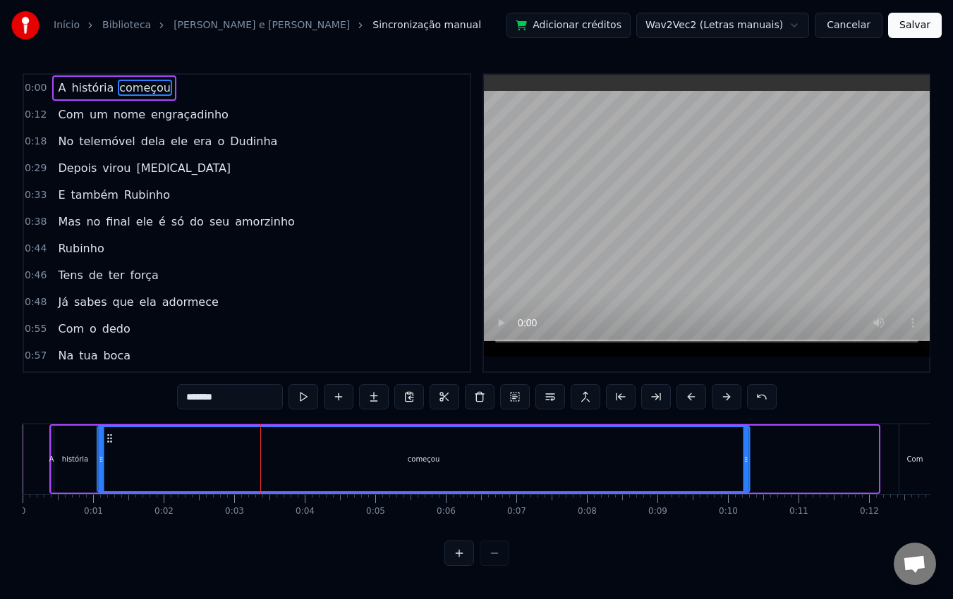
drag, startPoint x: 240, startPoint y: 438, endPoint x: 111, endPoint y: 427, distance: 129.5
click at [111, 427] on div "começou" at bounding box center [424, 459] width 650 height 64
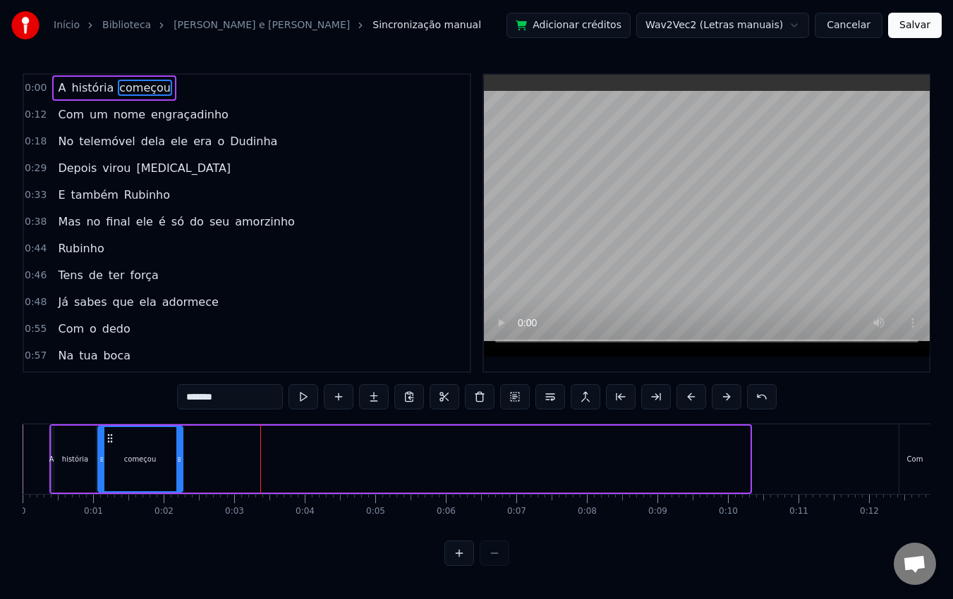
drag, startPoint x: 745, startPoint y: 463, endPoint x: 178, endPoint y: 442, distance: 567.3
click at [178, 442] on div at bounding box center [179, 459] width 6 height 64
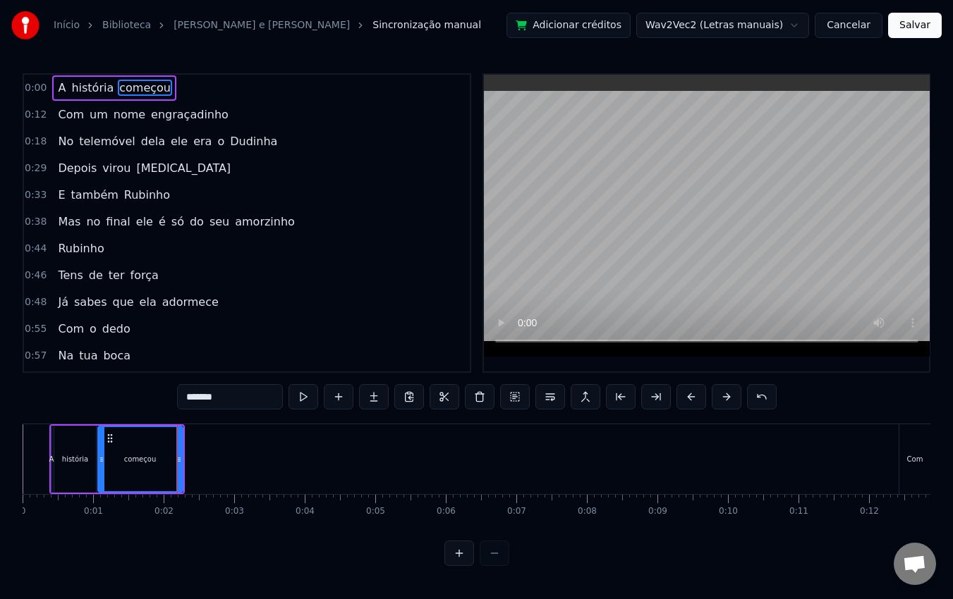
click at [905, 465] on div "Com" at bounding box center [914, 459] width 31 height 70
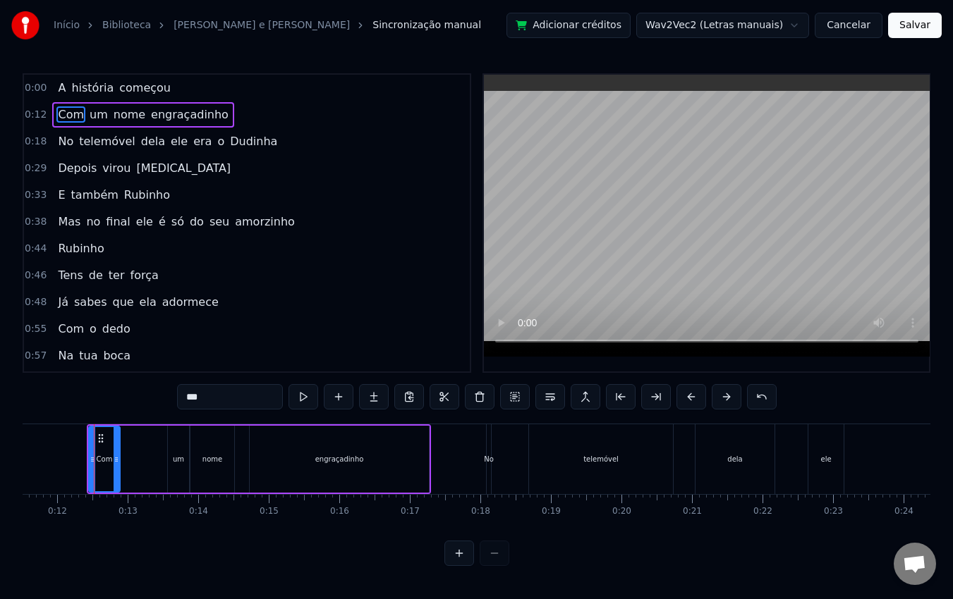
scroll to position [0, 812]
click at [493, 565] on div at bounding box center [476, 553] width 65 height 25
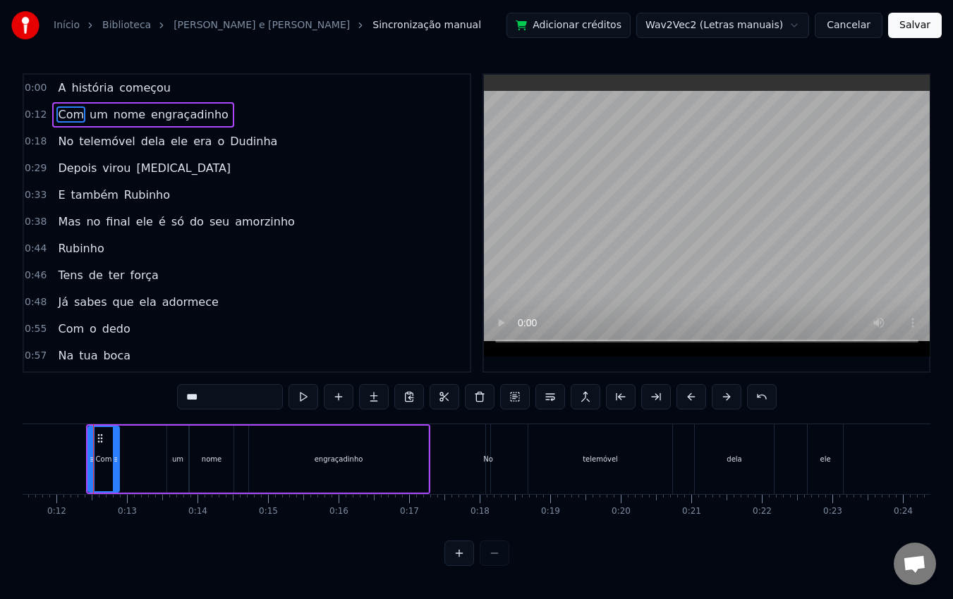
click at [493, 565] on div at bounding box center [476, 553] width 65 height 25
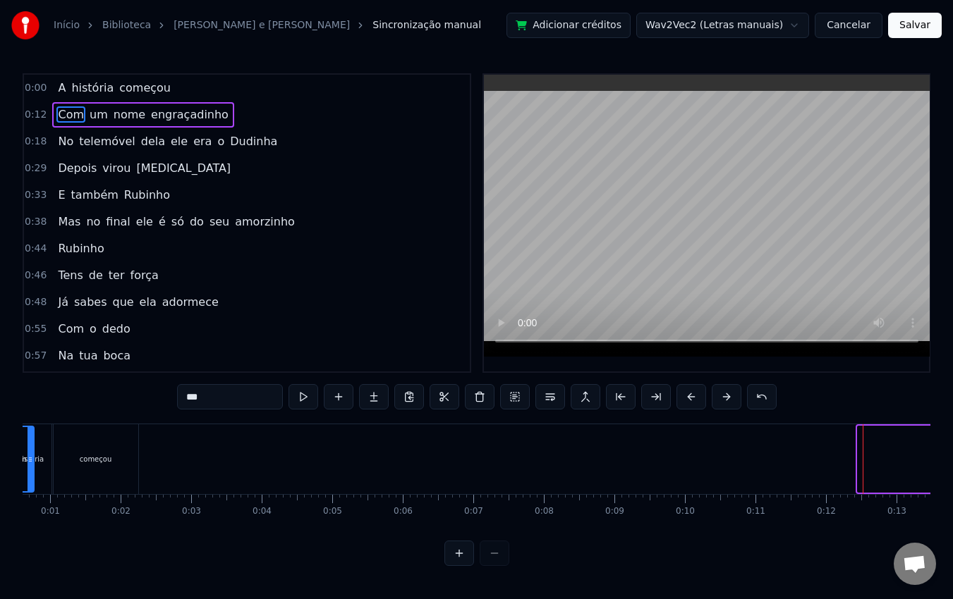
scroll to position [0, 0]
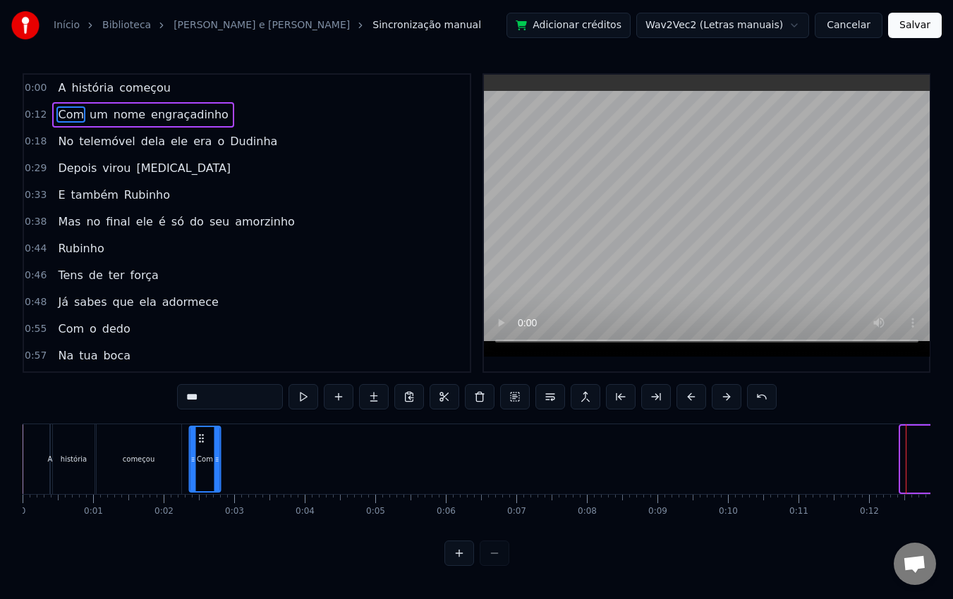
drag, startPoint x: 308, startPoint y: 437, endPoint x: 201, endPoint y: 419, distance: 108.7
click at [201, 419] on div "0:00 A história começou 0:12 Com um nome engraçadinho 0:18 No telemóvel dela el…" at bounding box center [476, 319] width 907 height 493
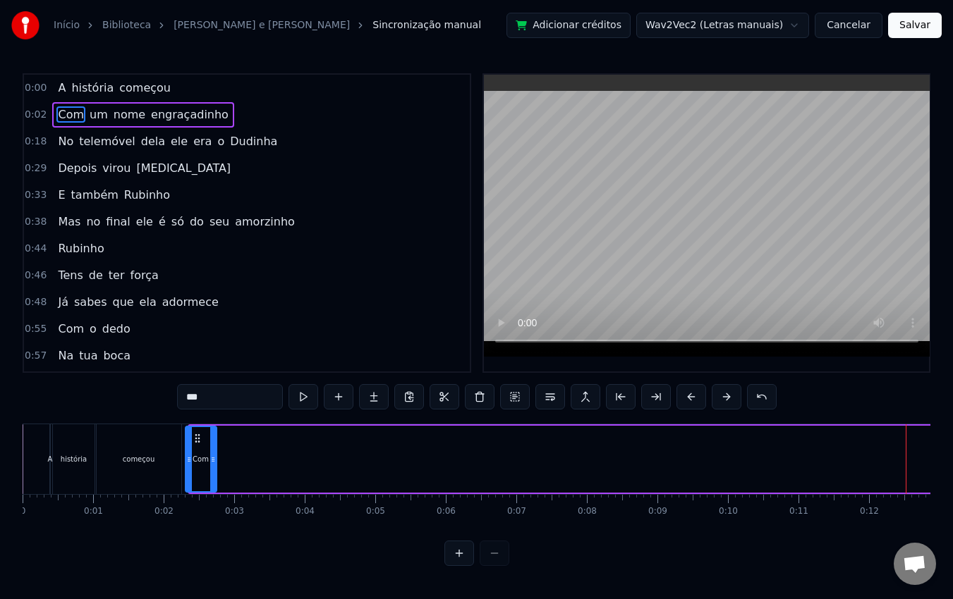
click at [197, 434] on icon at bounding box center [197, 438] width 11 height 11
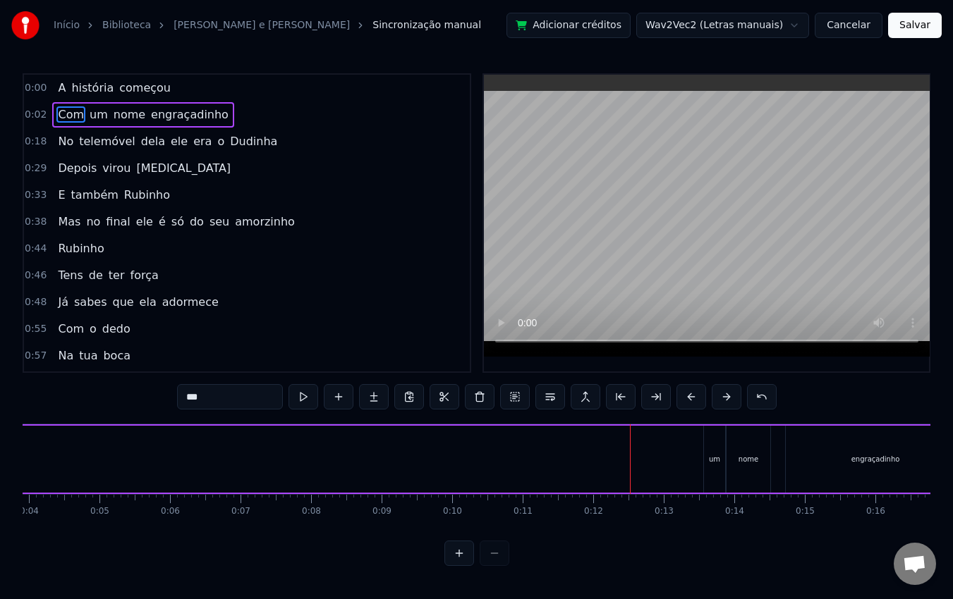
scroll to position [0, 278]
click at [708, 465] on div "um" at bounding box center [712, 459] width 21 height 67
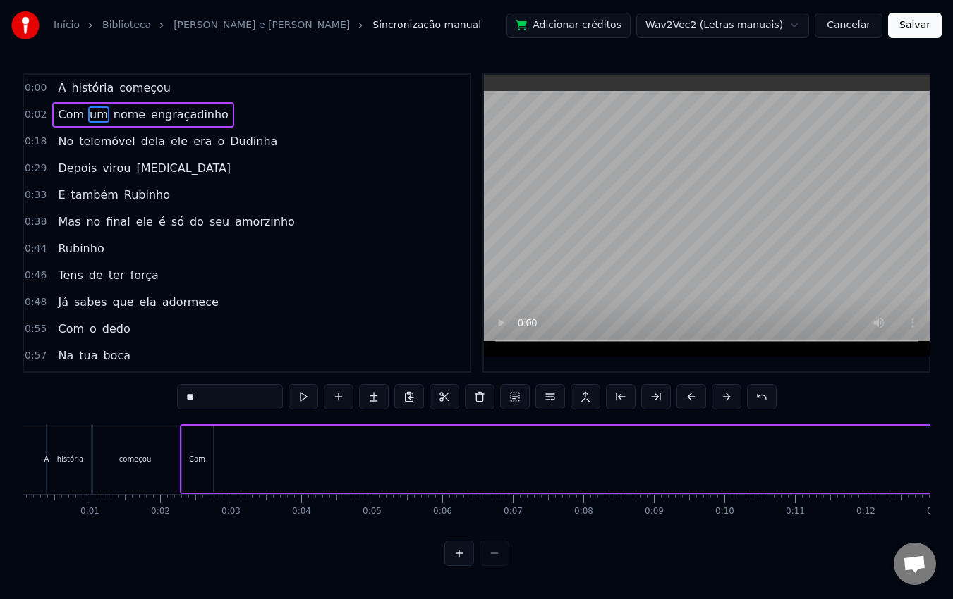
scroll to position [0, 0]
drag, startPoint x: 712, startPoint y: 434, endPoint x: 230, endPoint y: 422, distance: 482.4
click at [230, 422] on div "0:00 A história começou 0:02 Com um nome engraçadinho 0:18 No telemóvel dela el…" at bounding box center [476, 319] width 907 height 493
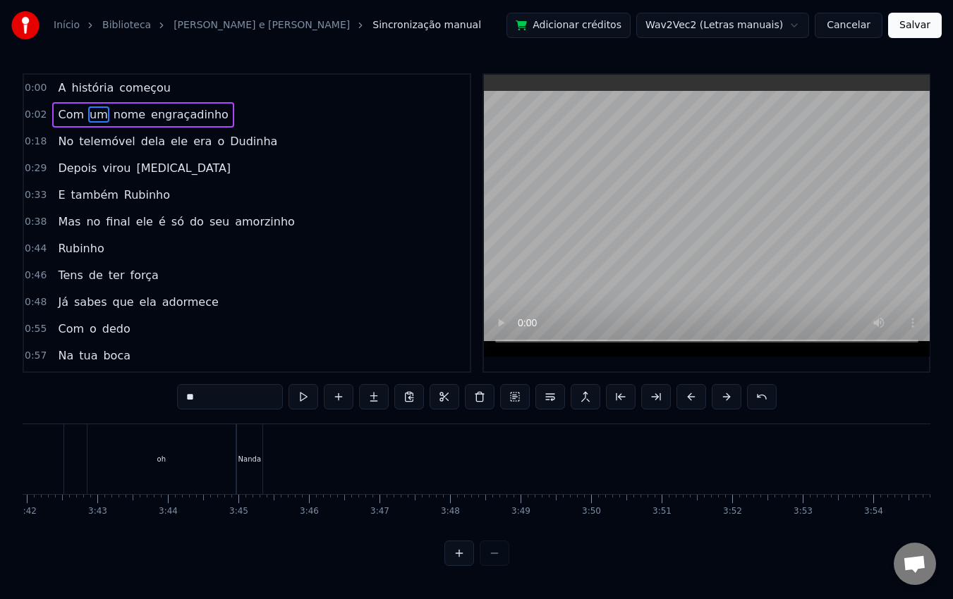
scroll to position [0, 15416]
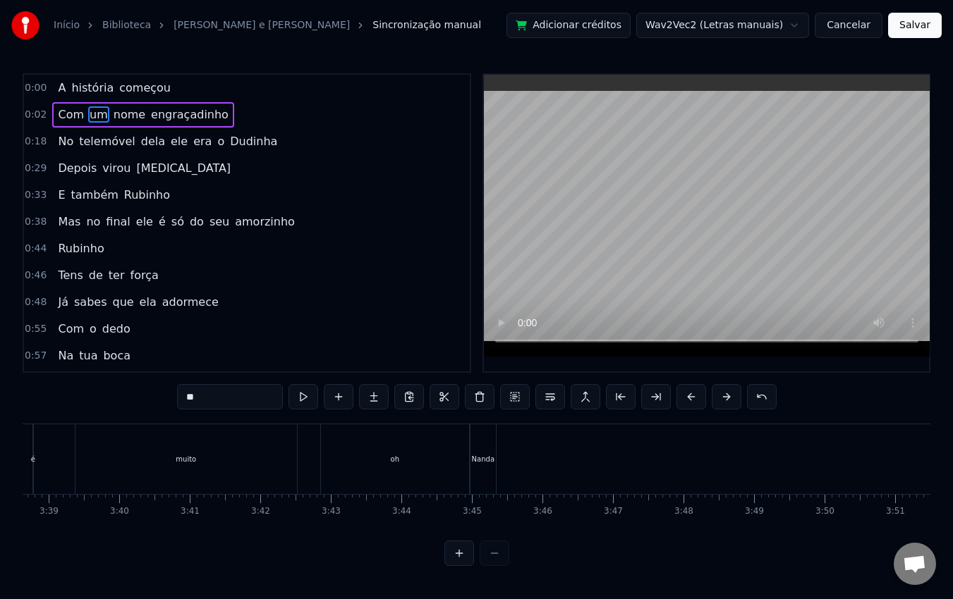
click at [484, 456] on div "Nanda" at bounding box center [483, 459] width 23 height 11
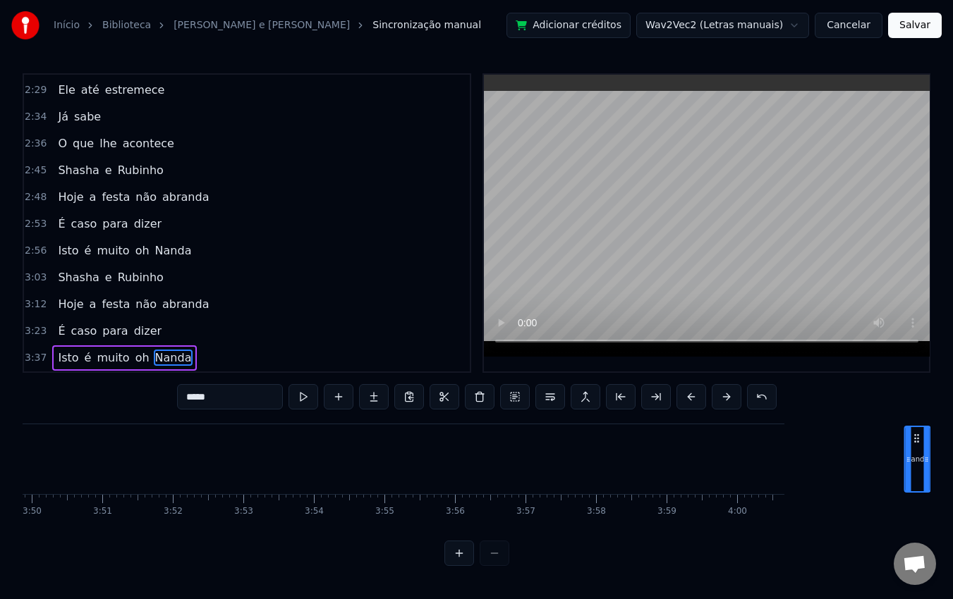
scroll to position [0, 16062]
drag, startPoint x: 484, startPoint y: 435, endPoint x: 859, endPoint y: 446, distance: 375.3
click at [862, 450] on div "Nanda" at bounding box center [864, 459] width 24 height 64
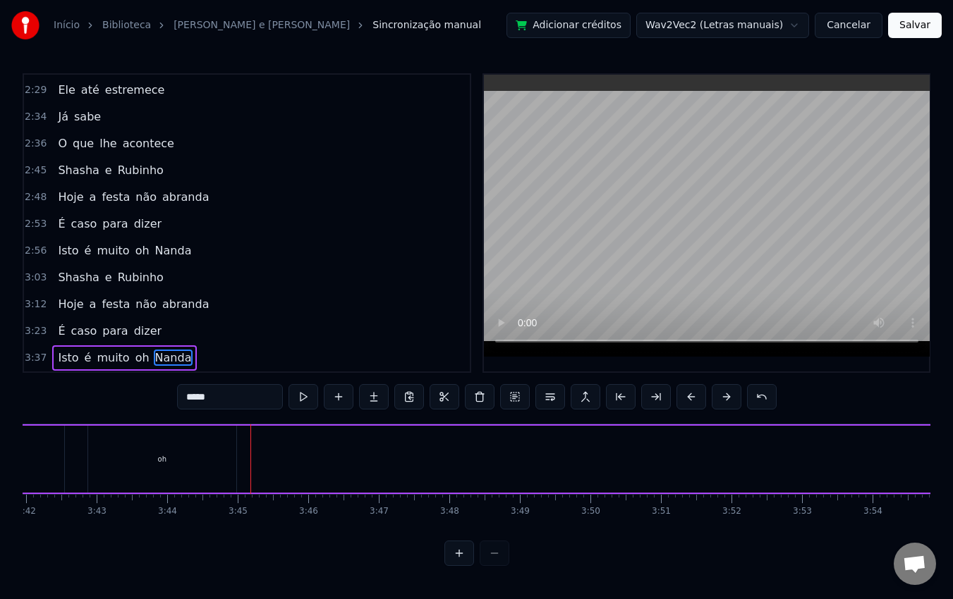
scroll to position [0, 15597]
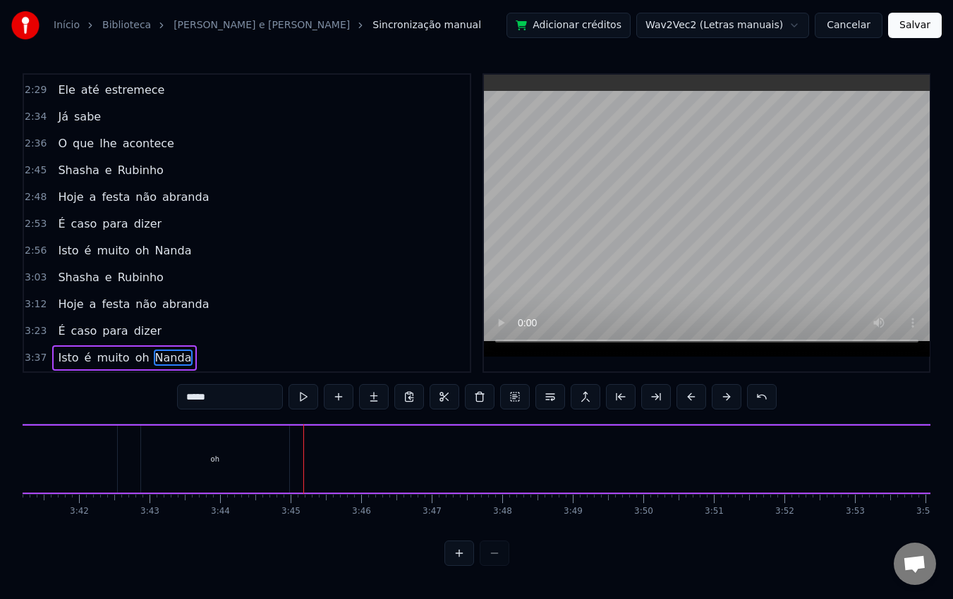
click at [241, 459] on div "oh" at bounding box center [215, 459] width 148 height 67
type input "**"
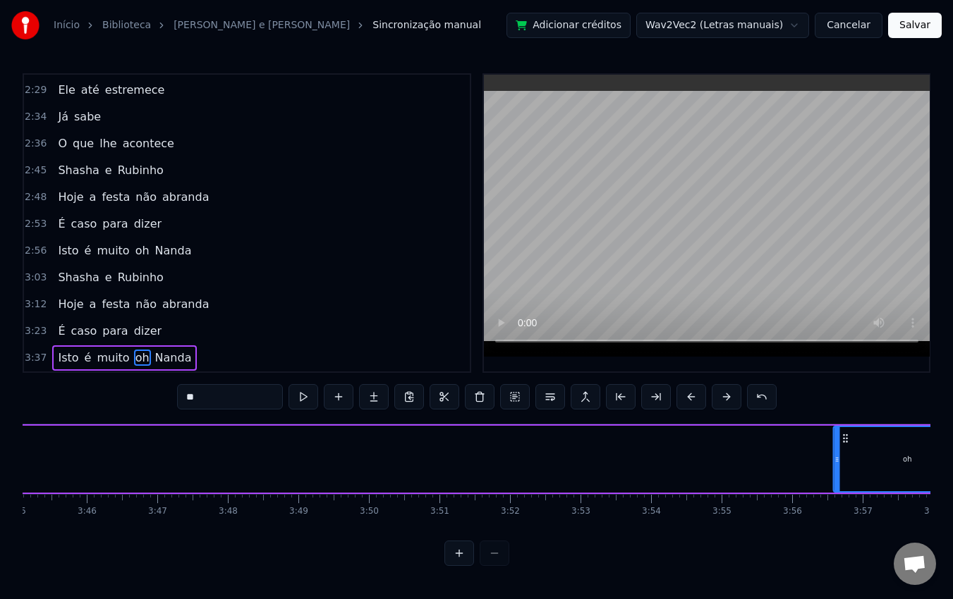
scroll to position [0, 15874]
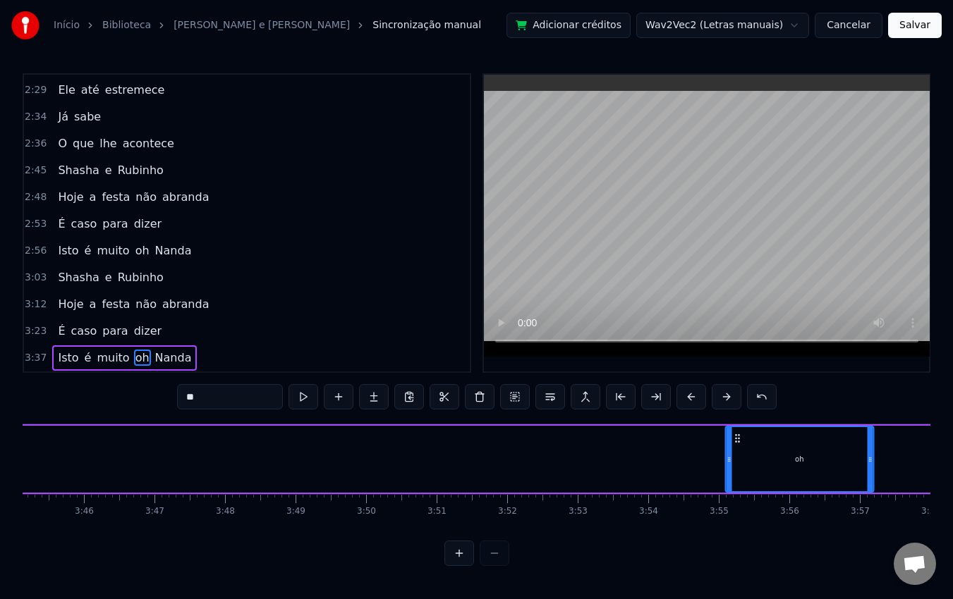
drag, startPoint x: 151, startPoint y: 436, endPoint x: 738, endPoint y: 486, distance: 589.4
click at [738, 486] on div "oh" at bounding box center [799, 459] width 147 height 64
click at [906, 24] on button "Salvar" at bounding box center [915, 25] width 54 height 25
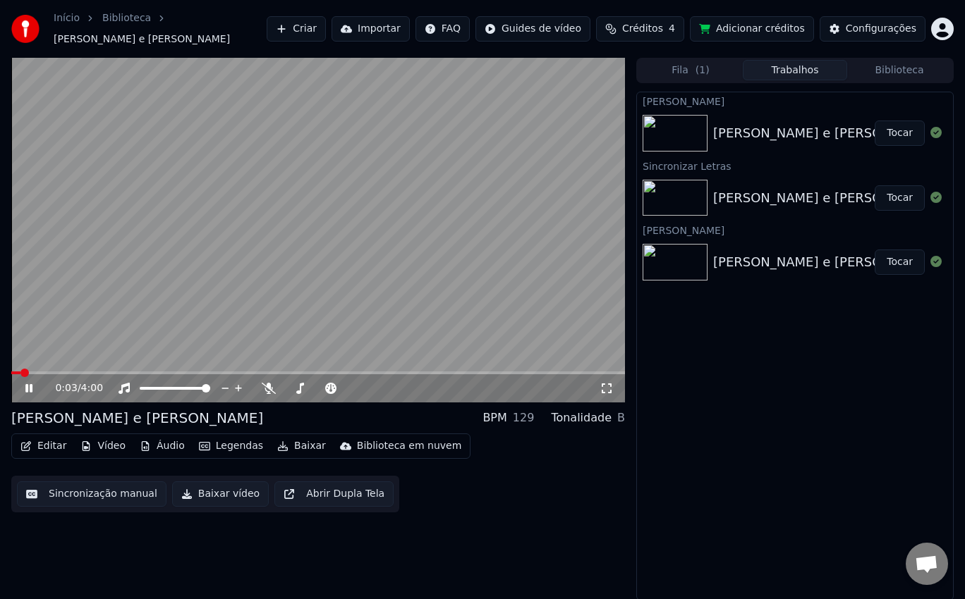
click at [31, 384] on icon at bounding box center [28, 388] width 7 height 8
